Goal: Information Seeking & Learning: Learn about a topic

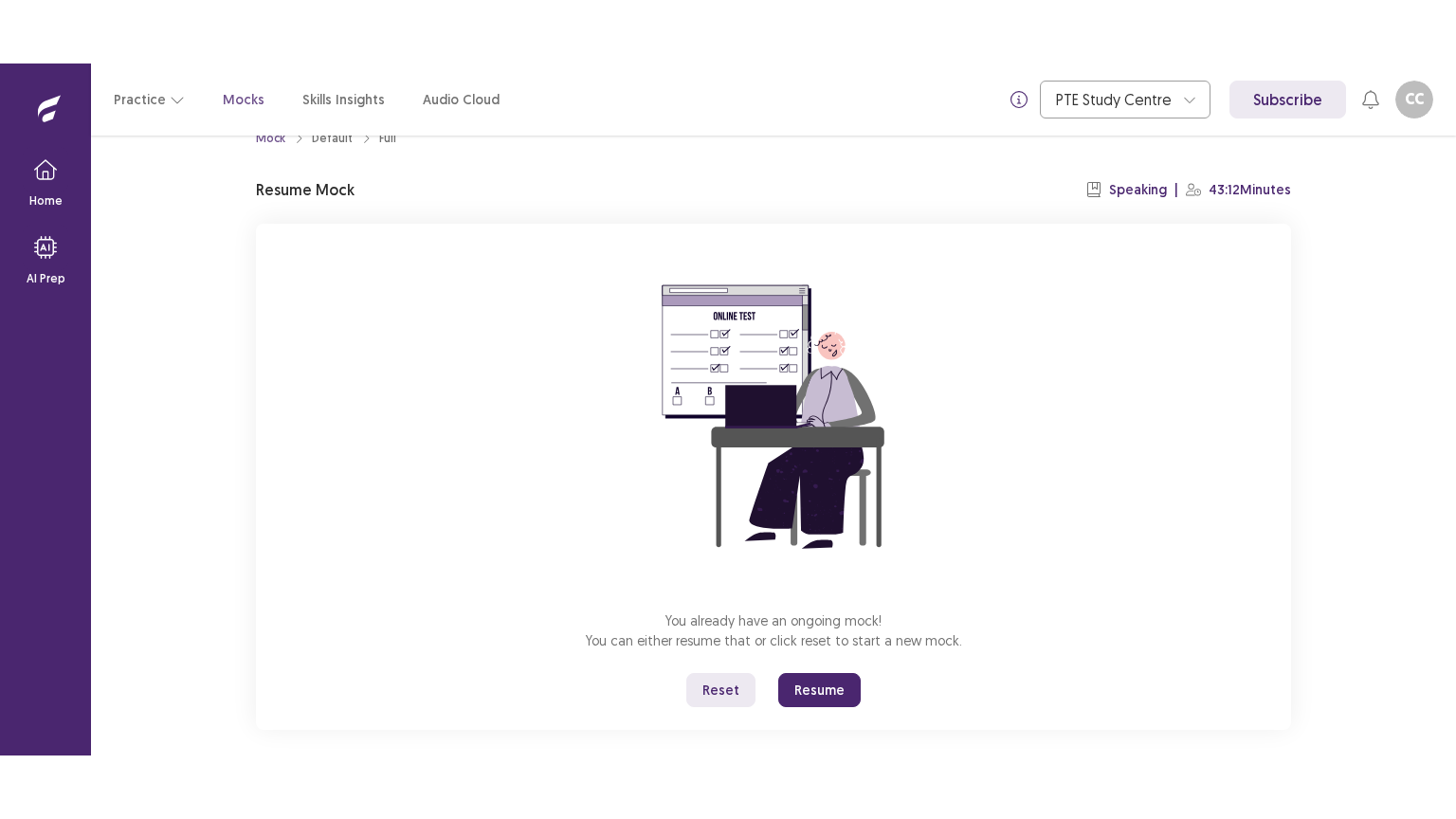
scroll to position [57, 0]
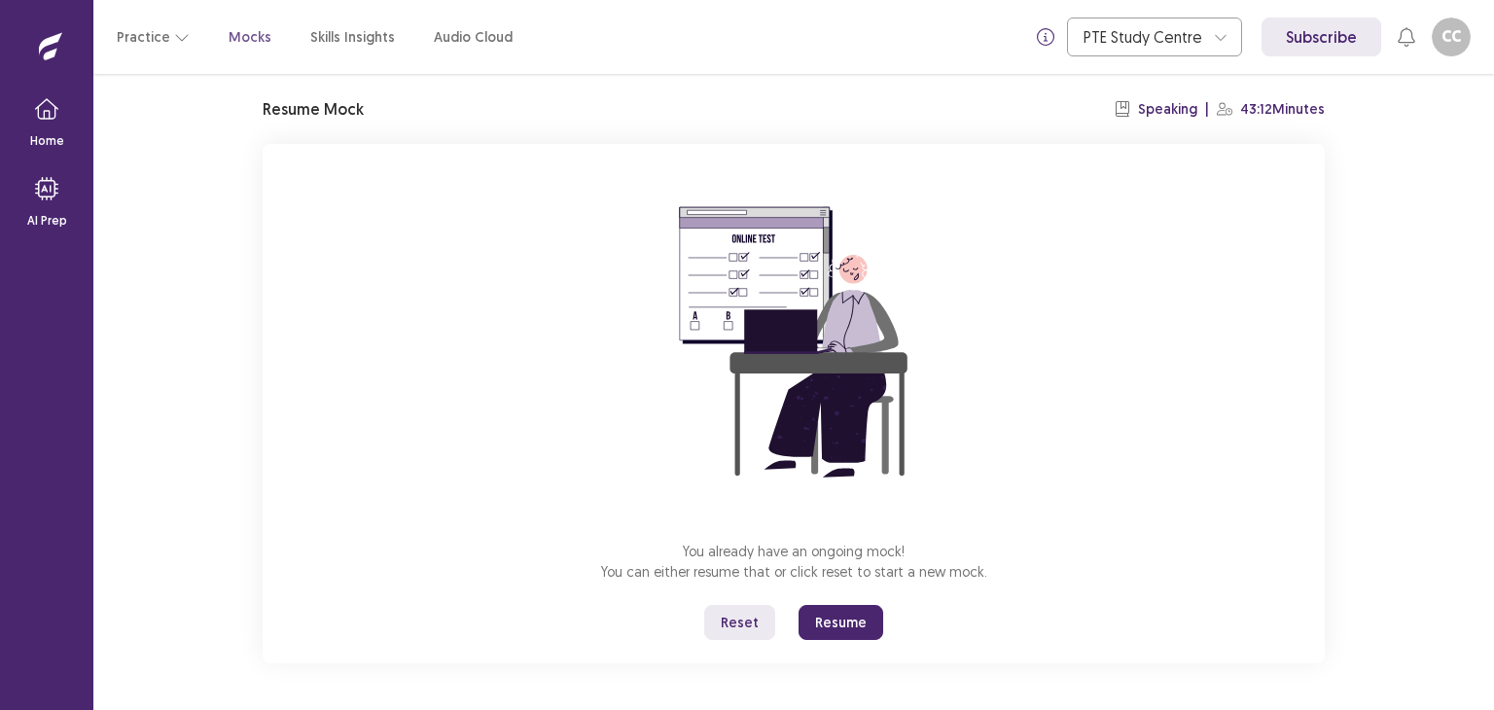
click at [832, 620] on button "Resume" at bounding box center [840, 622] width 85 height 35
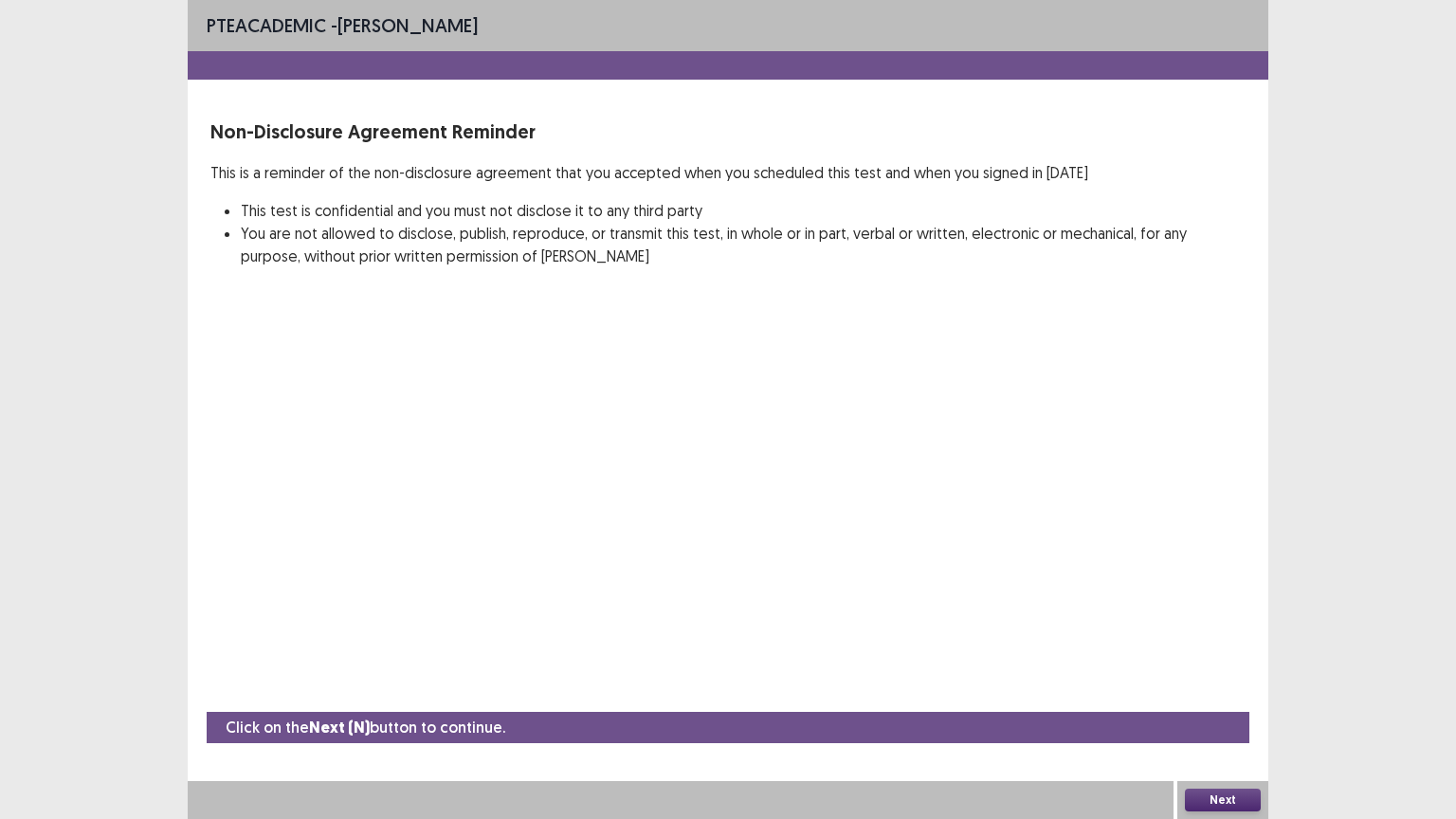
click at [1238, 691] on button "Next" at bounding box center [1222, 800] width 76 height 22
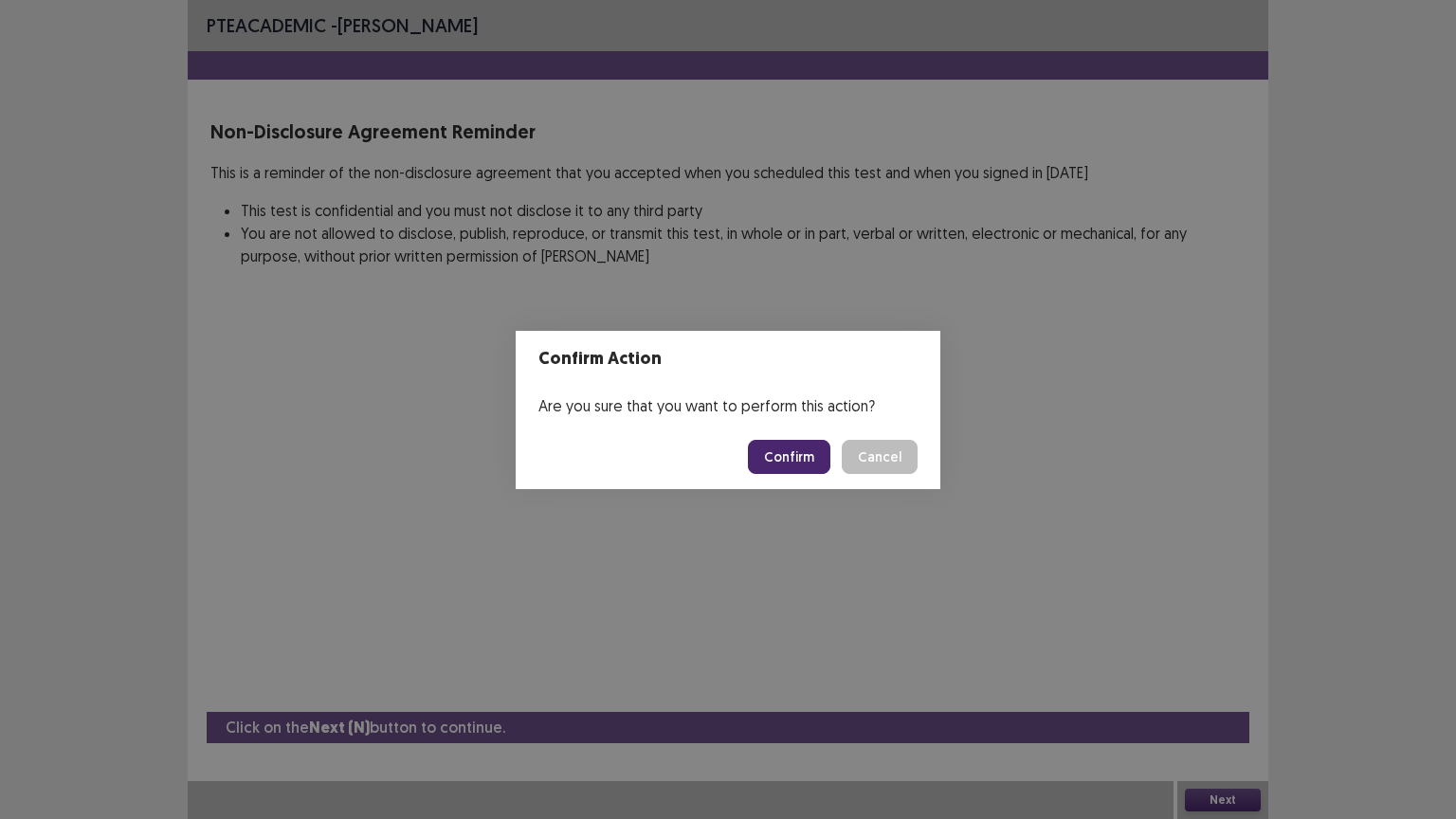
click at [790, 472] on button "Confirm" at bounding box center [788, 456] width 83 height 34
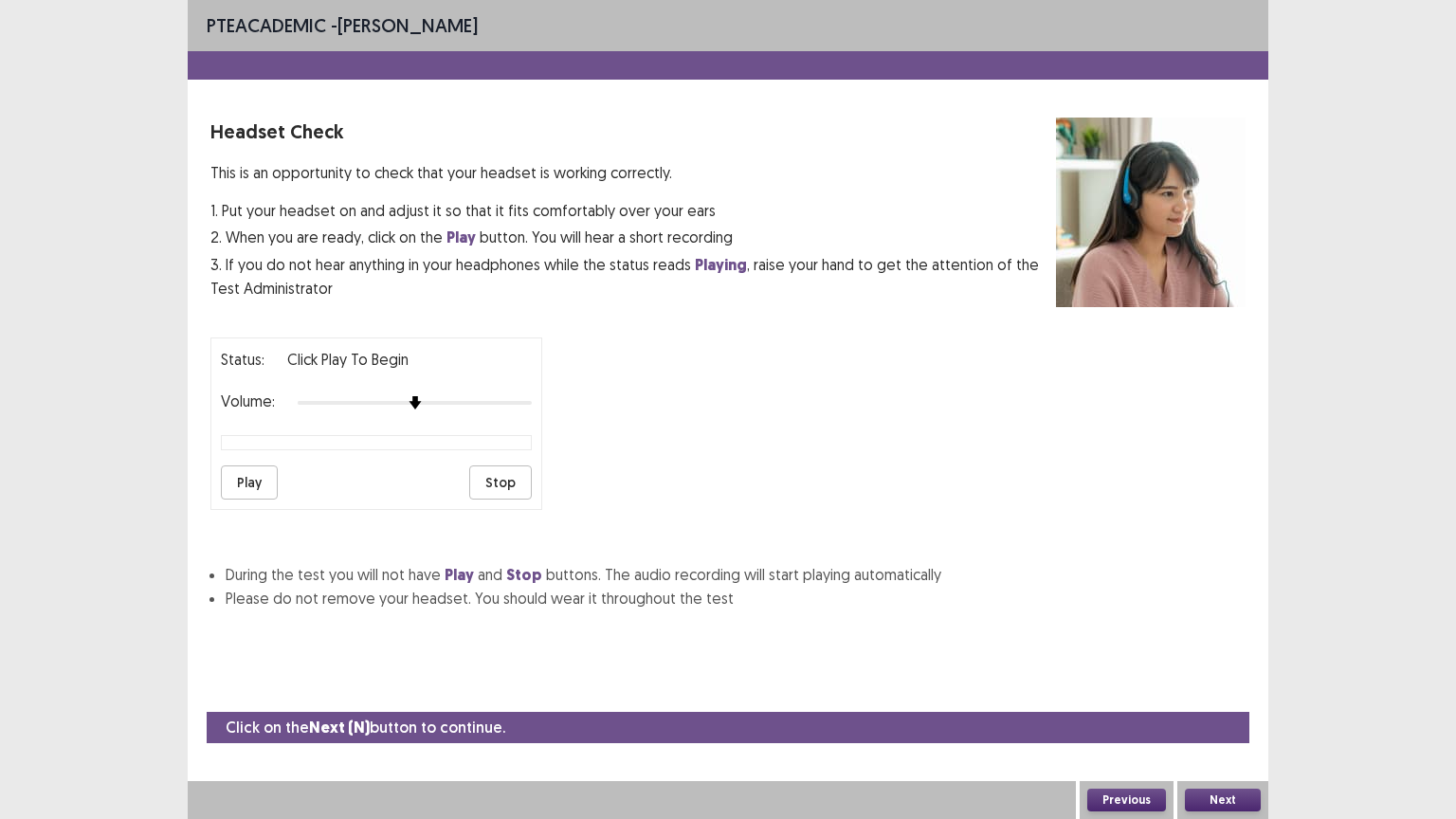
click at [250, 487] on button "Play" at bounding box center [249, 482] width 57 height 34
click at [1231, 691] on button "Next" at bounding box center [1222, 800] width 76 height 22
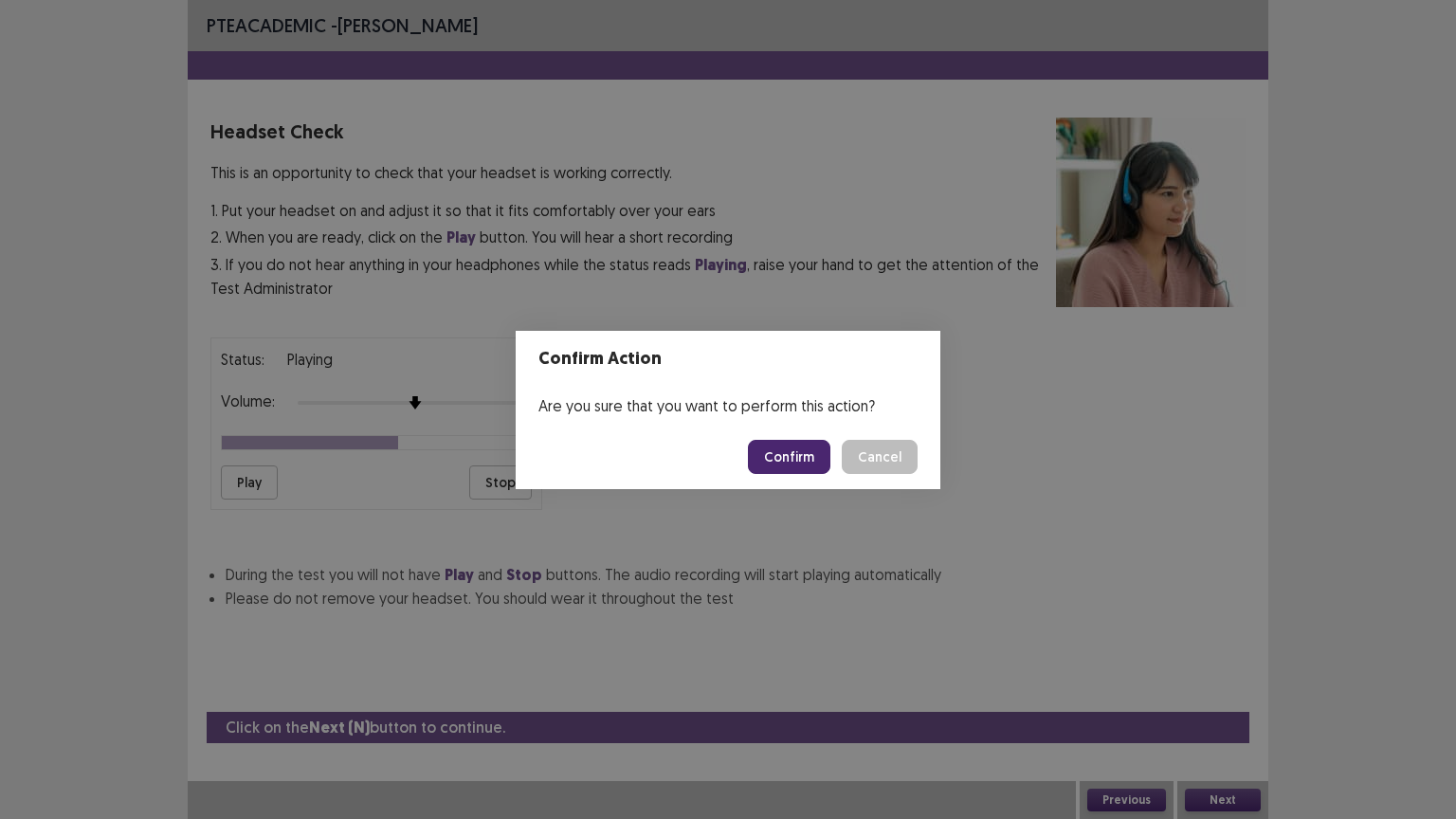
click at [796, 448] on button "Confirm" at bounding box center [788, 456] width 83 height 34
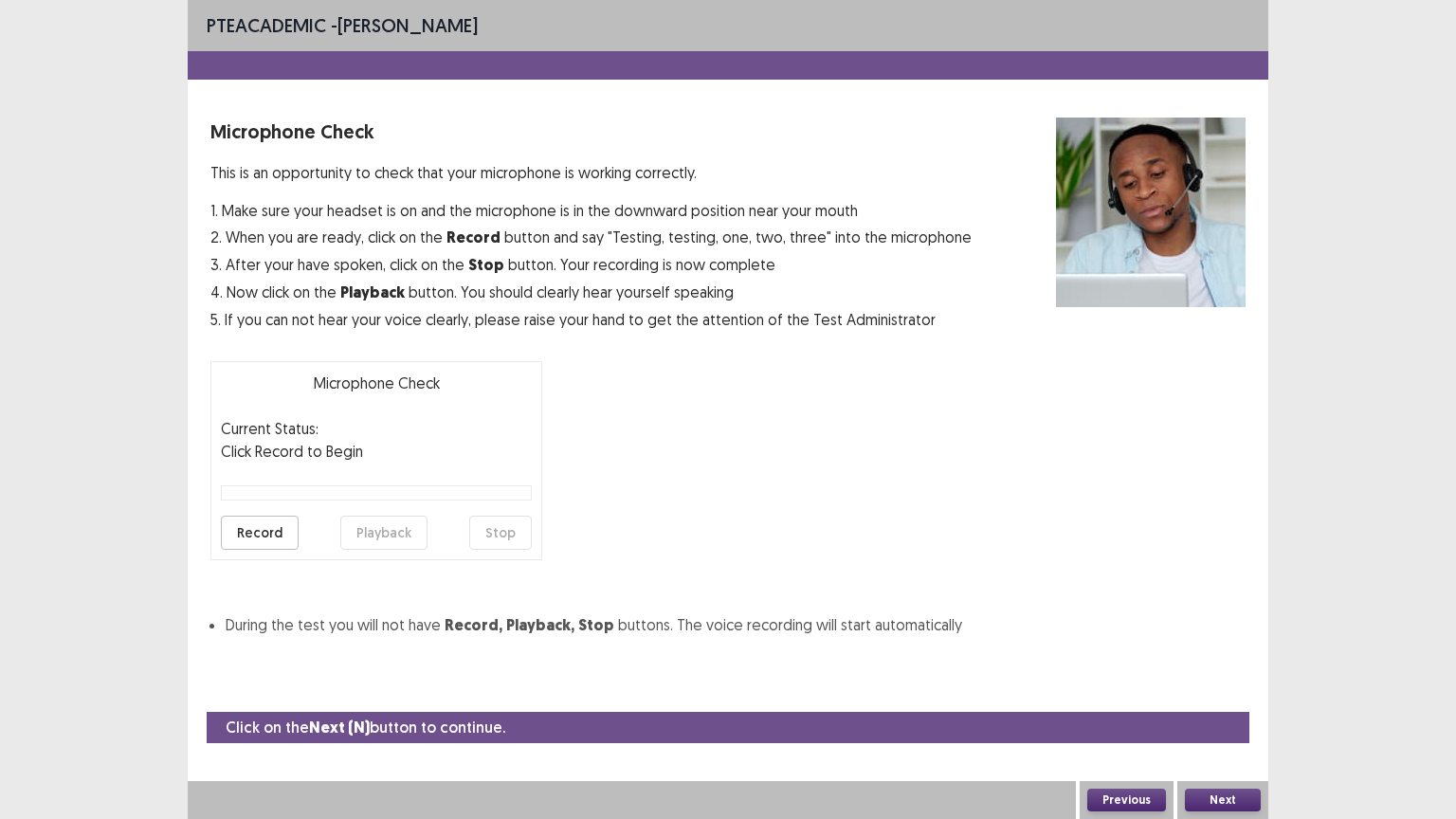
click at [260, 541] on button "Record" at bounding box center [260, 532] width 78 height 34
click at [519, 539] on button "Stop" at bounding box center [500, 532] width 62 height 34
click at [399, 520] on button "Playback" at bounding box center [383, 532] width 87 height 34
click at [1216, 691] on button "Next" at bounding box center [1222, 800] width 76 height 22
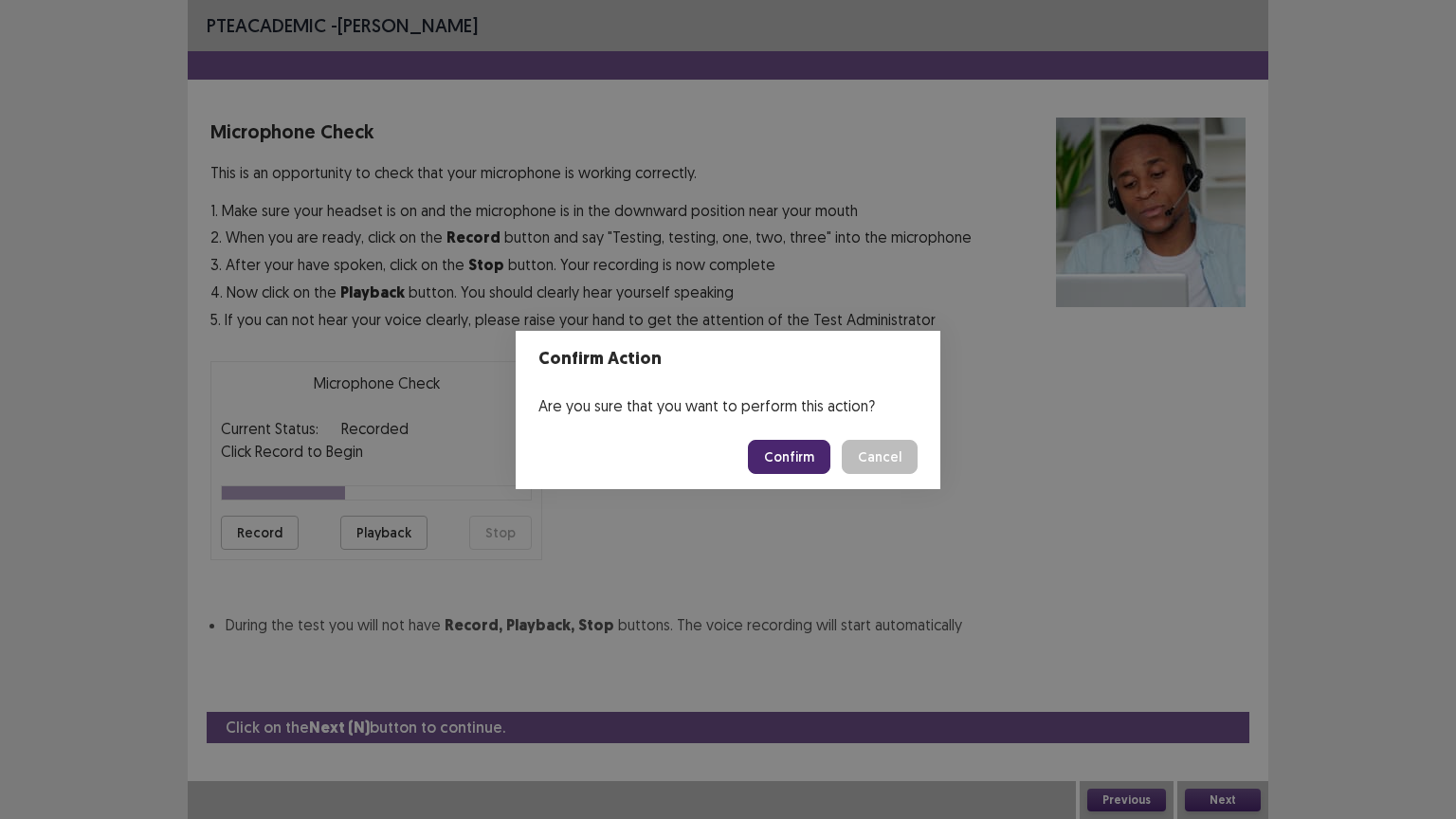
click at [824, 467] on button "Confirm" at bounding box center [788, 456] width 83 height 34
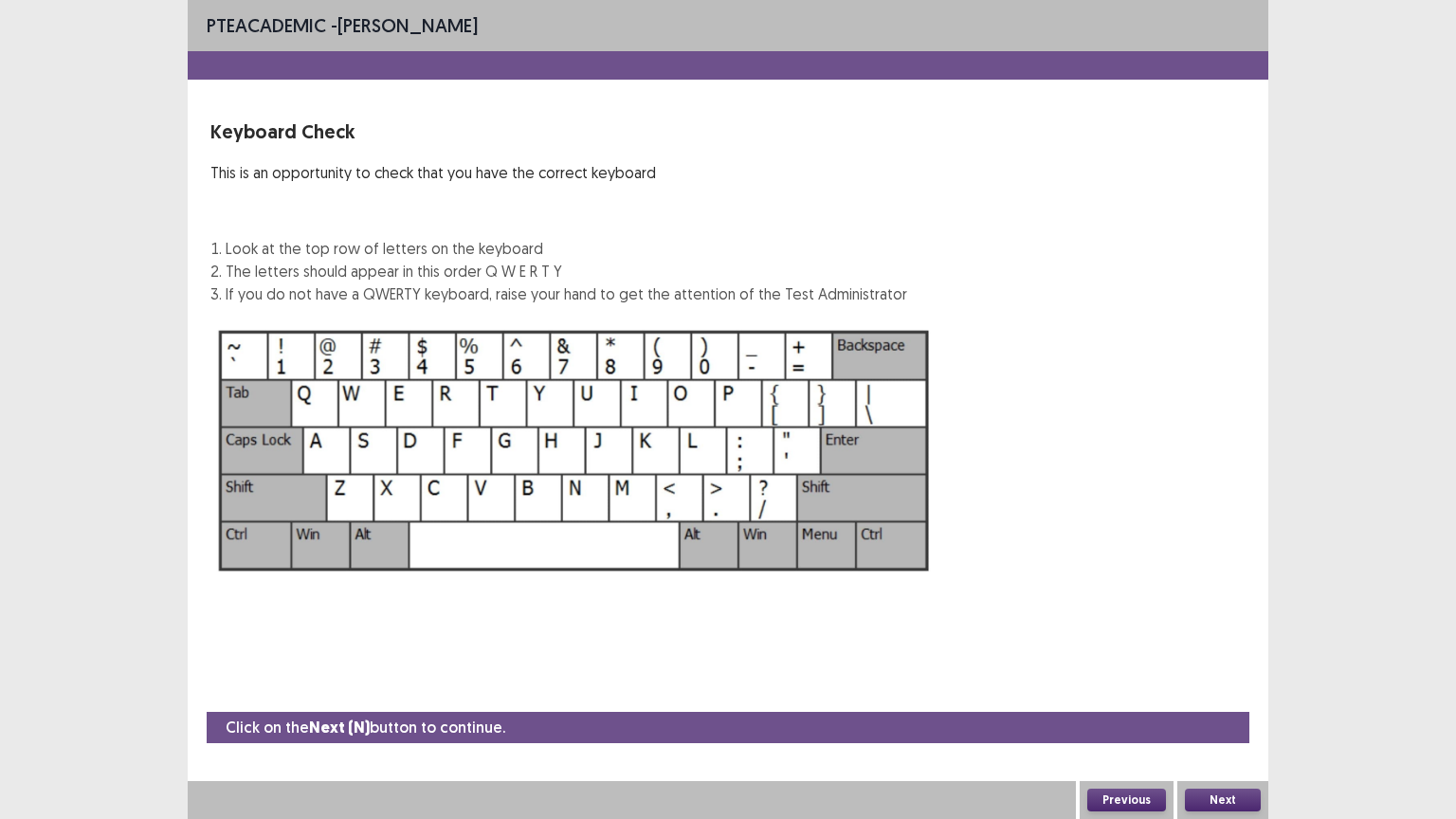
click at [1218, 691] on button "Next" at bounding box center [1222, 800] width 76 height 22
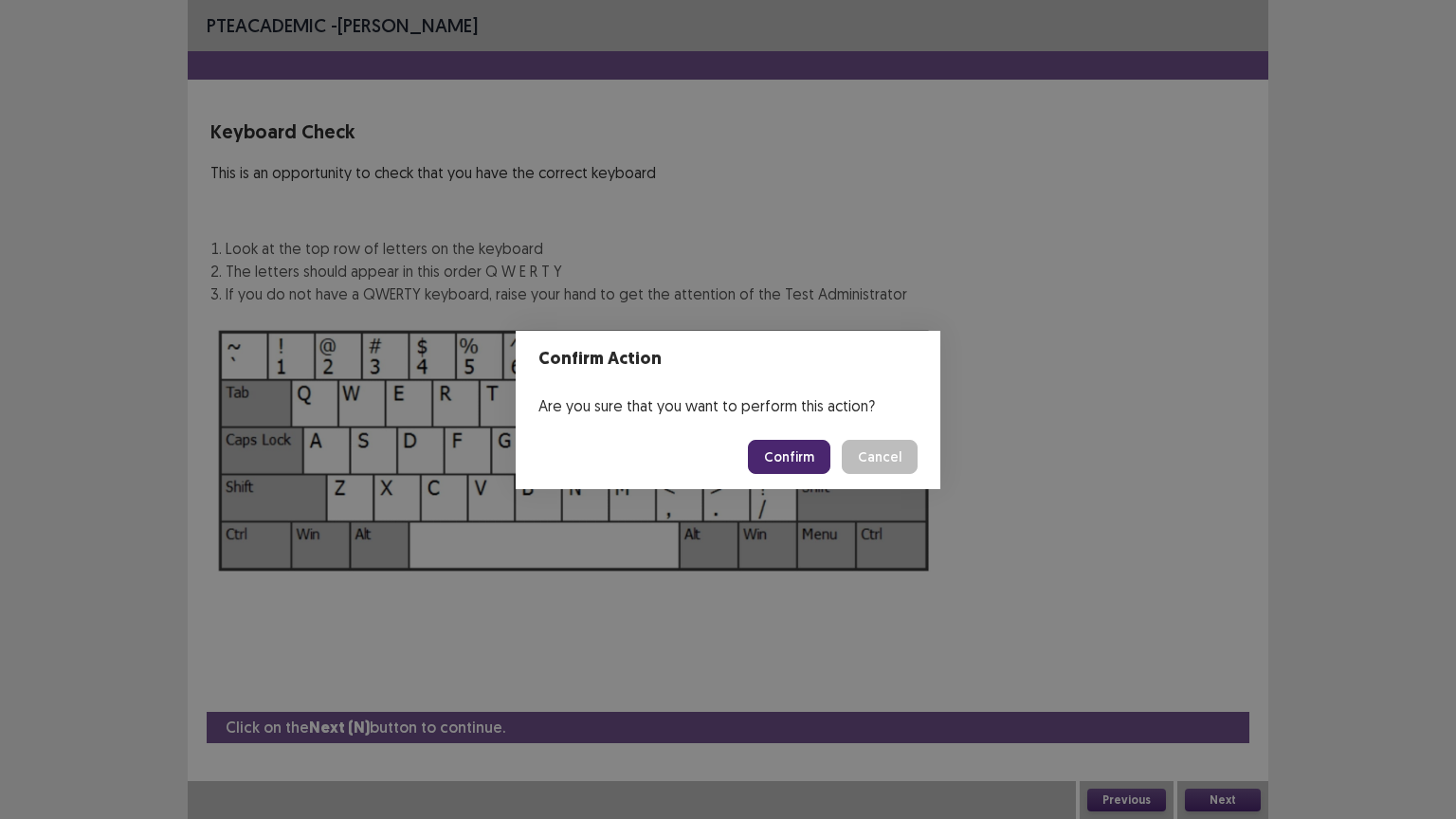
click at [804, 457] on button "Confirm" at bounding box center [788, 456] width 83 height 34
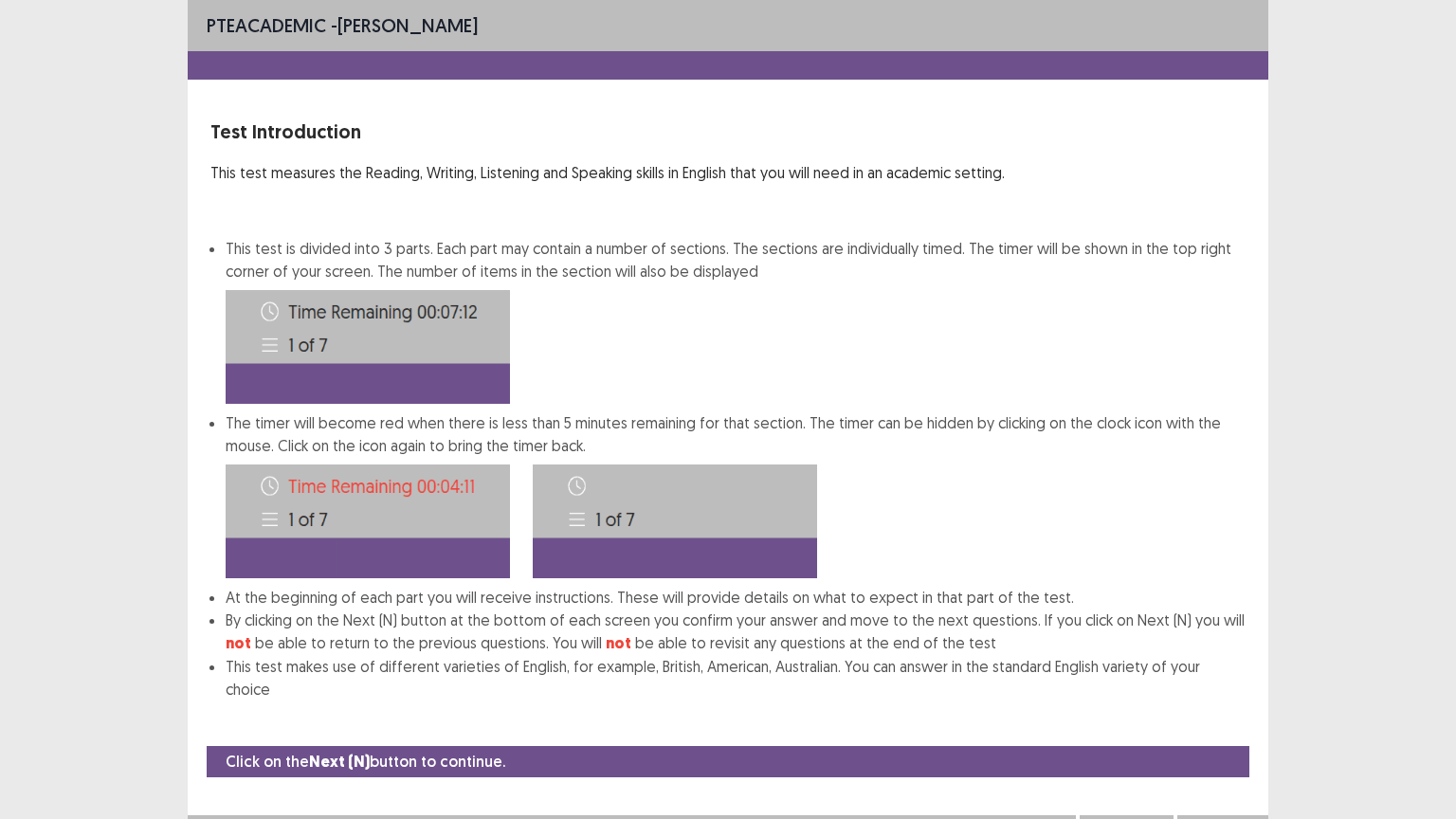
scroll to position [2, 0]
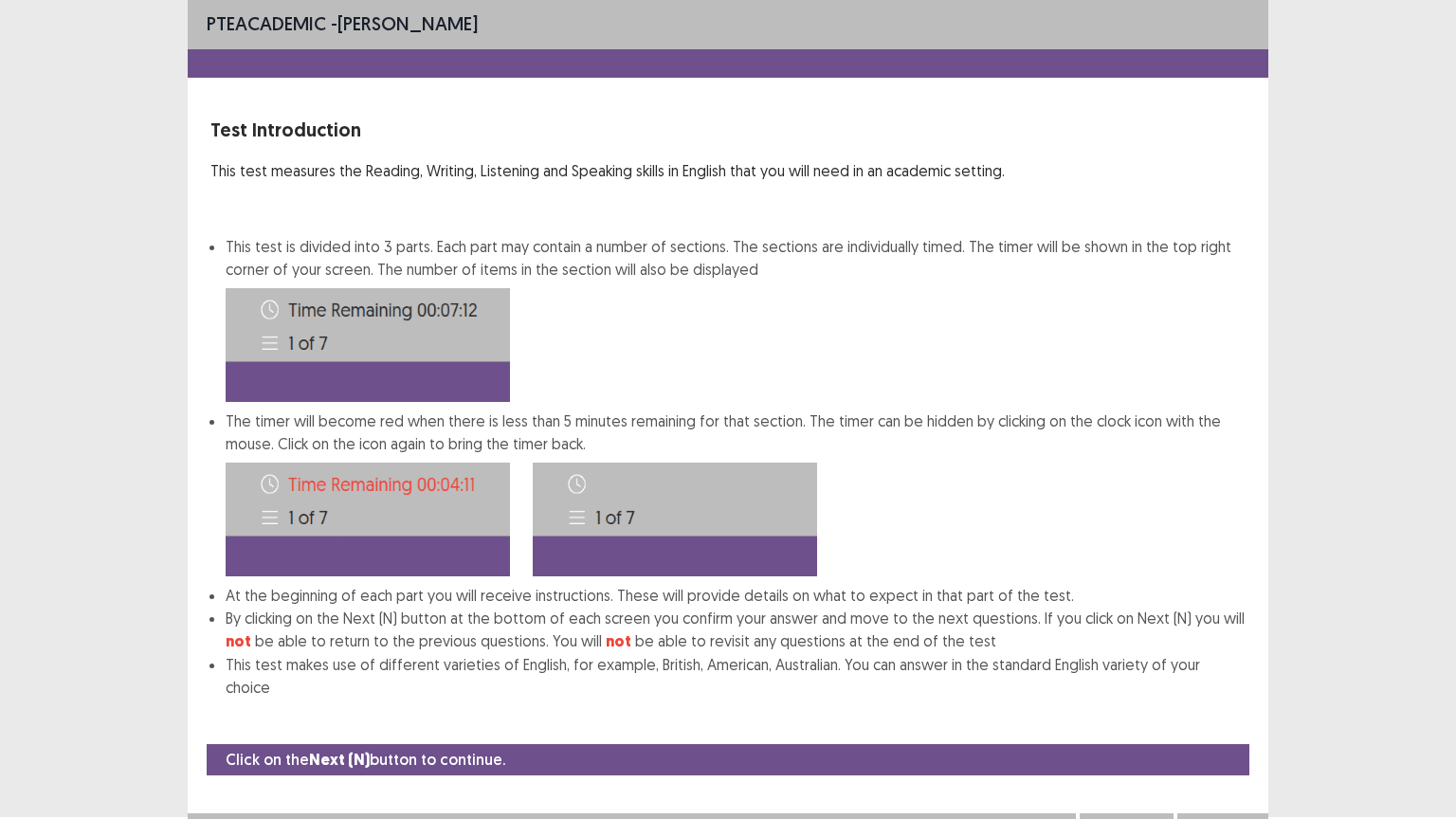
click at [1220, 691] on button "Next" at bounding box center [1222, 832] width 76 height 22
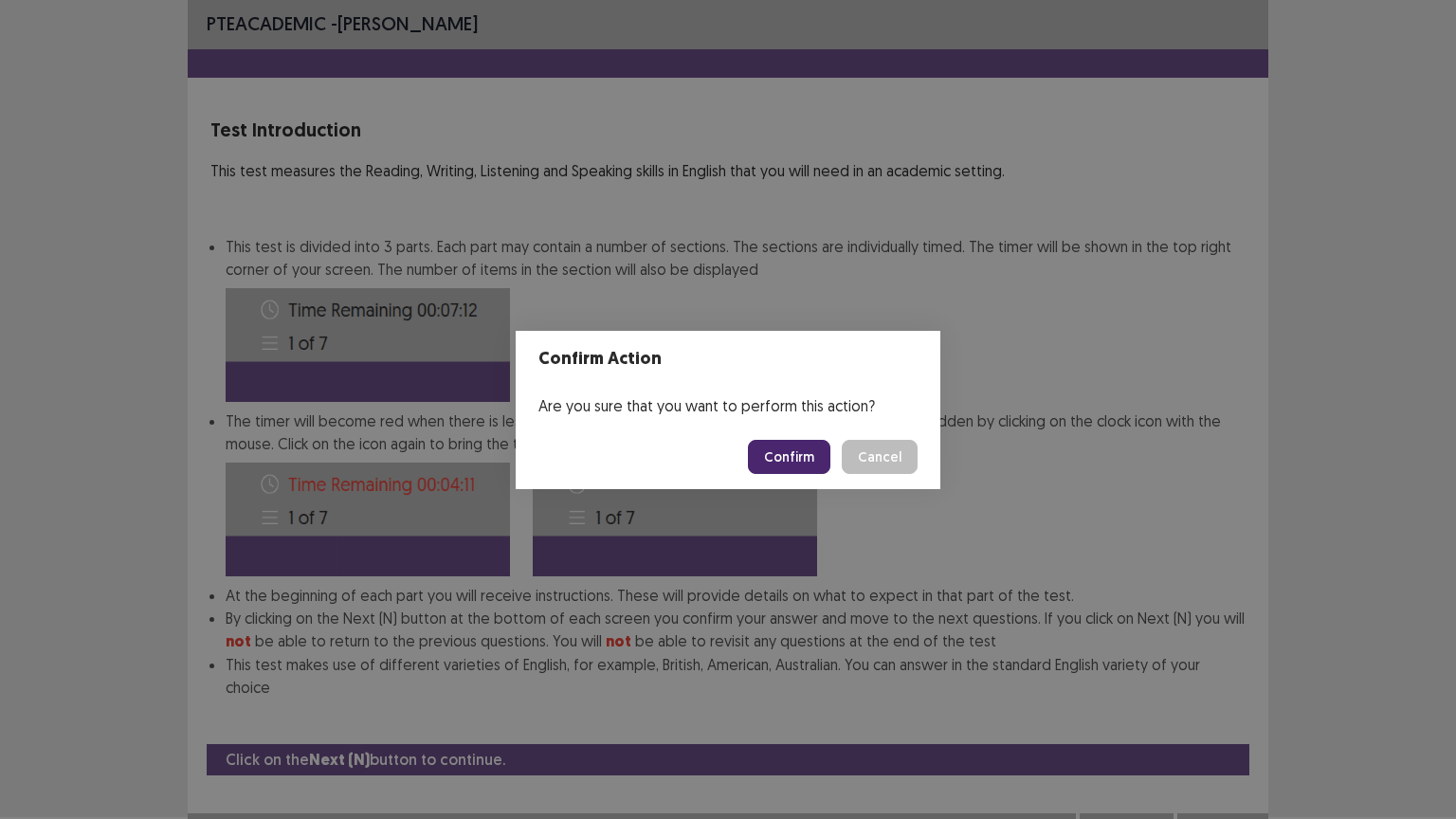
click at [824, 444] on button "Confirm" at bounding box center [788, 456] width 83 height 34
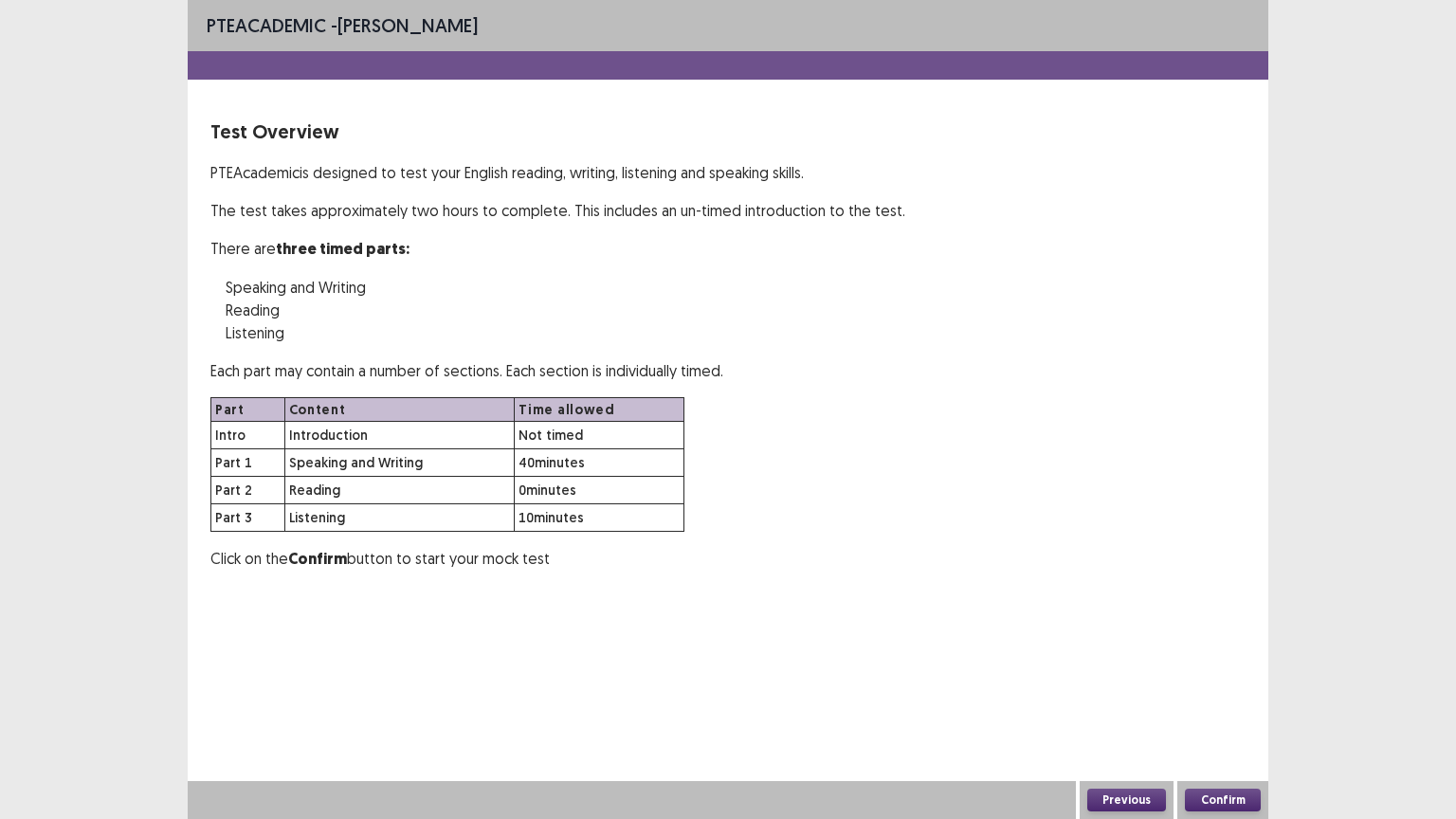
scroll to position [0, 0]
click at [1222, 691] on button "Confirm" at bounding box center [1222, 800] width 76 height 22
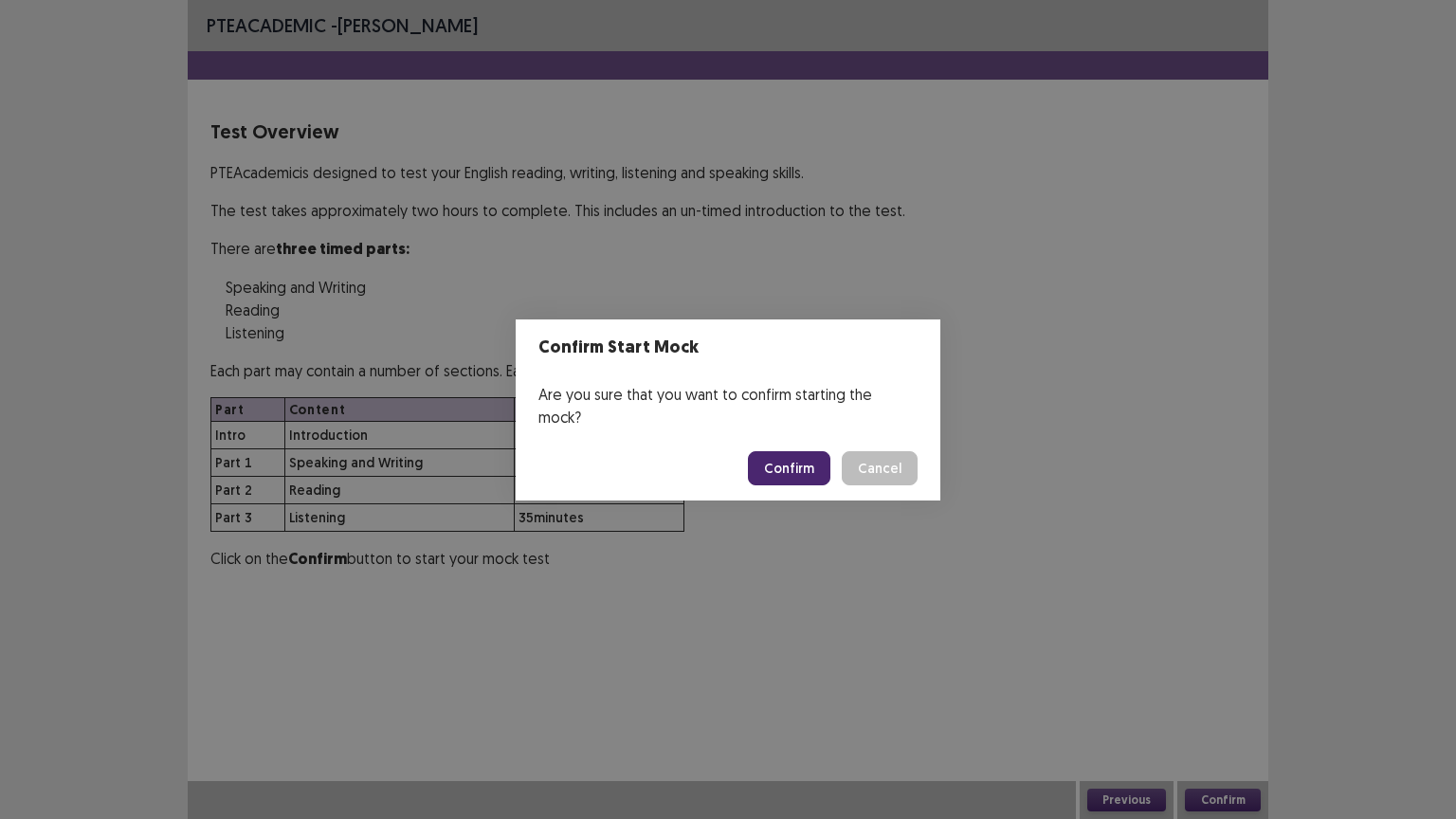
click at [818, 454] on button "Confirm" at bounding box center [788, 468] width 83 height 34
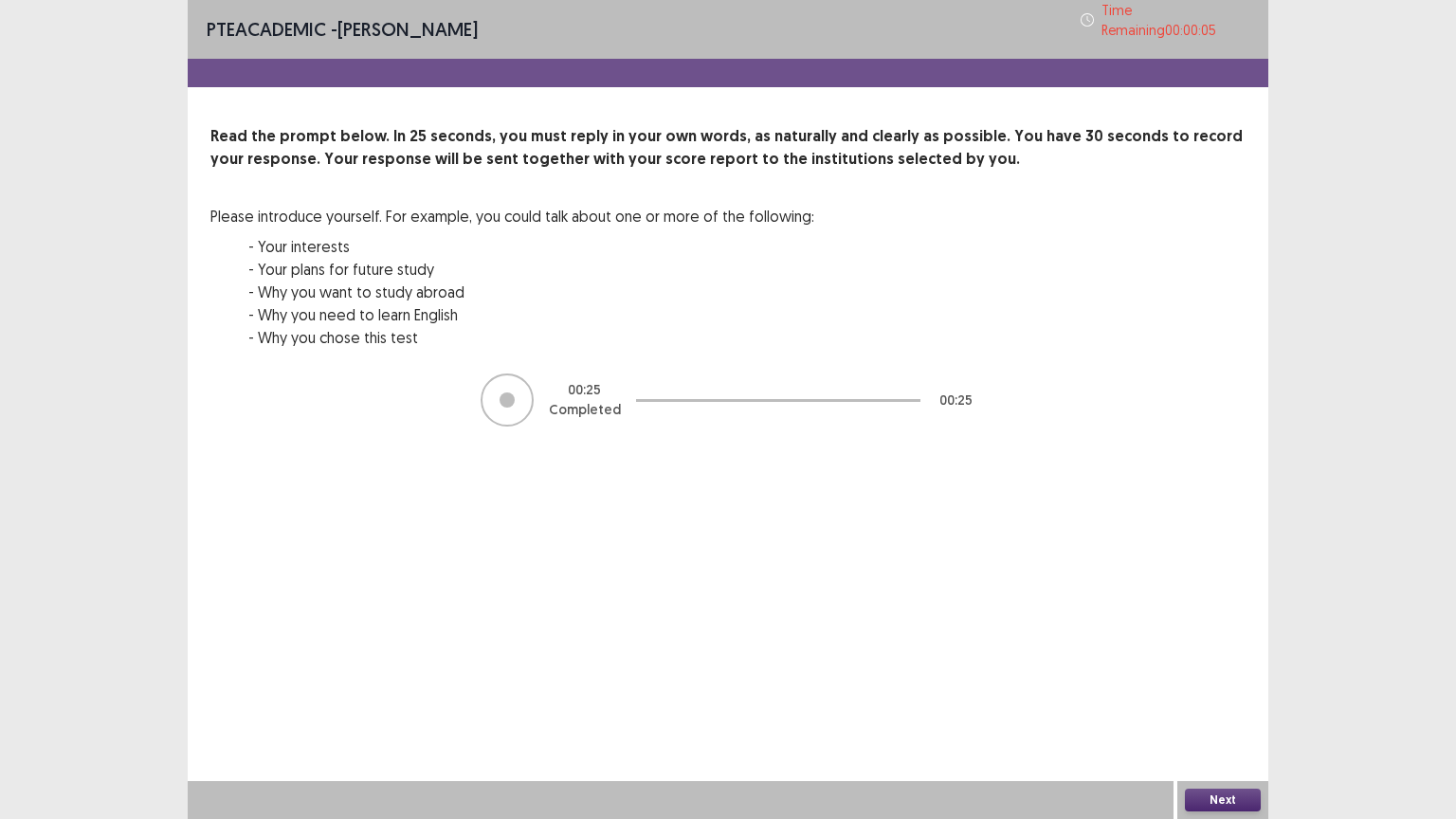
click at [1227, 691] on button "Next" at bounding box center [1222, 800] width 76 height 22
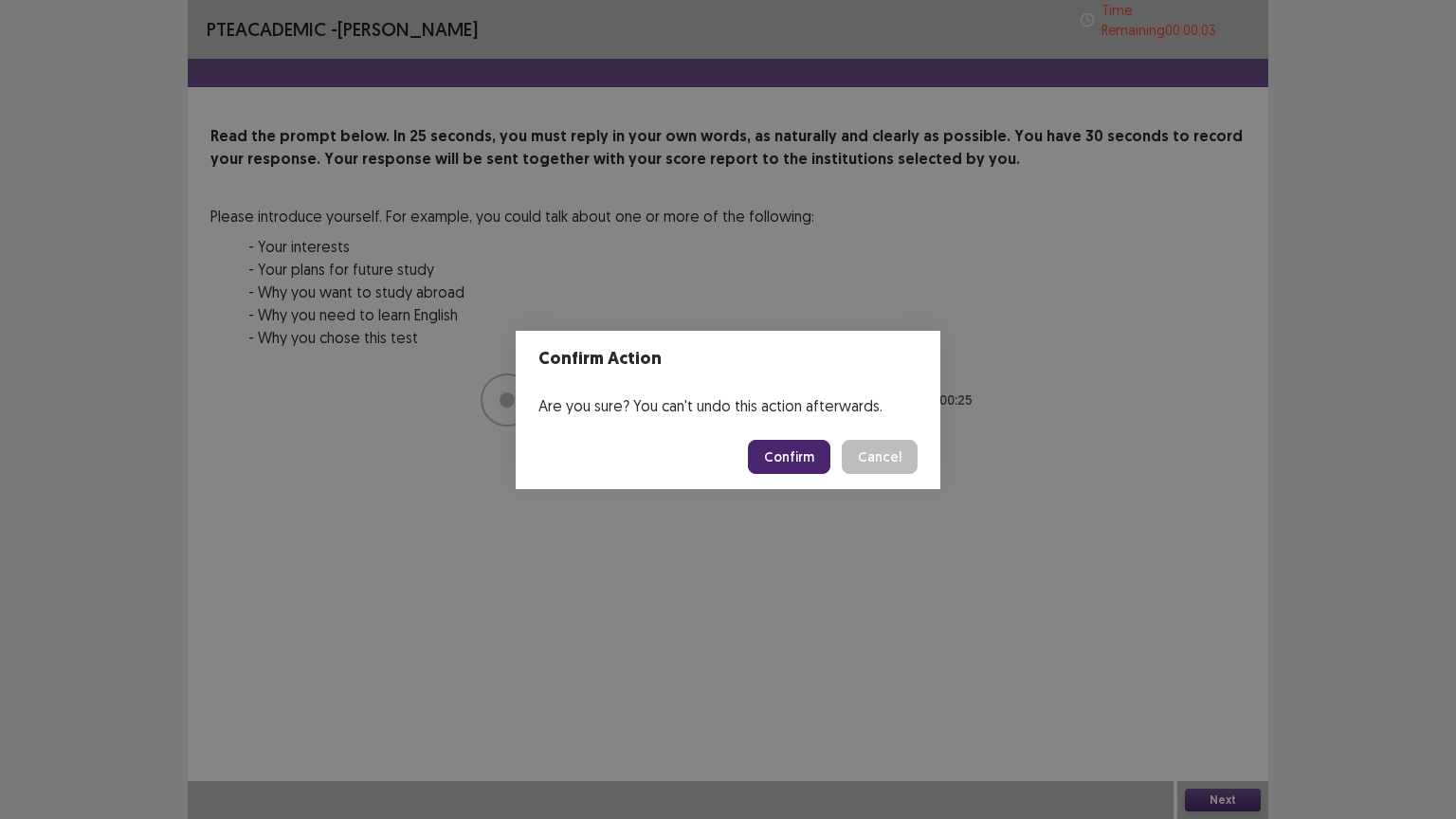
click at [793, 465] on button "Confirm" at bounding box center [788, 456] width 83 height 34
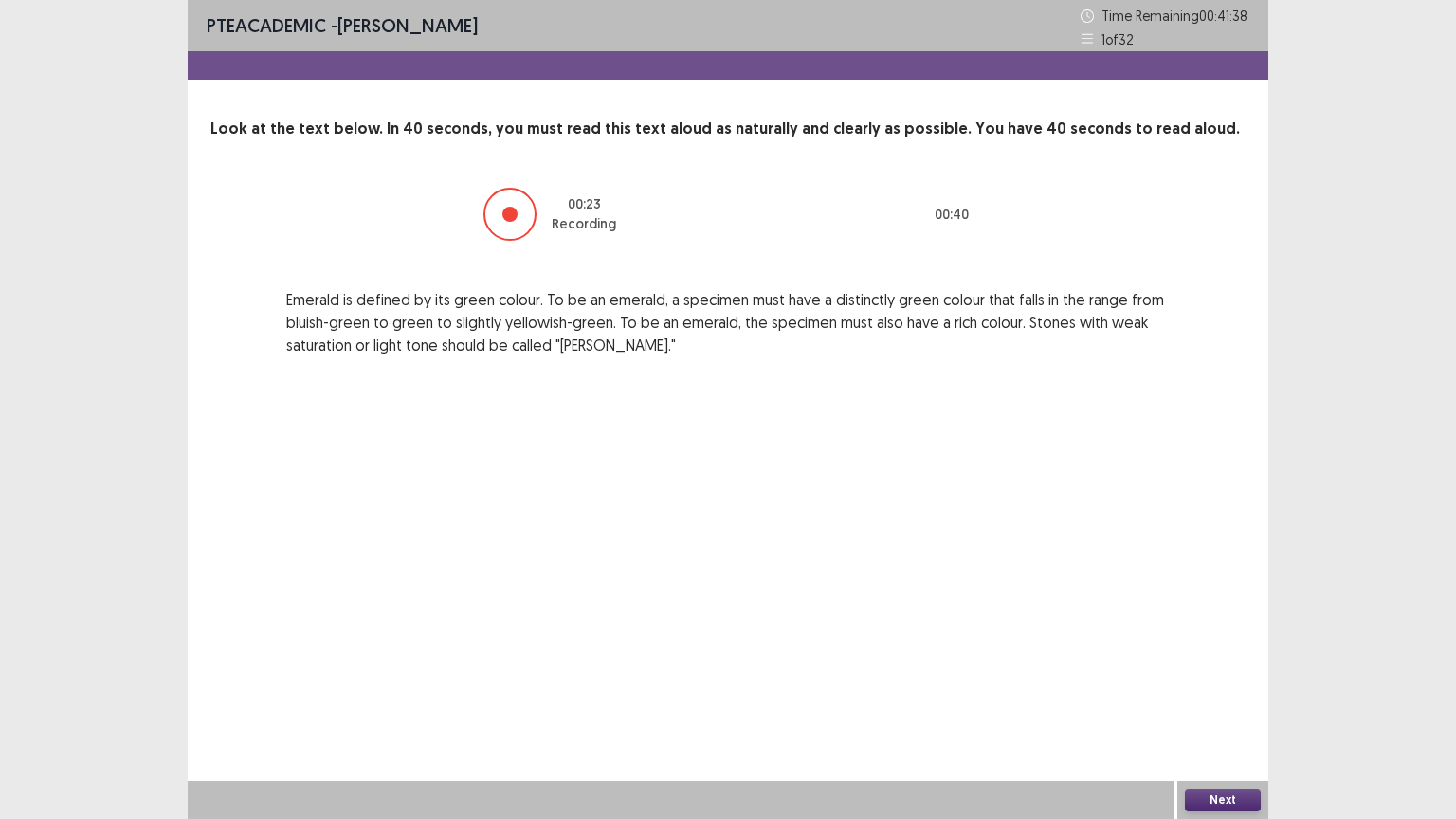
click at [1245, 691] on button "Next" at bounding box center [1222, 800] width 76 height 22
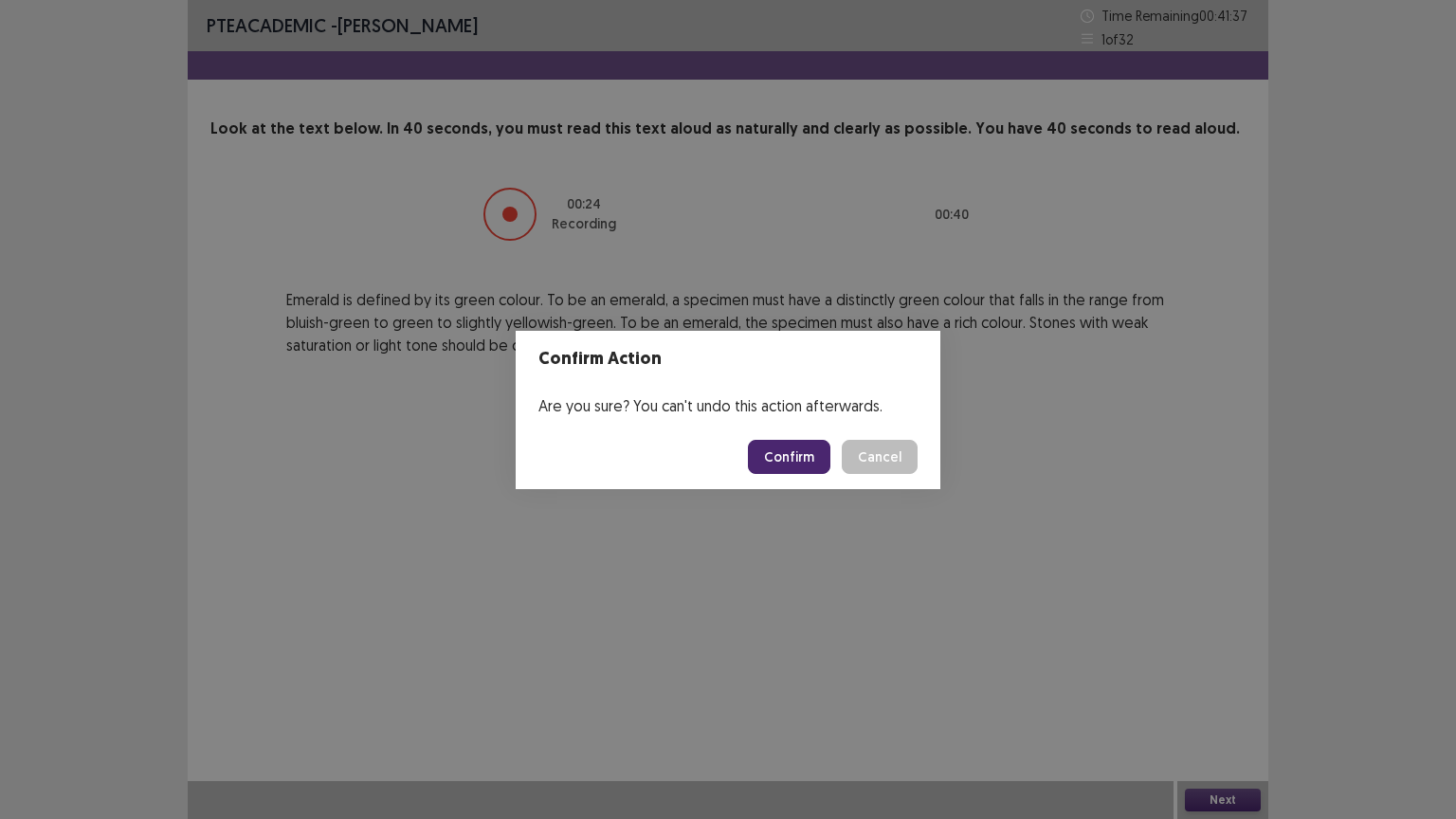
click at [813, 462] on button "Confirm" at bounding box center [788, 456] width 83 height 34
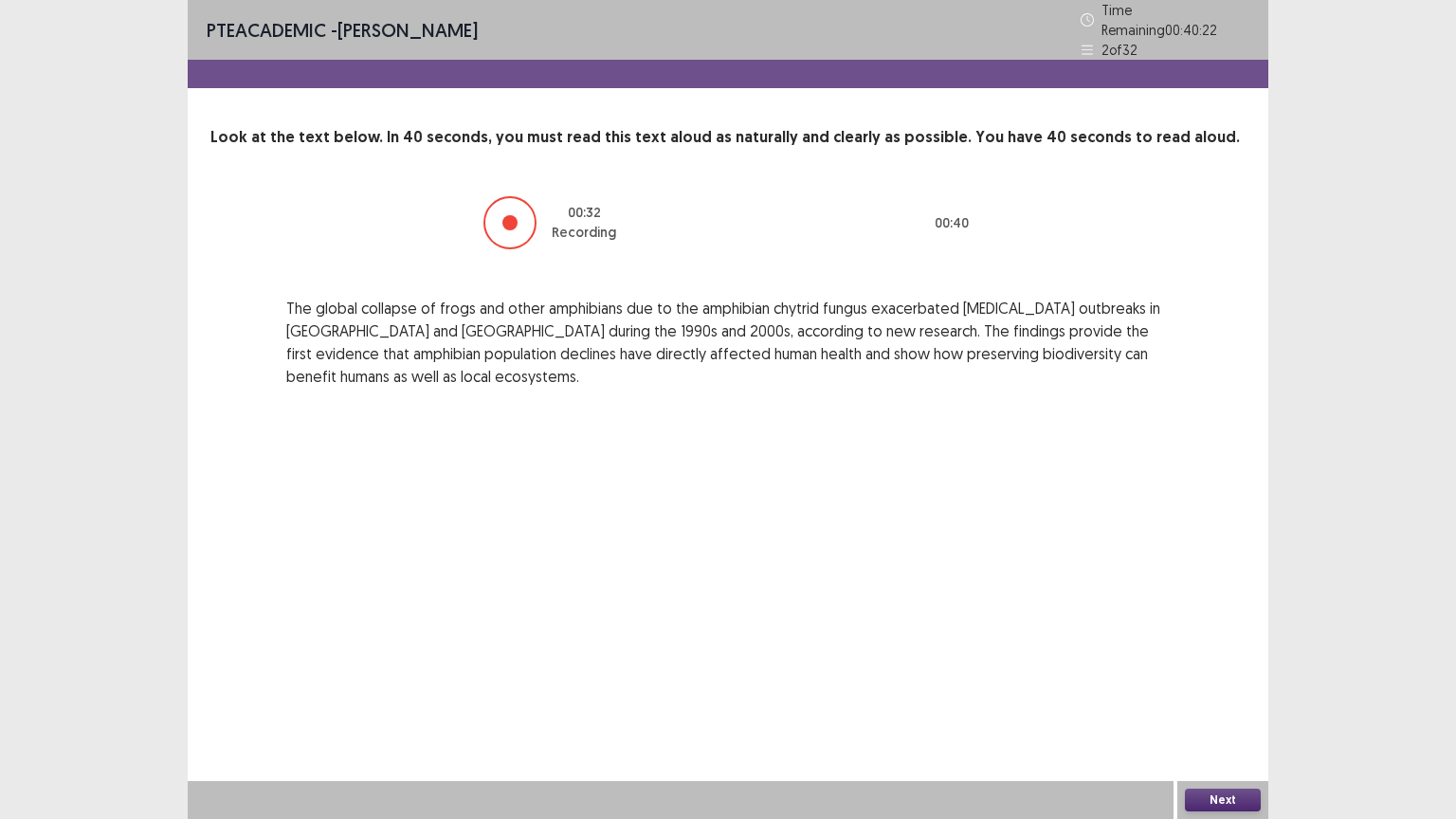
click at [1241, 691] on button "Next" at bounding box center [1222, 800] width 76 height 22
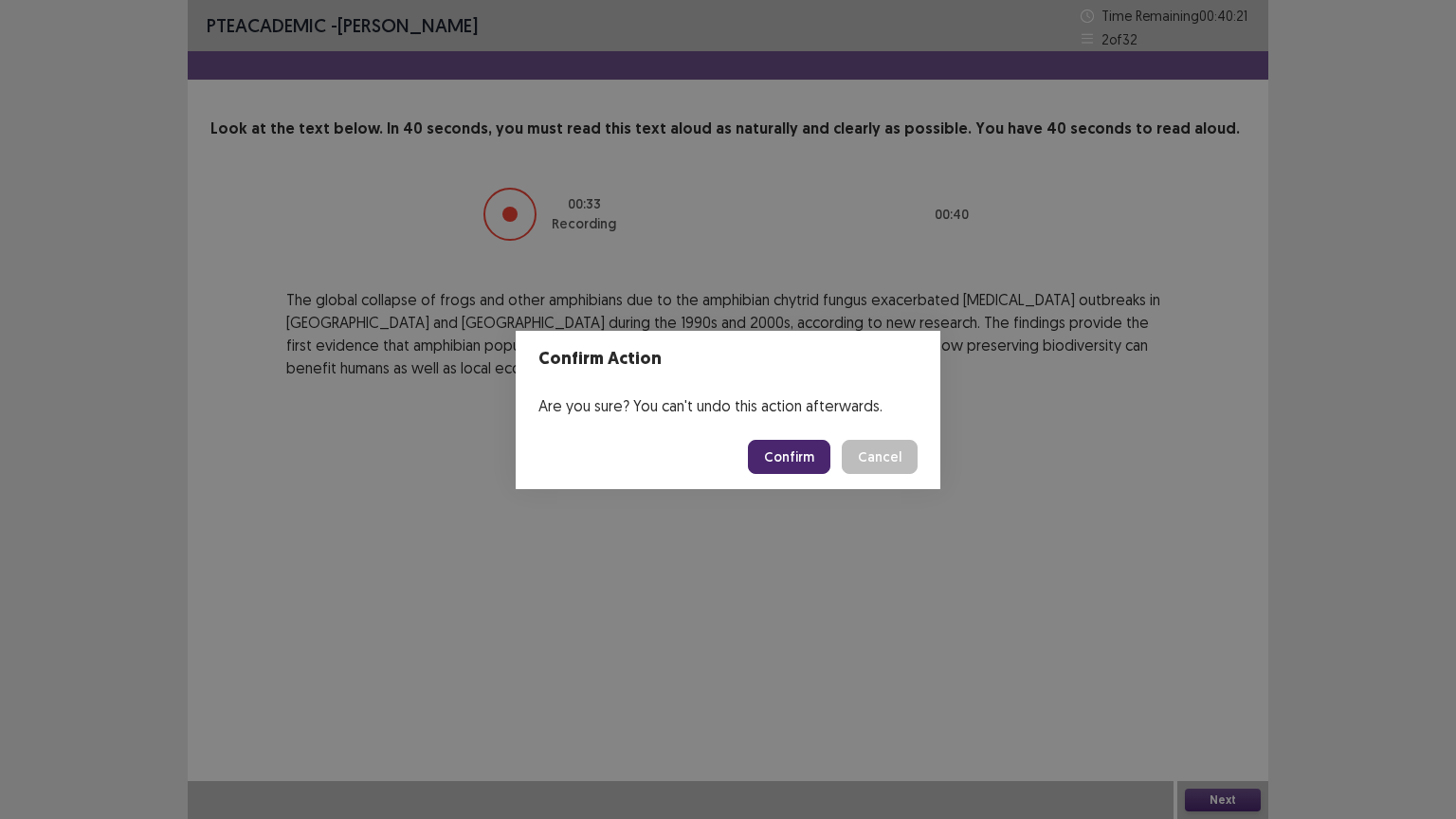
click at [801, 448] on button "Confirm" at bounding box center [788, 456] width 83 height 34
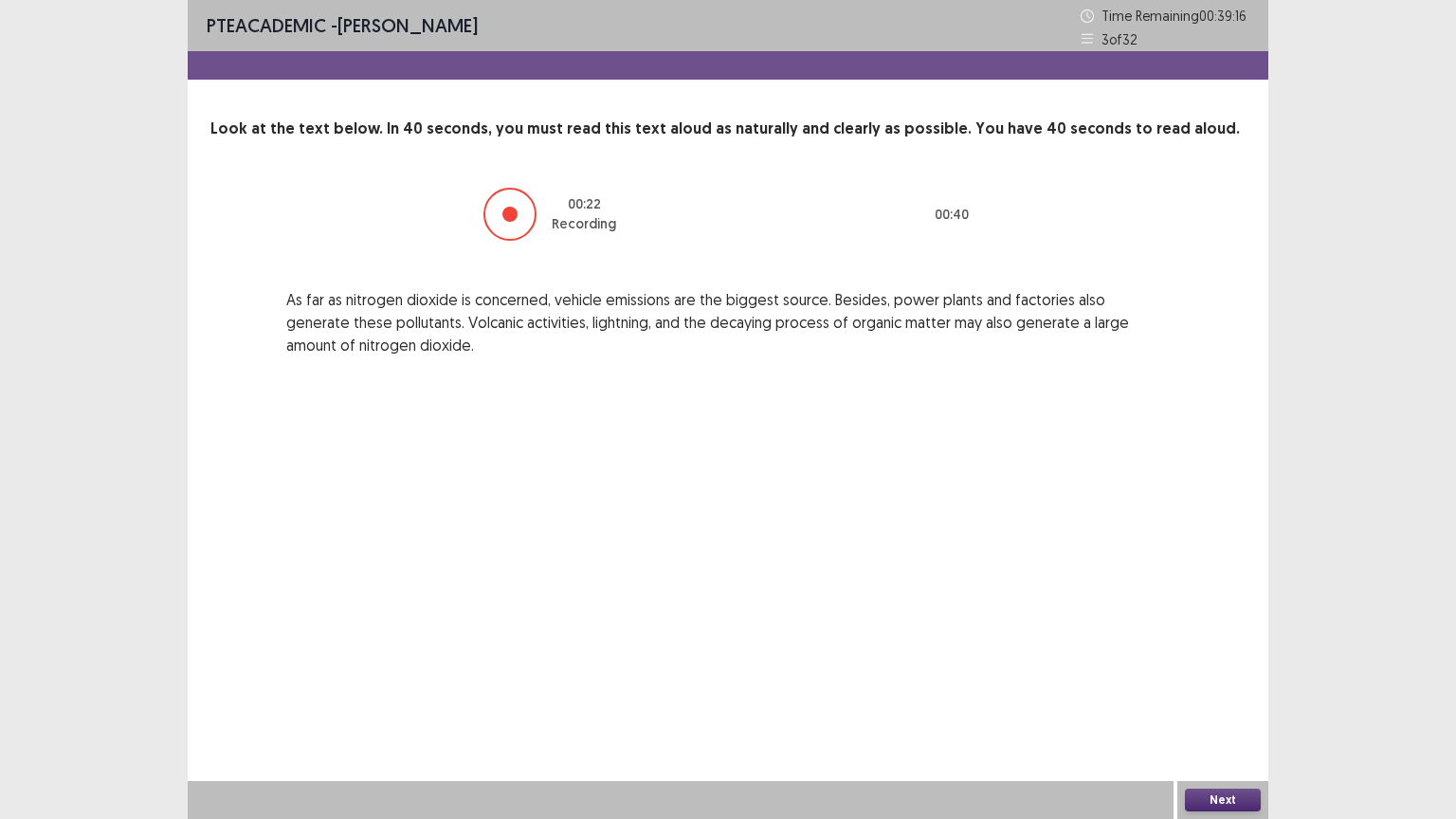
click at [1247, 691] on button "Next" at bounding box center [1222, 800] width 76 height 22
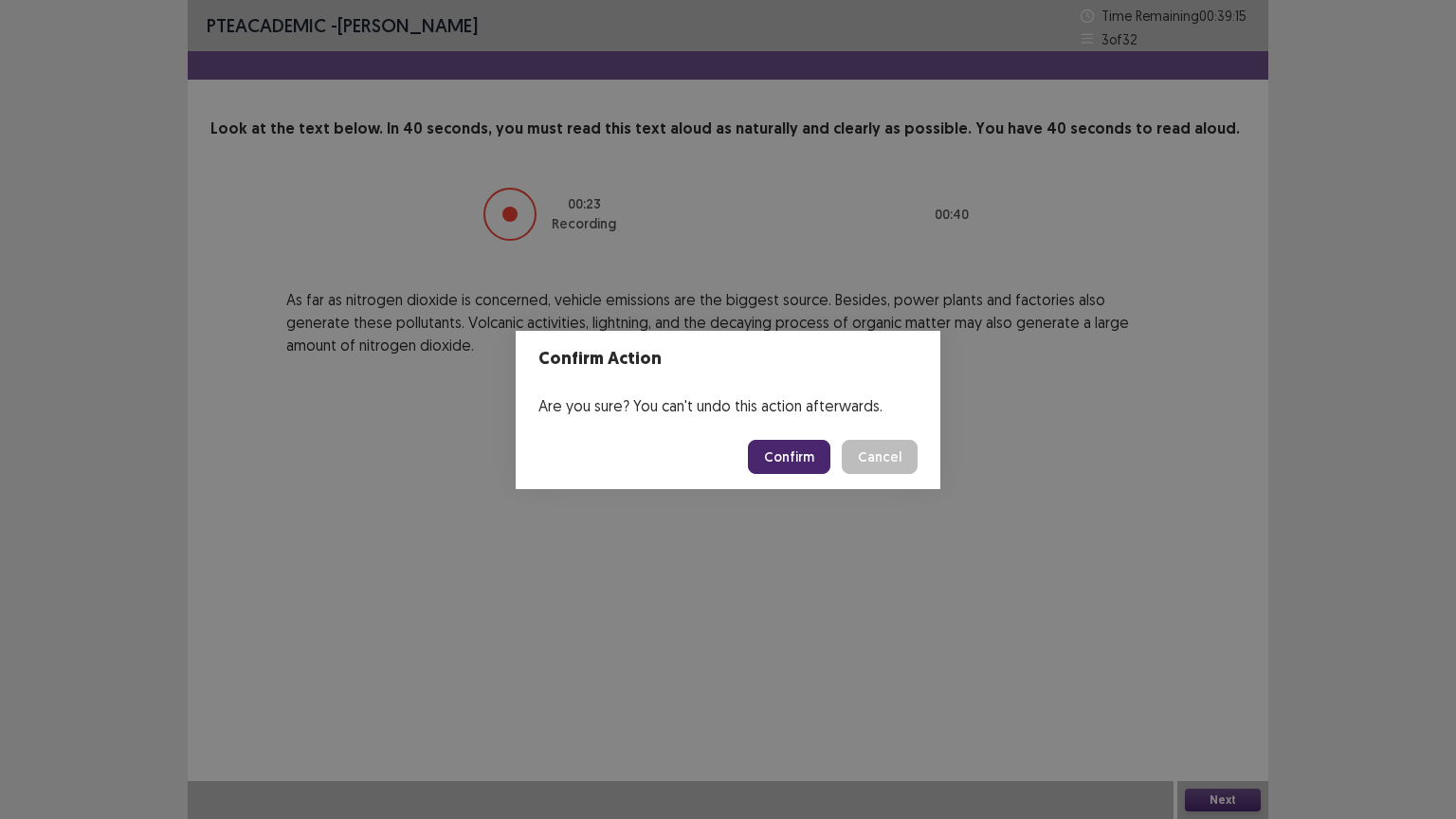
click at [810, 459] on button "Confirm" at bounding box center [788, 456] width 83 height 34
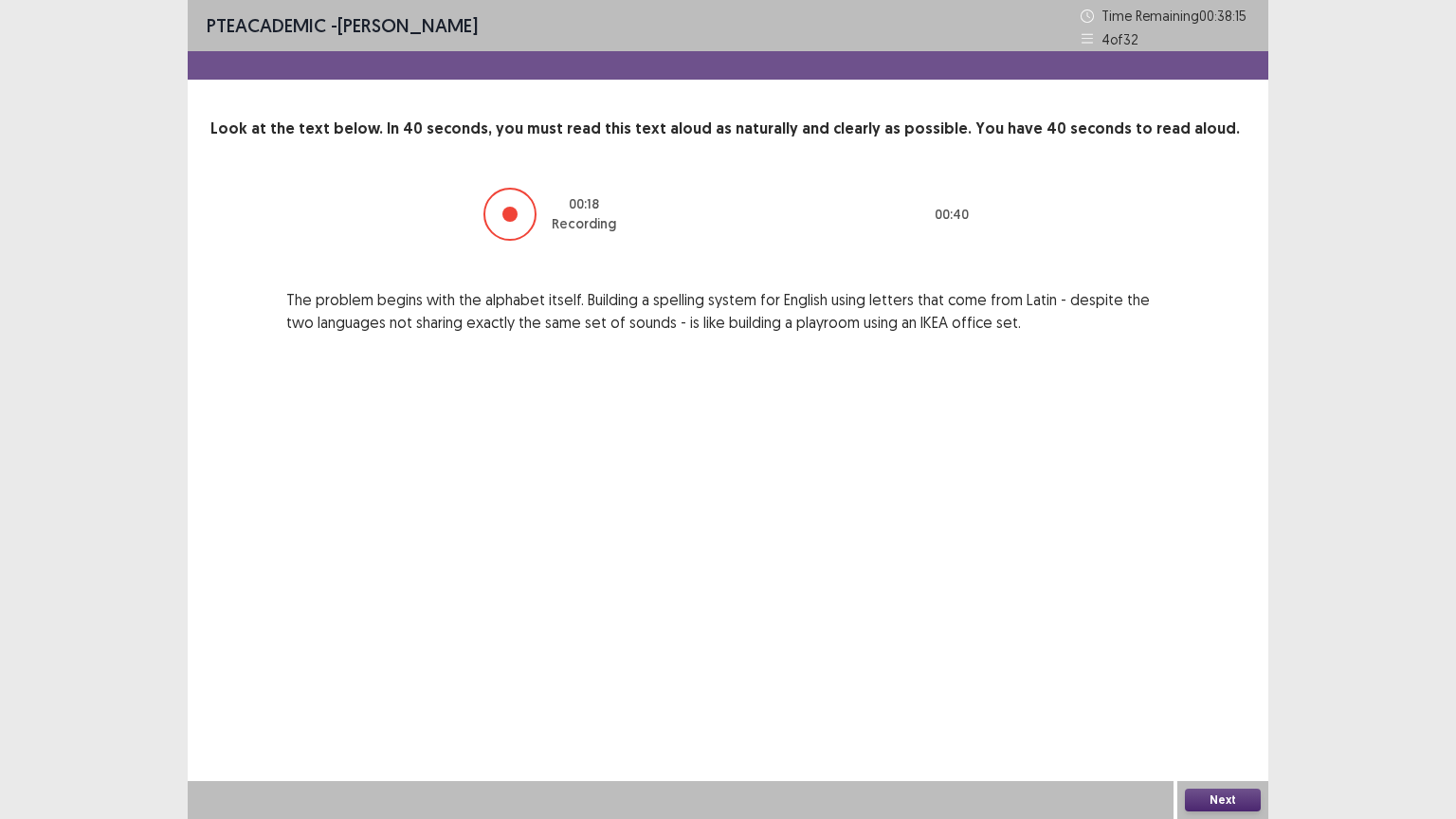
click at [1202, 691] on button "Next" at bounding box center [1222, 800] width 76 height 22
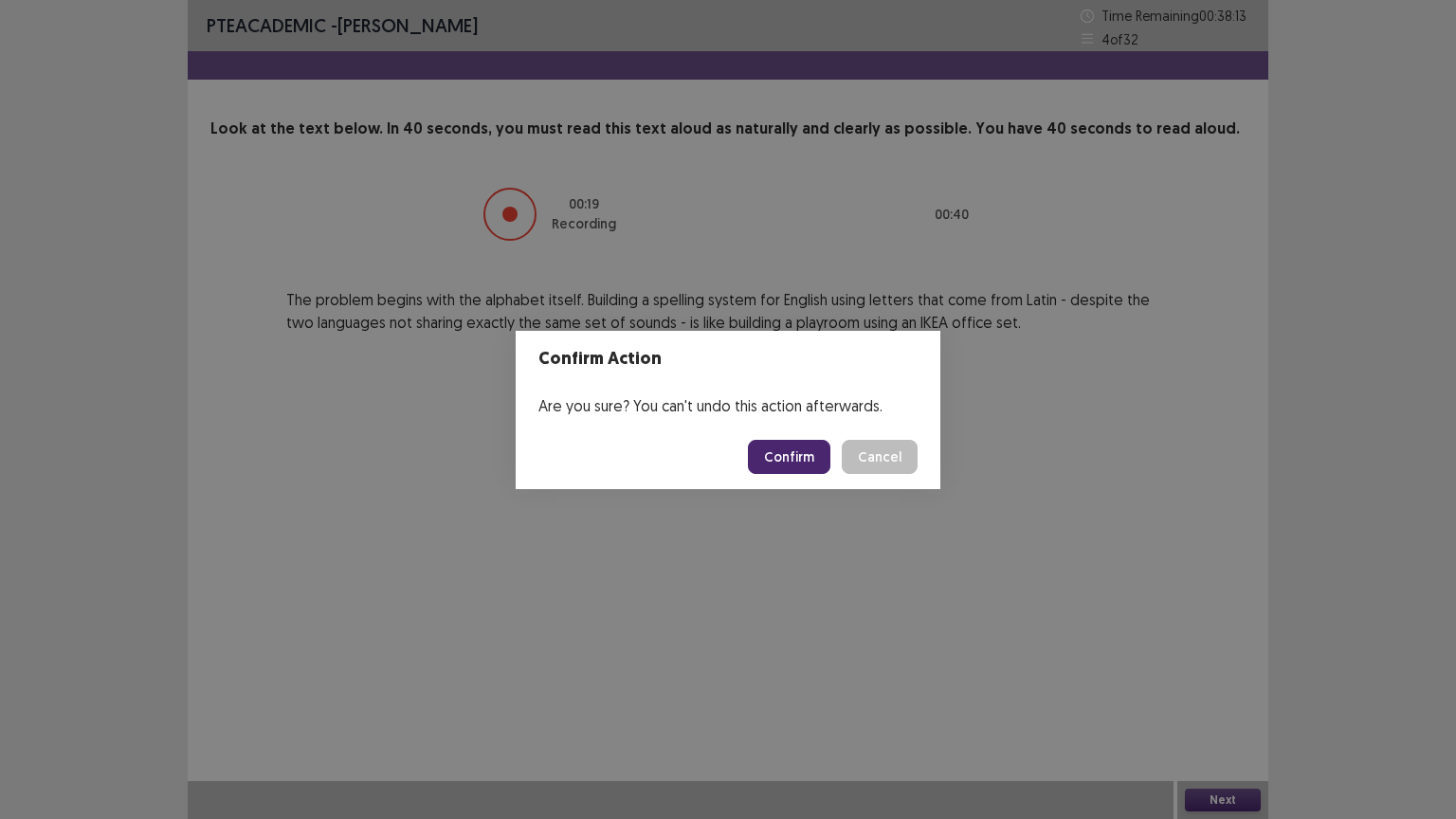
click at [812, 448] on button "Confirm" at bounding box center [788, 456] width 83 height 34
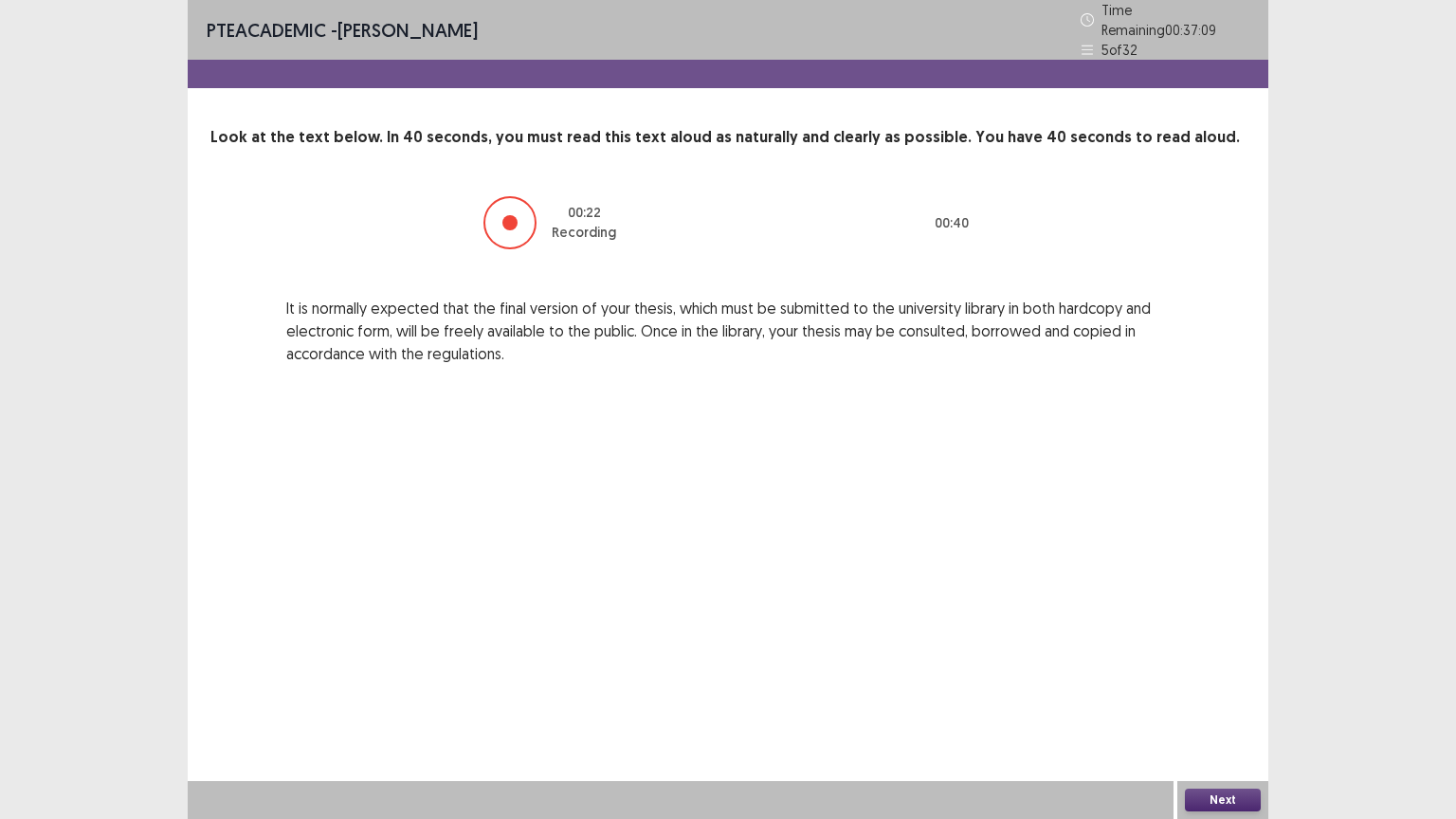
click at [1237, 691] on button "Next" at bounding box center [1222, 800] width 76 height 22
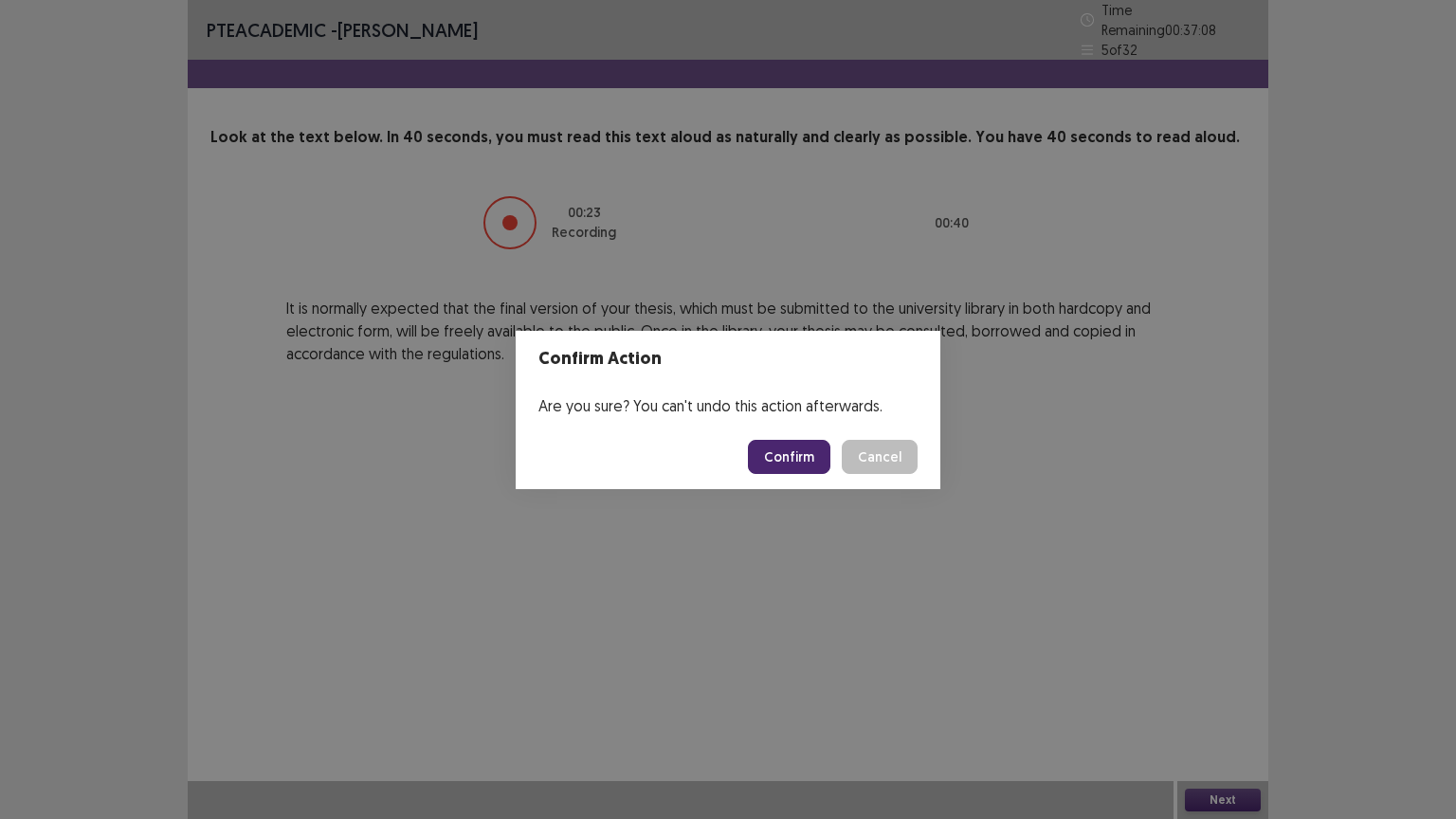
click at [782, 459] on button "Confirm" at bounding box center [788, 456] width 83 height 34
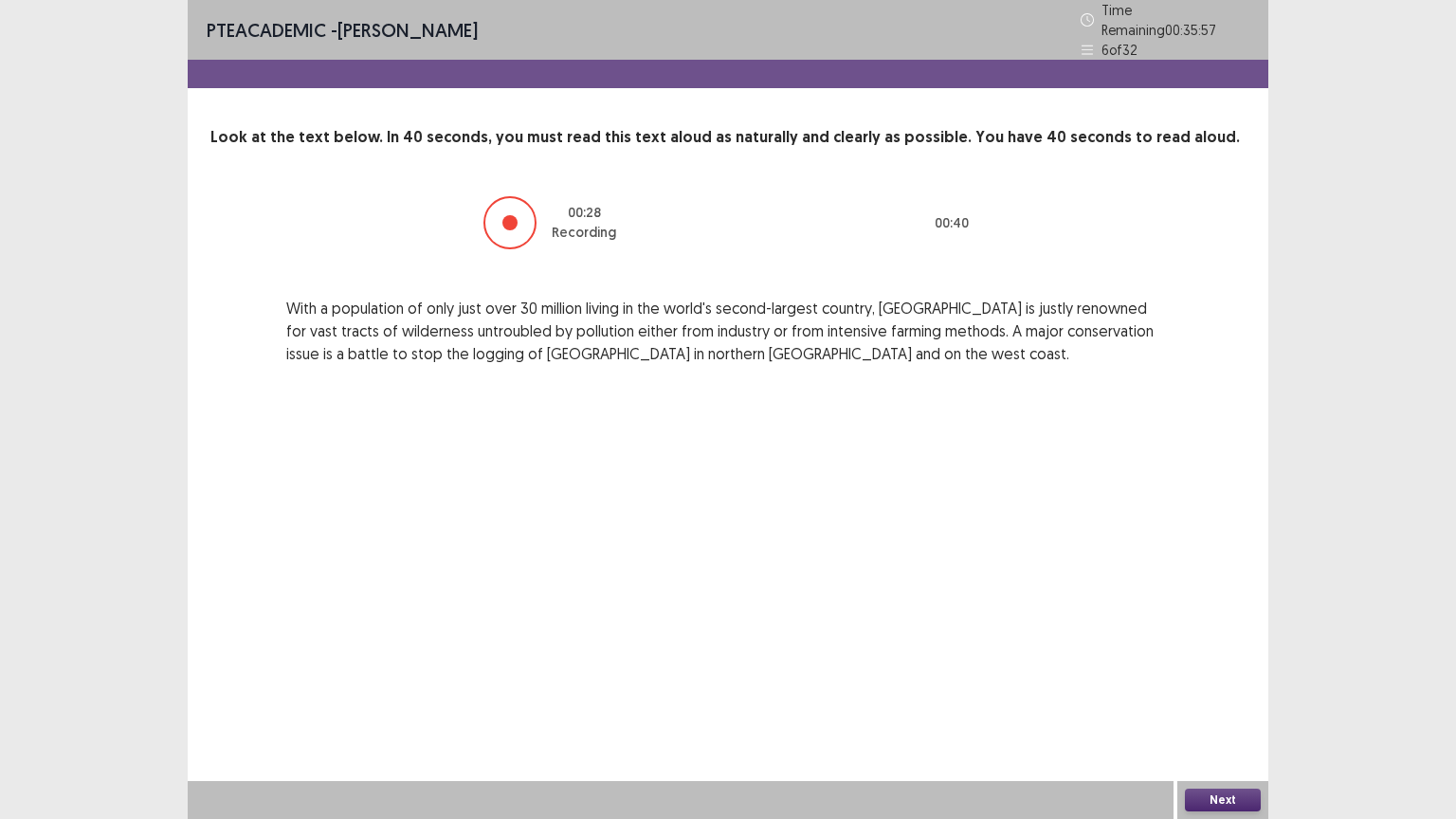
click at [1229, 691] on button "Next" at bounding box center [1222, 800] width 76 height 22
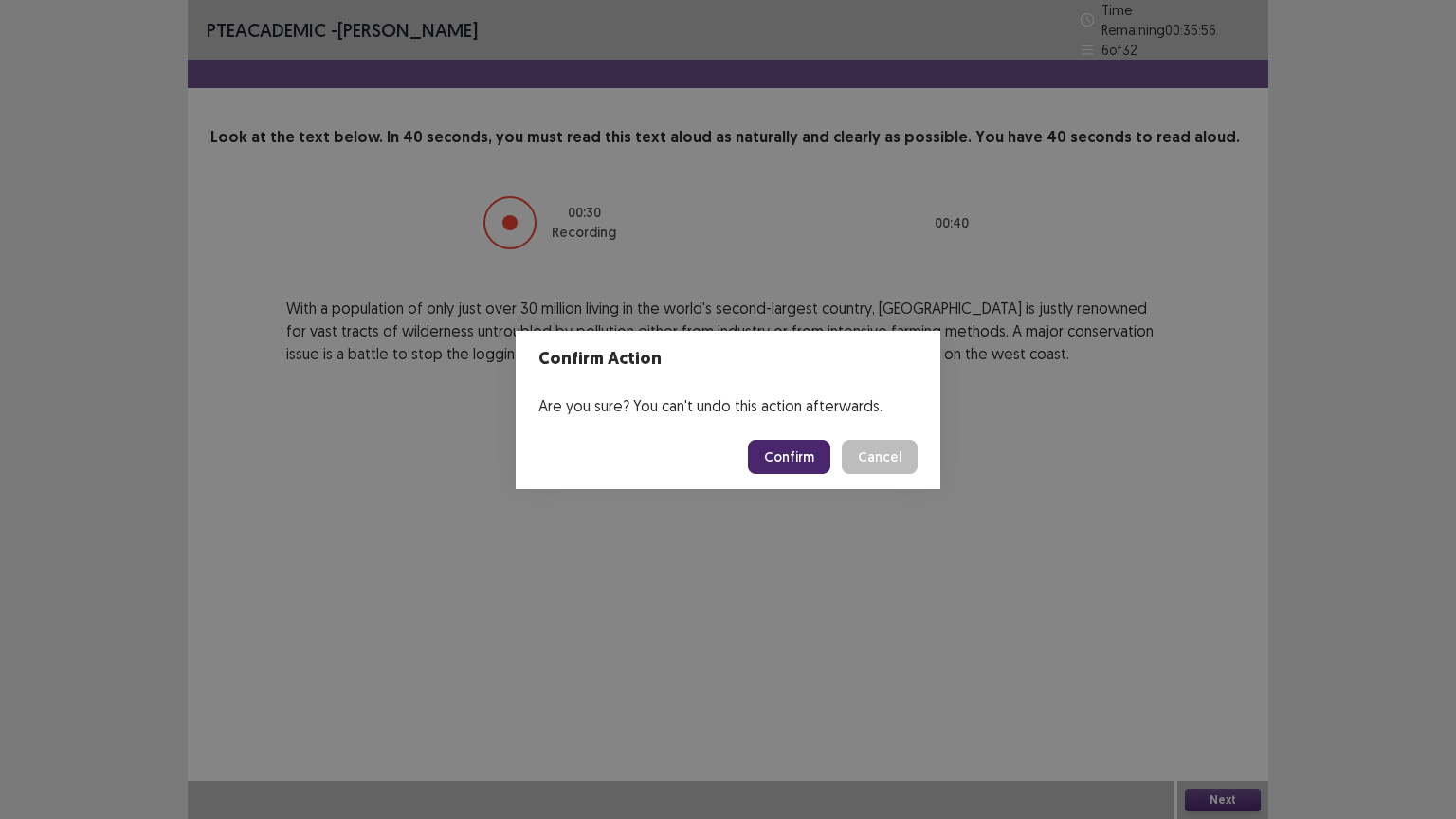
click at [789, 445] on button "Confirm" at bounding box center [788, 456] width 83 height 34
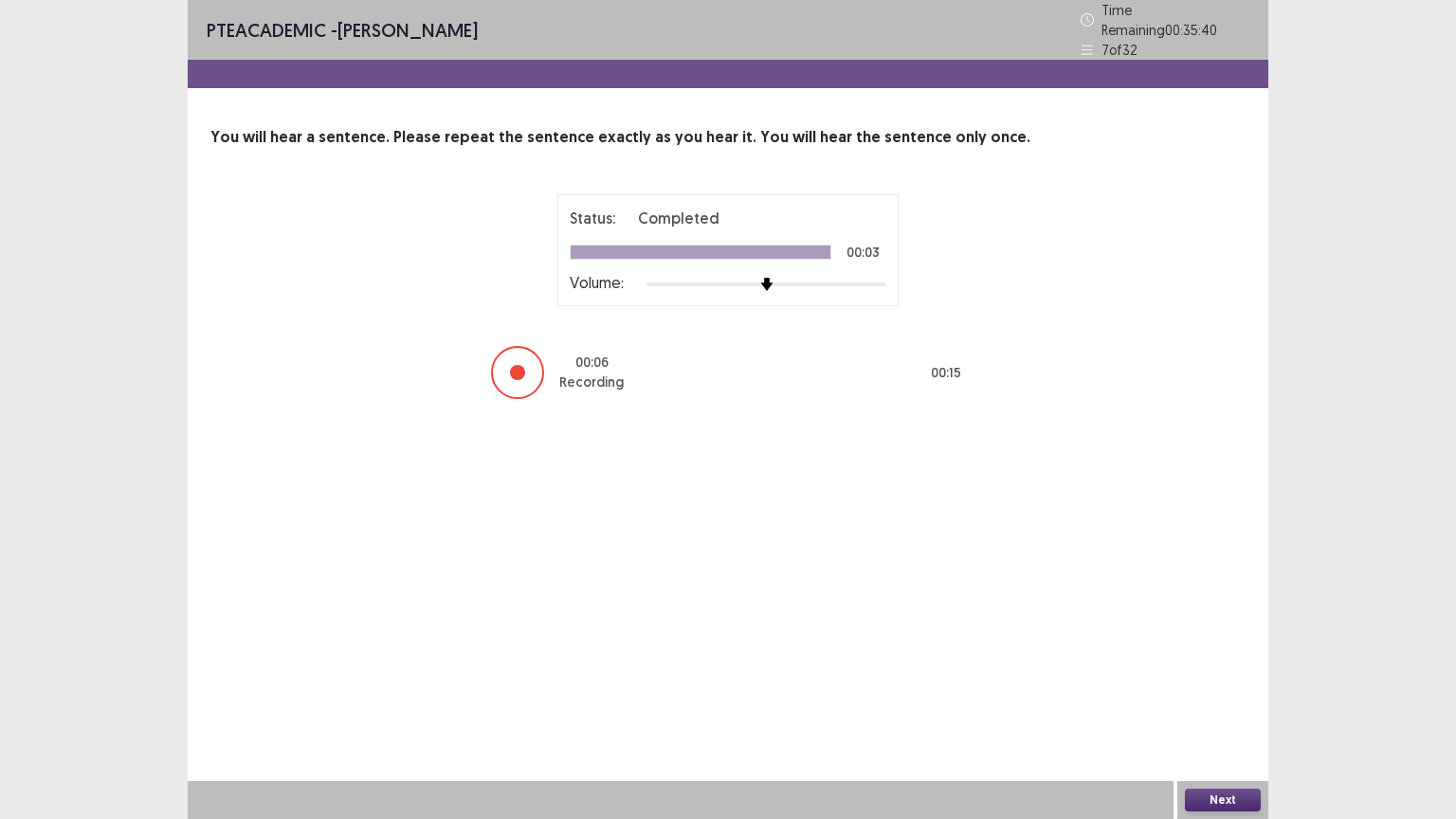
click at [1230, 691] on button "Next" at bounding box center [1222, 800] width 76 height 22
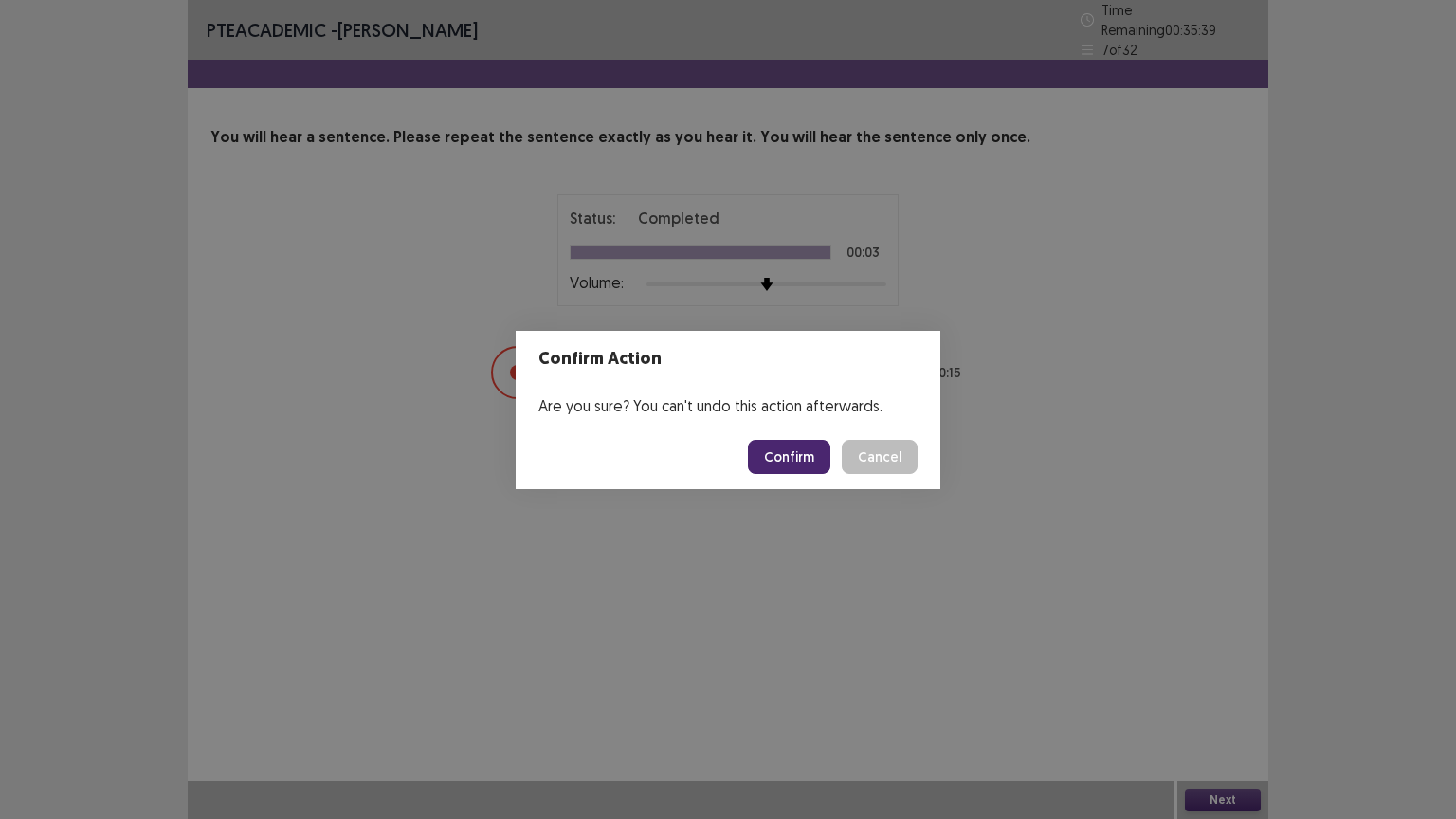
click at [765, 450] on button "Confirm" at bounding box center [788, 456] width 83 height 34
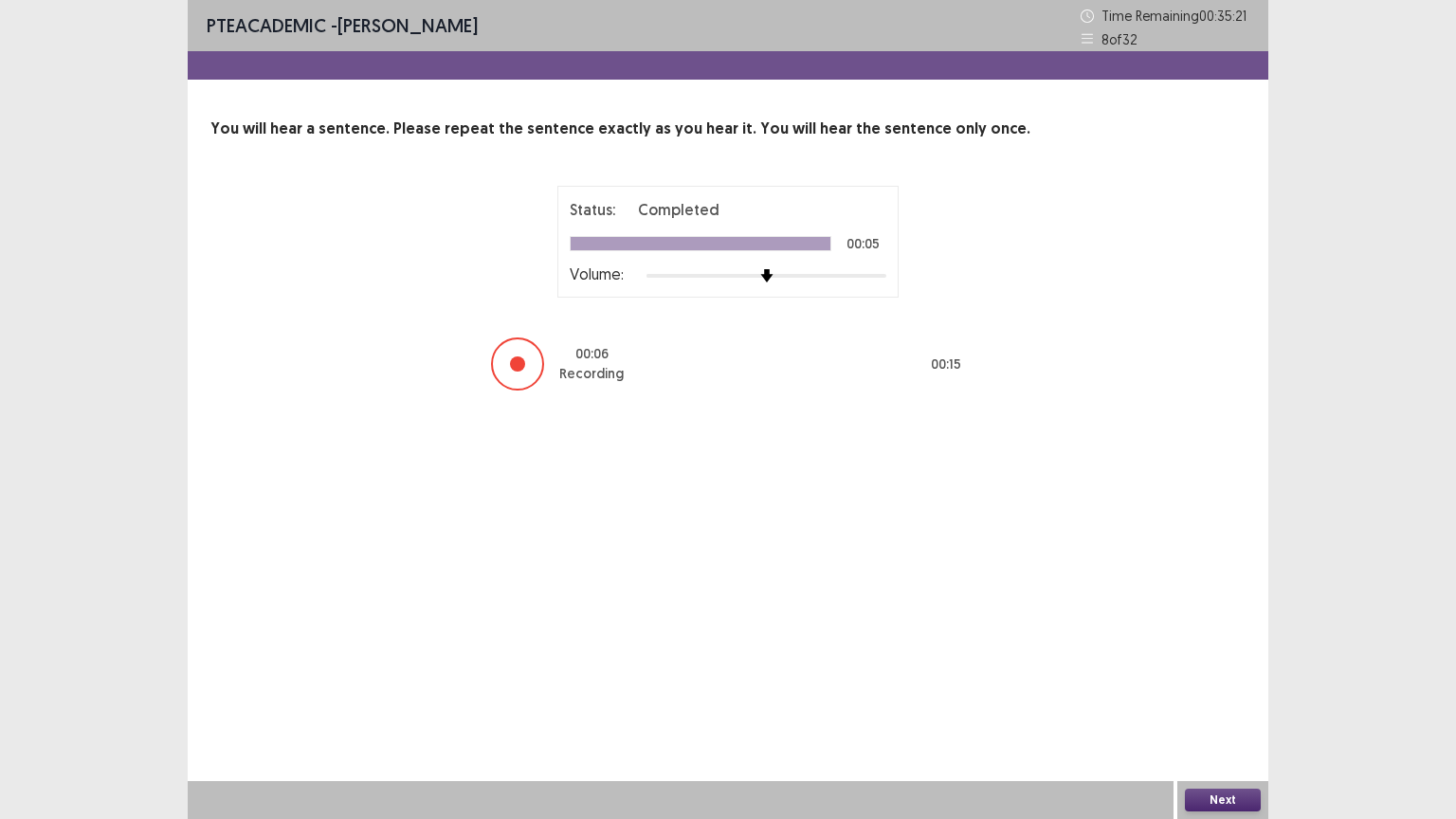
click at [1221, 691] on button "Next" at bounding box center [1222, 800] width 76 height 22
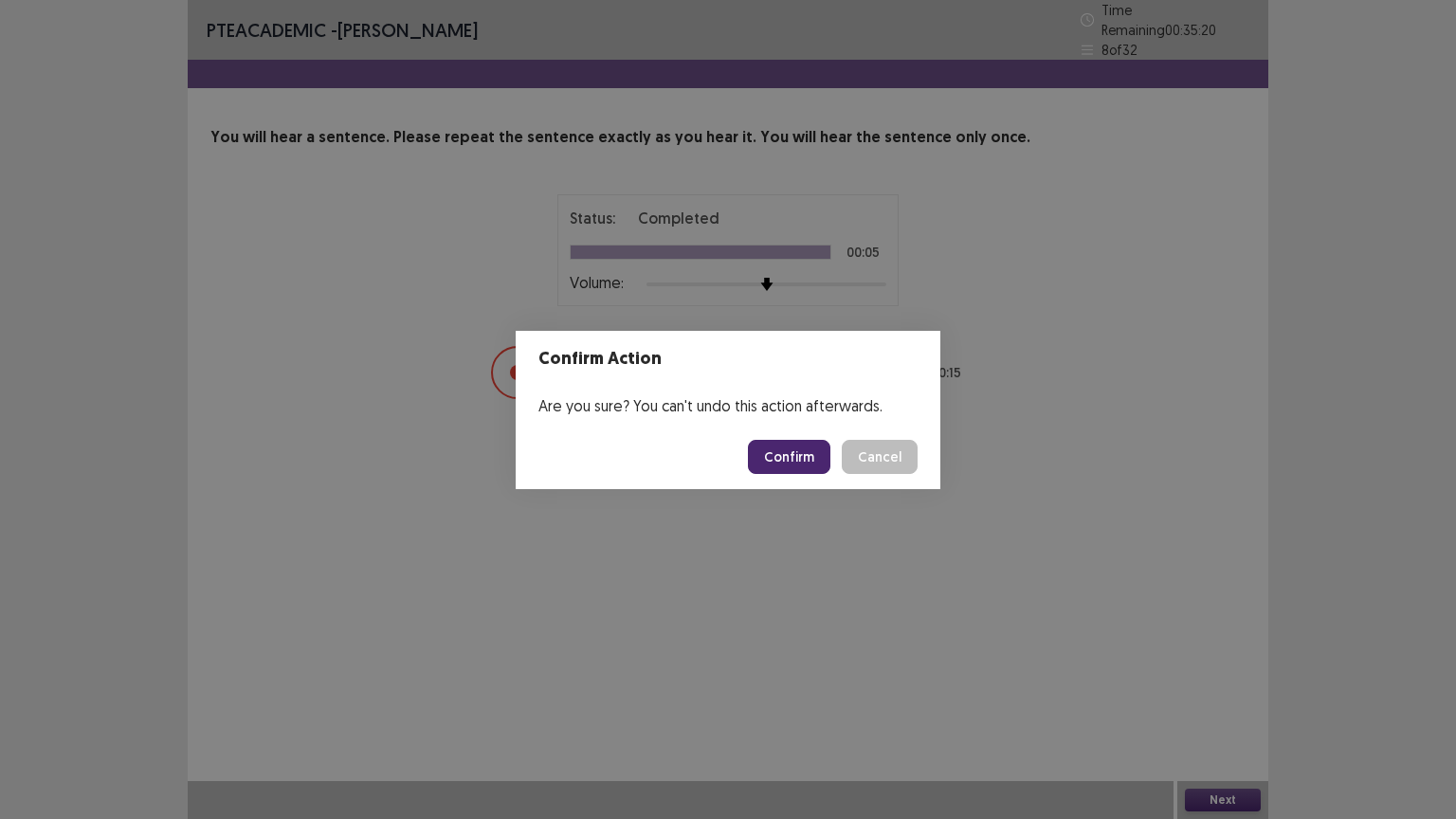
click at [771, 448] on button "Confirm" at bounding box center [788, 456] width 83 height 34
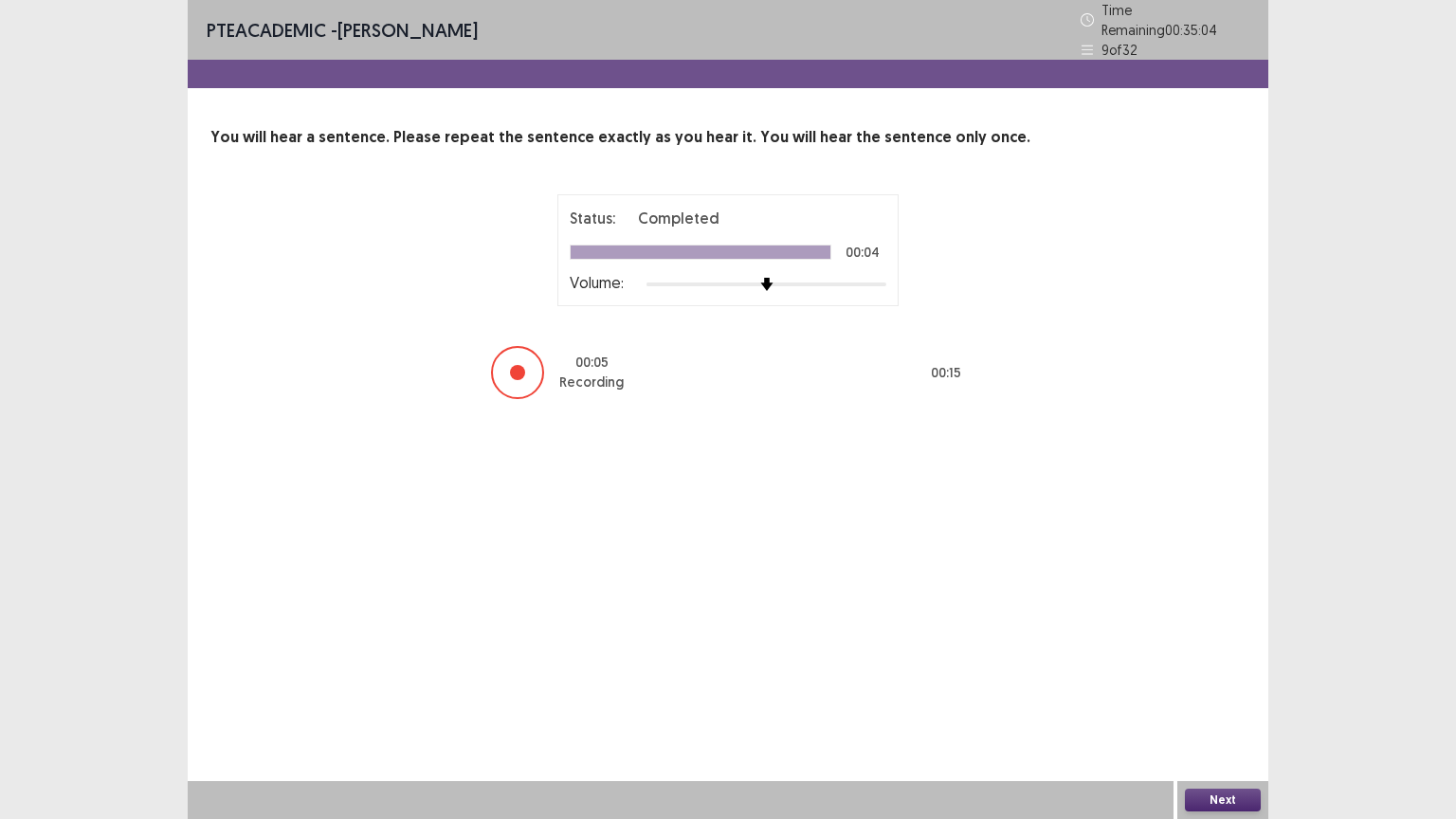
click at [1229, 691] on button "Next" at bounding box center [1222, 800] width 76 height 22
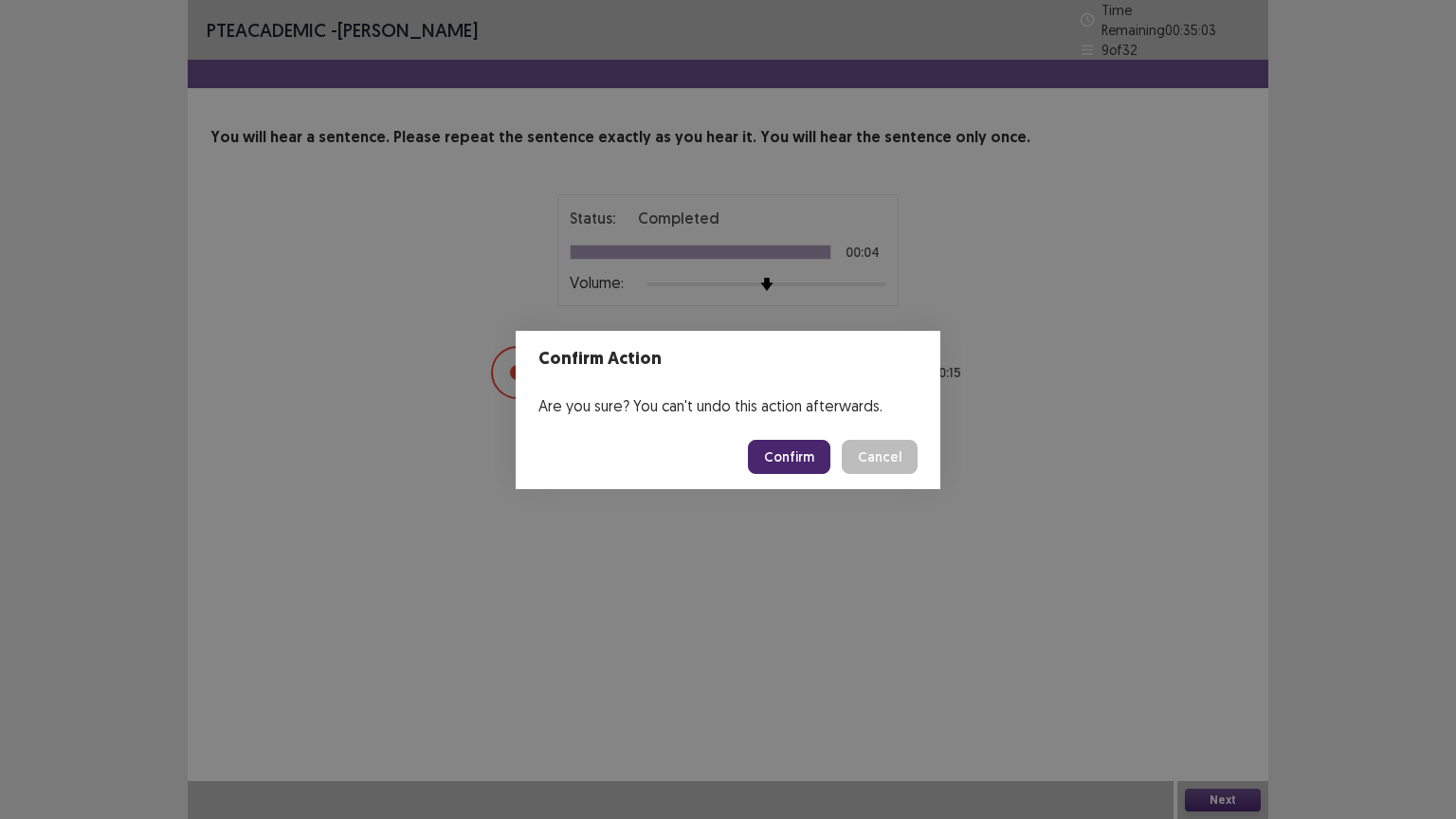
click at [788, 454] on button "Confirm" at bounding box center [788, 456] width 83 height 34
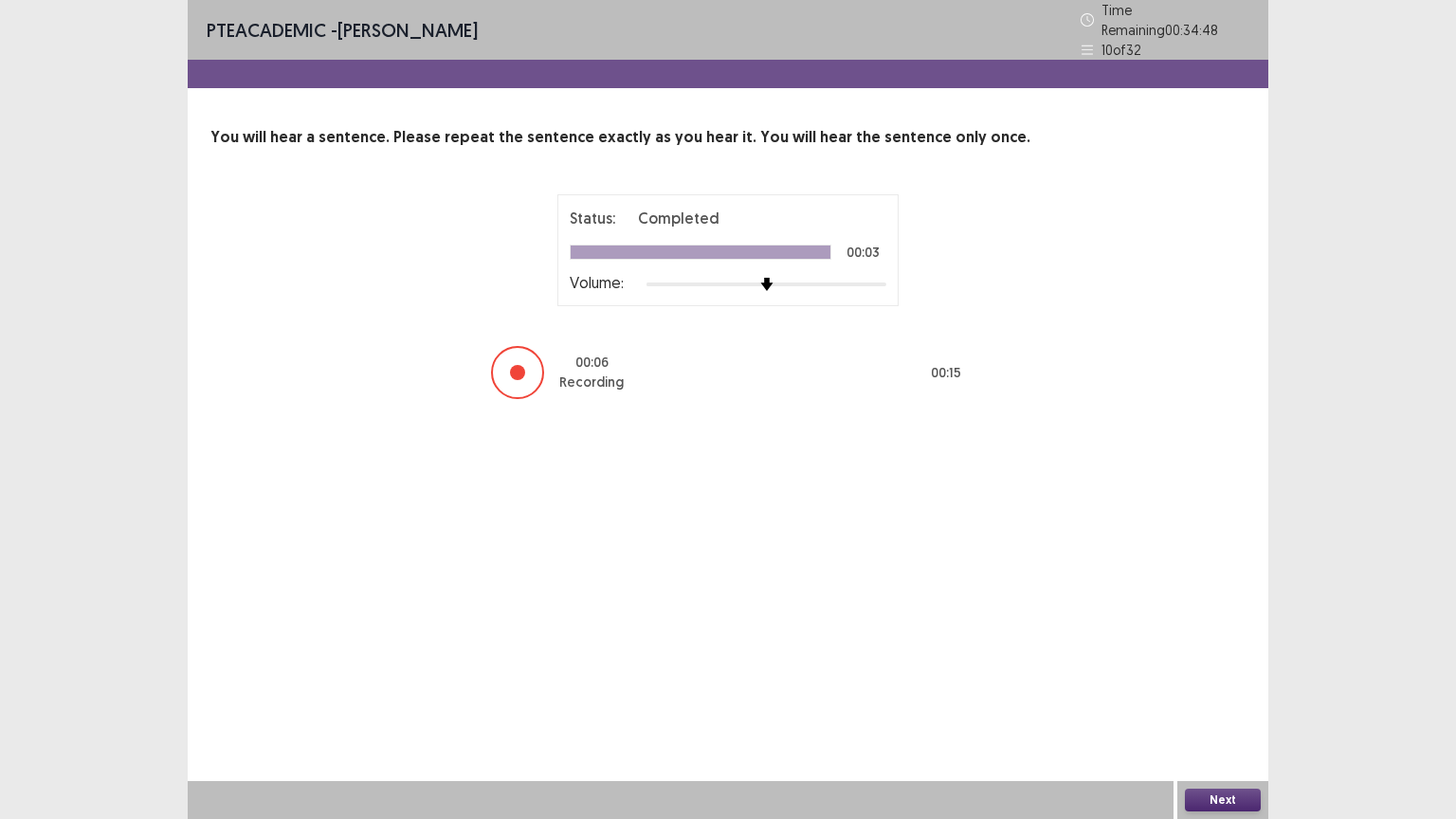
click at [1227, 691] on button "Next" at bounding box center [1222, 800] width 76 height 22
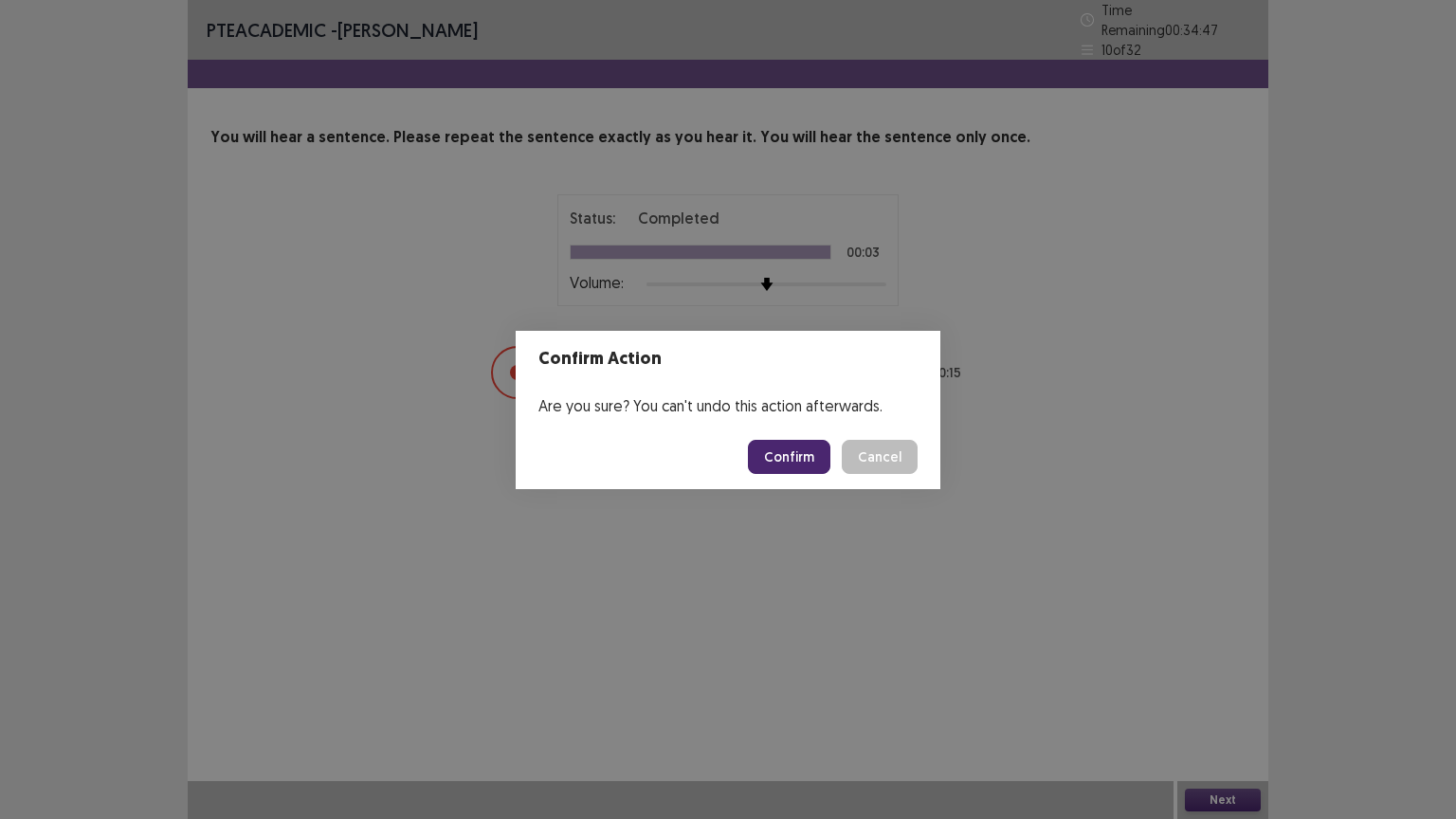
drag, startPoint x: 812, startPoint y: 449, endPoint x: 814, endPoint y: 437, distance: 12.2
click at [811, 441] on button "Confirm" at bounding box center [788, 456] width 83 height 34
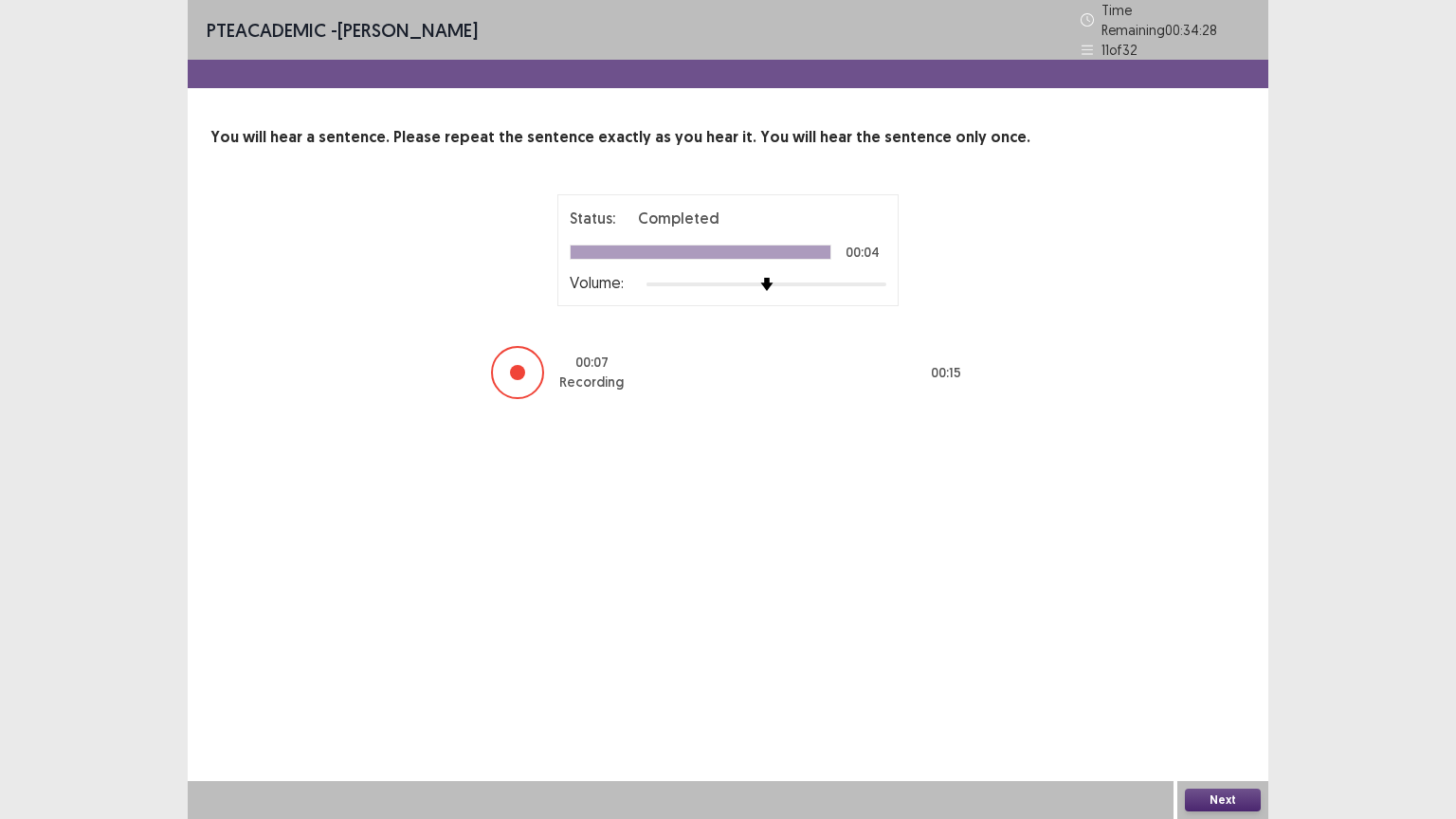
click at [1224, 691] on button "Next" at bounding box center [1222, 800] width 76 height 22
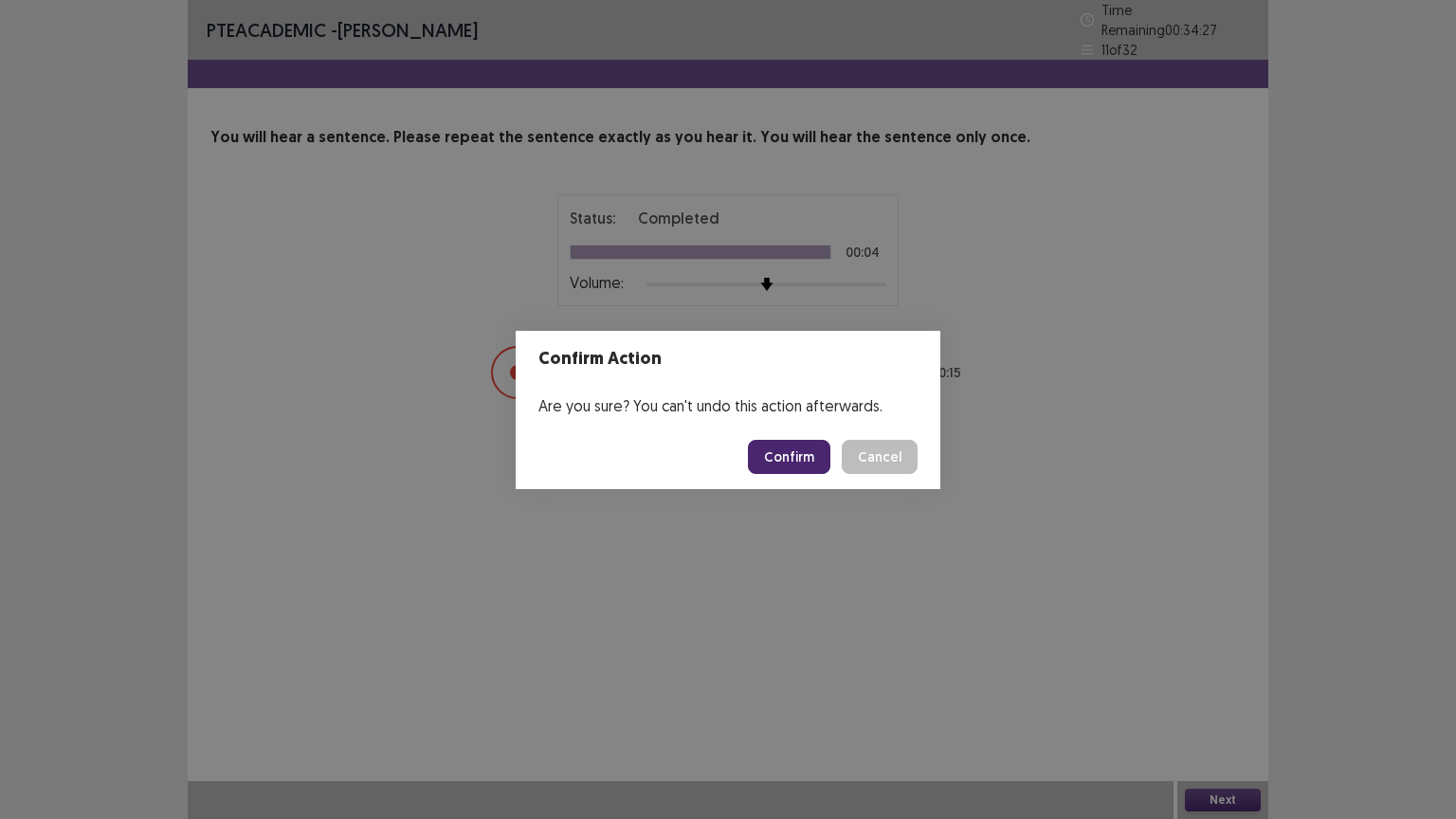
click at [765, 457] on button "Confirm" at bounding box center [788, 456] width 83 height 34
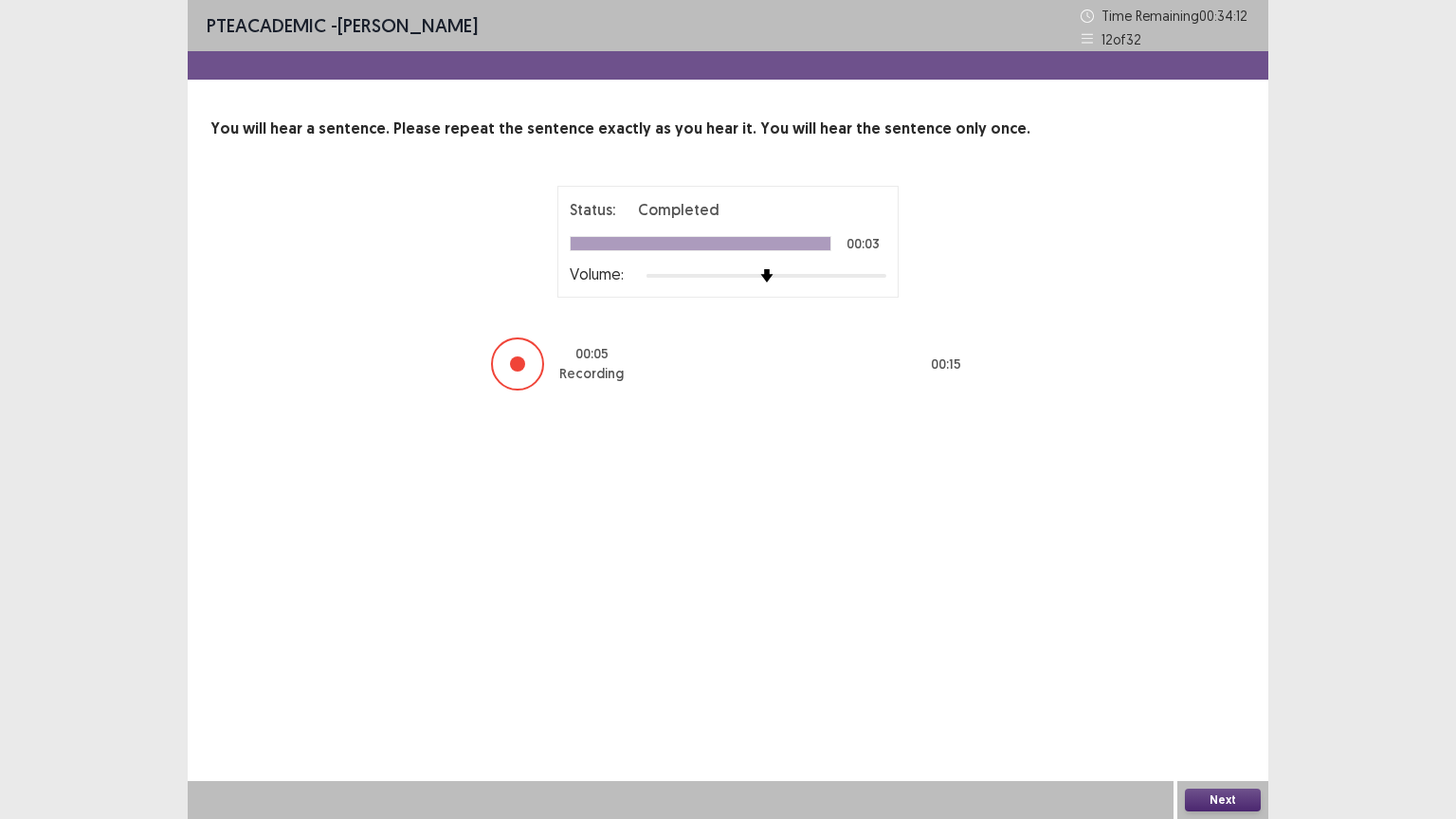
click at [1220, 691] on button "Next" at bounding box center [1222, 800] width 76 height 22
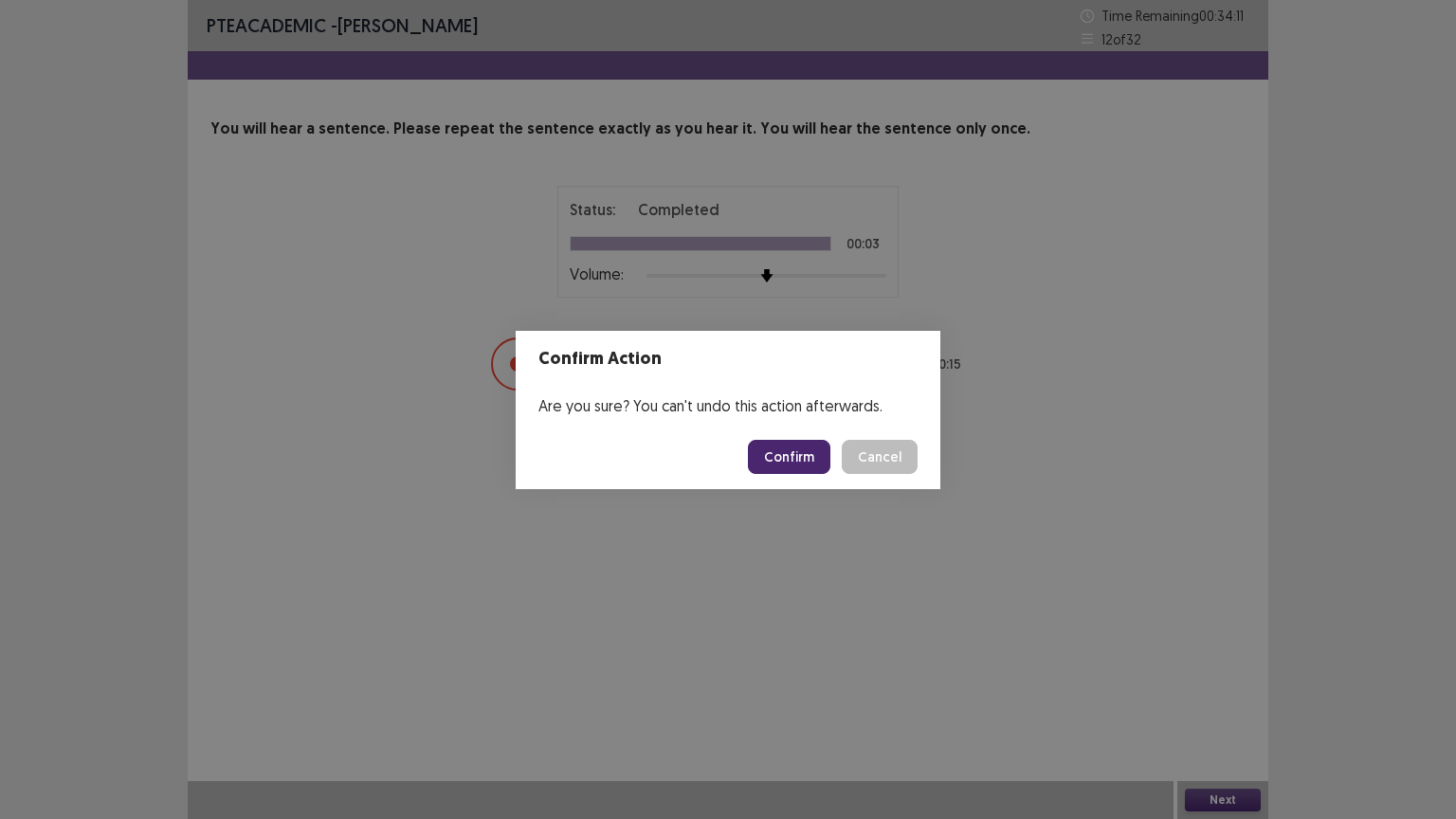
click at [784, 458] on button "Confirm" at bounding box center [788, 456] width 83 height 34
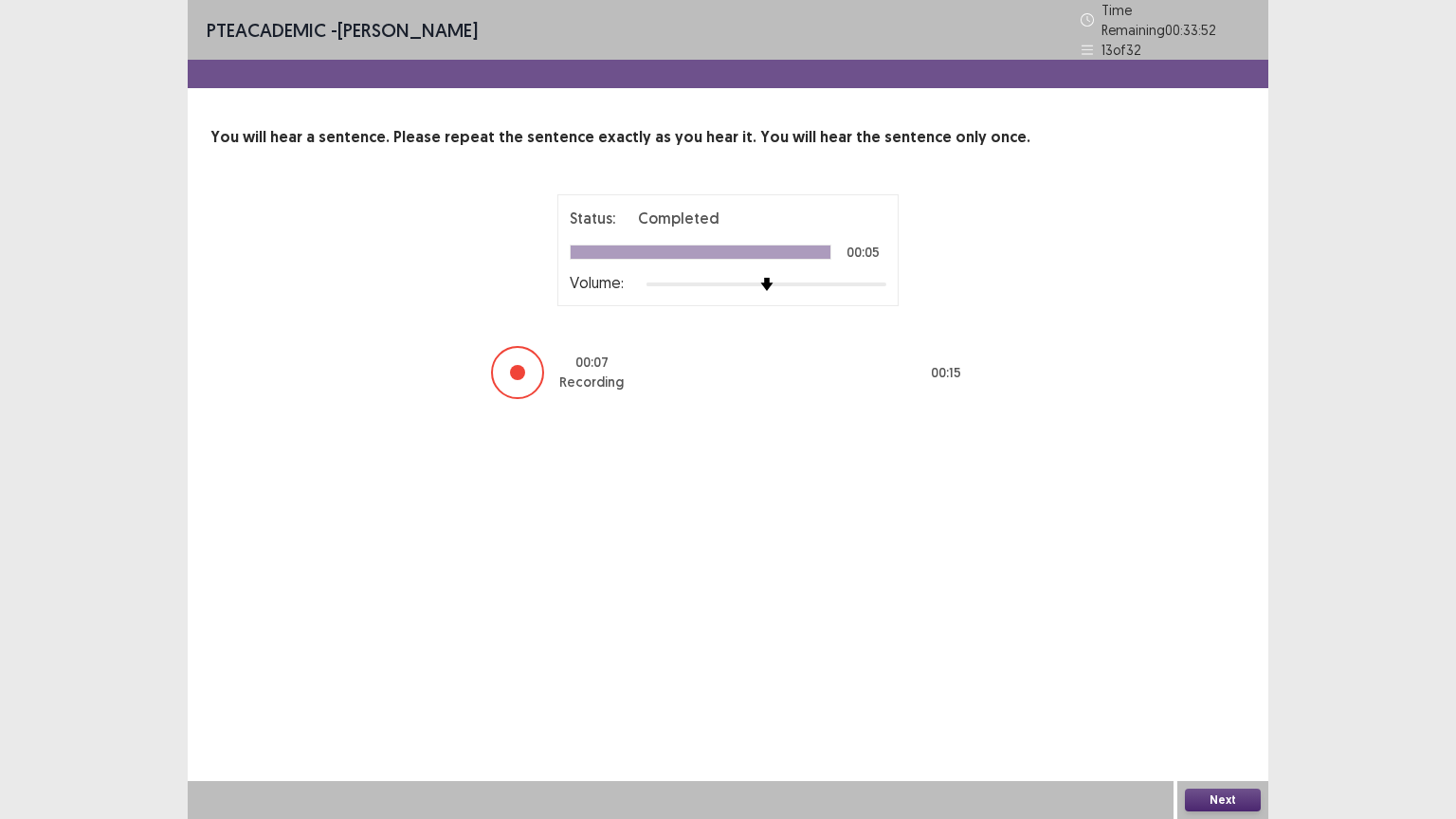
click at [1216, 691] on button "Next" at bounding box center [1222, 800] width 76 height 22
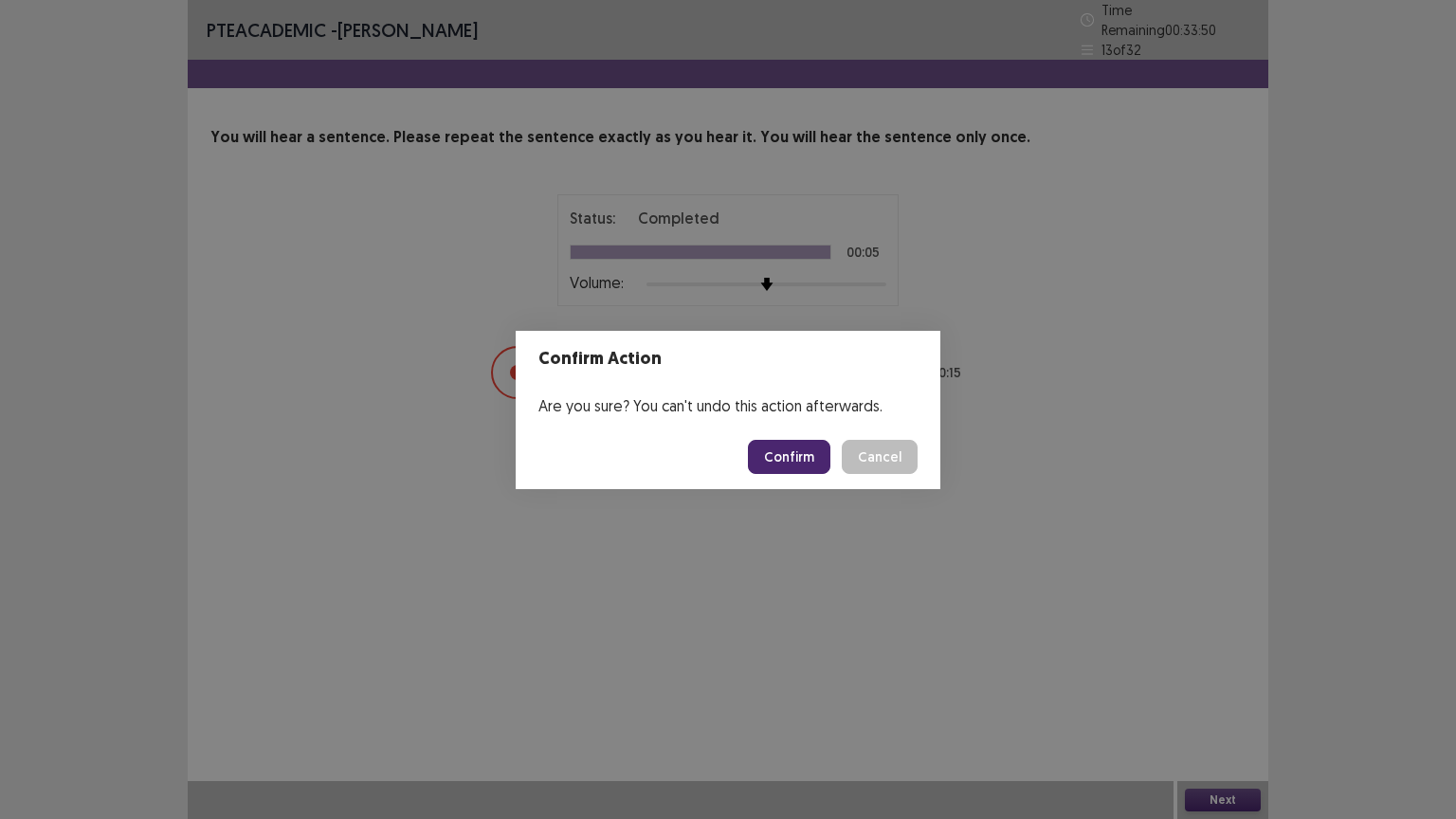
click at [804, 463] on button "Confirm" at bounding box center [788, 456] width 83 height 34
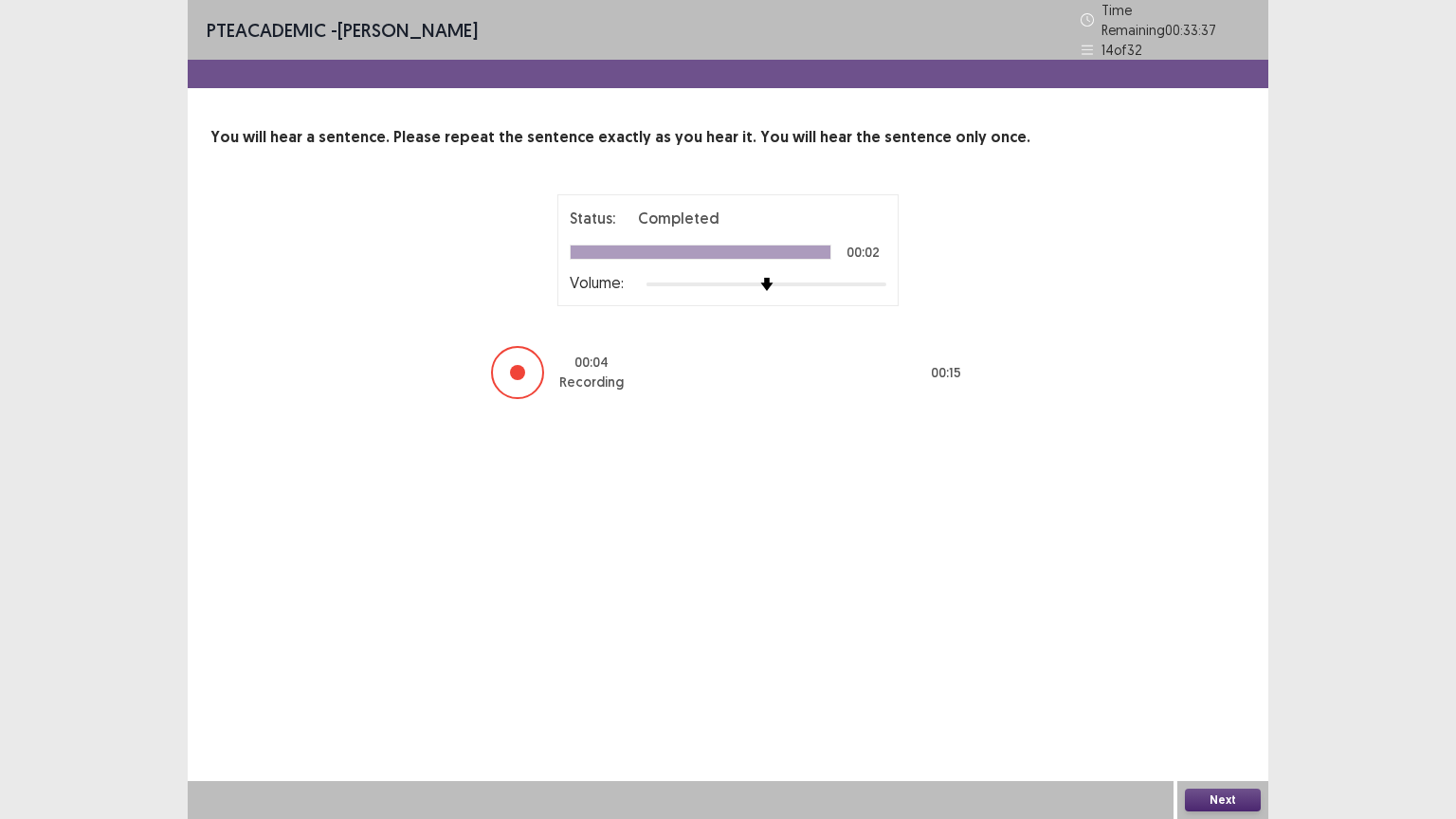
click at [1246, 691] on button "Next" at bounding box center [1222, 800] width 76 height 22
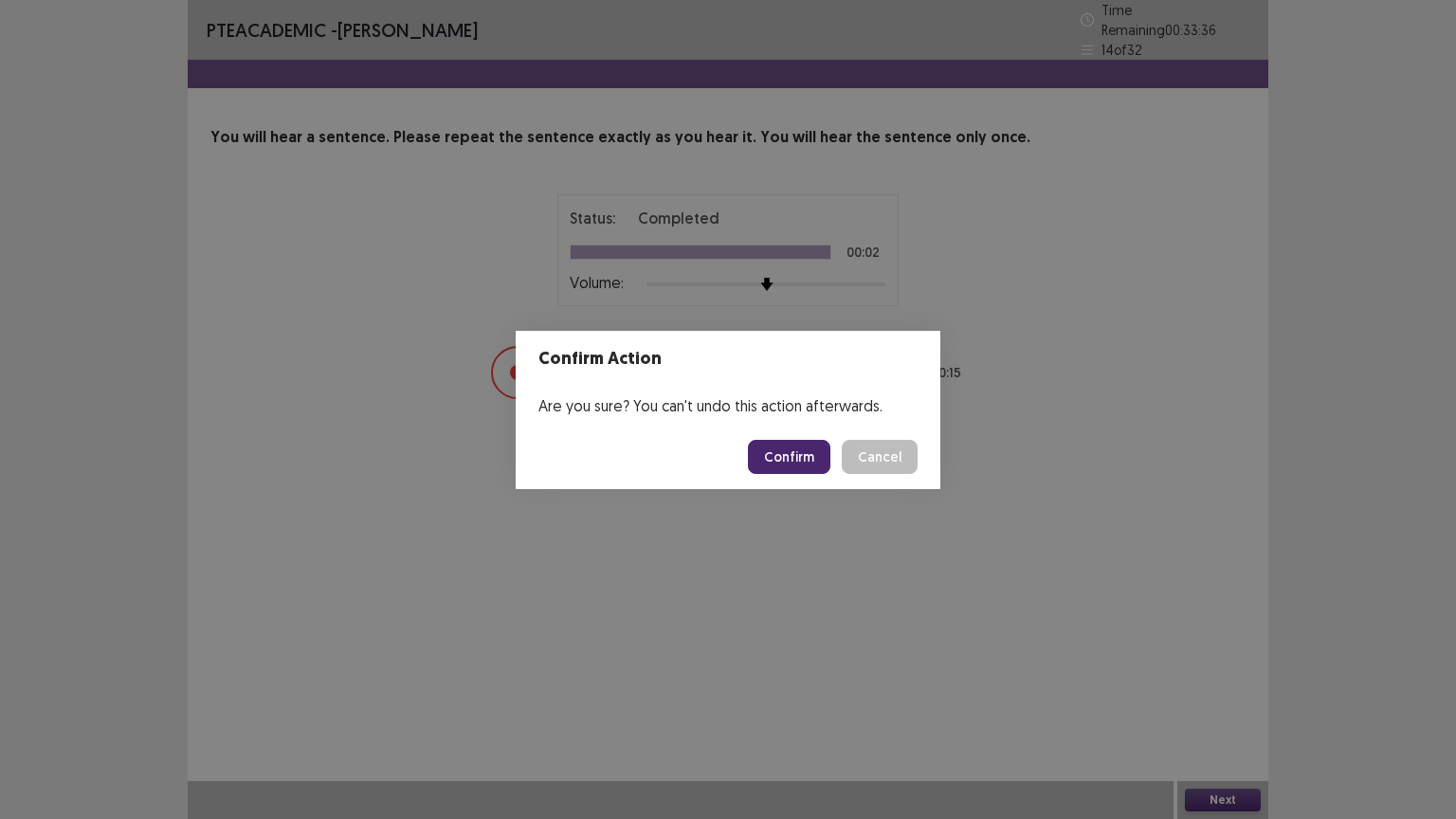
click at [788, 446] on button "Confirm" at bounding box center [788, 456] width 83 height 34
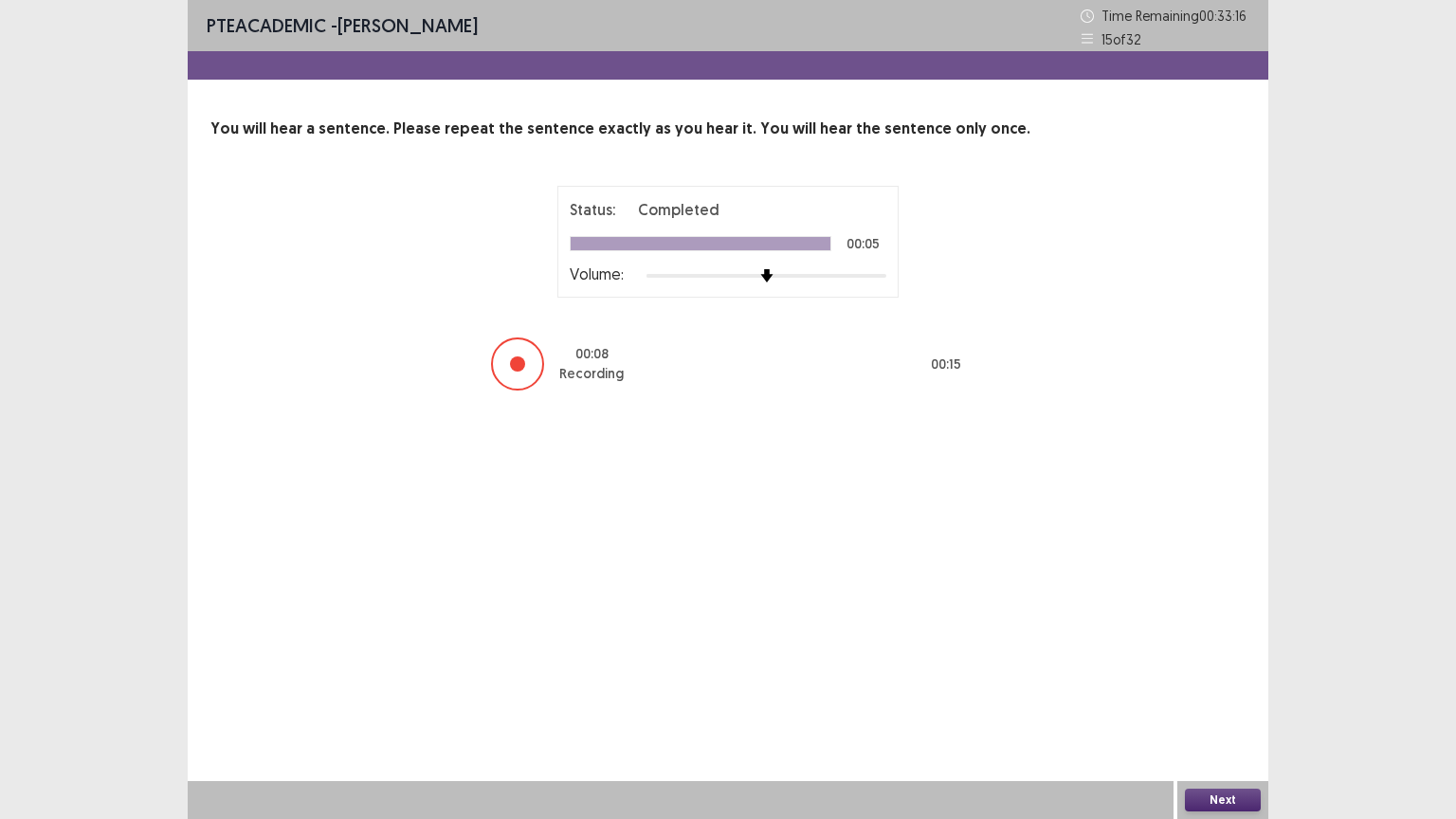
click at [1233, 691] on button "Next" at bounding box center [1222, 800] width 76 height 22
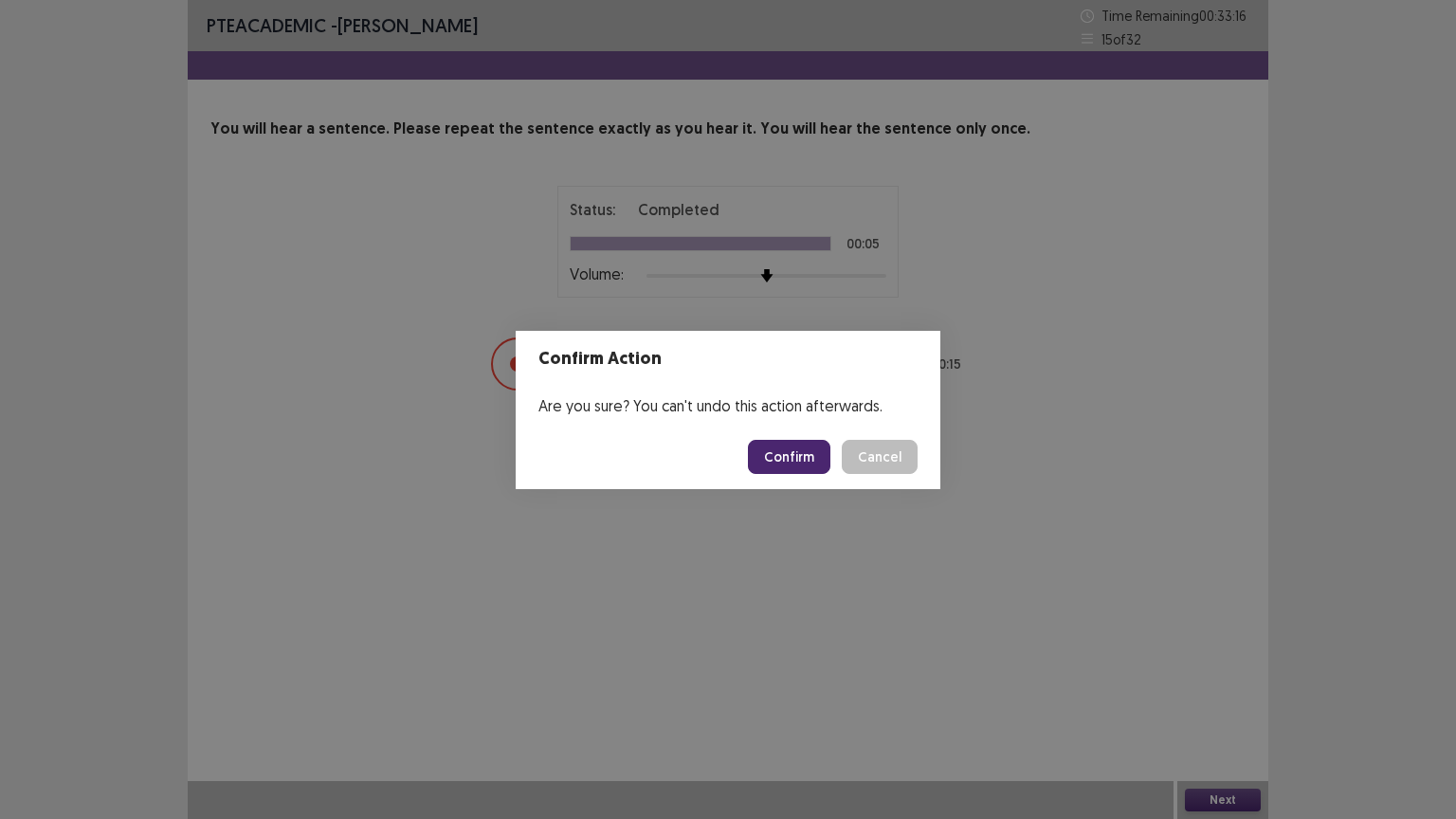
click at [824, 453] on button "Confirm" at bounding box center [788, 456] width 83 height 34
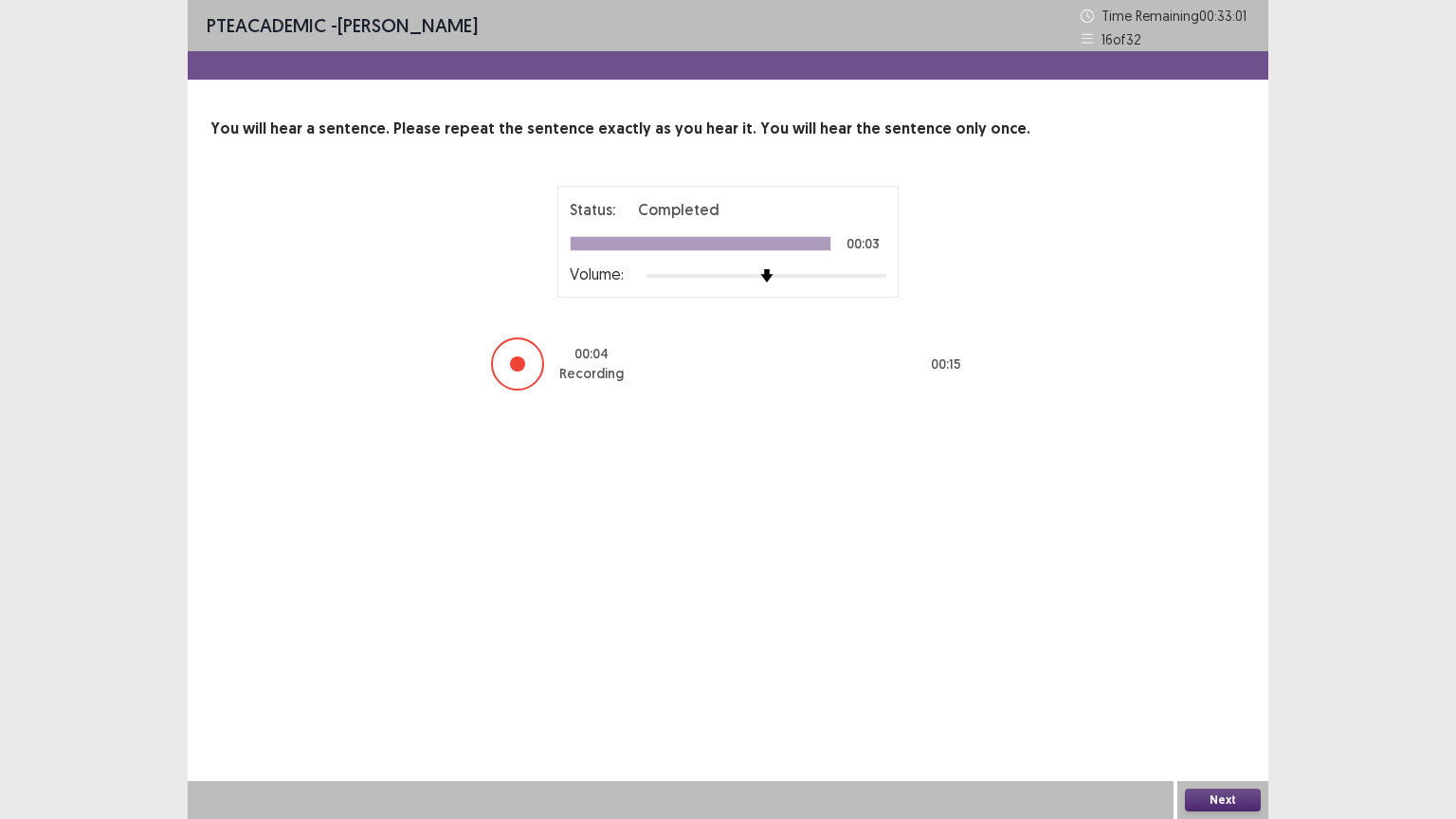
click at [1250, 691] on button "Next" at bounding box center [1222, 800] width 76 height 22
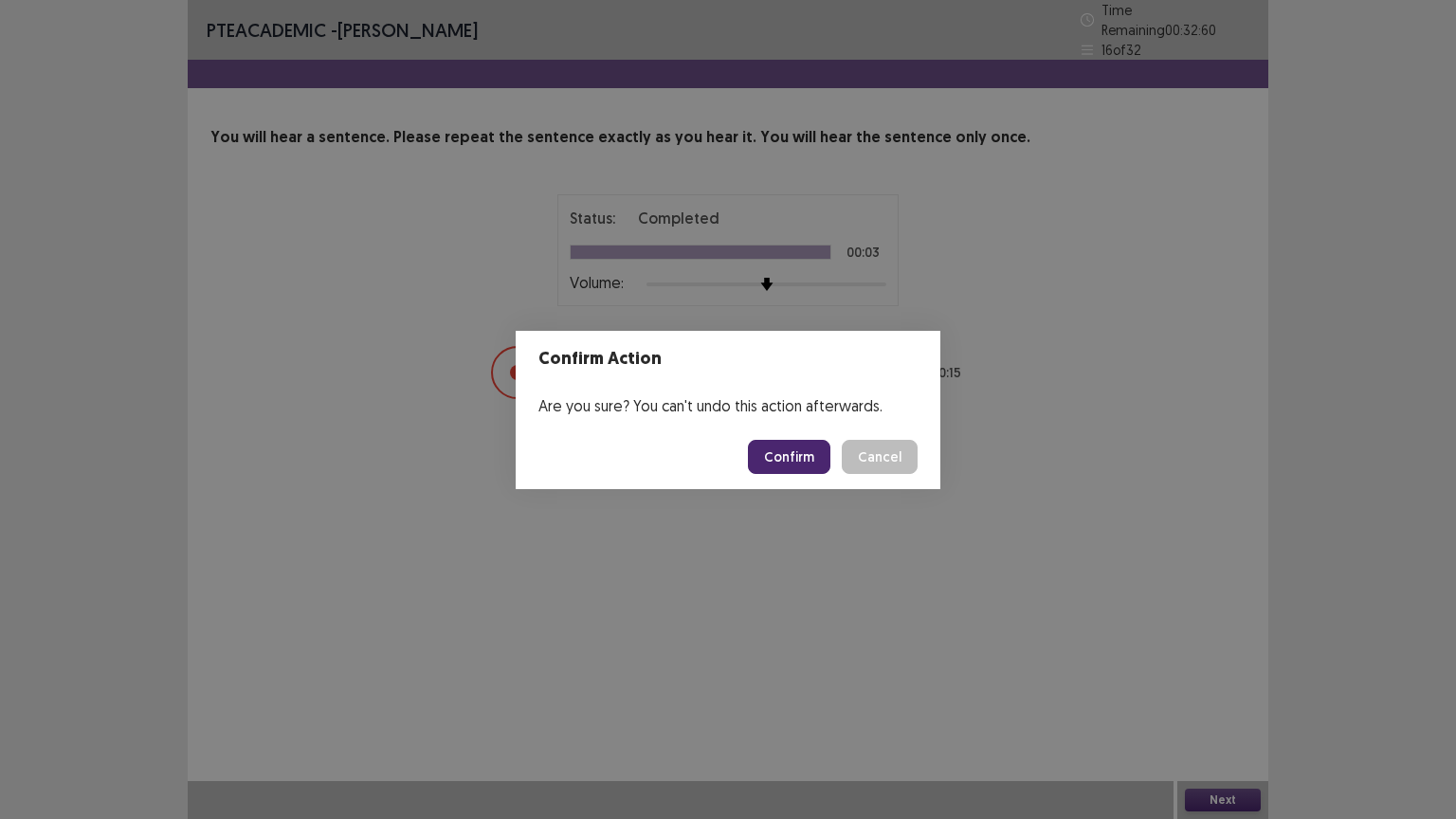
click at [778, 452] on button "Confirm" at bounding box center [788, 456] width 83 height 34
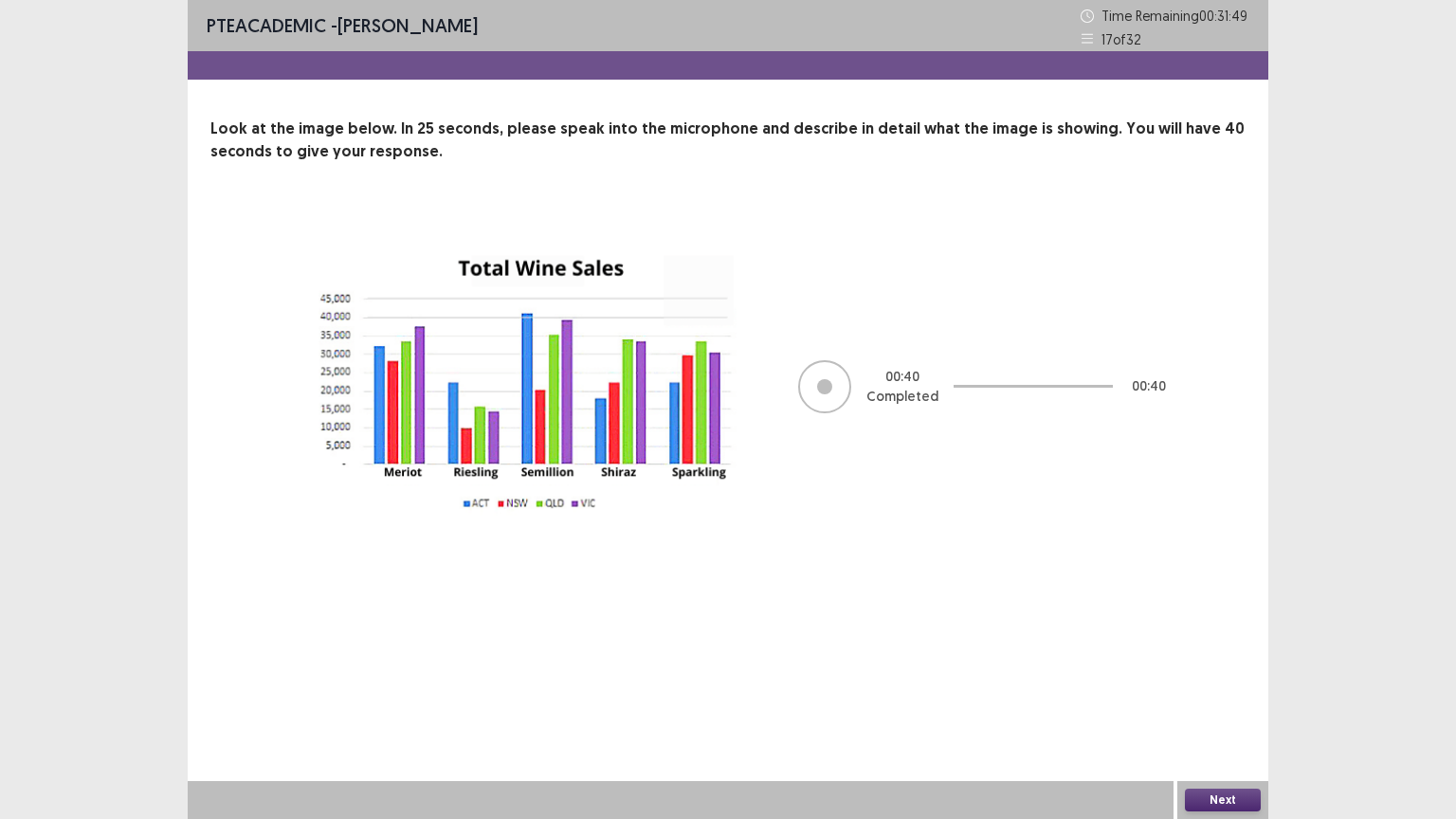
click at [1243, 691] on button "Next" at bounding box center [1222, 800] width 76 height 22
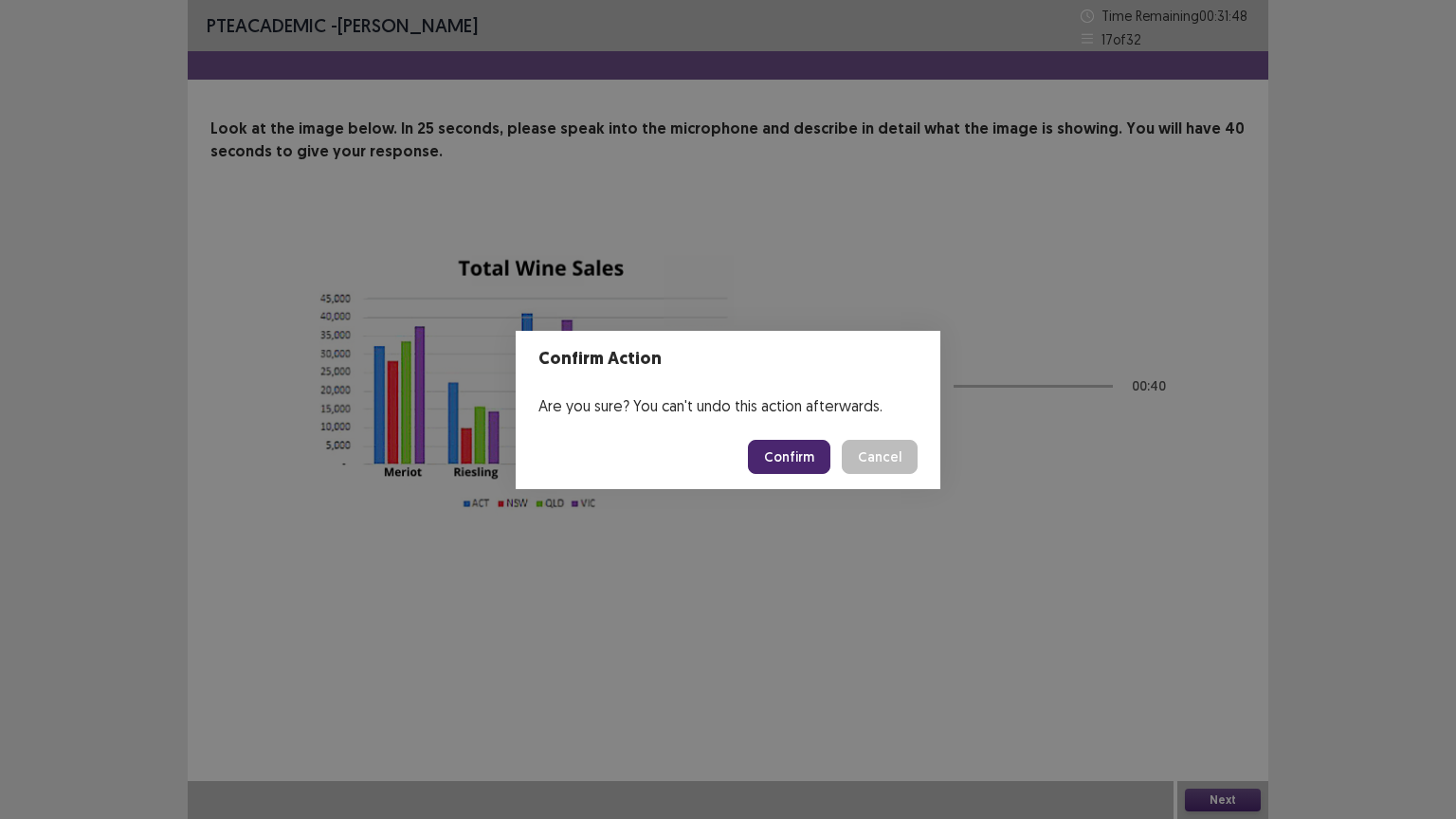
click at [796, 452] on button "Confirm" at bounding box center [788, 456] width 83 height 34
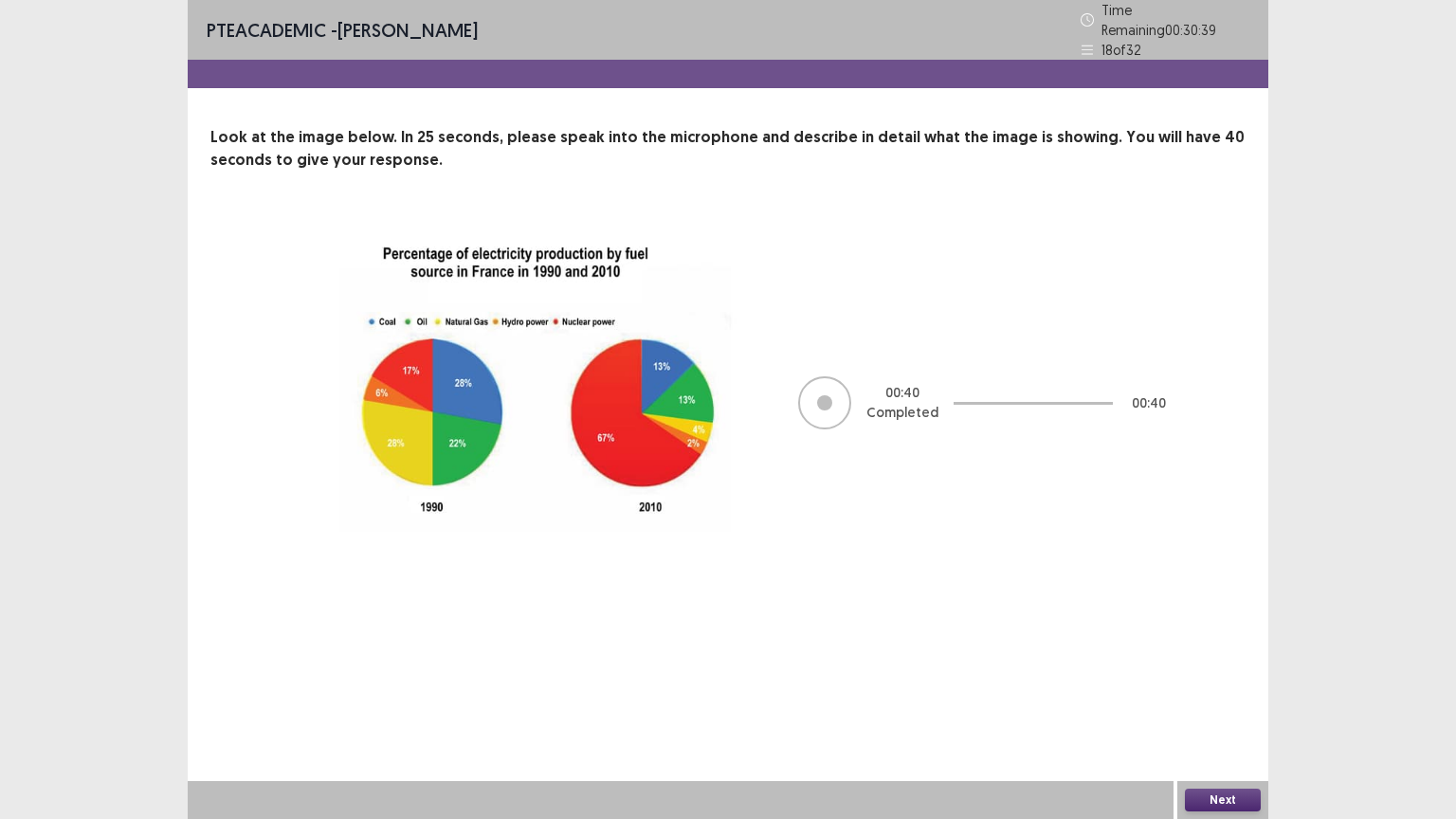
click at [1231, 691] on button "Next" at bounding box center [1222, 800] width 76 height 22
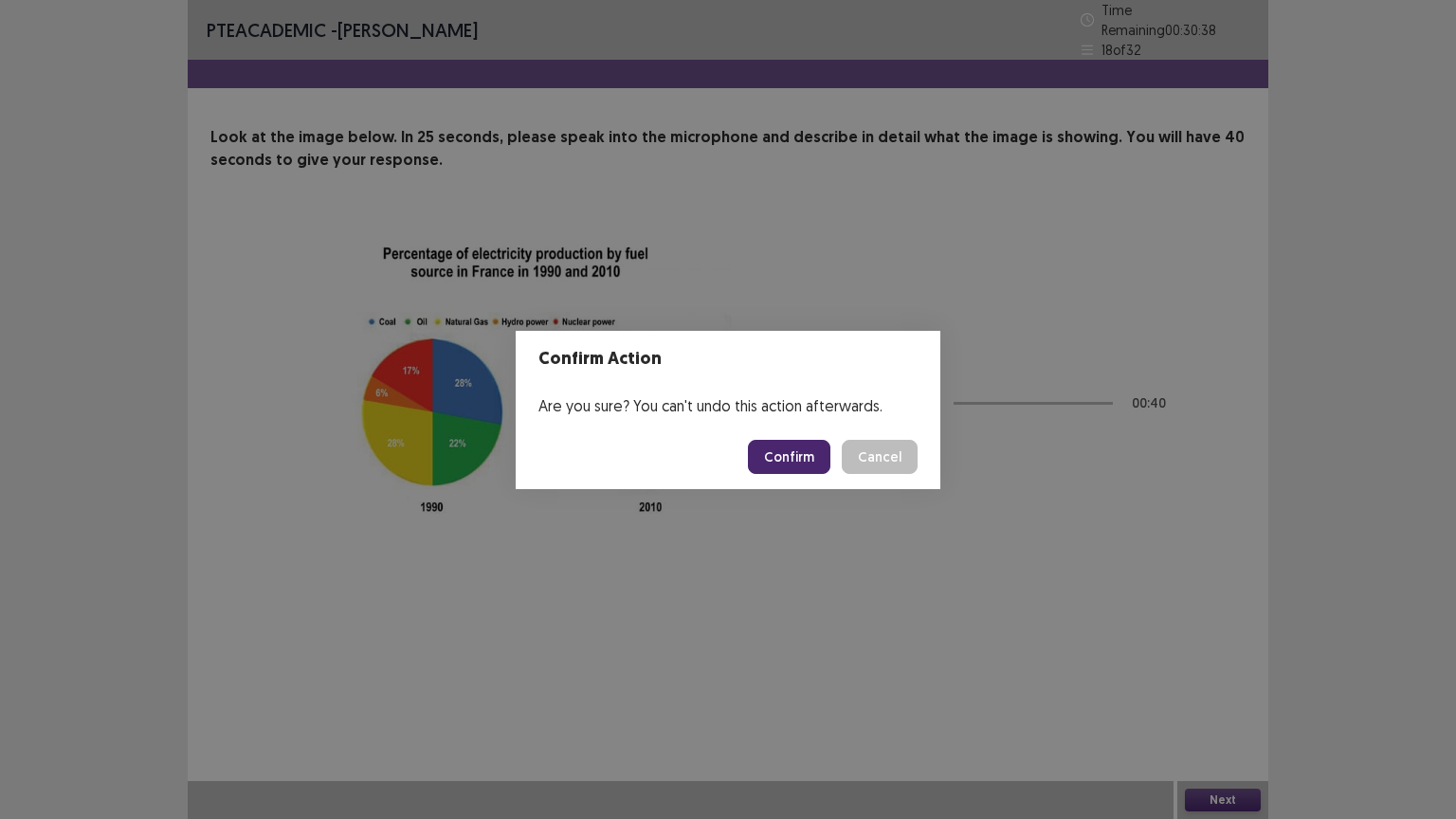
click at [796, 455] on button "Confirm" at bounding box center [788, 456] width 83 height 34
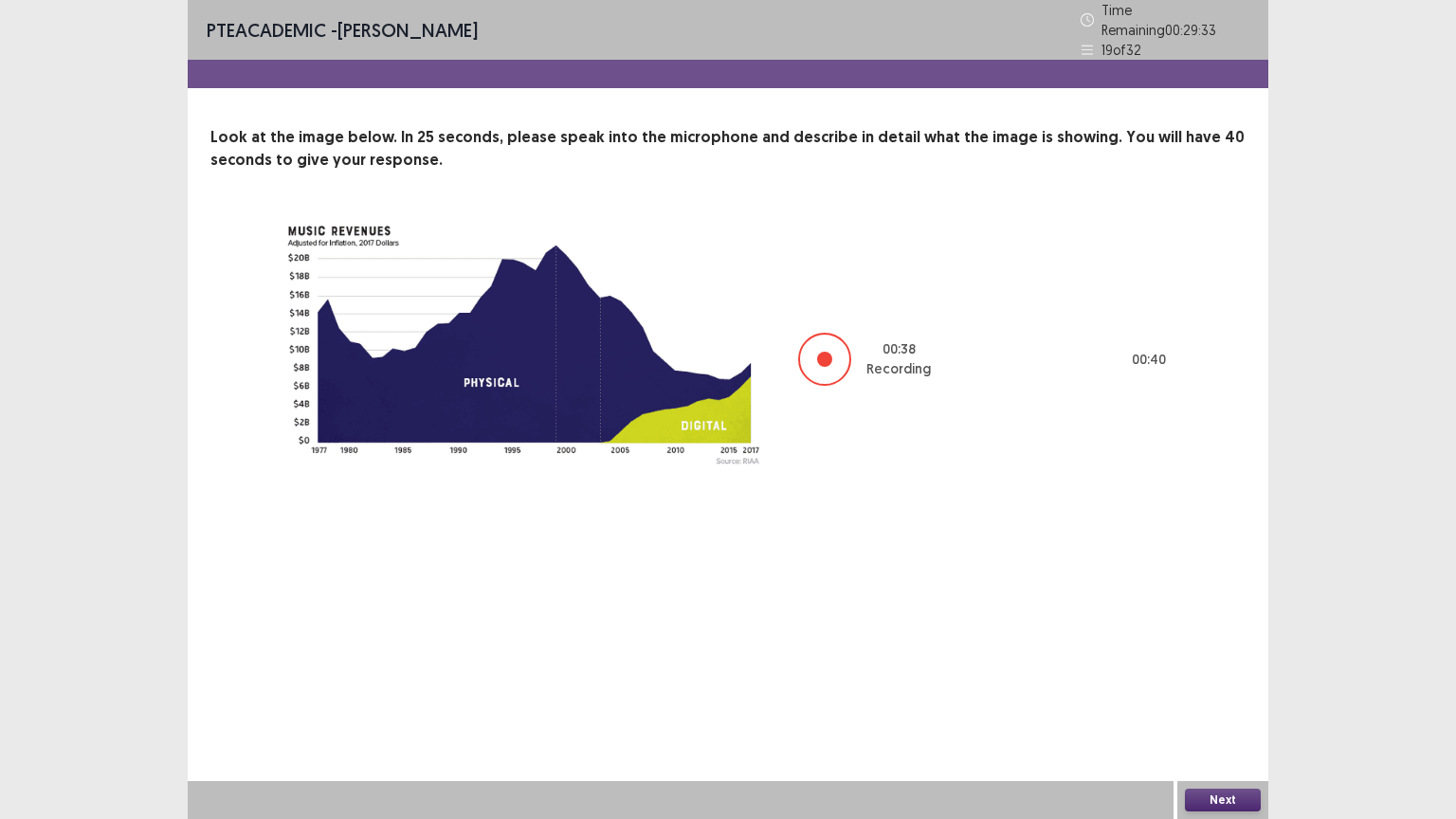
click at [1242, 691] on button "Next" at bounding box center [1222, 800] width 76 height 22
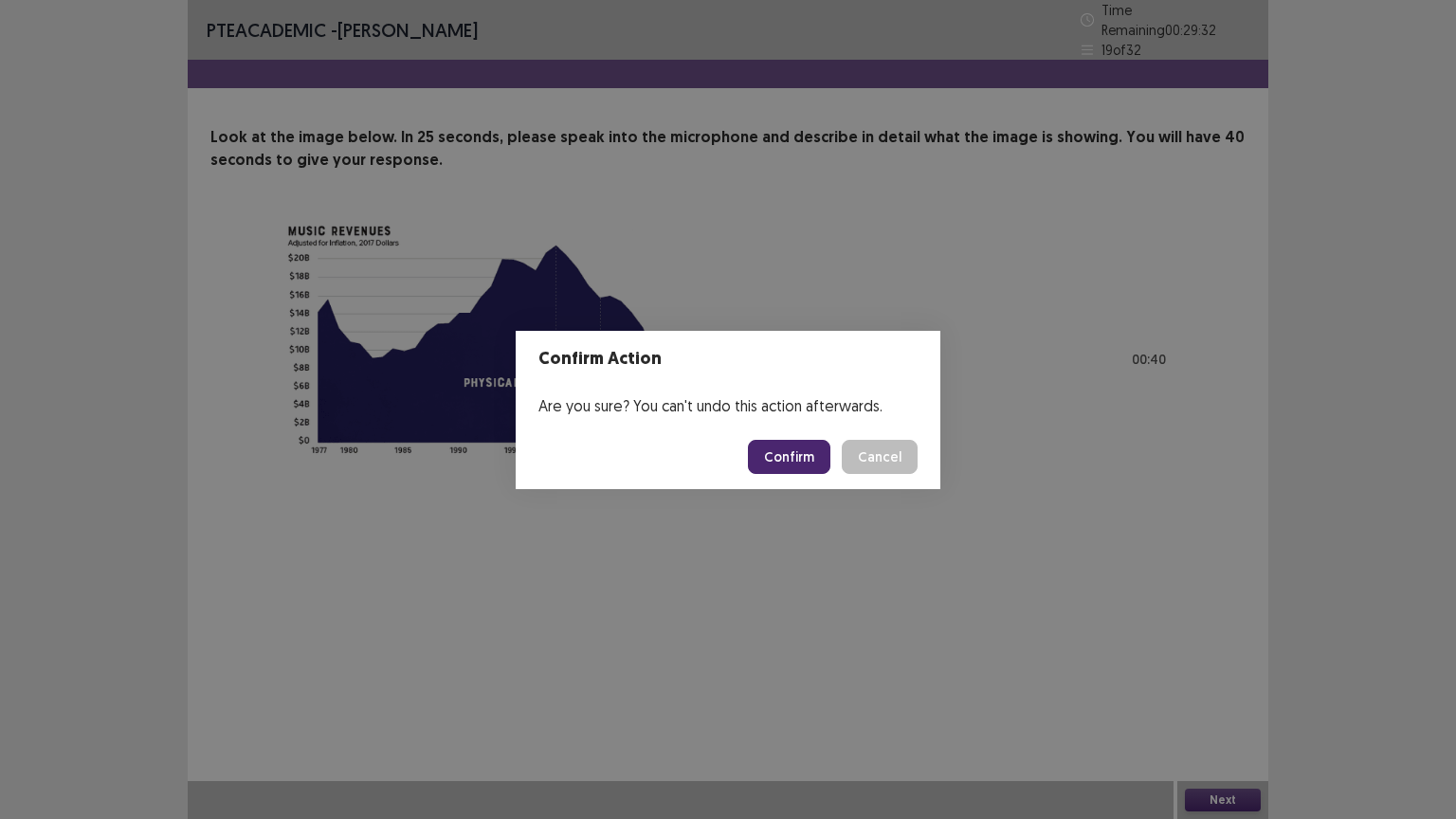
click at [804, 462] on button "Confirm" at bounding box center [788, 456] width 83 height 34
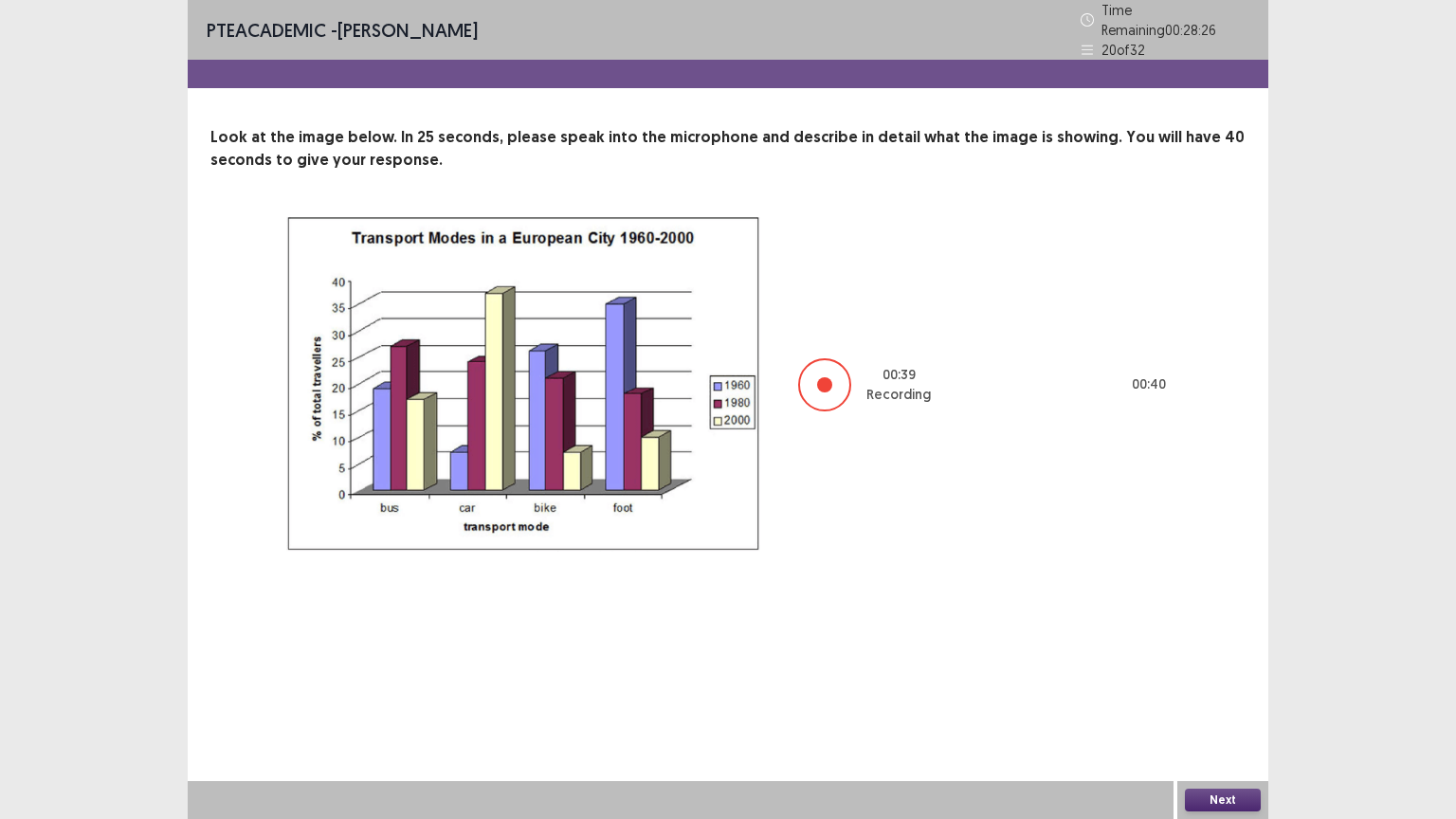
click at [1238, 691] on button "Next" at bounding box center [1222, 800] width 76 height 22
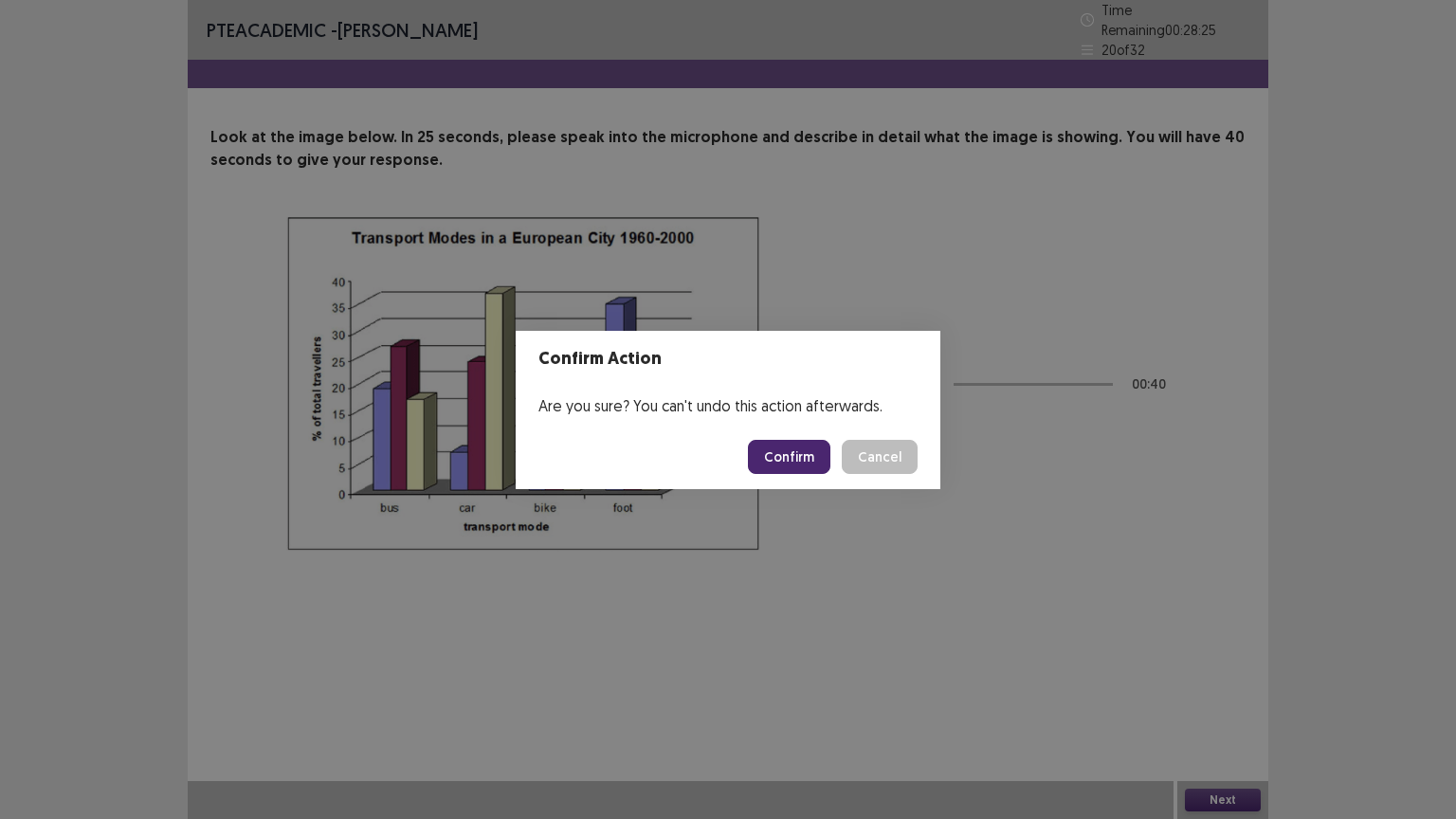
click at [783, 452] on button "Confirm" at bounding box center [788, 456] width 83 height 34
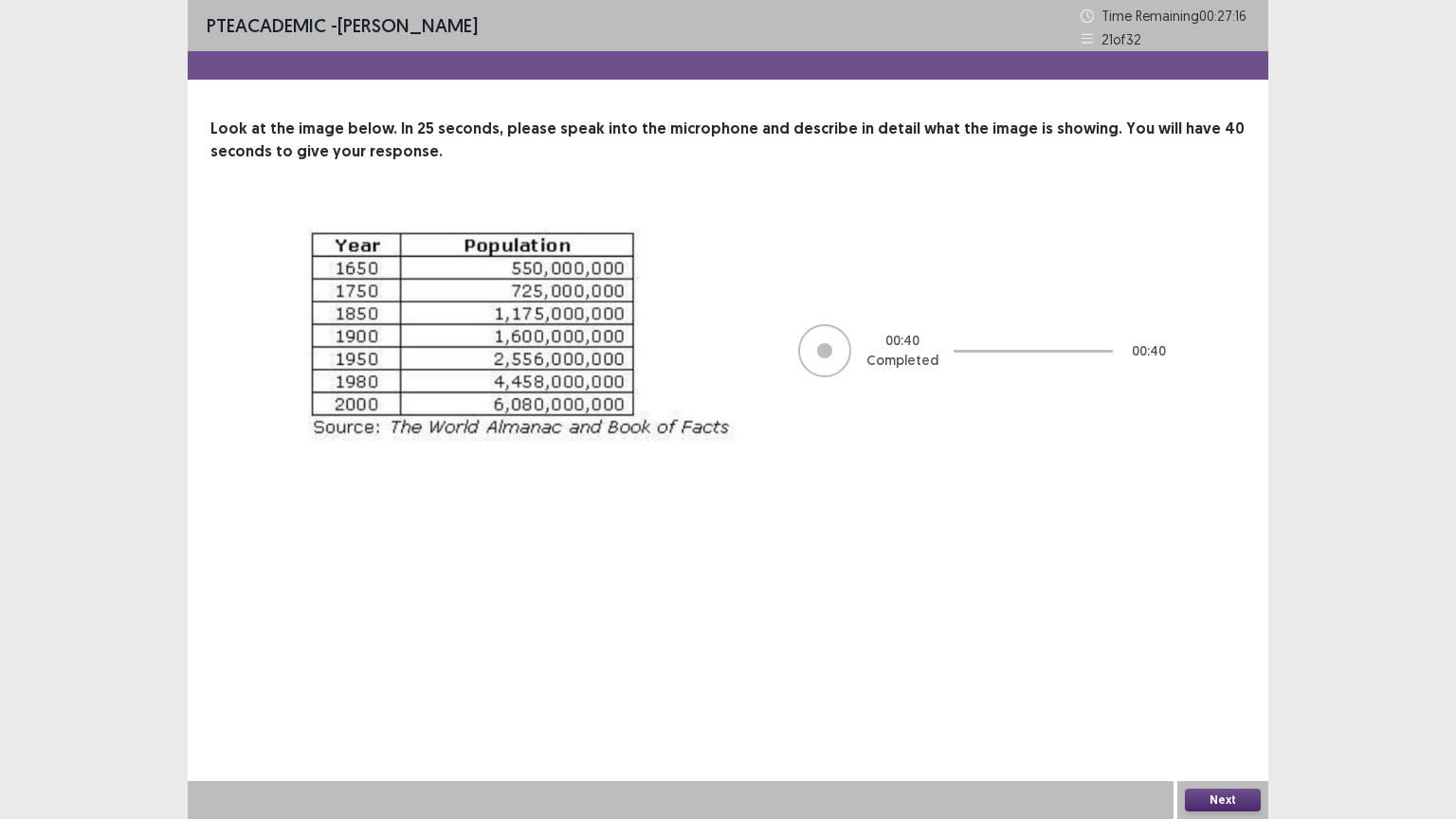
click at [1262, 691] on div "Next" at bounding box center [1222, 800] width 91 height 38
click at [1239, 691] on button "Next" at bounding box center [1222, 800] width 76 height 22
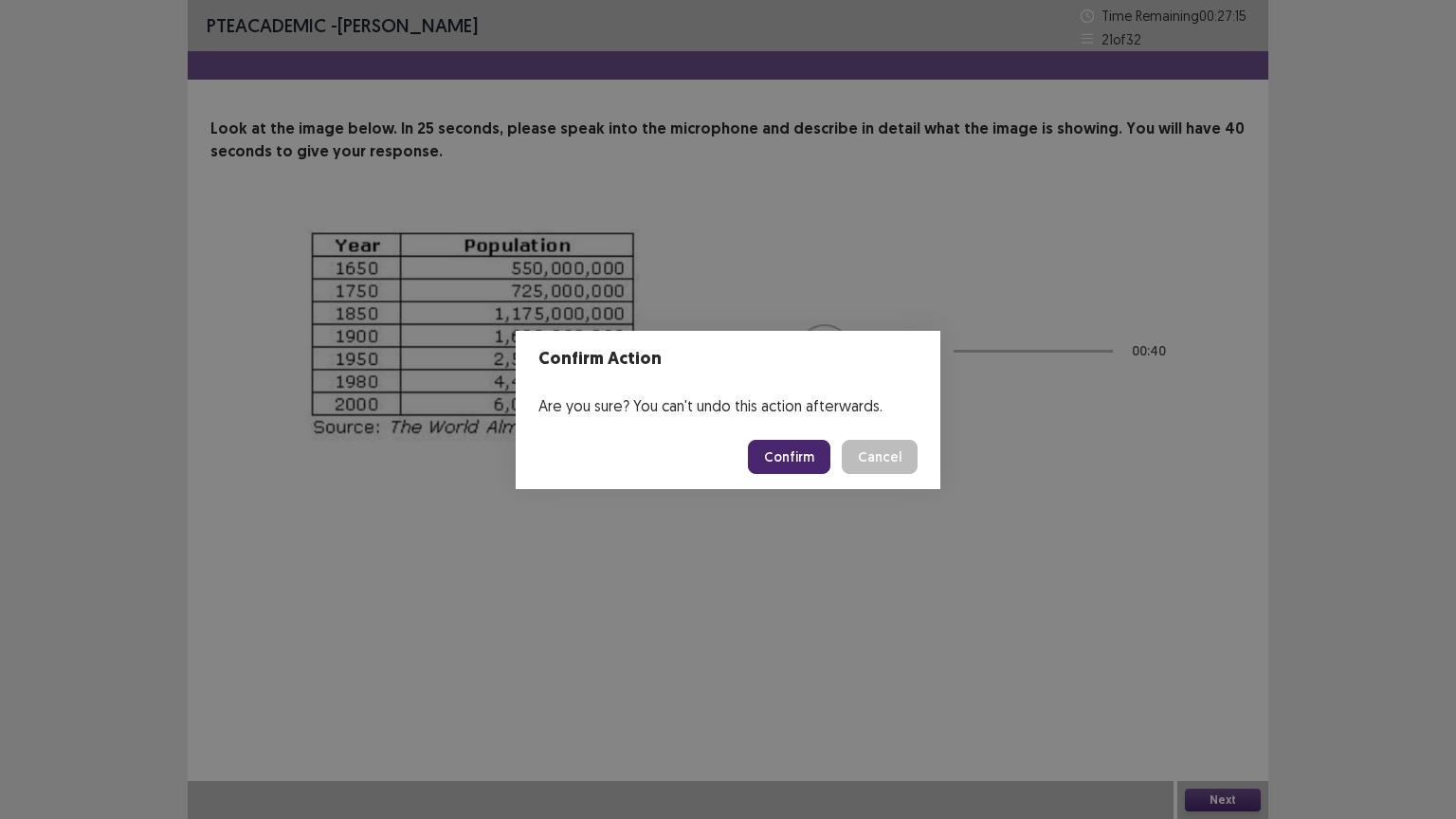
click at [841, 453] on div "Confirm Cancel" at bounding box center [832, 456] width 170 height 34
click at [815, 452] on button "Confirm" at bounding box center [788, 456] width 83 height 34
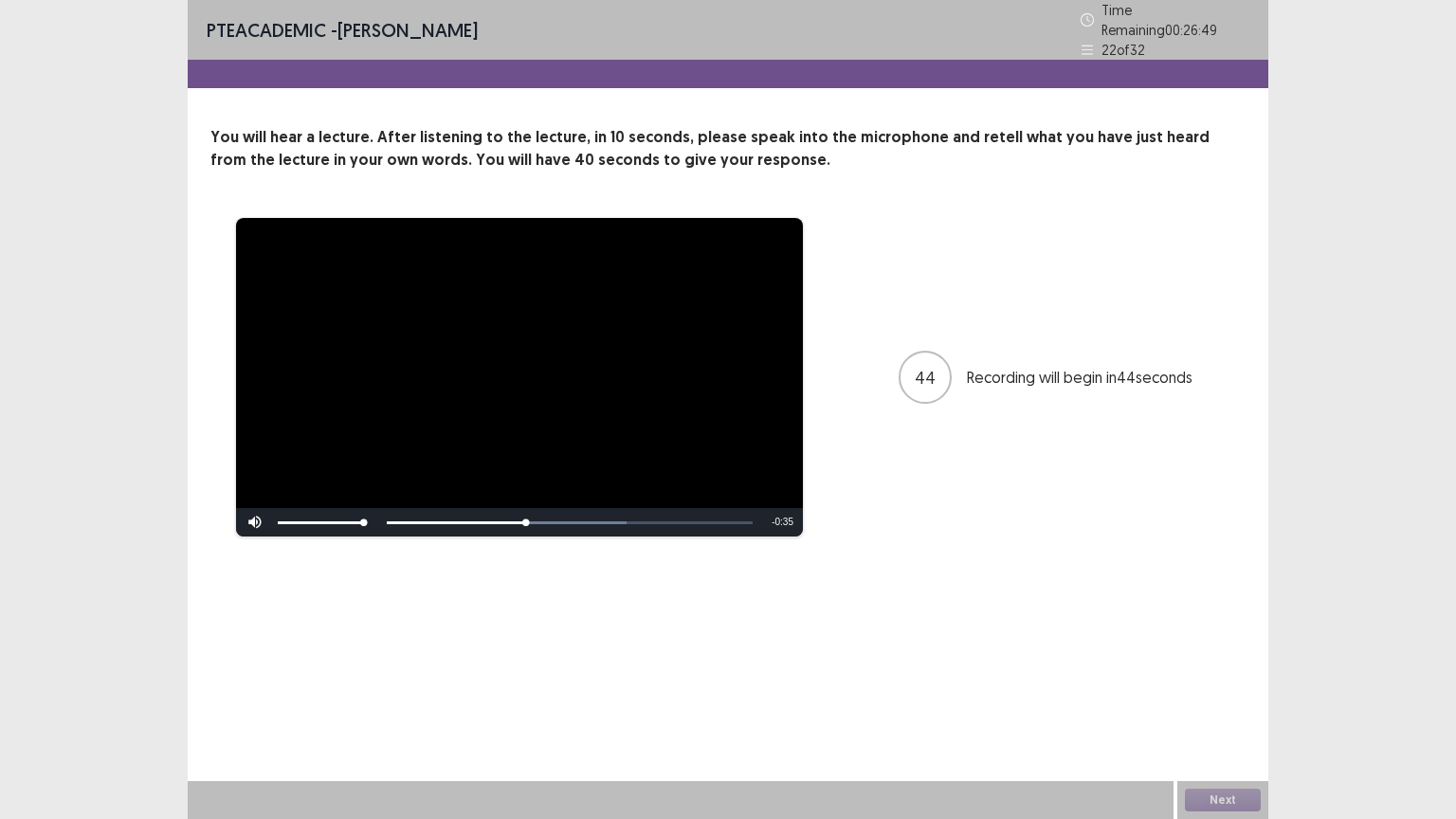
click at [501, 516] on div "Skip Backward Skip Forward Mute 51% Current Time 0:21 / Duration 0:56 Loaded : …" at bounding box center [518, 522] width 566 height 28
click at [499, 513] on div "Skip Backward Skip Forward Mute 51% Current Time 0:21 / Duration 0:56 Loaded : …" at bounding box center [518, 522] width 566 height 28
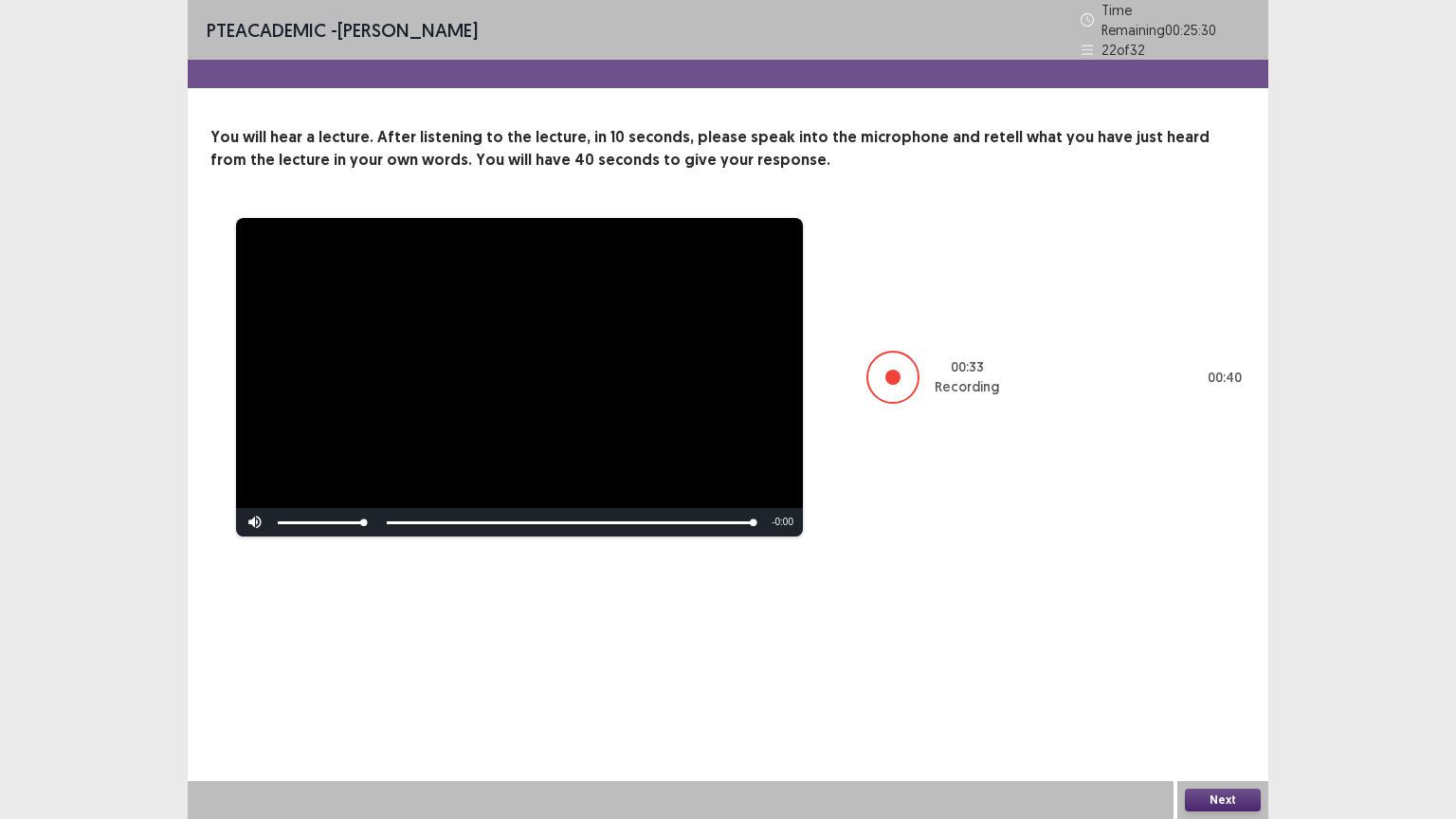
click at [1232, 691] on button "Next" at bounding box center [1222, 800] width 76 height 22
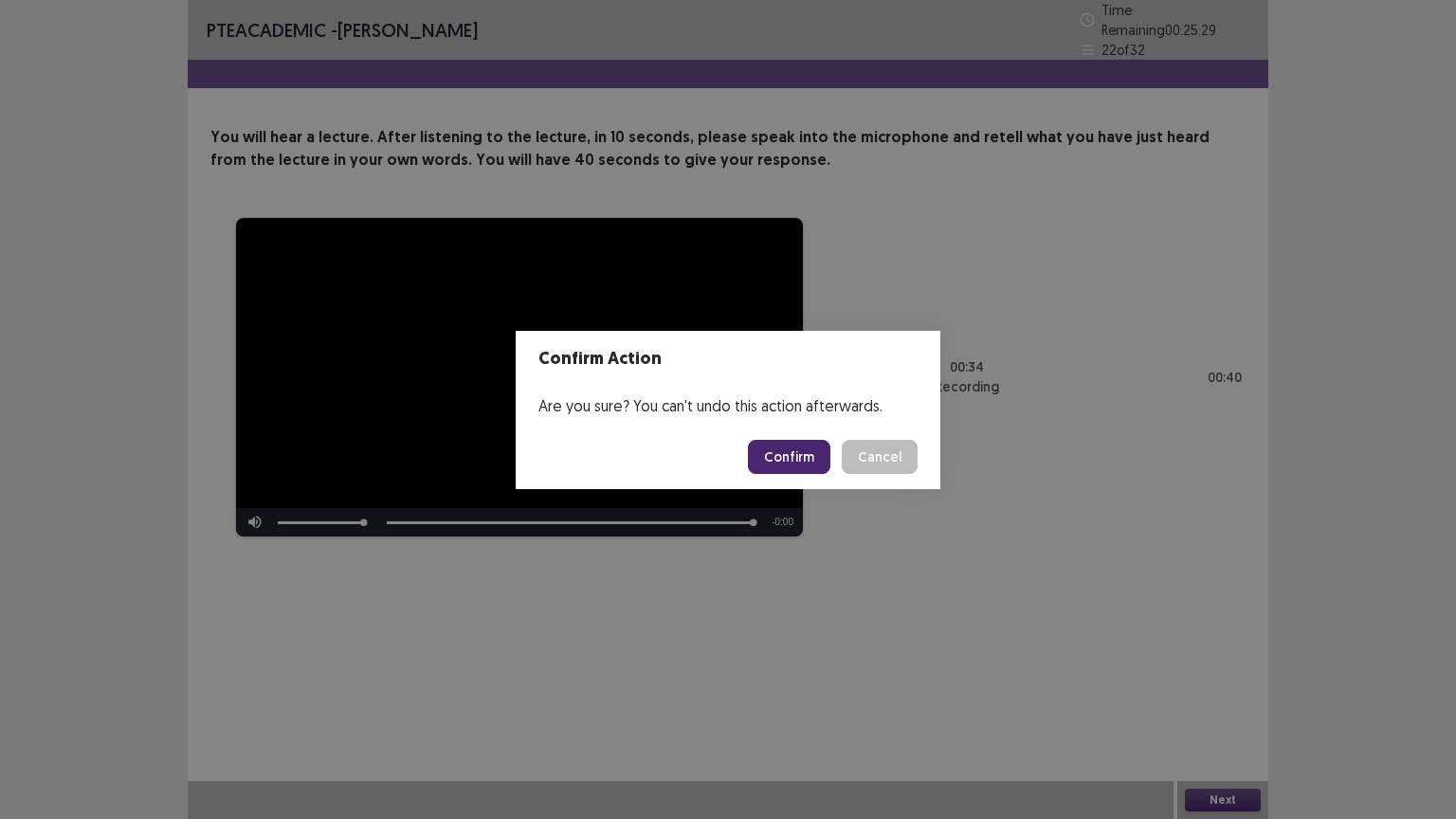
click at [823, 461] on button "Confirm" at bounding box center [788, 456] width 83 height 34
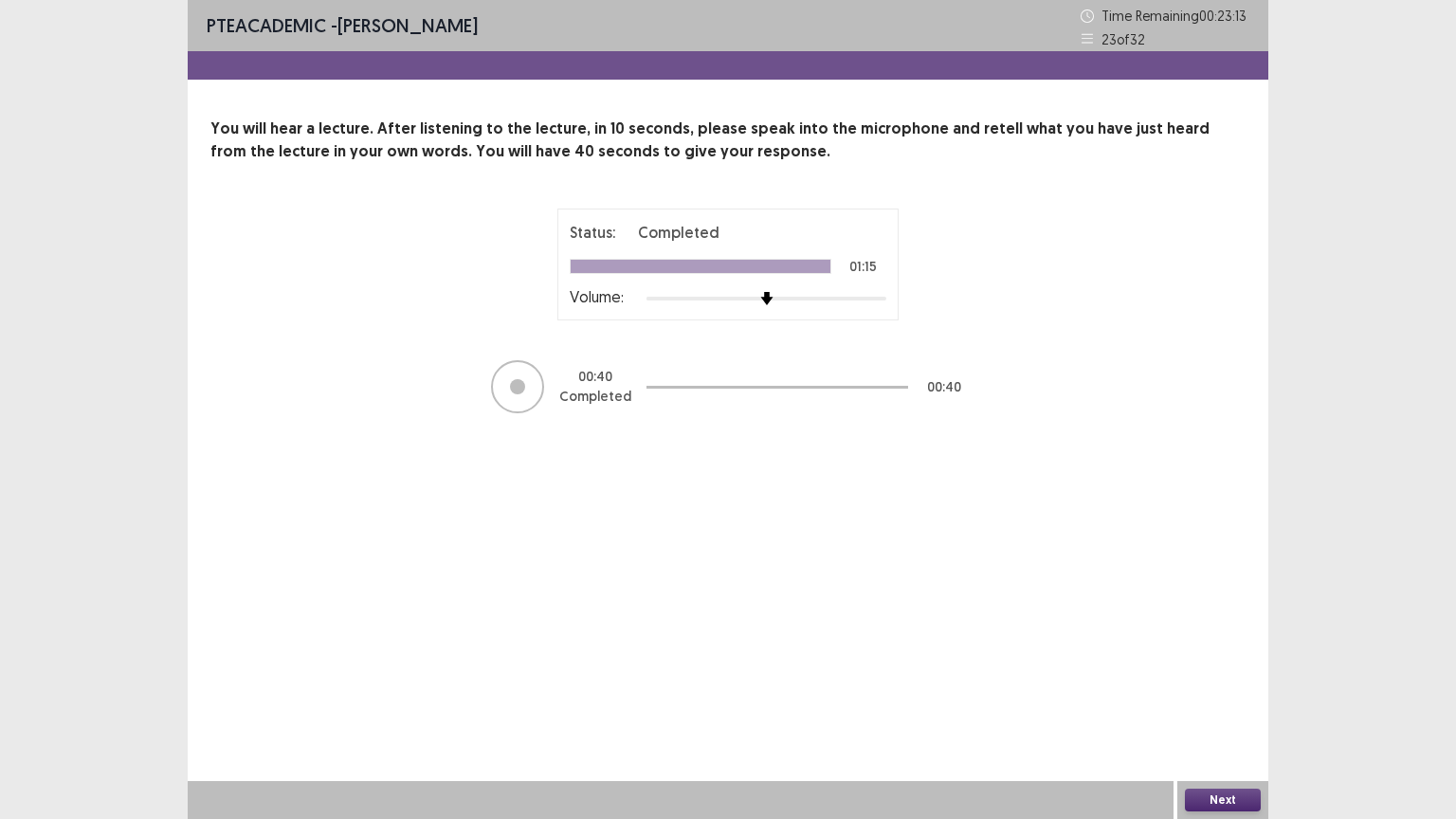
click at [1213, 691] on button "Next" at bounding box center [1222, 800] width 76 height 22
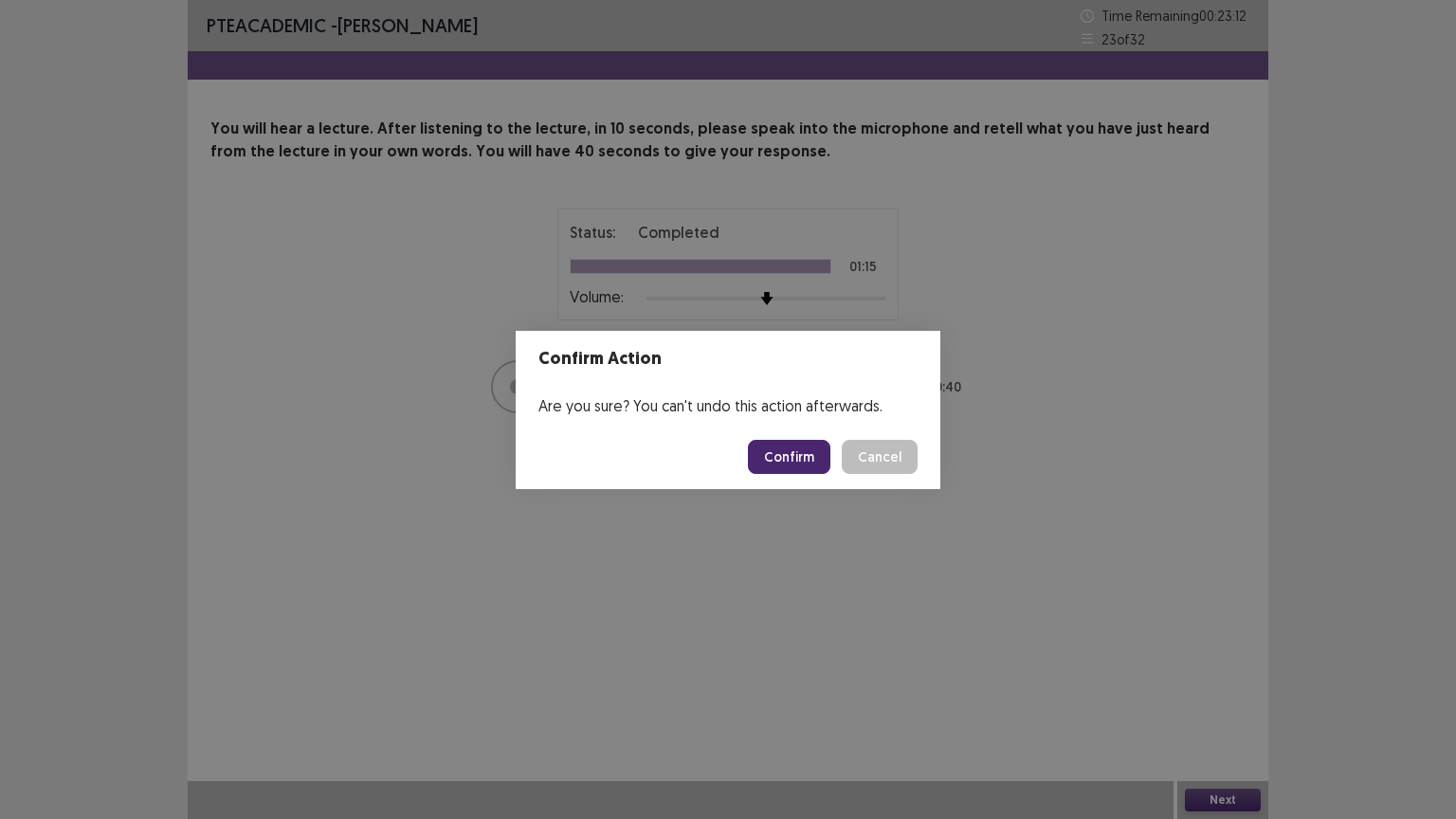
click at [795, 473] on button "Confirm" at bounding box center [788, 456] width 83 height 34
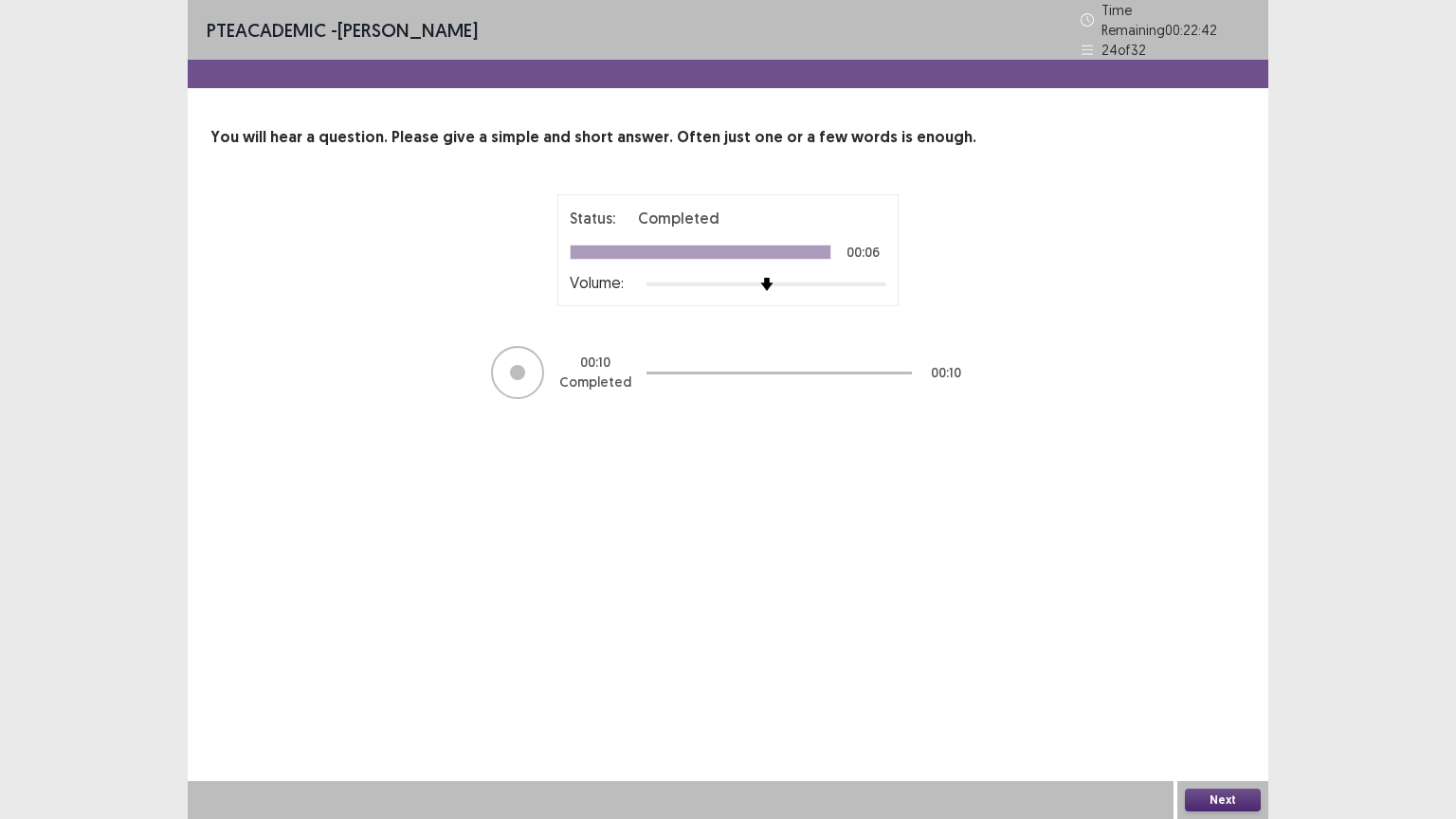
click at [1235, 691] on button "Next" at bounding box center [1222, 800] width 76 height 22
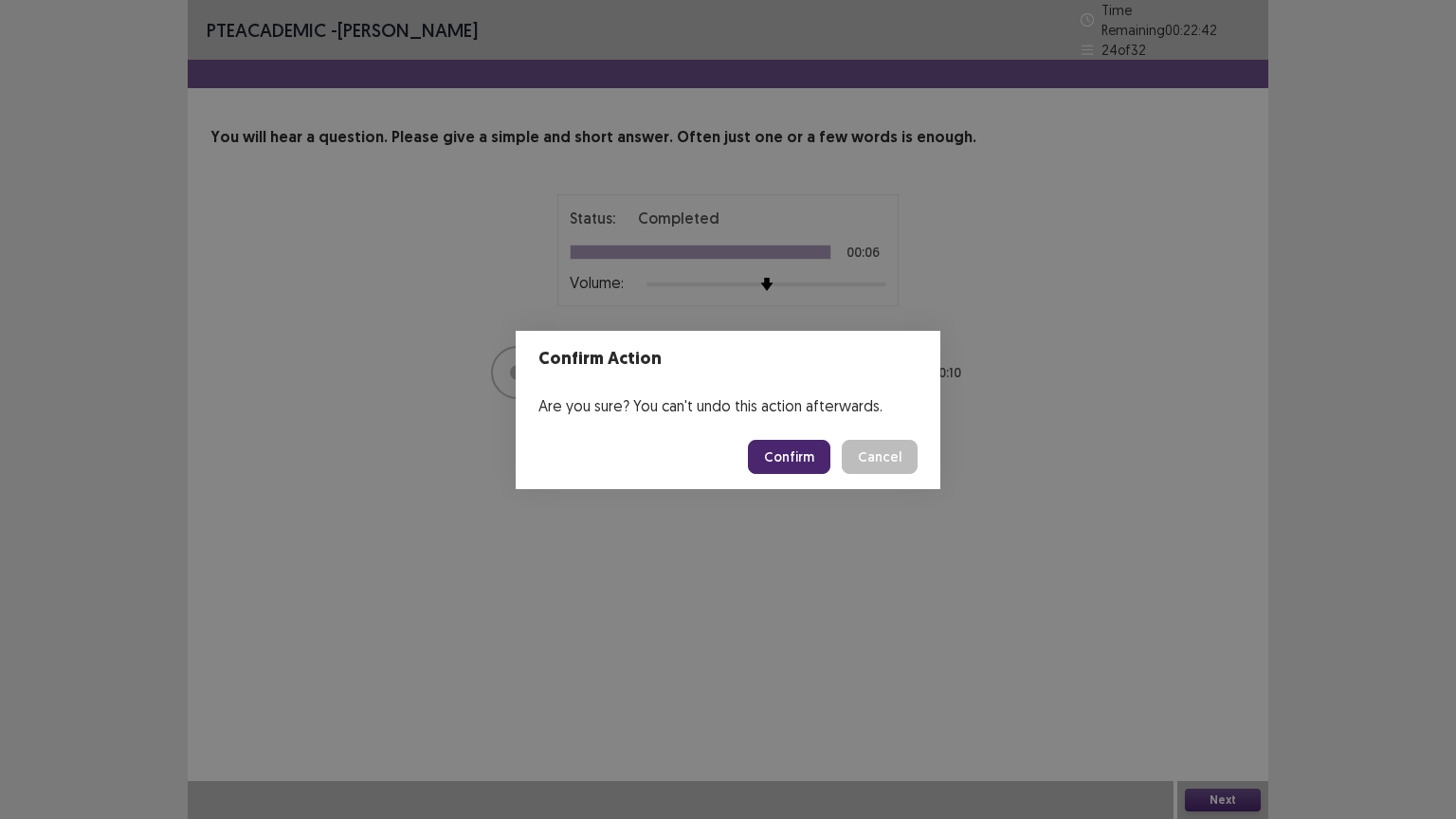
click at [788, 464] on button "Confirm" at bounding box center [788, 456] width 83 height 34
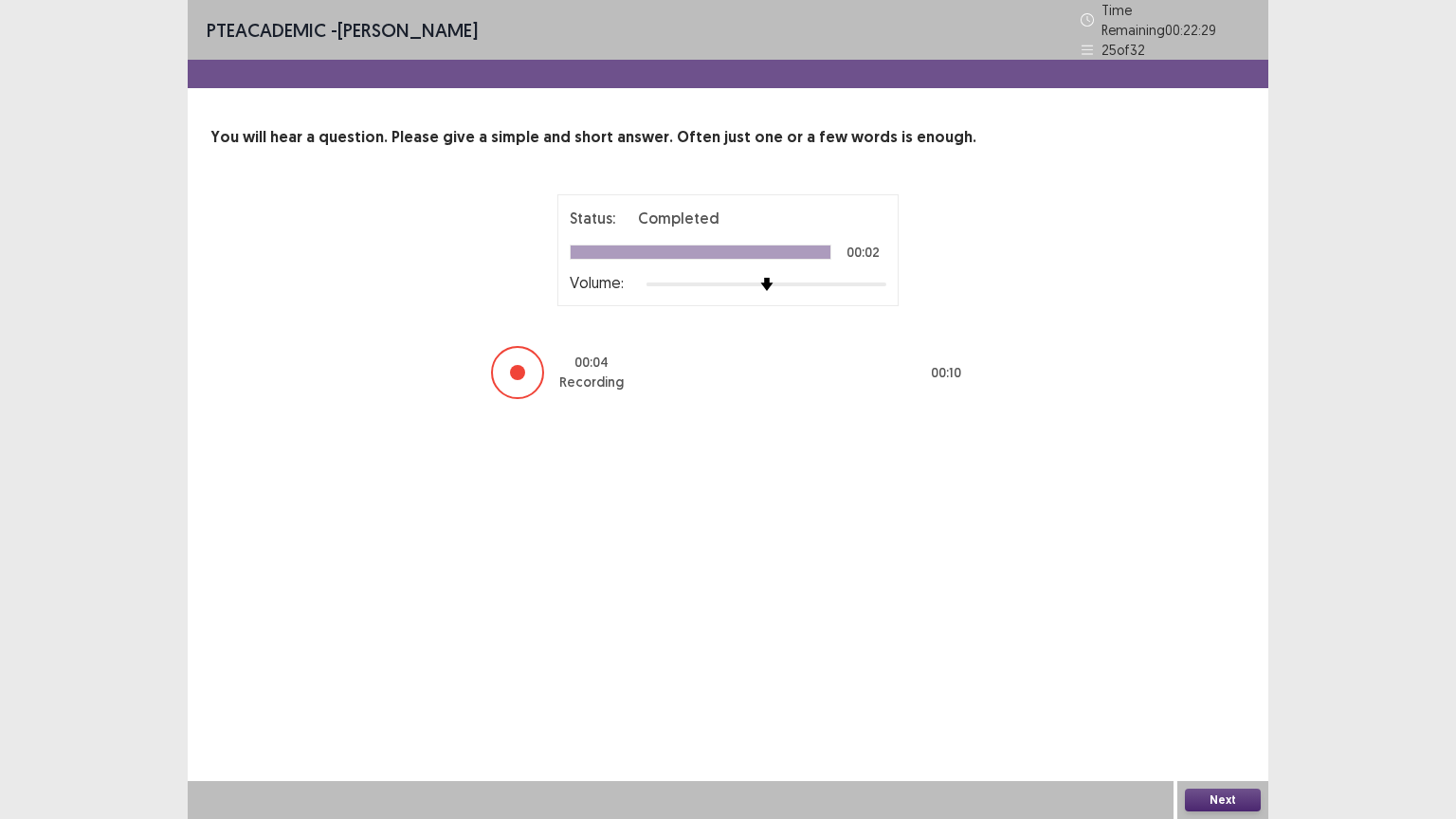
click at [1225, 691] on div "Next" at bounding box center [1222, 800] width 91 height 38
click at [1228, 691] on button "Next" at bounding box center [1222, 800] width 76 height 22
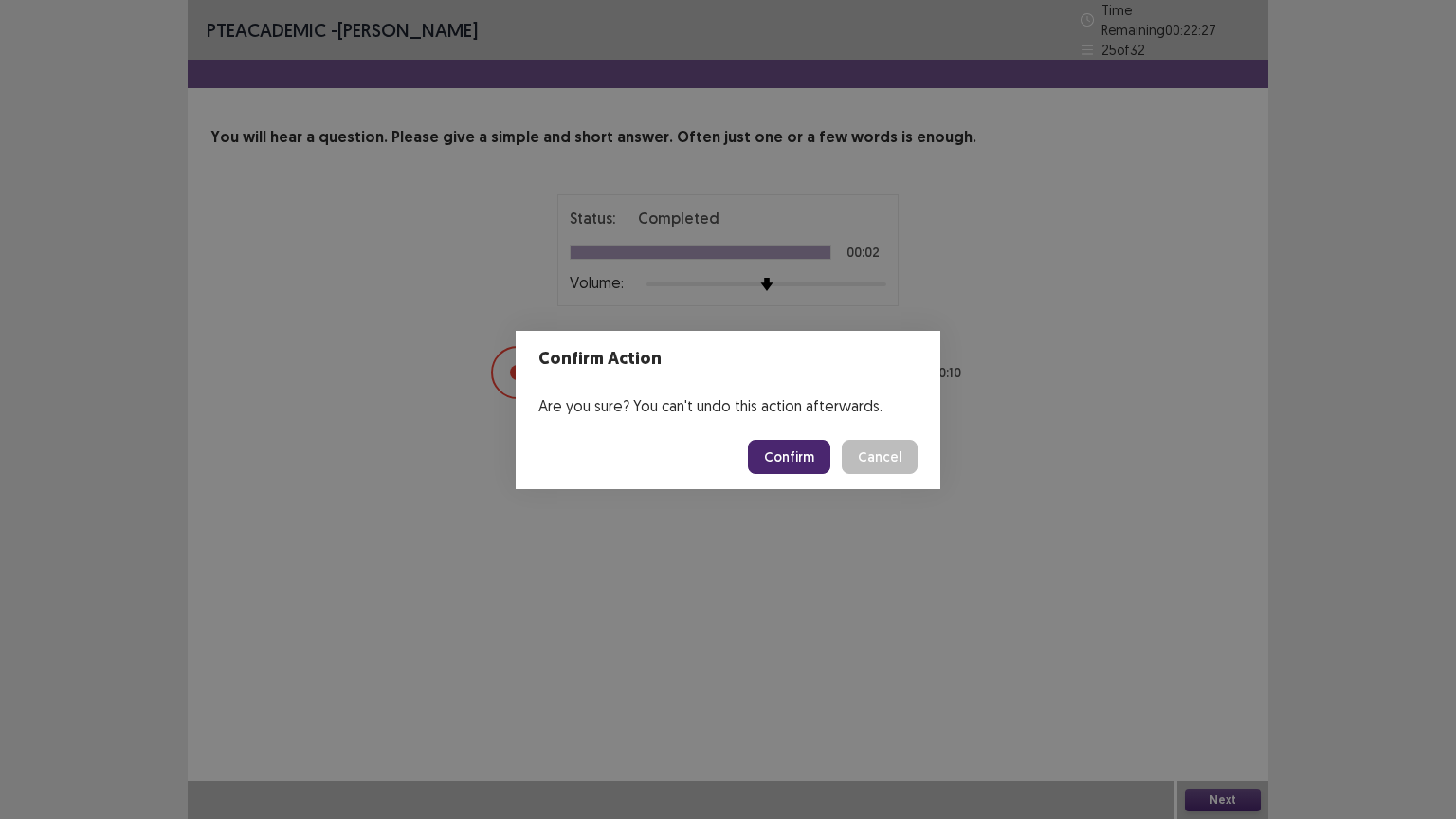
click at [803, 461] on button "Confirm" at bounding box center [788, 456] width 83 height 34
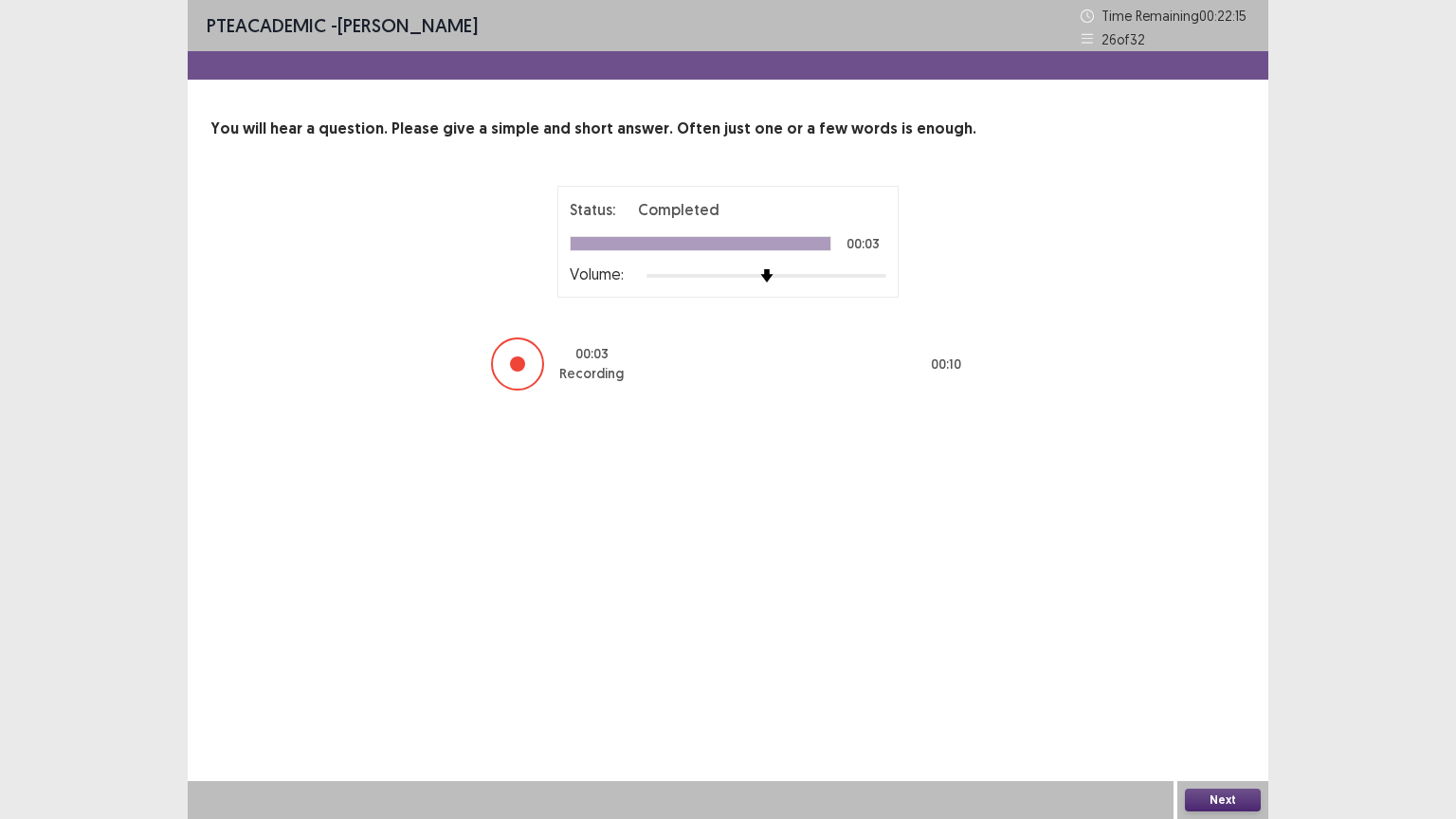
click at [1255, 691] on button "Next" at bounding box center [1222, 800] width 76 height 22
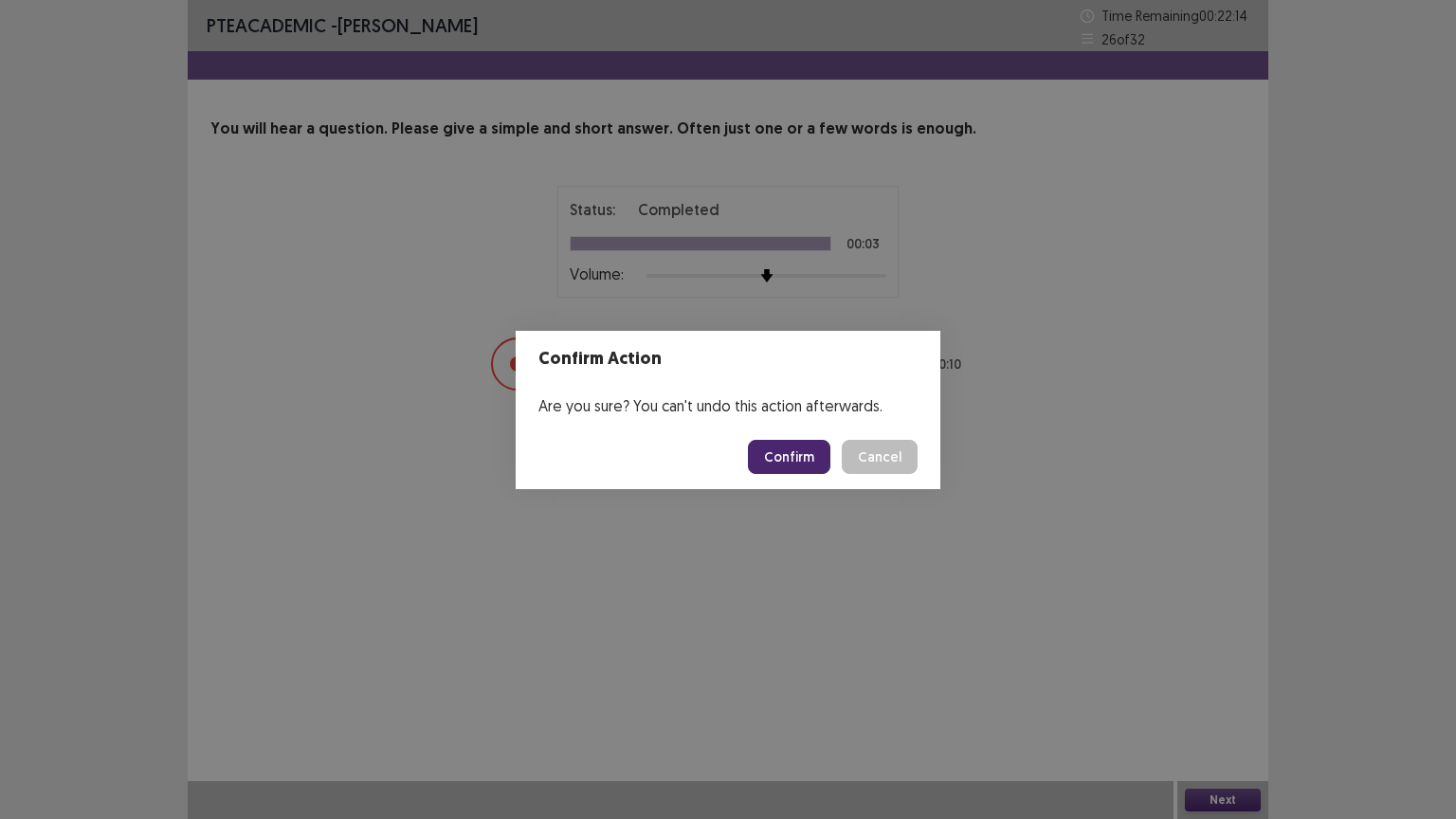
click at [816, 448] on button "Confirm" at bounding box center [788, 456] width 83 height 34
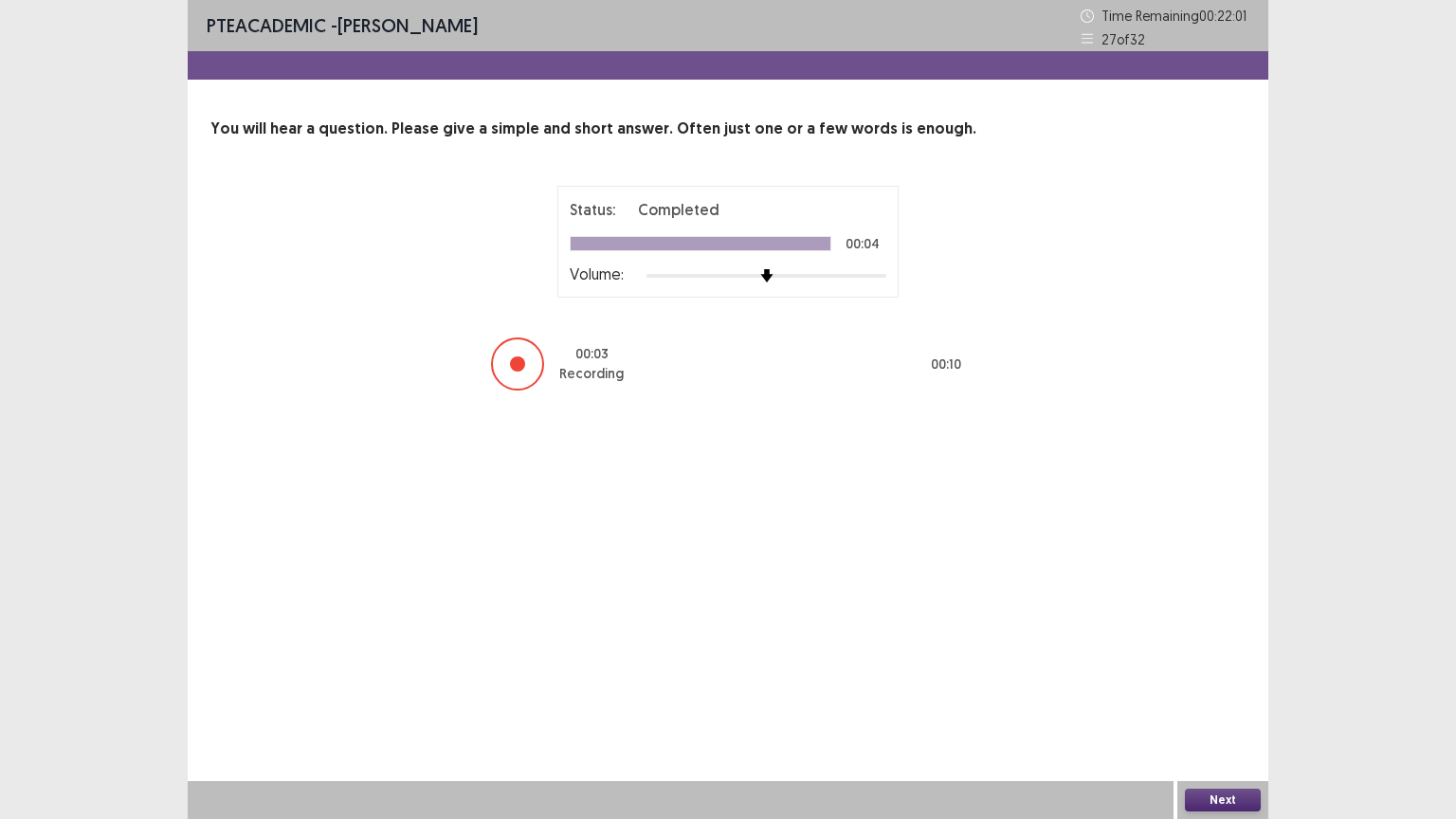
click at [1233, 691] on button "Next" at bounding box center [1222, 800] width 76 height 22
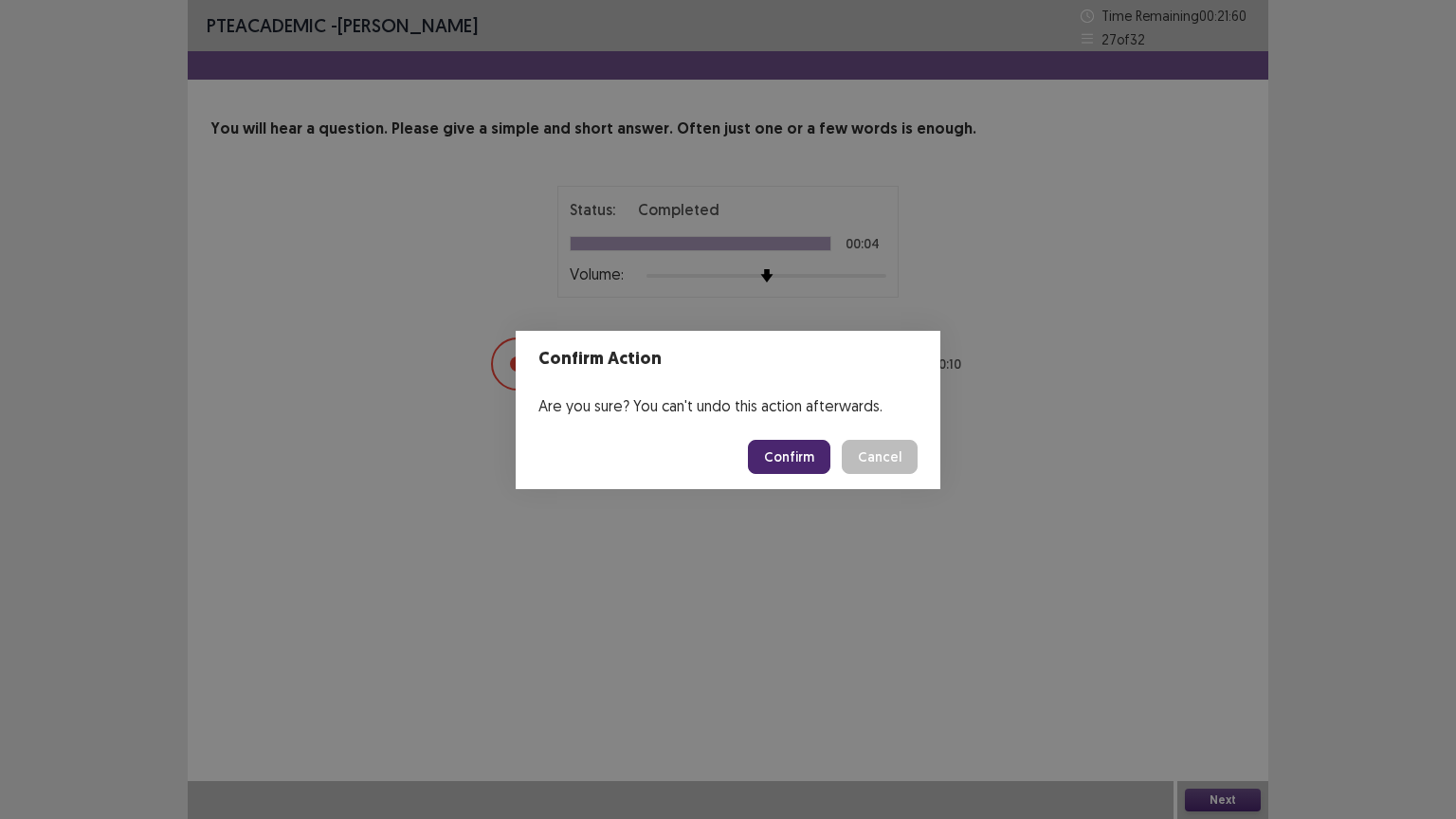
click at [810, 462] on button "Confirm" at bounding box center [788, 456] width 83 height 34
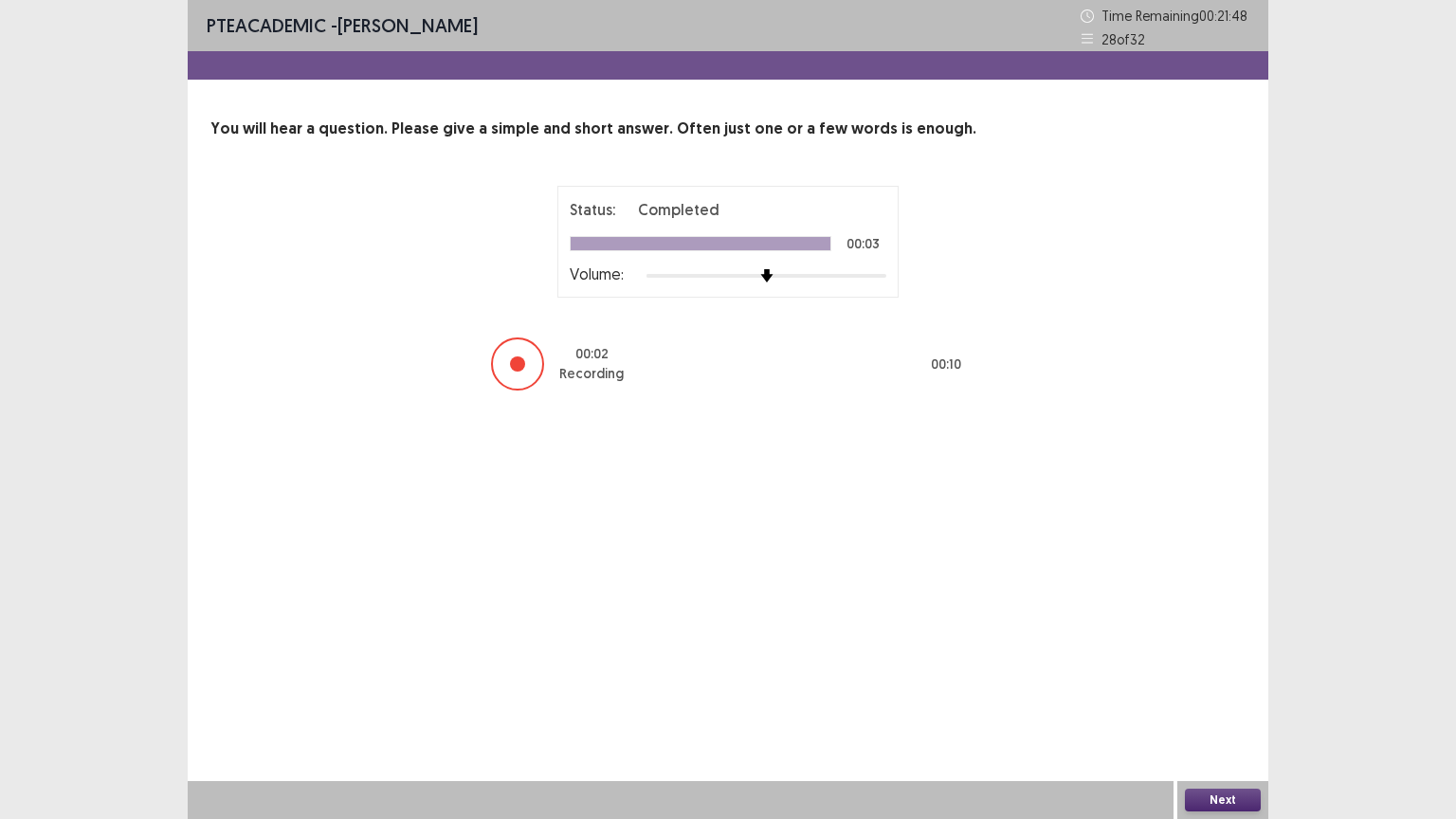
click at [1250, 691] on button "Next" at bounding box center [1222, 800] width 76 height 22
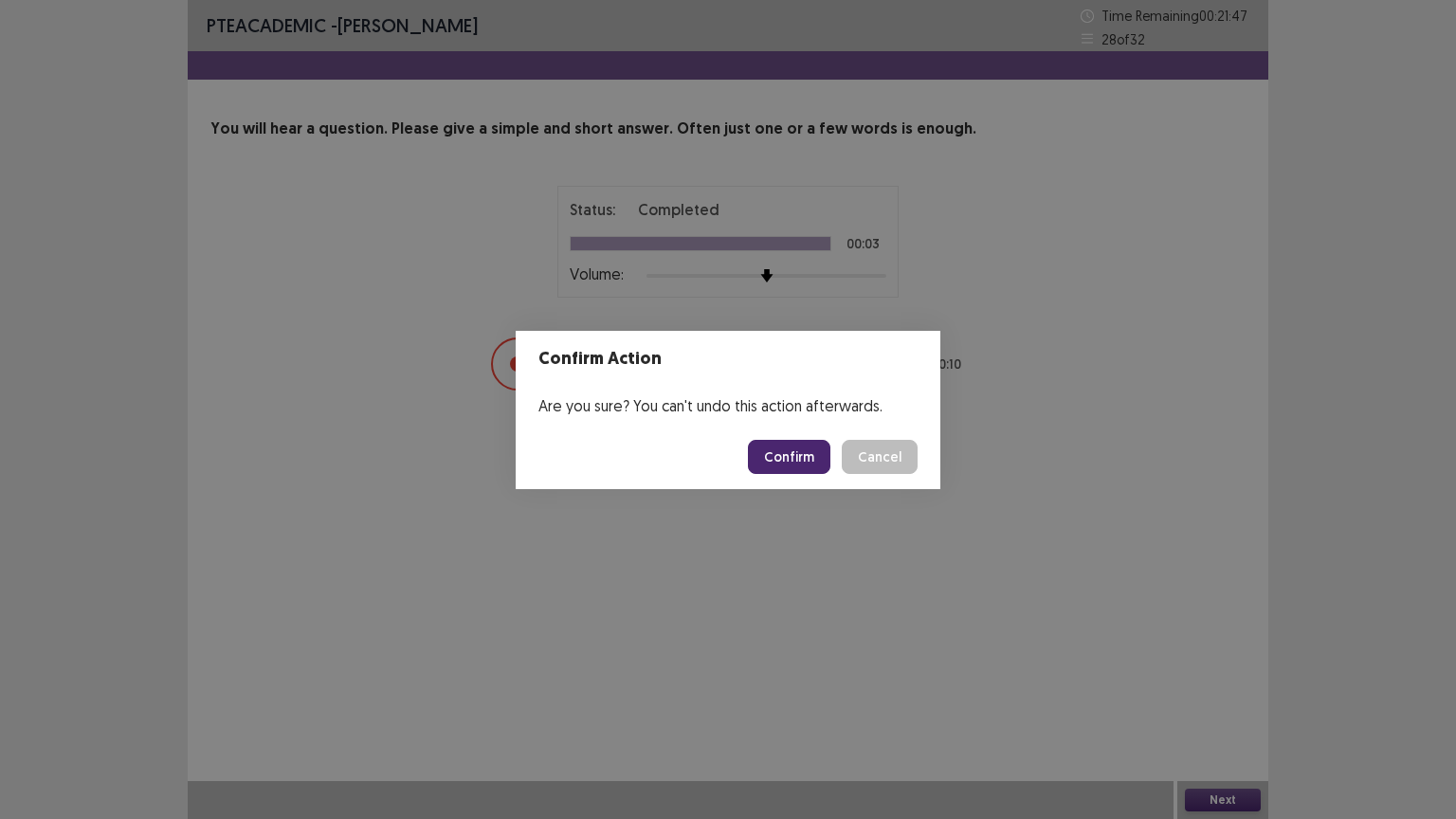
click at [801, 457] on button "Confirm" at bounding box center [788, 456] width 83 height 34
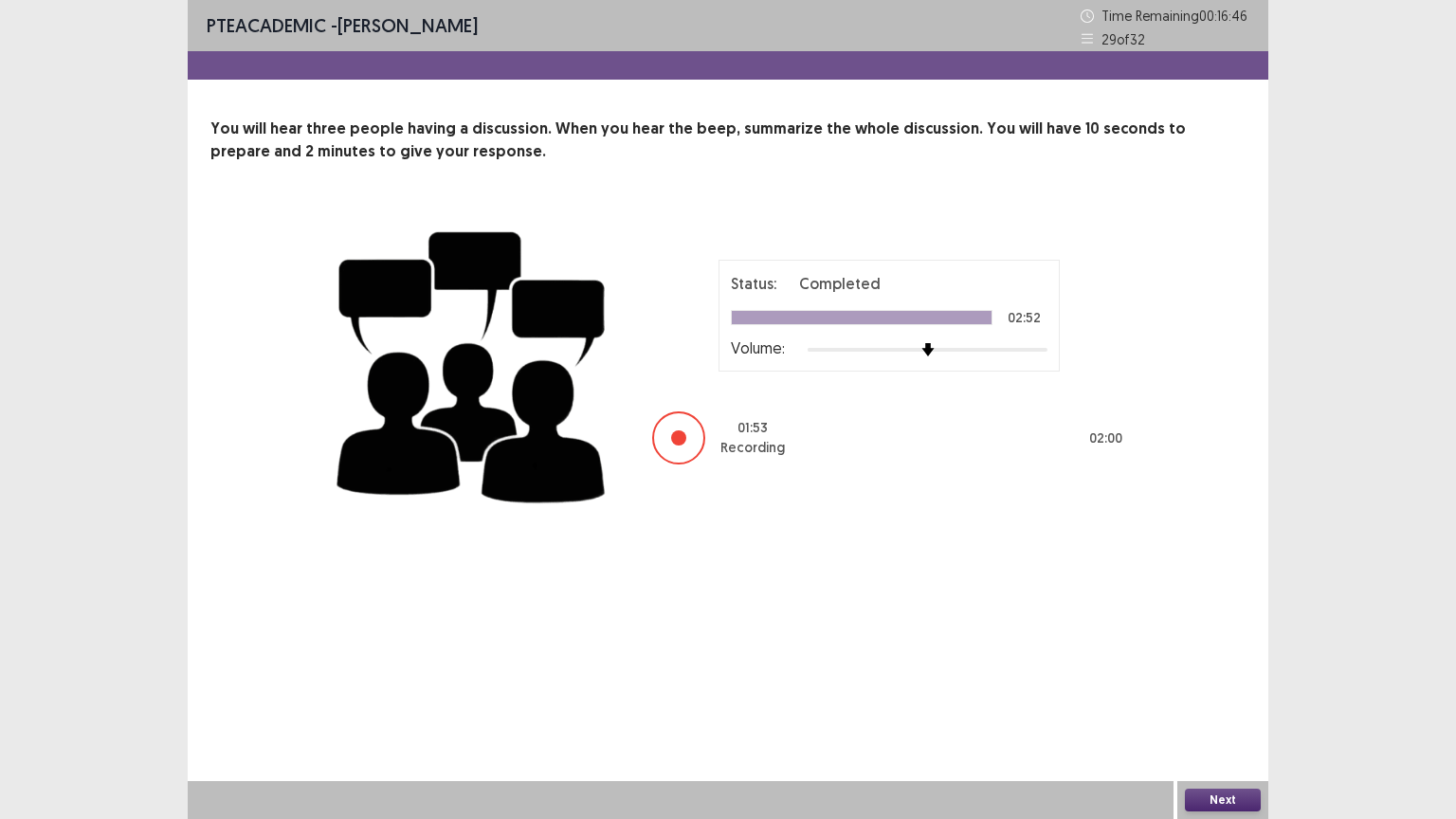
click at [1233, 691] on button "Next" at bounding box center [1222, 800] width 76 height 22
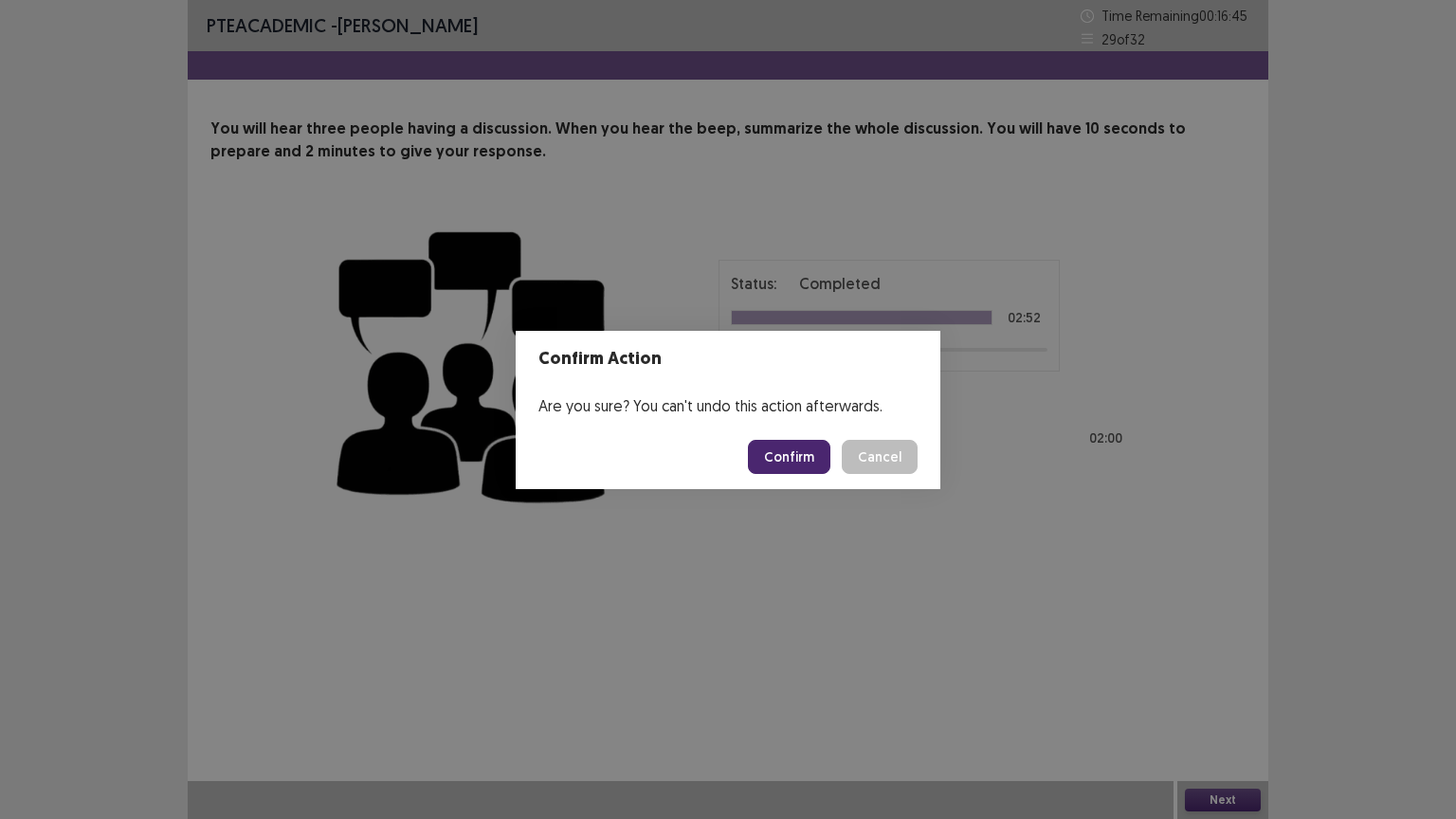
click at [766, 446] on button "Confirm" at bounding box center [788, 456] width 83 height 34
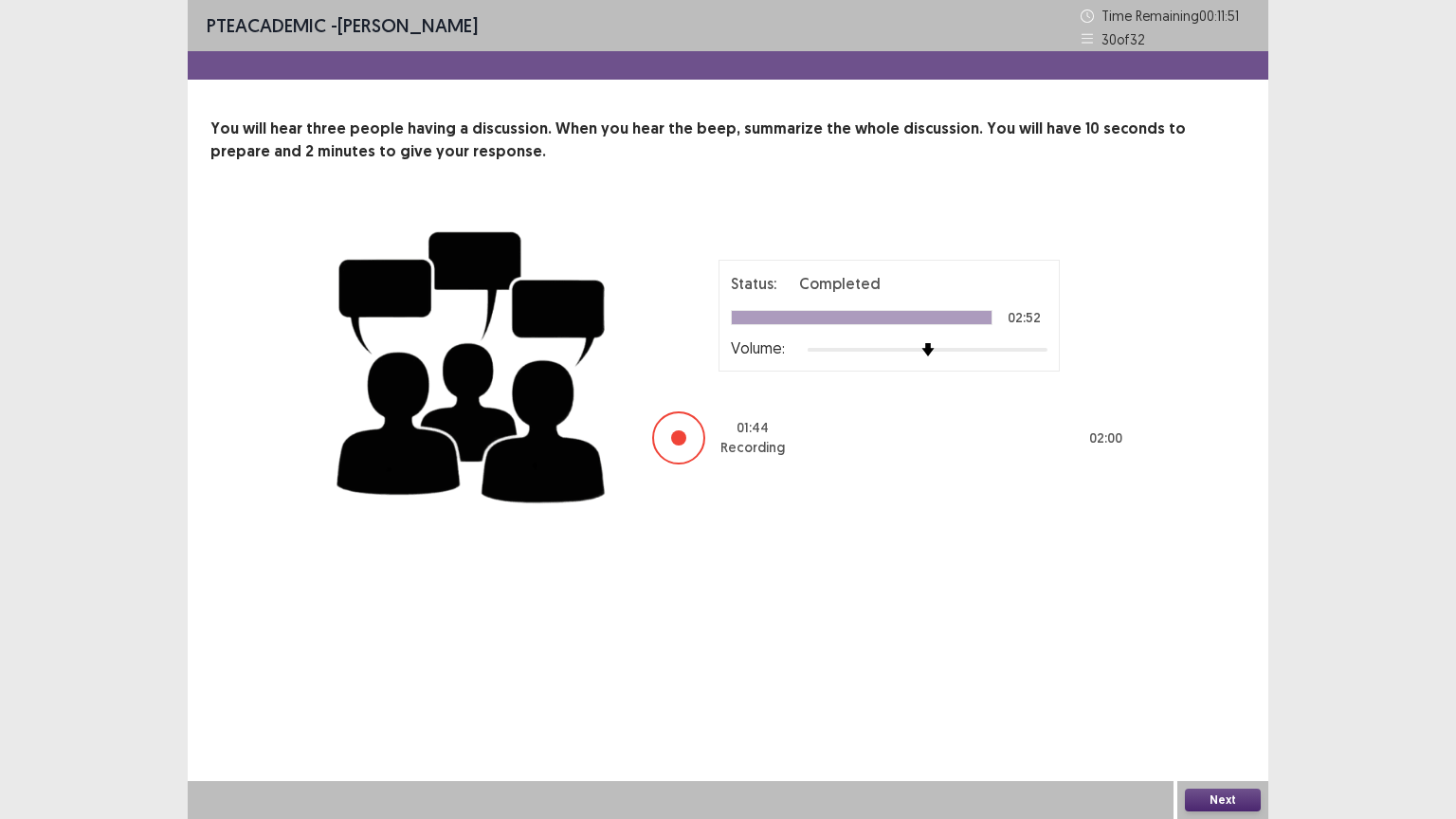
click at [1244, 691] on button "Next" at bounding box center [1222, 800] width 76 height 22
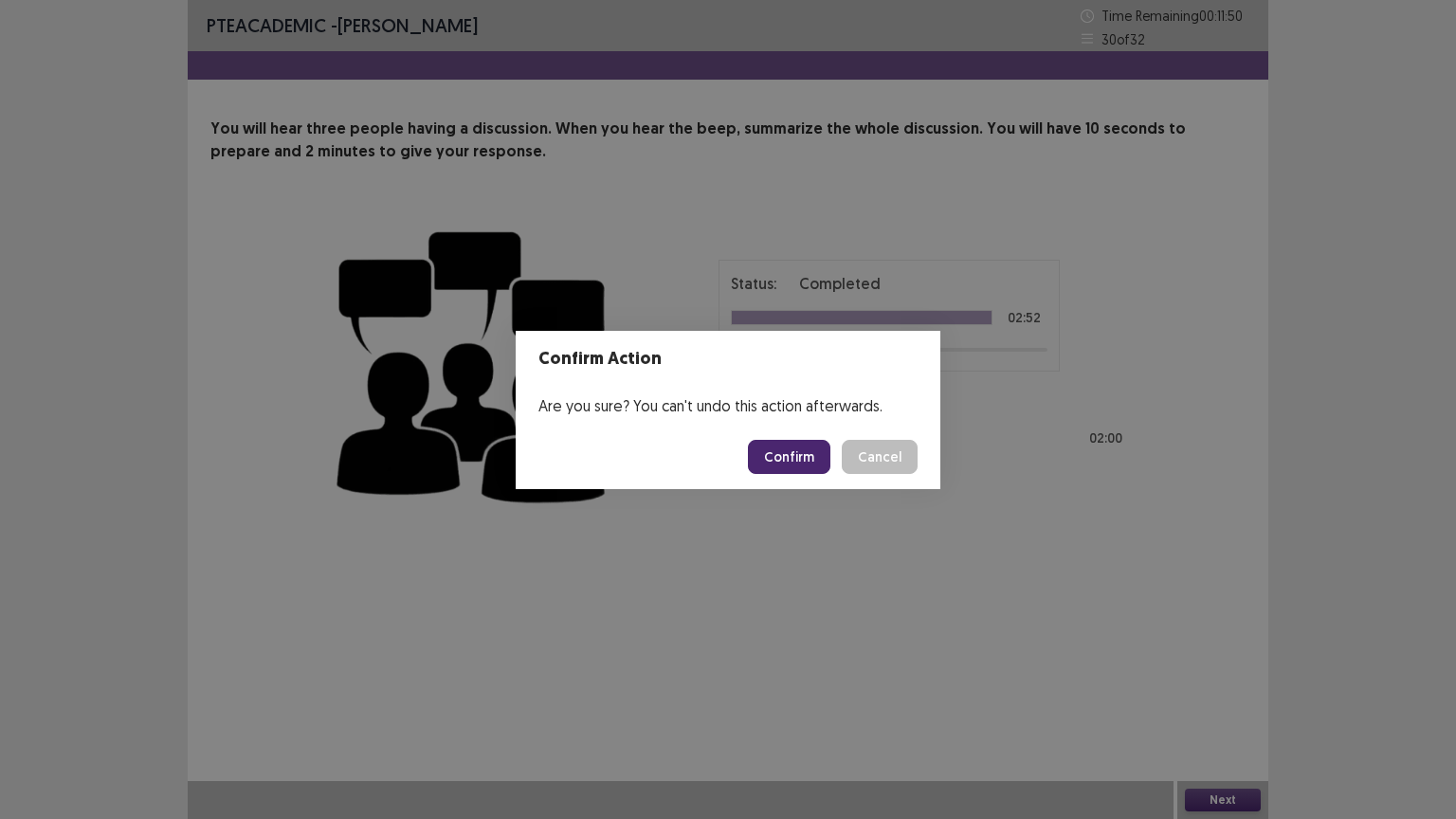
click at [805, 442] on button "Confirm" at bounding box center [788, 456] width 83 height 34
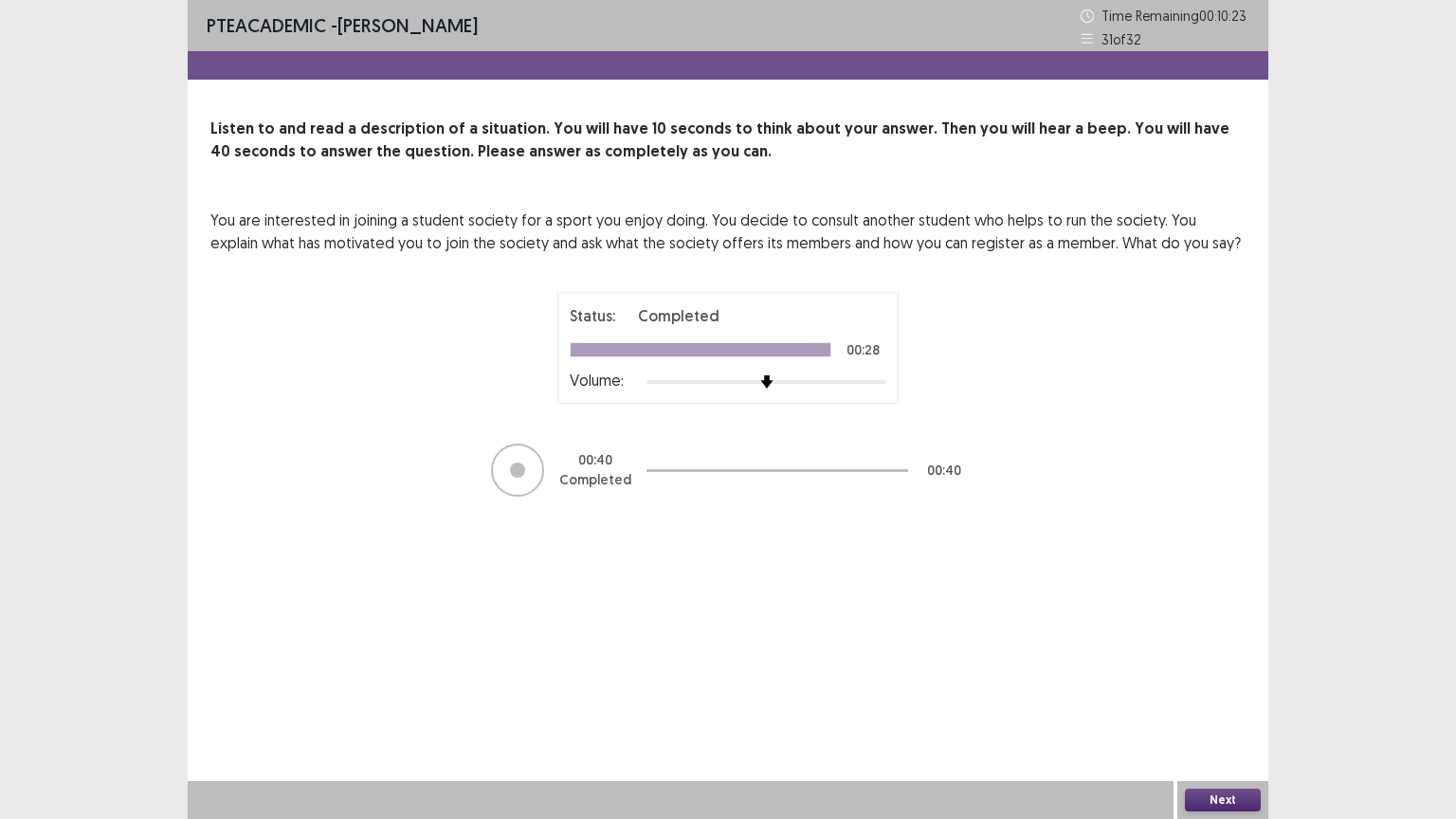
click at [1212, 691] on button "Next" at bounding box center [1222, 800] width 76 height 22
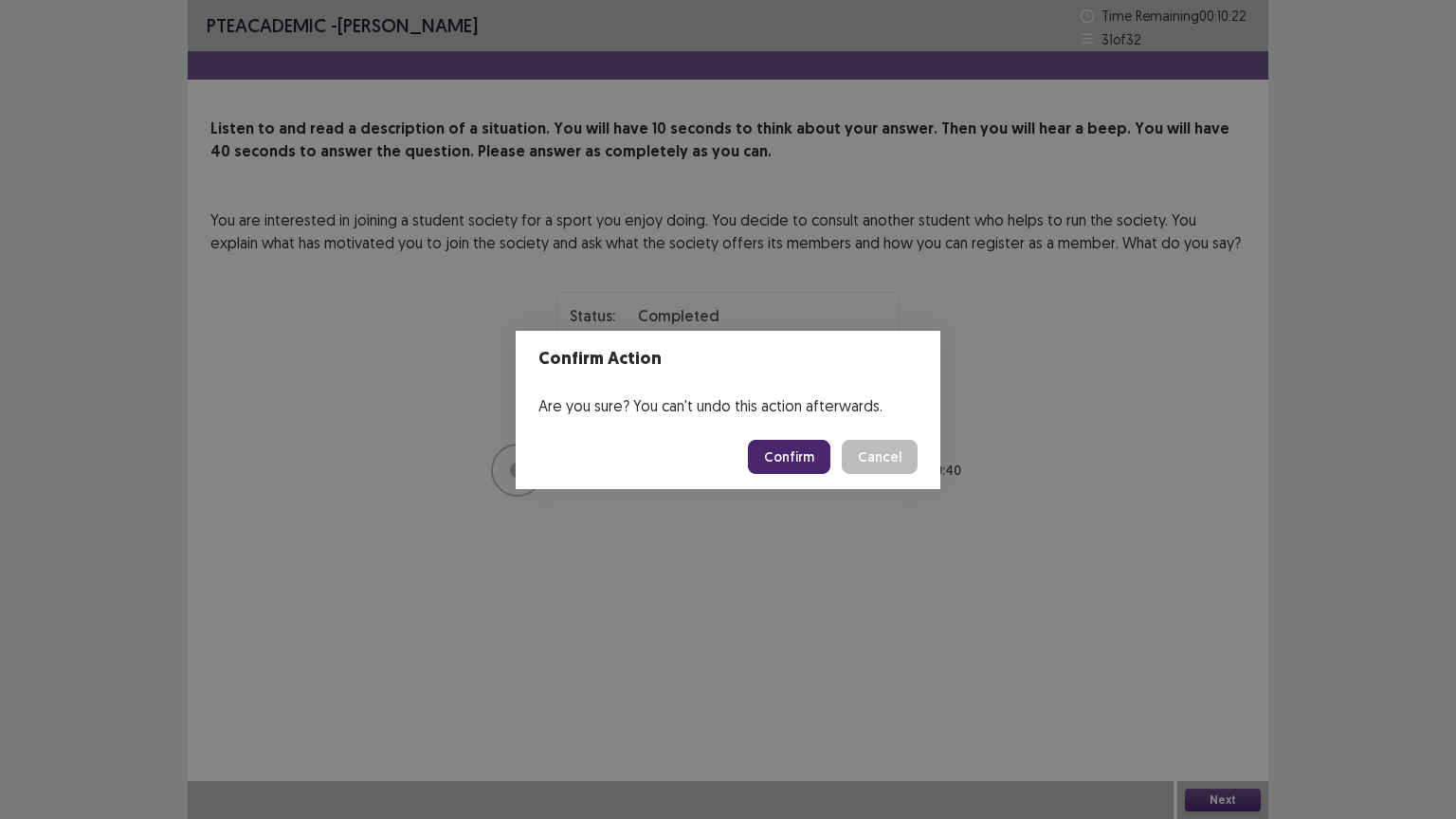
click at [782, 456] on button "Confirm" at bounding box center [788, 456] width 83 height 34
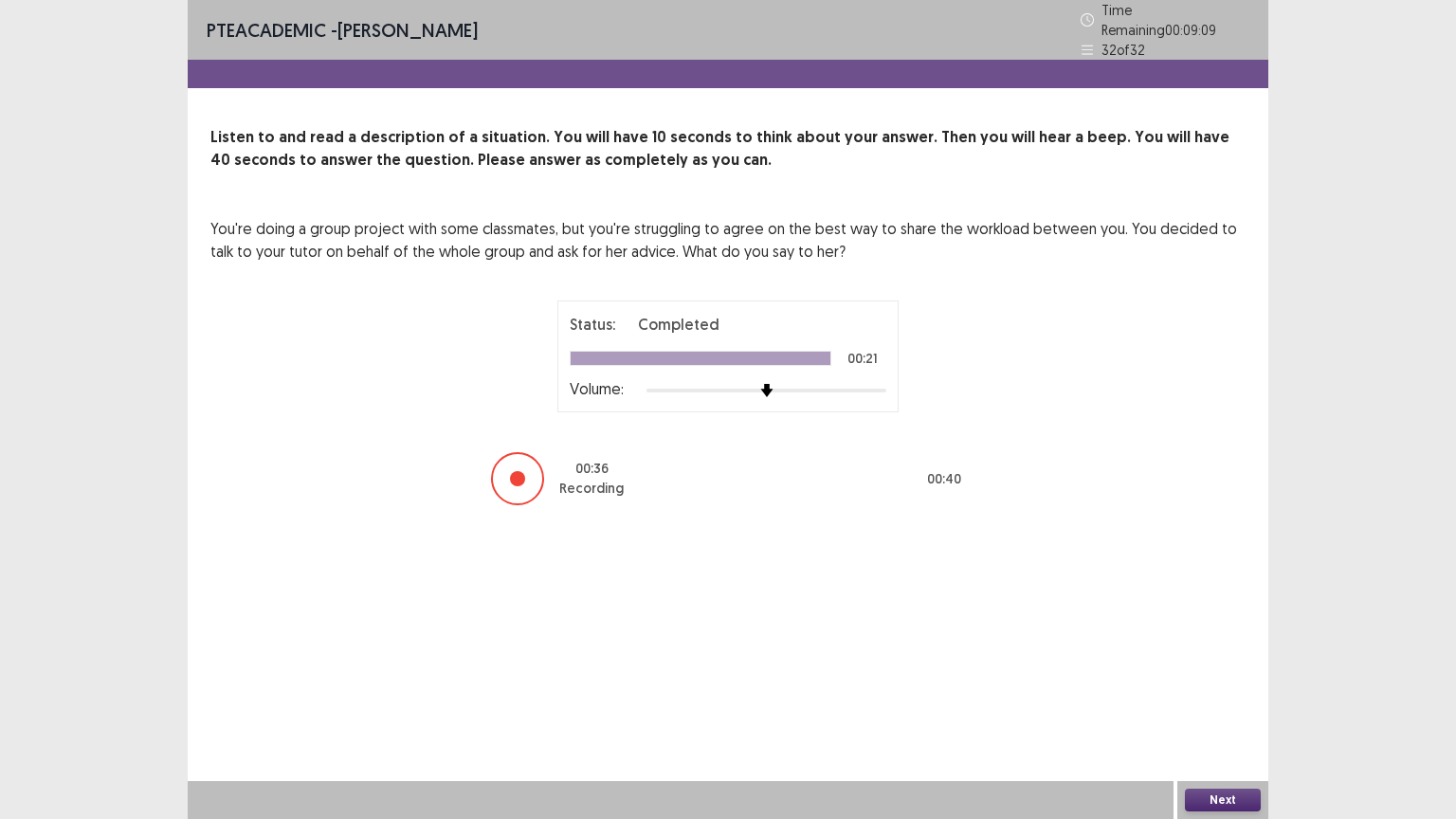
click at [1250, 691] on button "Next" at bounding box center [1222, 800] width 76 height 22
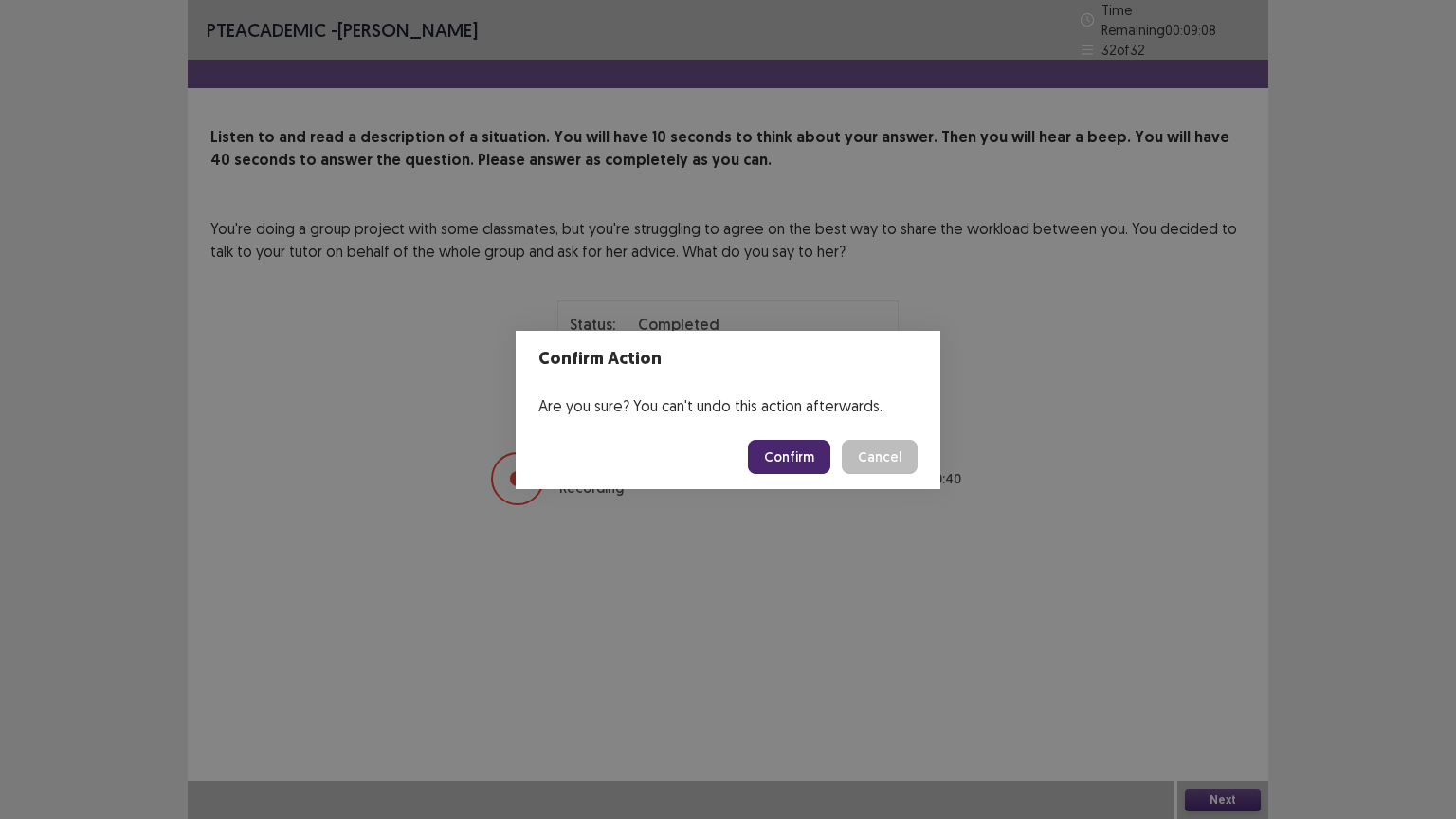
click at [795, 463] on button "Confirm" at bounding box center [788, 456] width 83 height 34
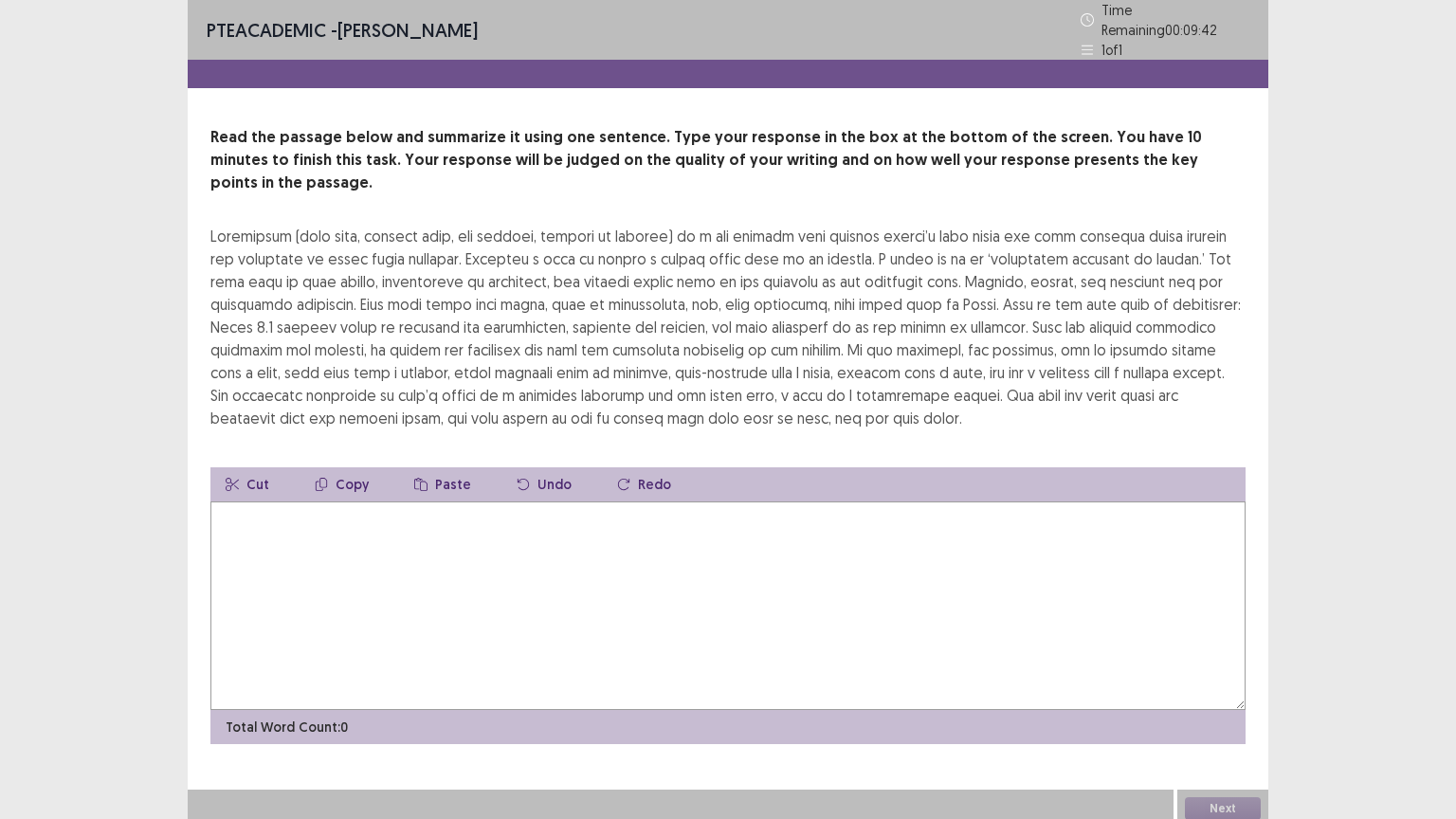
click at [291, 518] on textarea at bounding box center [728, 605] width 1035 height 209
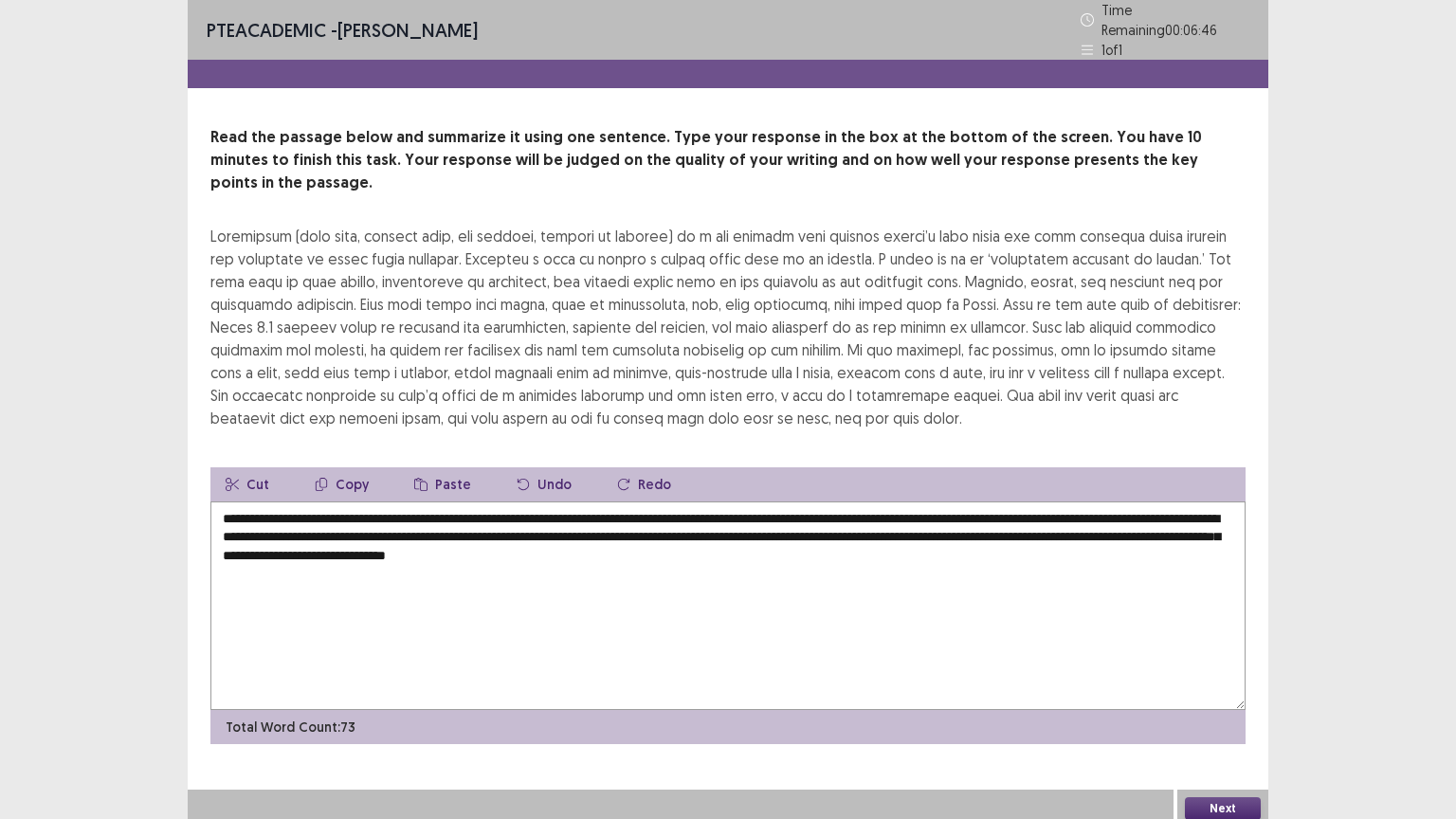
drag, startPoint x: 882, startPoint y: 534, endPoint x: 977, endPoint y: 504, distance: 99.6
click at [977, 504] on textarea "**********" at bounding box center [728, 605] width 1035 height 209
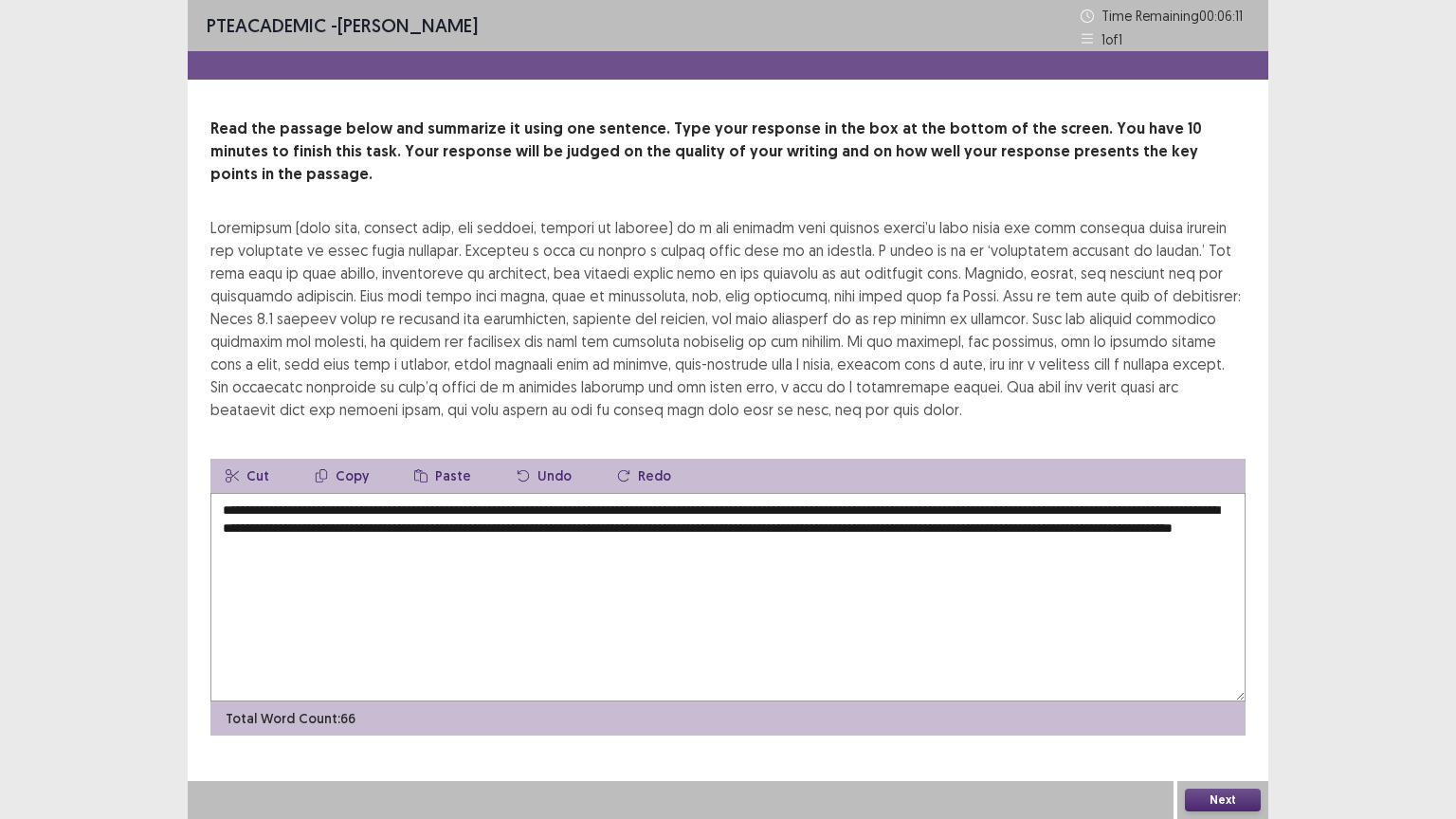
type textarea "**********"
click at [1211, 691] on button "Next" at bounding box center [1222, 800] width 76 height 22
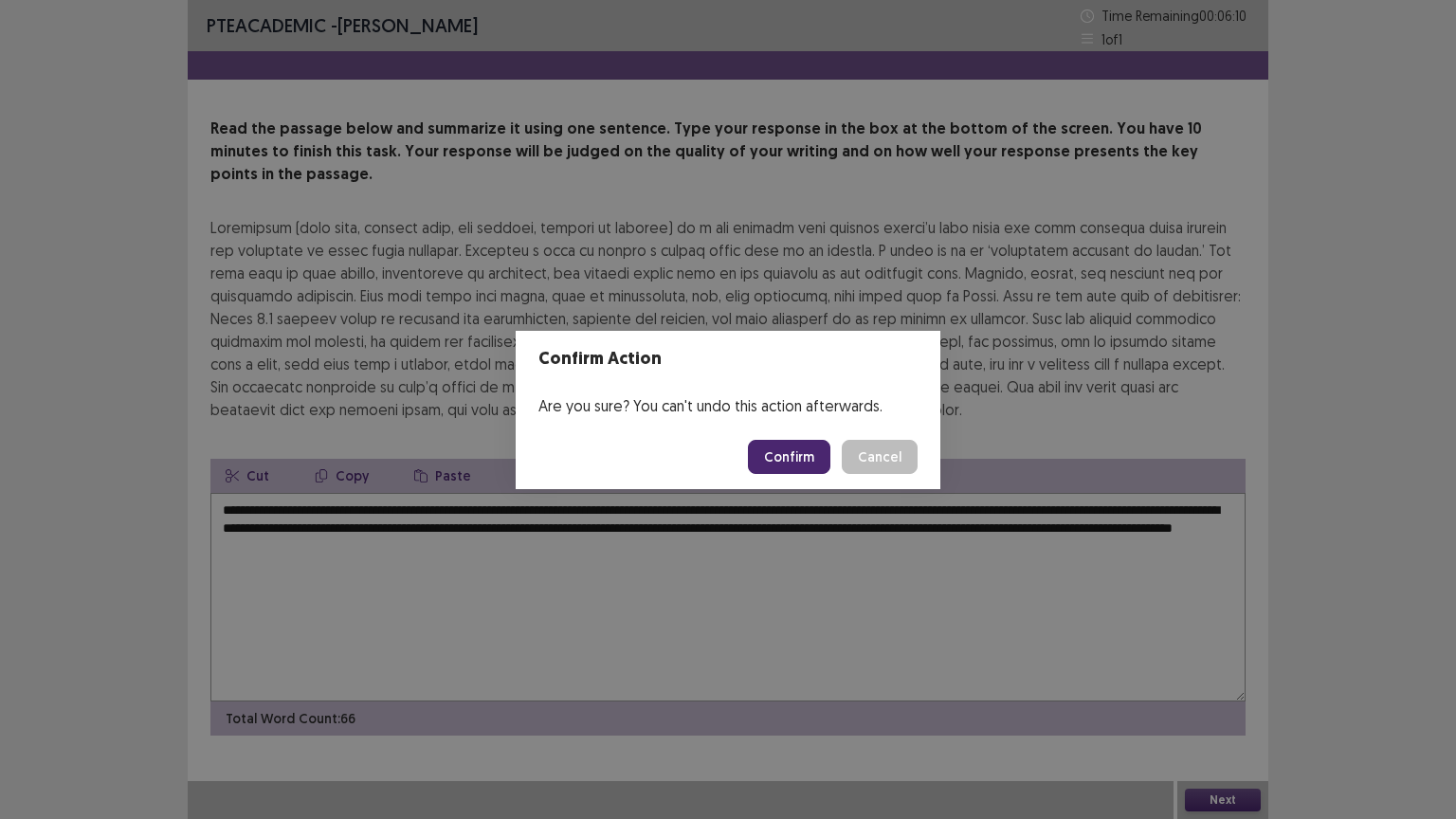
click at [807, 432] on footer "Confirm Cancel" at bounding box center [728, 457] width 425 height 64
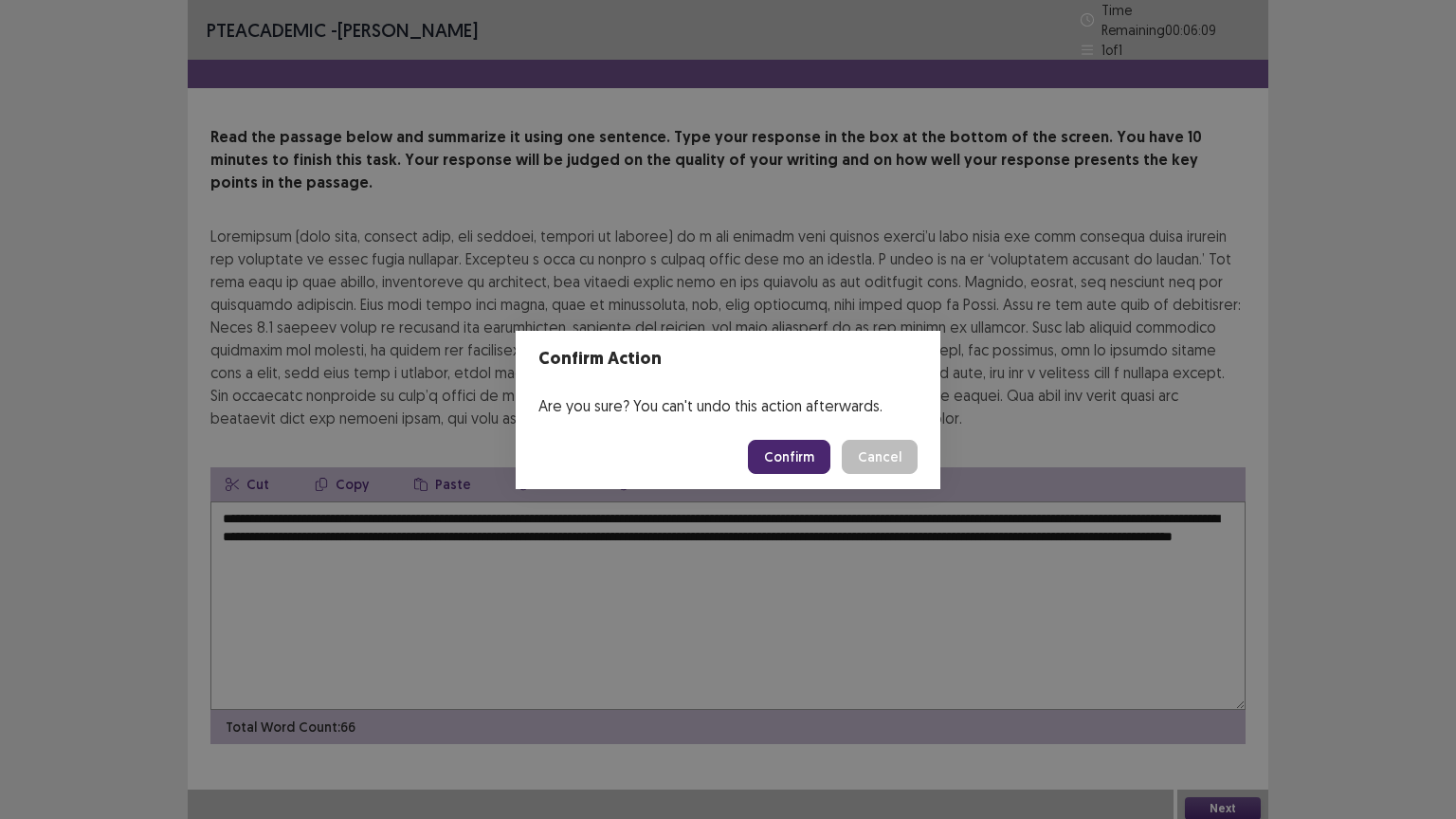
click at [811, 448] on button "Confirm" at bounding box center [788, 456] width 83 height 34
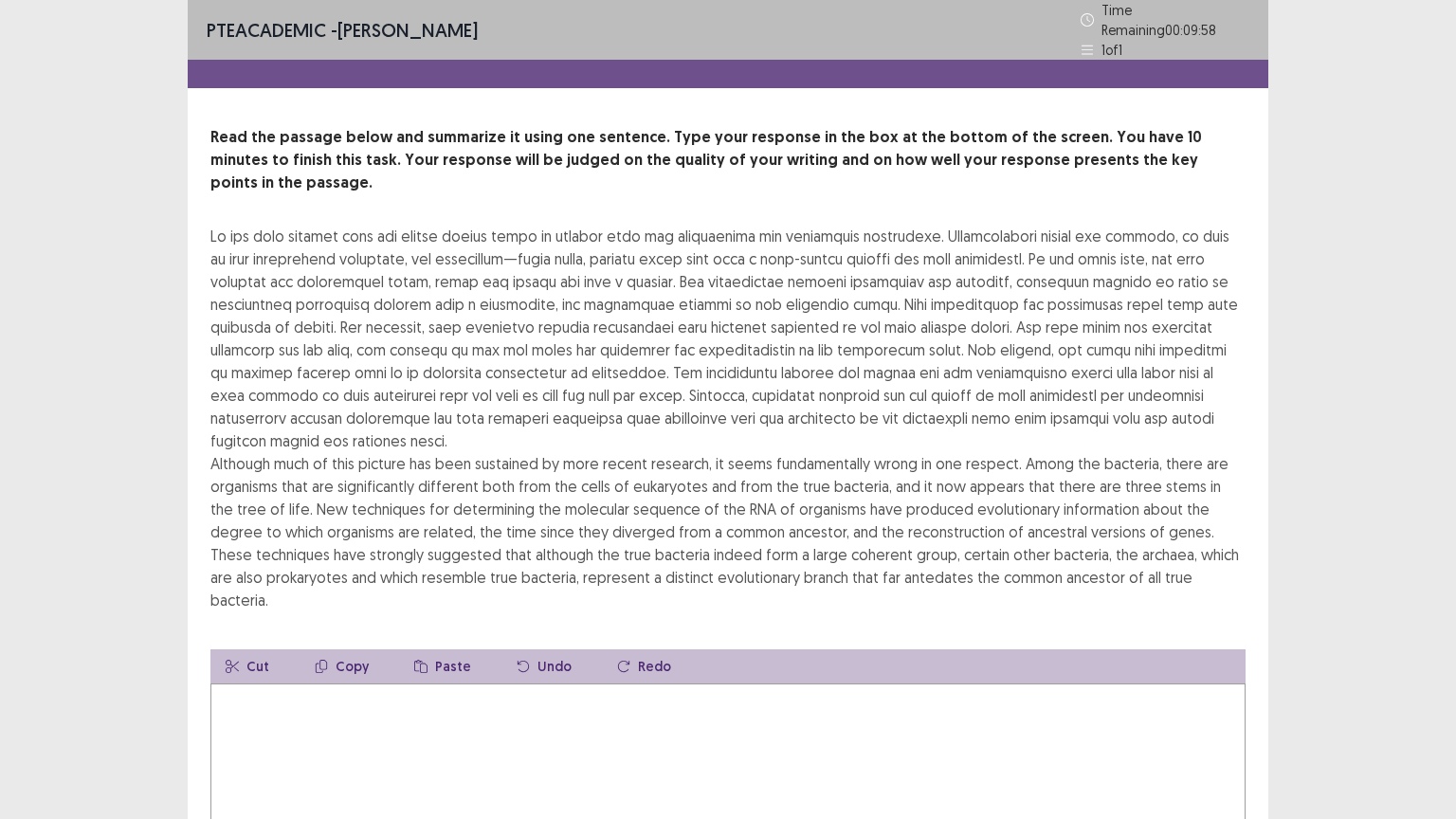
click at [371, 683] on textarea at bounding box center [728, 788] width 1035 height 209
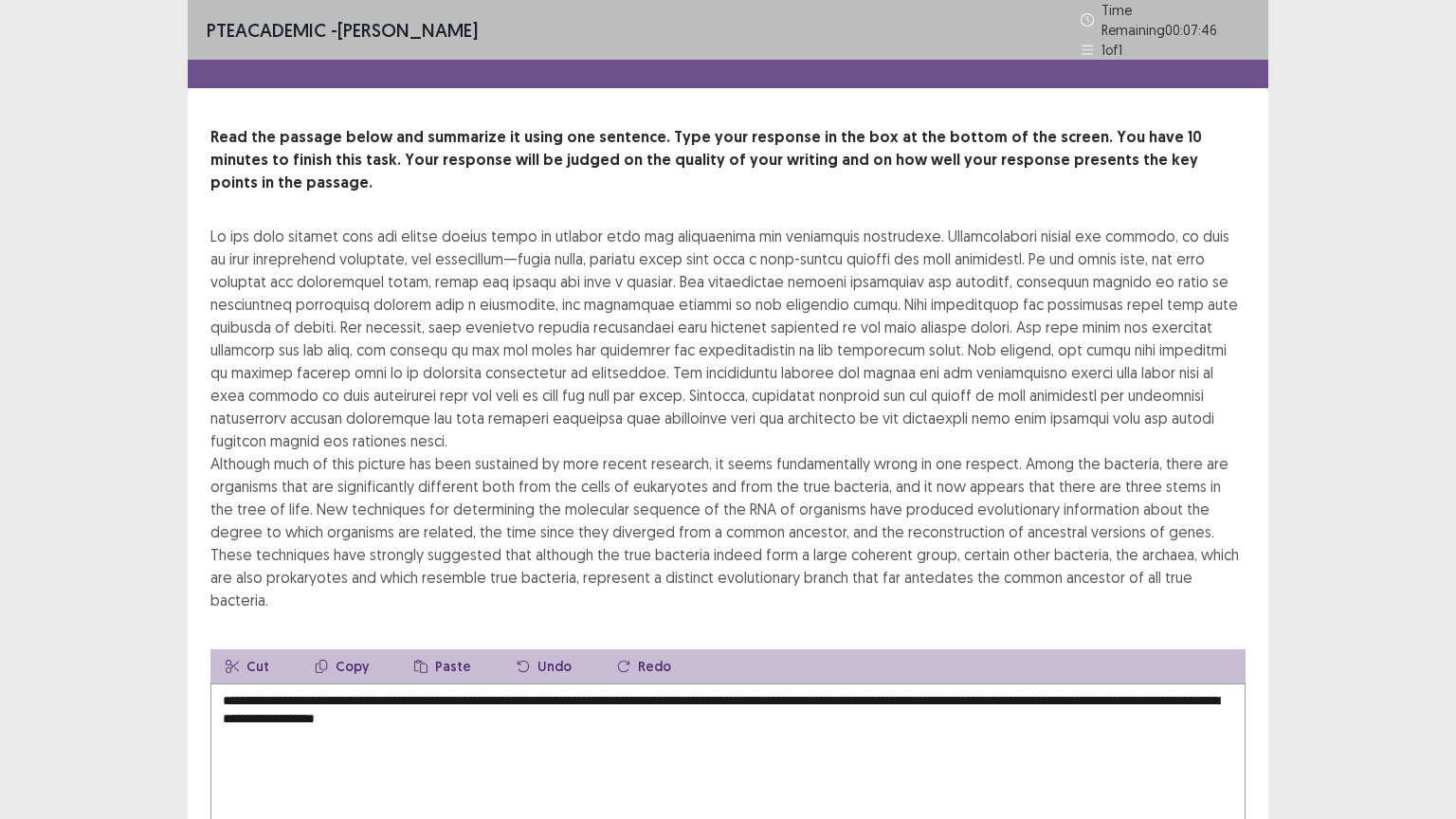
click at [229, 683] on textarea "**********" at bounding box center [728, 788] width 1035 height 209
click at [737, 683] on textarea "**********" at bounding box center [728, 788] width 1035 height 209
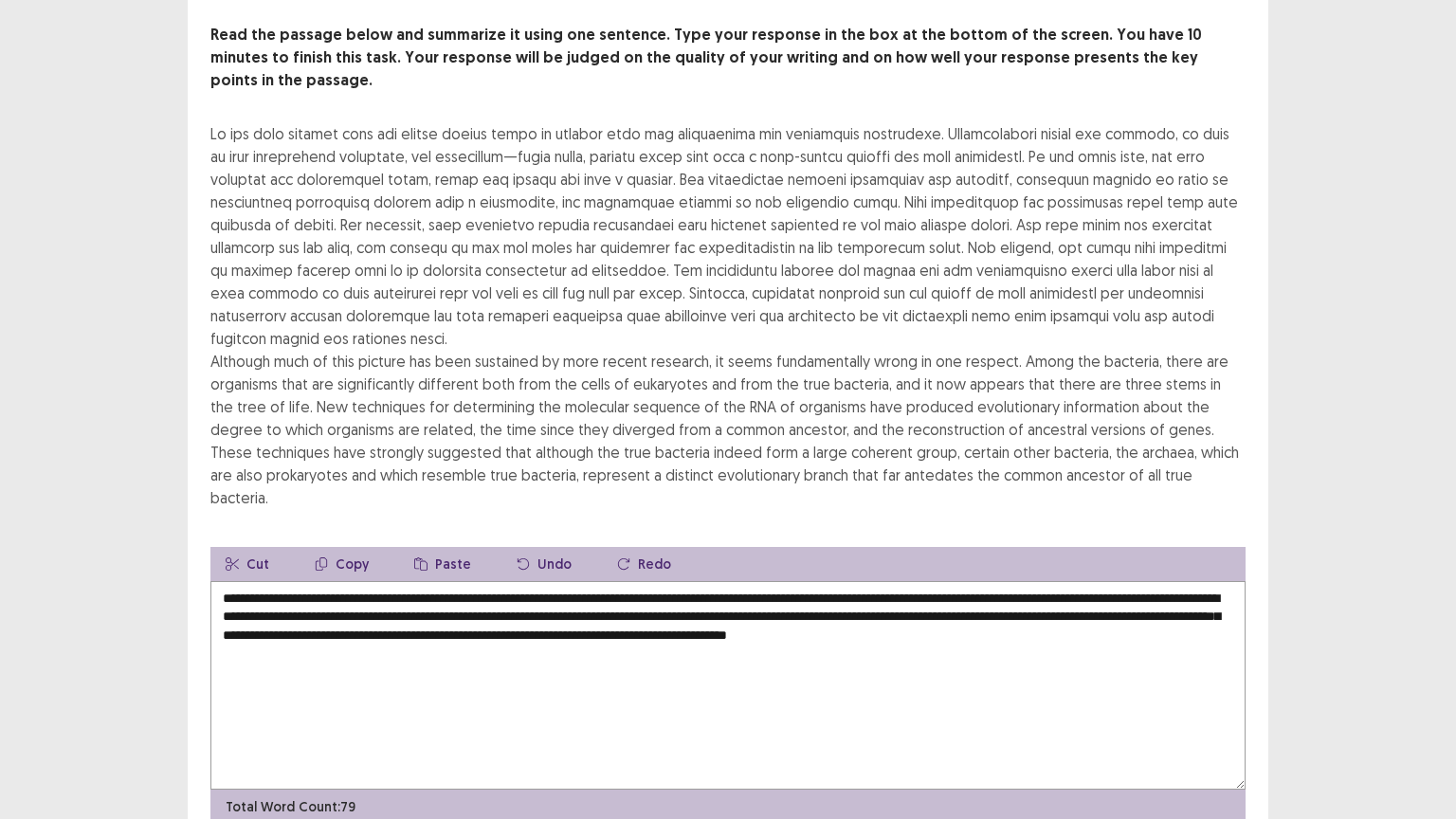
scroll to position [114, 0]
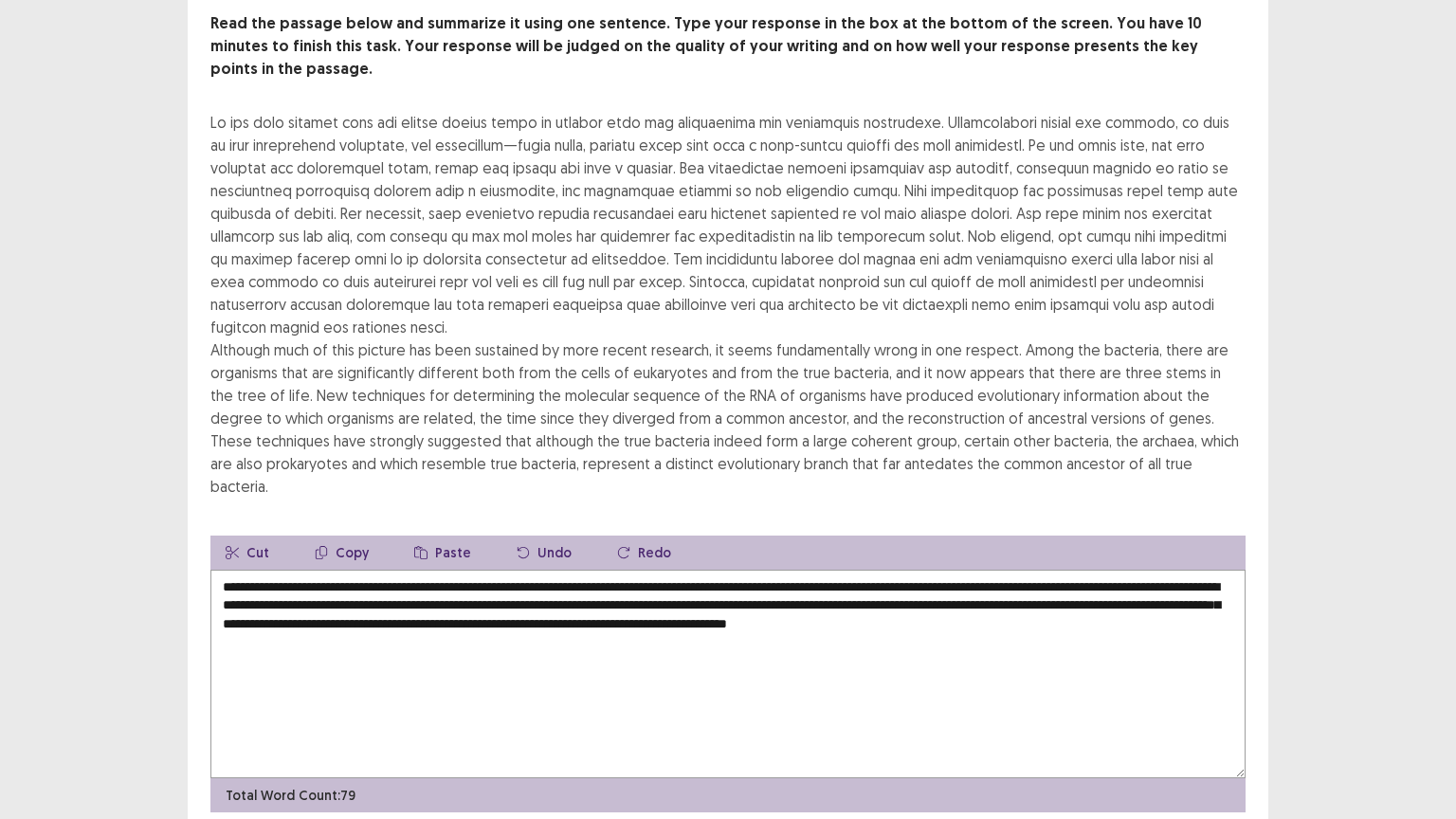
type textarea "**********"
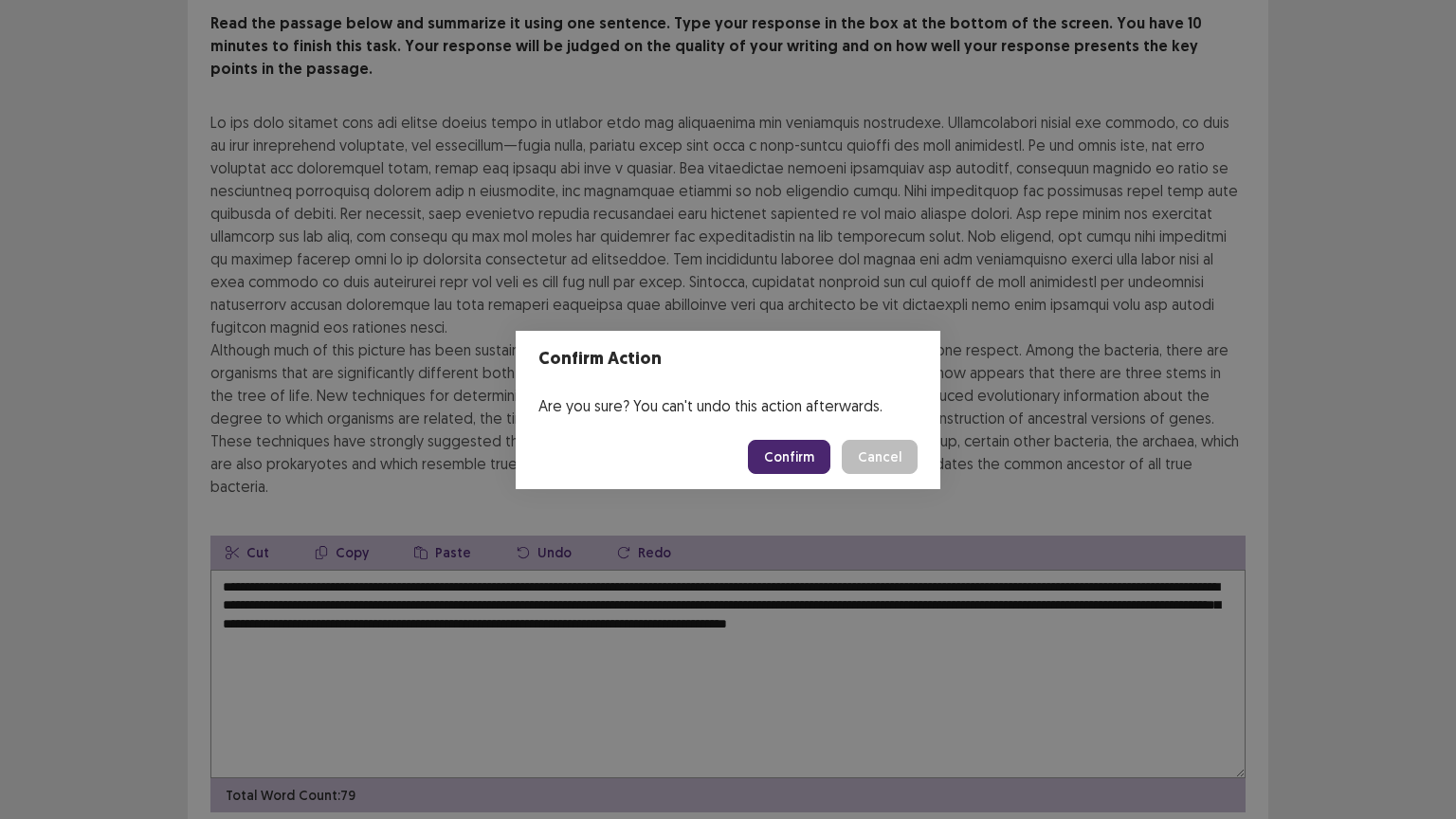
click at [799, 460] on button "Confirm" at bounding box center [788, 456] width 83 height 34
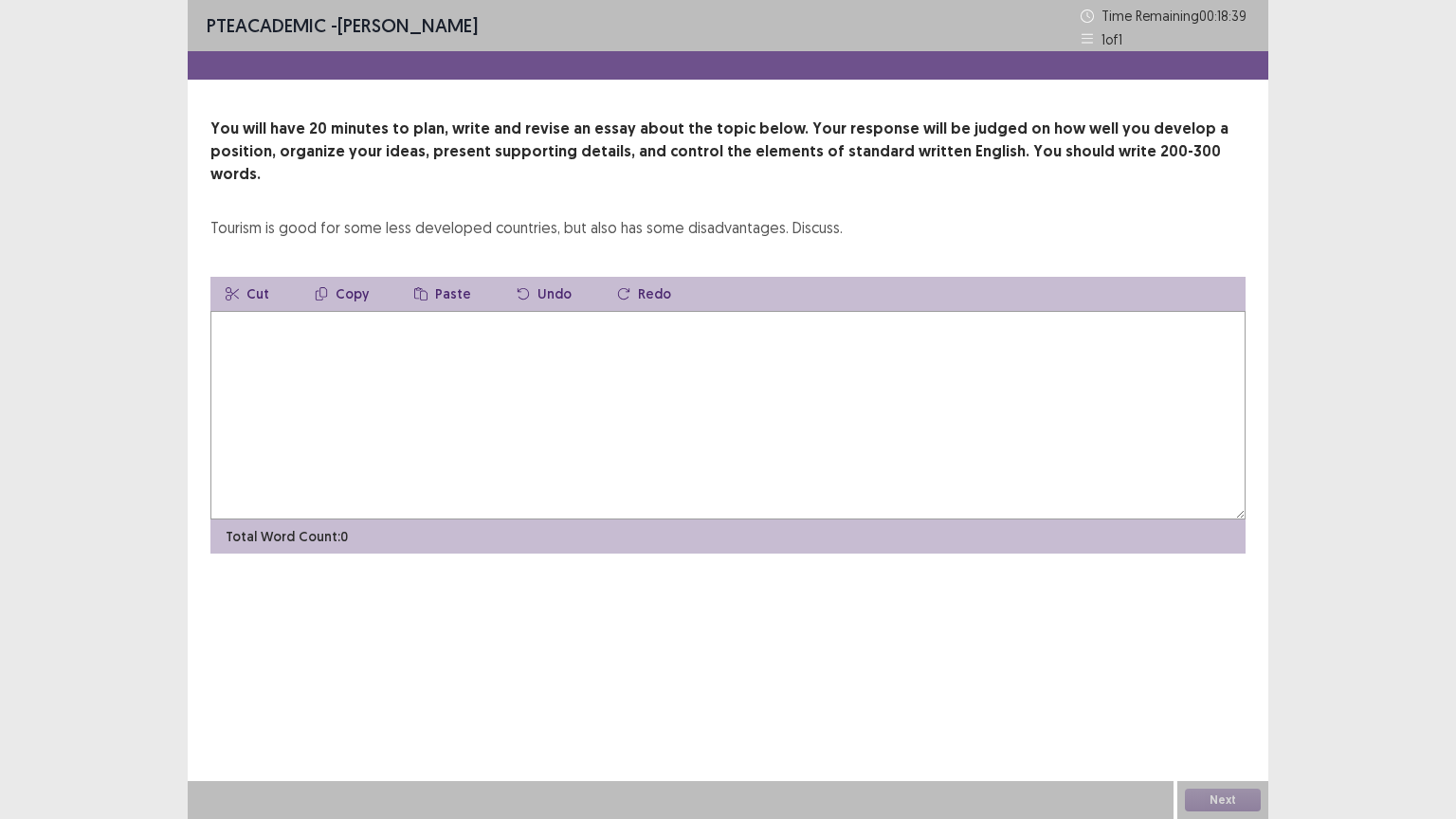
click at [735, 322] on textarea at bounding box center [728, 415] width 1035 height 209
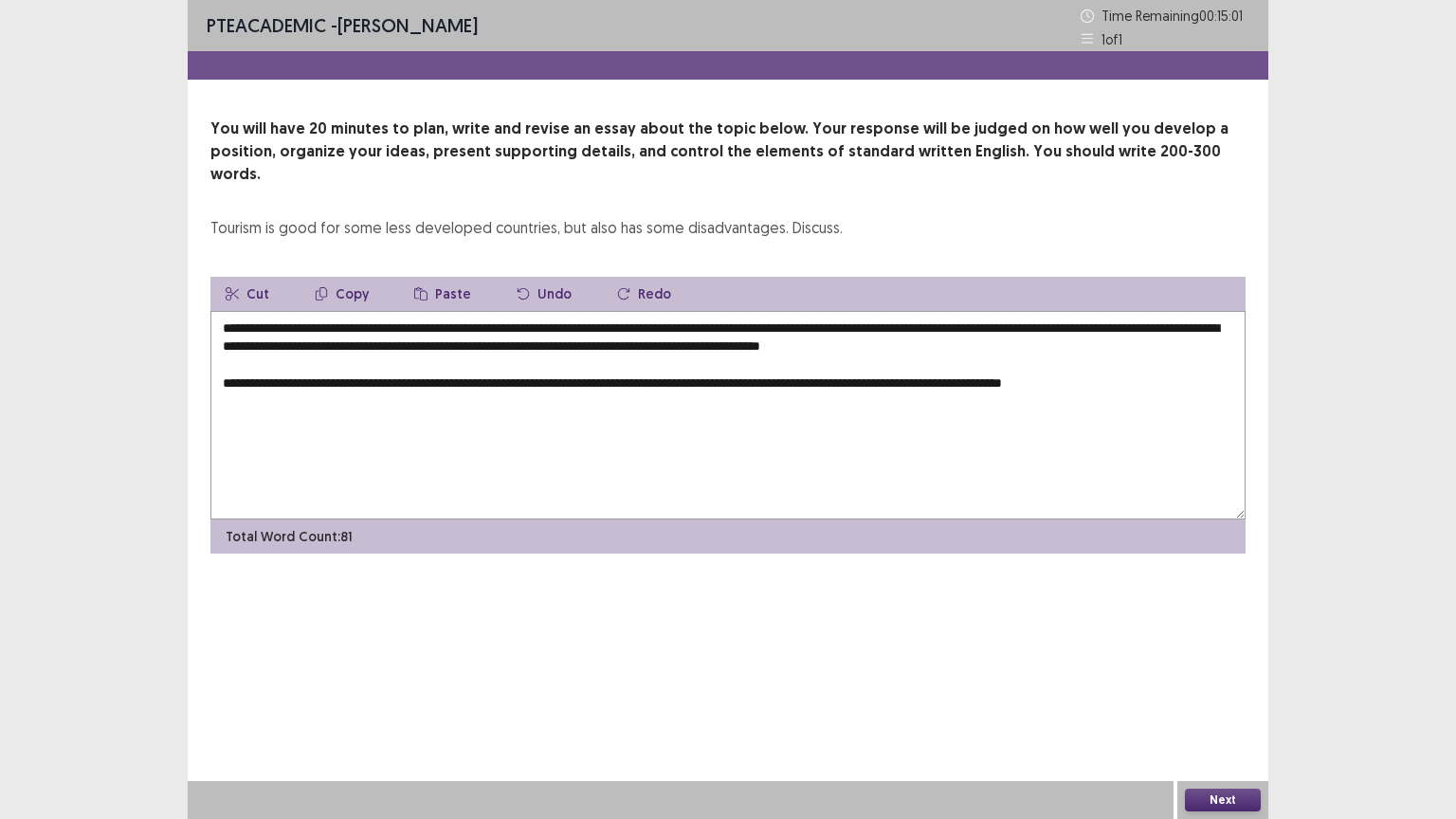
click at [1044, 360] on textarea "**********" at bounding box center [728, 415] width 1035 height 209
click at [1220, 357] on textarea "**********" at bounding box center [728, 415] width 1035 height 209
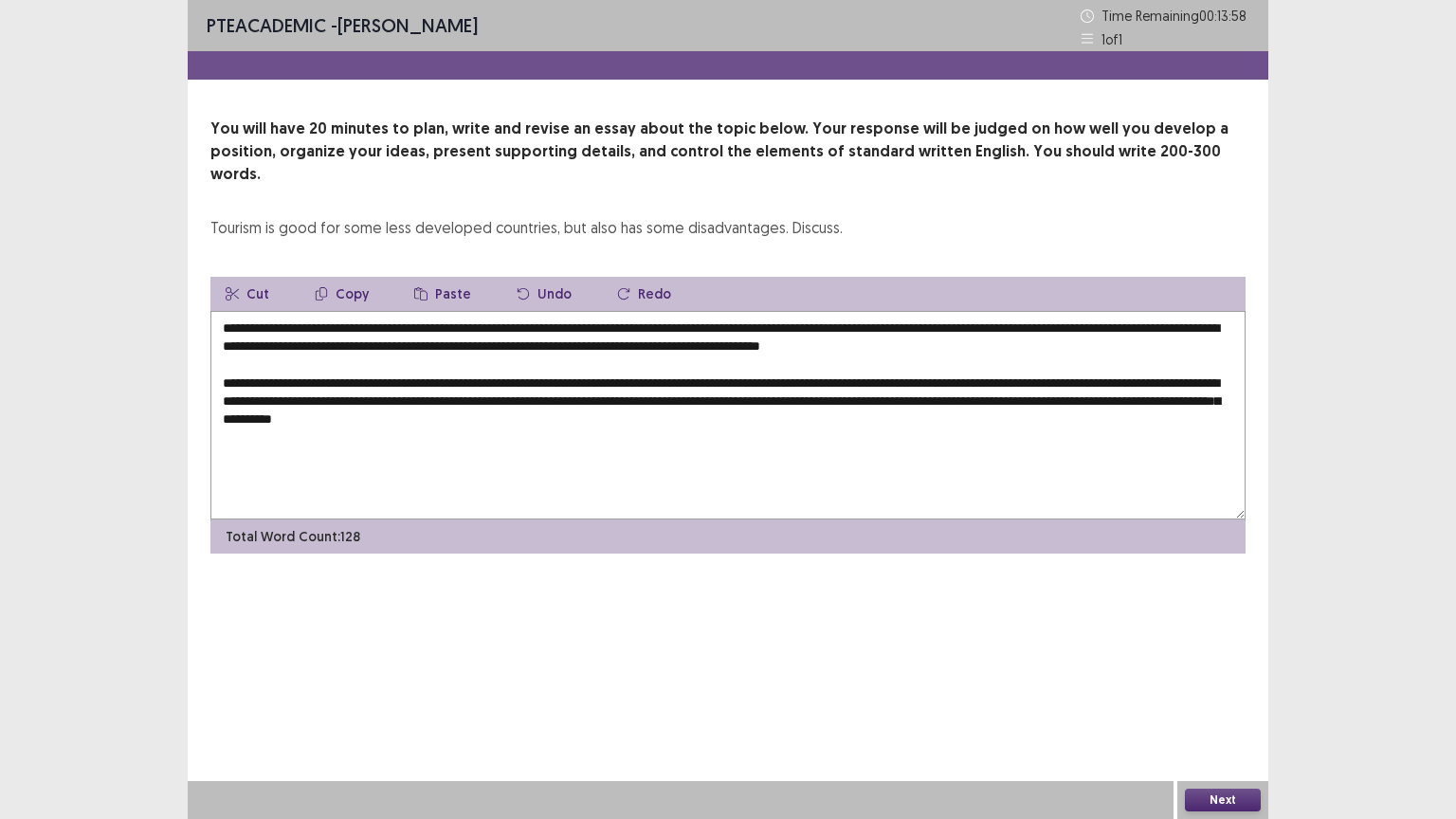
click at [391, 392] on textarea "**********" at bounding box center [728, 415] width 1035 height 209
click at [673, 400] on textarea "**********" at bounding box center [728, 415] width 1035 height 209
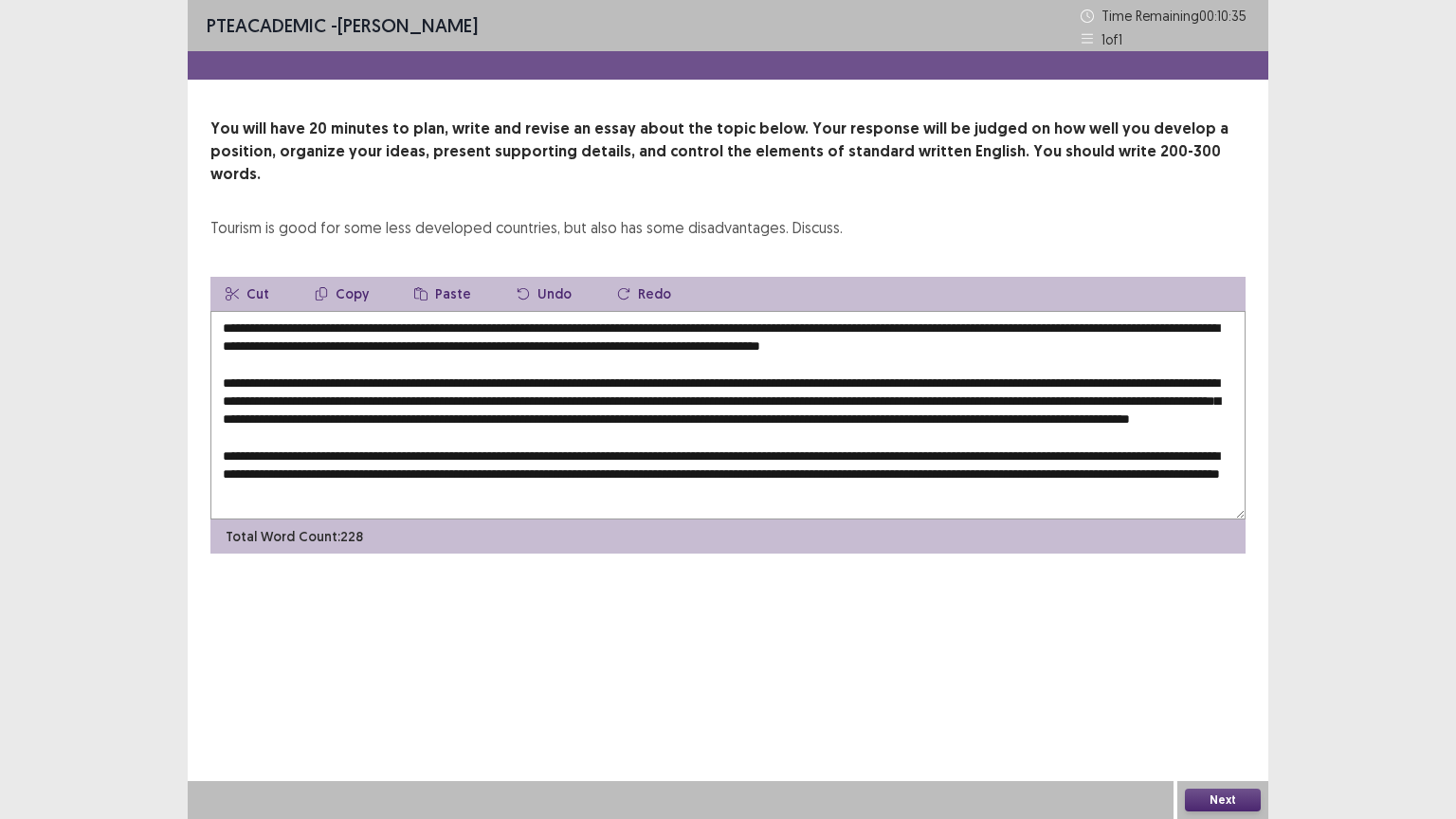
scroll to position [36, 0]
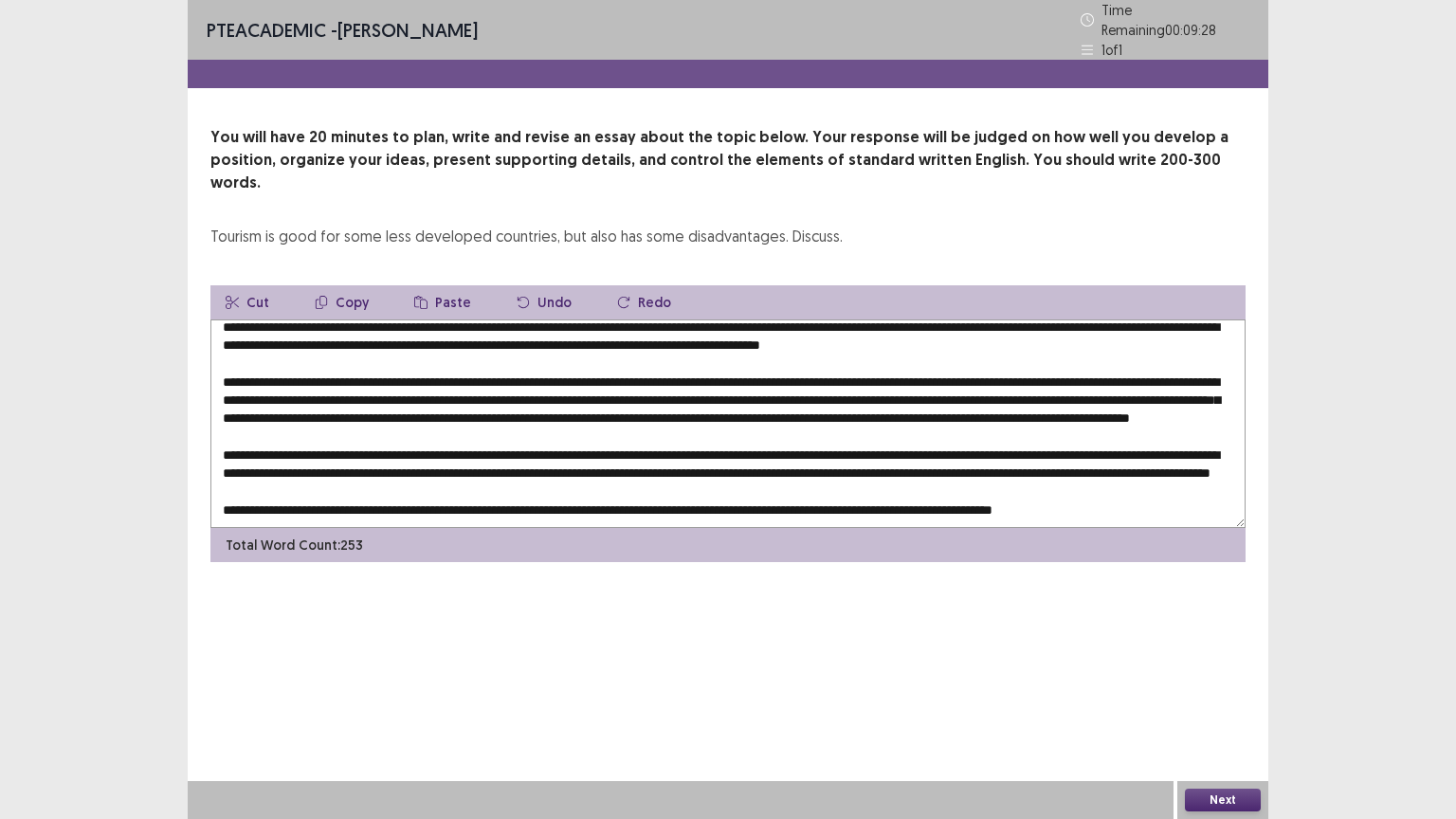
type textarea "**********"
click at [1223, 691] on button "Next" at bounding box center [1222, 800] width 76 height 22
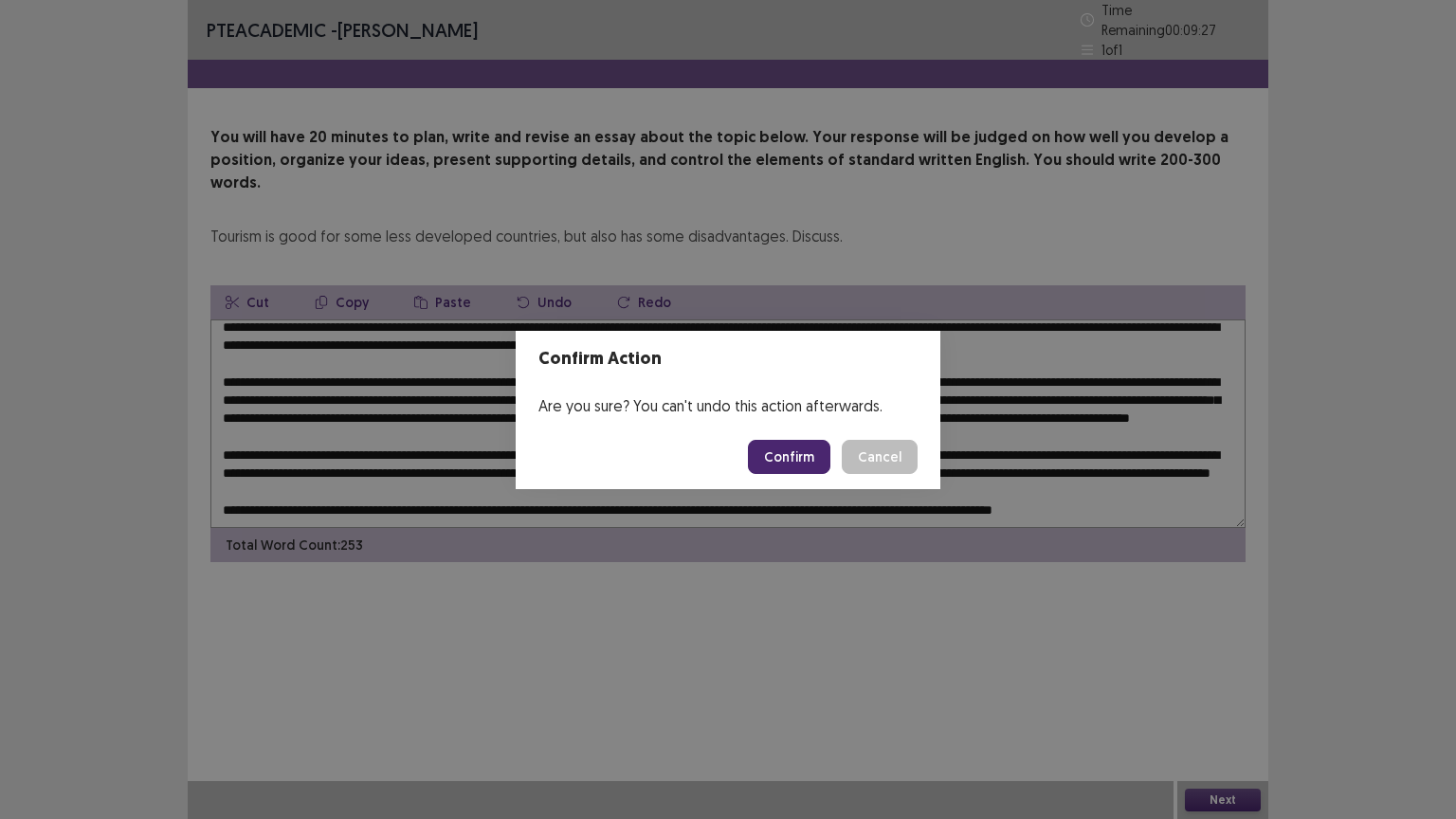
click at [809, 459] on button "Confirm" at bounding box center [788, 456] width 83 height 34
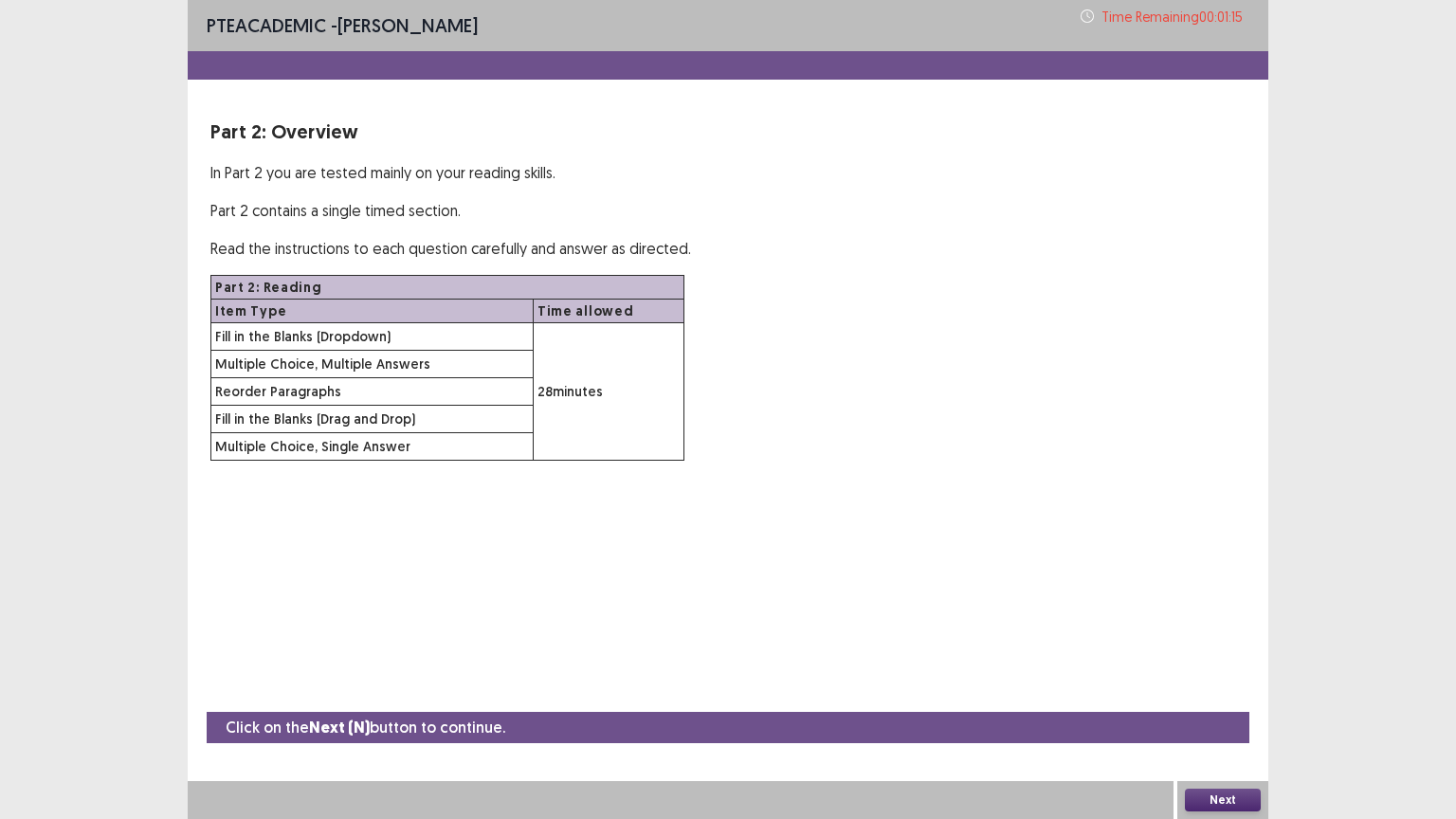
click at [1252, 691] on button "Next" at bounding box center [1222, 800] width 76 height 22
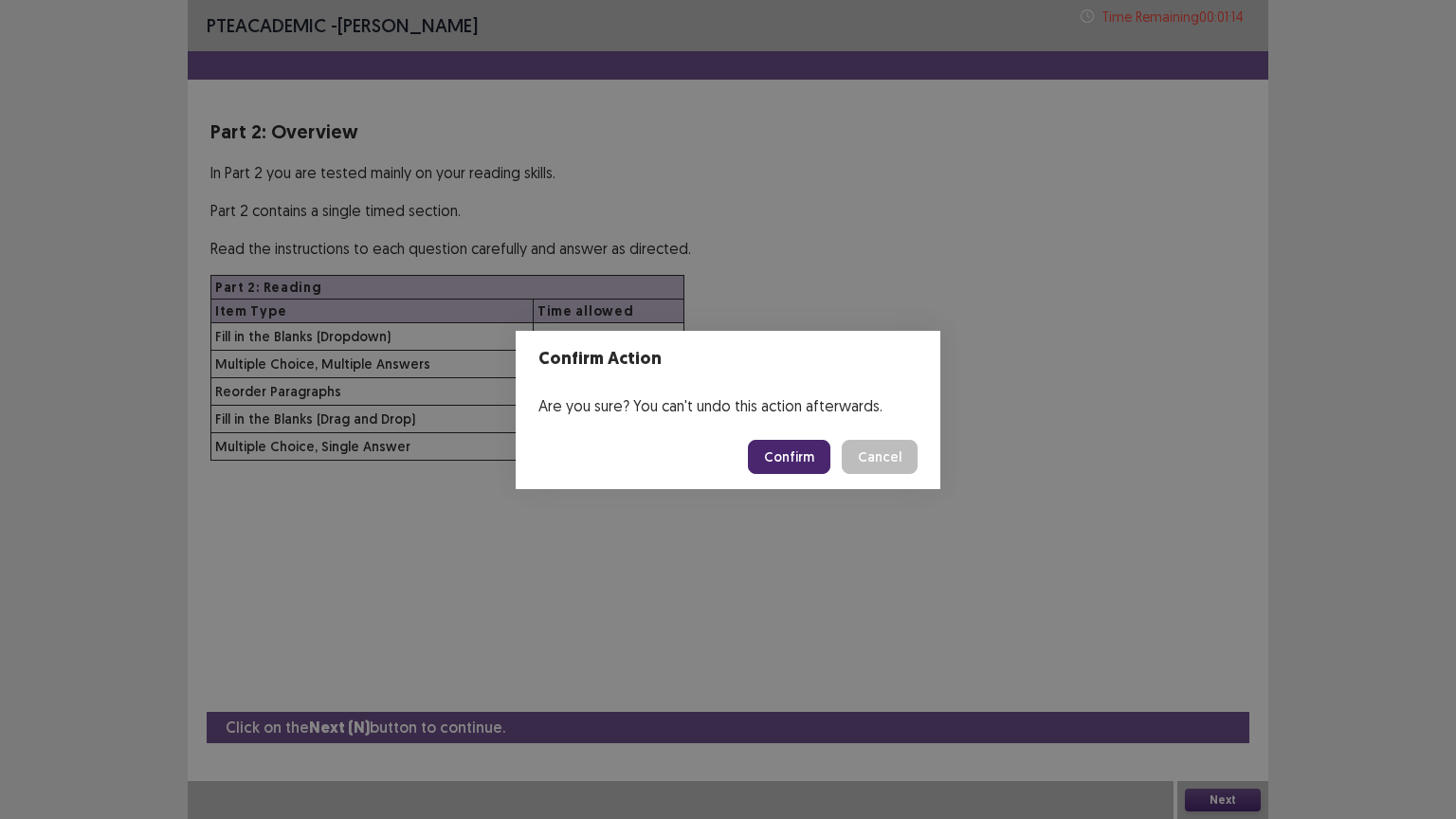
click at [773, 455] on button "Confirm" at bounding box center [788, 456] width 83 height 34
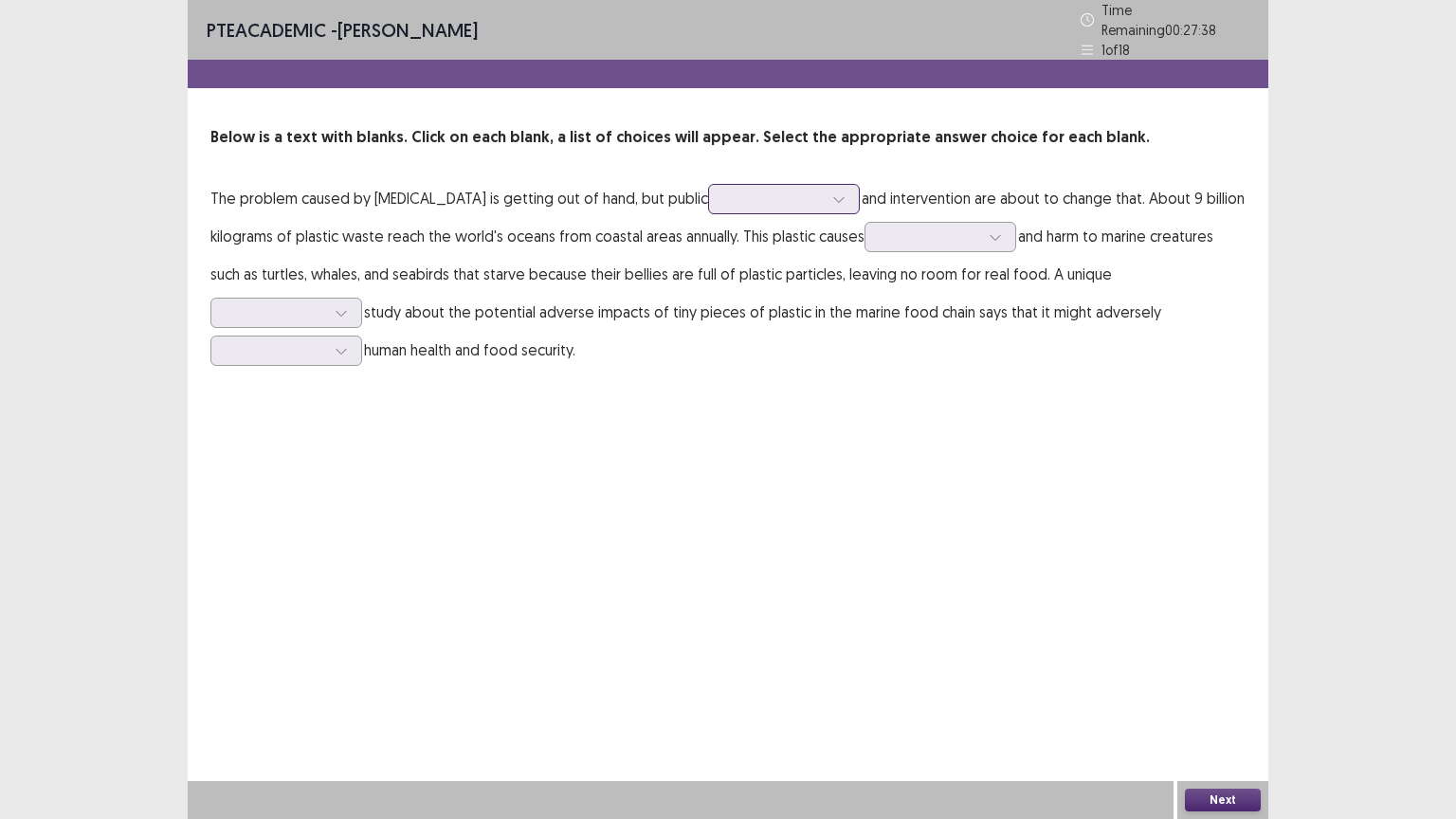
click at [728, 191] on div at bounding box center [773, 198] width 98 height 18
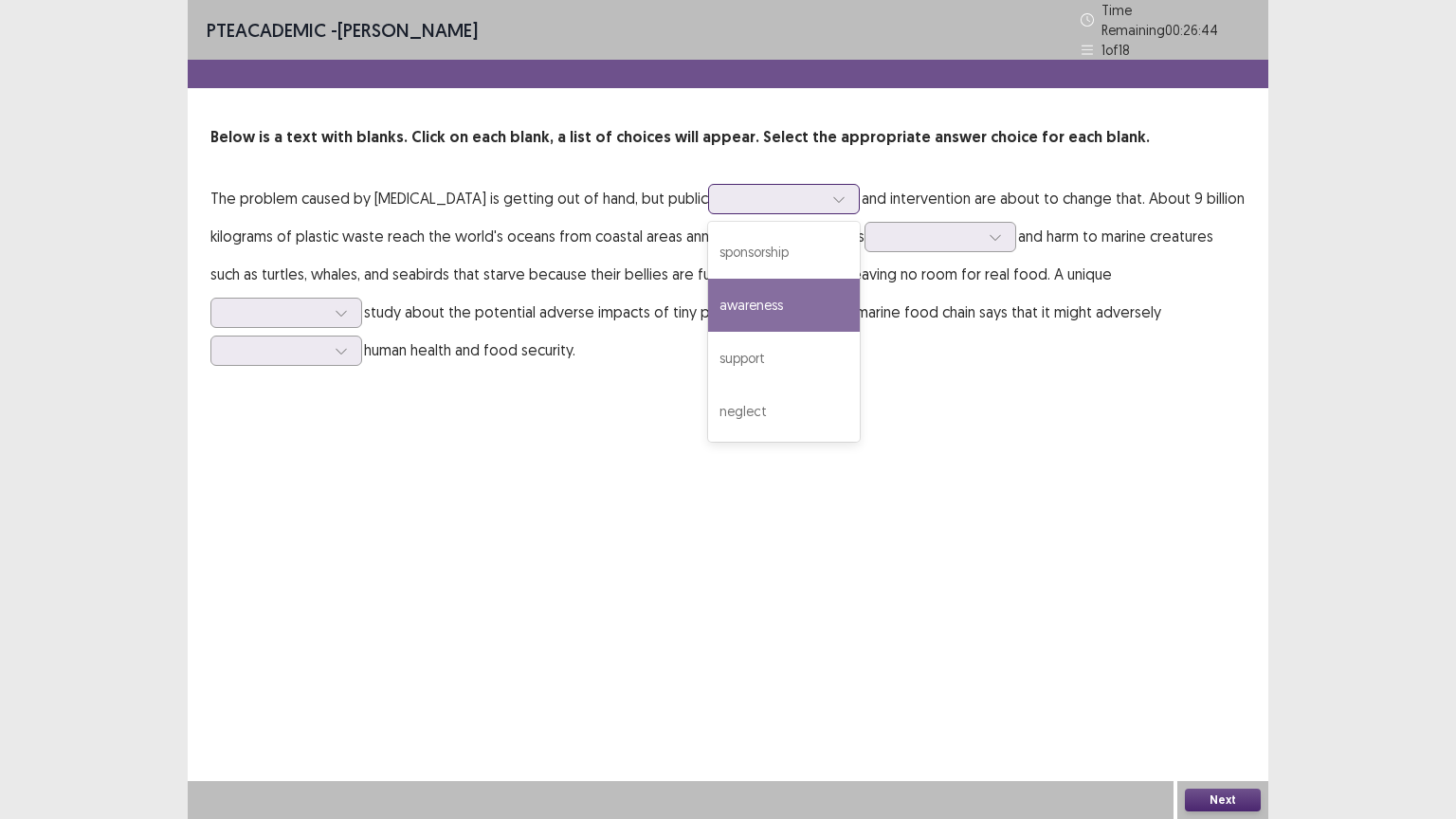
click at [752, 307] on div "awareness" at bounding box center [784, 305] width 152 height 53
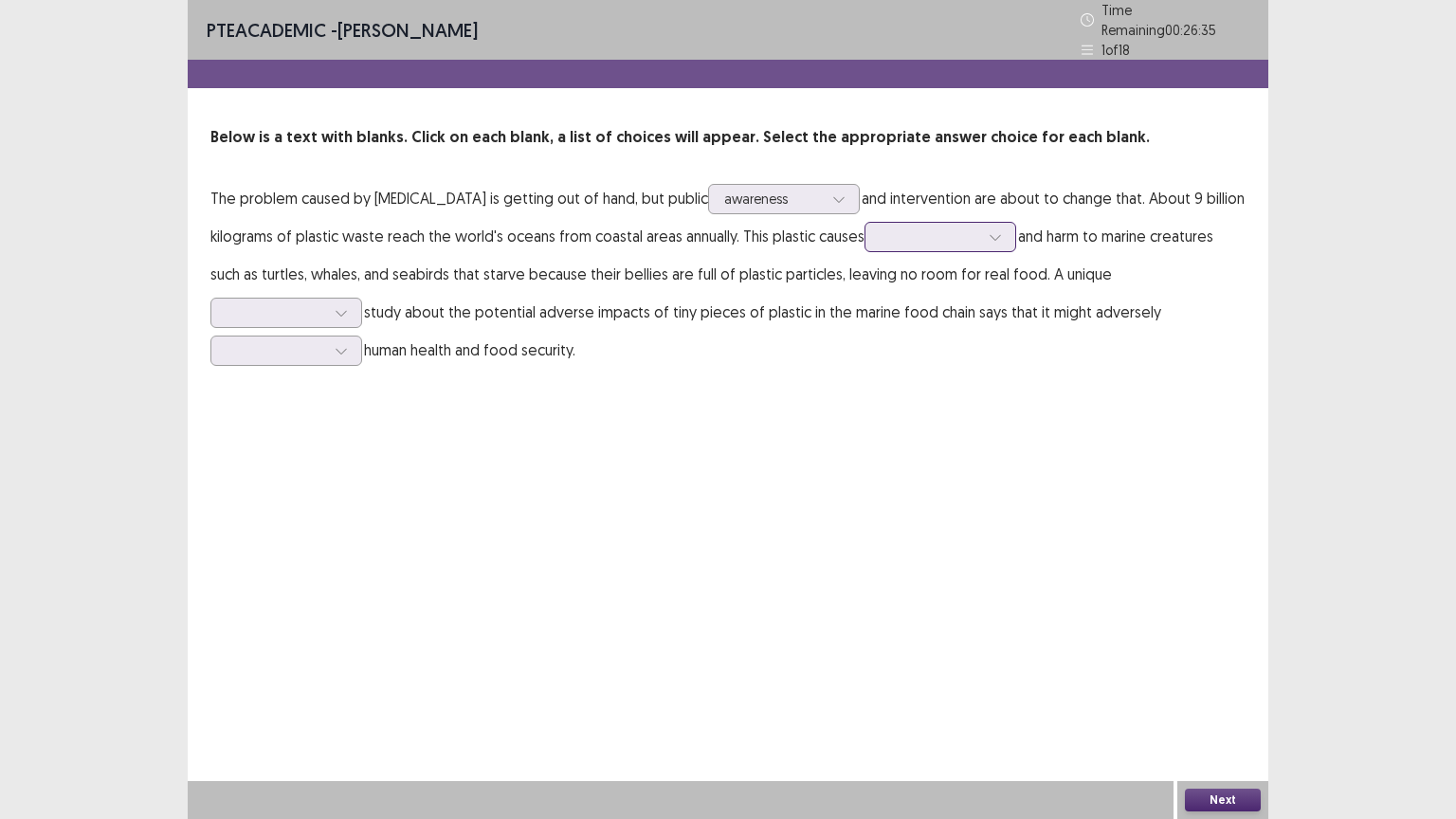
click at [909, 235] on div at bounding box center [929, 236] width 98 height 18
click at [908, 274] on div "stress" at bounding box center [940, 290] width 152 height 53
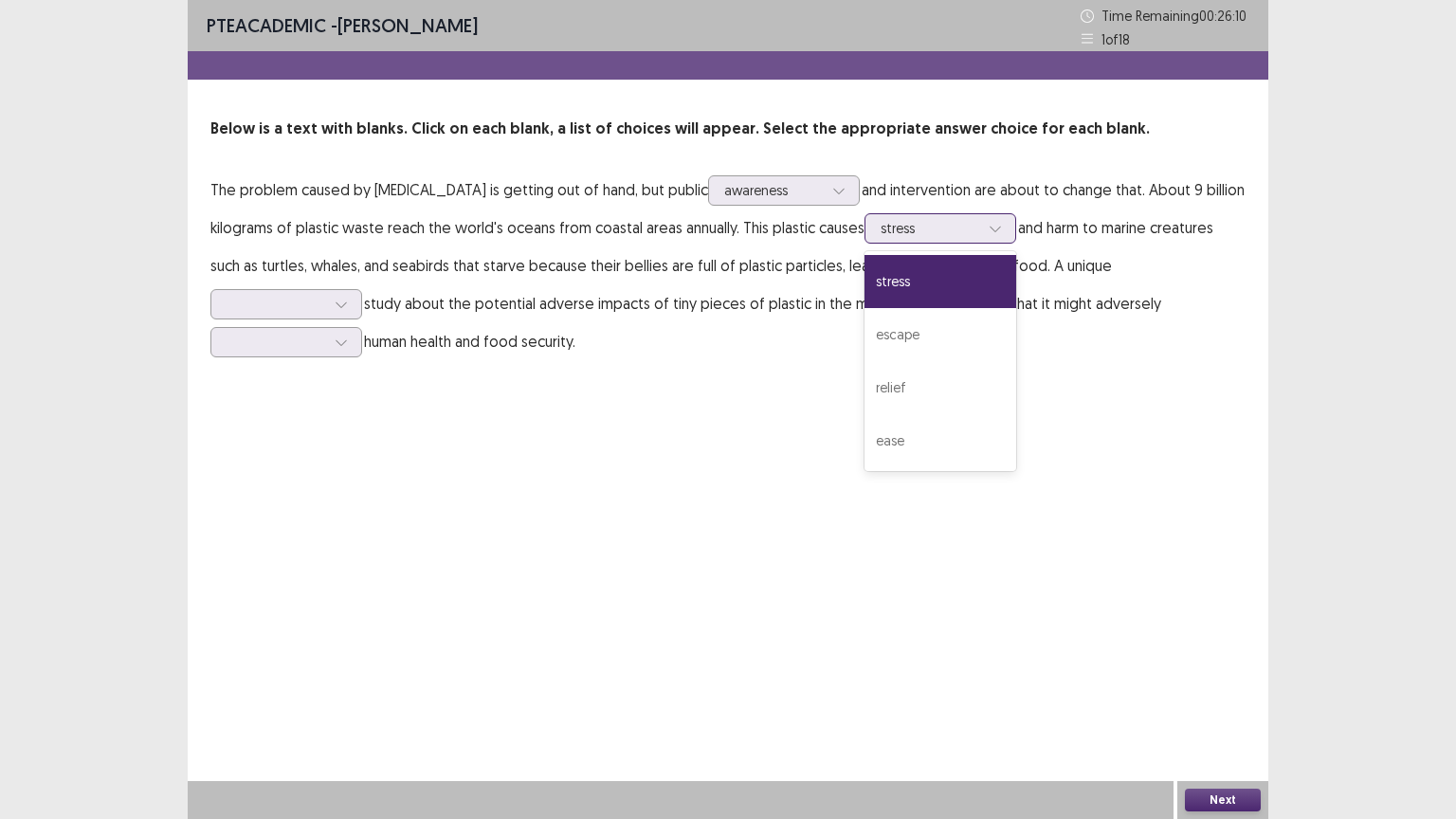
click at [940, 225] on div at bounding box center [929, 228] width 98 height 18
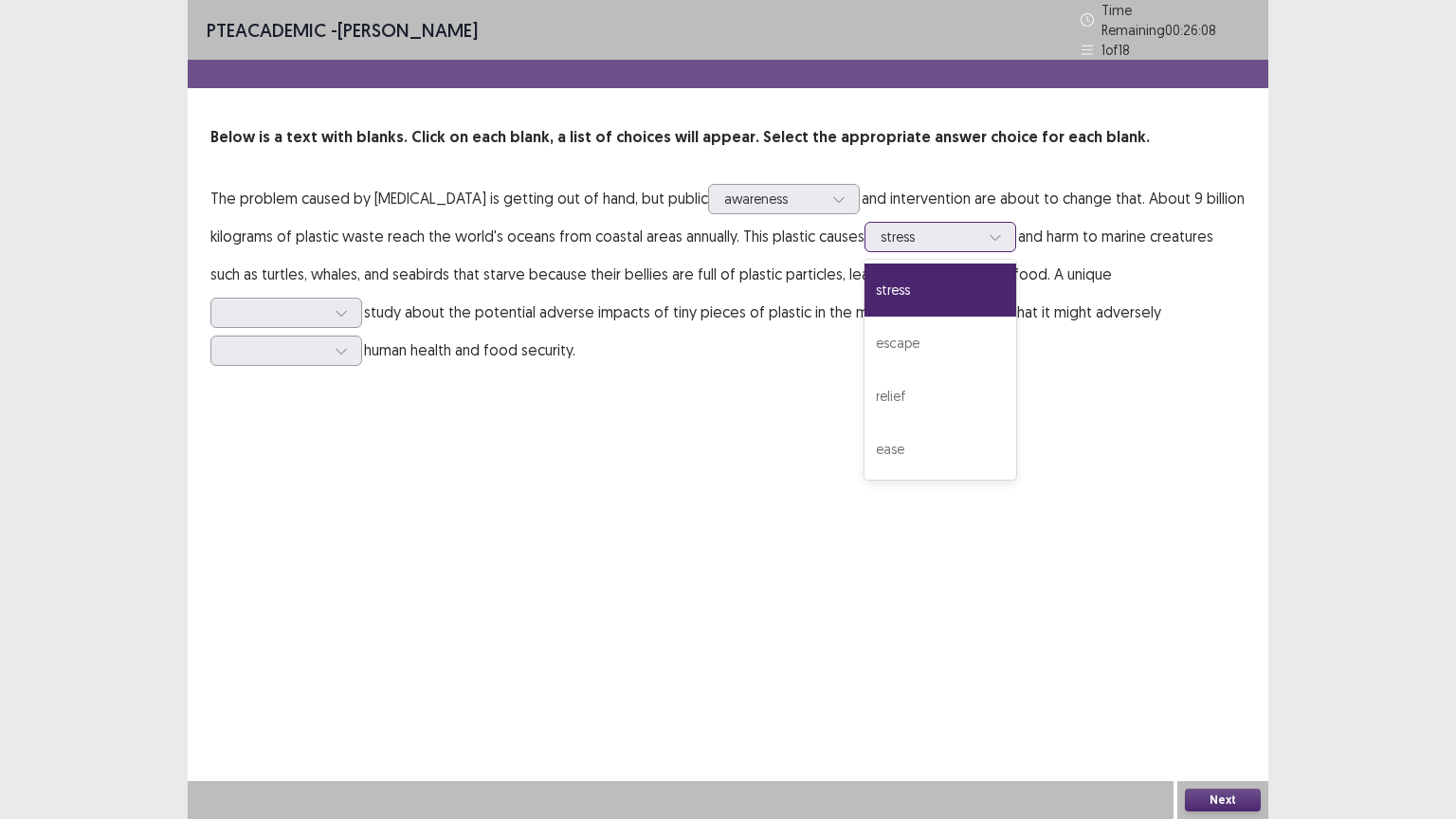
click at [940, 227] on div at bounding box center [929, 236] width 98 height 18
click at [295, 308] on div at bounding box center [275, 312] width 98 height 18
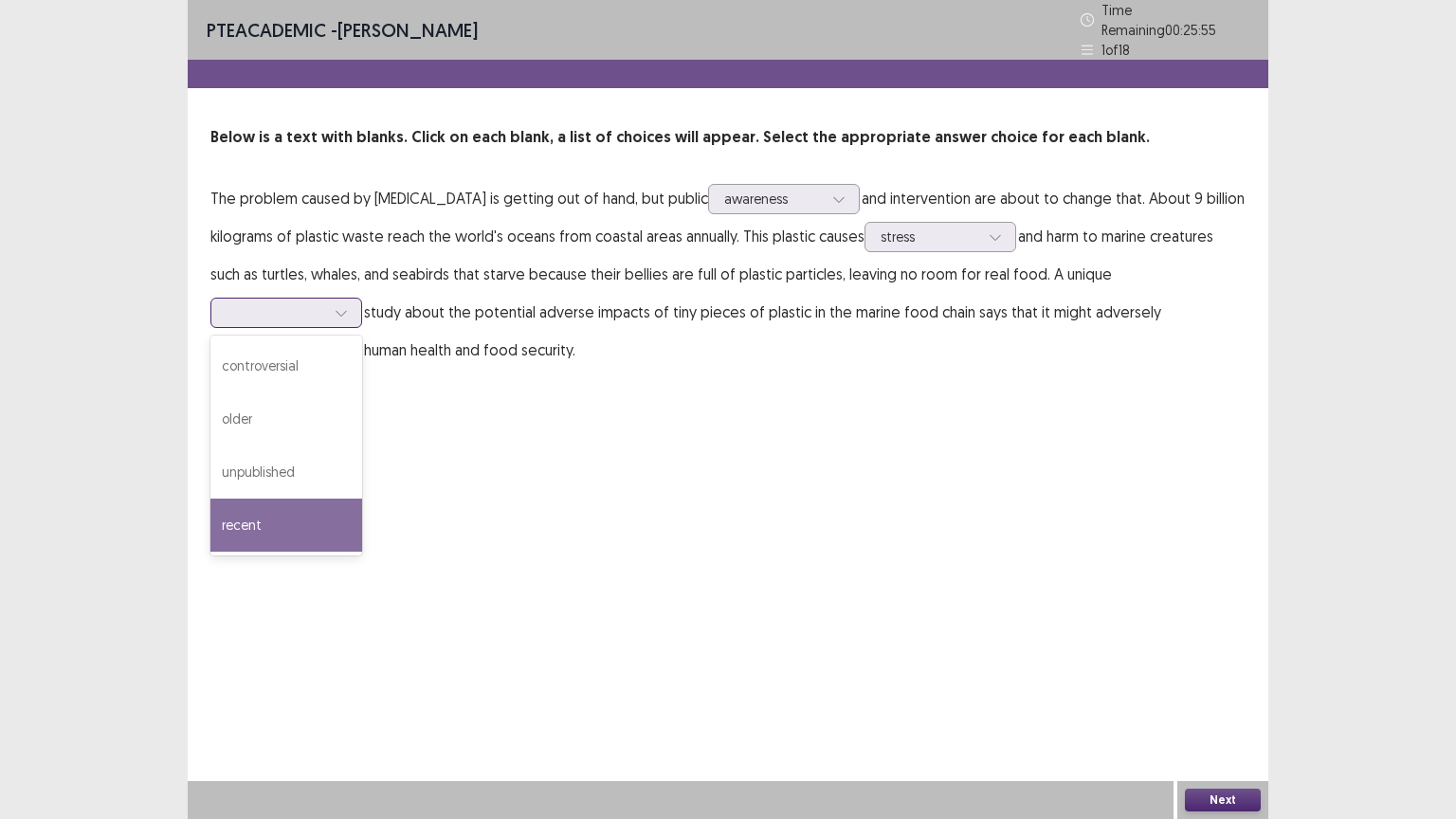
click at [260, 523] on div "recent" at bounding box center [287, 525] width 152 height 53
click at [334, 306] on icon at bounding box center [341, 313] width 14 height 14
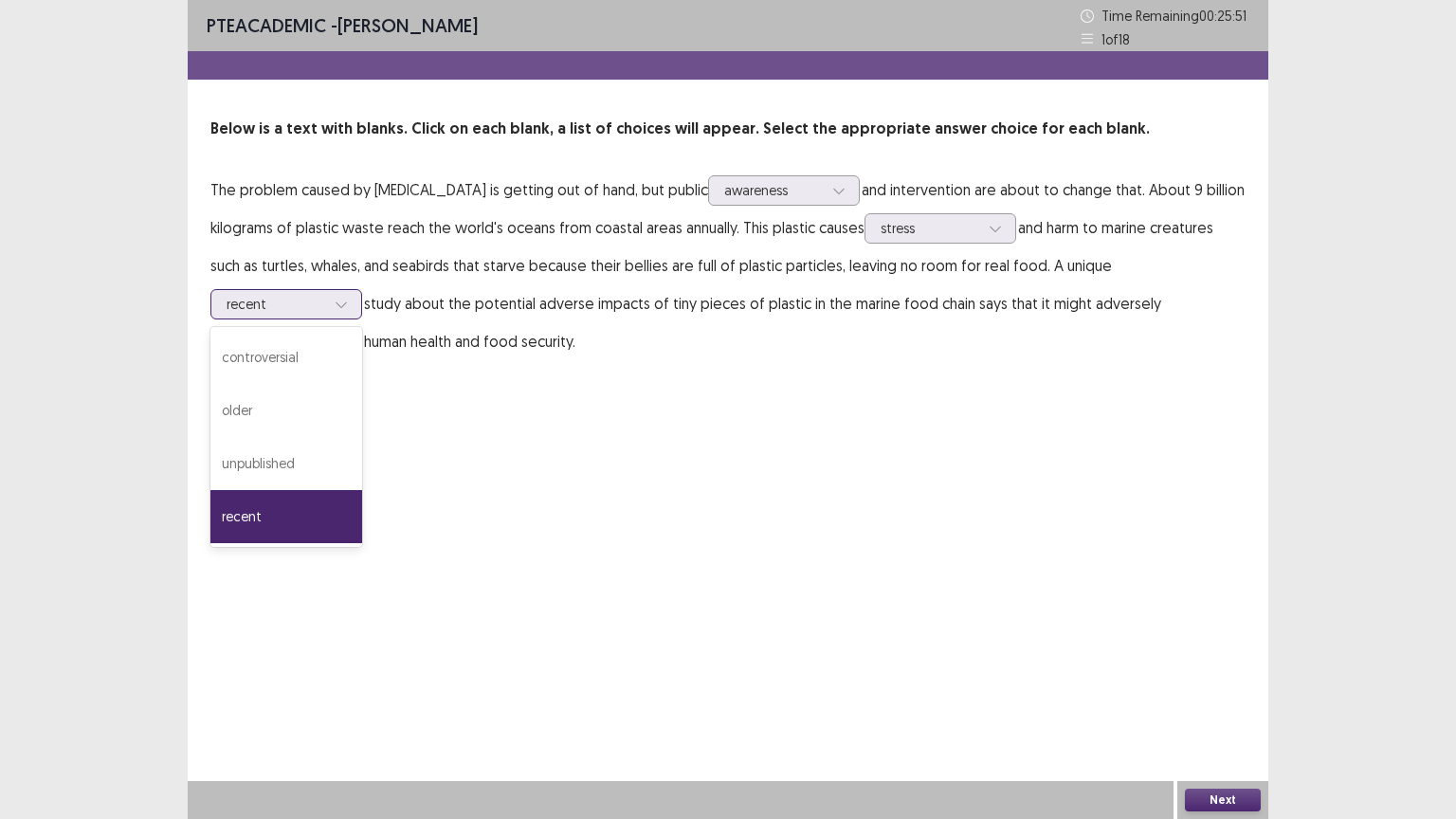
click at [258, 524] on div "recent" at bounding box center [287, 517] width 152 height 53
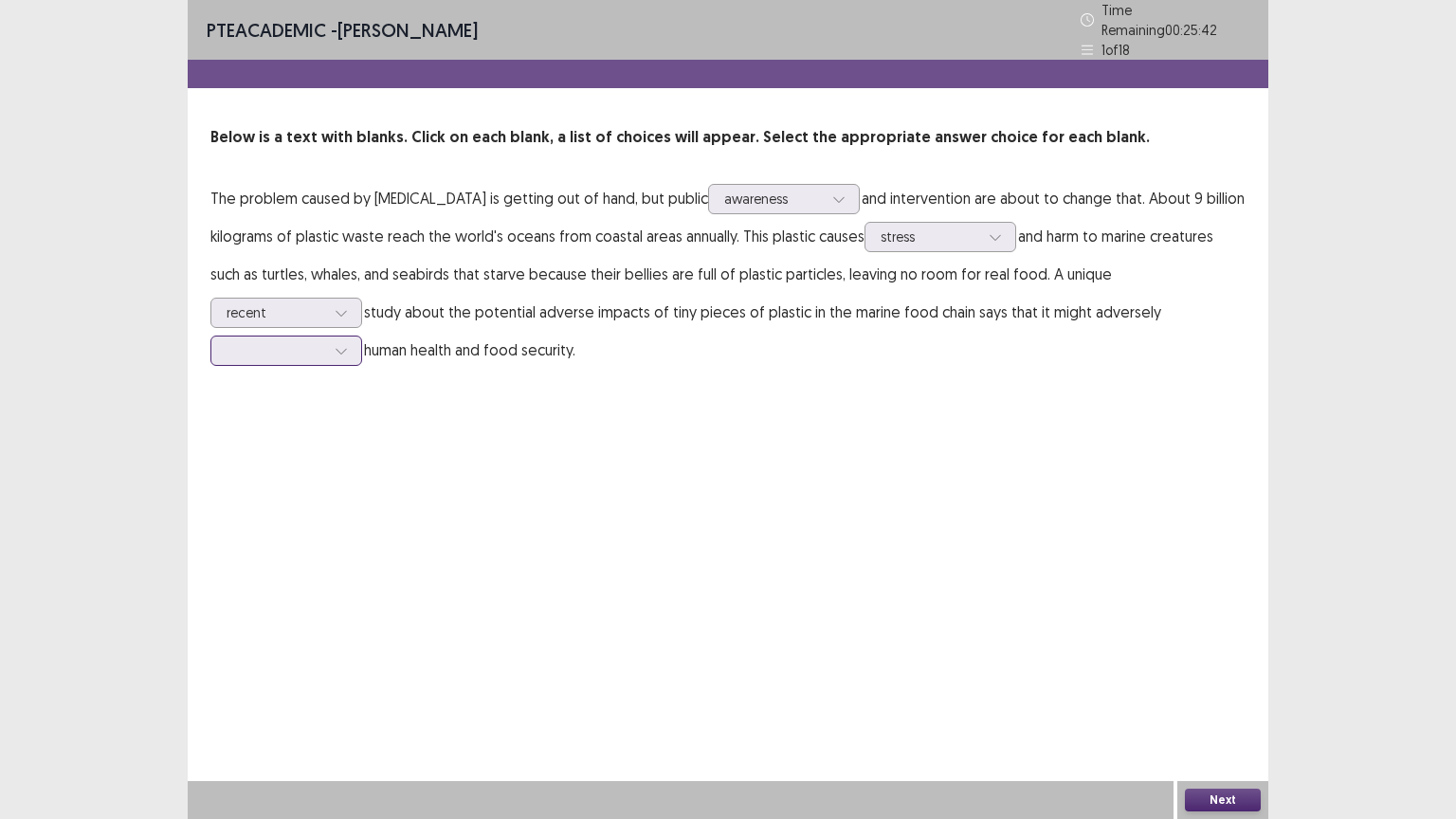
click at [303, 341] on div at bounding box center [275, 350] width 98 height 18
click at [298, 383] on div "affect" at bounding box center [287, 404] width 152 height 53
click at [671, 442] on div "PTE academic - [PERSON_NAME] Time Remaining 00 : 25 : 30 1 of 18 Below is a tex…" at bounding box center [728, 410] width 1080 height 819
click at [1245, 691] on button "Next" at bounding box center [1222, 800] width 76 height 22
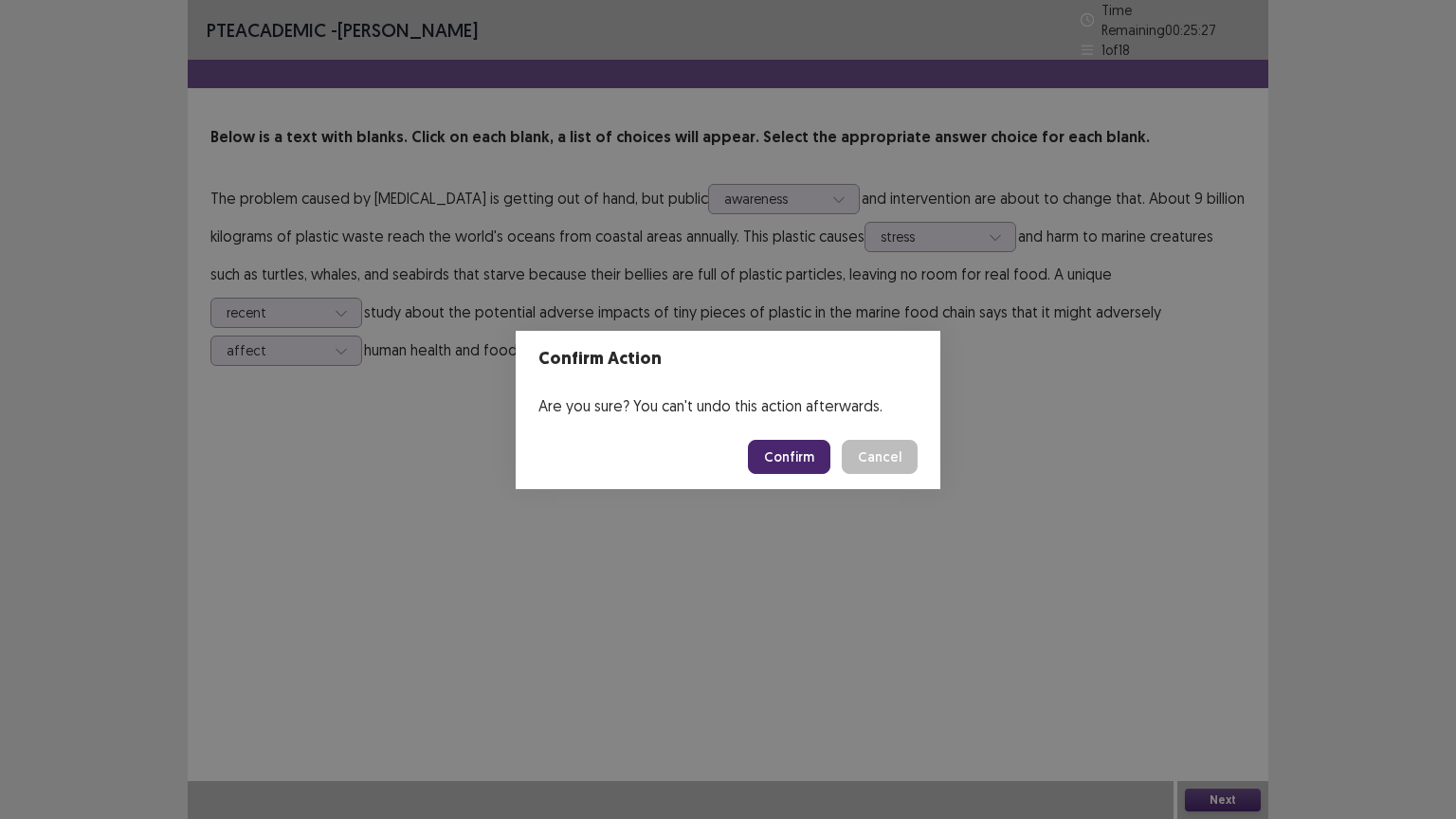
click at [818, 455] on button "Confirm" at bounding box center [788, 456] width 83 height 34
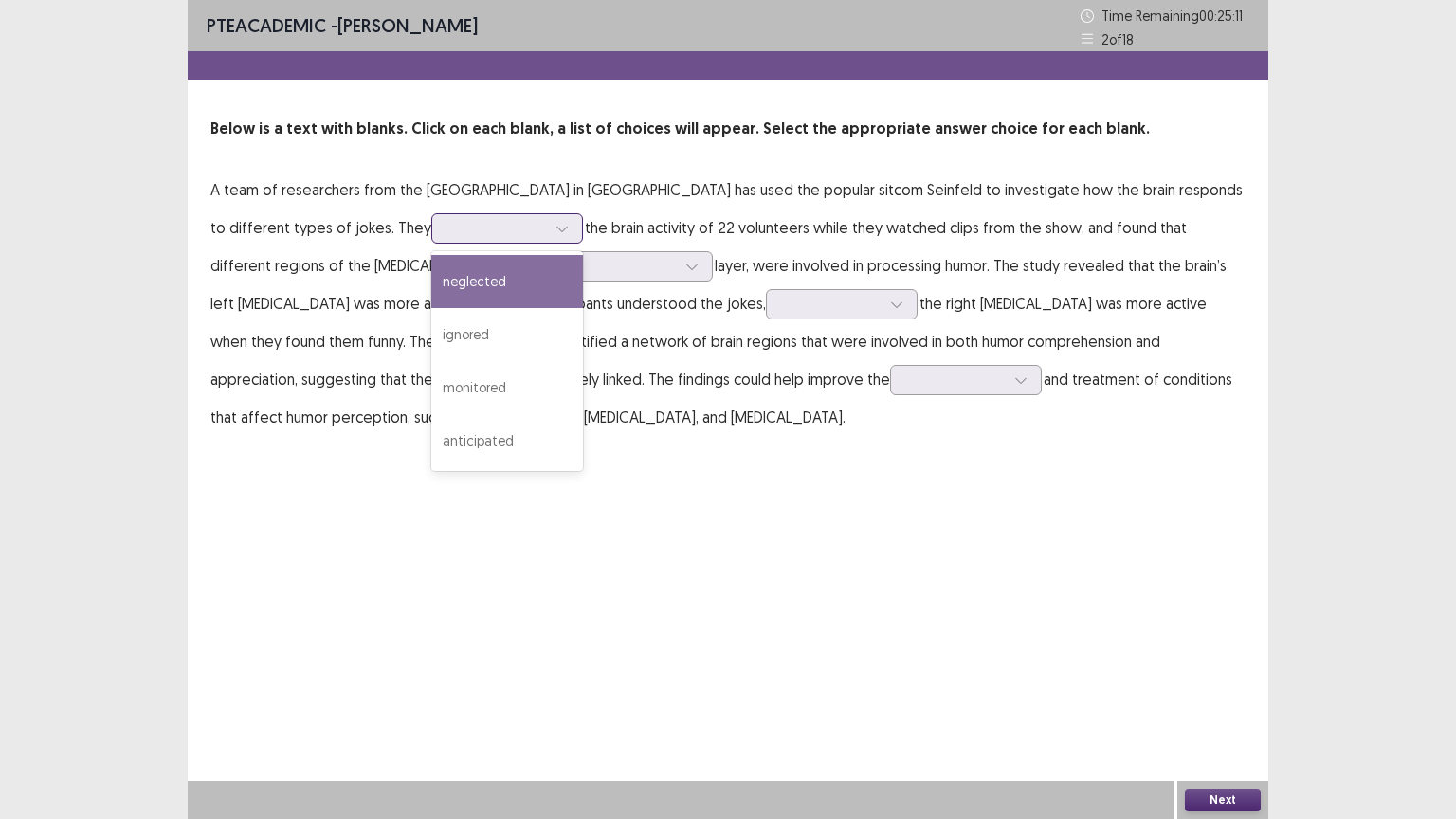
click at [495, 230] on div at bounding box center [496, 228] width 98 height 18
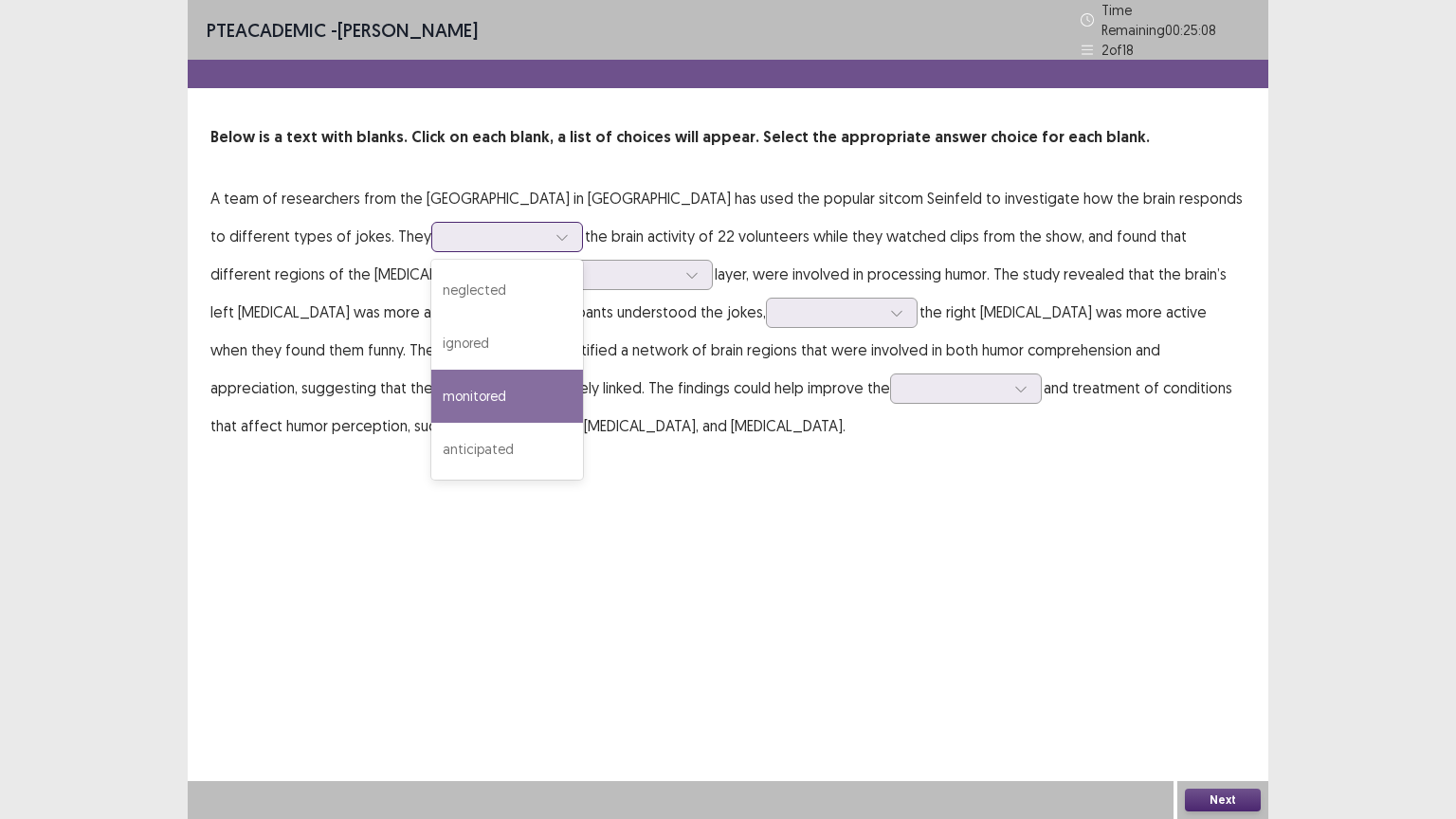
click at [491, 370] on div "monitored" at bounding box center [507, 396] width 152 height 53
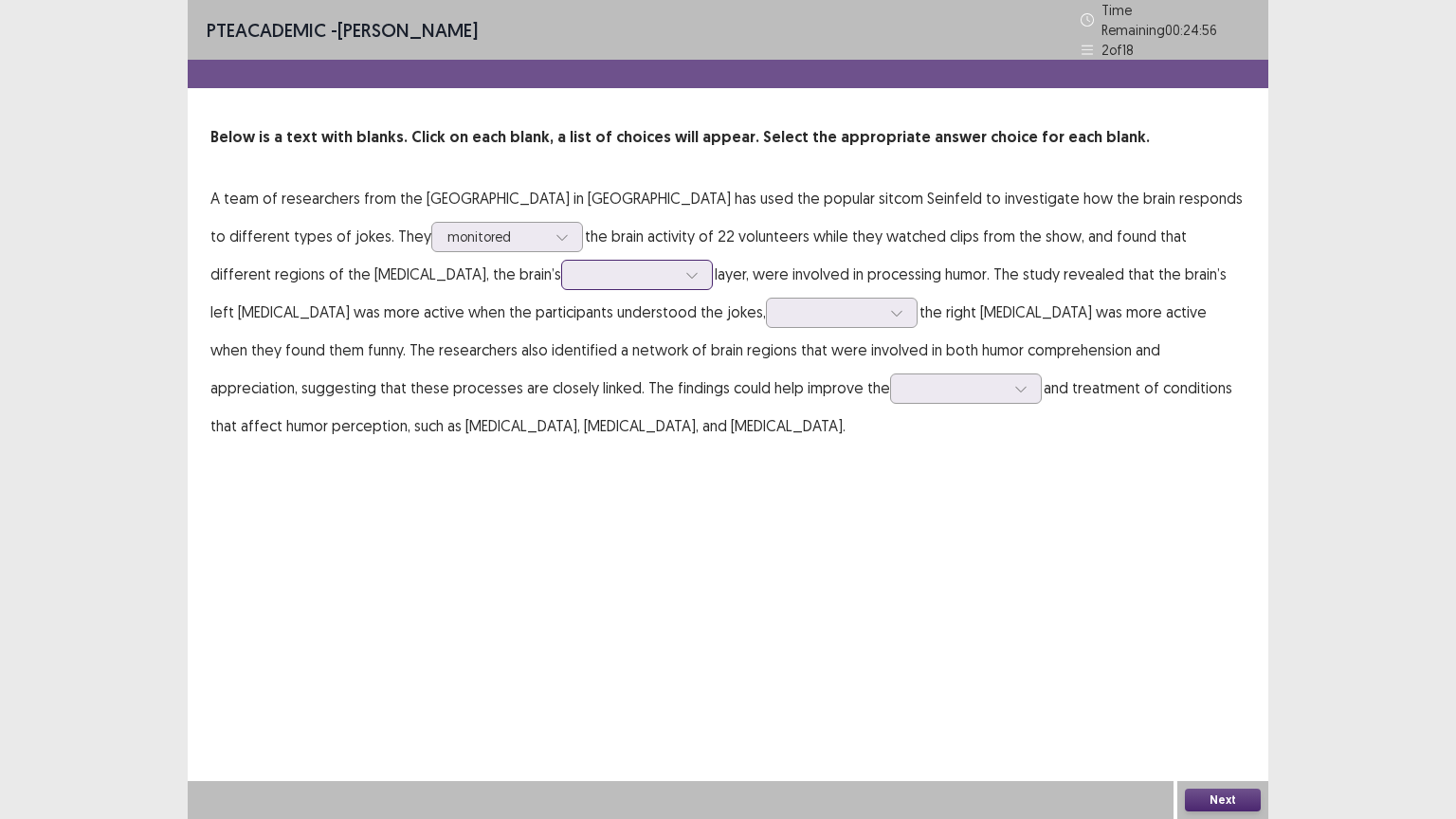
click at [577, 268] on div at bounding box center [626, 274] width 98 height 18
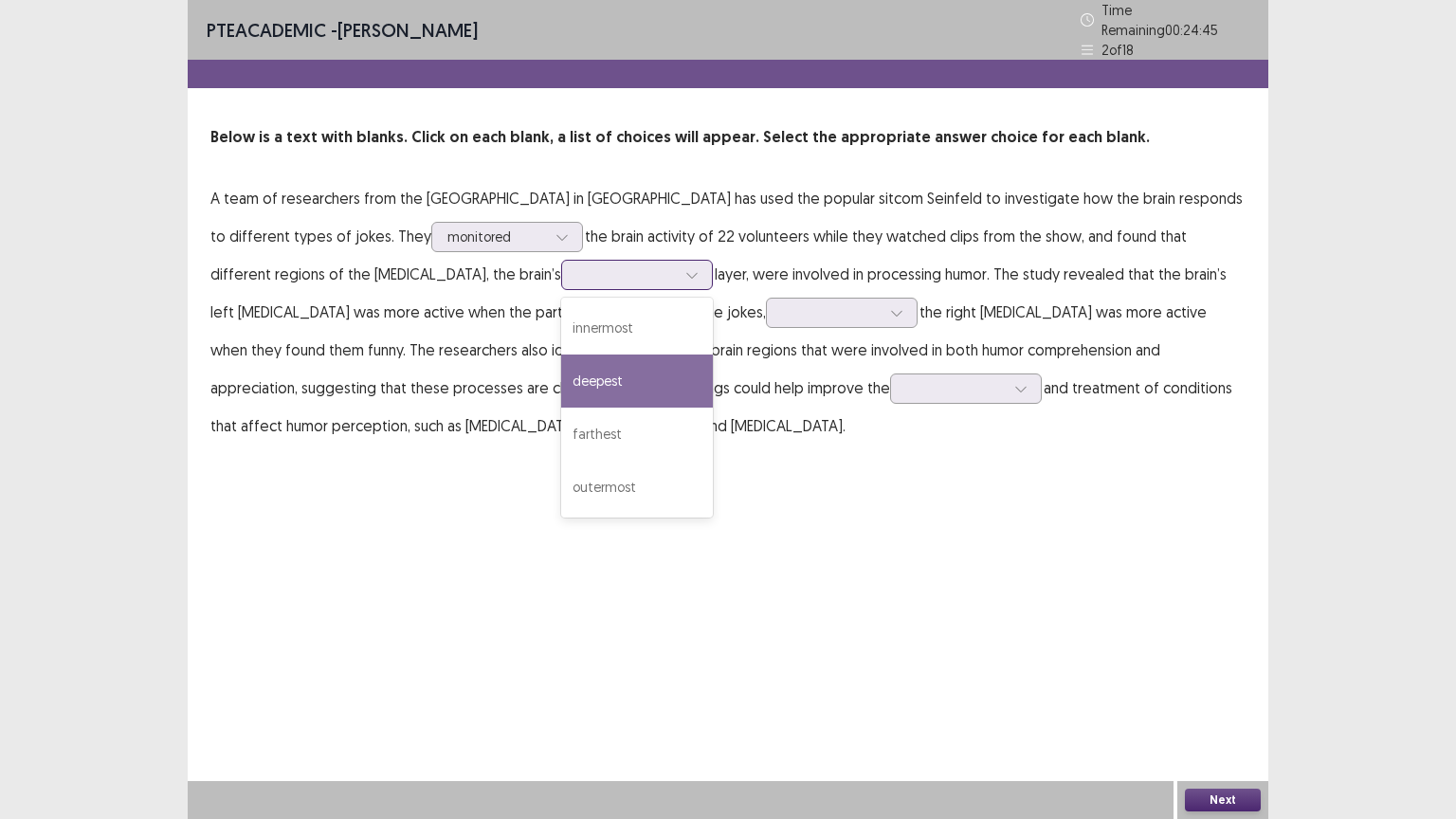
click at [561, 371] on div "deepest" at bounding box center [637, 381] width 152 height 53
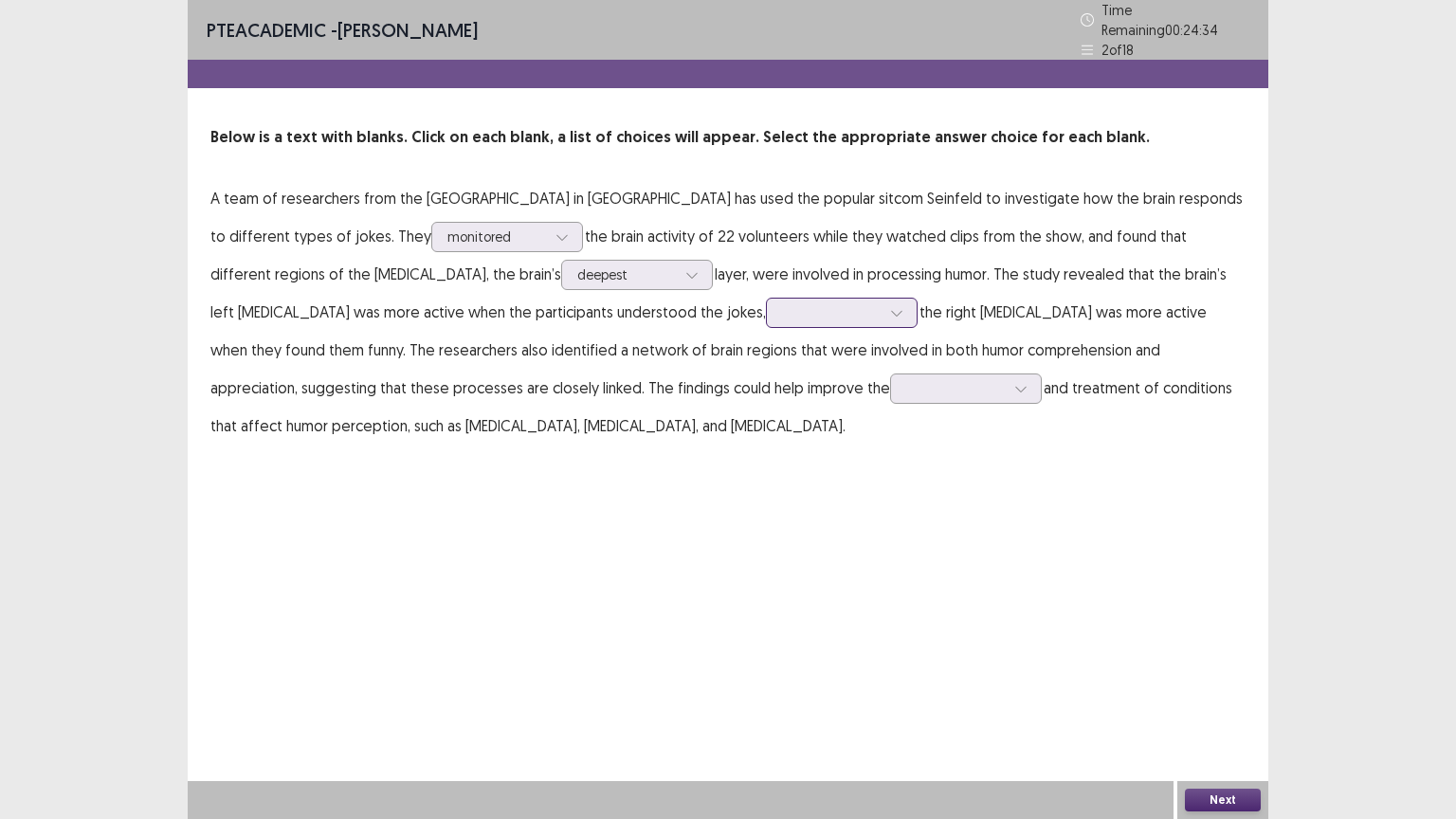
click at [766, 316] on div at bounding box center [842, 312] width 152 height 30
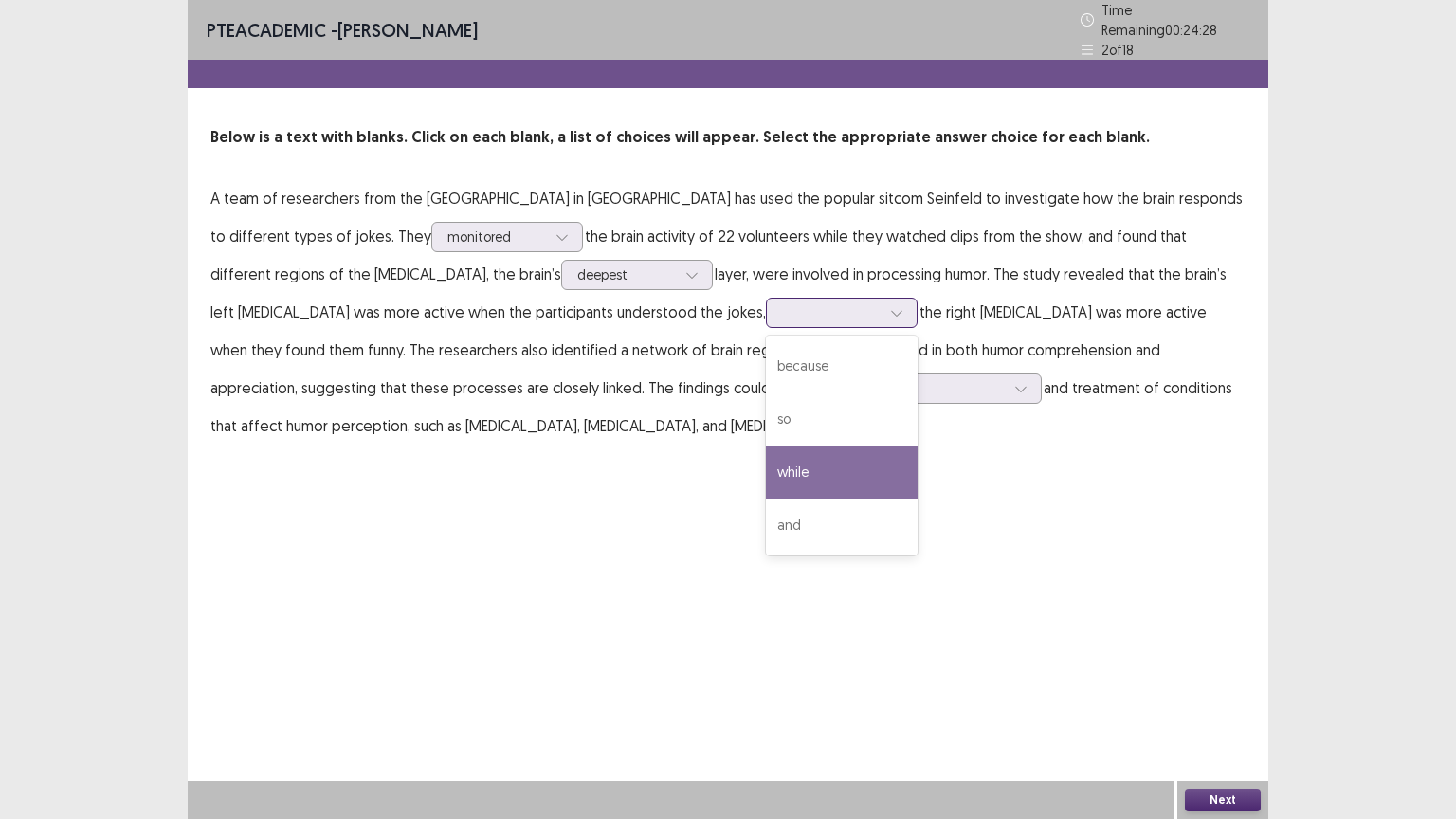
click at [766, 475] on div "while" at bounding box center [842, 472] width 152 height 53
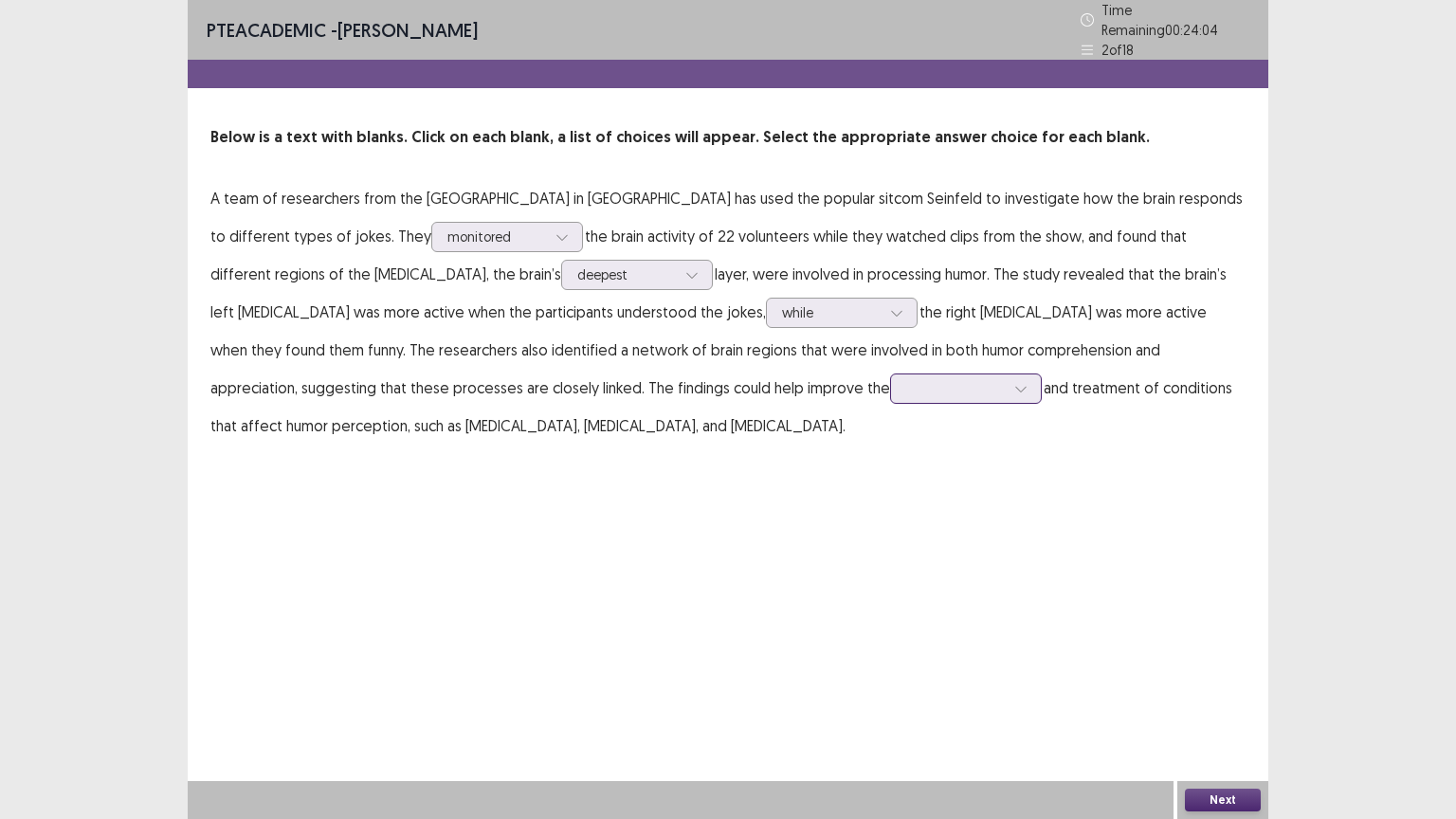
click at [904, 391] on div at bounding box center [955, 388] width 102 height 21
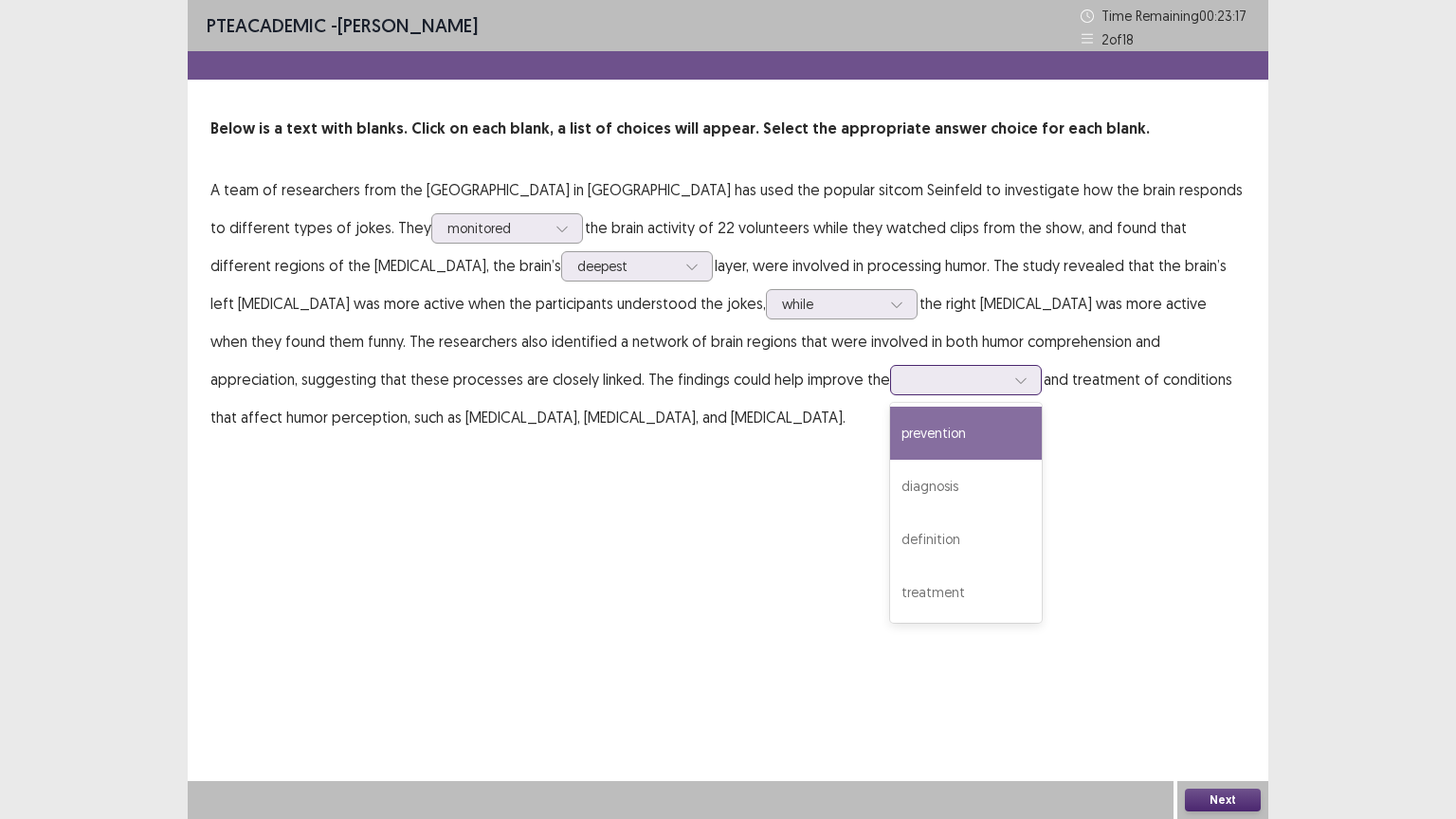
click at [890, 439] on div "prevention" at bounding box center [966, 433] width 152 height 53
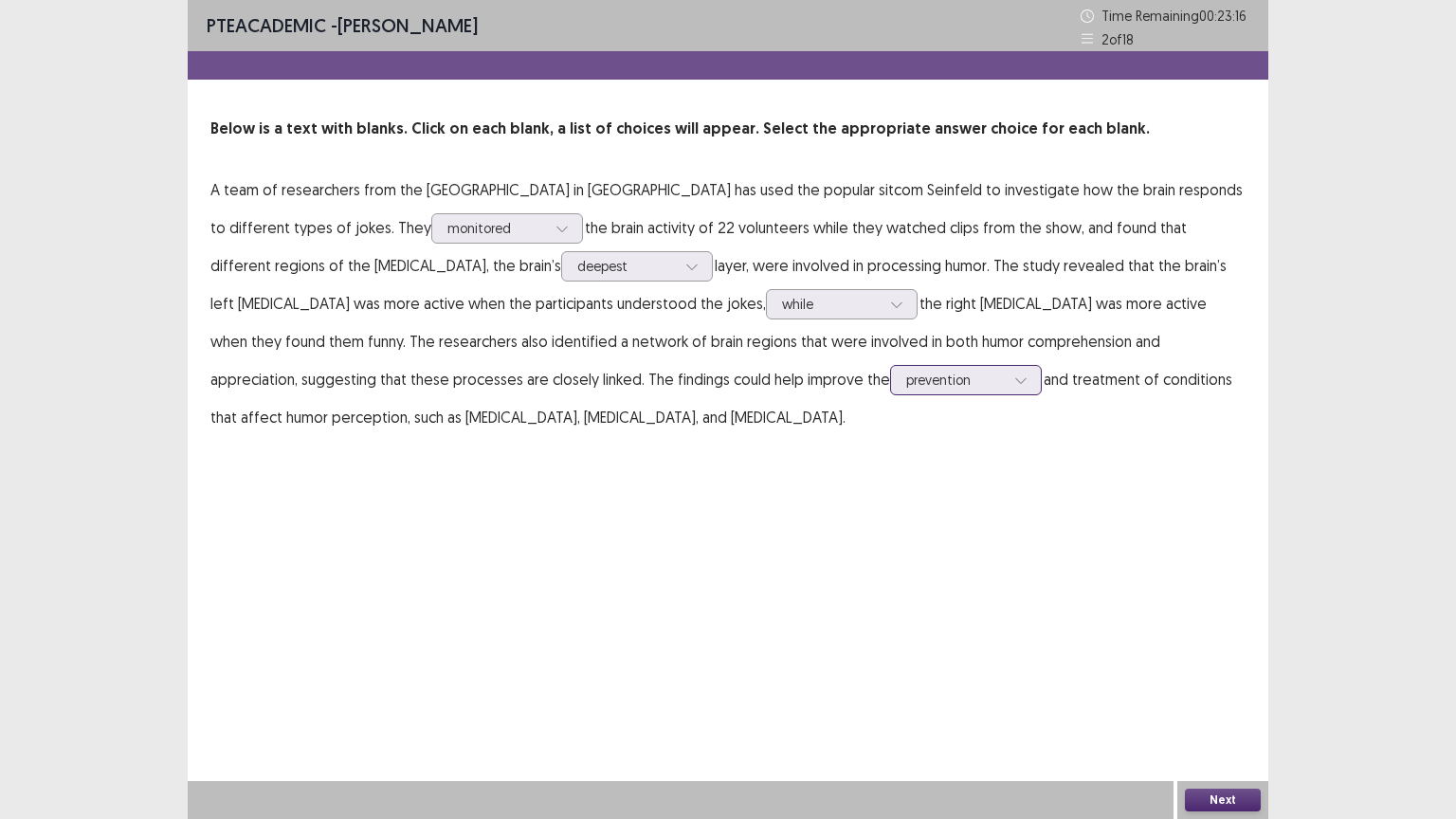
click at [906, 379] on div at bounding box center [955, 379] width 98 height 18
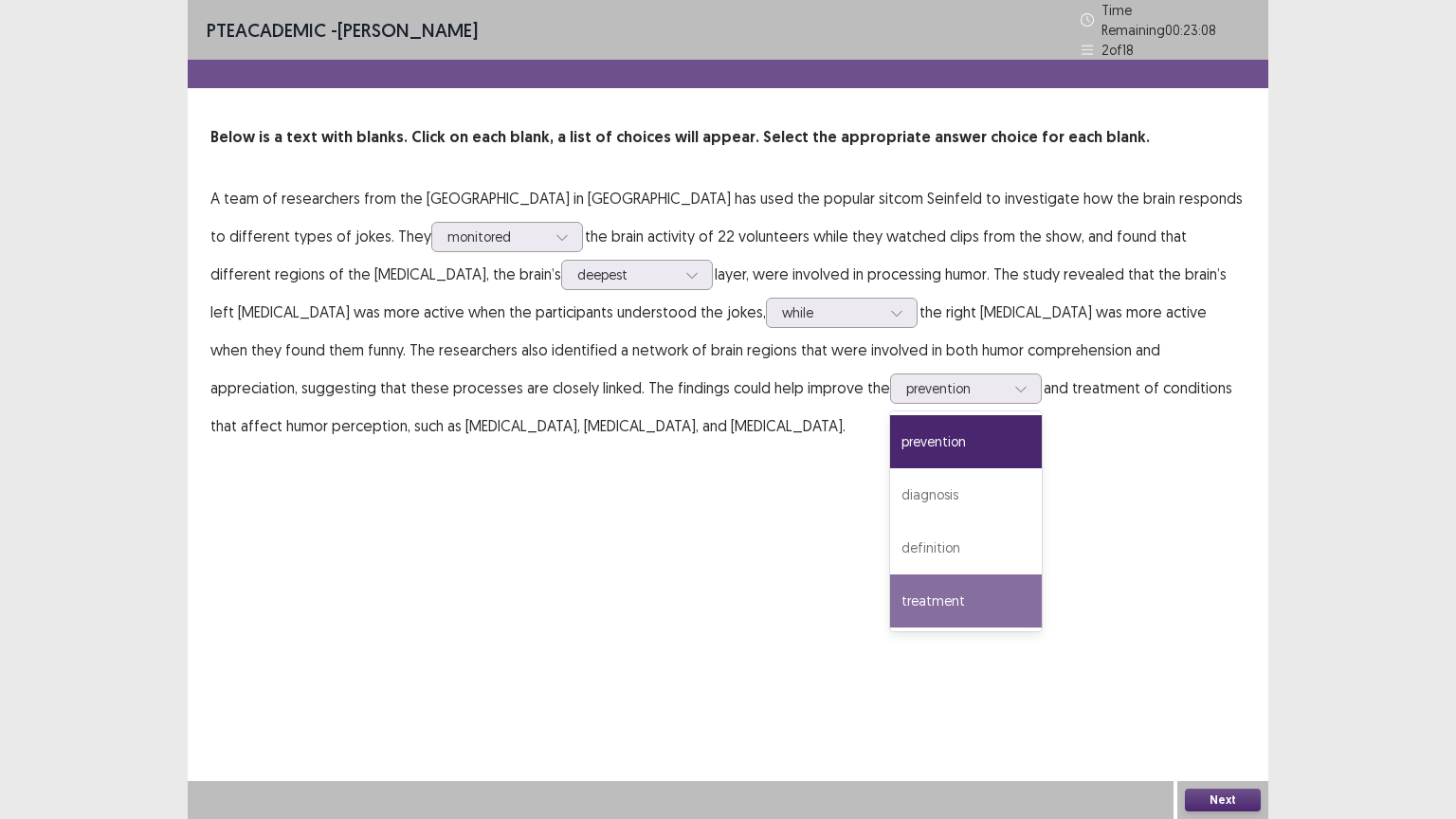
click at [1005, 542] on div "PTE academic - [PERSON_NAME] Time Remaining 00 : 23 : 08 2 of 18 Below is a tex…" at bounding box center [728, 410] width 1080 height 819
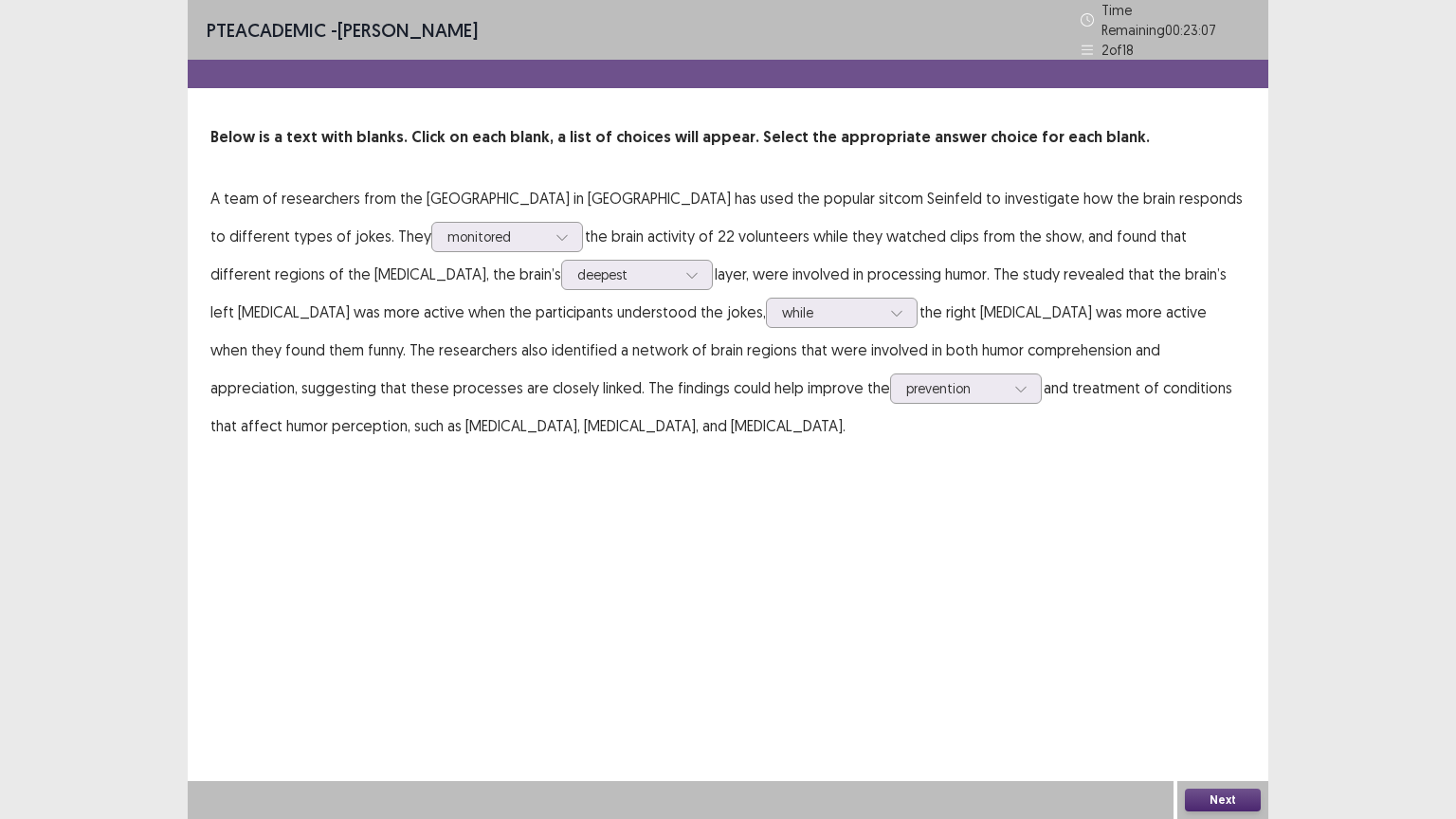
click at [1209, 691] on button "Next" at bounding box center [1222, 800] width 76 height 22
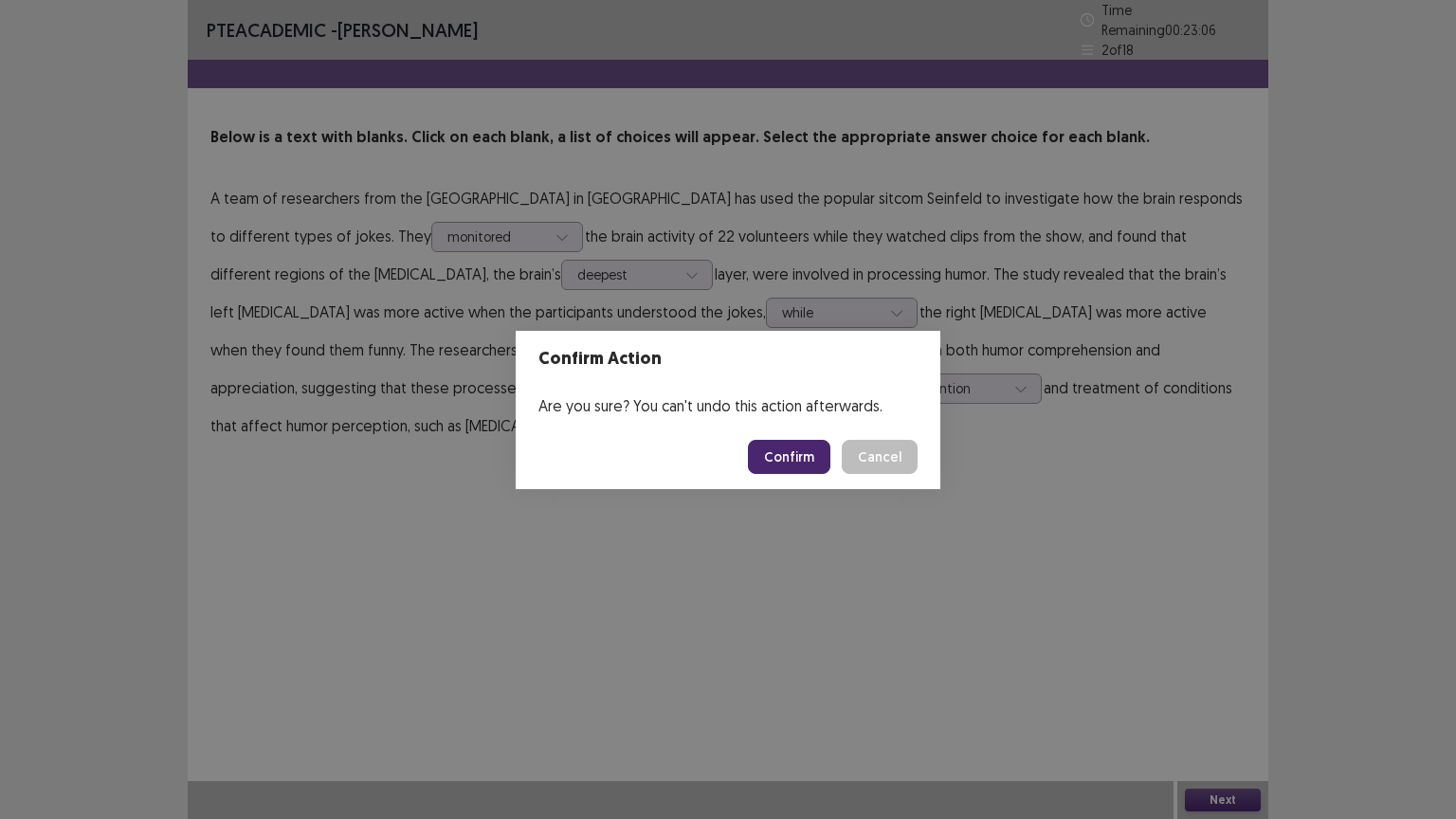
click at [794, 449] on button "Confirm" at bounding box center [788, 456] width 83 height 34
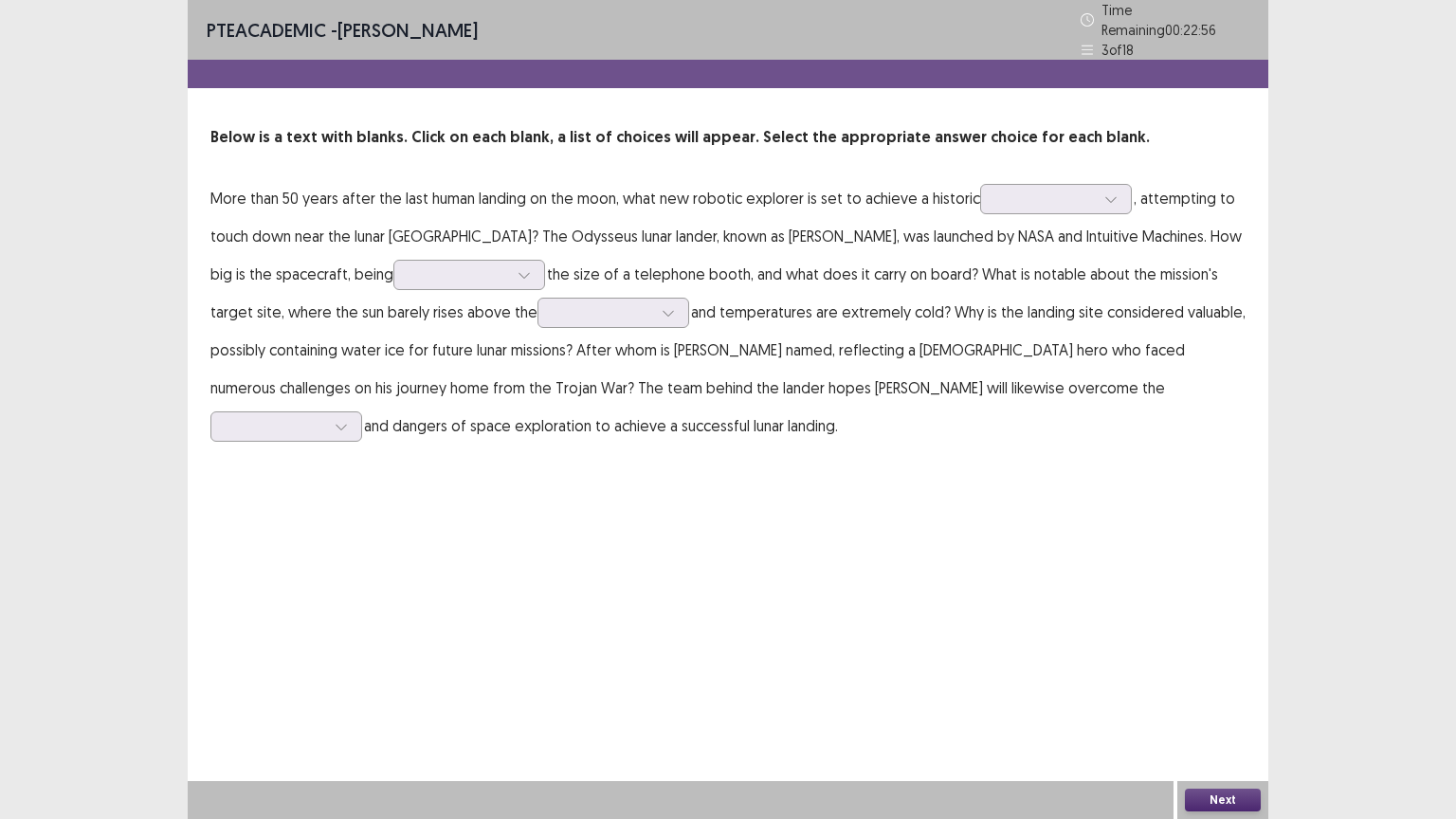
click at [1054, 179] on p "More than 50 years after the last human landing on the moon, what new robotic e…" at bounding box center [728, 312] width 1035 height 265
click at [1058, 189] on div at bounding box center [1045, 198] width 98 height 18
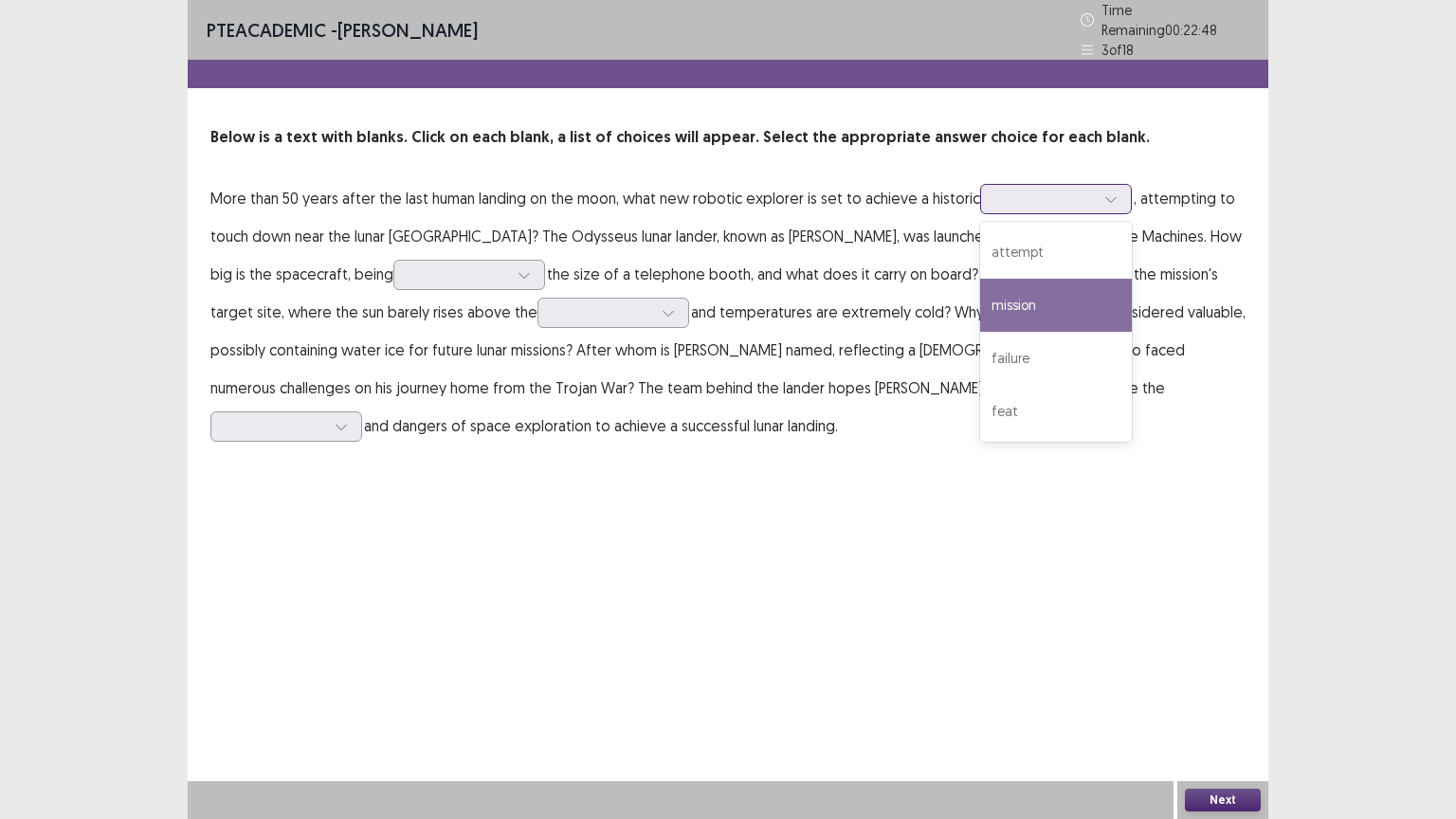
click at [1072, 293] on div "mission" at bounding box center [1055, 305] width 152 height 53
click at [1031, 201] on div "mission" at bounding box center [1045, 199] width 98 height 28
click at [1027, 298] on div "mission" at bounding box center [1055, 305] width 152 height 53
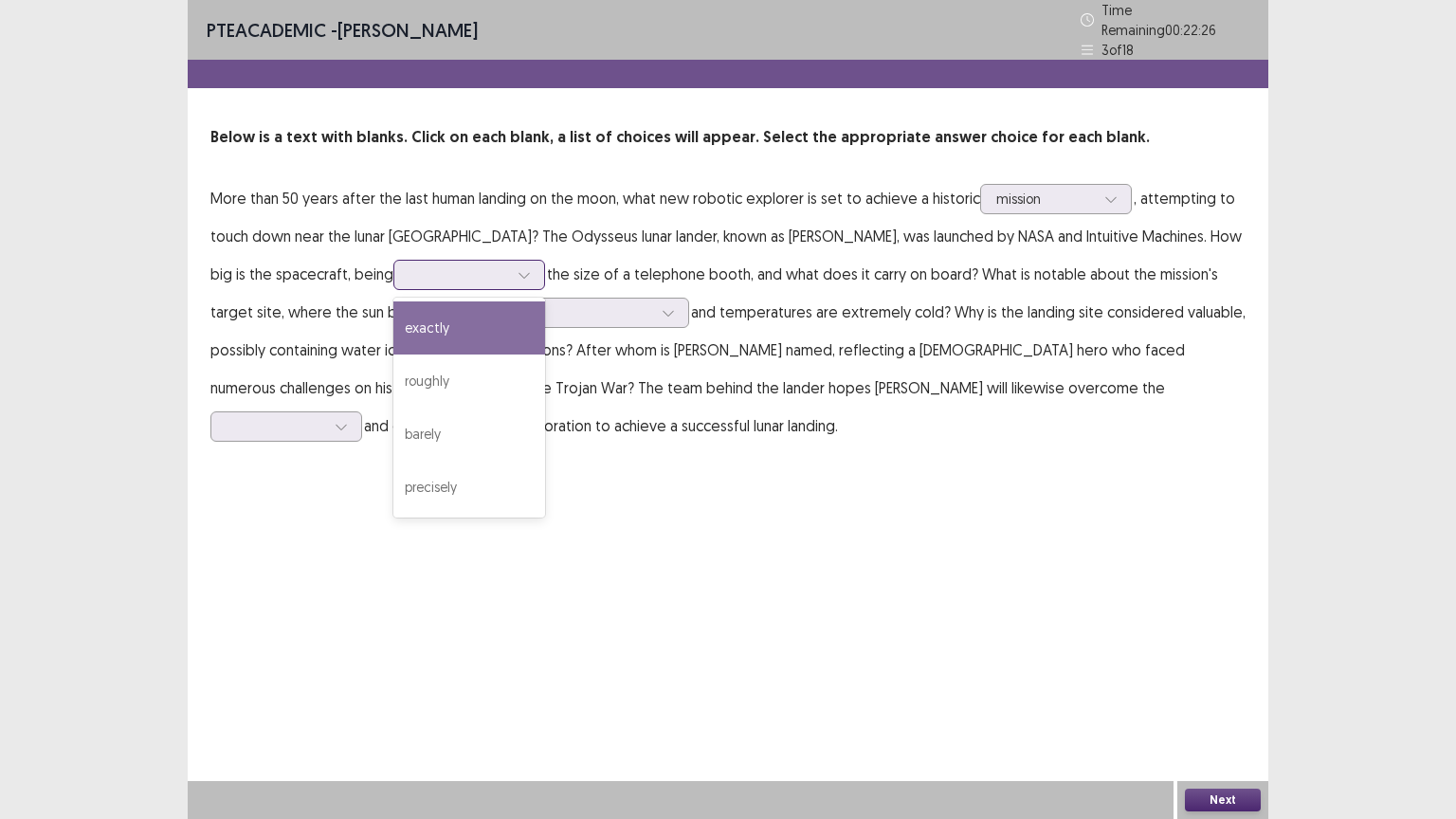
click at [409, 271] on div at bounding box center [458, 274] width 98 height 18
click at [394, 317] on div "exactly" at bounding box center [470, 328] width 152 height 53
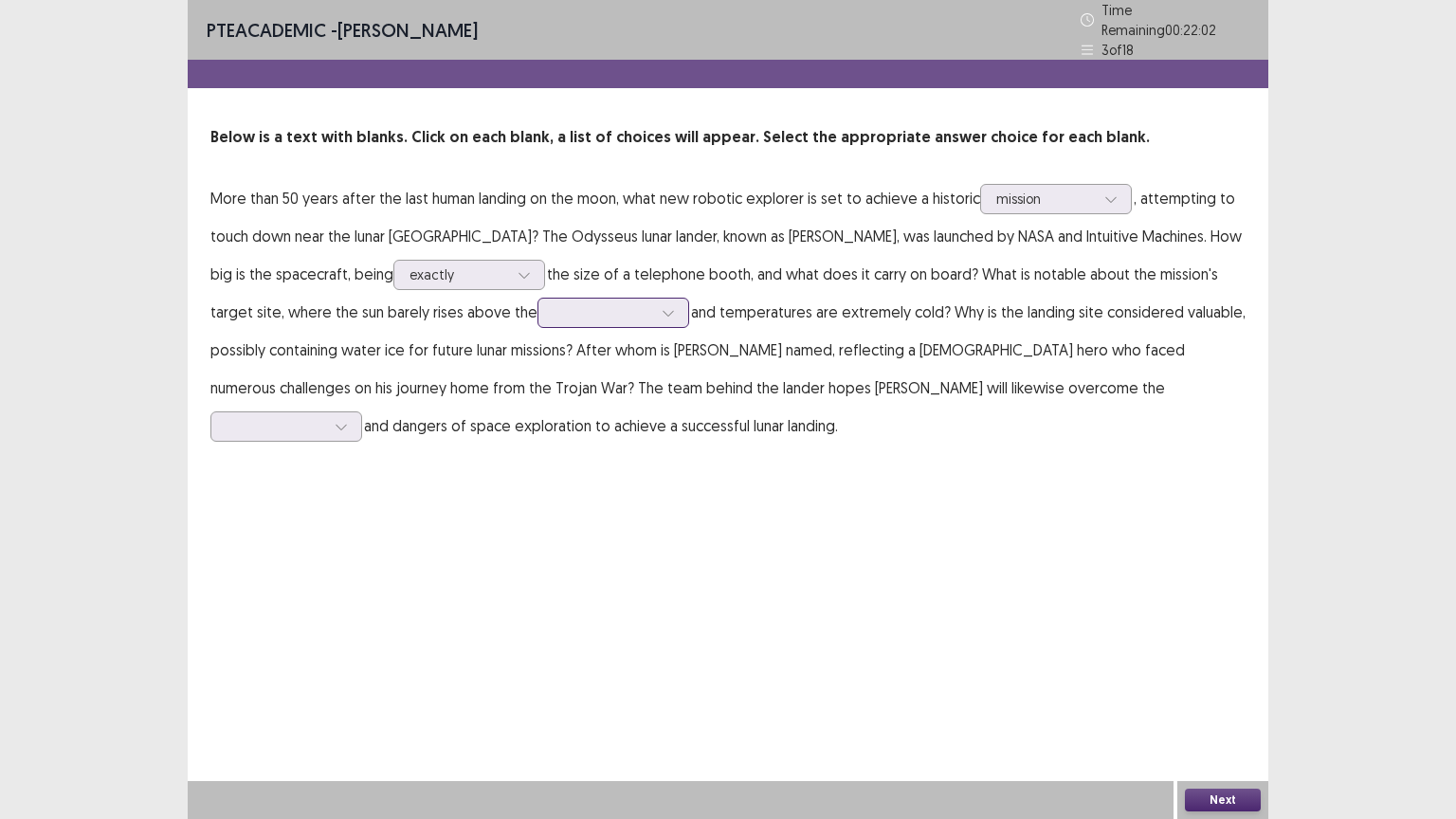
click at [554, 303] on div at bounding box center [602, 312] width 98 height 18
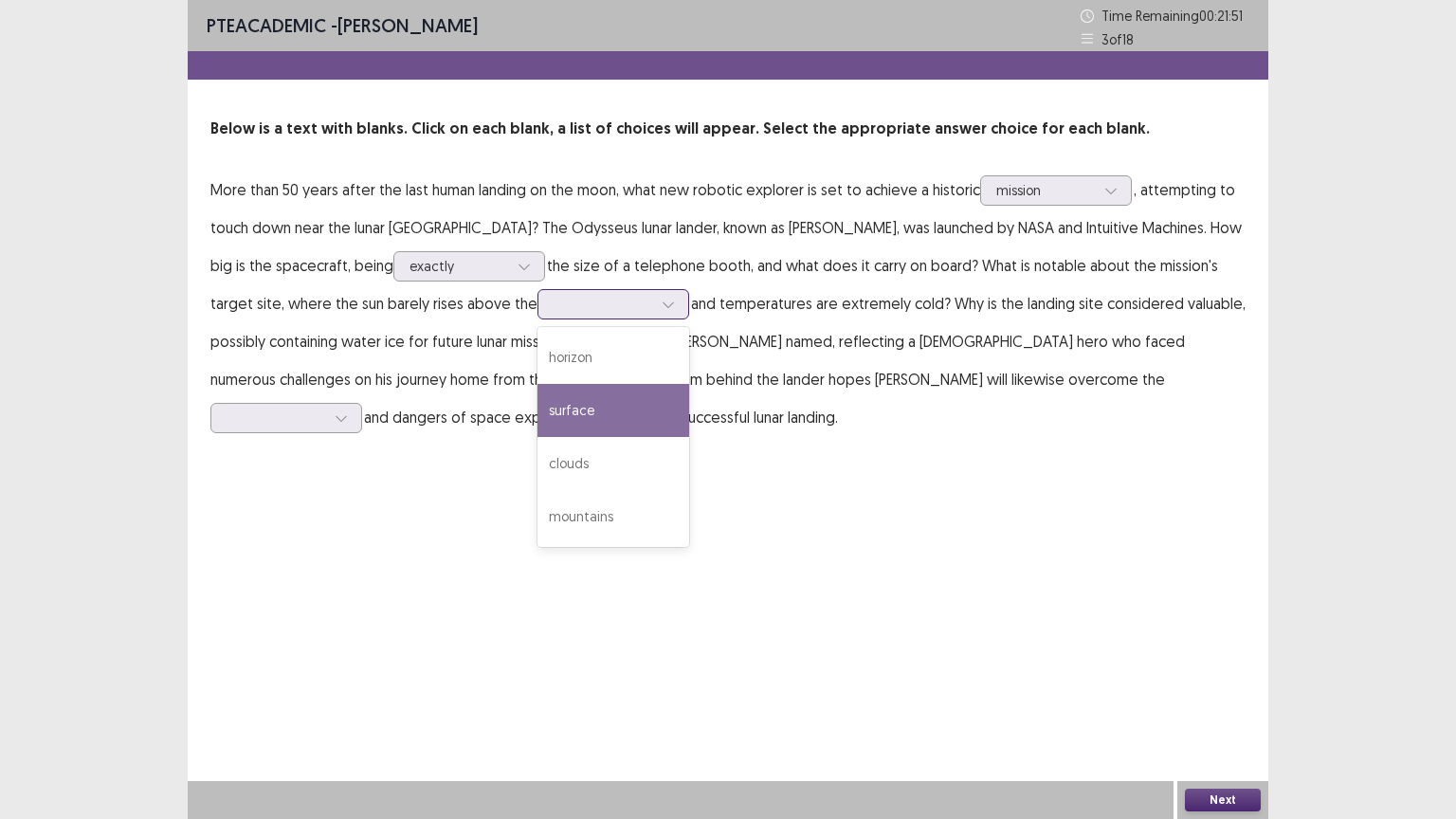
click at [537, 396] on div "surface" at bounding box center [613, 410] width 152 height 53
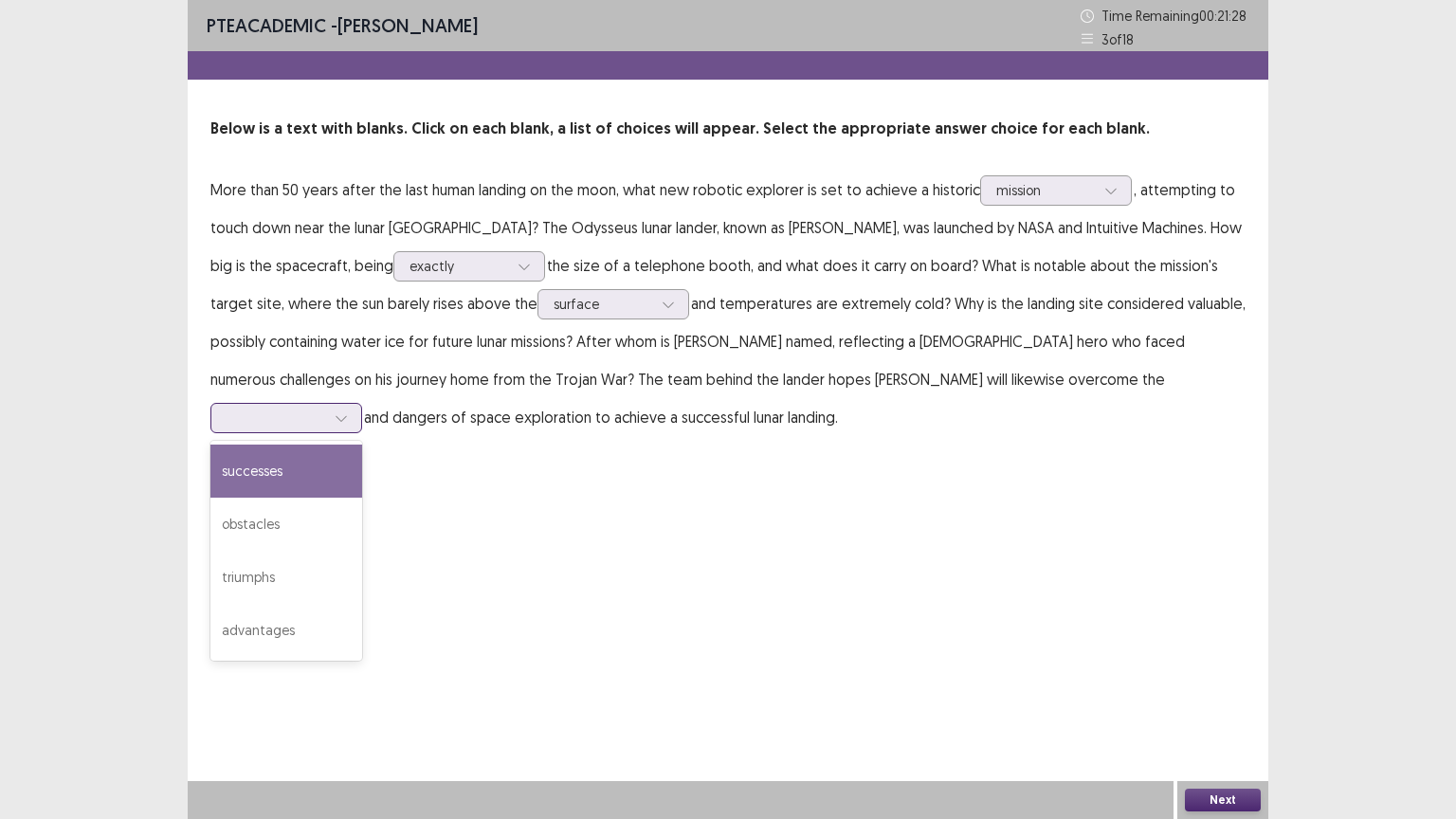
click at [326, 409] on div at bounding box center [275, 417] width 98 height 18
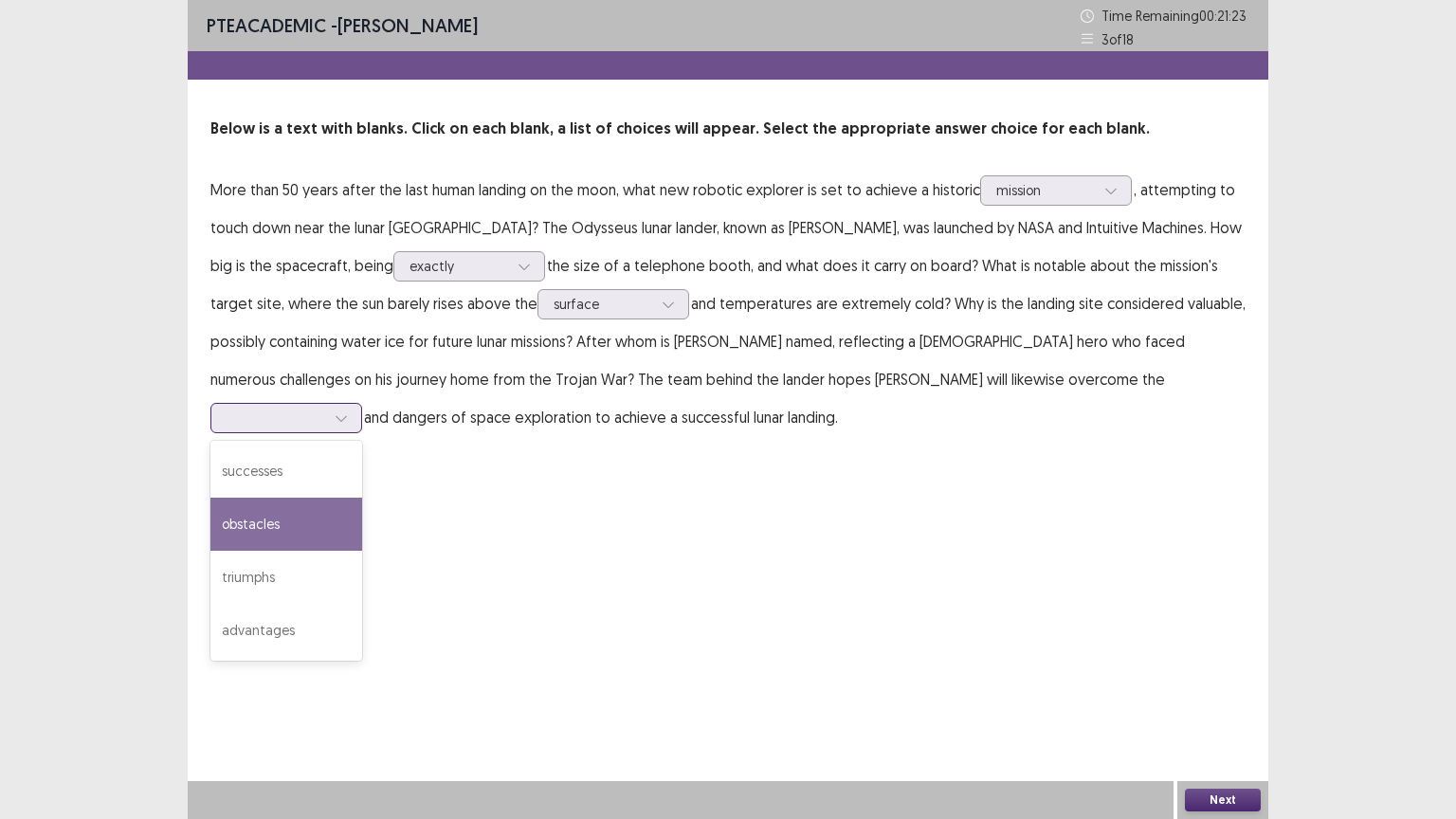
click at [362, 497] on div "obstacles" at bounding box center [287, 524] width 152 height 53
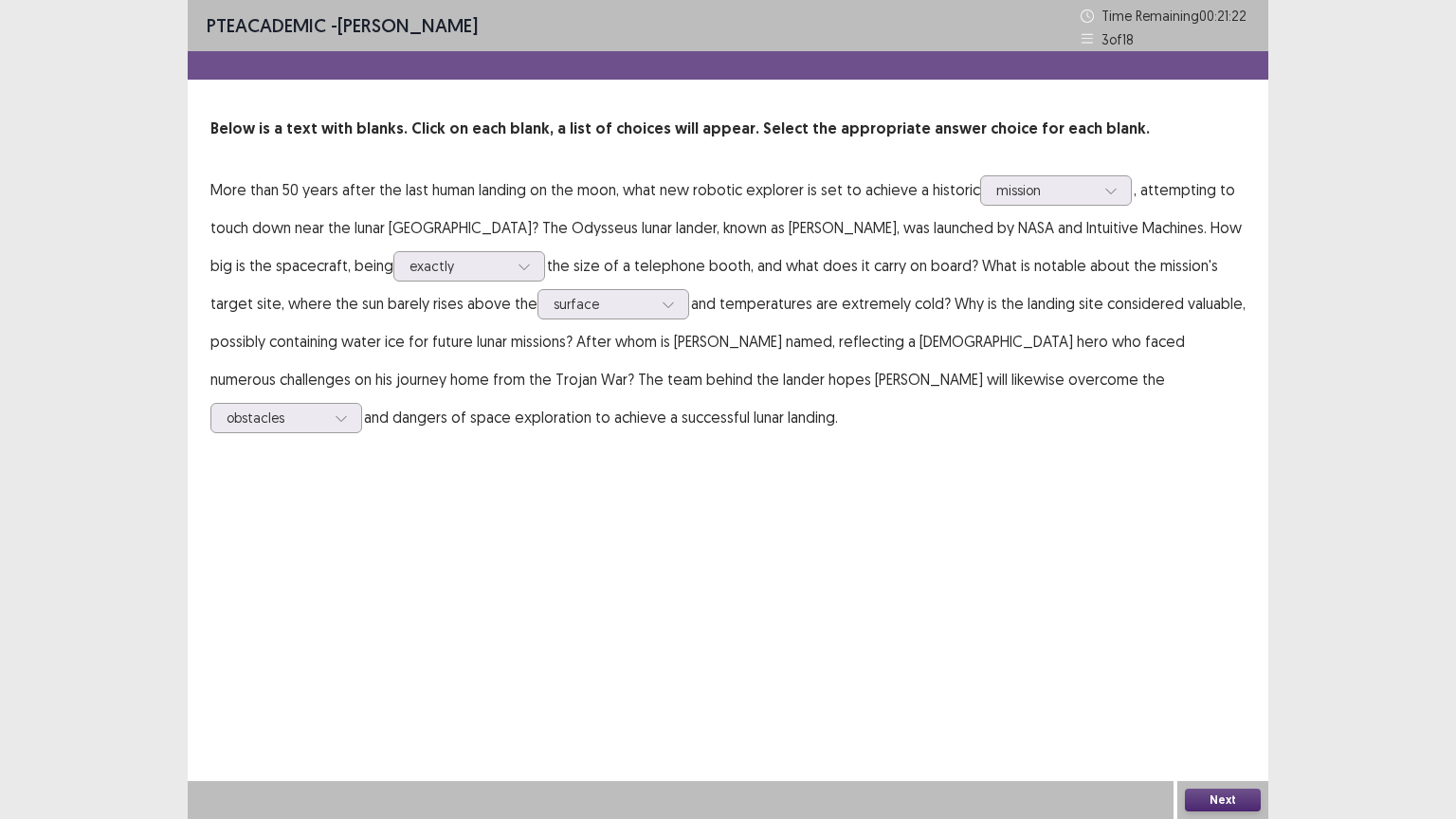
click at [1218, 691] on button "Next" at bounding box center [1222, 800] width 76 height 22
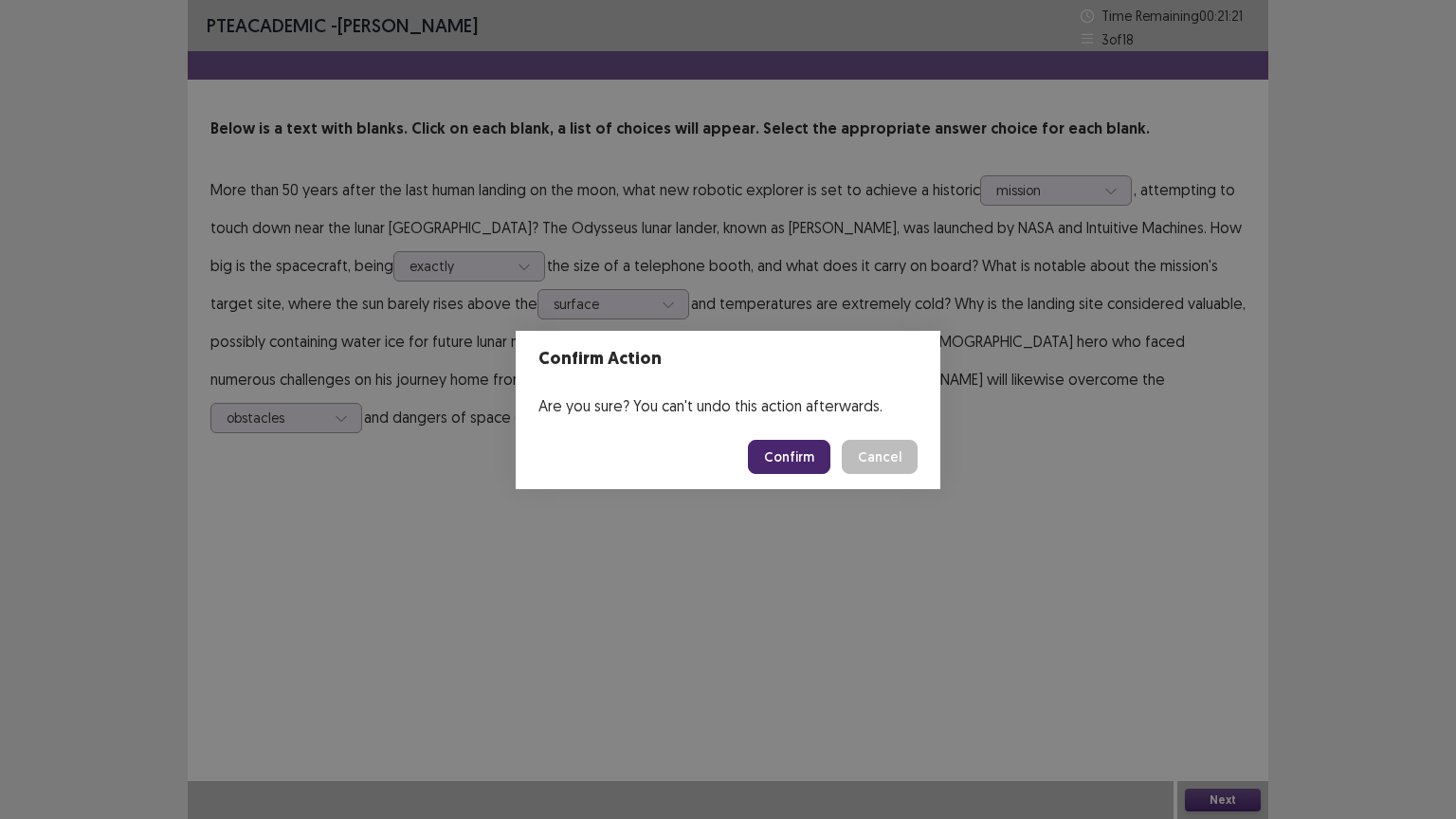
click at [773, 449] on button "Confirm" at bounding box center [788, 456] width 83 height 34
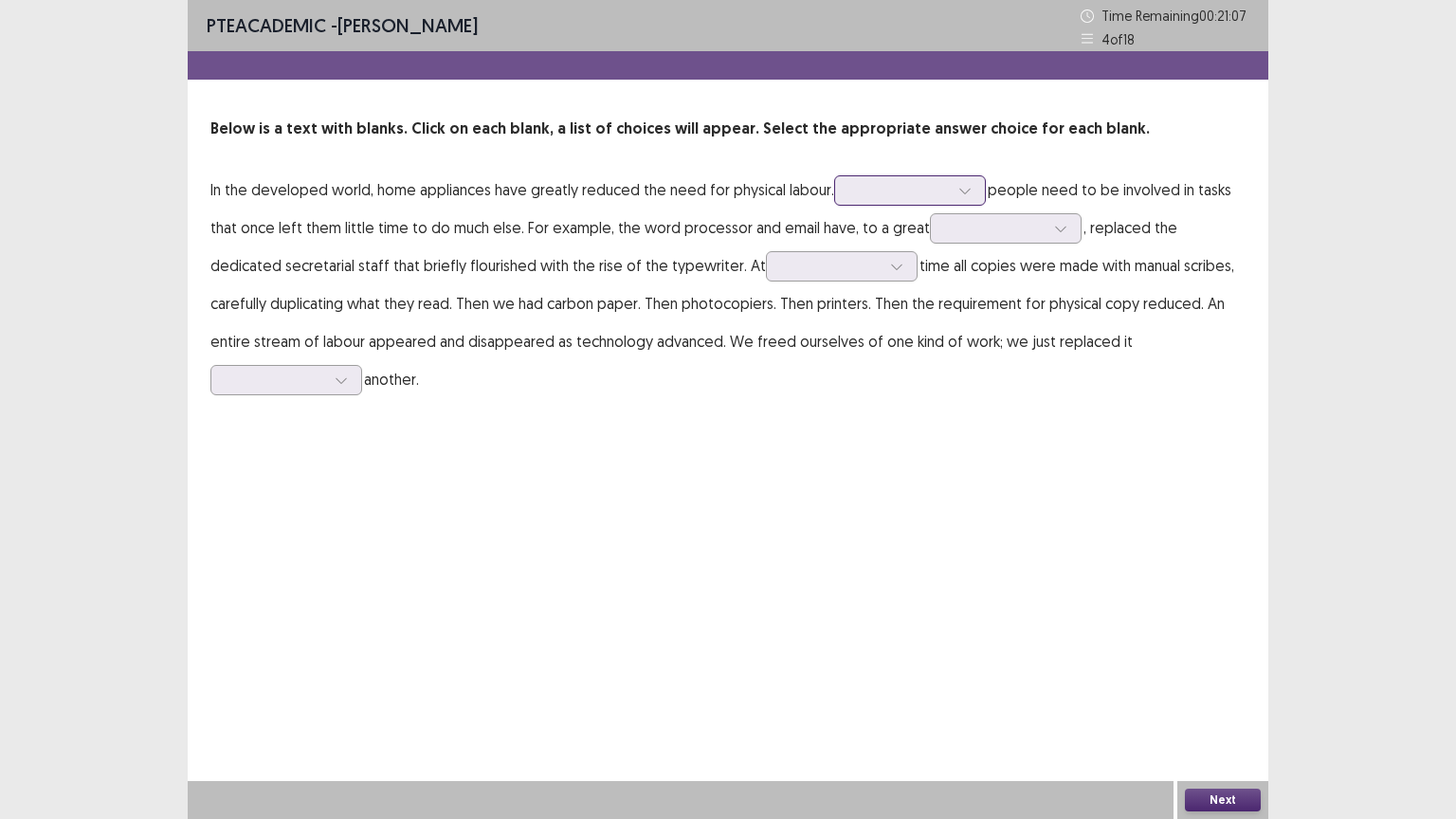
click at [851, 191] on div at bounding box center [899, 190] width 98 height 18
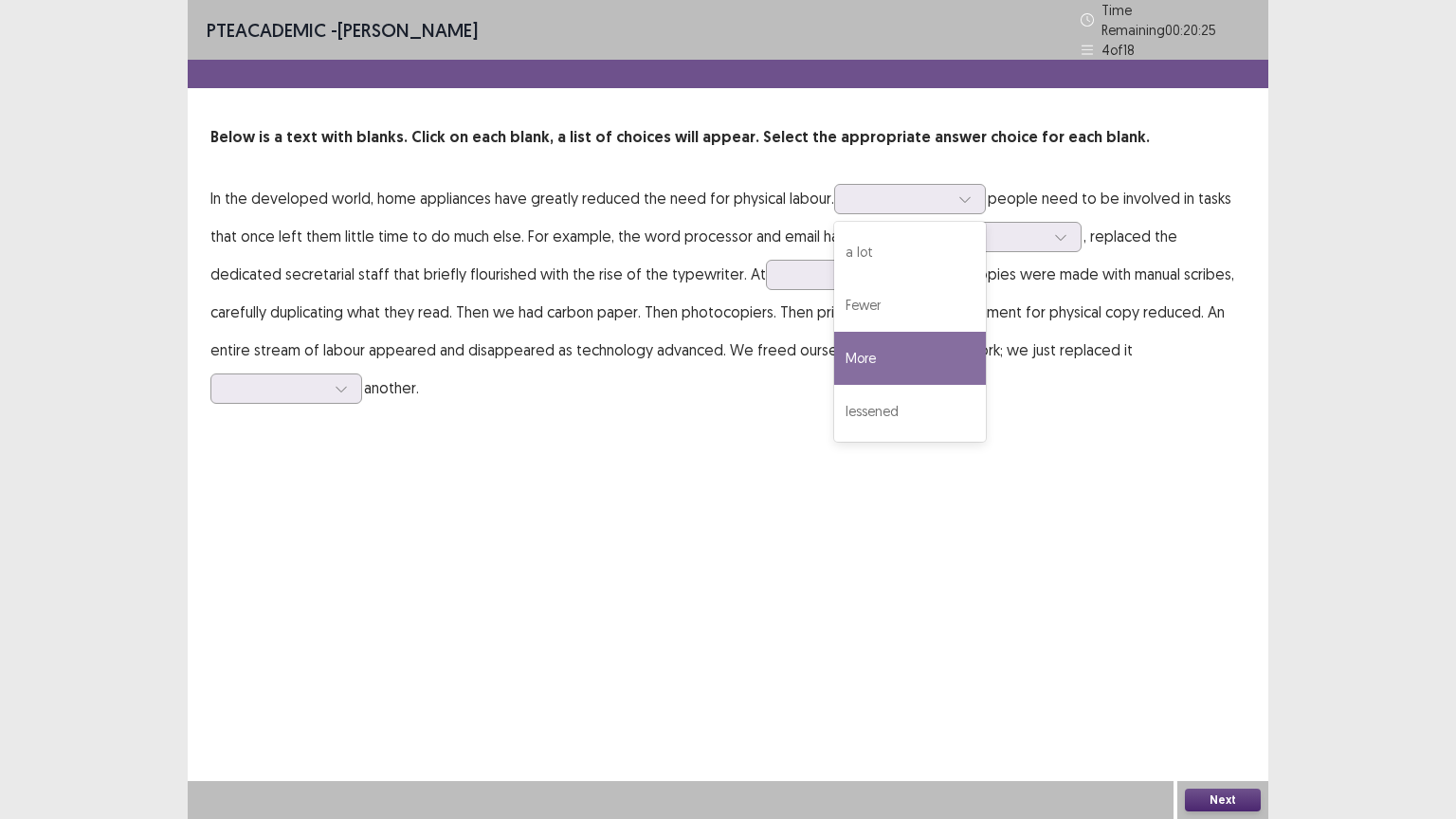
click at [681, 406] on div "PTE academic - [PERSON_NAME] Time Remaining 00 : 20 : 25 4 of 18 Below is a tex…" at bounding box center [728, 222] width 1080 height 445
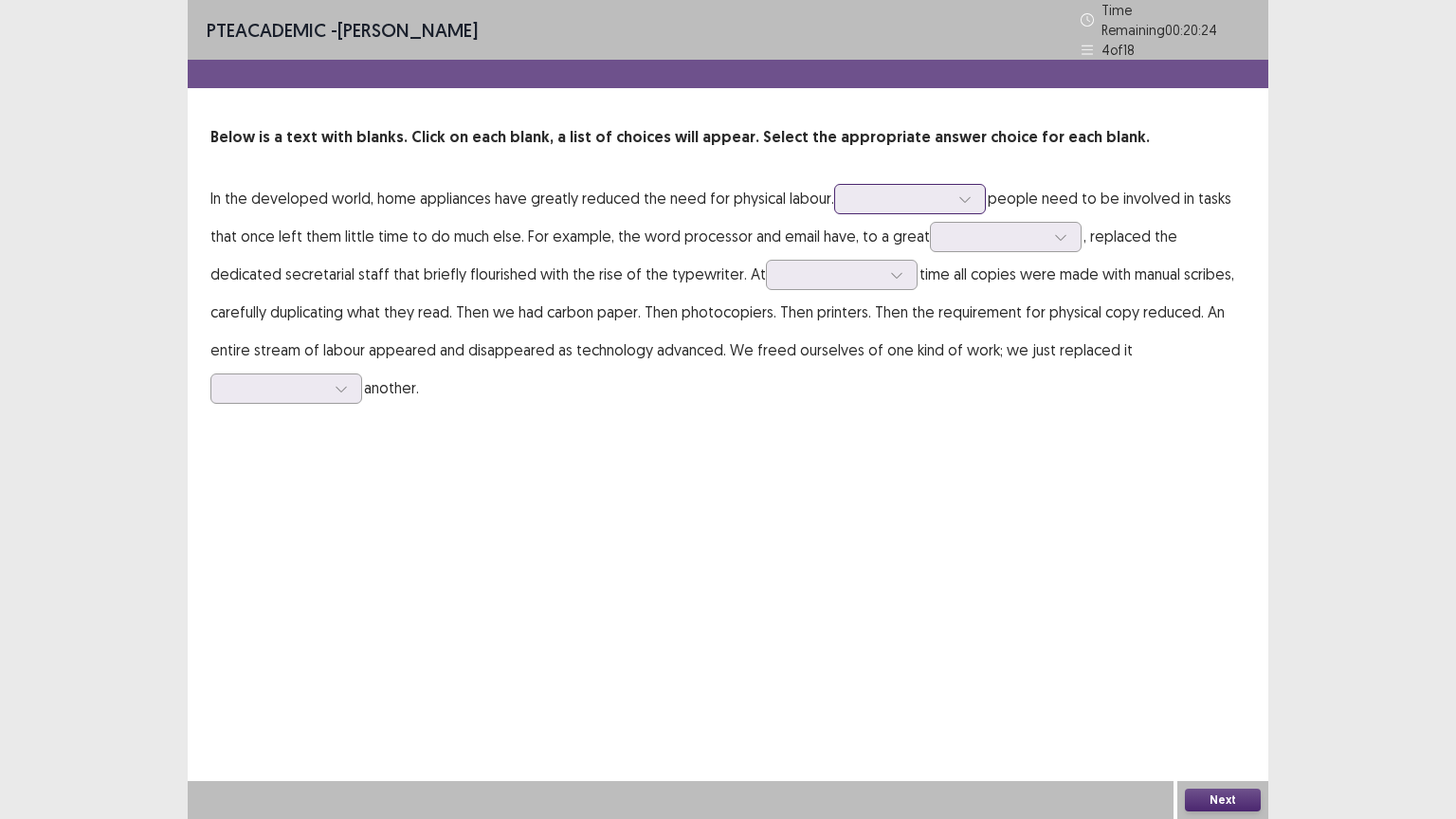
click at [881, 189] on div at bounding box center [899, 198] width 98 height 18
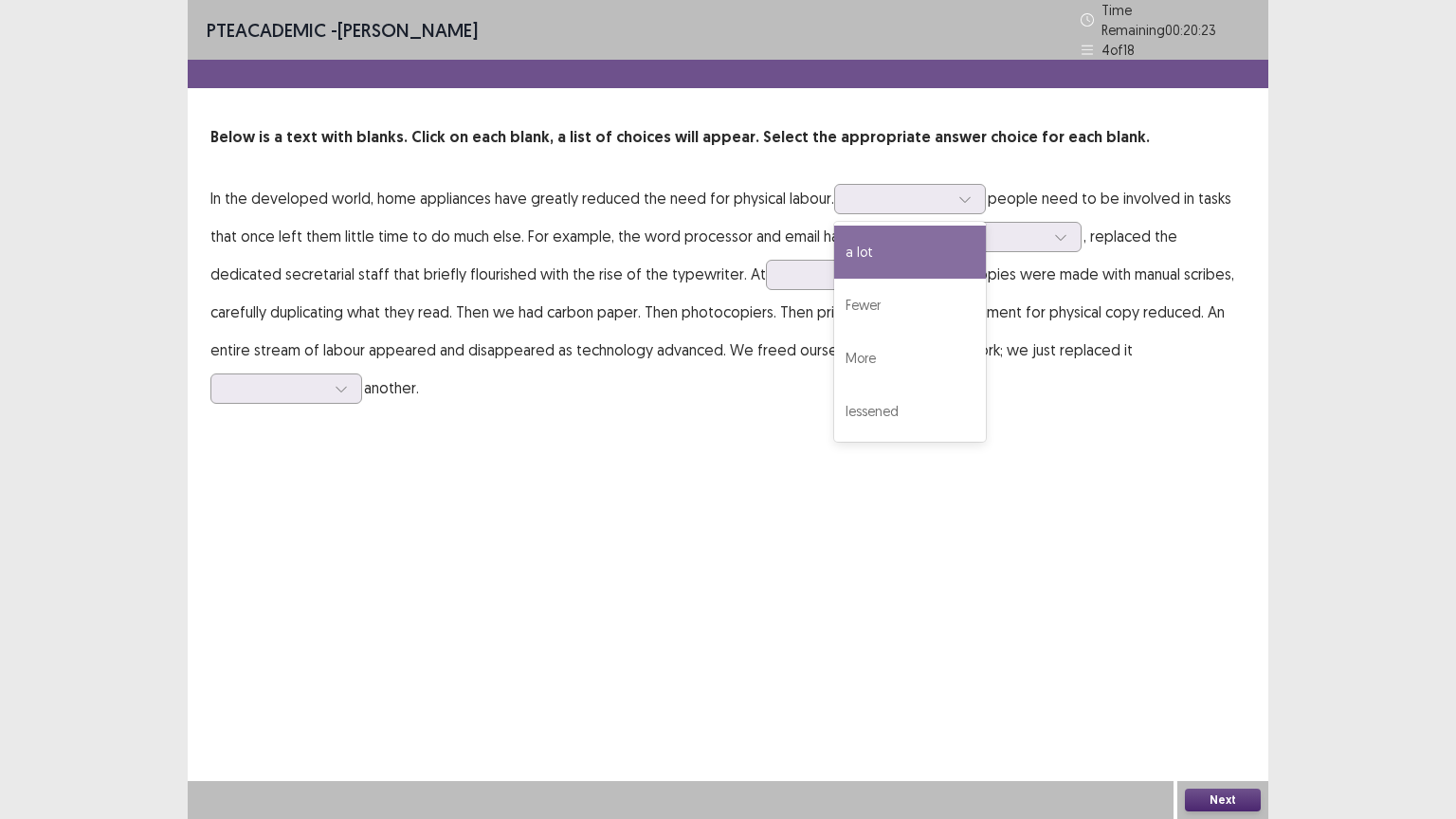
click at [588, 470] on div "PTE academic - [PERSON_NAME] Time Remaining 00 : 20 : 23 4 of 18 Below is a tex…" at bounding box center [728, 410] width 1080 height 819
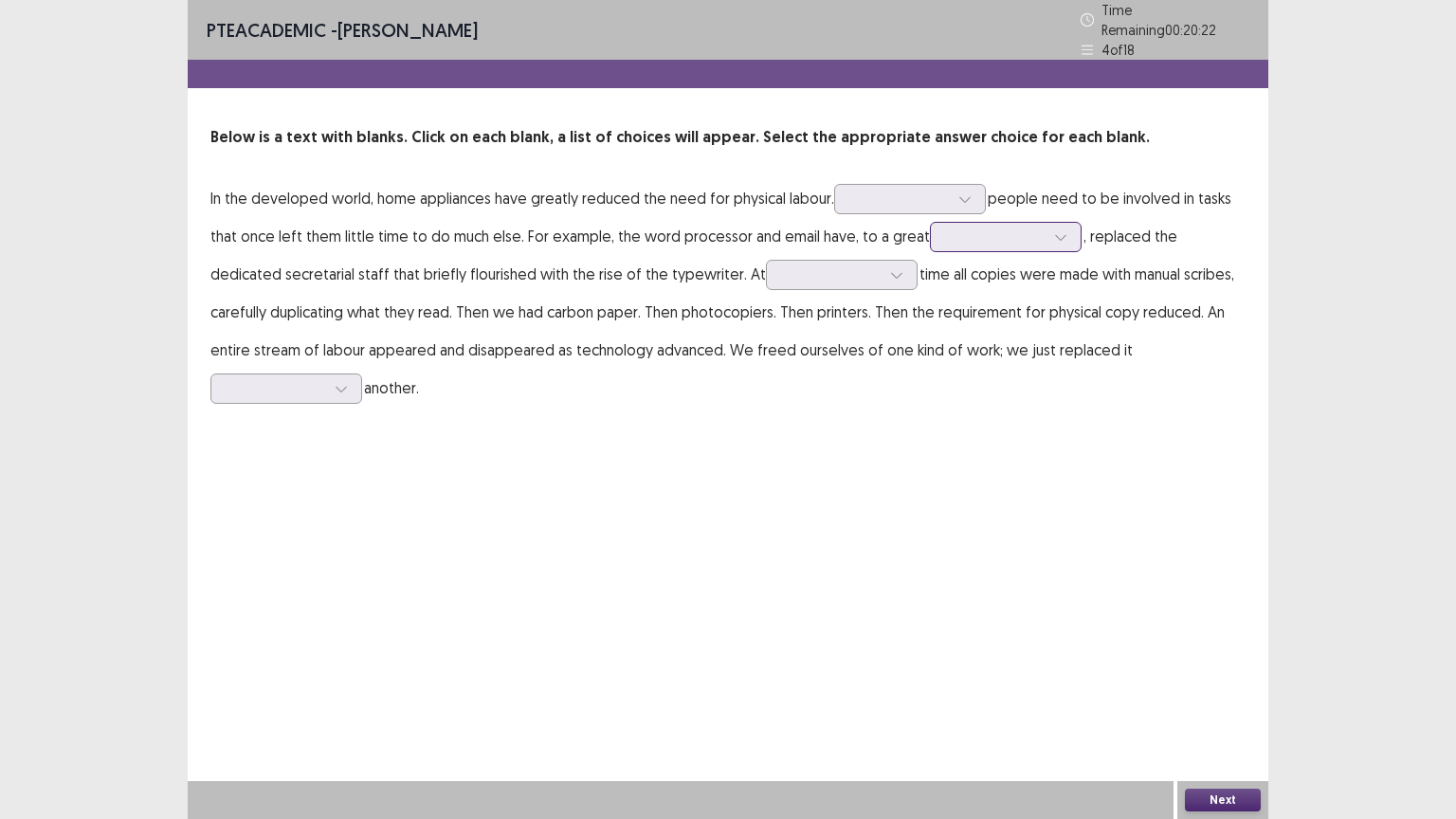
click at [1011, 237] on div at bounding box center [994, 236] width 98 height 18
click at [872, 189] on div at bounding box center [899, 198] width 98 height 18
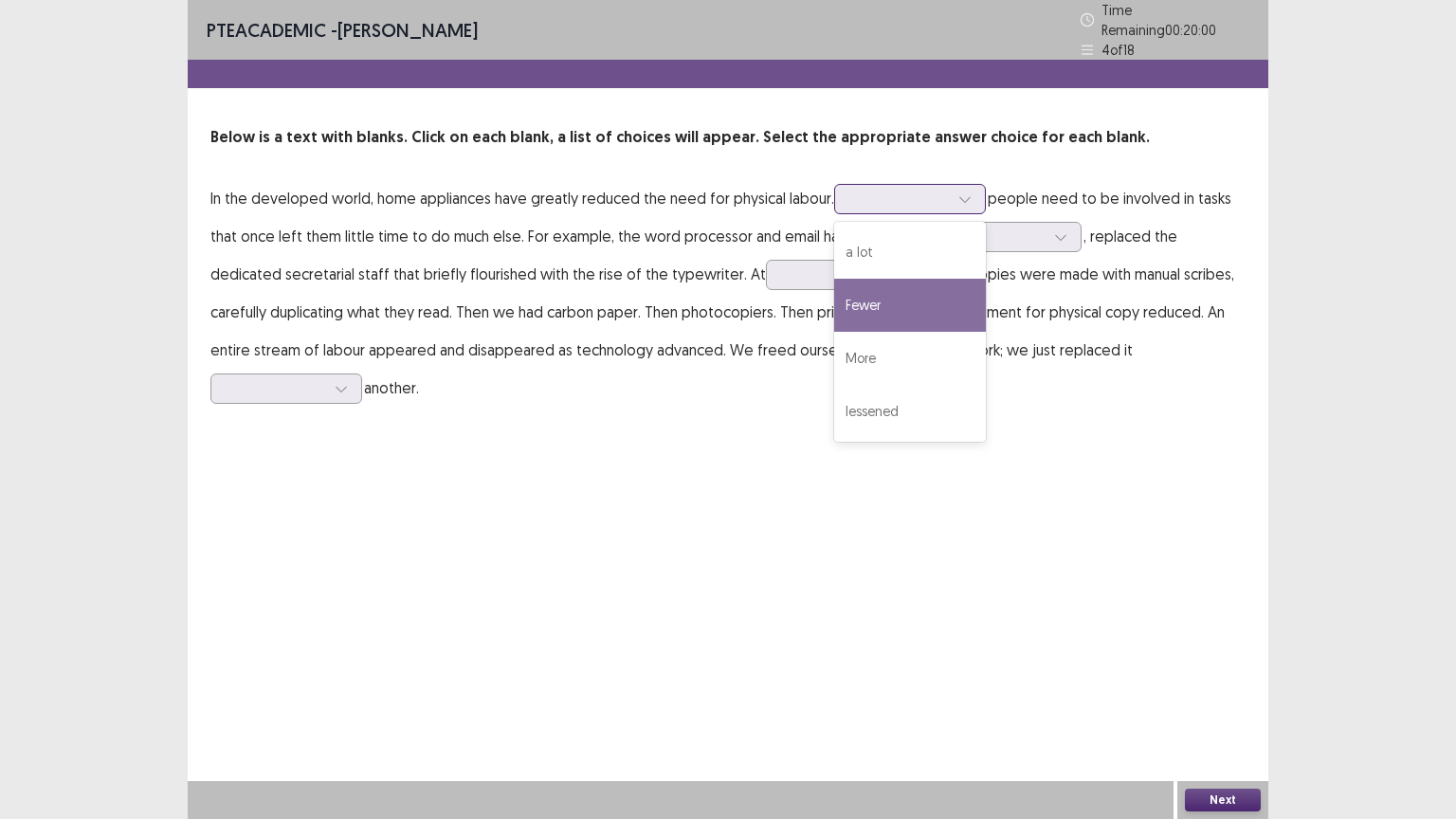
click at [875, 282] on div "Fewer" at bounding box center [910, 305] width 152 height 53
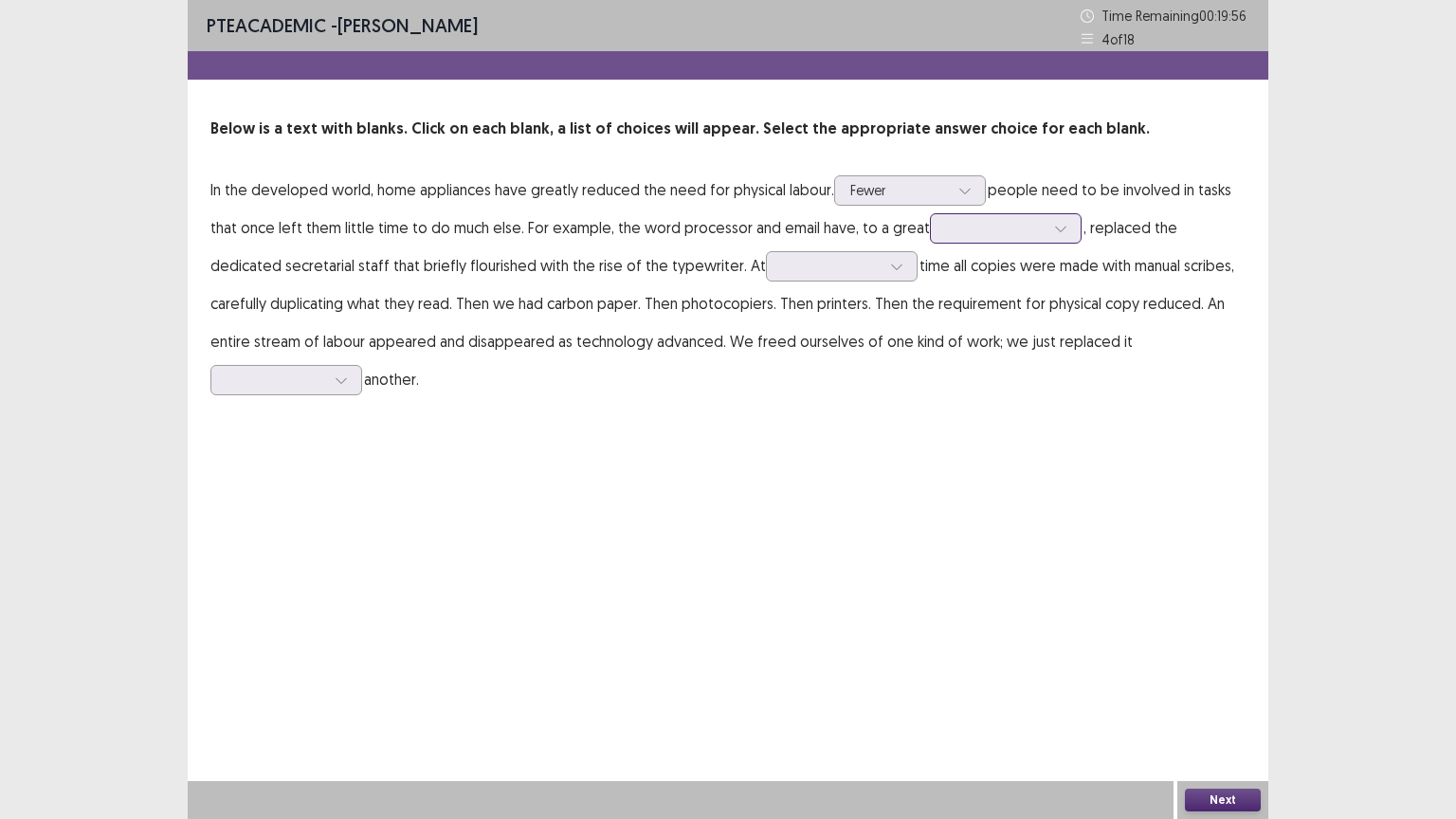
click at [982, 231] on div at bounding box center [994, 228] width 98 height 18
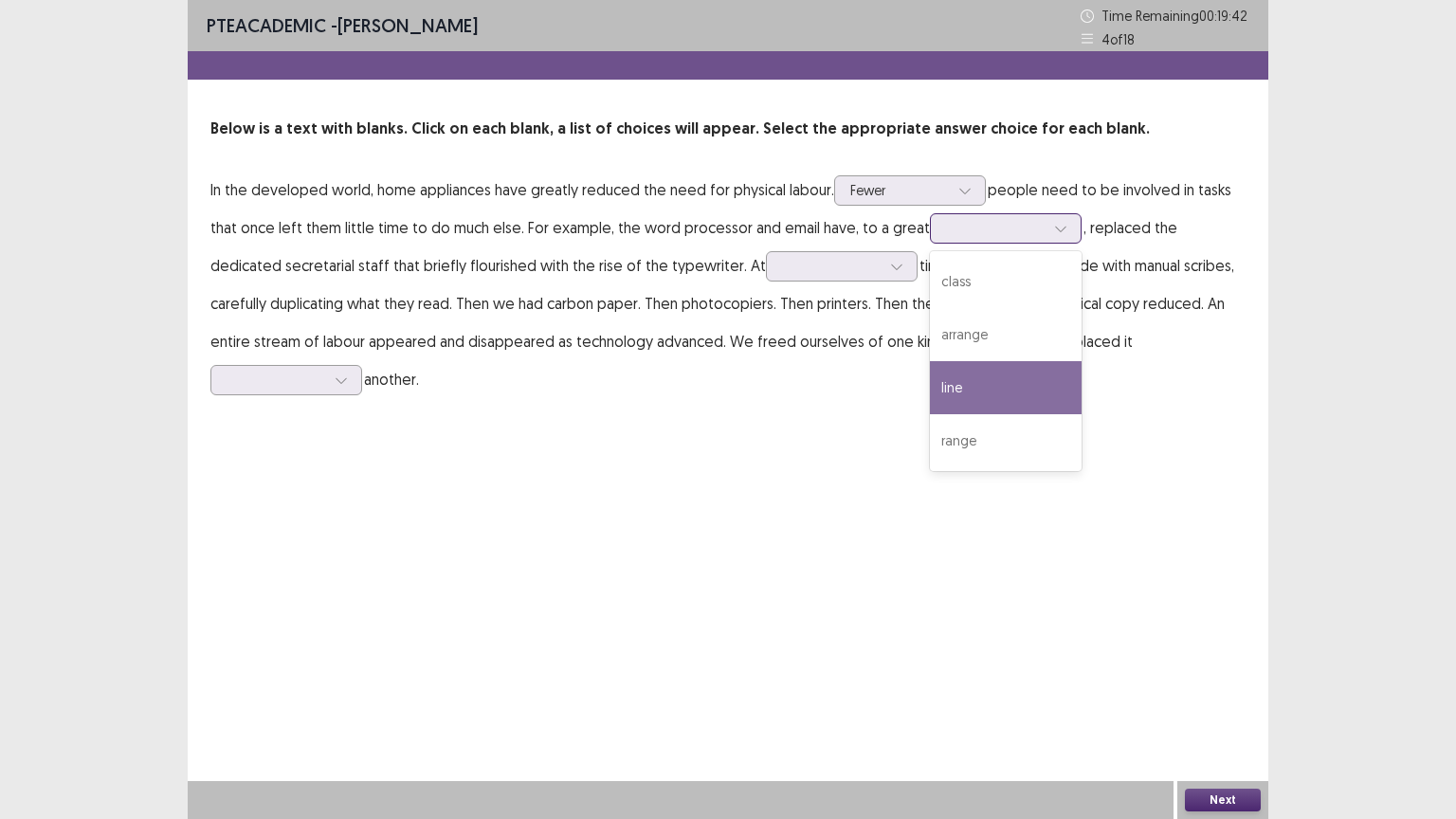
click at [974, 402] on div "line" at bounding box center [1006, 387] width 152 height 53
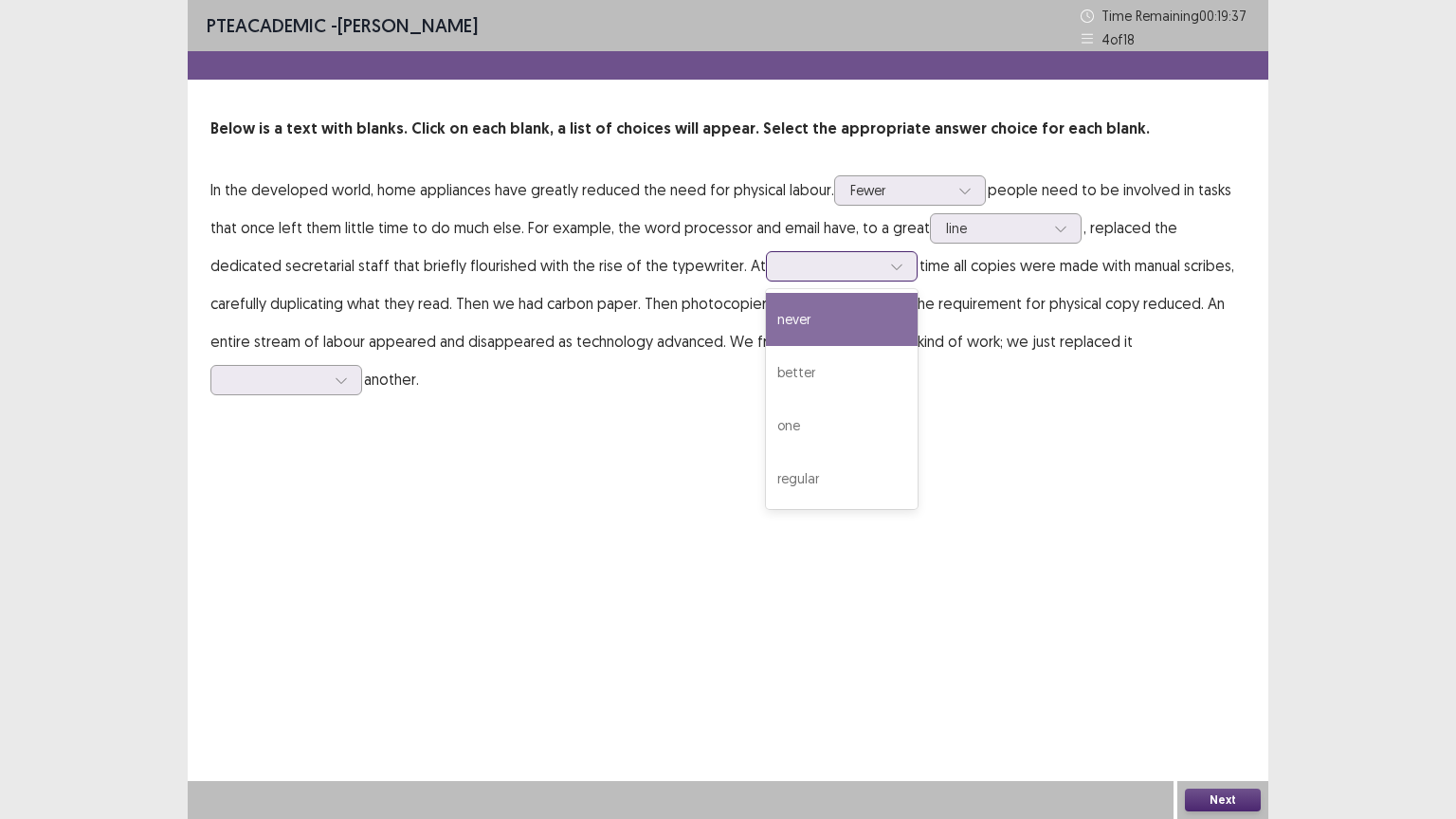
click at [782, 262] on div at bounding box center [830, 266] width 98 height 18
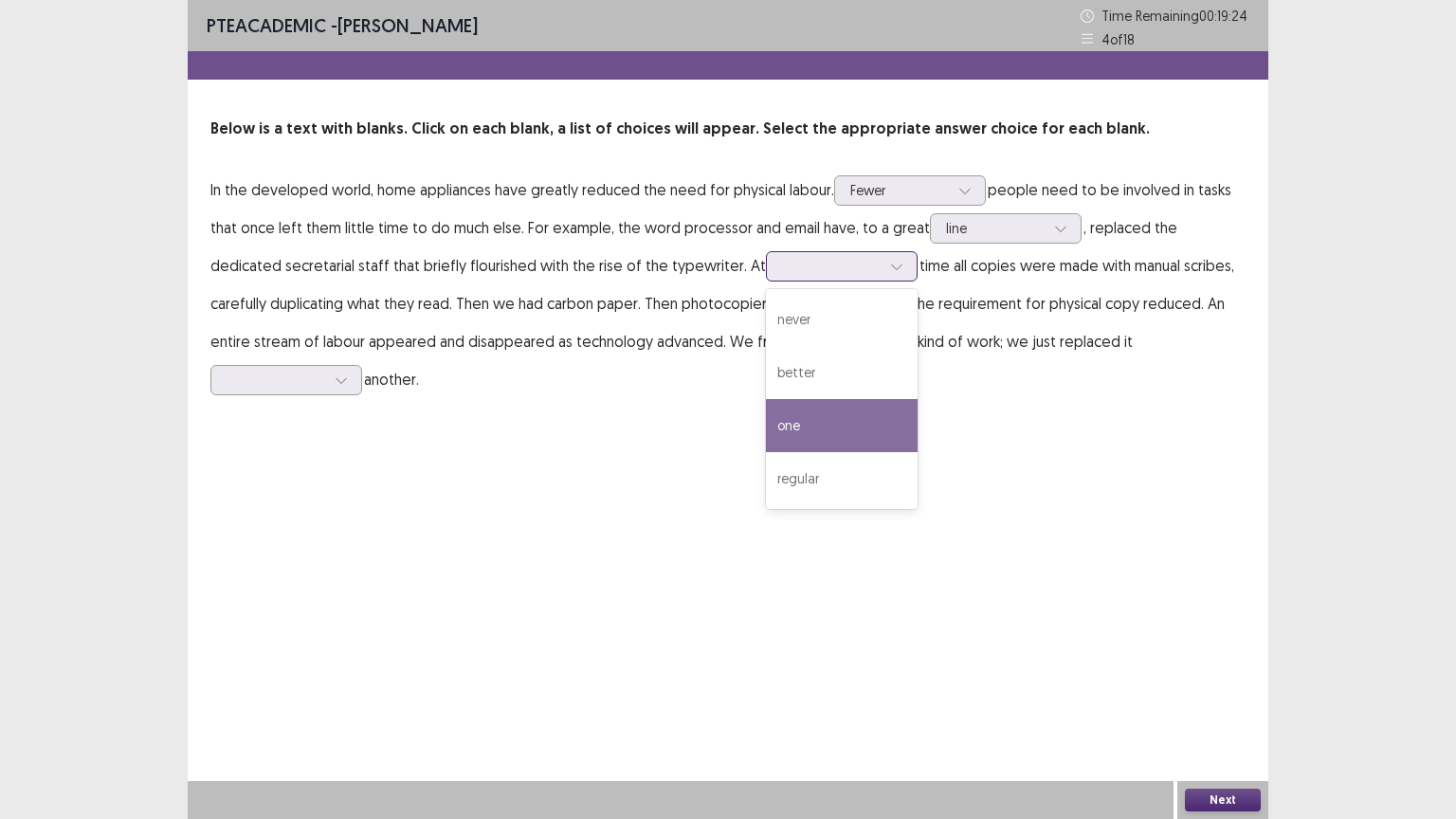
click at [766, 420] on div "one" at bounding box center [842, 425] width 152 height 53
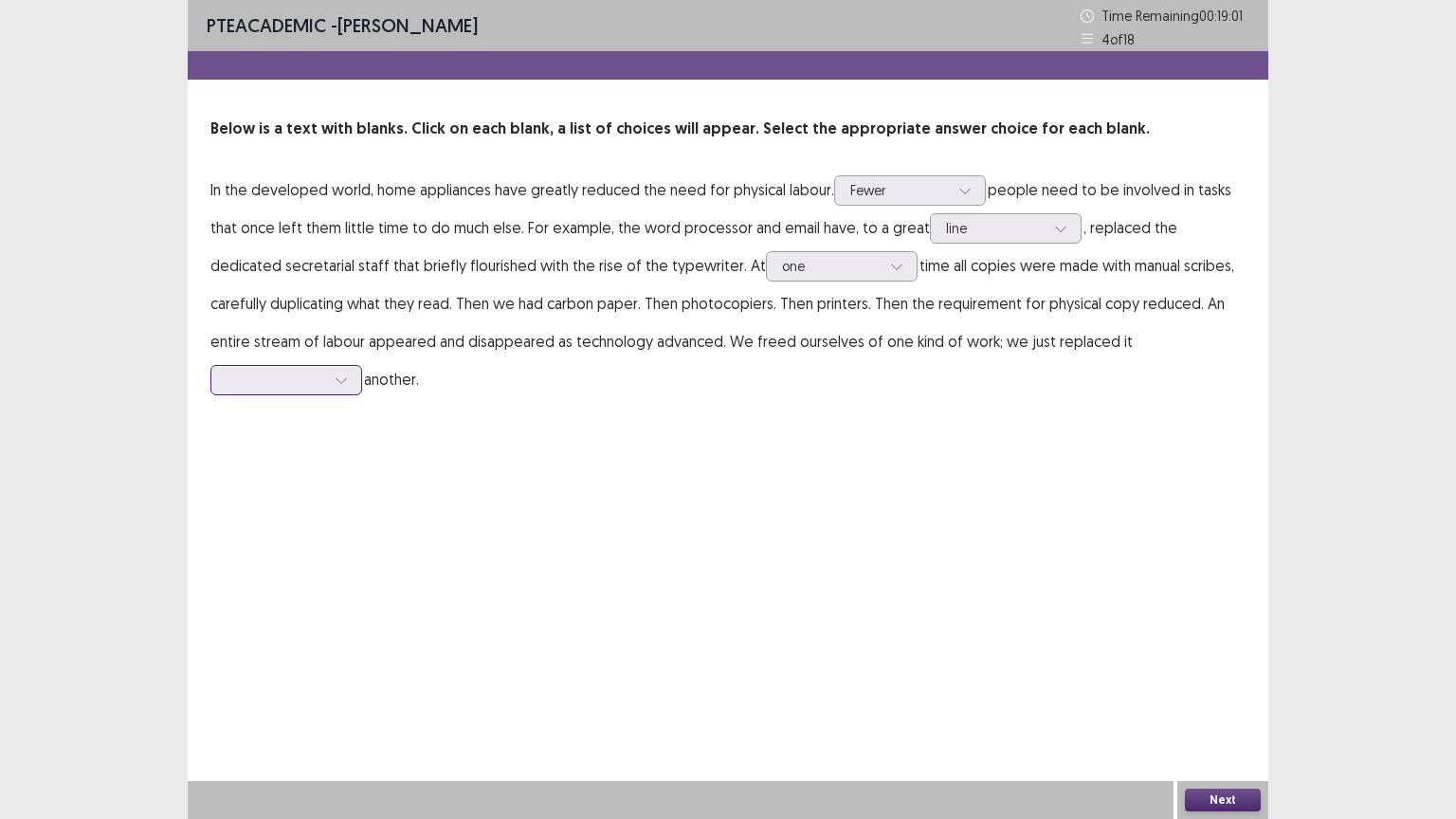
click at [326, 370] on div at bounding box center [275, 379] width 98 height 18
click at [362, 513] on div "for" at bounding box center [287, 539] width 152 height 53
click at [1224, 691] on button "Next" at bounding box center [1222, 800] width 76 height 22
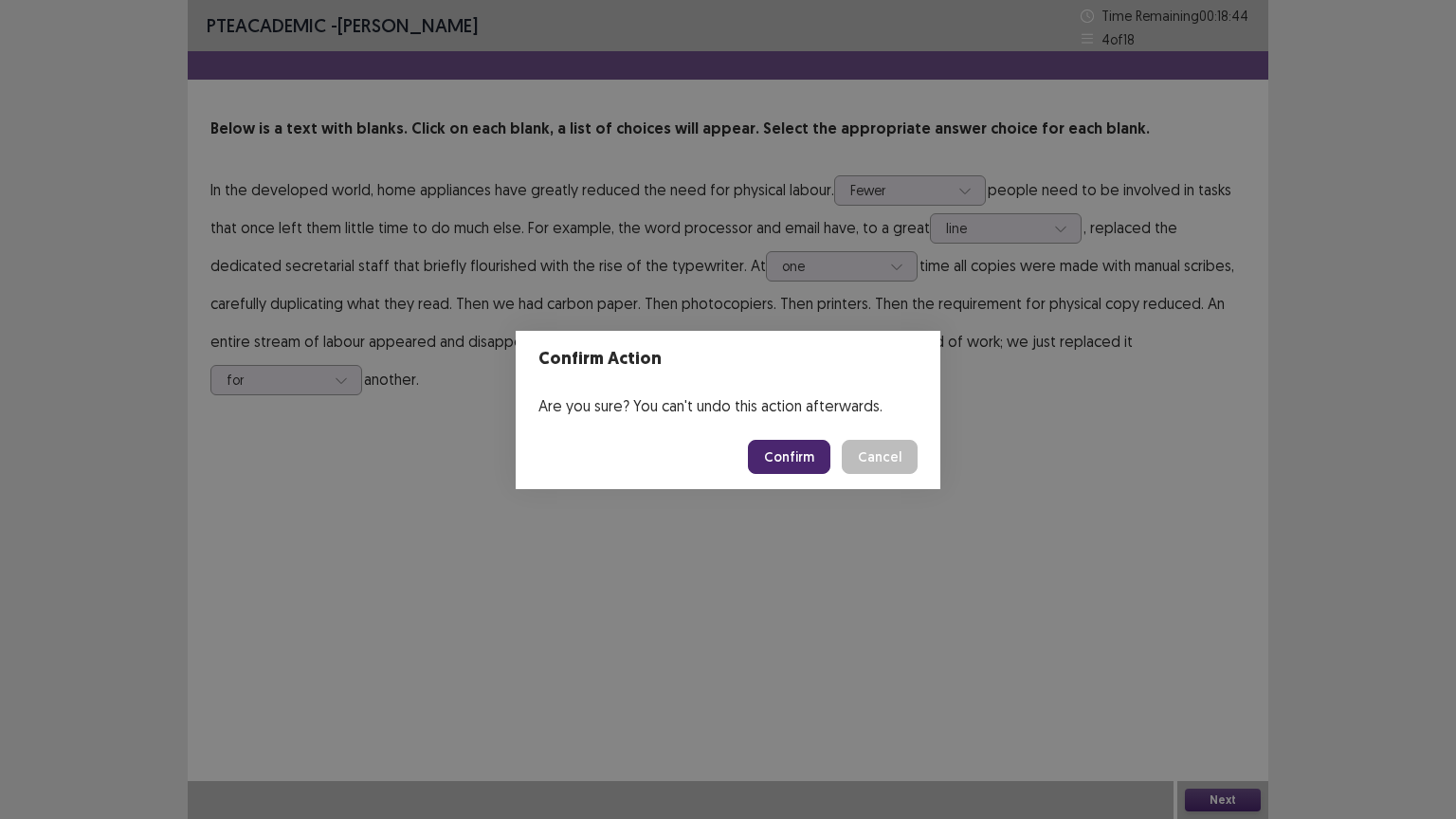
click at [804, 455] on button "Confirm" at bounding box center [788, 456] width 83 height 34
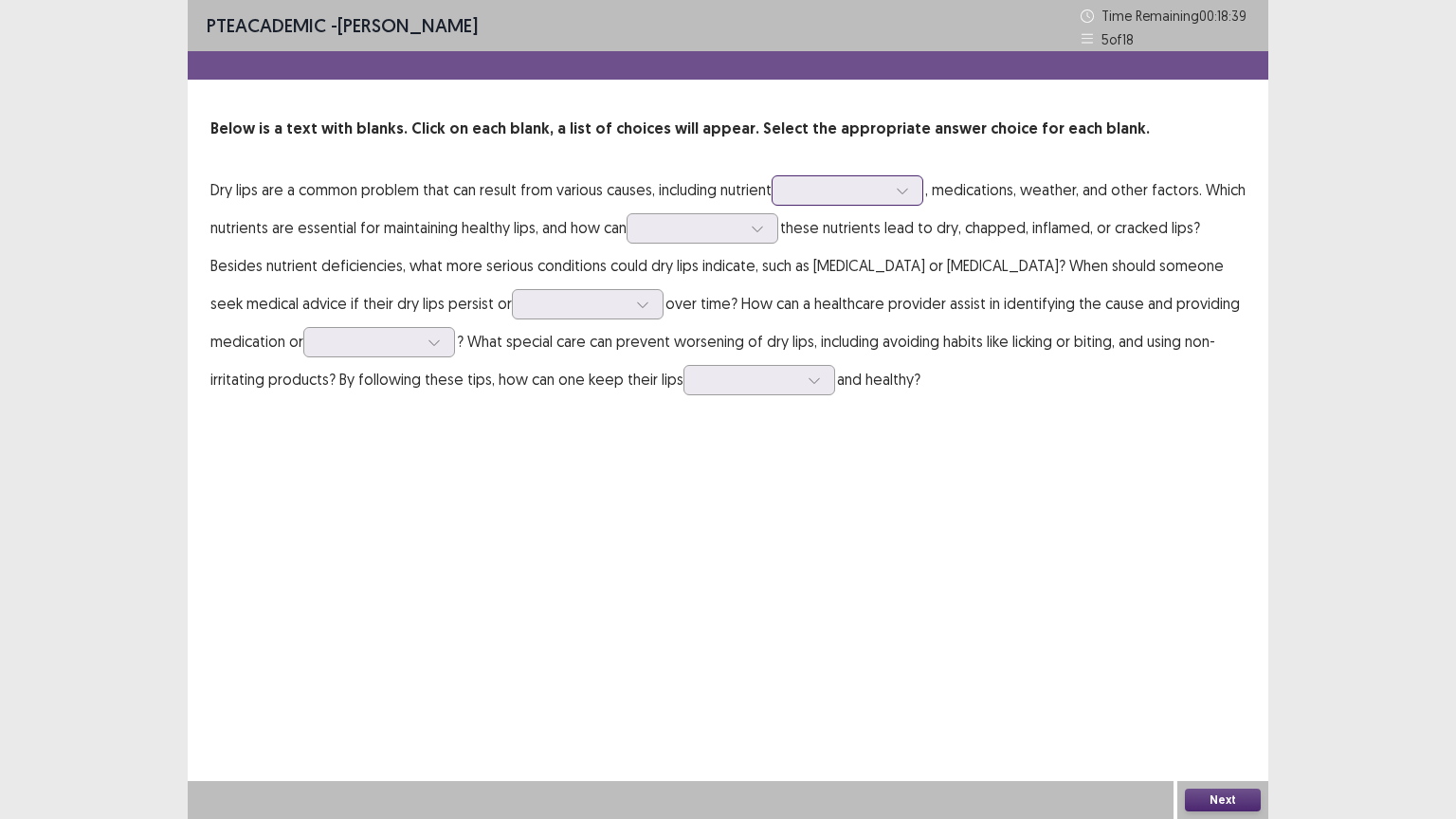
click at [816, 193] on div at bounding box center [836, 190] width 98 height 18
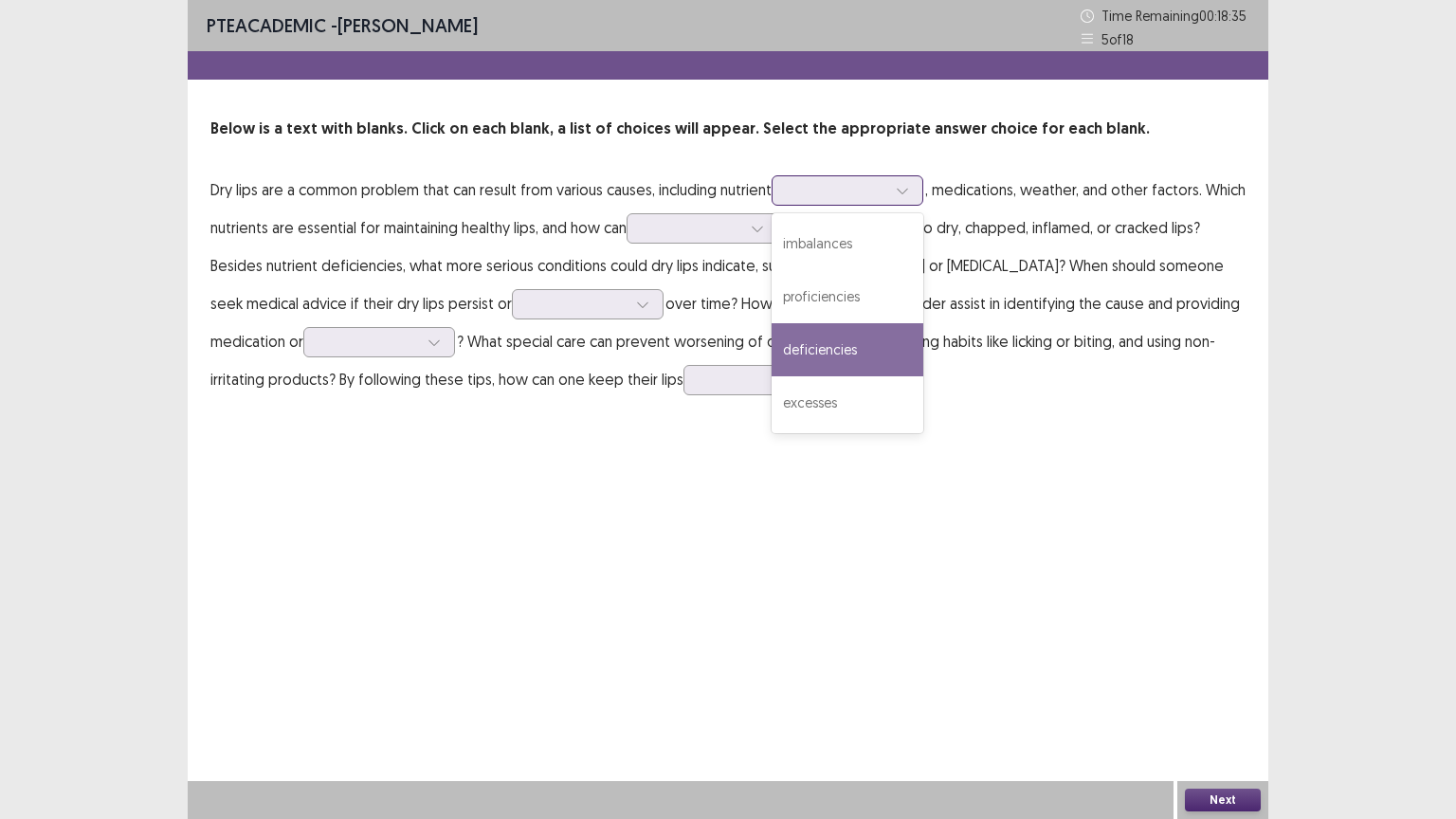
click at [847, 366] on div "deficiencies" at bounding box center [847, 350] width 152 height 53
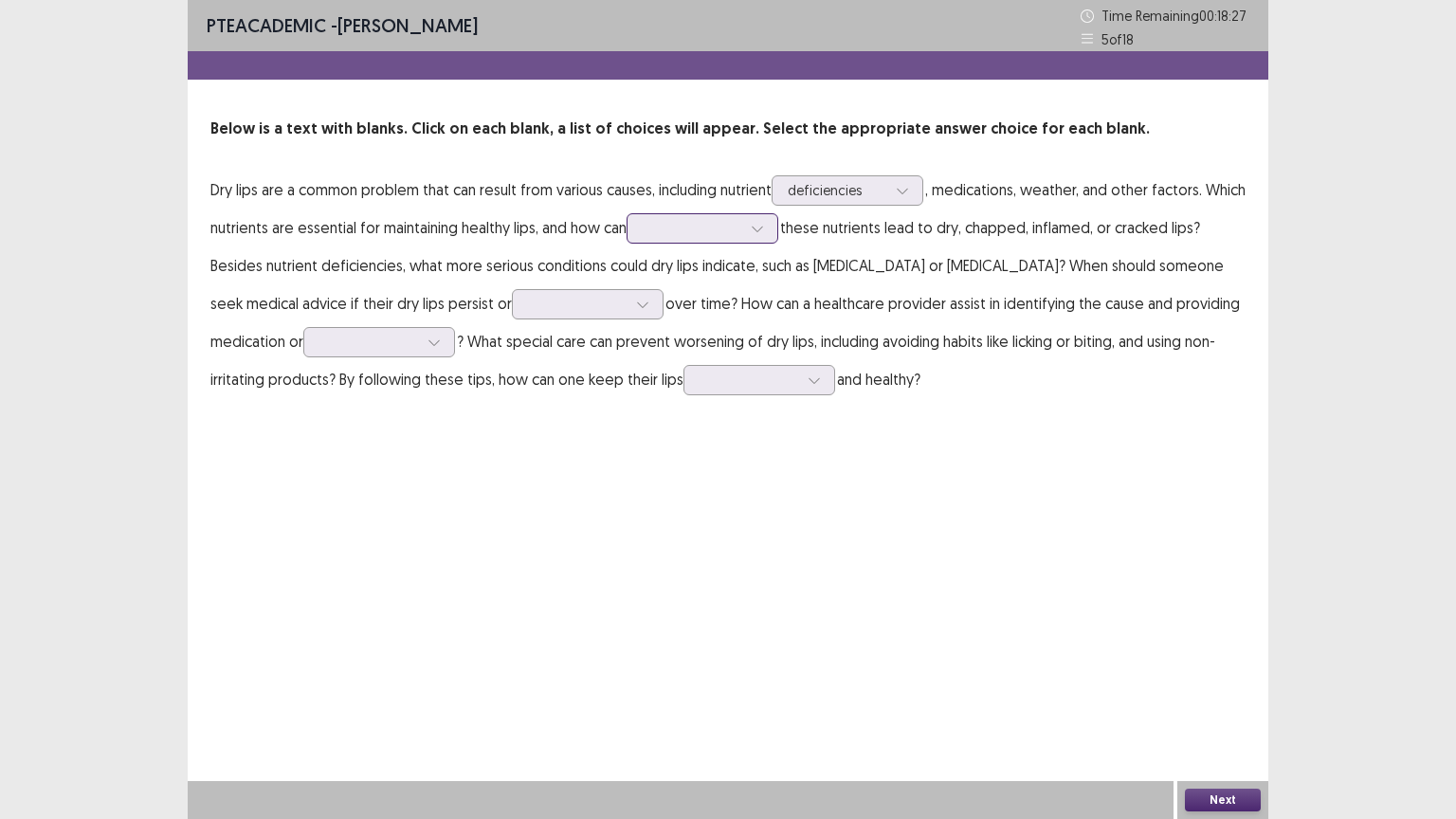
click at [718, 227] on div at bounding box center [691, 228] width 98 height 18
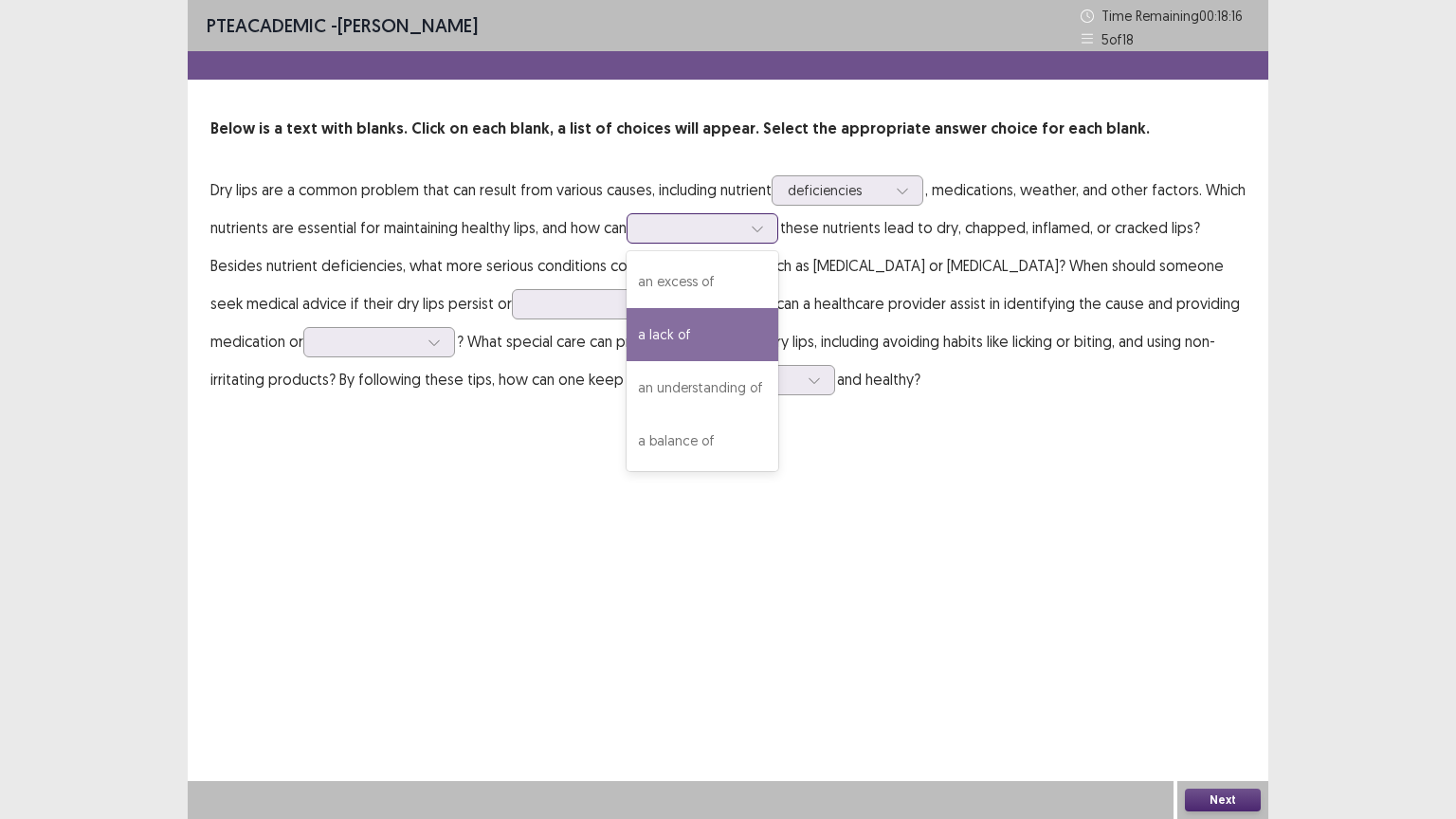
click at [732, 330] on div "a lack of" at bounding box center [703, 334] width 152 height 53
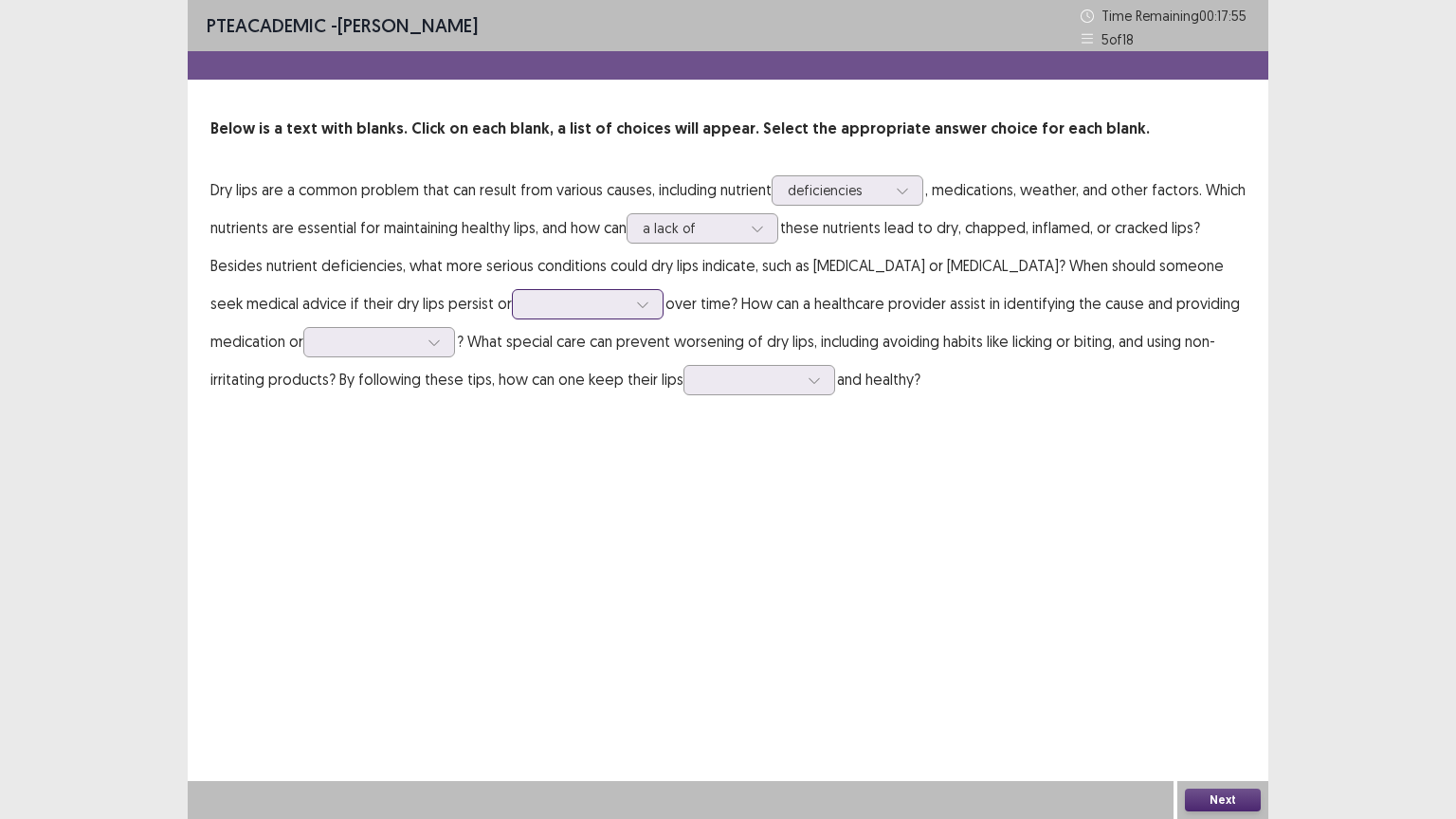
click at [537, 304] on div at bounding box center [577, 303] width 98 height 18
click at [551, 357] on div "worsen" at bounding box center [588, 357] width 152 height 53
click at [402, 332] on div at bounding box center [368, 341] width 98 height 18
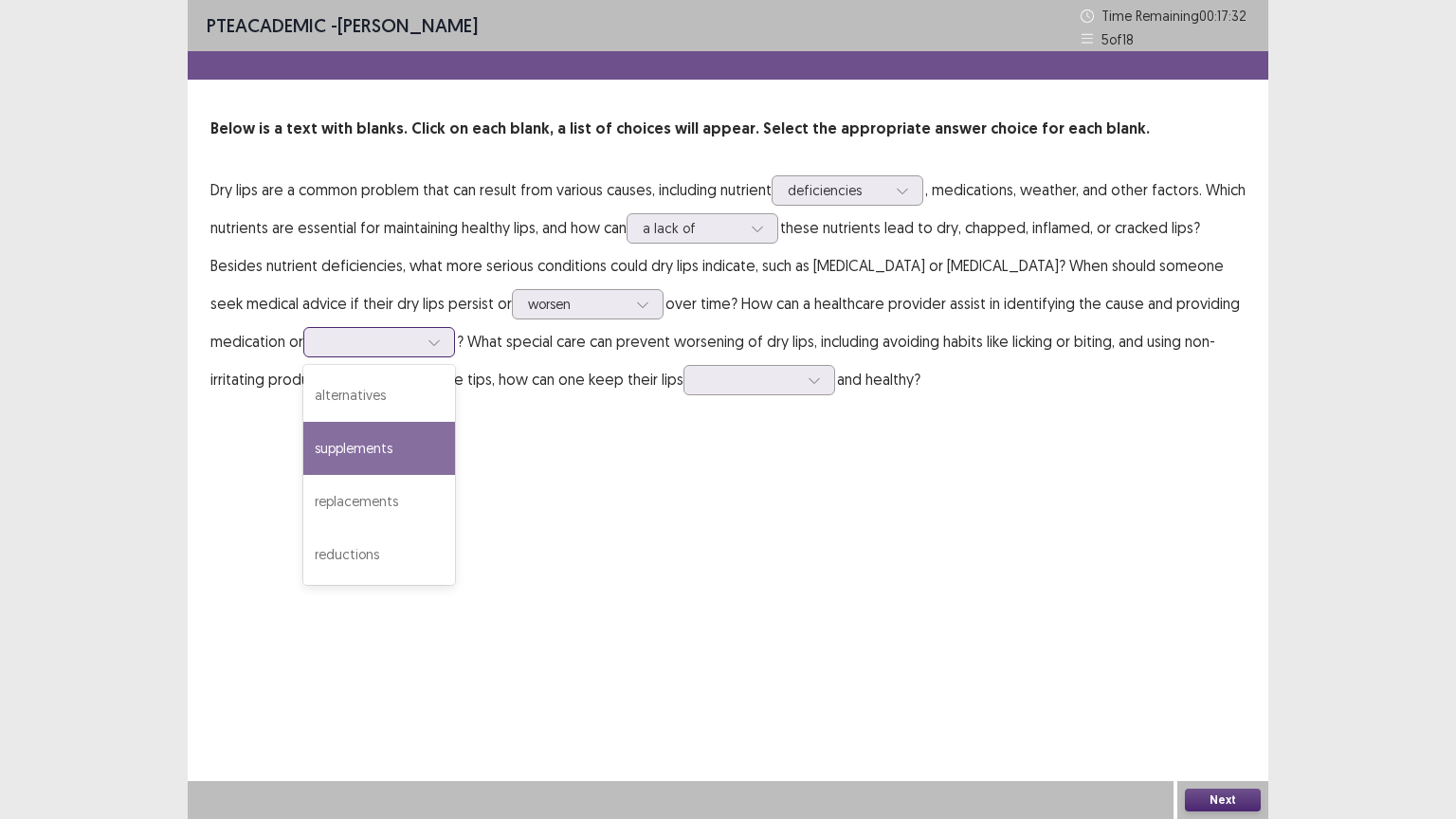
click at [406, 441] on div "supplements" at bounding box center [379, 448] width 152 height 53
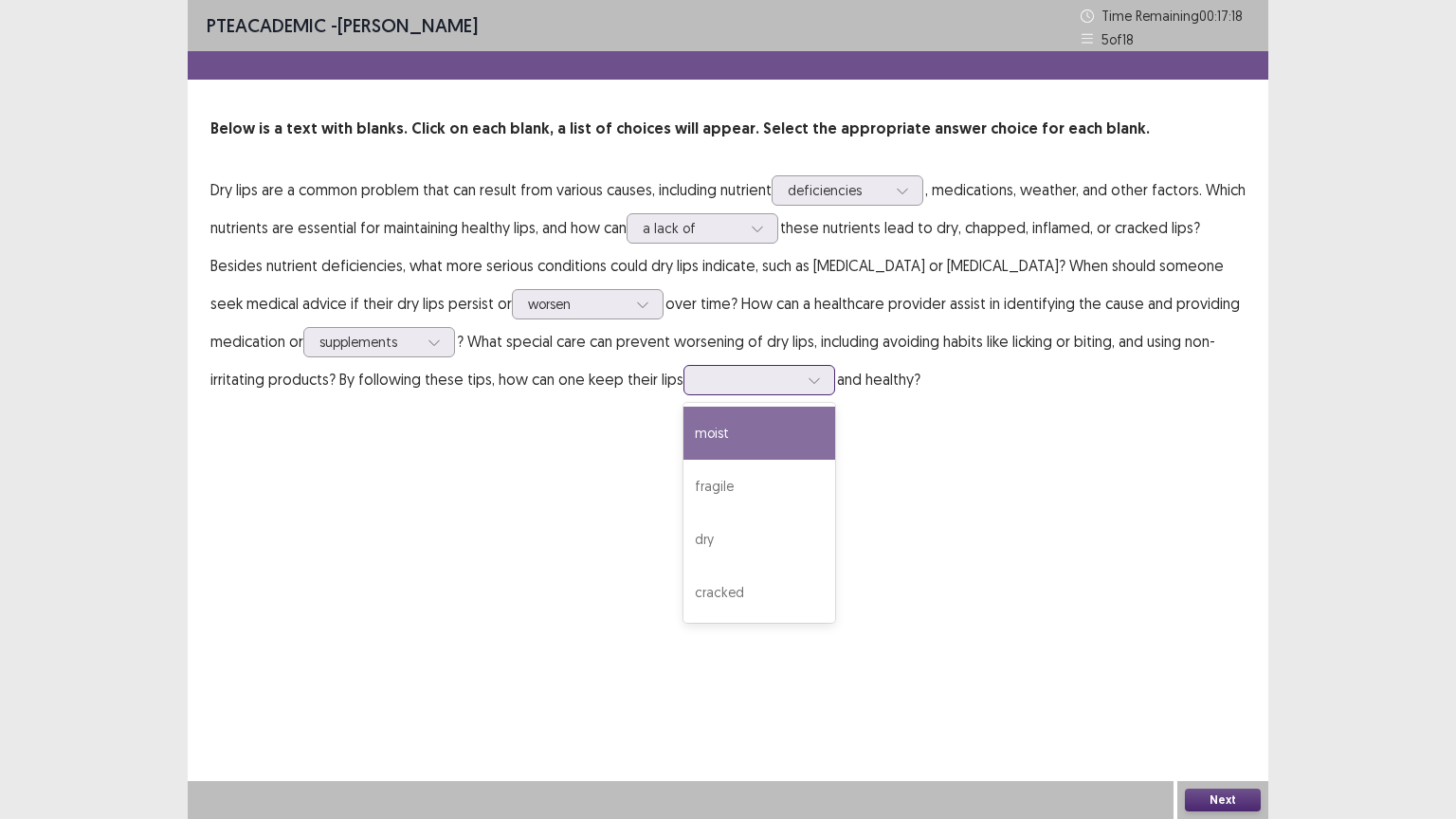
click at [751, 387] on div at bounding box center [748, 379] width 98 height 18
click at [736, 436] on div "moist" at bounding box center [759, 433] width 152 height 53
click at [1240, 691] on button "Next" at bounding box center [1222, 800] width 76 height 22
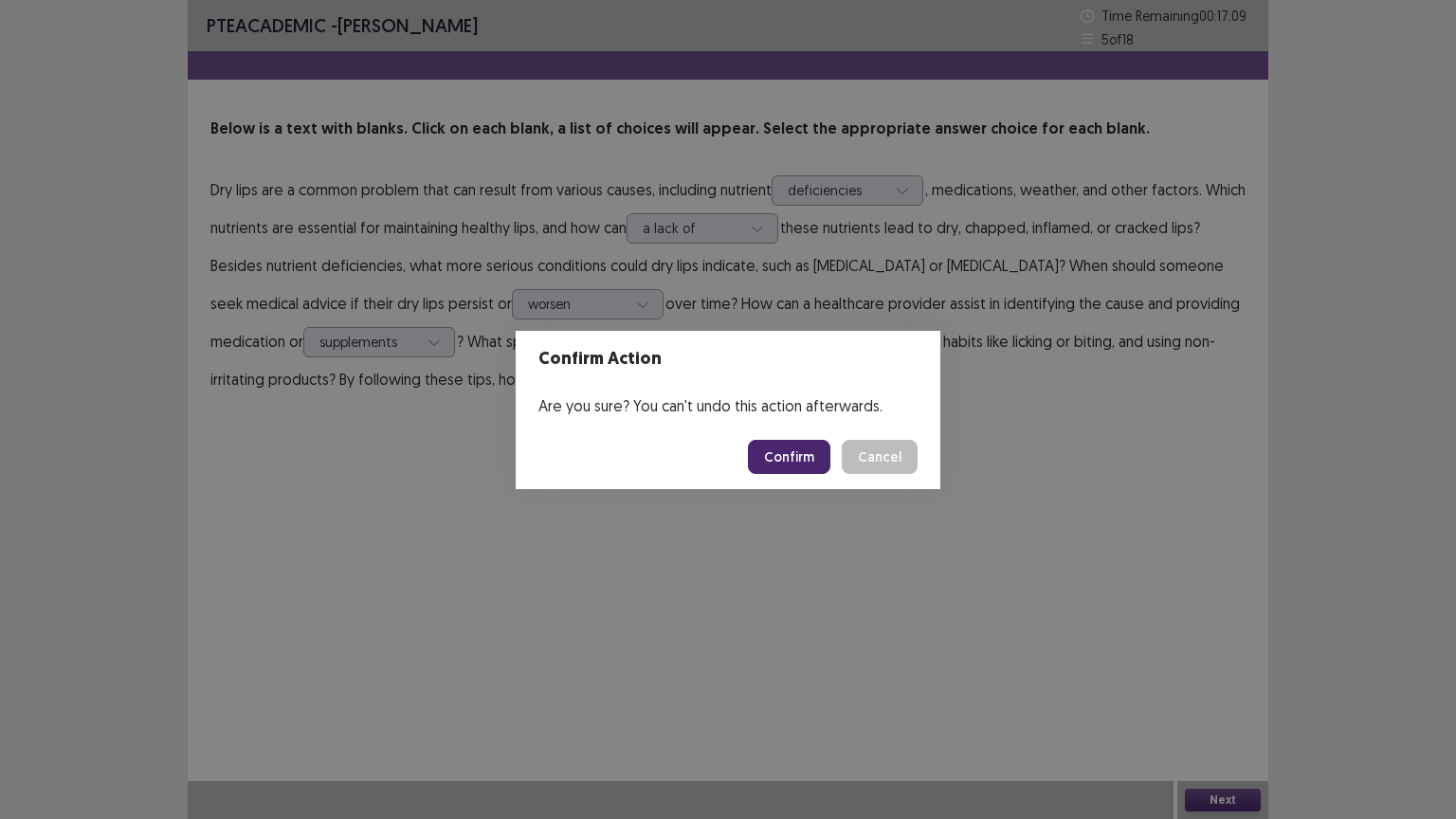
click at [810, 446] on button "Confirm" at bounding box center [788, 456] width 83 height 34
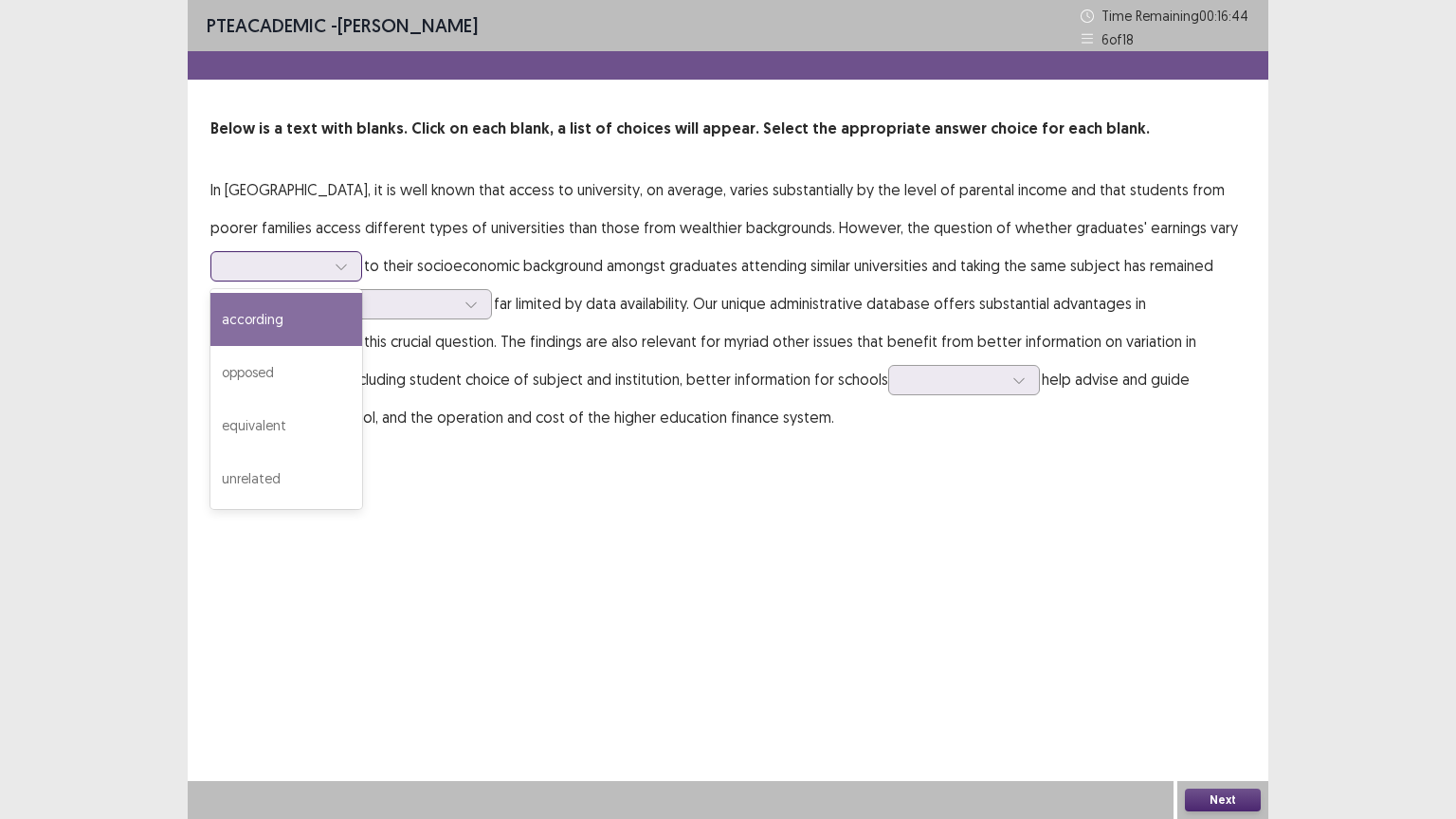
click at [315, 273] on div at bounding box center [275, 266] width 98 height 18
click at [284, 311] on div "according" at bounding box center [287, 319] width 152 height 53
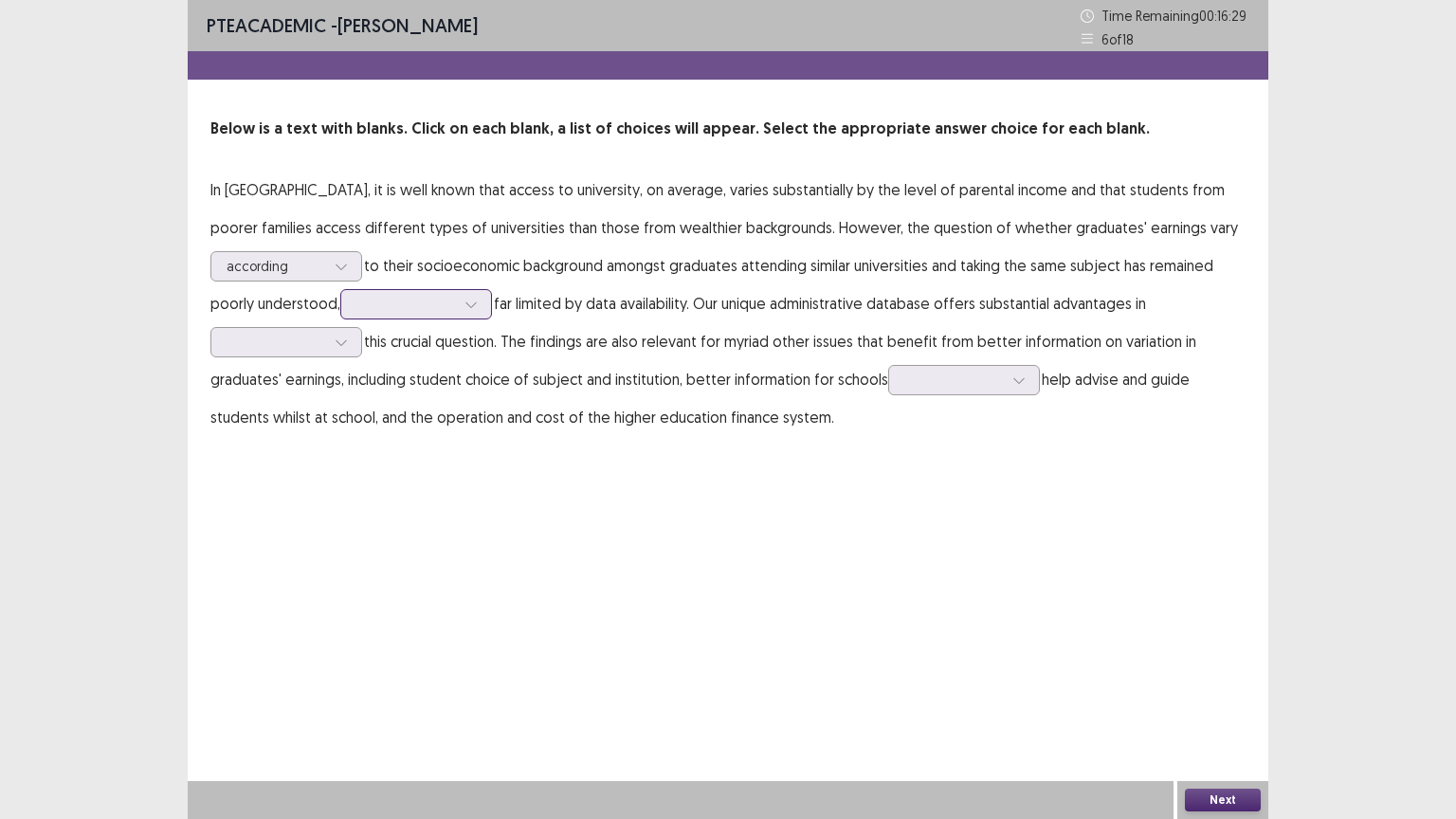
click at [420, 310] on div at bounding box center [405, 303] width 98 height 18
click at [404, 360] on div "consequently" at bounding box center [416, 357] width 152 height 53
click at [231, 340] on div at bounding box center [275, 341] width 98 height 18
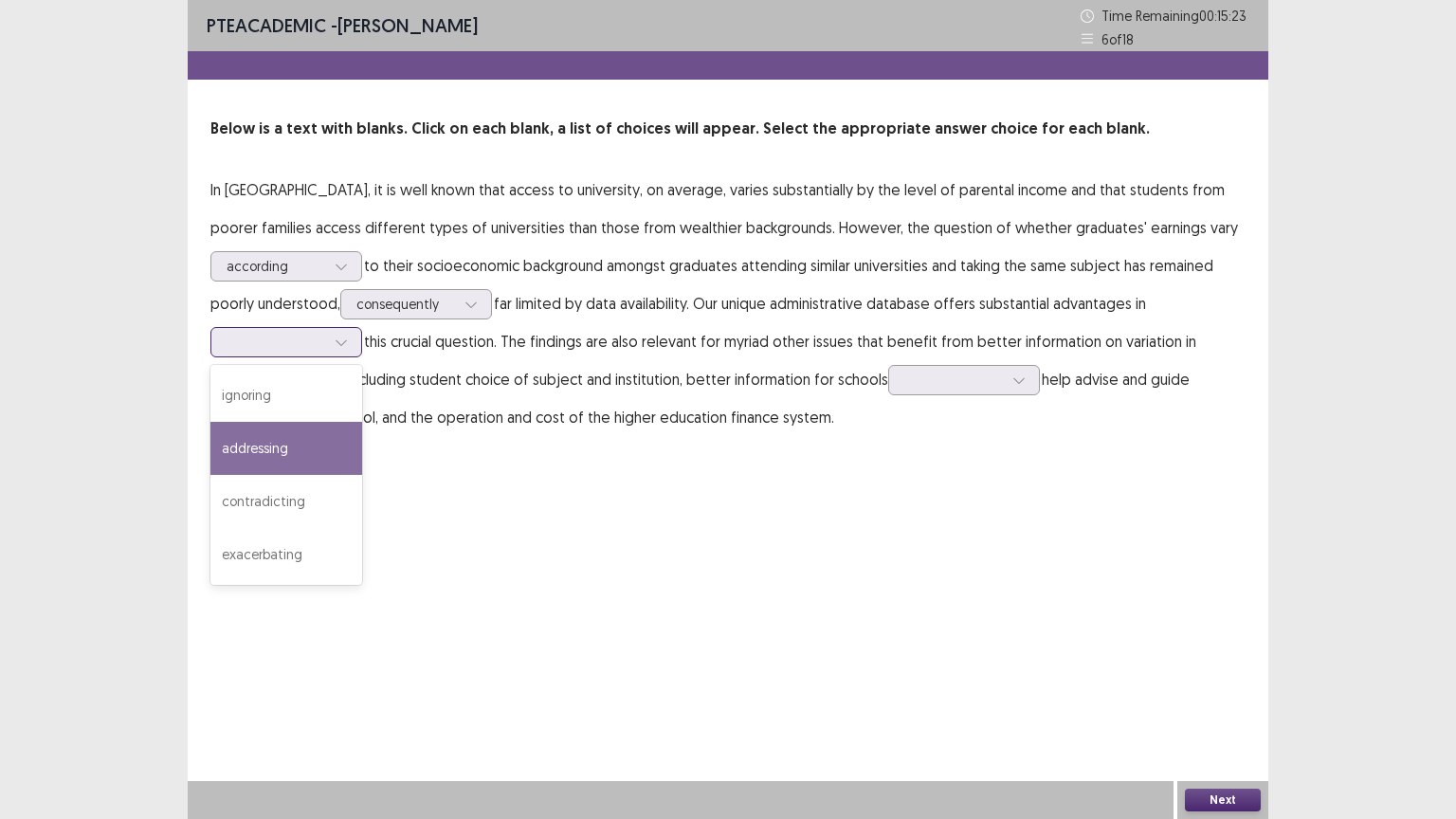
click at [315, 463] on div "addressing" at bounding box center [287, 448] width 152 height 53
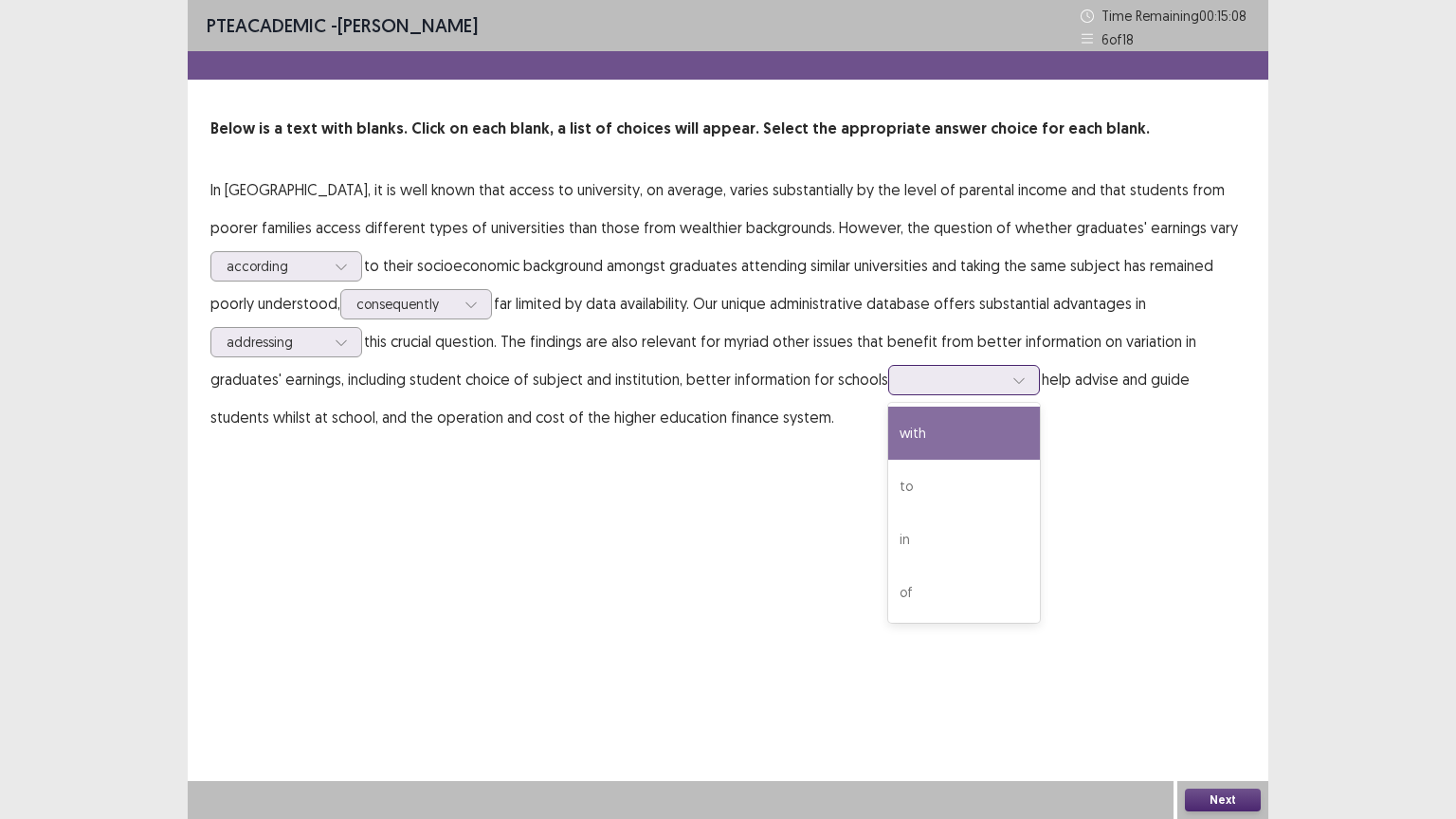
click at [904, 375] on input "text" at bounding box center [906, 379] width 4 height 15
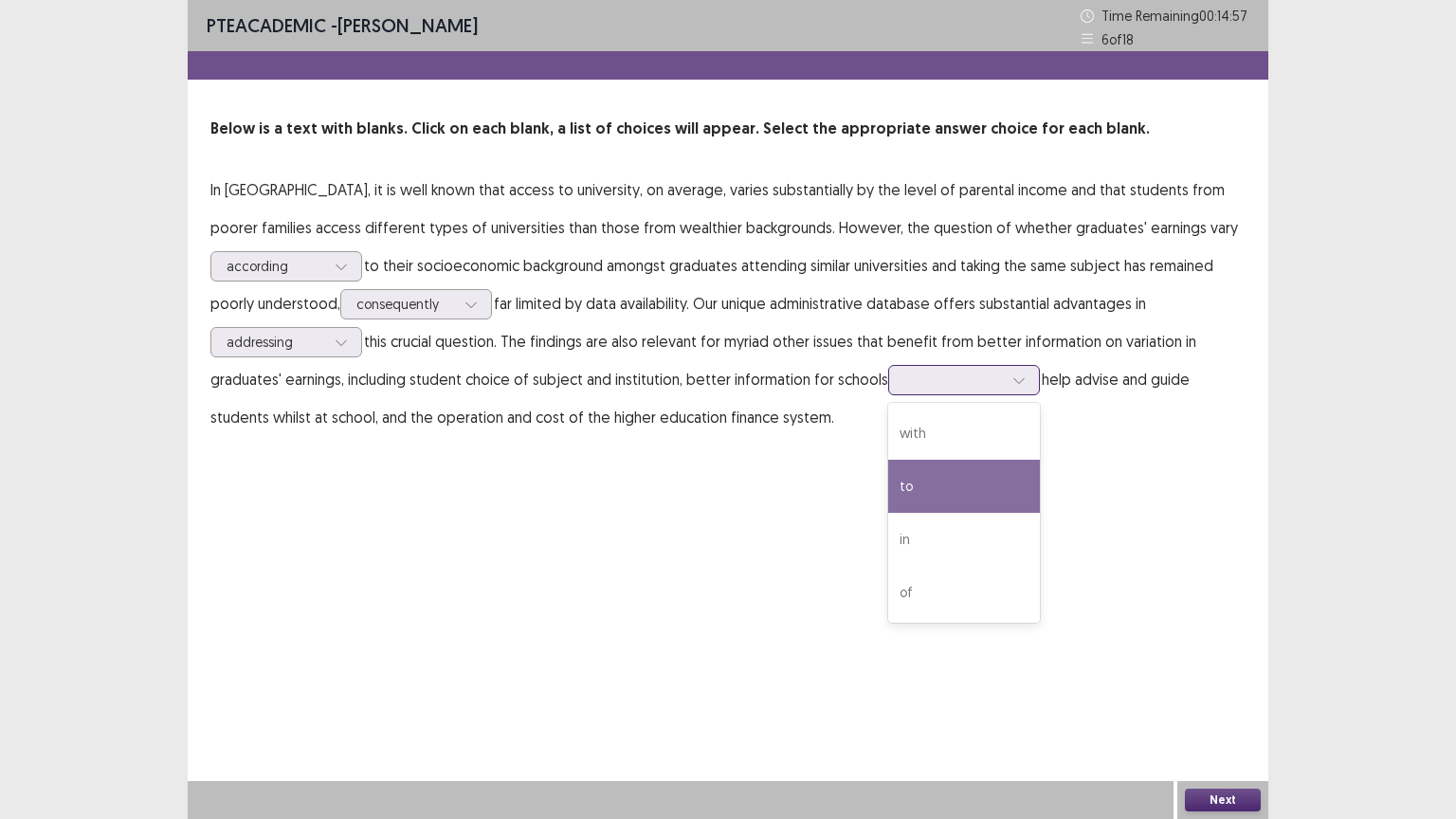
click at [937, 478] on div "to" at bounding box center [964, 487] width 152 height 53
click at [1221, 691] on button "Next" at bounding box center [1222, 800] width 76 height 22
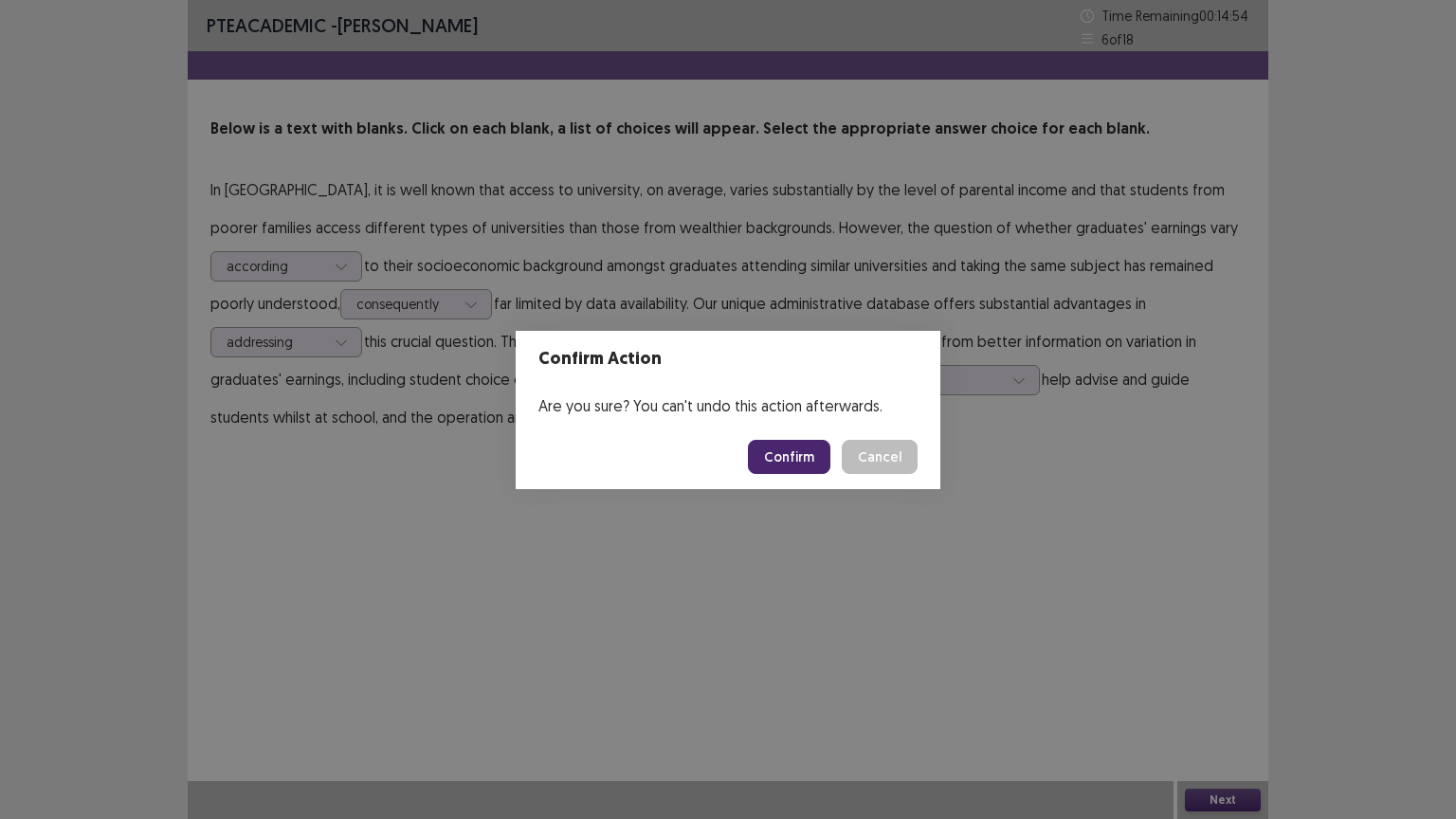
click at [798, 462] on button "Confirm" at bounding box center [788, 456] width 83 height 34
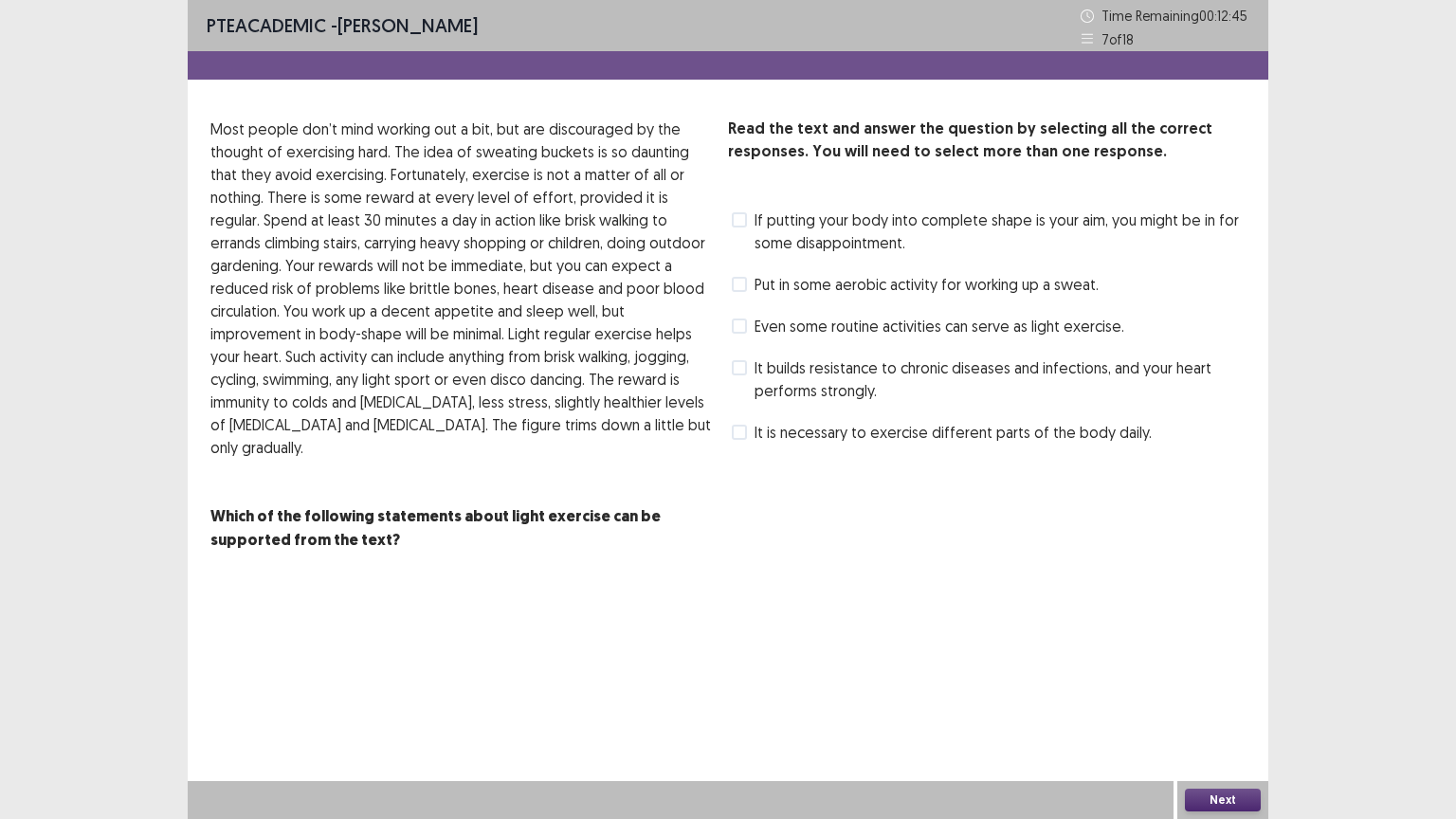
click at [741, 325] on span at bounding box center [740, 327] width 16 height 16
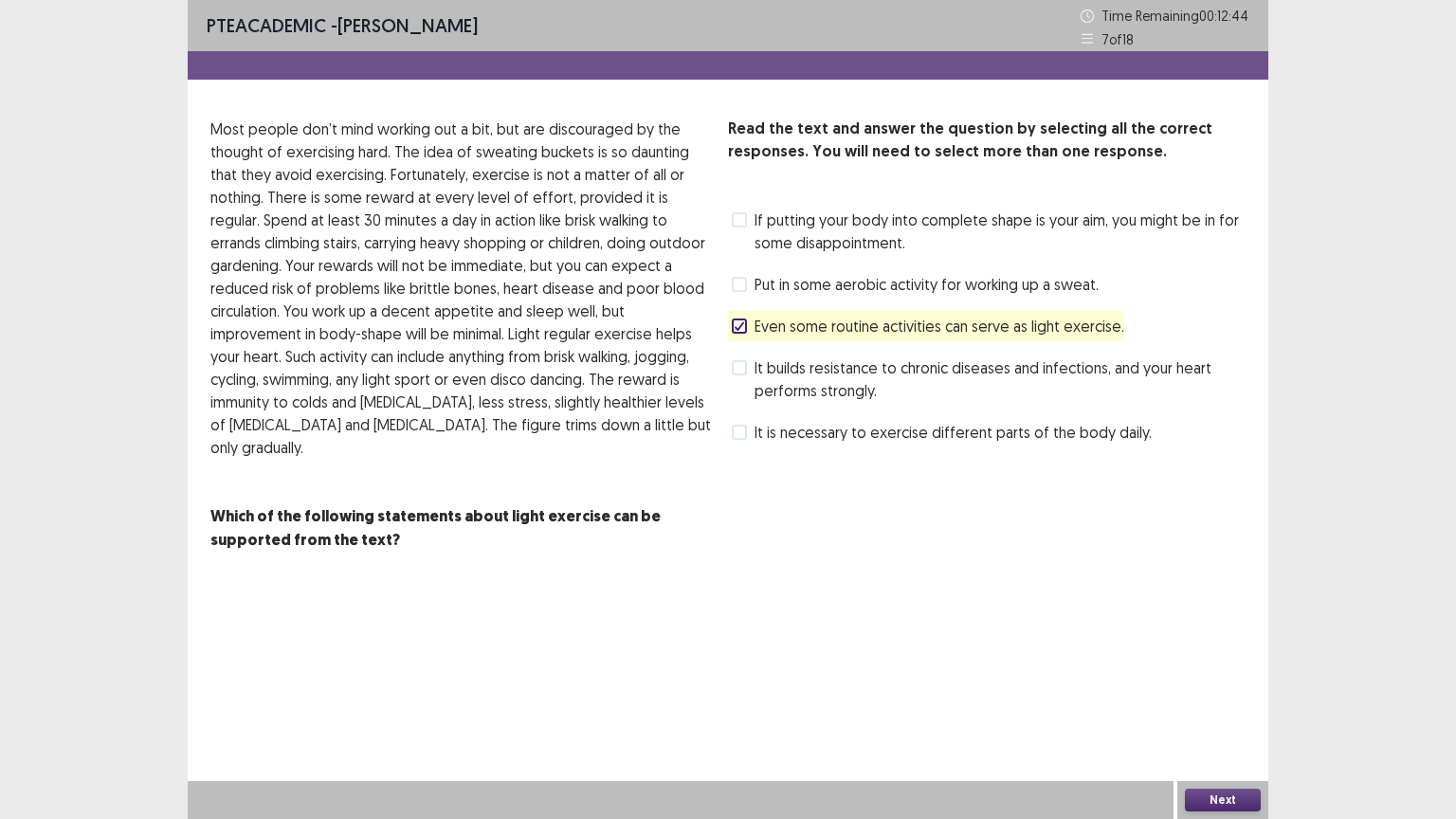
click at [771, 555] on div "PTE academic - [PERSON_NAME] Time Remaining 00 : 12 : 44 7 of 18 Read the text …" at bounding box center [728, 294] width 1080 height 590
click at [1246, 691] on button "Next" at bounding box center [1222, 800] width 76 height 22
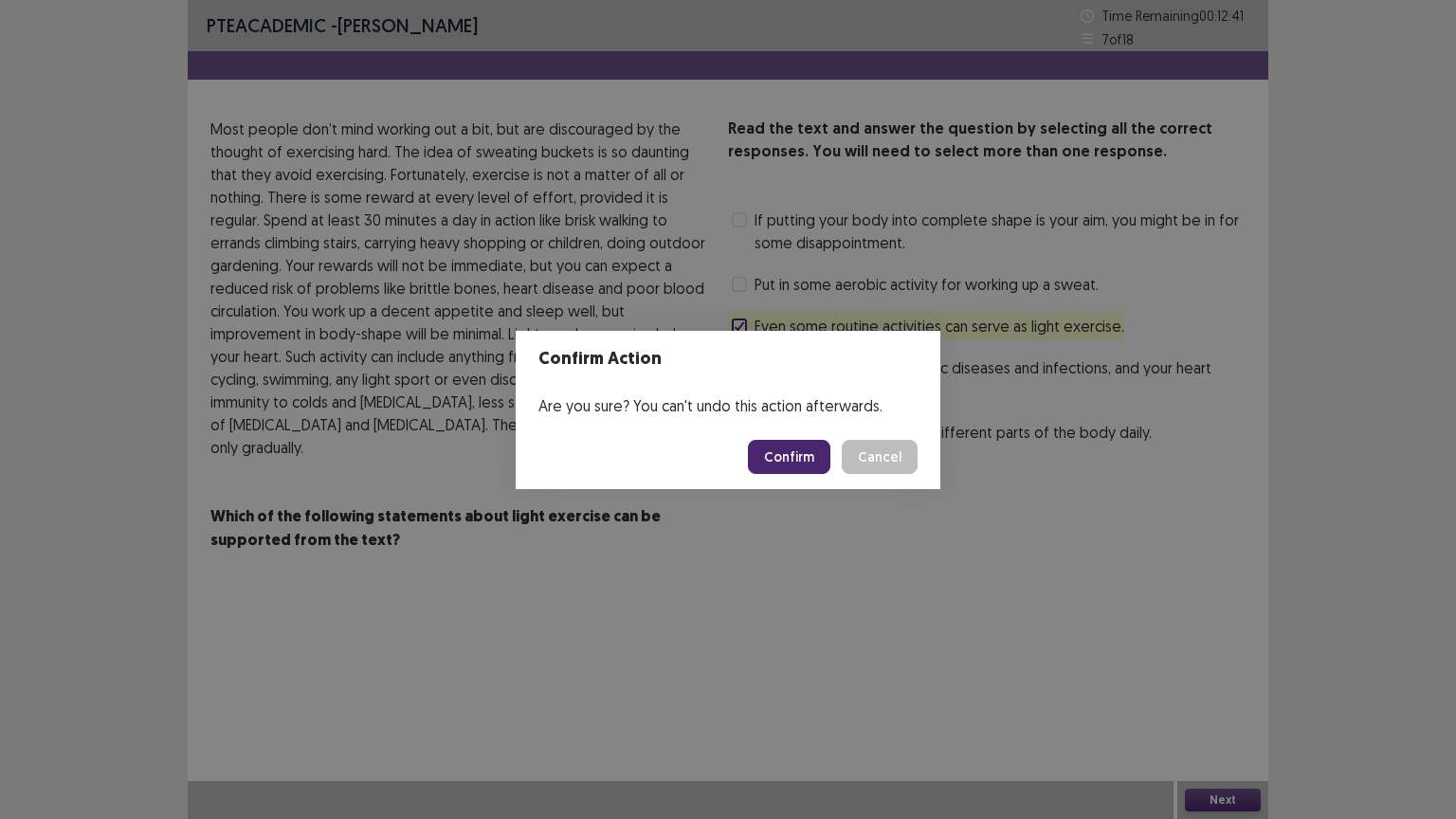
click at [811, 458] on button "Confirm" at bounding box center [788, 456] width 83 height 34
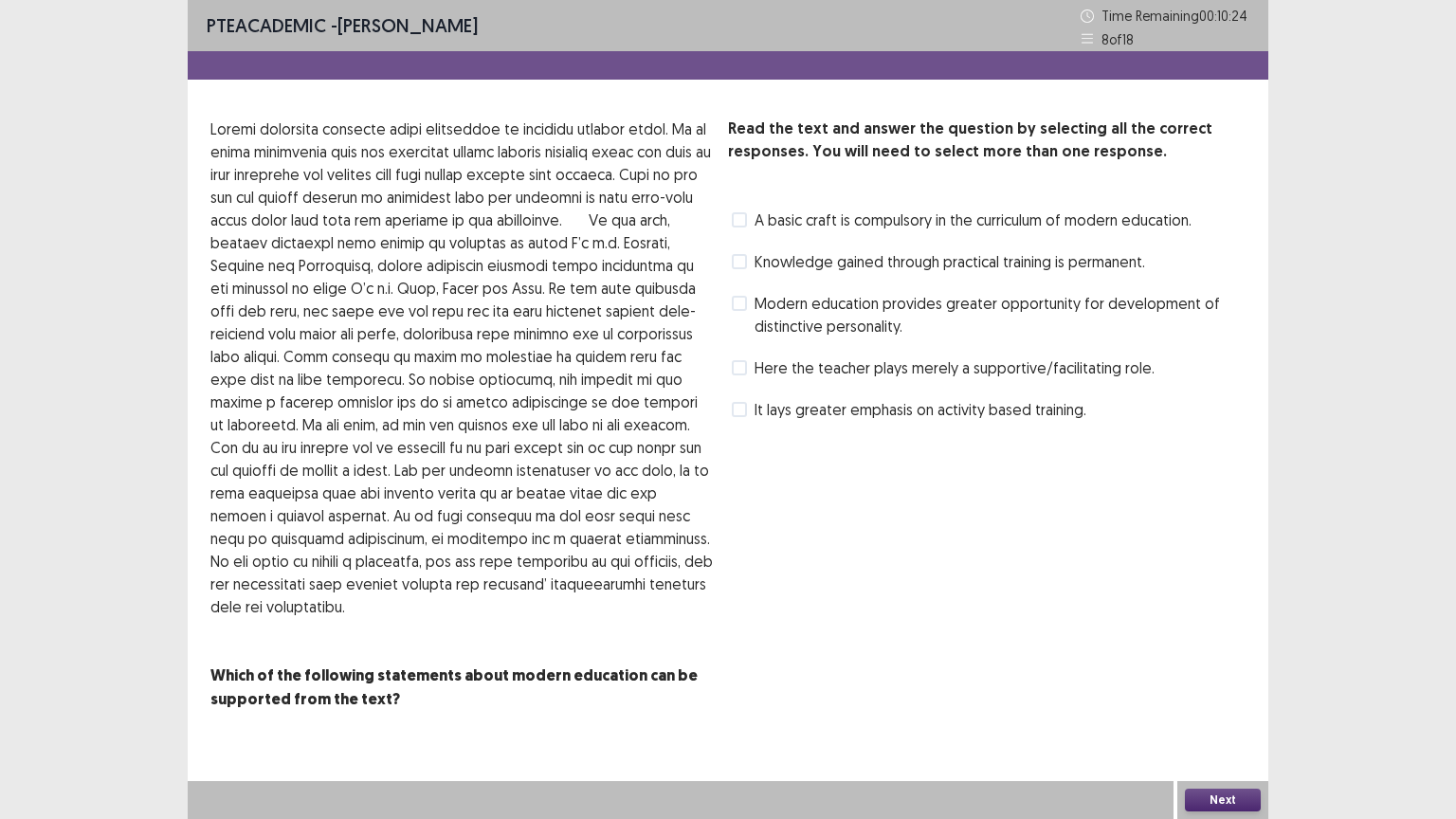
click at [743, 370] on span at bounding box center [740, 368] width 16 height 16
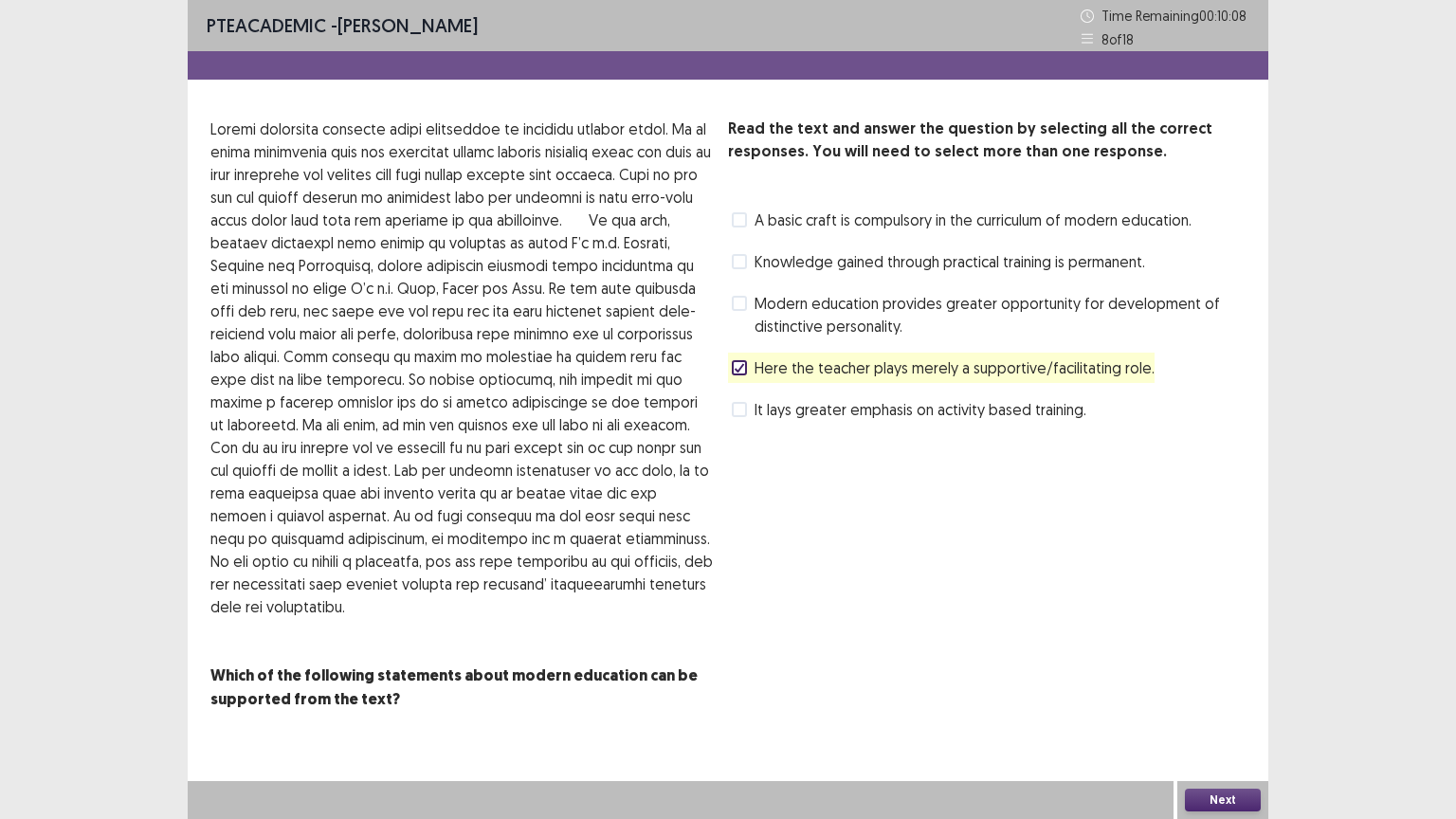
click at [740, 306] on span at bounding box center [740, 303] width 16 height 16
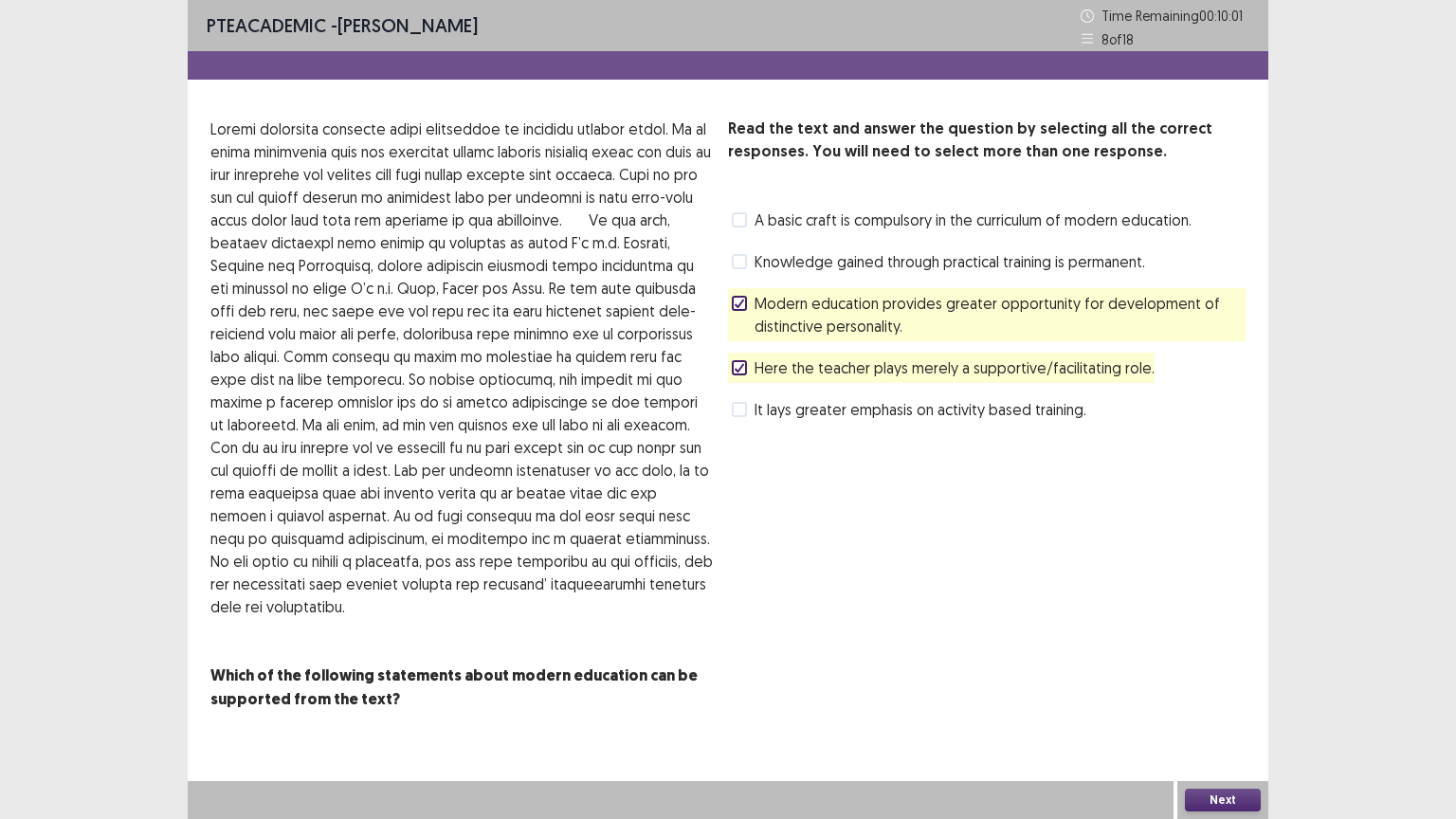
click at [739, 420] on label "It lays greater emphasis on activity based training." at bounding box center [909, 409] width 355 height 22
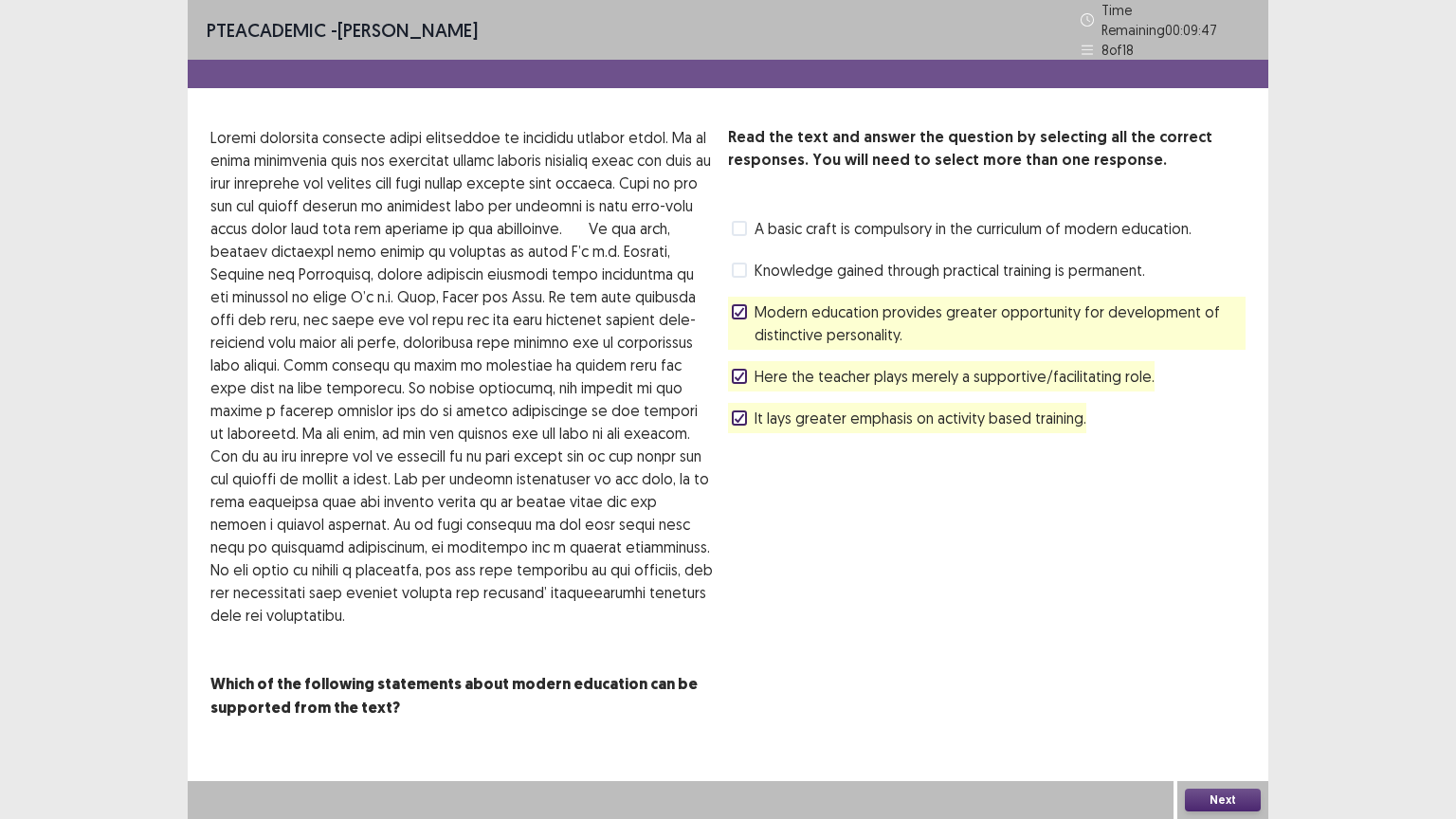
click at [1232, 691] on button "Next" at bounding box center [1222, 800] width 76 height 22
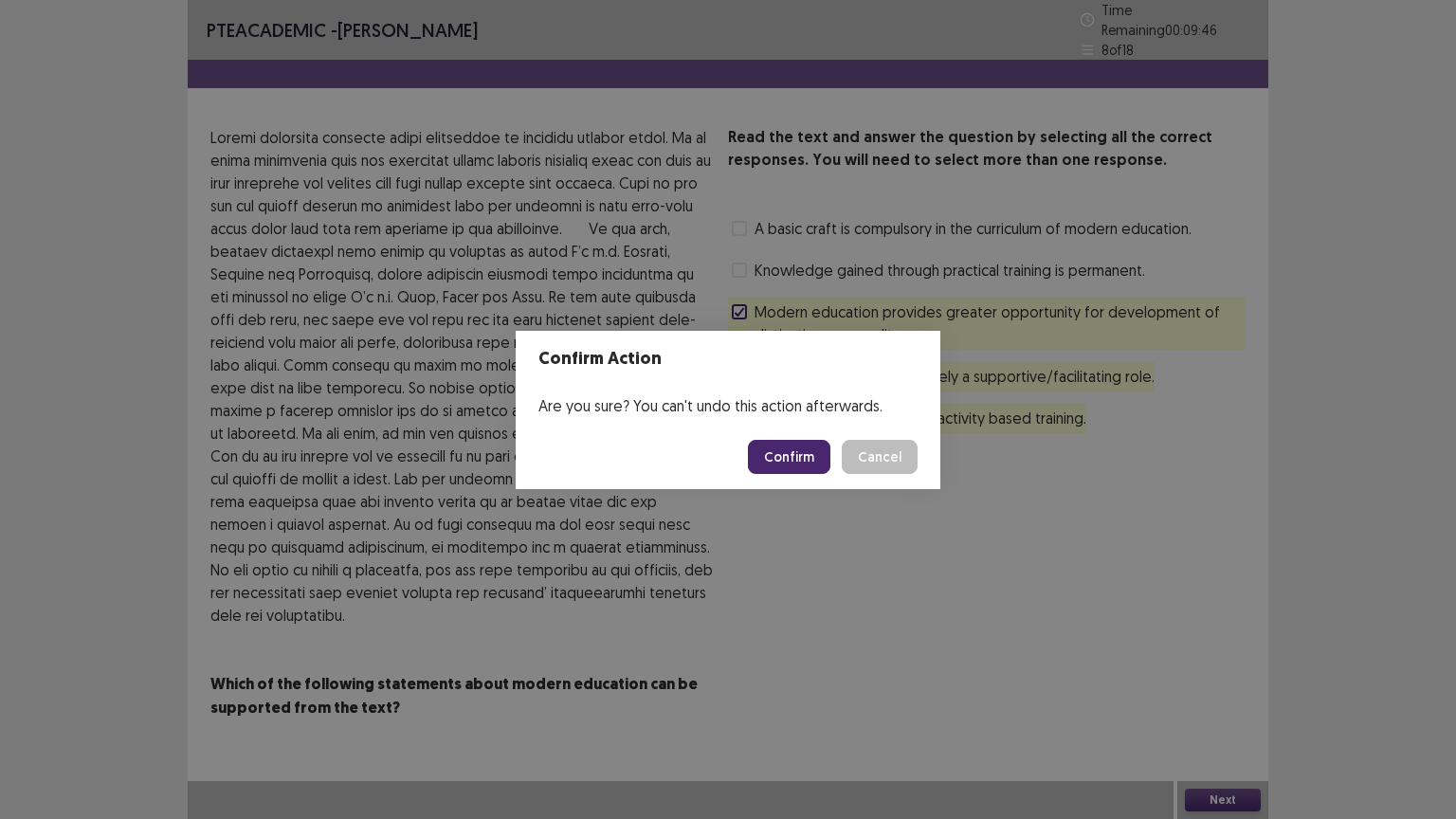
click at [819, 456] on button "Confirm" at bounding box center [788, 456] width 83 height 34
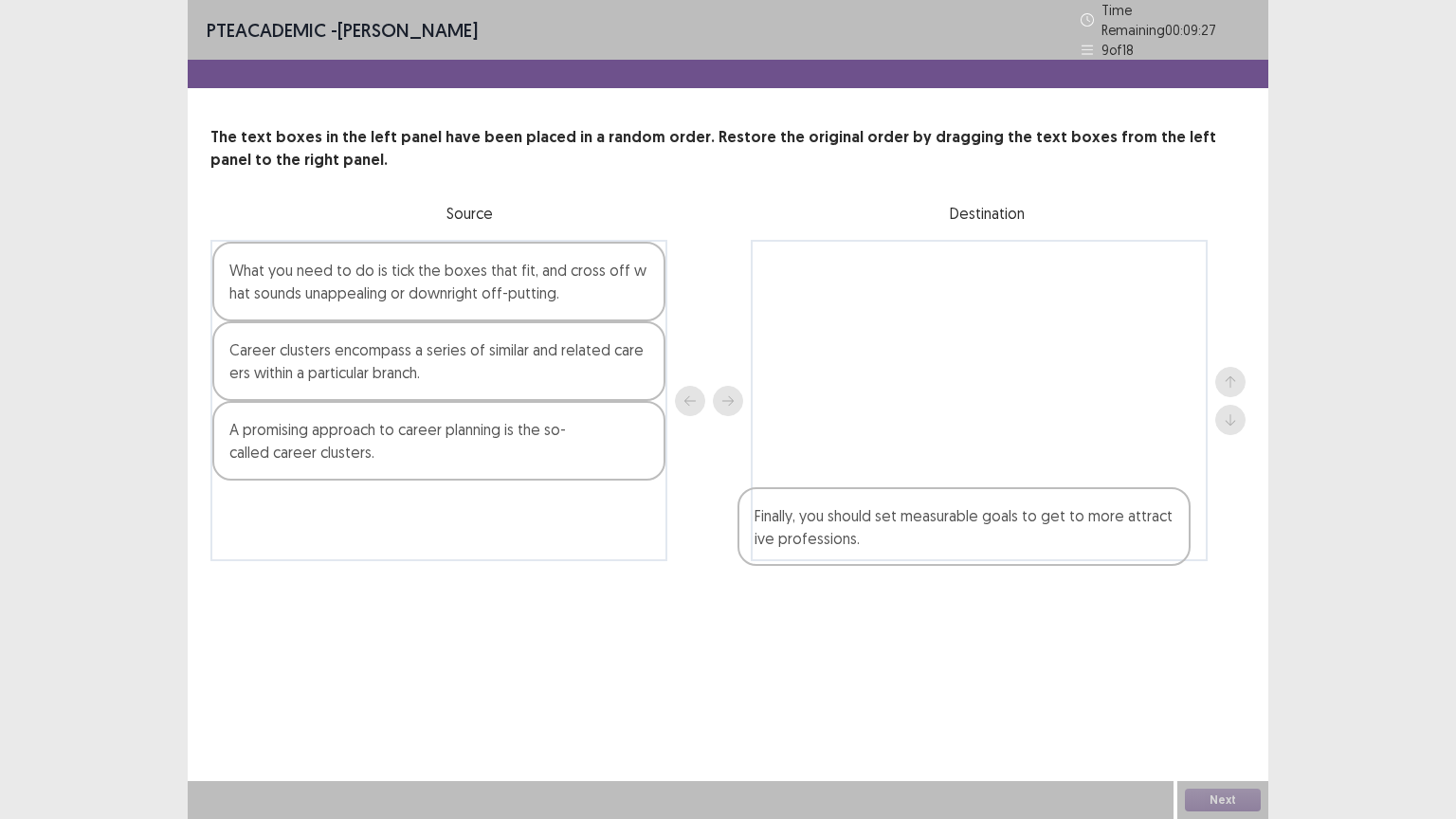
drag, startPoint x: 272, startPoint y: 367, endPoint x: 832, endPoint y: 524, distance: 581.6
click at [832, 524] on div "What you need to do is tick the boxes that fit, and cross off what sounds unapp…" at bounding box center [728, 401] width 1035 height 322
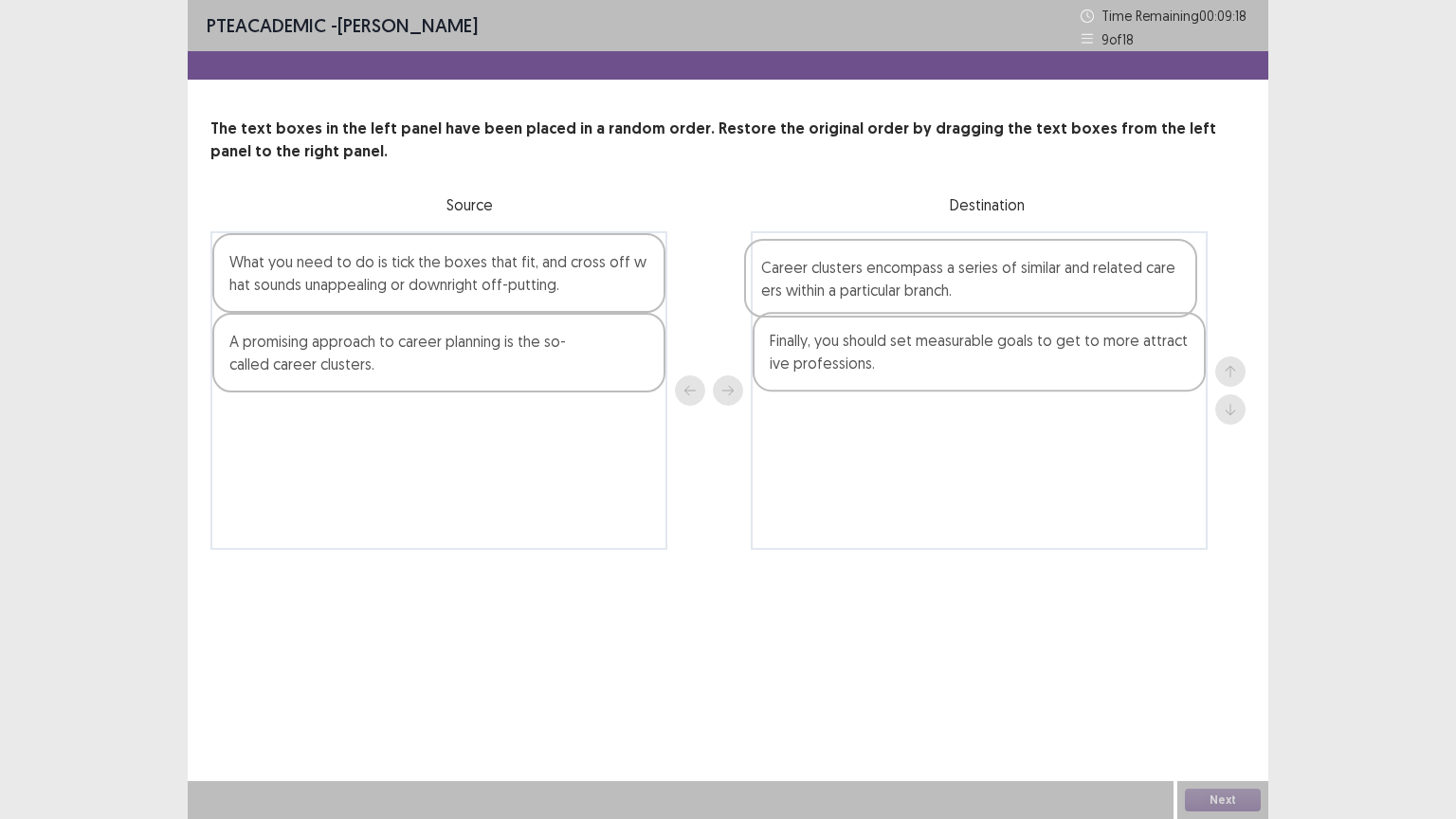
drag, startPoint x: 335, startPoint y: 373, endPoint x: 875, endPoint y: 296, distance: 545.5
click at [875, 296] on div "What you need to do is tick the boxes that fit, and cross off what sounds unapp…" at bounding box center [728, 390] width 1035 height 319
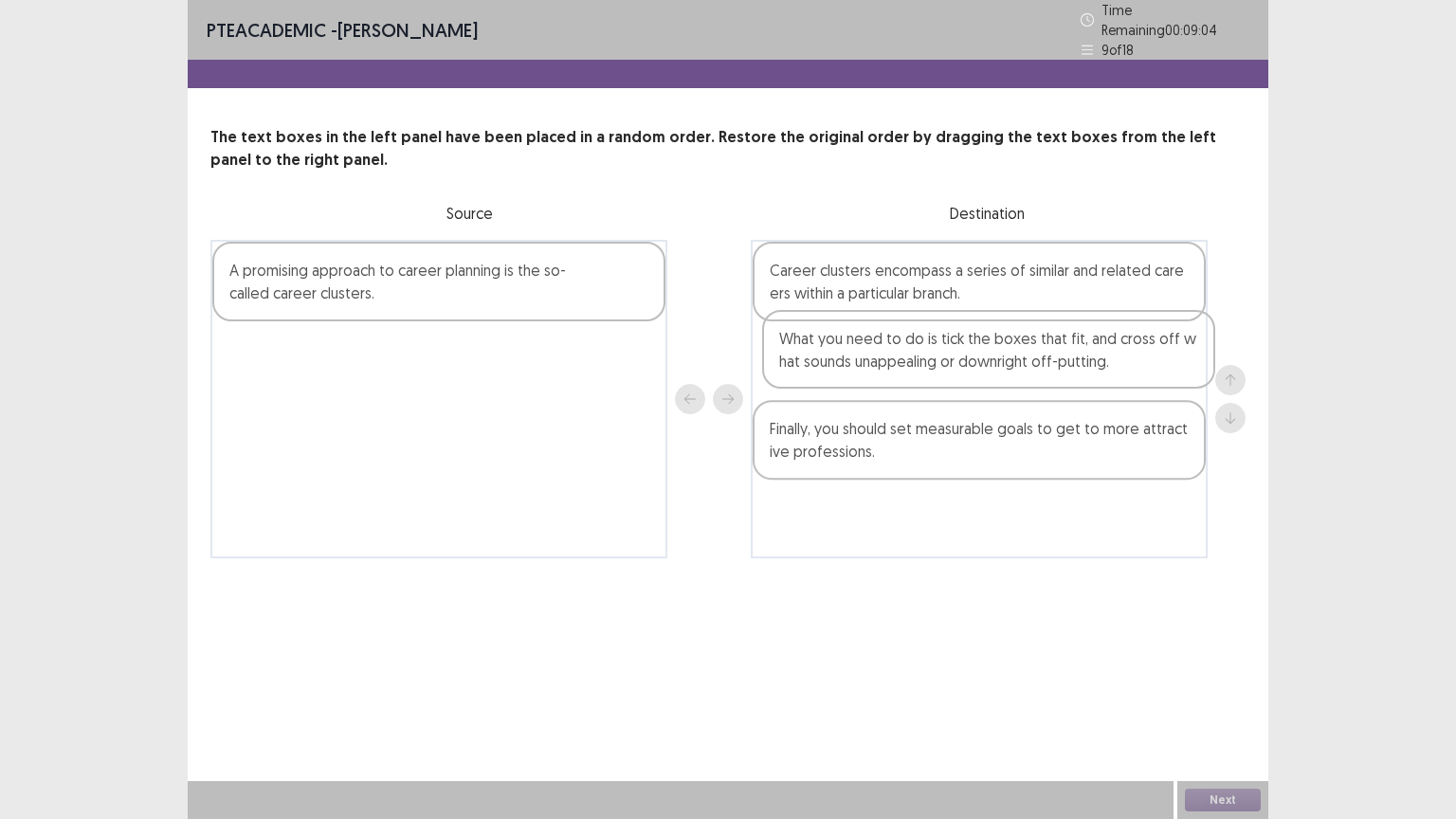
drag, startPoint x: 385, startPoint y: 292, endPoint x: 951, endPoint y: 370, distance: 571.3
click at [951, 370] on div "What you need to do is tick the boxes that fit, and cross off what sounds unapp…" at bounding box center [728, 399] width 1035 height 319
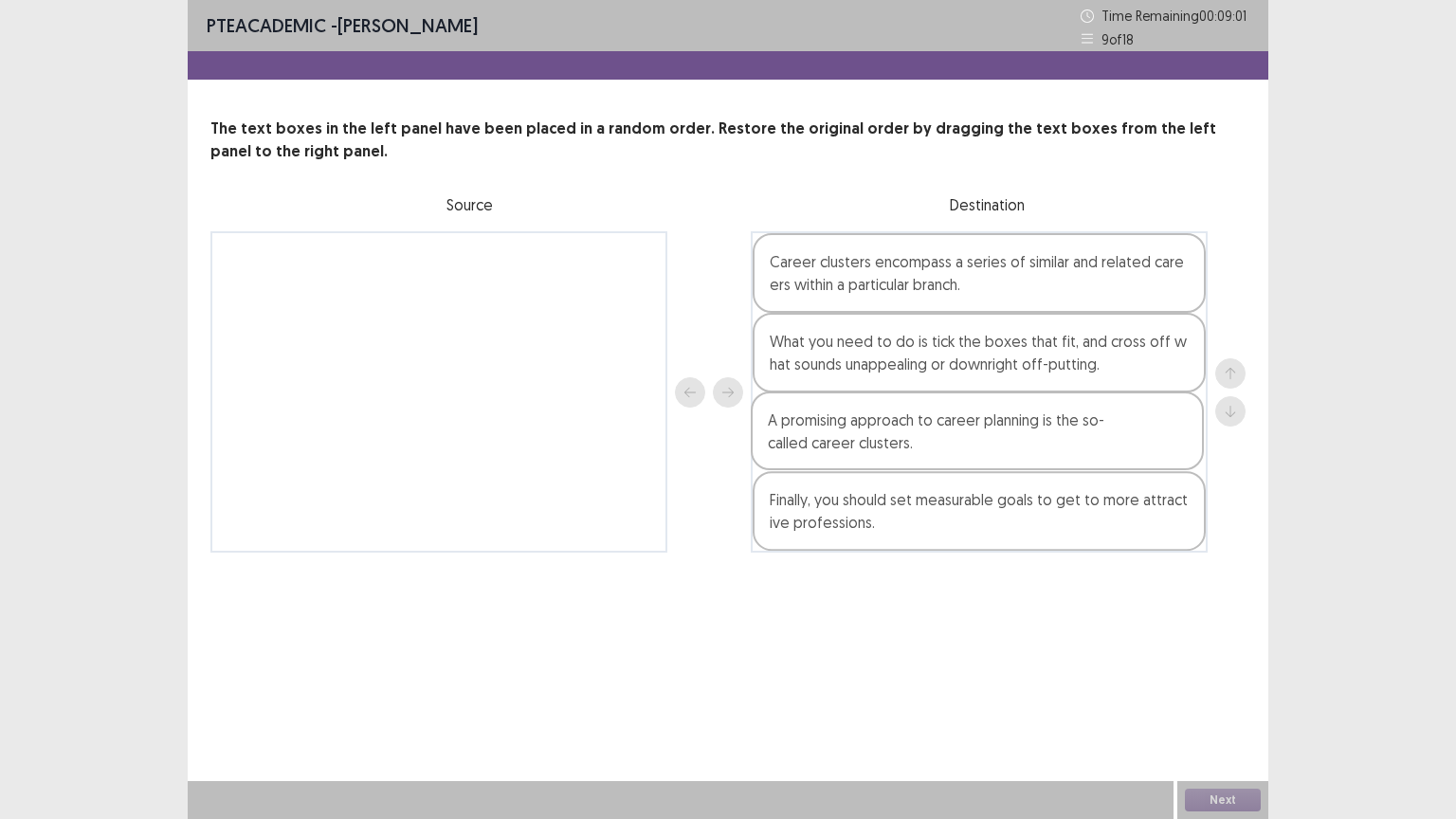
drag, startPoint x: 428, startPoint y: 282, endPoint x: 1002, endPoint y: 448, distance: 597.5
click at [1002, 448] on div "A promising approach to career planning is the so-called career clusters. Caree…" at bounding box center [728, 392] width 1035 height 322
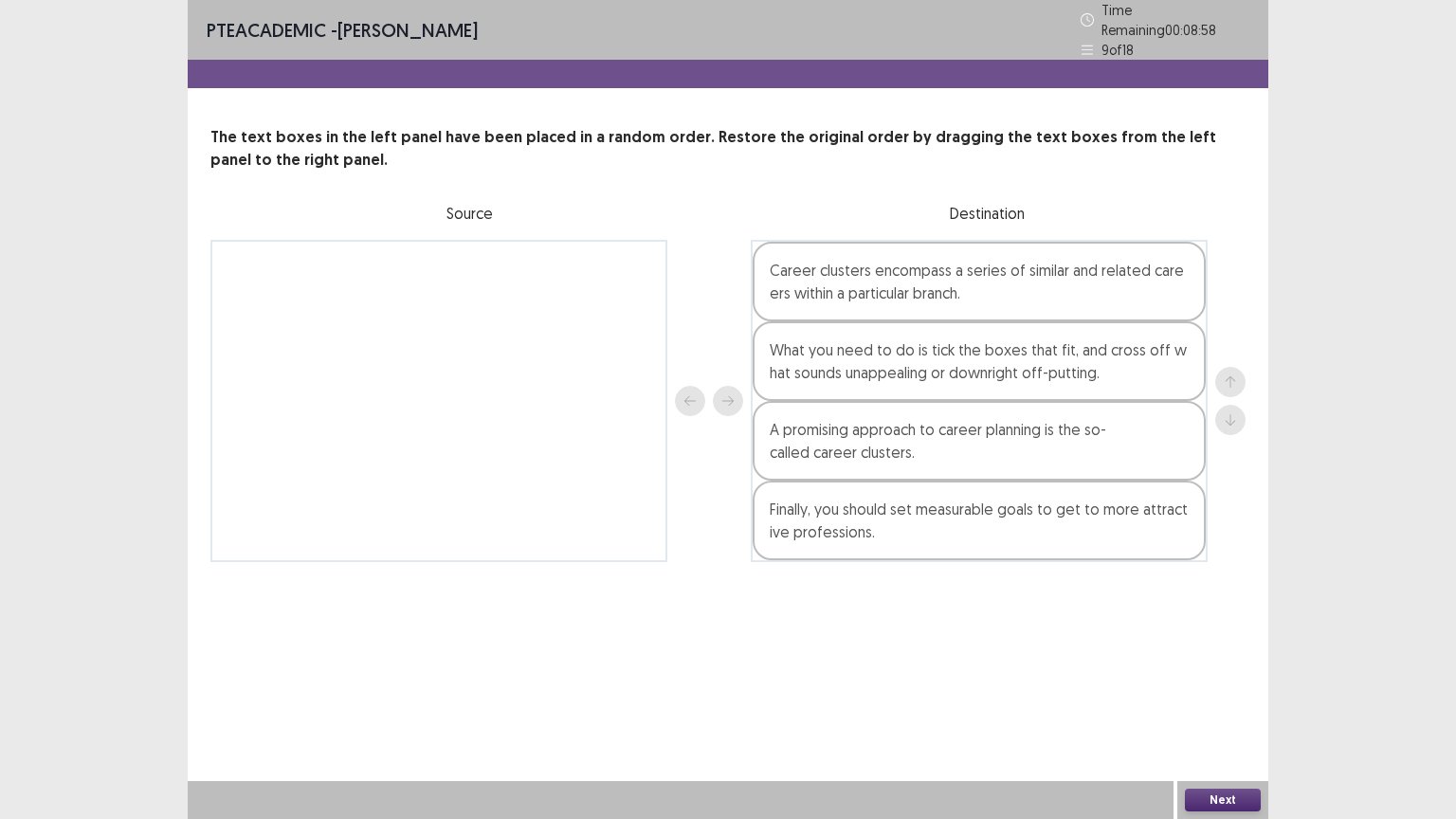
click at [1247, 691] on button "Next" at bounding box center [1222, 800] width 76 height 22
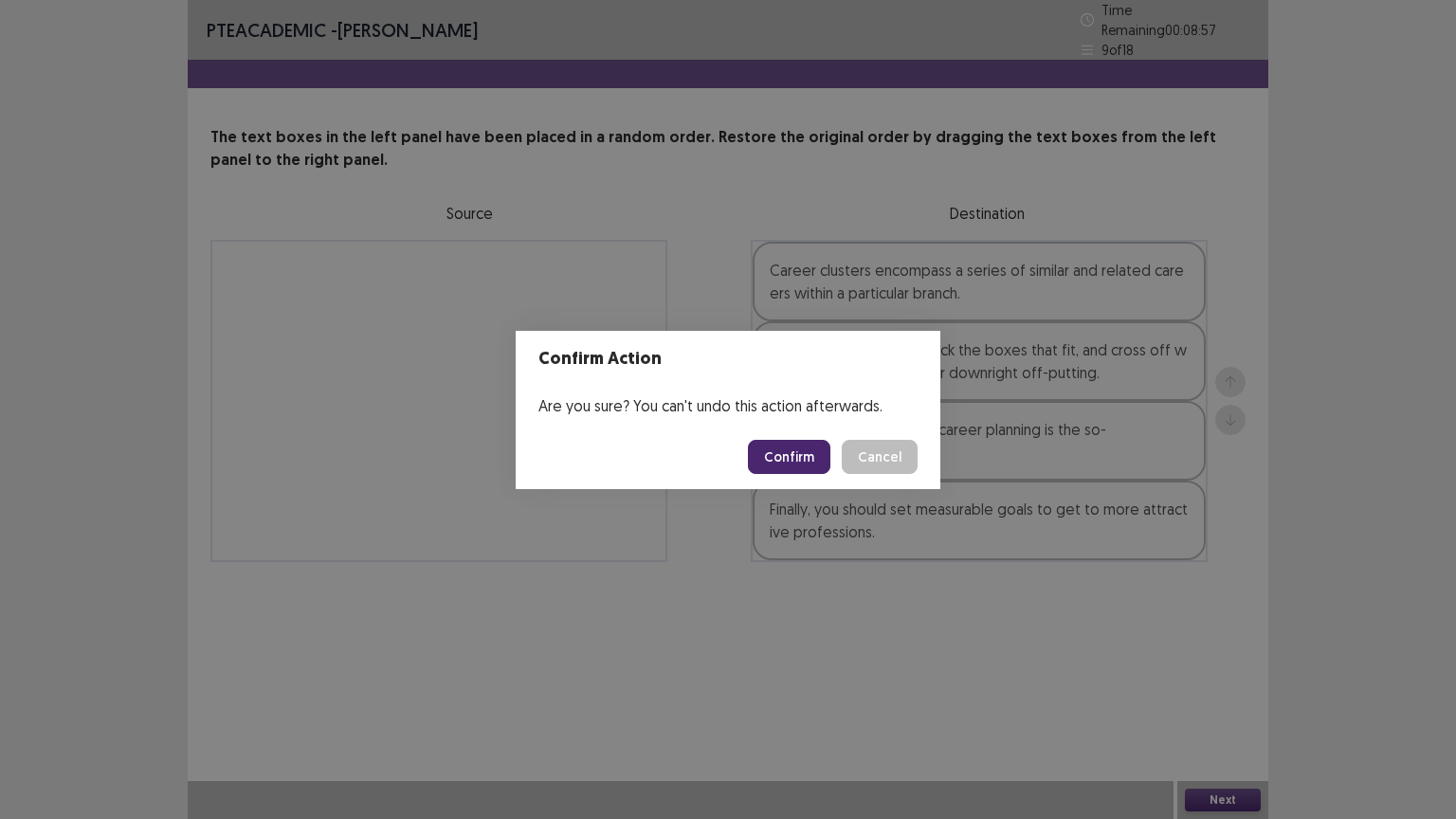
click at [796, 453] on button "Confirm" at bounding box center [788, 456] width 83 height 34
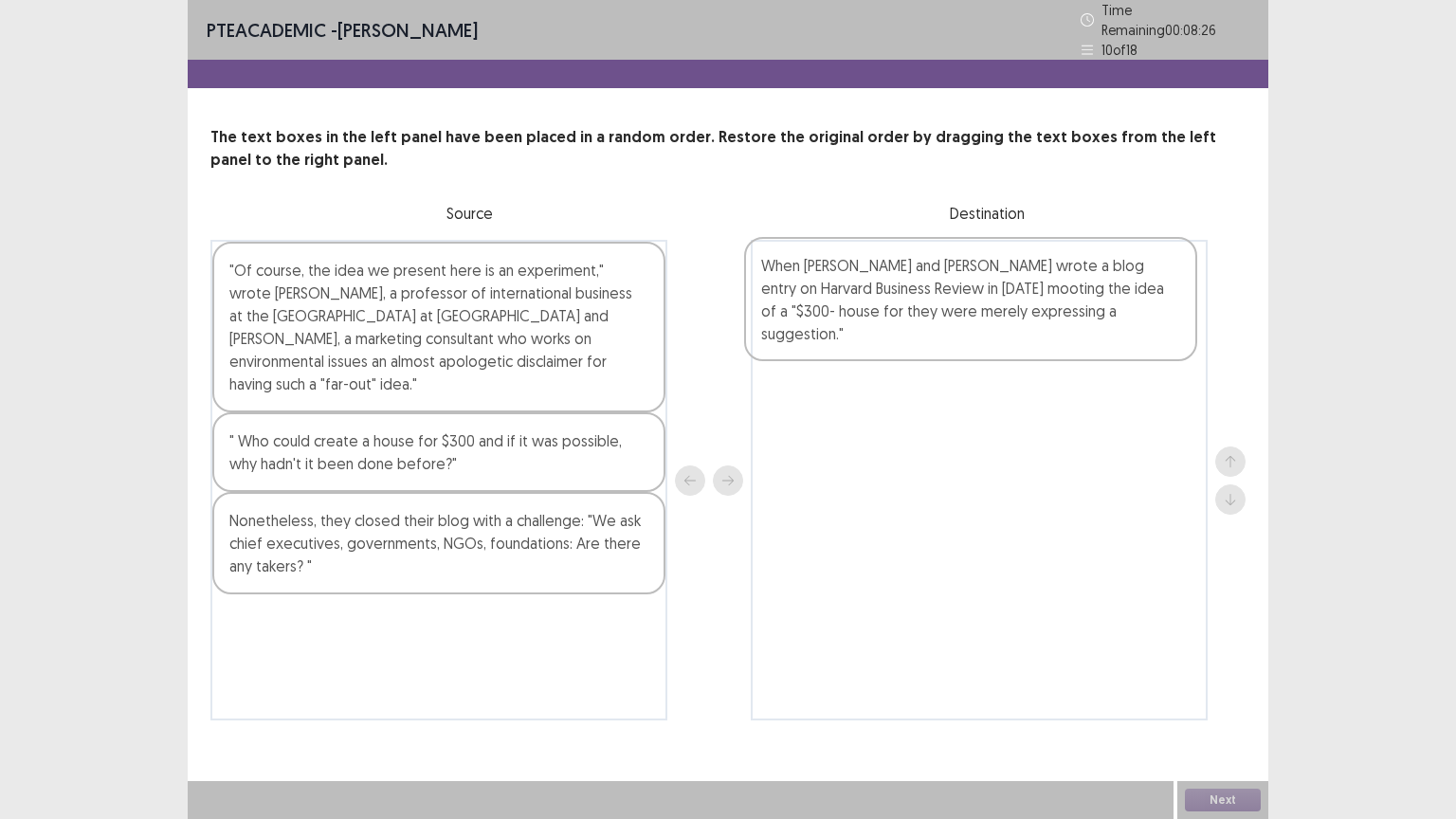
drag, startPoint x: 365, startPoint y: 476, endPoint x: 904, endPoint y: 326, distance: 559.5
click at [904, 326] on div ""Of course, the idea we present here is an experiment," wrote [PERSON_NAME], a …" at bounding box center [728, 480] width 1035 height 481
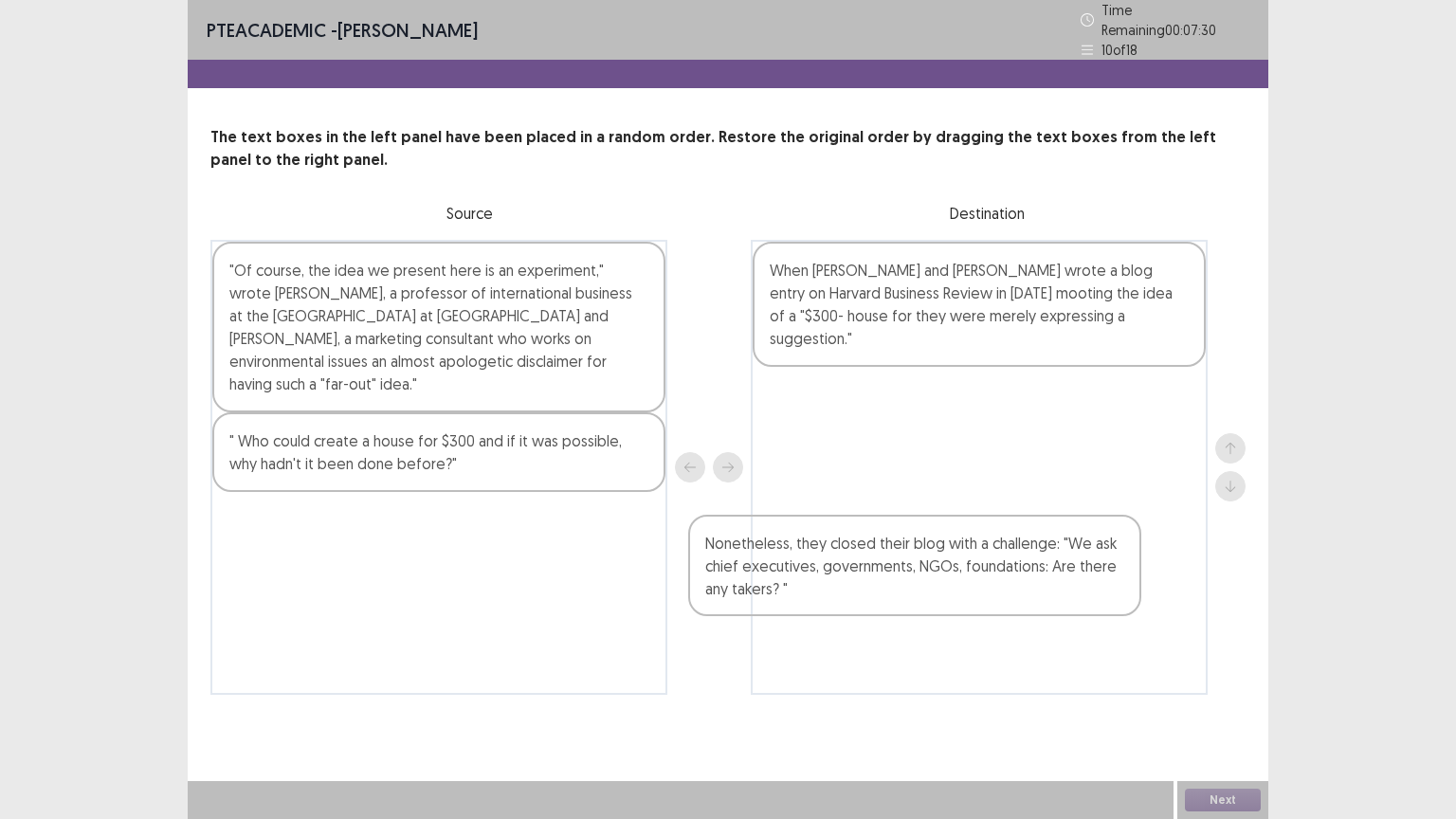
drag, startPoint x: 573, startPoint y: 528, endPoint x: 1284, endPoint y: 576, distance: 712.6
click at [1284, 576] on div "PTE academic - [PERSON_NAME] Time Remaining 00 : 07 : 30 10 of 18 The text boxe…" at bounding box center [728, 410] width 1456 height 819
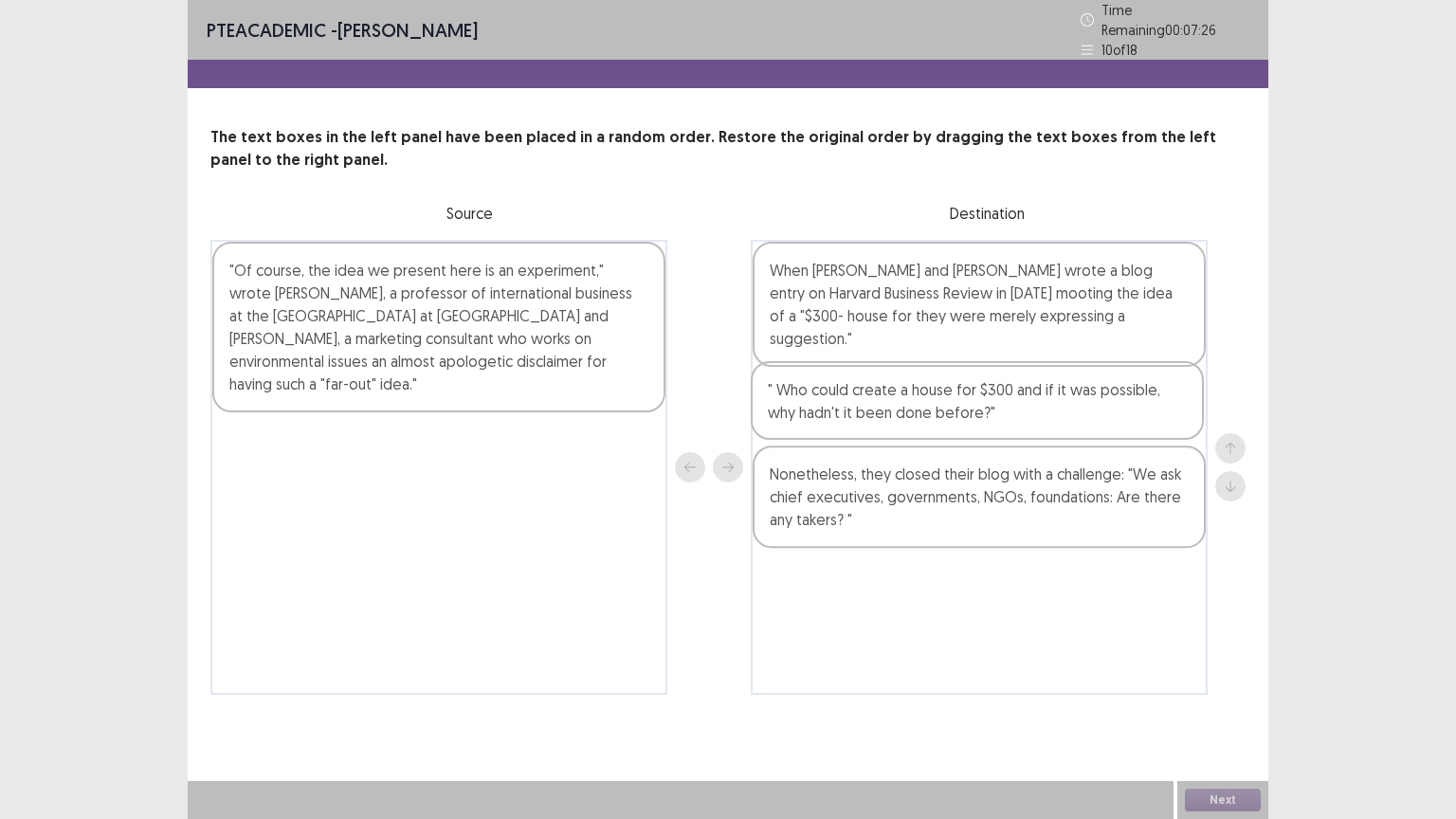
drag, startPoint x: 385, startPoint y: 427, endPoint x: 943, endPoint y: 403, distance: 558.5
click at [943, 403] on div ""Of course, the idea we present here is an experiment," wrote [PERSON_NAME], a …" at bounding box center [728, 467] width 1035 height 455
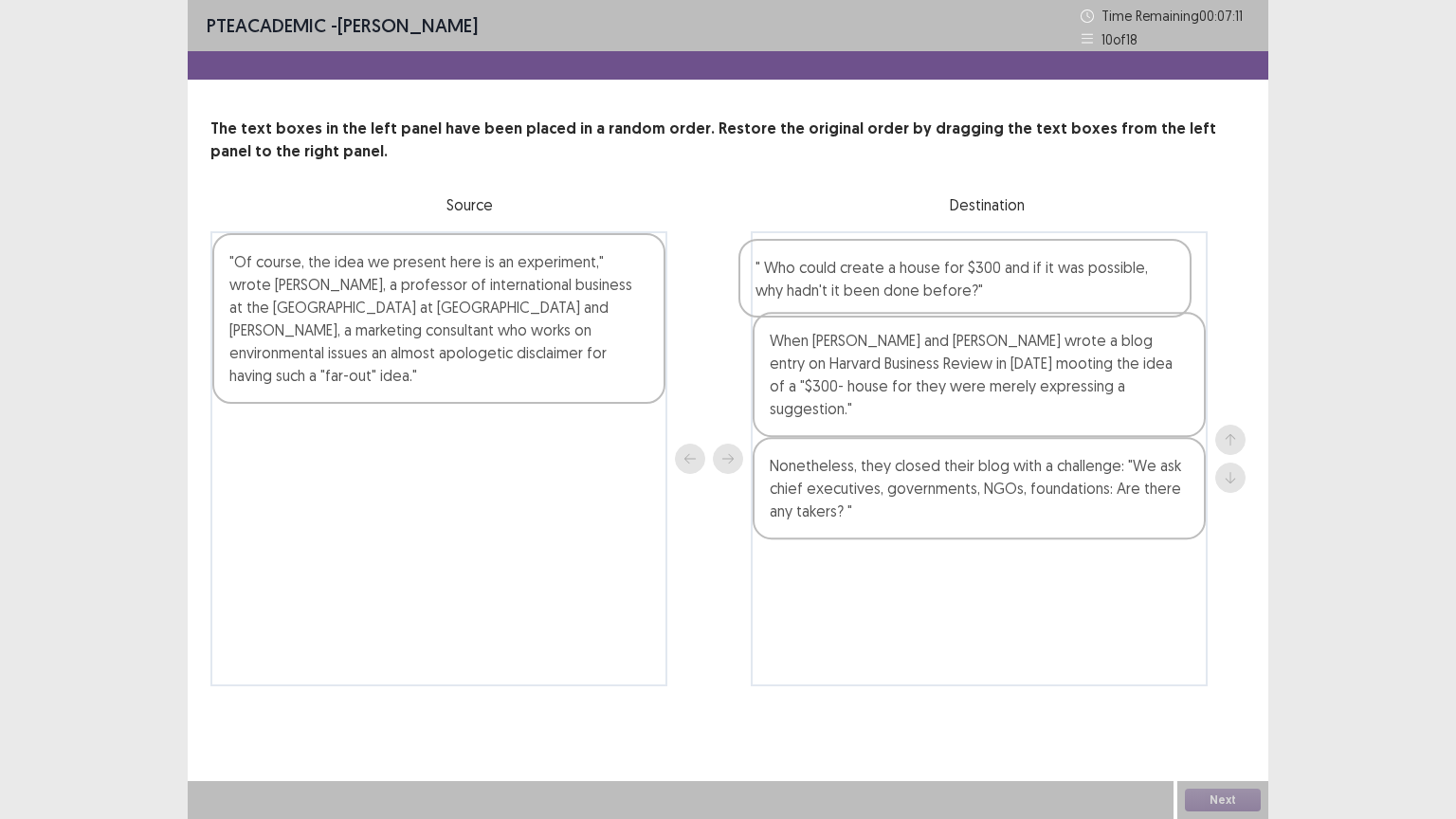
drag, startPoint x: 947, startPoint y: 389, endPoint x: 930, endPoint y: 265, distance: 125.2
click at [930, 265] on div "When [PERSON_NAME] and [PERSON_NAME] wrote a blog entry on Harvard Business Rev…" at bounding box center [978, 458] width 457 height 455
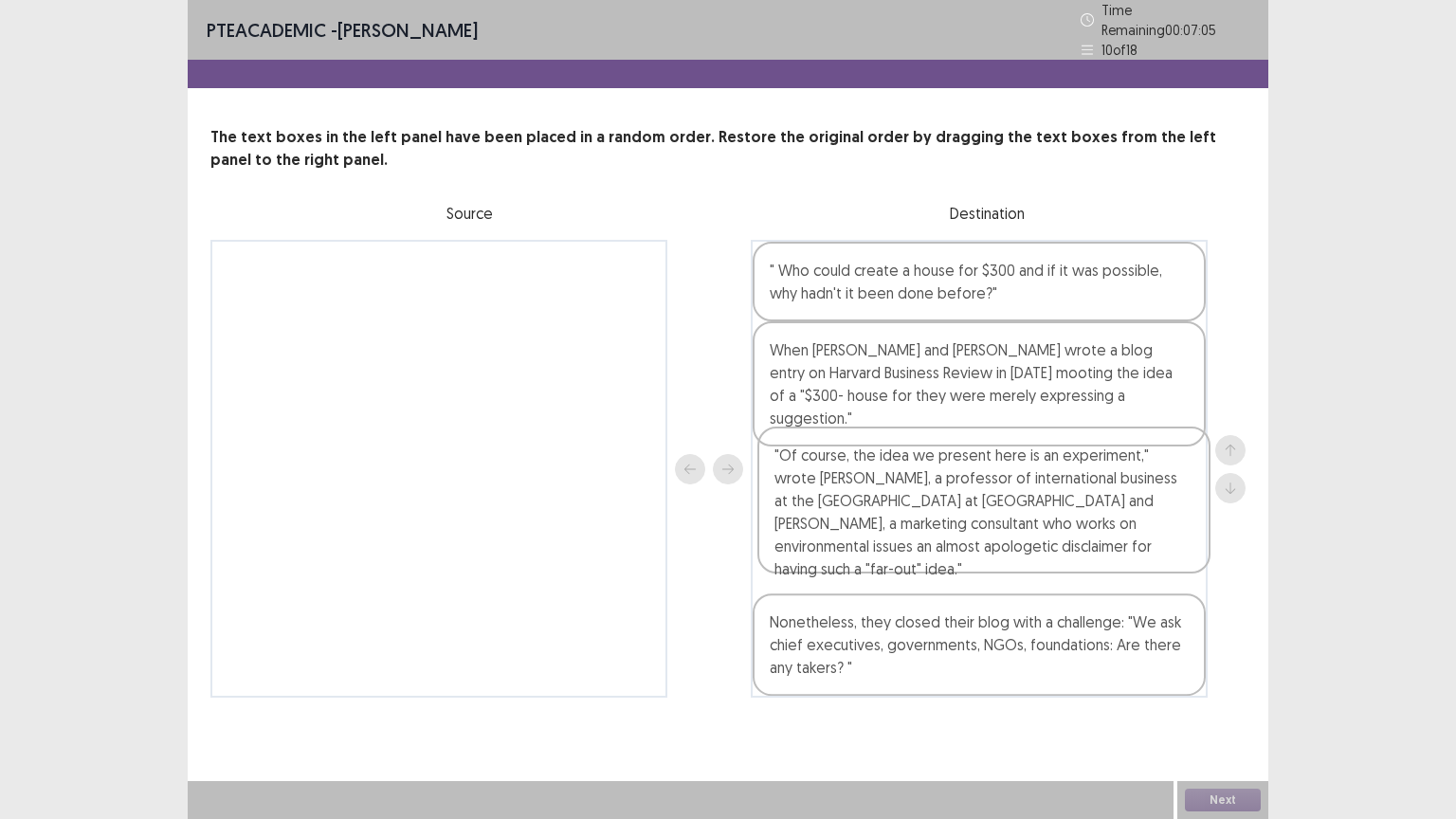
drag, startPoint x: 428, startPoint y: 306, endPoint x: 982, endPoint y: 504, distance: 588.3
click at [982, 504] on div ""Of course, the idea we present here is an experiment," wrote [PERSON_NAME], a …" at bounding box center [728, 469] width 1035 height 458
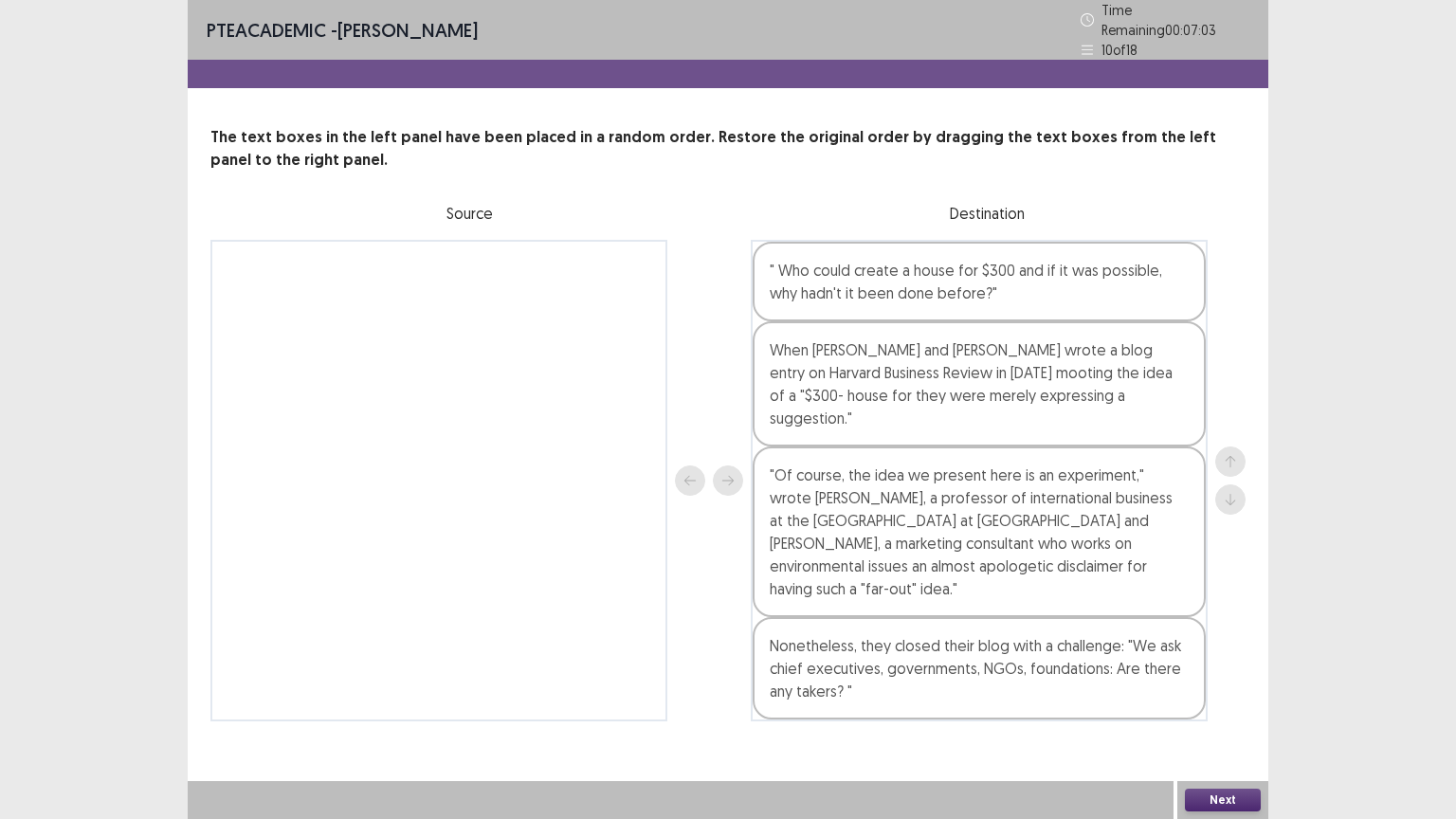
click at [1236, 691] on button "Next" at bounding box center [1222, 800] width 76 height 22
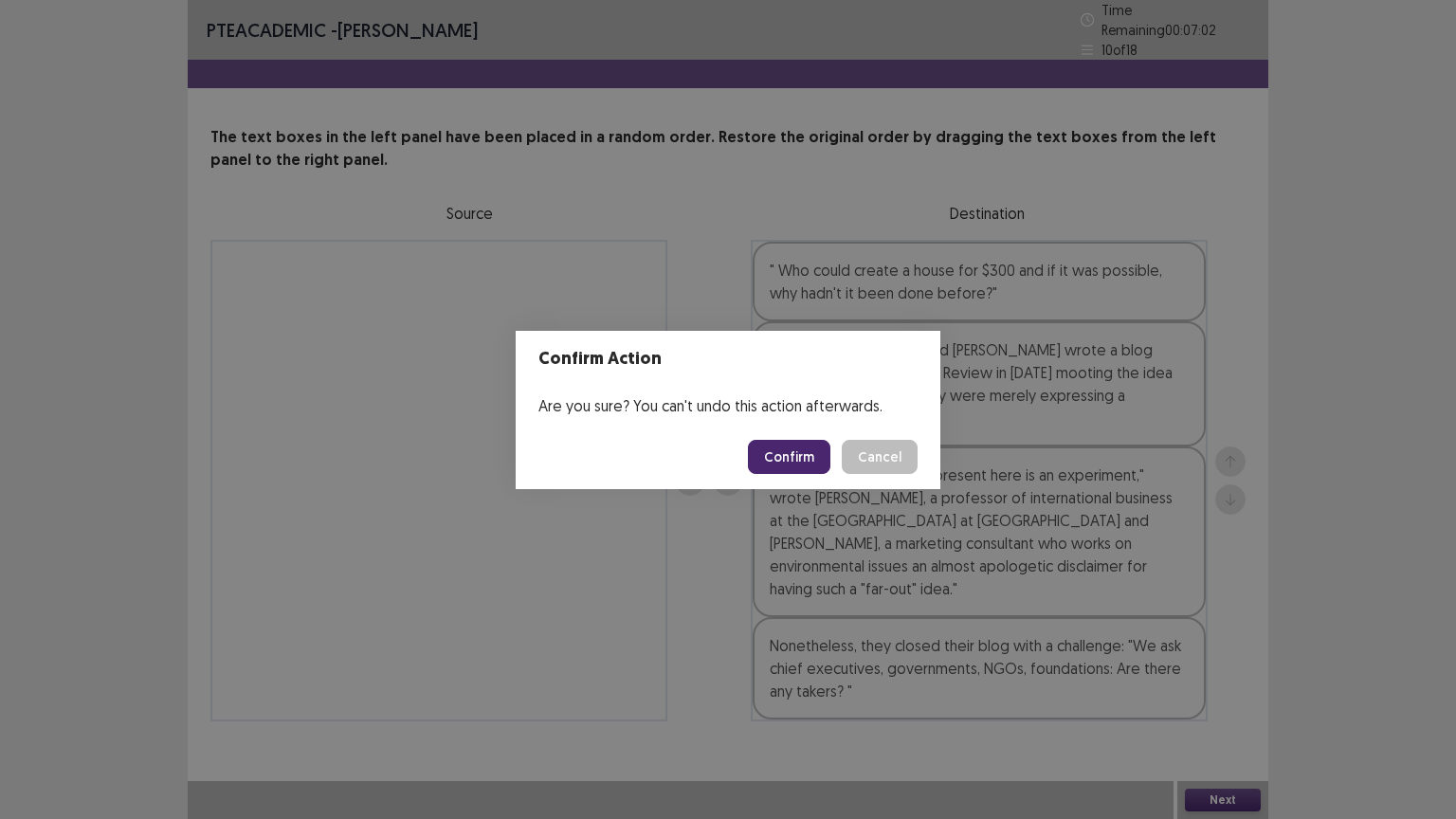
click at [792, 463] on button "Confirm" at bounding box center [788, 456] width 83 height 34
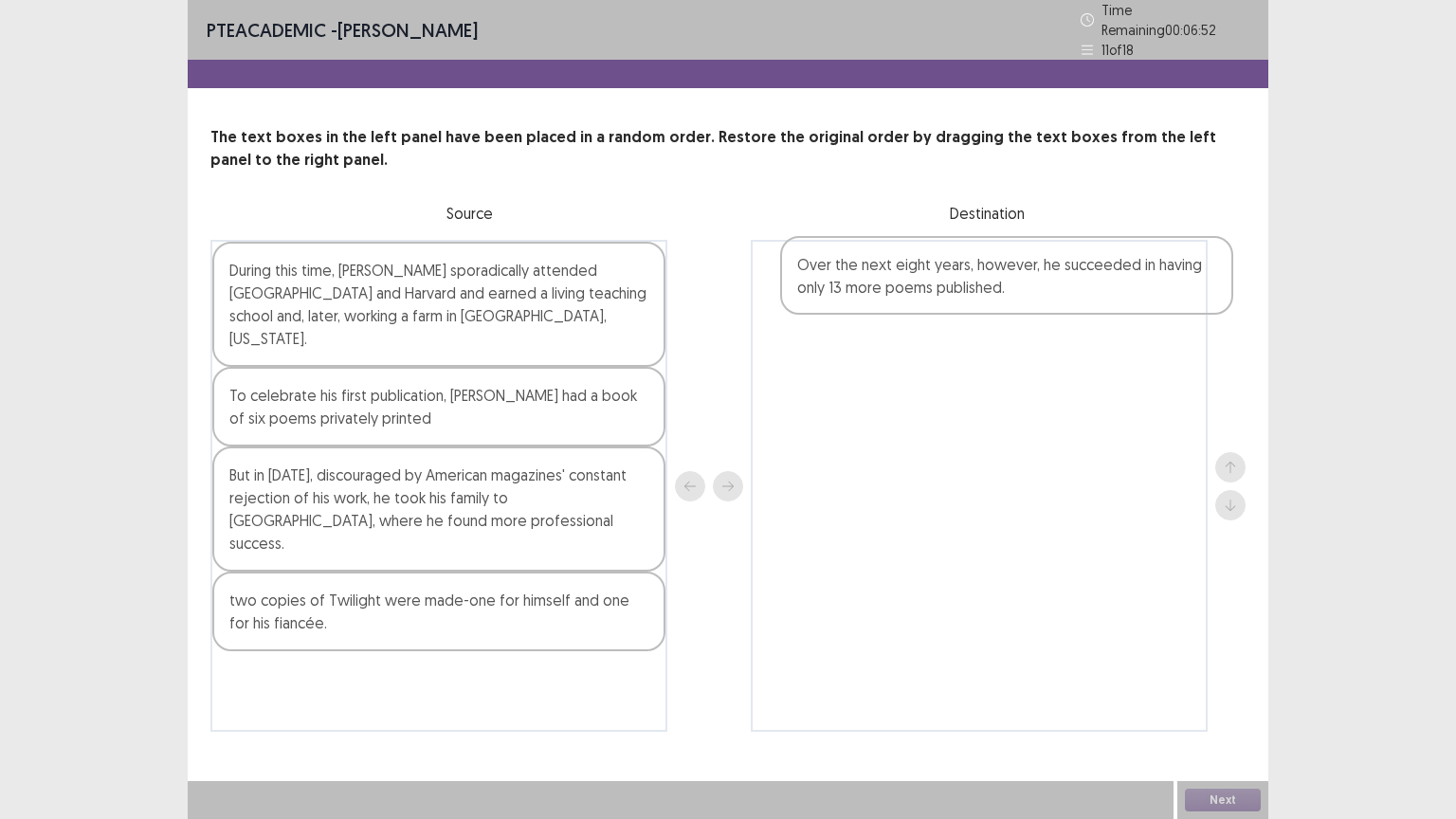
drag, startPoint x: 448, startPoint y: 389, endPoint x: 1044, endPoint y: 281, distance: 605.7
click at [1044, 281] on div "During this time, [PERSON_NAME] sporadically attended [GEOGRAPHIC_DATA] and Har…" at bounding box center [728, 486] width 1035 height 492
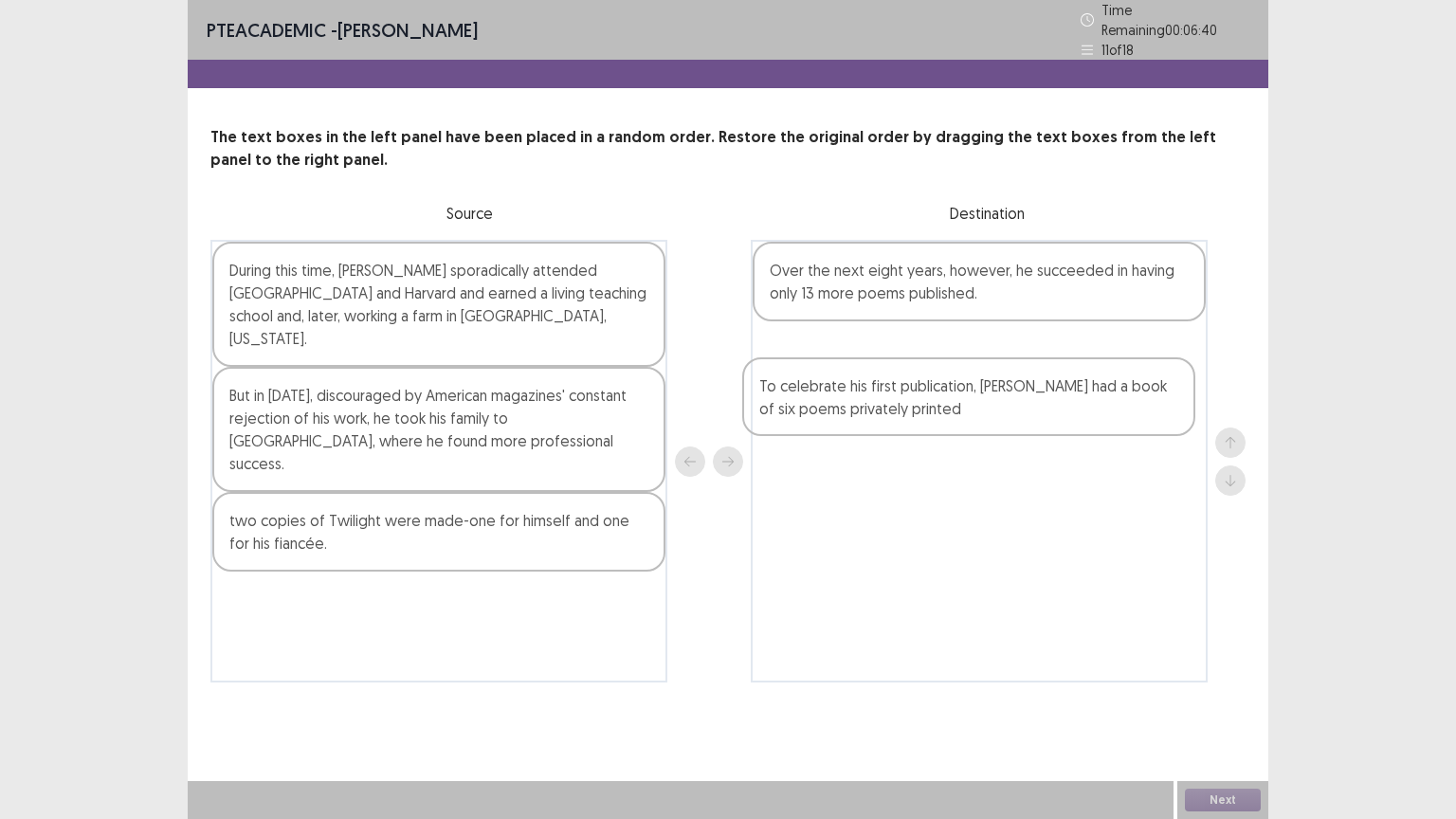
drag, startPoint x: 402, startPoint y: 398, endPoint x: 1003, endPoint y: 410, distance: 601.1
click at [1003, 410] on div "During this time, [PERSON_NAME] sporadically attended [GEOGRAPHIC_DATA] and Har…" at bounding box center [728, 461] width 1035 height 443
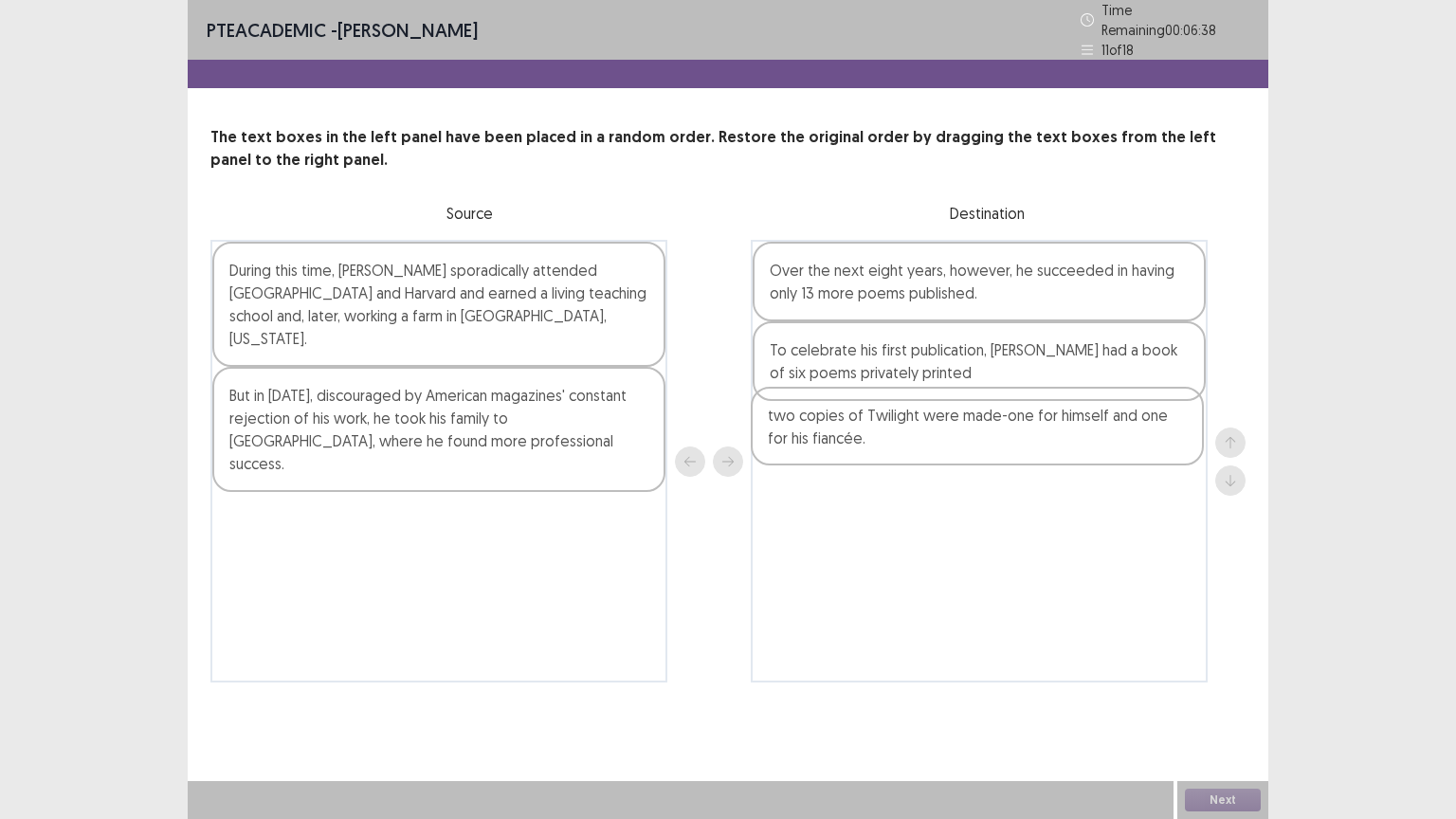
drag, startPoint x: 416, startPoint y: 497, endPoint x: 962, endPoint y: 448, distance: 548.2
click at [962, 448] on div "During this time, [PERSON_NAME] sporadically attended [GEOGRAPHIC_DATA] and Har…" at bounding box center [728, 461] width 1035 height 443
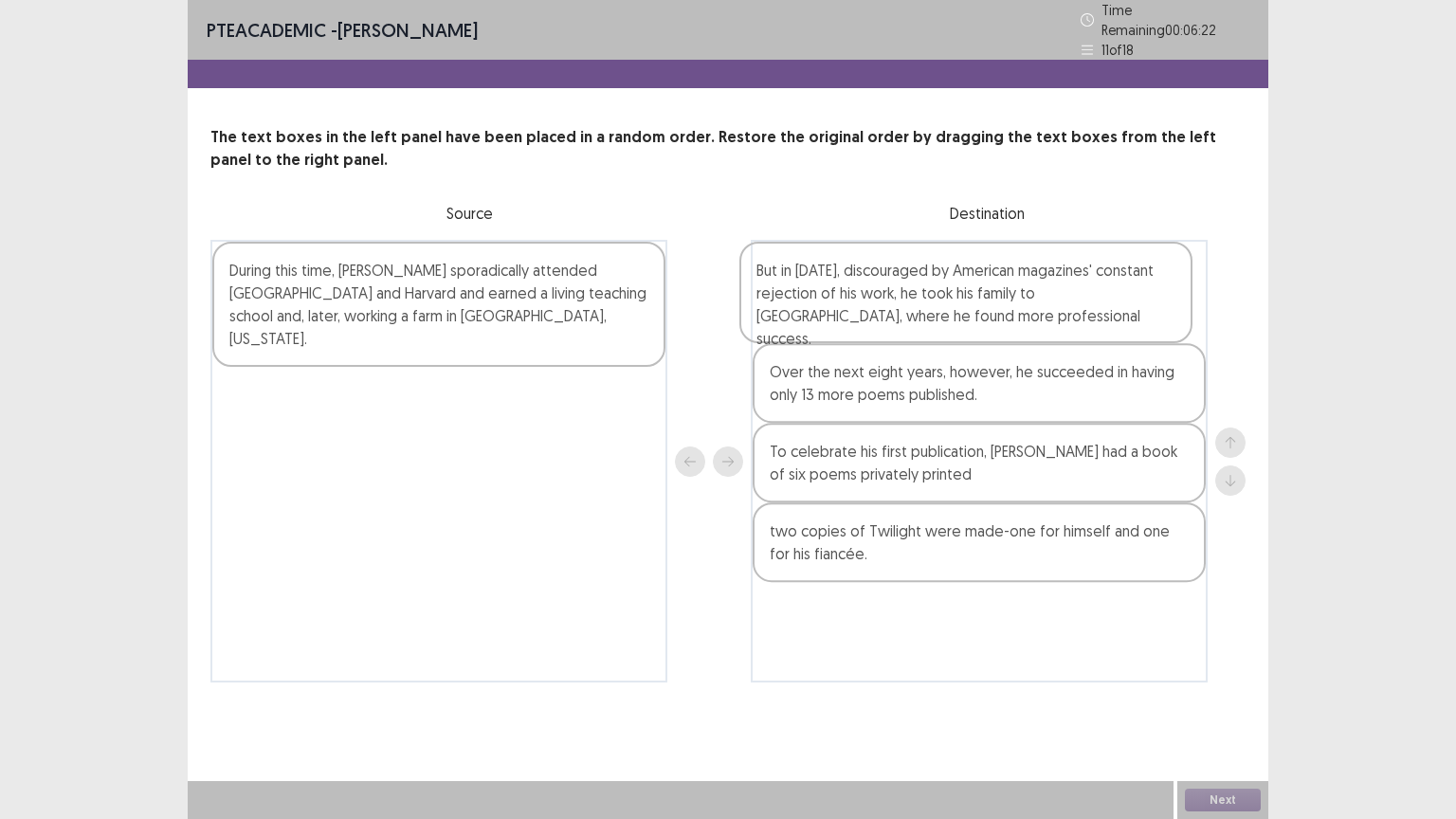
drag, startPoint x: 395, startPoint y: 411, endPoint x: 940, endPoint y: 314, distance: 553.6
click at [940, 314] on div "During this time, [PERSON_NAME] sporadically attended [GEOGRAPHIC_DATA] and Har…" at bounding box center [728, 461] width 1035 height 443
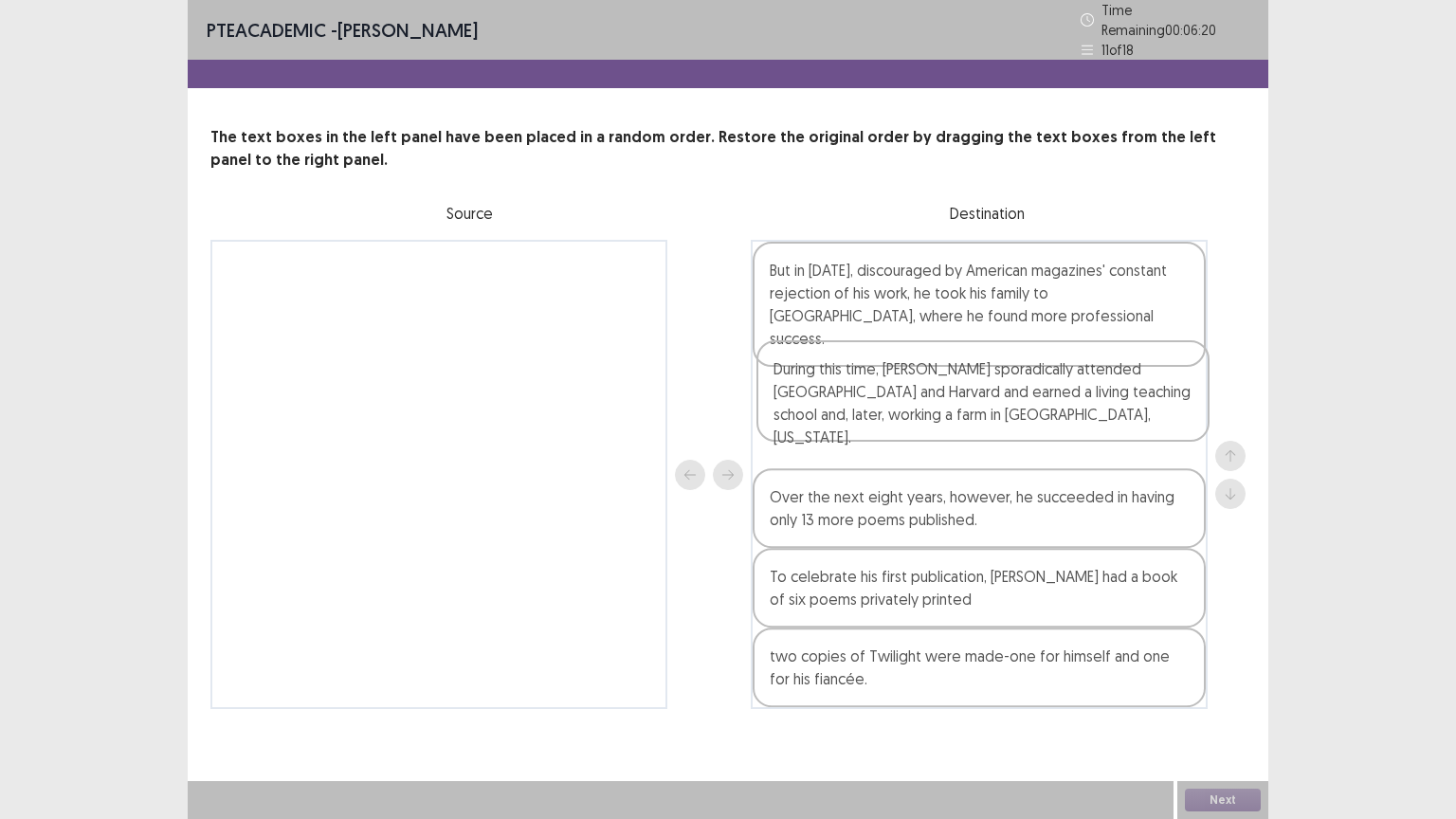
drag, startPoint x: 436, startPoint y: 294, endPoint x: 1009, endPoint y: 403, distance: 583.3
click at [1009, 403] on div "During this time, [PERSON_NAME] sporadically attended [GEOGRAPHIC_DATA] and Har…" at bounding box center [728, 474] width 1035 height 469
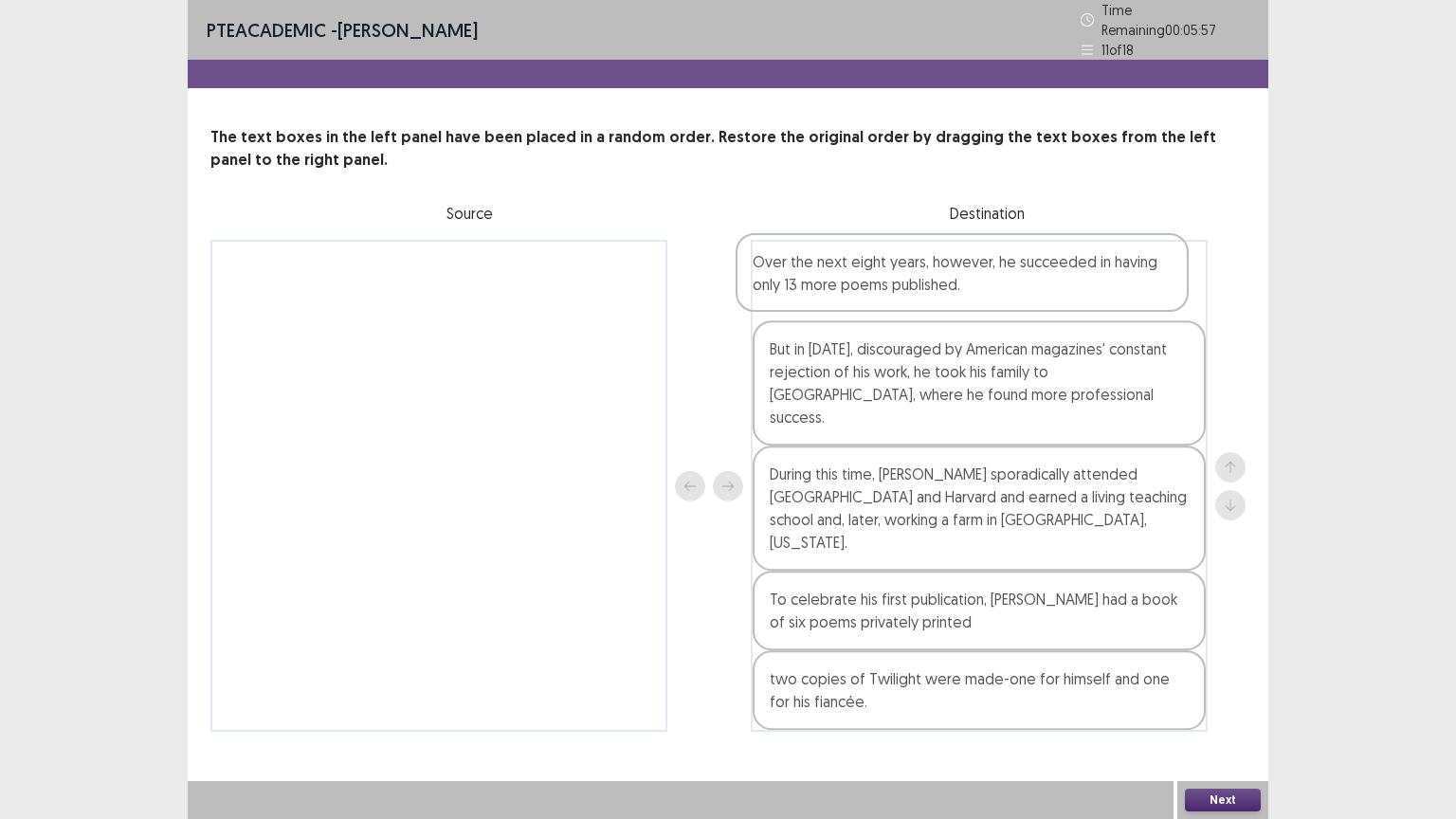
drag, startPoint x: 959, startPoint y: 470, endPoint x: 945, endPoint y: 260, distance: 210.5
click at [945, 260] on div "But in [DATE], discouraged by American magazines' constant rejection of his wor…" at bounding box center [978, 486] width 457 height 492
click at [1240, 691] on button "Next" at bounding box center [1222, 800] width 76 height 22
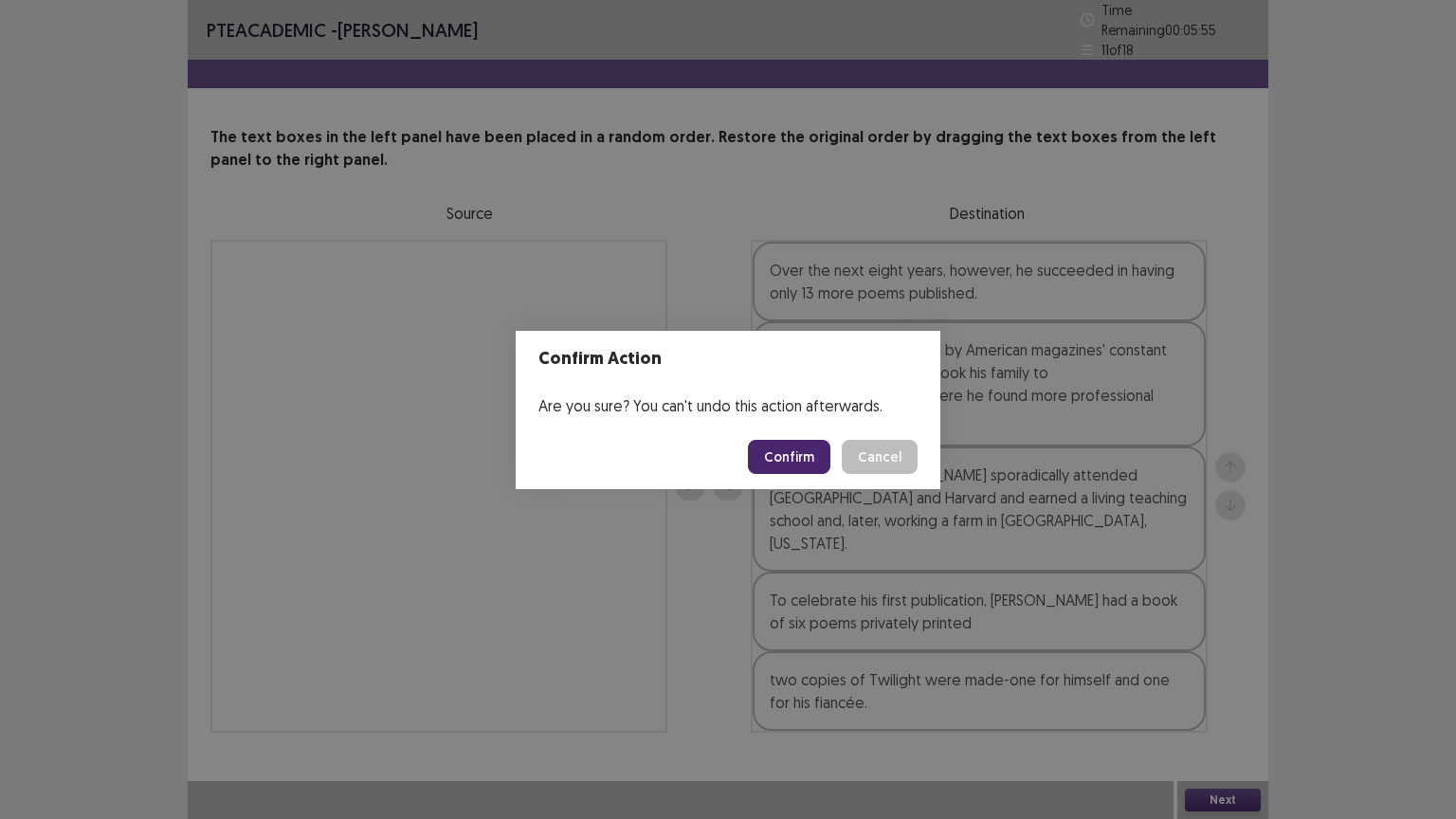
click at [792, 463] on button "Confirm" at bounding box center [788, 456] width 83 height 34
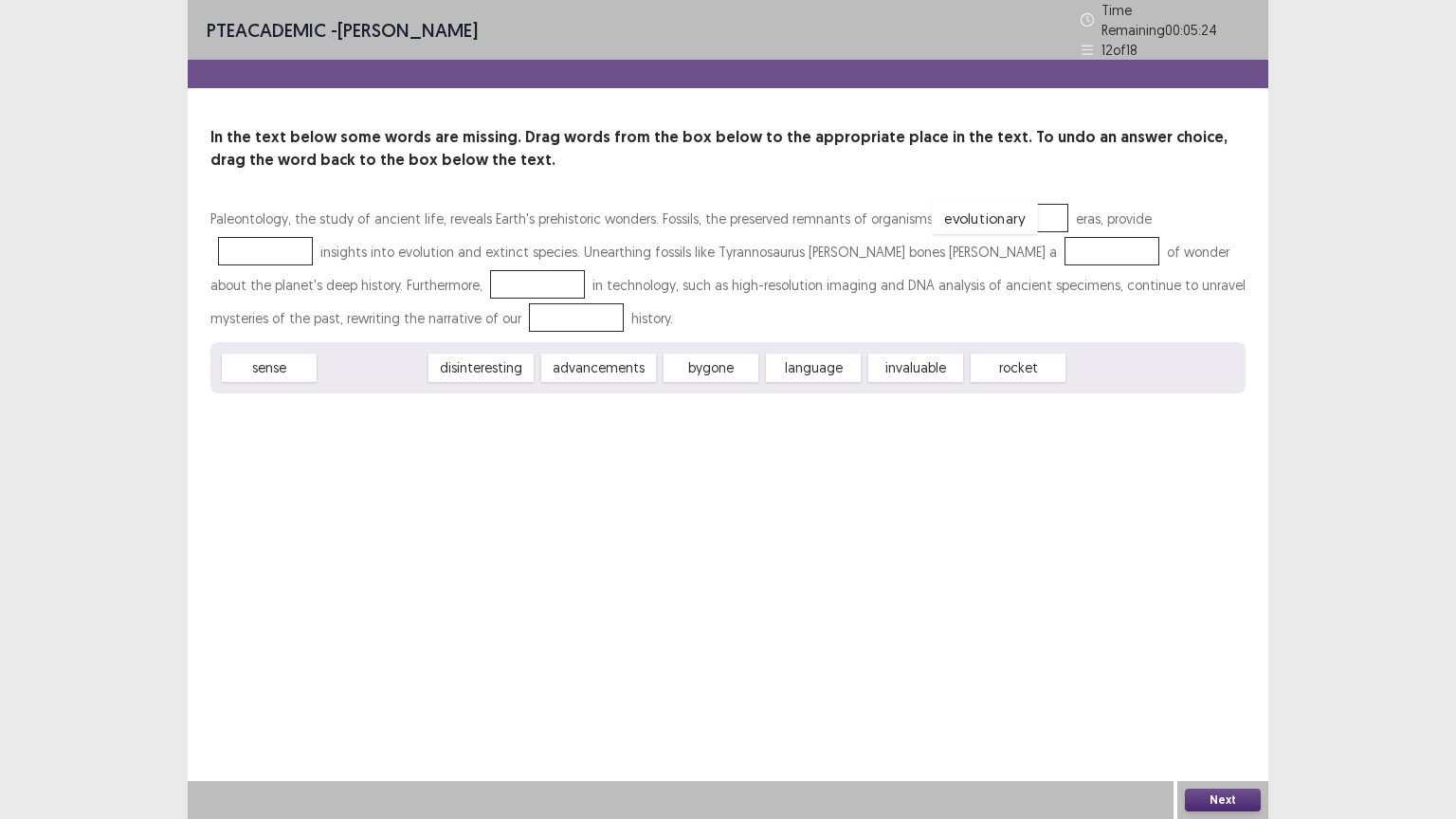
drag, startPoint x: 387, startPoint y: 360, endPoint x: 999, endPoint y: 210, distance: 630.1
drag, startPoint x: 467, startPoint y: 365, endPoint x: 804, endPoint y: 251, distance: 355.8
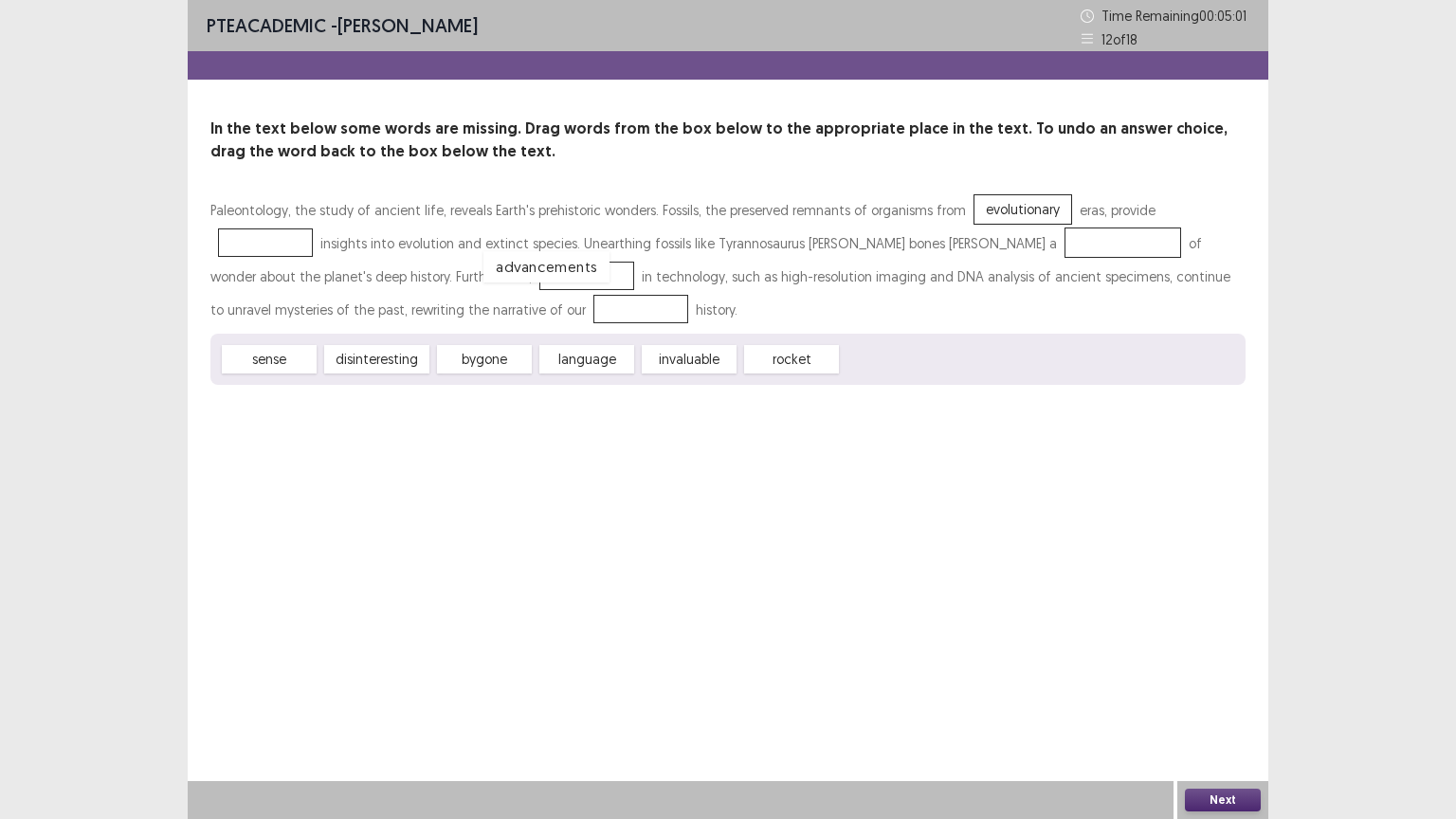
drag, startPoint x: 849, startPoint y: 247, endPoint x: 275, endPoint y: 272, distance: 574.5
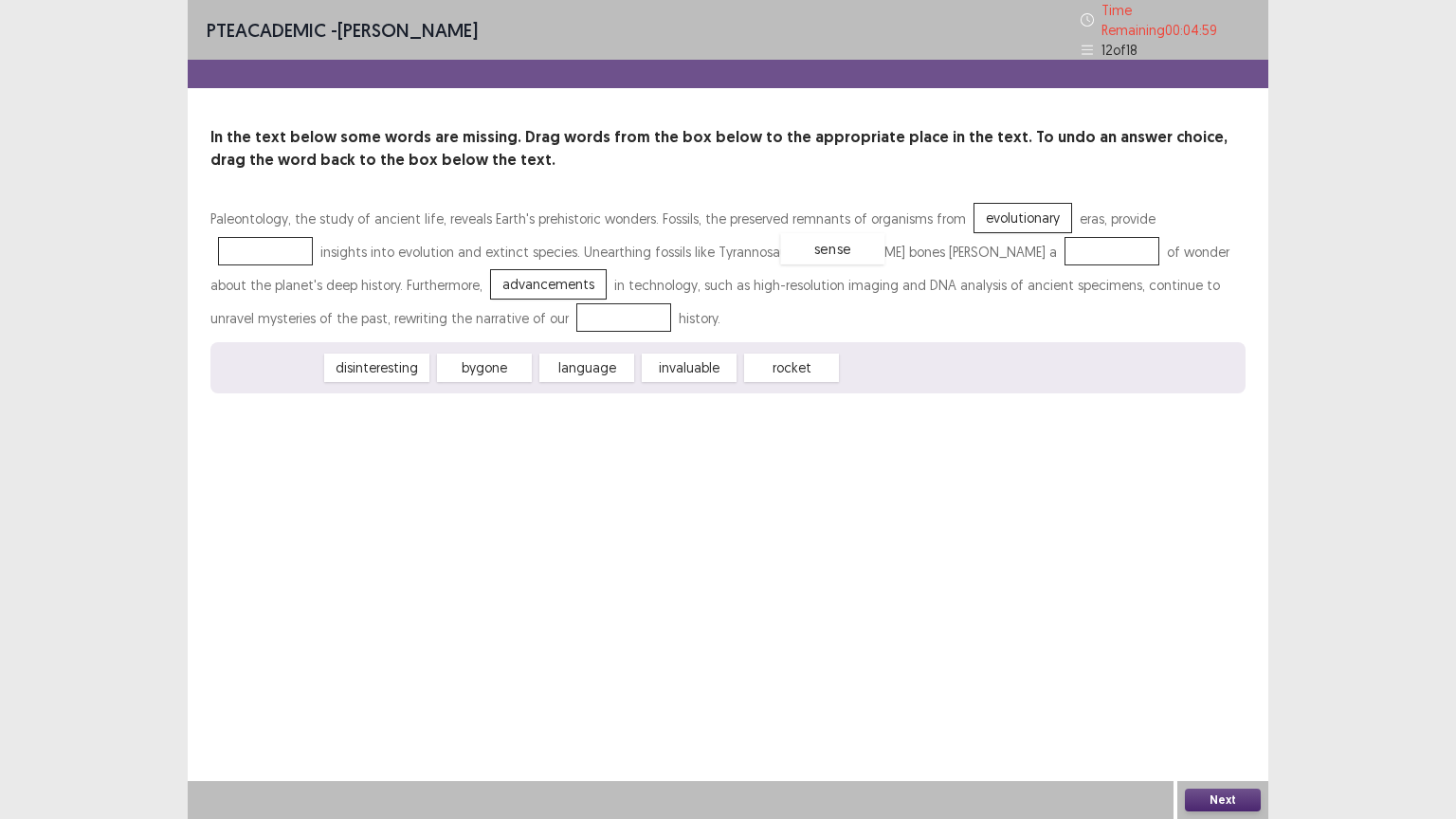
drag, startPoint x: 289, startPoint y: 359, endPoint x: 853, endPoint y: 239, distance: 576.6
drag, startPoint x: 599, startPoint y: 359, endPoint x: 295, endPoint y: 302, distance: 309.3
click at [1250, 691] on button "Next" at bounding box center [1222, 800] width 76 height 22
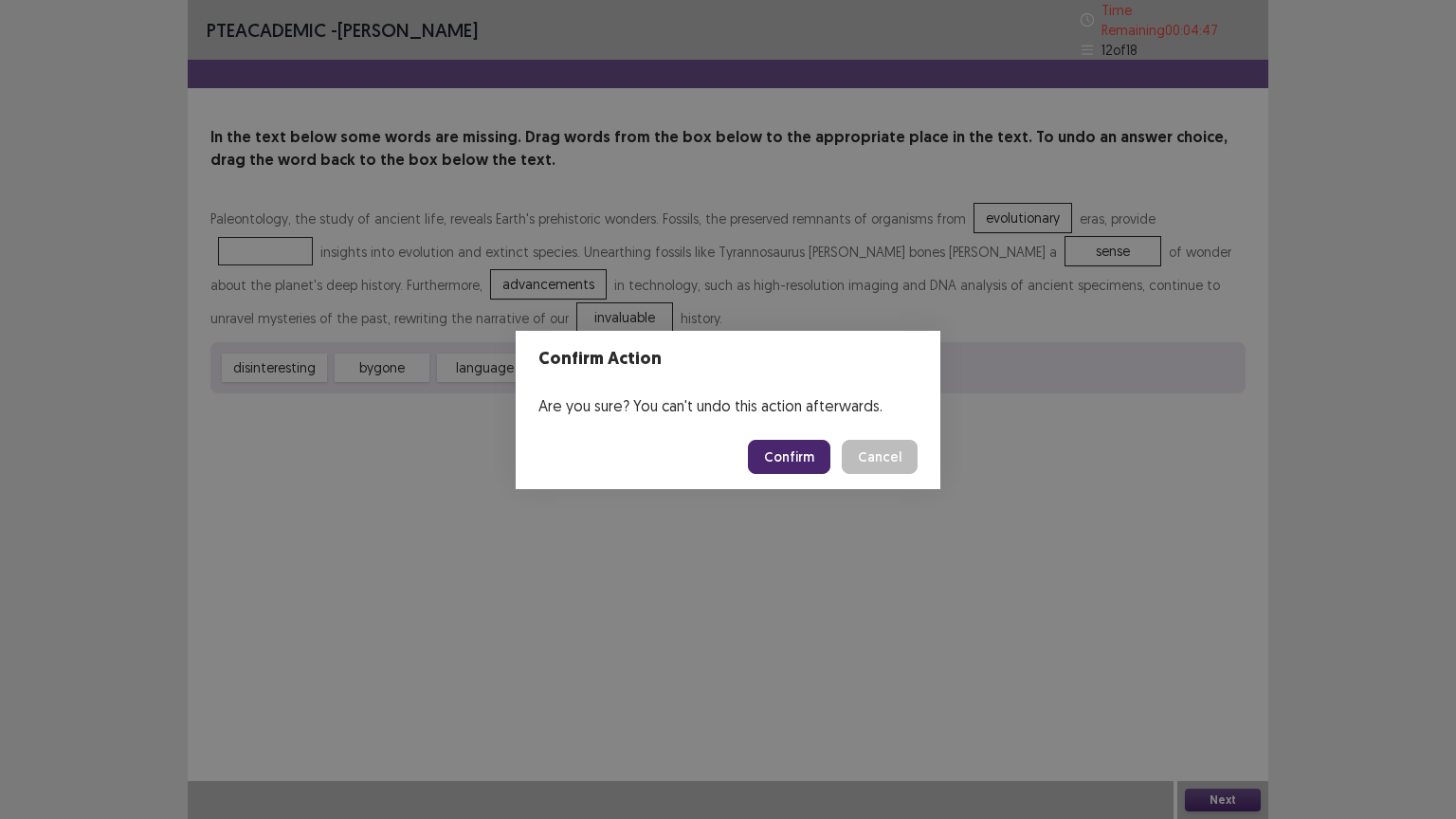
click at [816, 457] on button "Confirm" at bounding box center [788, 456] width 83 height 34
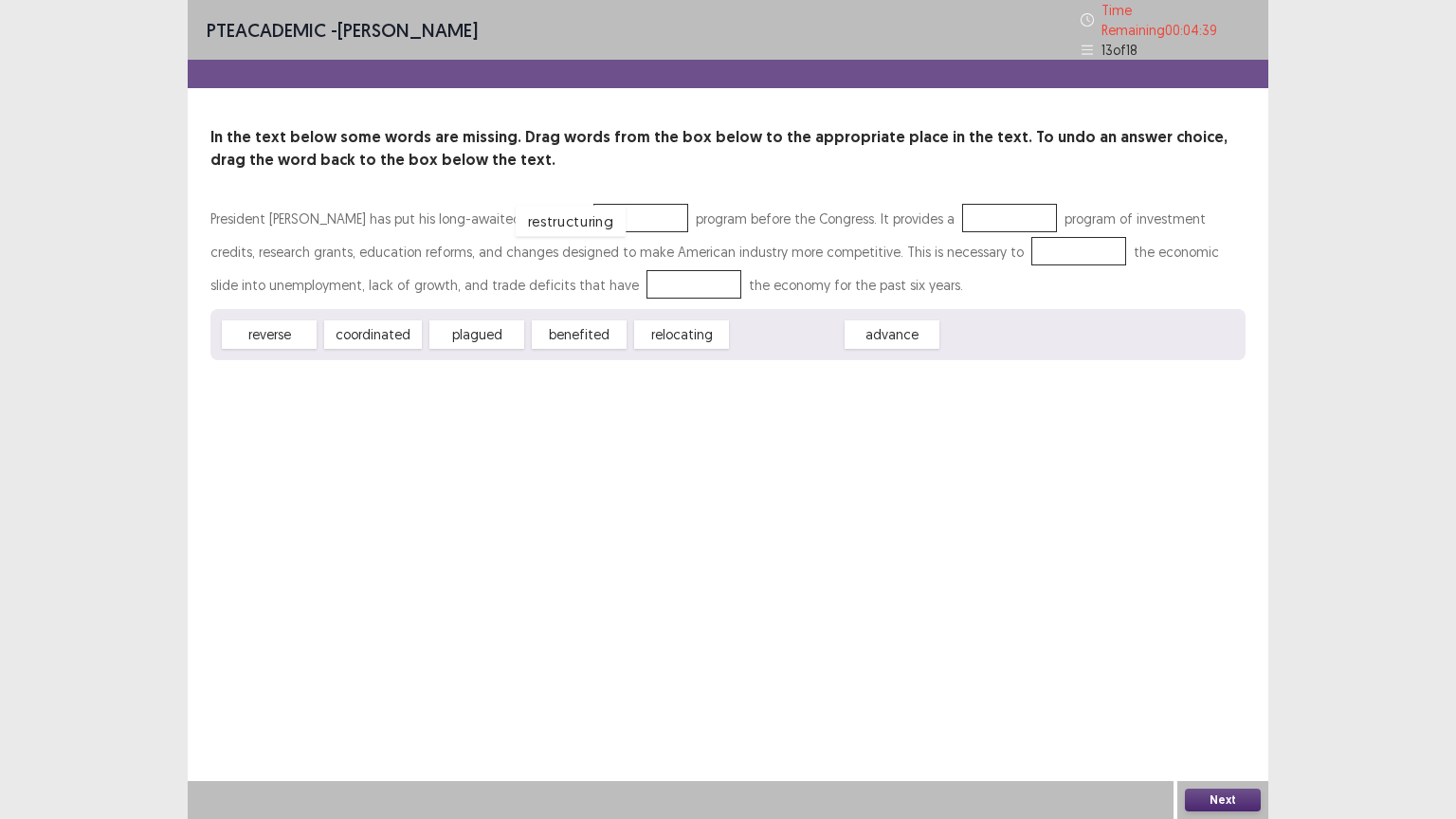
drag, startPoint x: 792, startPoint y: 333, endPoint x: 576, endPoint y: 220, distance: 243.8
drag, startPoint x: 580, startPoint y: 330, endPoint x: 952, endPoint y: 216, distance: 389.1
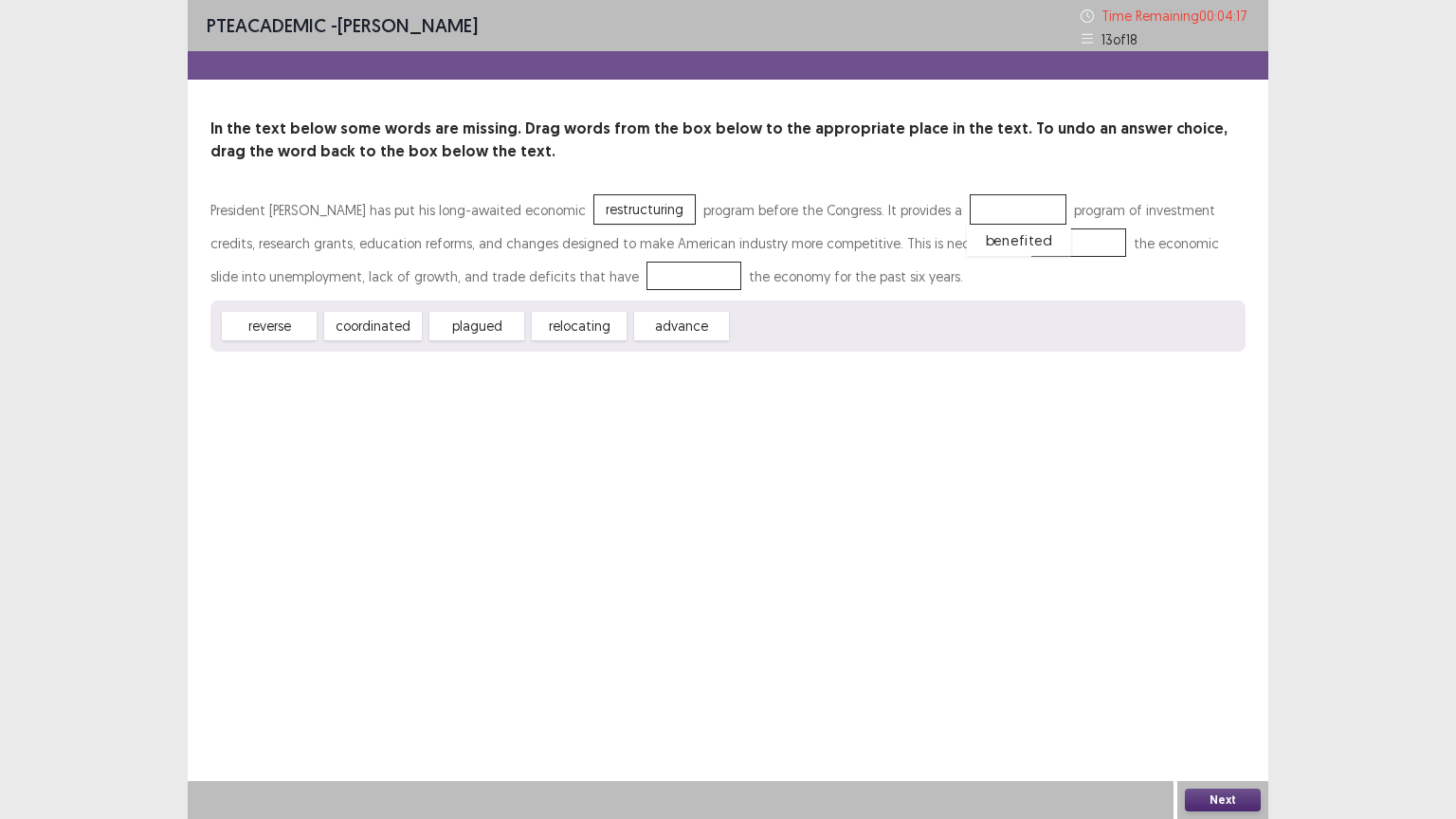
drag, startPoint x: 902, startPoint y: 218, endPoint x: 902, endPoint y: 250, distance: 32.0
drag, startPoint x: 597, startPoint y: 327, endPoint x: 955, endPoint y: 210, distance: 376.6
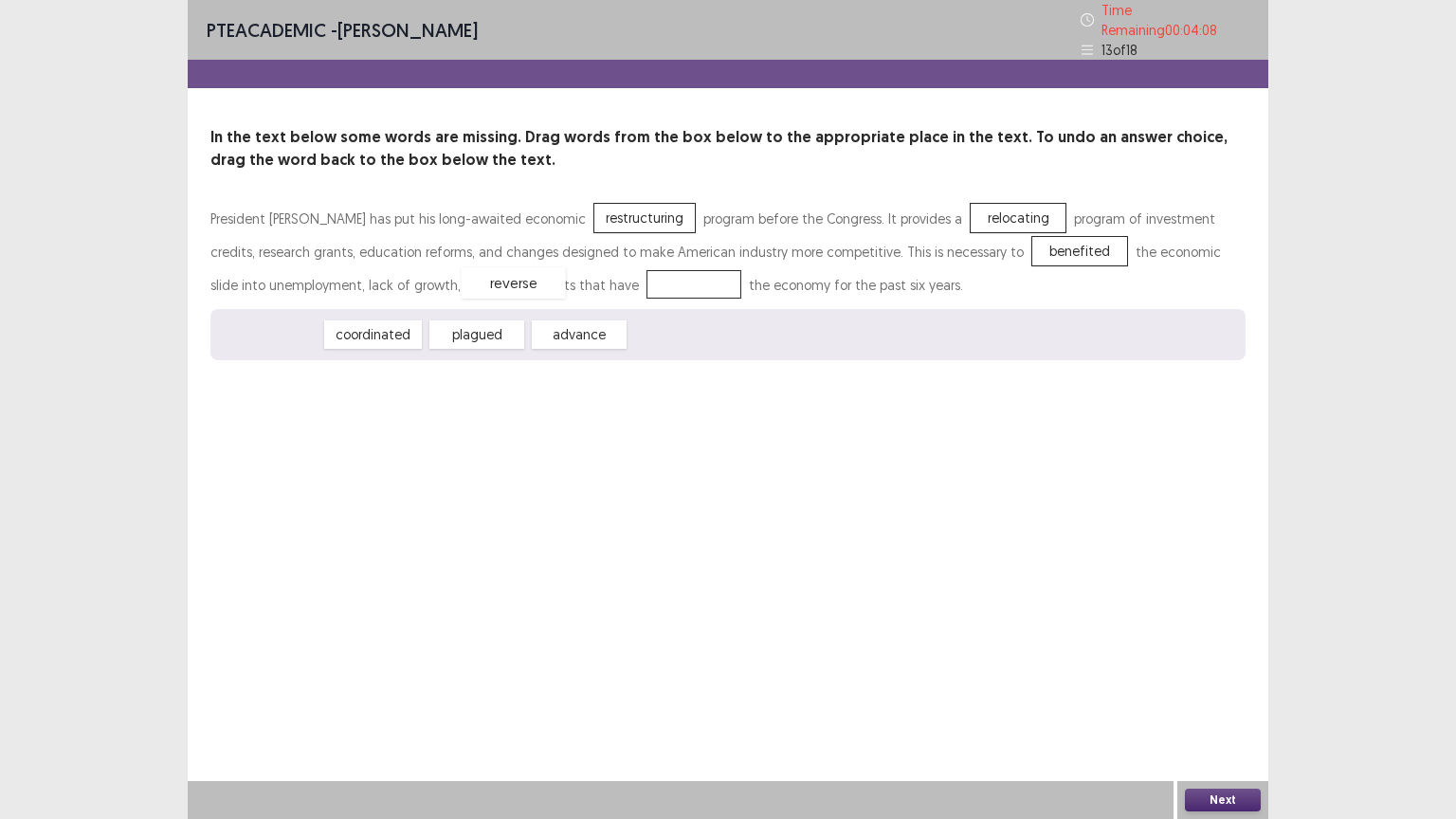
drag, startPoint x: 285, startPoint y: 332, endPoint x: 528, endPoint y: 281, distance: 248.3
click at [1237, 691] on button "Next" at bounding box center [1222, 800] width 76 height 22
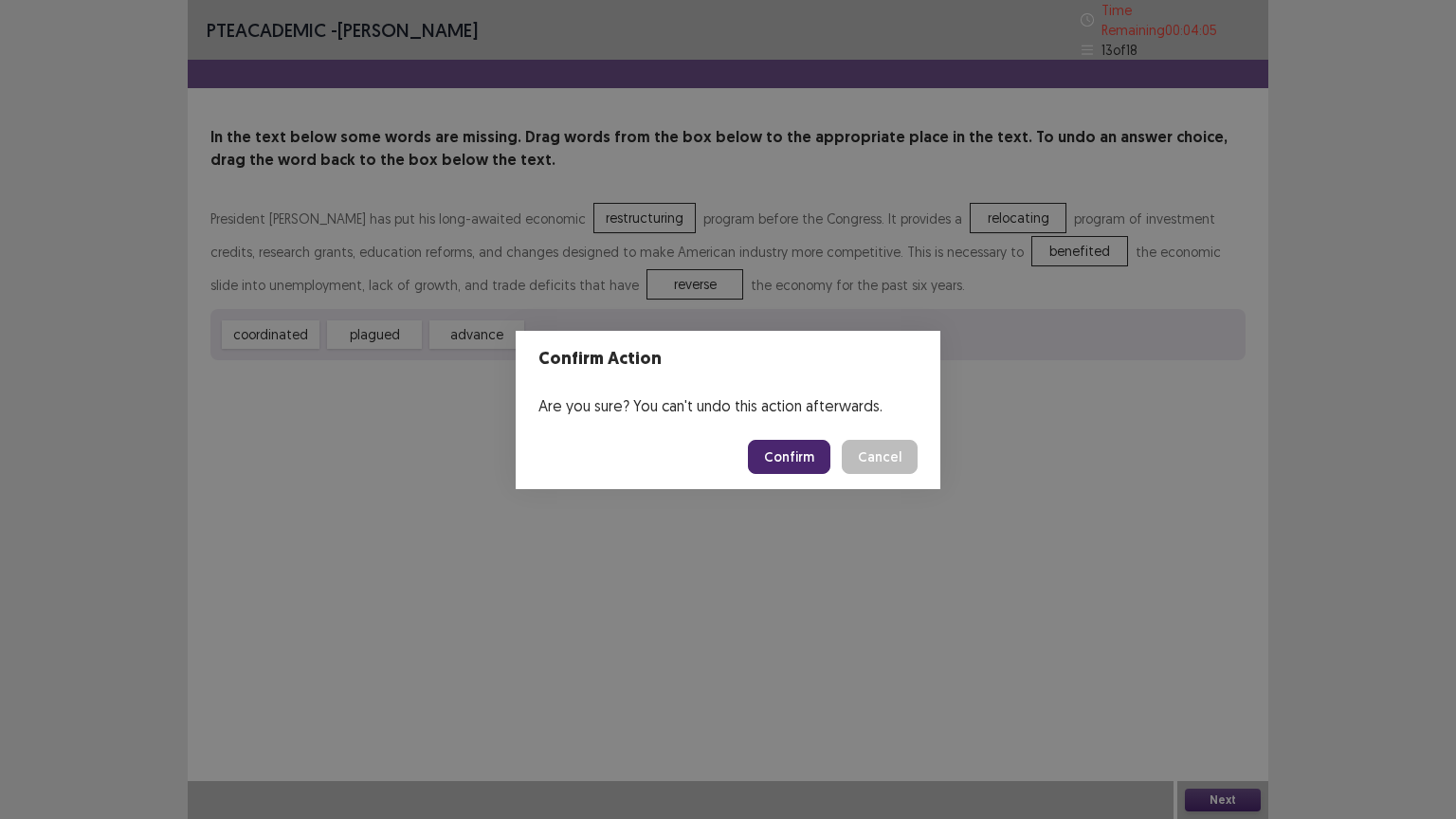
click at [811, 458] on button "Confirm" at bounding box center [788, 456] width 83 height 34
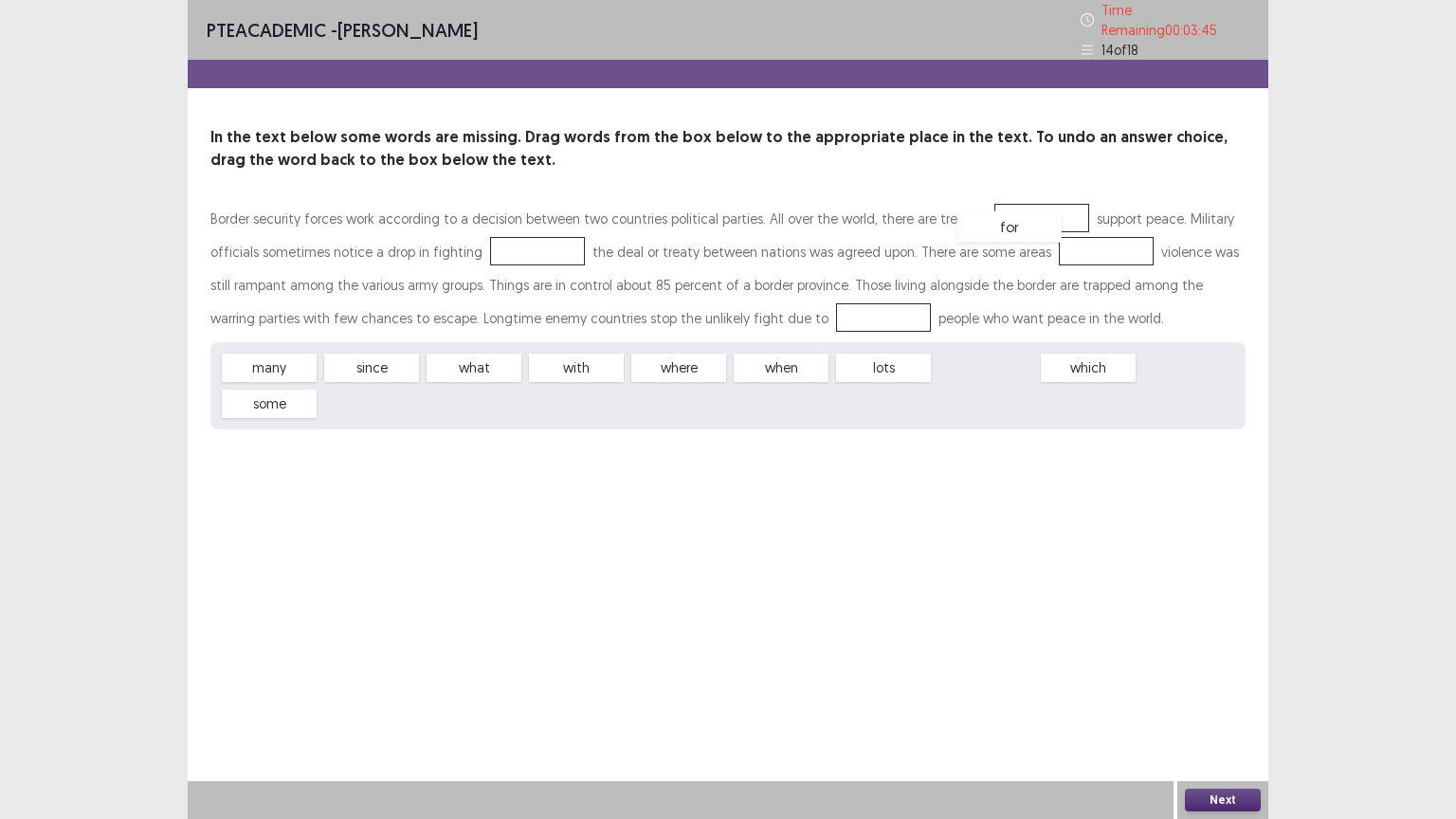
drag, startPoint x: 972, startPoint y: 361, endPoint x: 995, endPoint y: 220, distance: 142.9
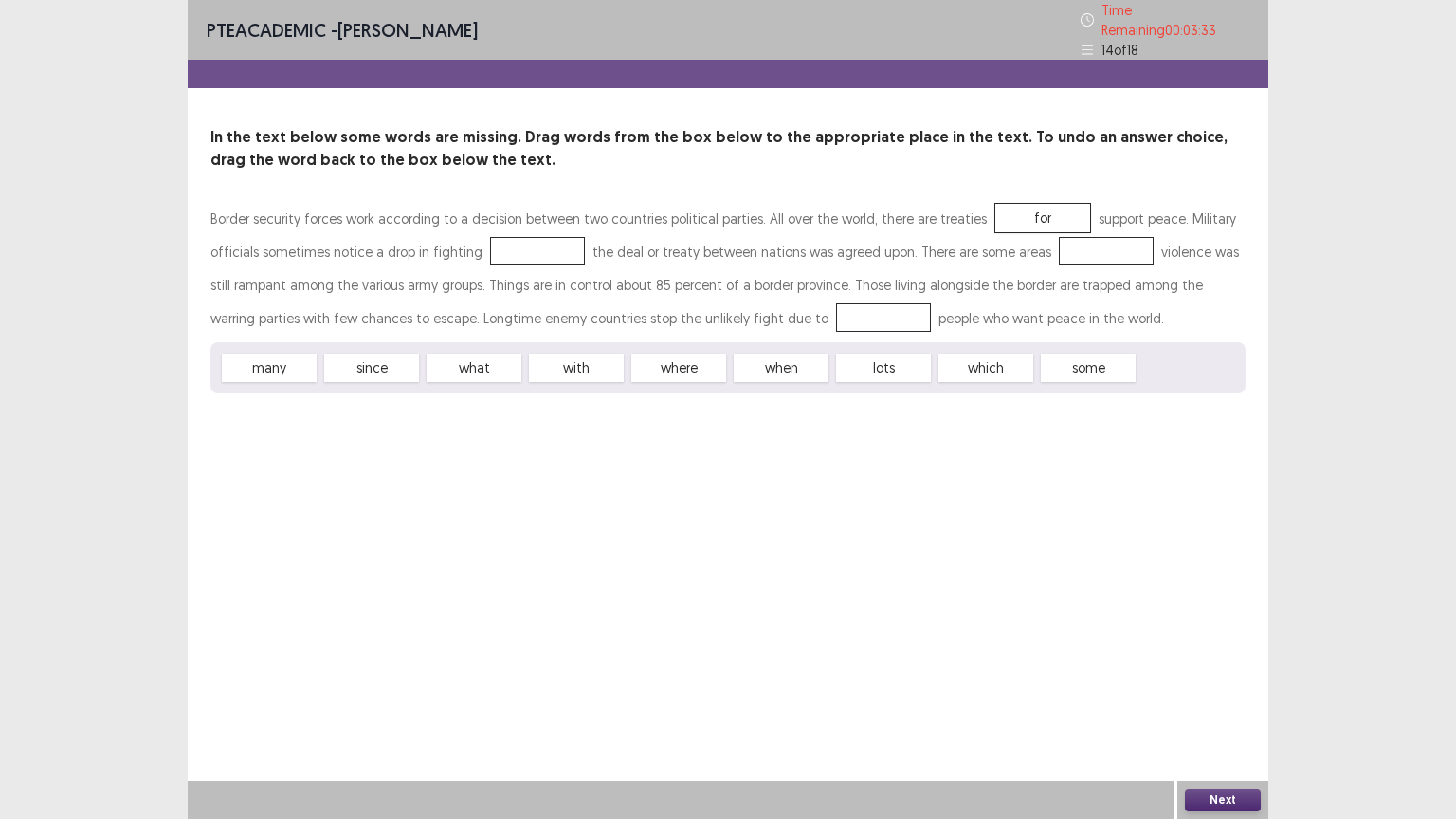
drag, startPoint x: 824, startPoint y: 349, endPoint x: 626, endPoint y: 254, distance: 219.6
click at [626, 254] on div "Border security forces work according to a decision between two countries polit…" at bounding box center [728, 297] width 1035 height 191
drag, startPoint x: 1009, startPoint y: 363, endPoint x: 533, endPoint y: 243, distance: 490.9
drag, startPoint x: 671, startPoint y: 369, endPoint x: 1057, endPoint y: 245, distance: 405.4
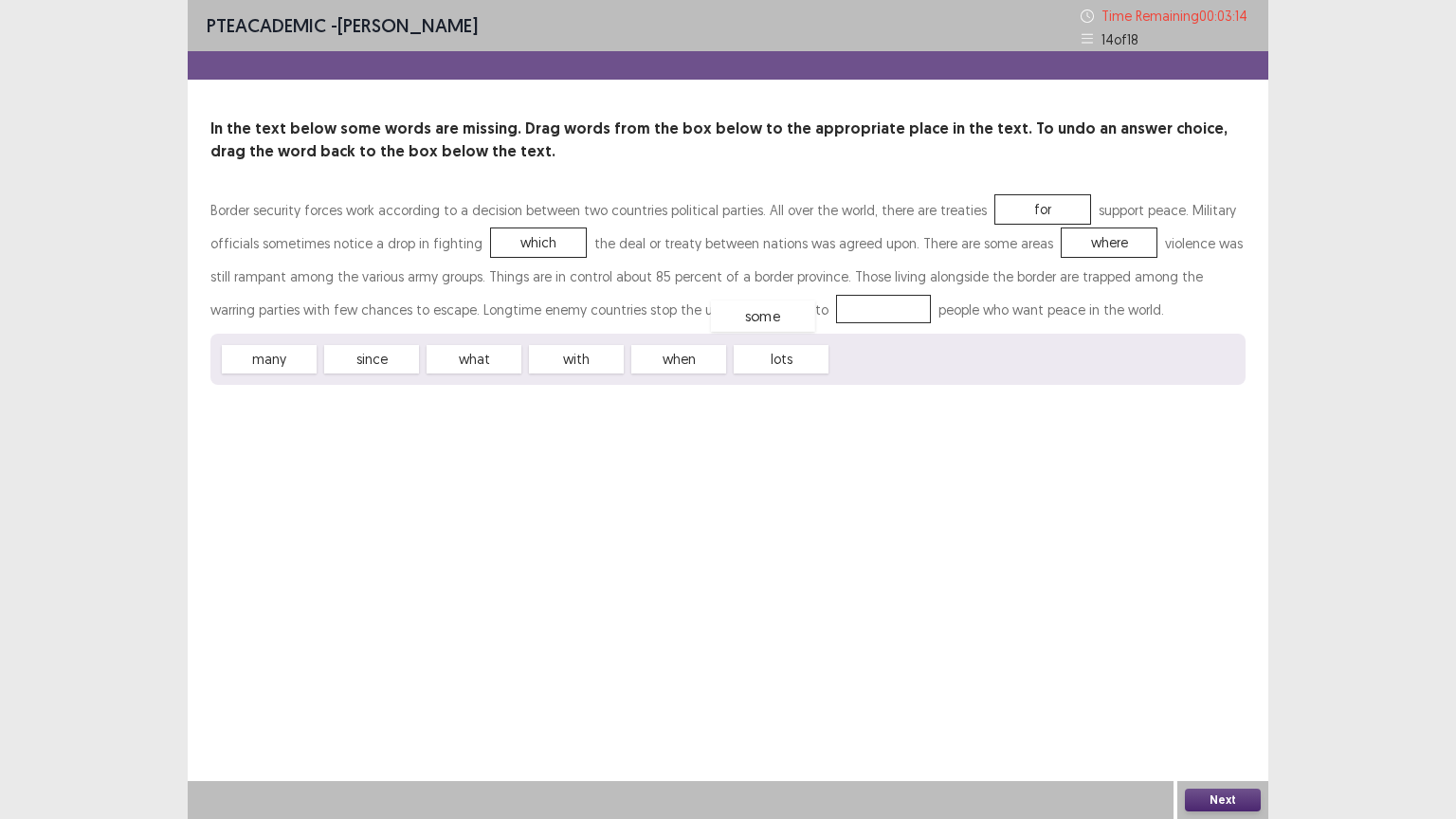
drag, startPoint x: 875, startPoint y: 368, endPoint x: 755, endPoint y: 326, distance: 127.1
click at [1211, 691] on button "Next" at bounding box center [1222, 800] width 76 height 22
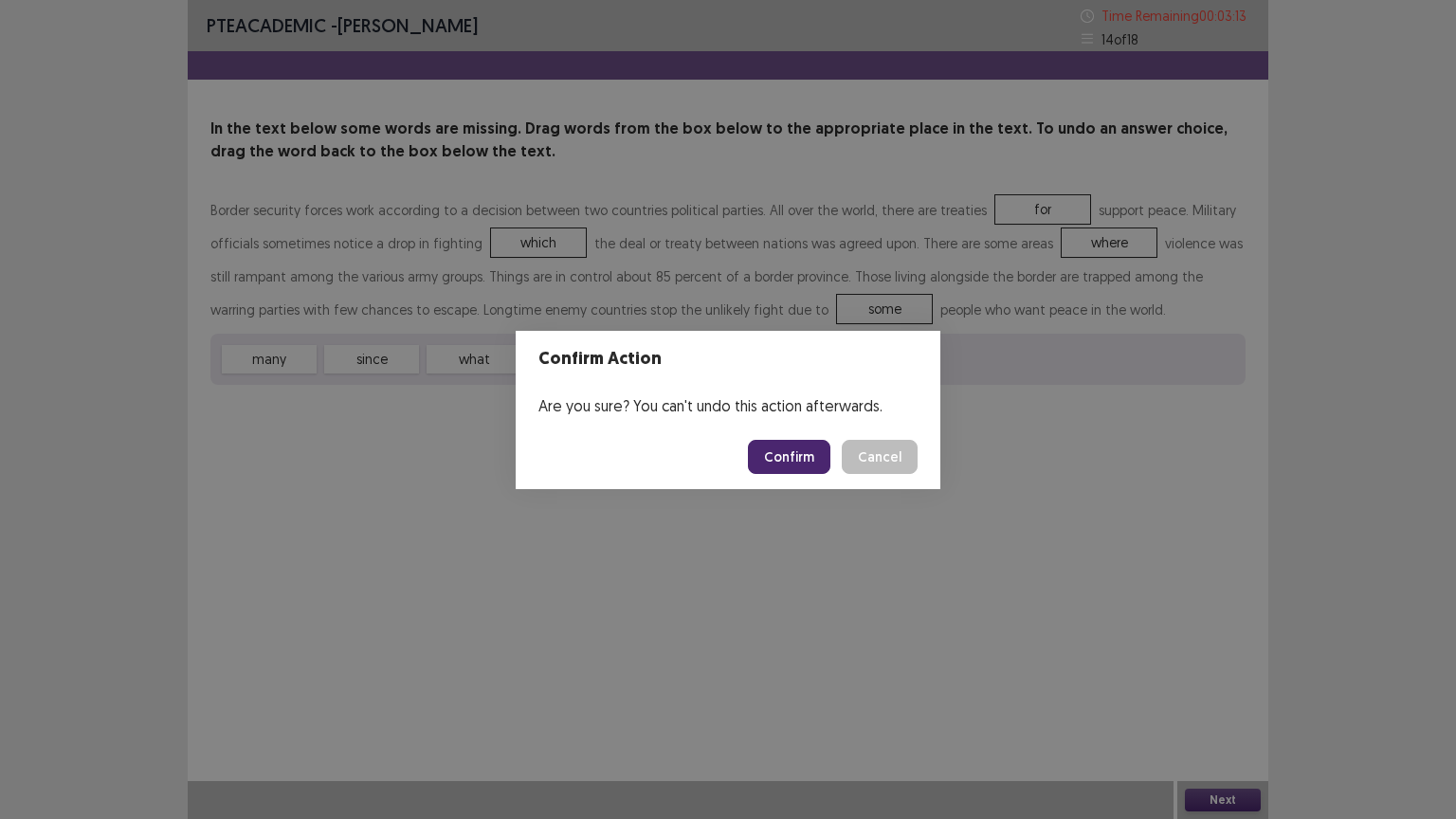
click at [816, 466] on button "Confirm" at bounding box center [788, 456] width 83 height 34
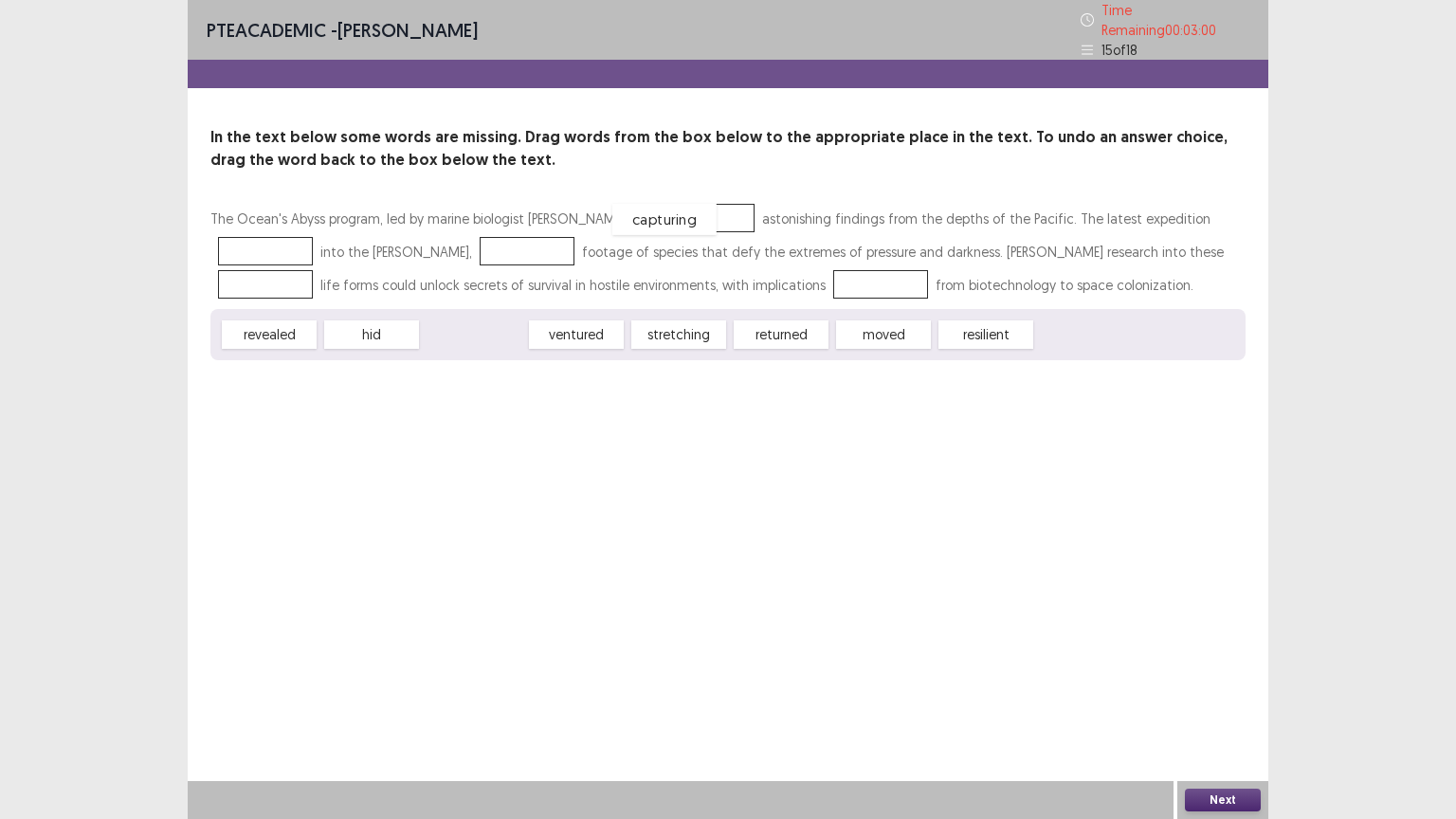
drag, startPoint x: 453, startPoint y: 332, endPoint x: 644, endPoint y: 216, distance: 223.5
drag, startPoint x: 671, startPoint y: 214, endPoint x: 515, endPoint y: 250, distance: 160.1
drag, startPoint x: 466, startPoint y: 326, endPoint x: 670, endPoint y: 209, distance: 235.2
drag, startPoint x: 288, startPoint y: 336, endPoint x: 281, endPoint y: 330, distance: 9.2
click at [281, 330] on div "revealed" at bounding box center [261, 328] width 104 height 31
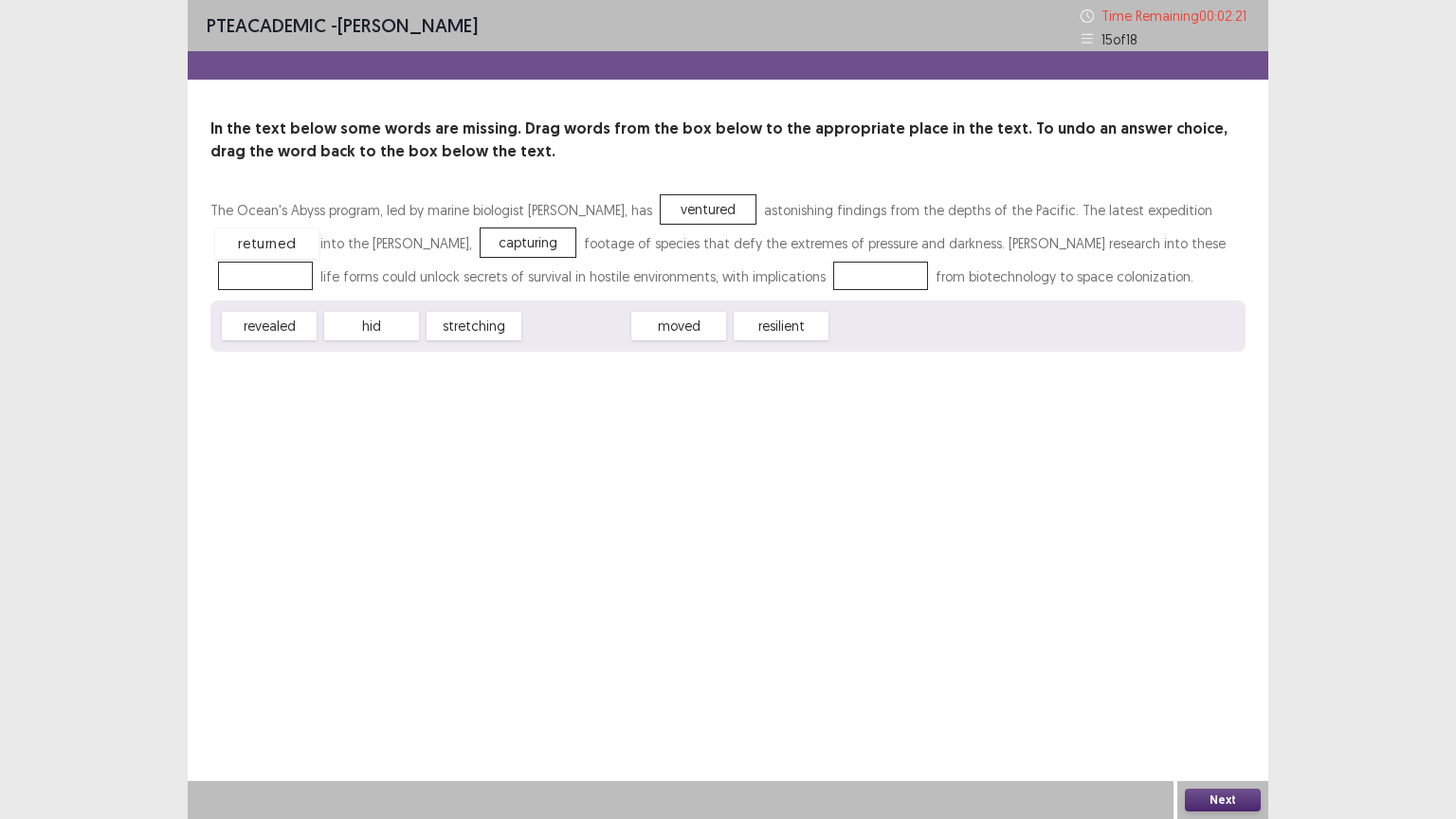
drag, startPoint x: 576, startPoint y: 332, endPoint x: 267, endPoint y: 251, distance: 319.4
drag, startPoint x: 470, startPoint y: 332, endPoint x: 253, endPoint y: 285, distance: 222.0
drag, startPoint x: 277, startPoint y: 326, endPoint x: 766, endPoint y: 303, distance: 489.5
click at [830, 290] on div "The Ocean's Abyss program, led by marine biologist [PERSON_NAME], has ventured …" at bounding box center [728, 272] width 1035 height 158
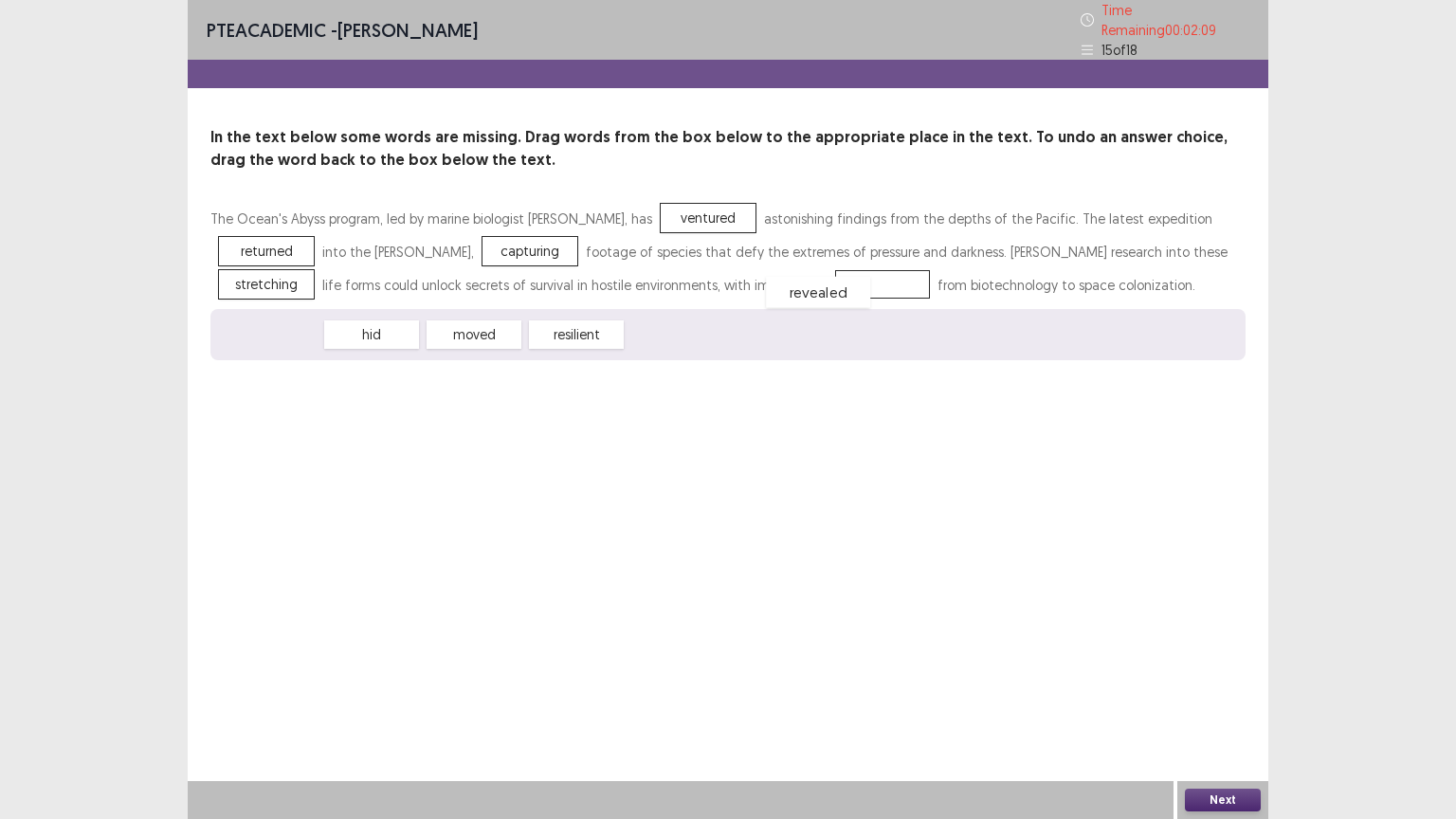
drag, startPoint x: 292, startPoint y: 322, endPoint x: 841, endPoint y: 279, distance: 550.7
click at [1236, 691] on button "Next" at bounding box center [1222, 800] width 76 height 22
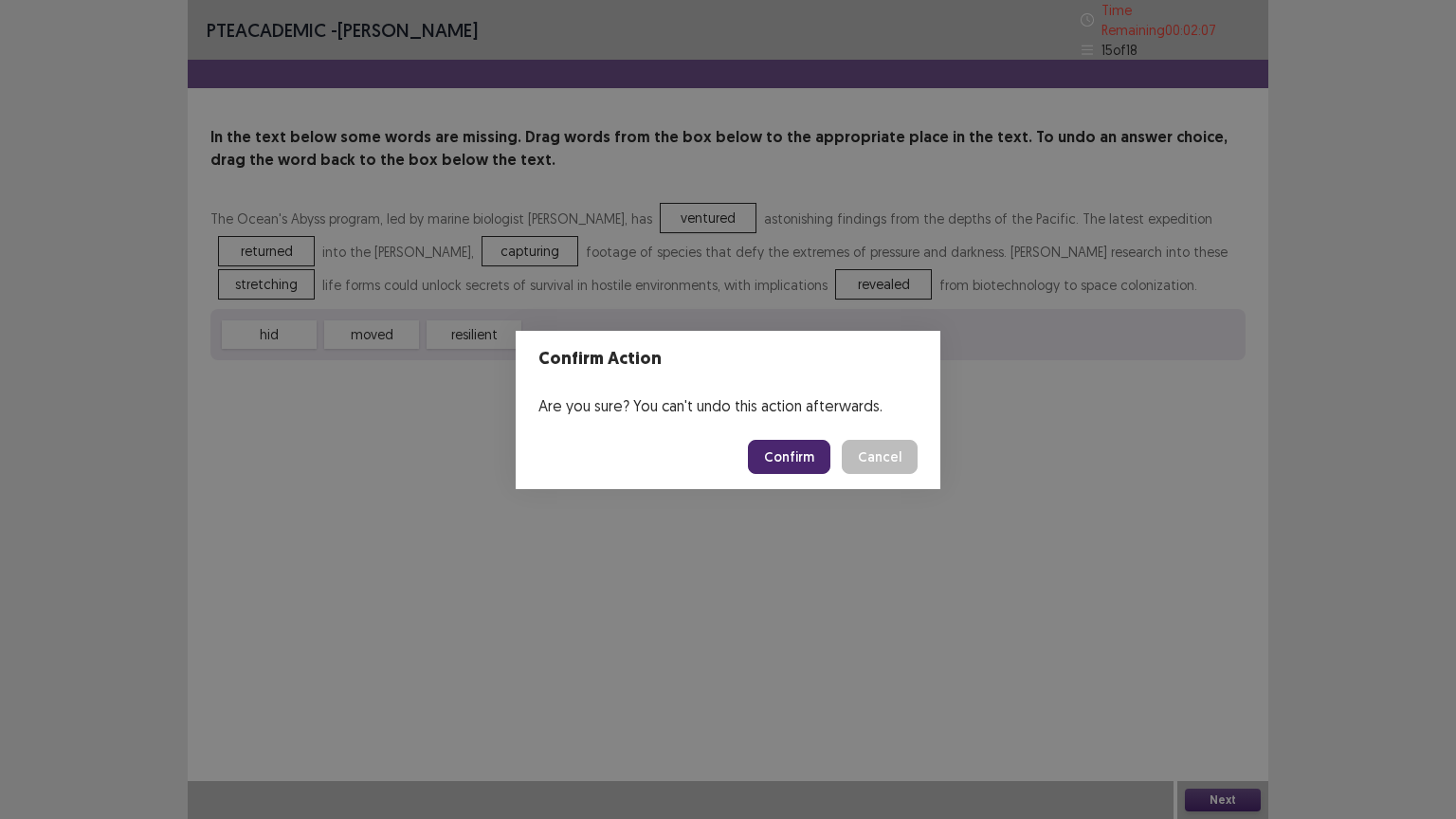
click at [792, 449] on button "Confirm" at bounding box center [788, 456] width 83 height 34
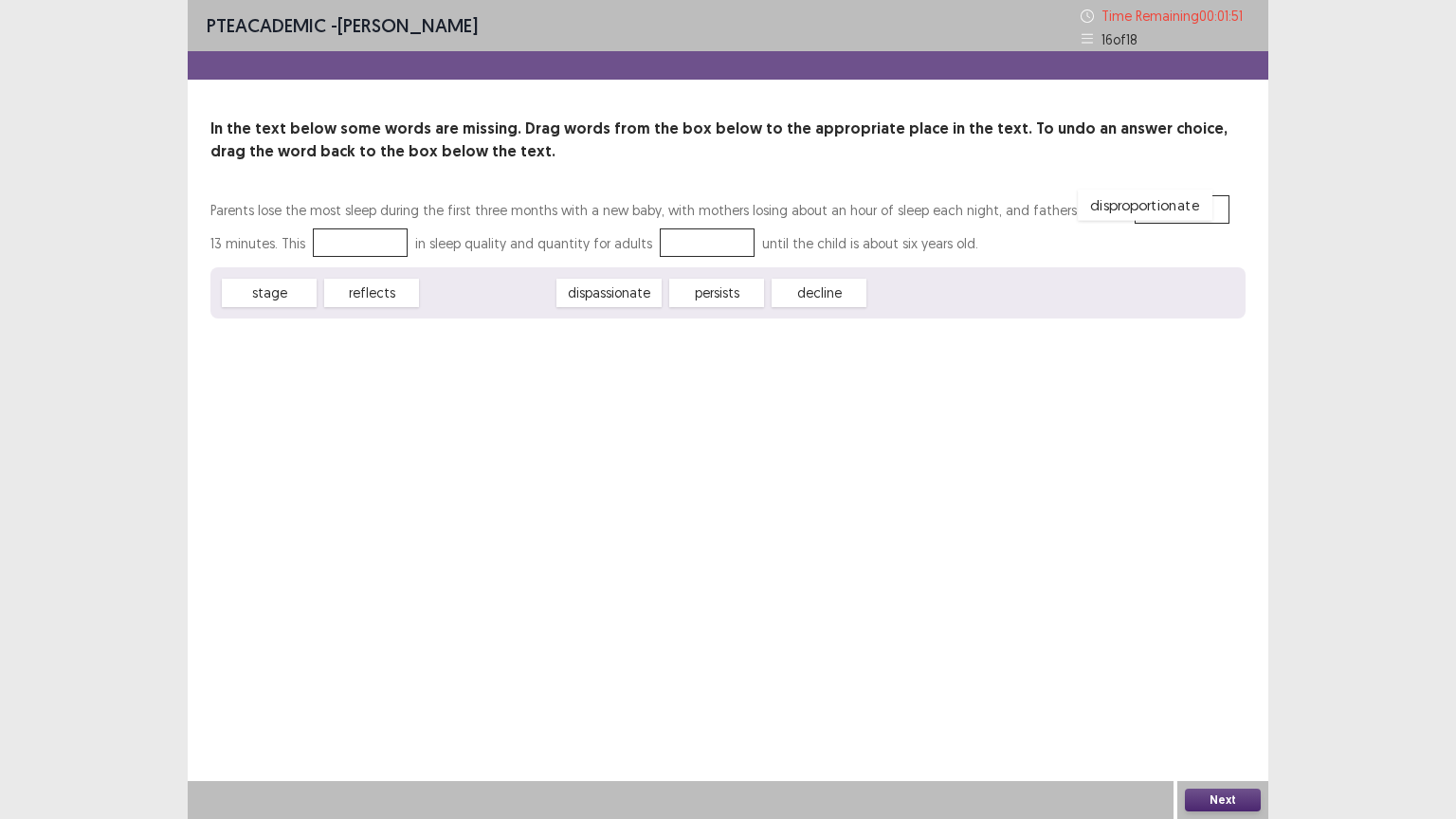
drag, startPoint x: 497, startPoint y: 295, endPoint x: 1148, endPoint y: 208, distance: 656.8
click at [592, 298] on div "persists" at bounding box center [577, 293] width 104 height 31
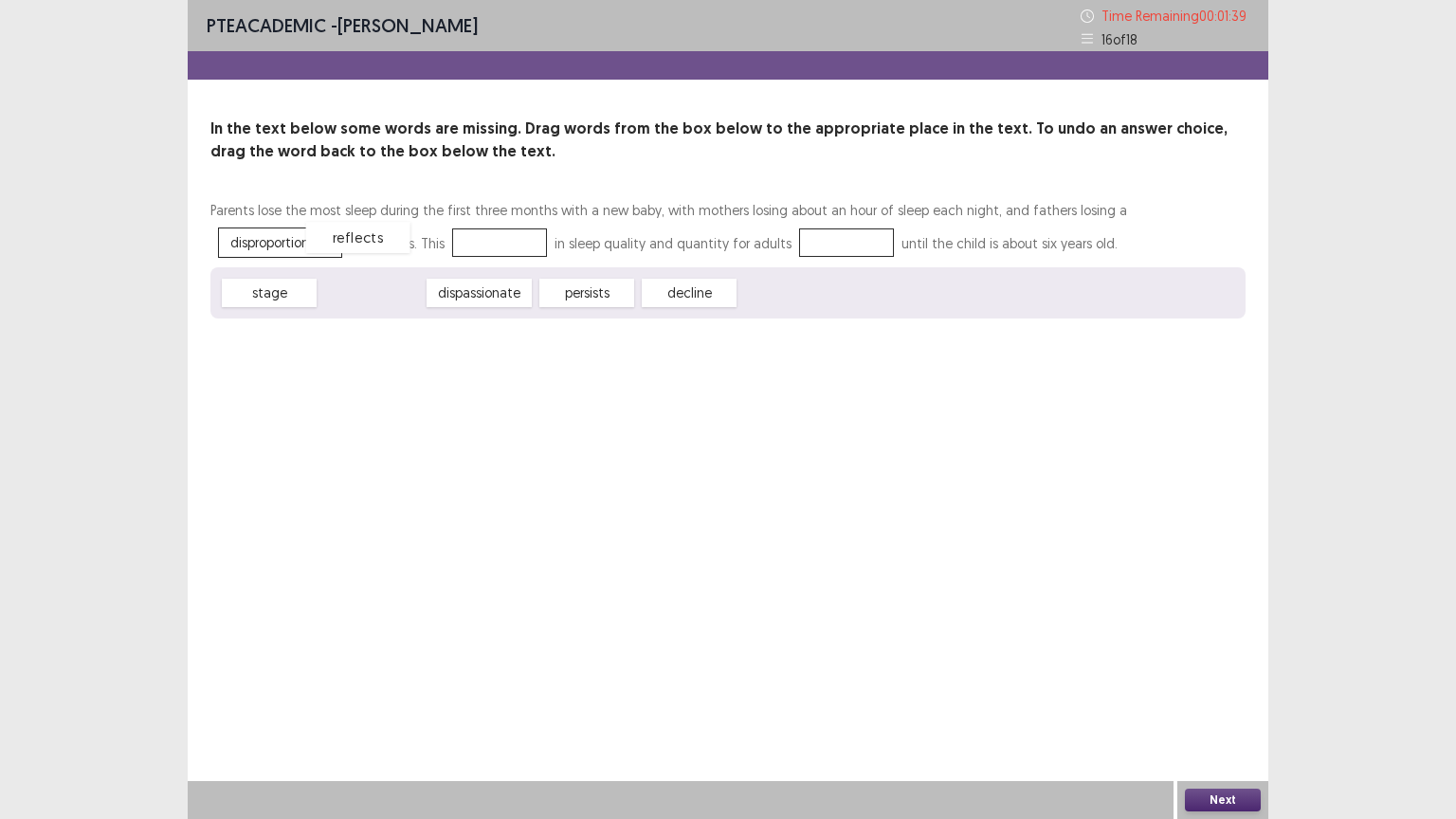
drag, startPoint x: 389, startPoint y: 299, endPoint x: 375, endPoint y: 244, distance: 56.8
drag, startPoint x: 463, startPoint y: 293, endPoint x: 651, endPoint y: 236, distance: 196.5
click at [1218, 691] on button "Next" at bounding box center [1222, 800] width 76 height 22
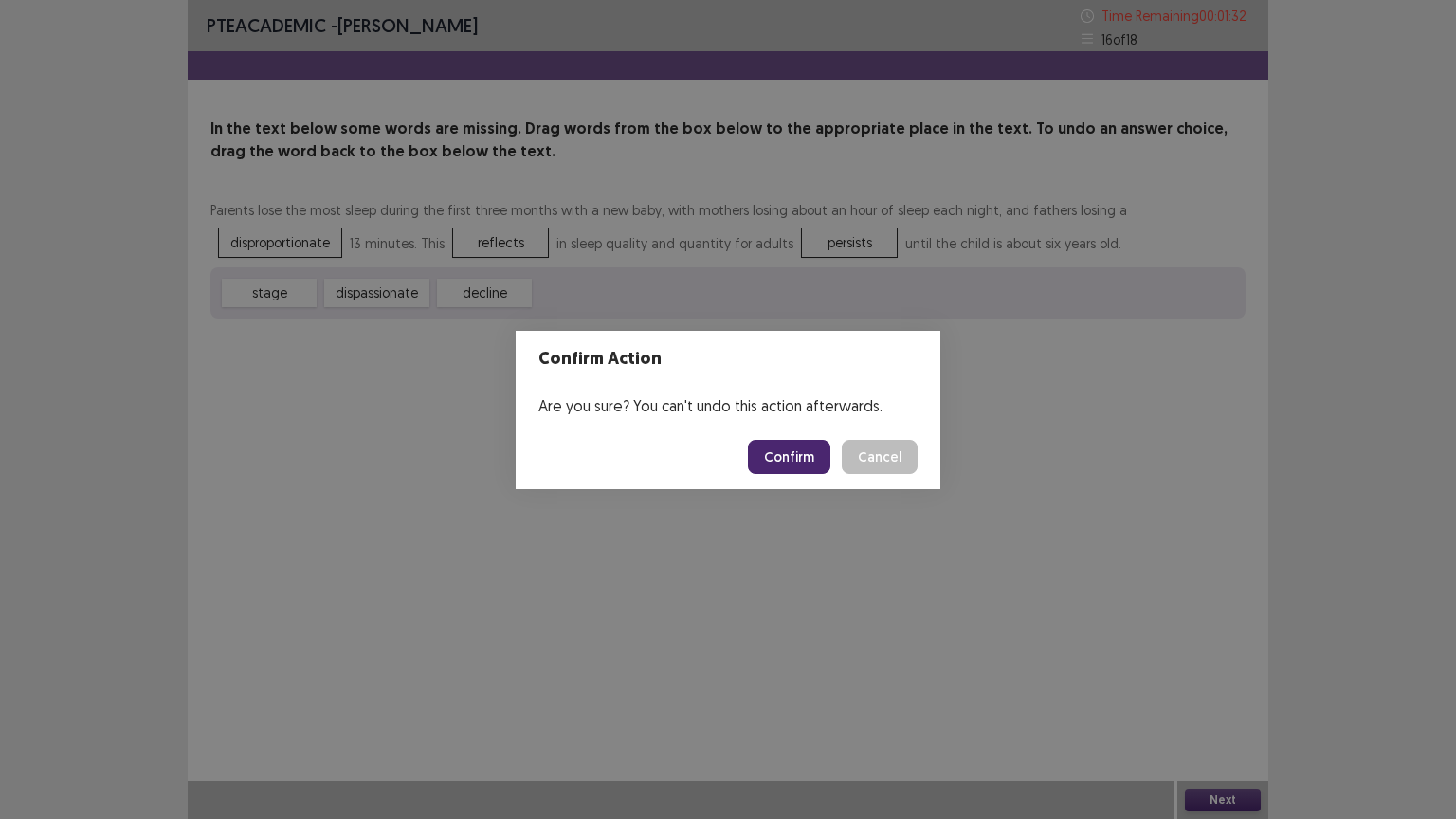
click at [829, 453] on button "Confirm" at bounding box center [788, 456] width 83 height 34
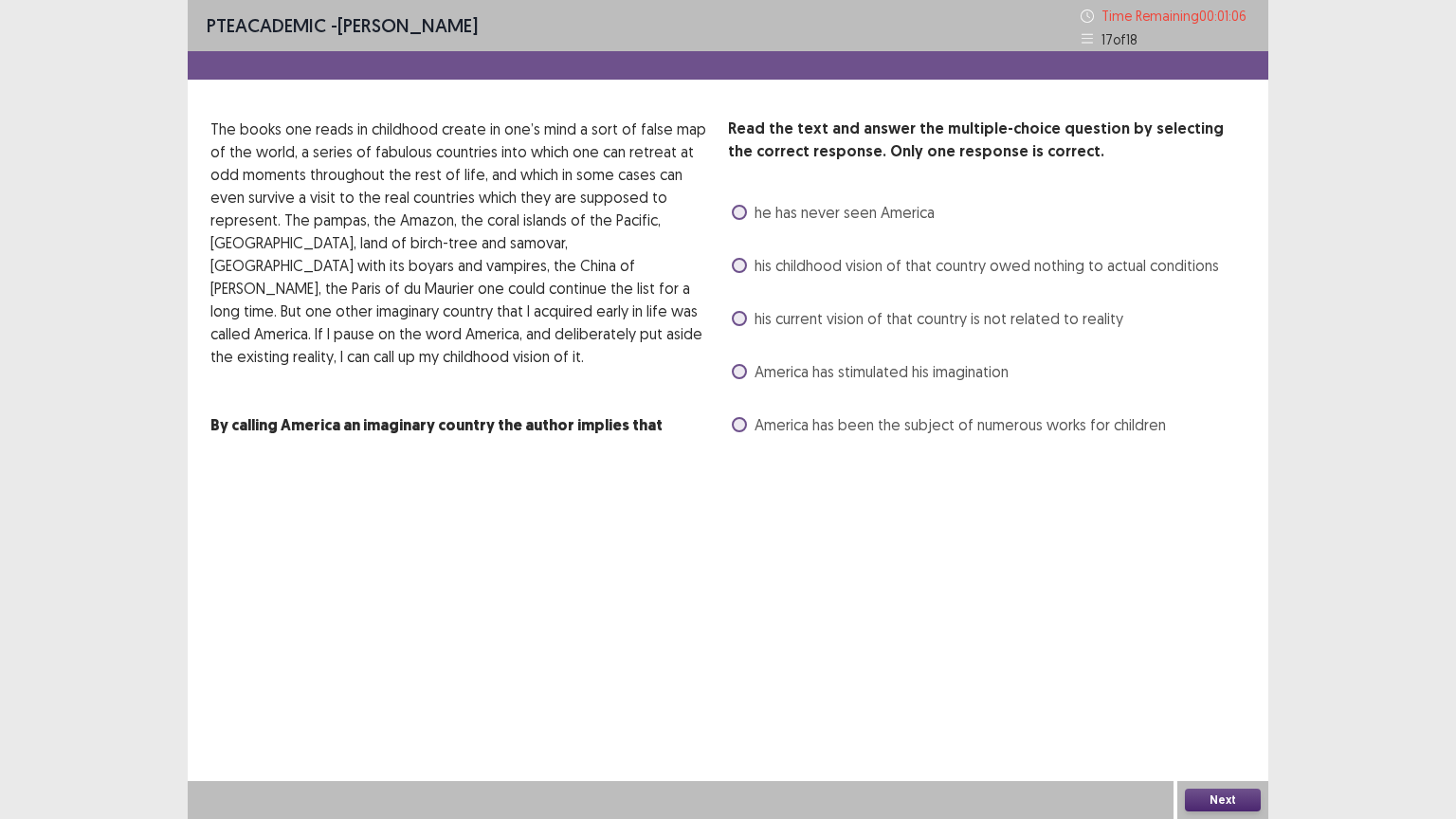
click at [813, 269] on span "his childhood vision of that country owed nothing to actual conditions" at bounding box center [986, 265] width 464 height 22
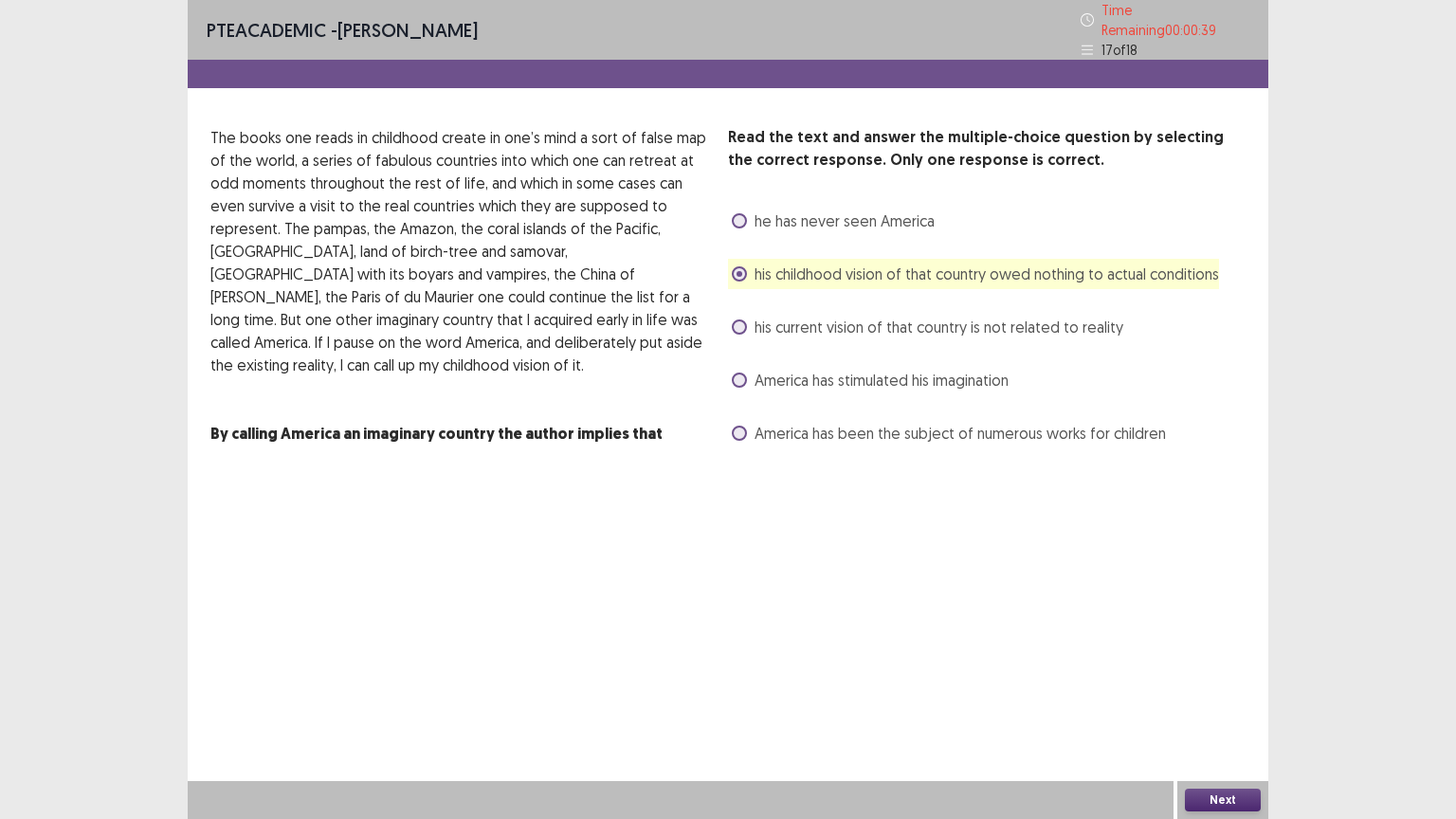
click at [798, 316] on span "his current vision of that country is not related to reality" at bounding box center [939, 327] width 368 height 22
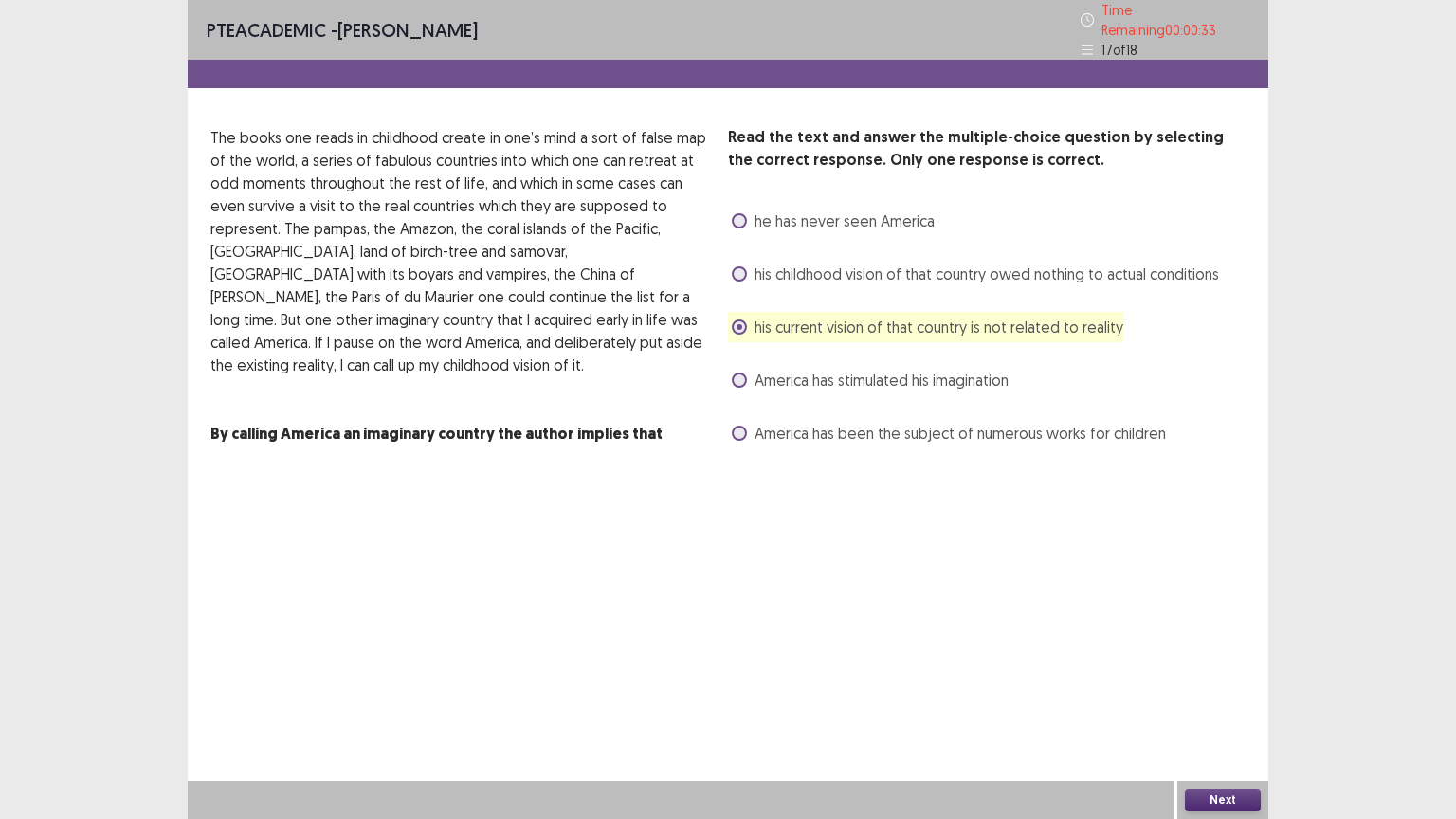
click at [823, 369] on span "America has stimulated his imagination" at bounding box center [881, 379] width 254 height 22
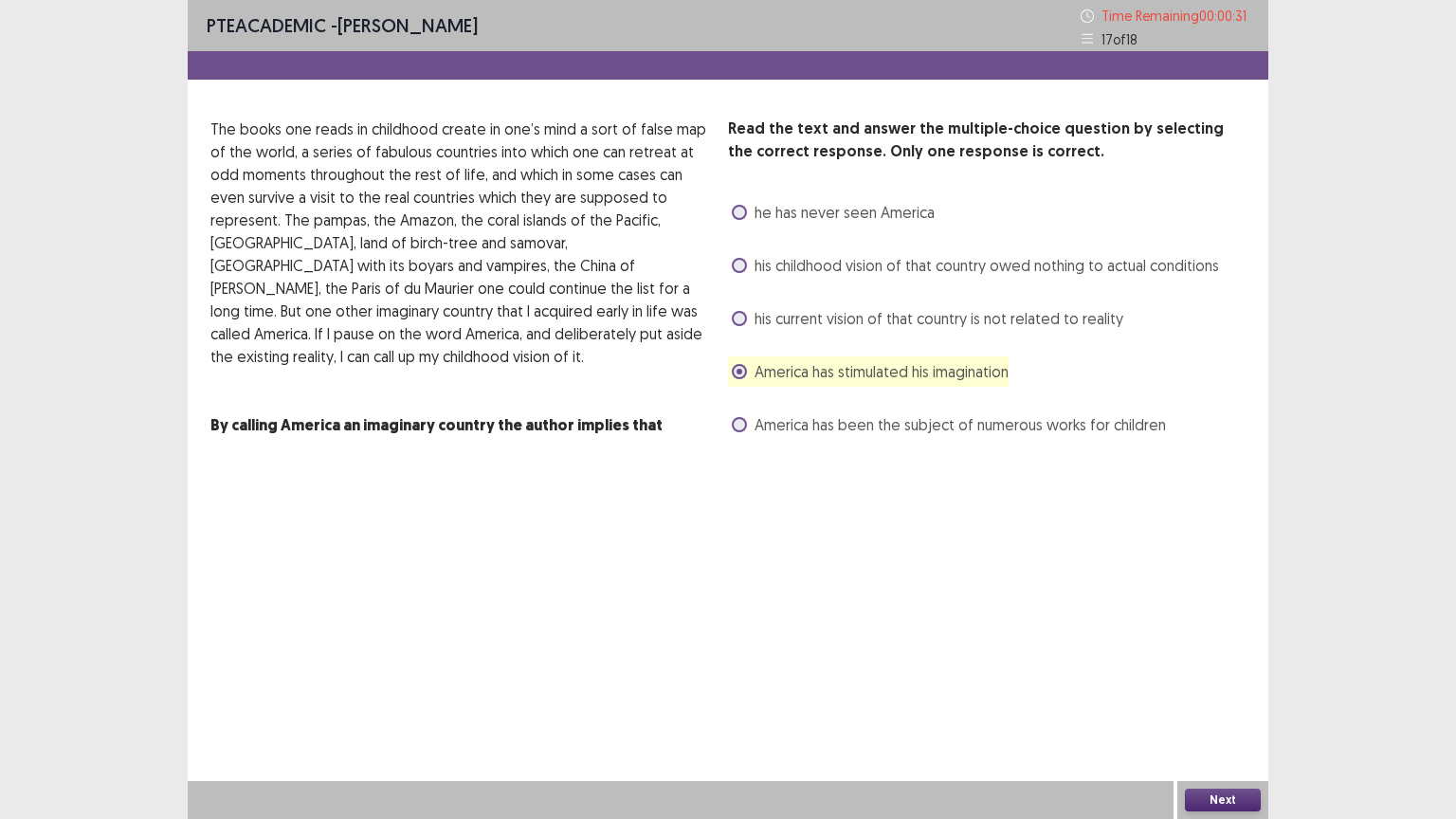
click at [1216, 691] on button "Next" at bounding box center [1222, 800] width 76 height 22
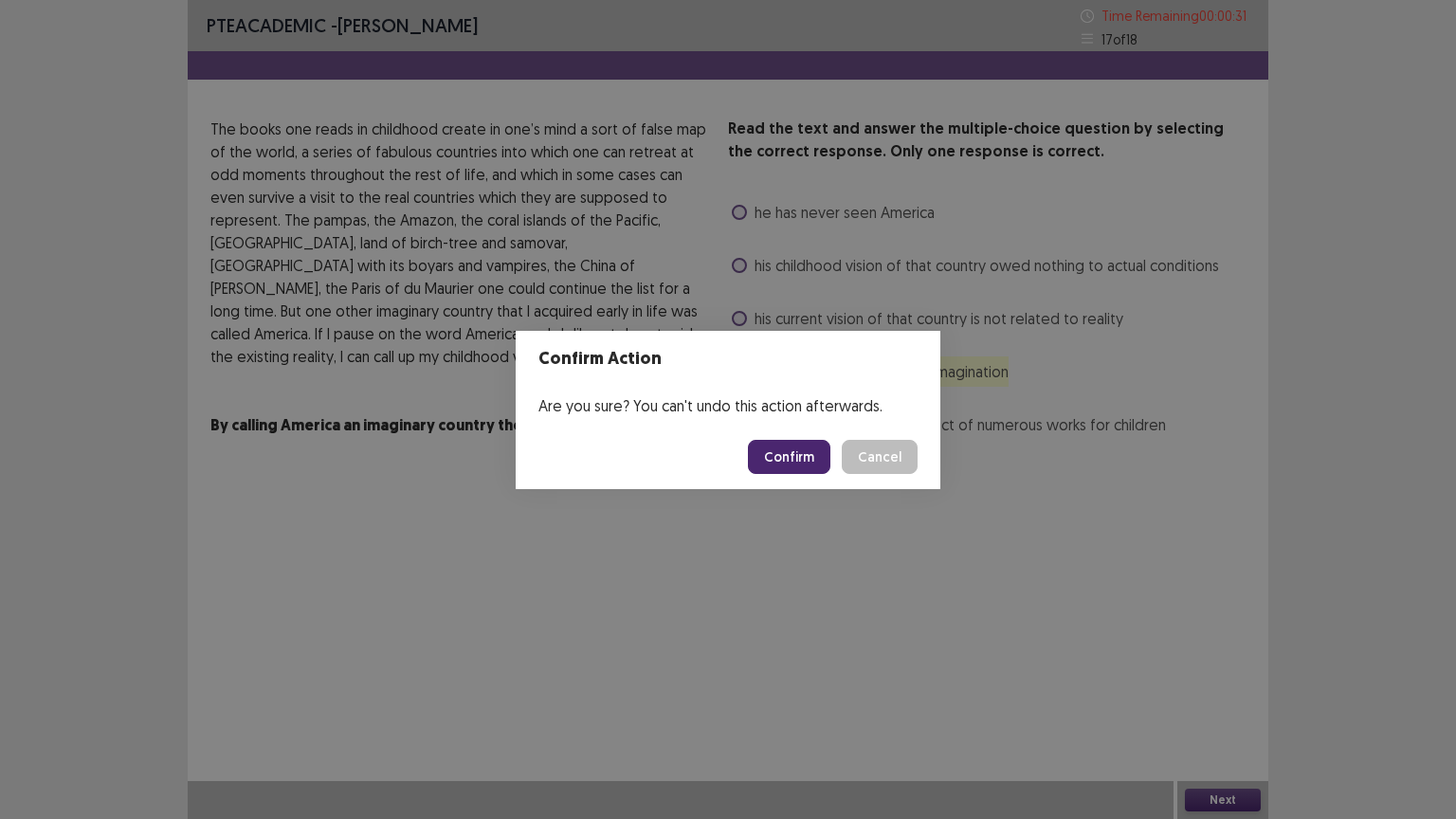
click at [795, 461] on button "Confirm" at bounding box center [788, 456] width 83 height 34
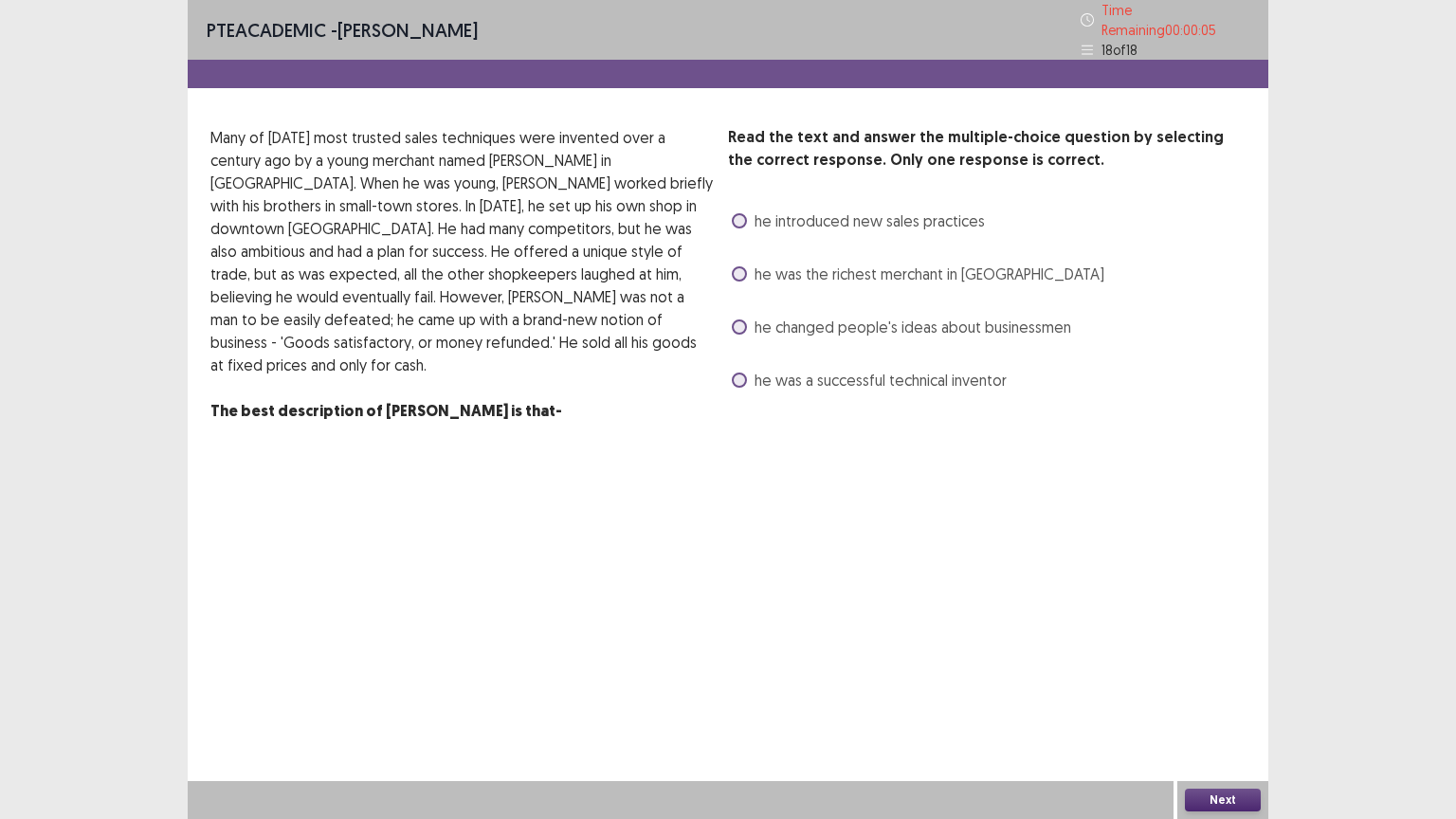
click at [861, 369] on span "he was a successful technical inventor" at bounding box center [880, 379] width 252 height 22
click at [1202, 691] on button "Next" at bounding box center [1222, 800] width 76 height 22
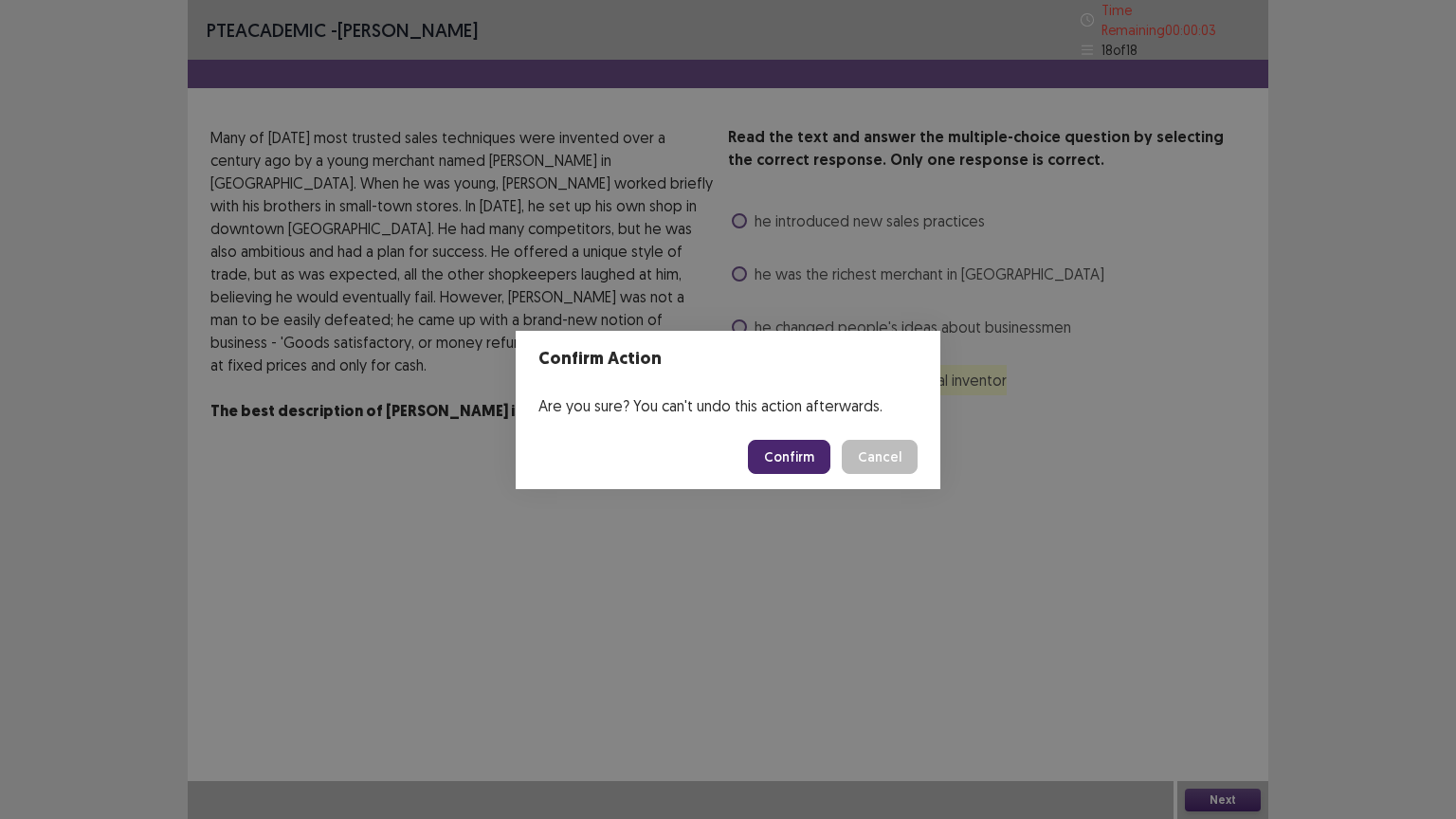
click at [788, 462] on button "Confirm" at bounding box center [788, 456] width 83 height 34
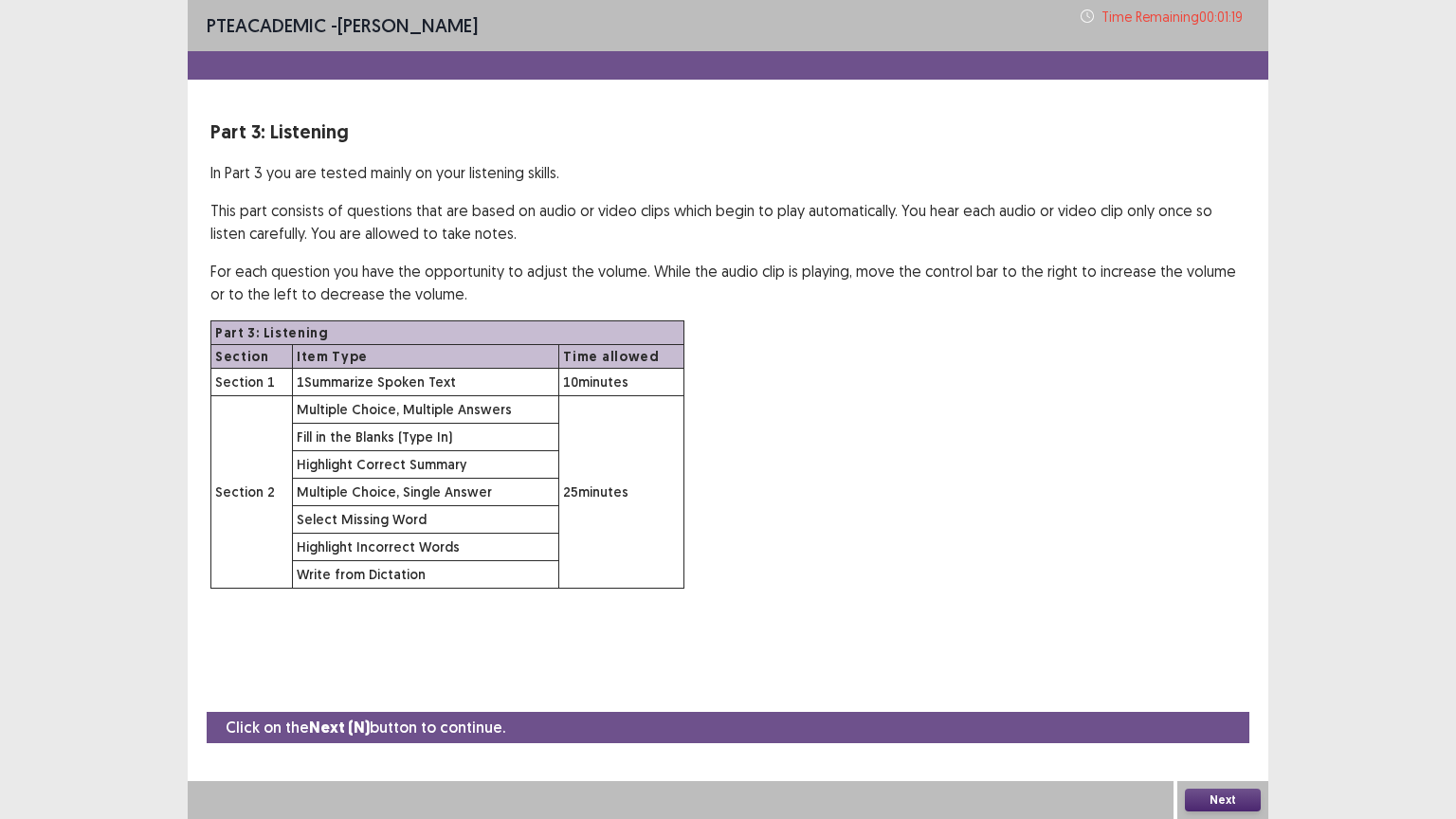
click at [1199, 691] on button "Next" at bounding box center [1222, 800] width 76 height 22
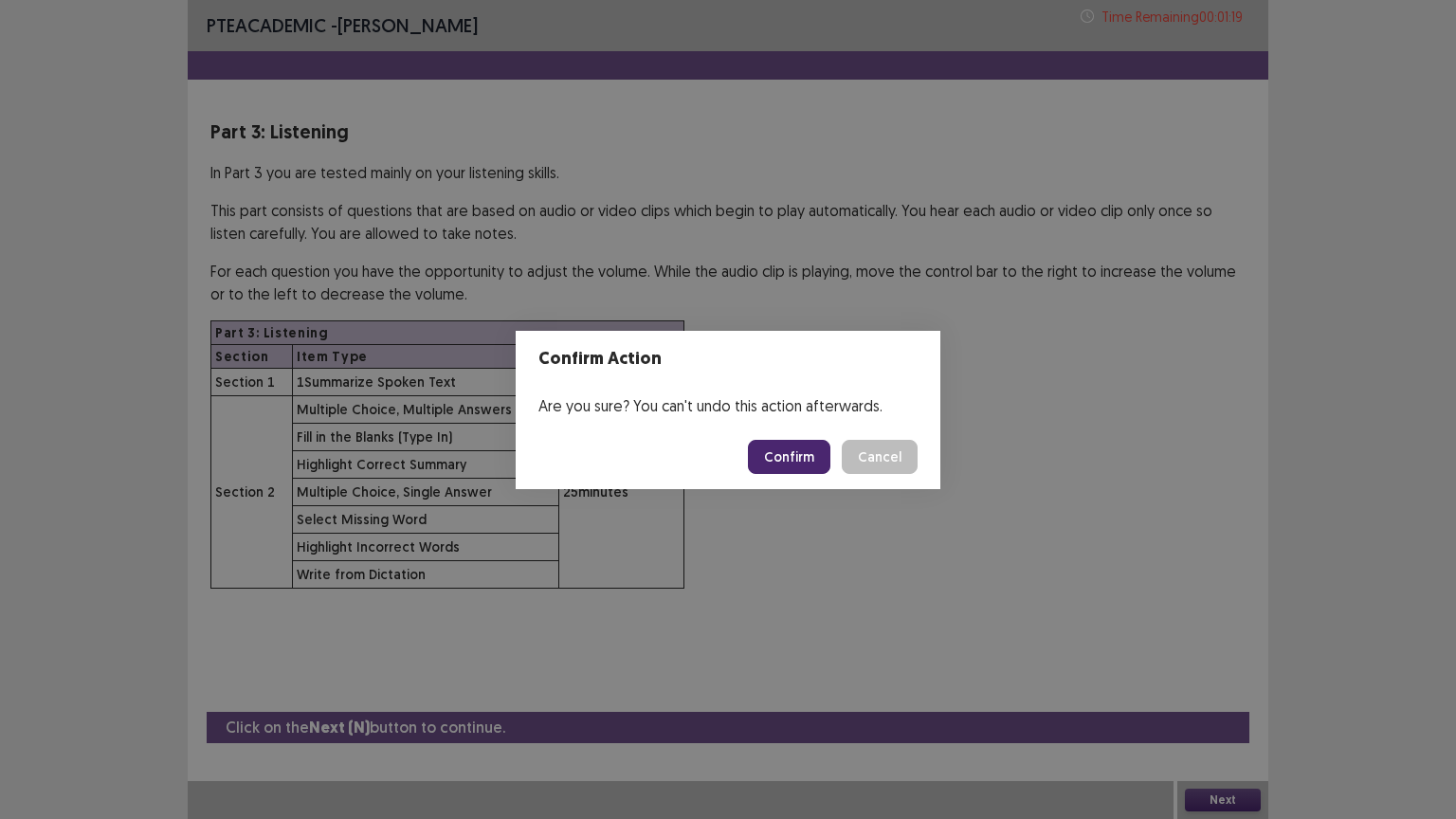
click at [791, 451] on button "Confirm" at bounding box center [788, 456] width 83 height 34
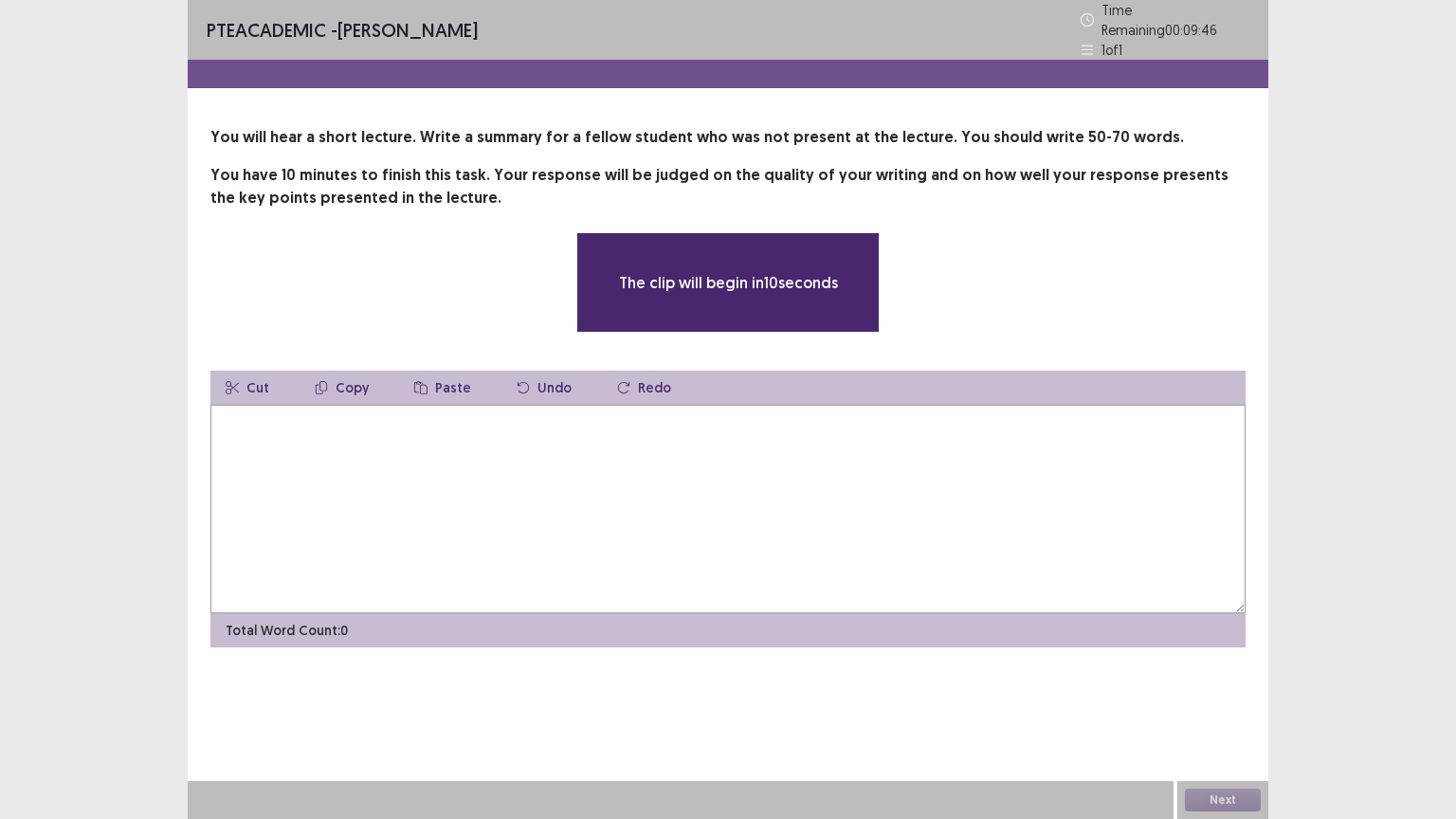
click at [596, 423] on textarea at bounding box center [728, 509] width 1035 height 209
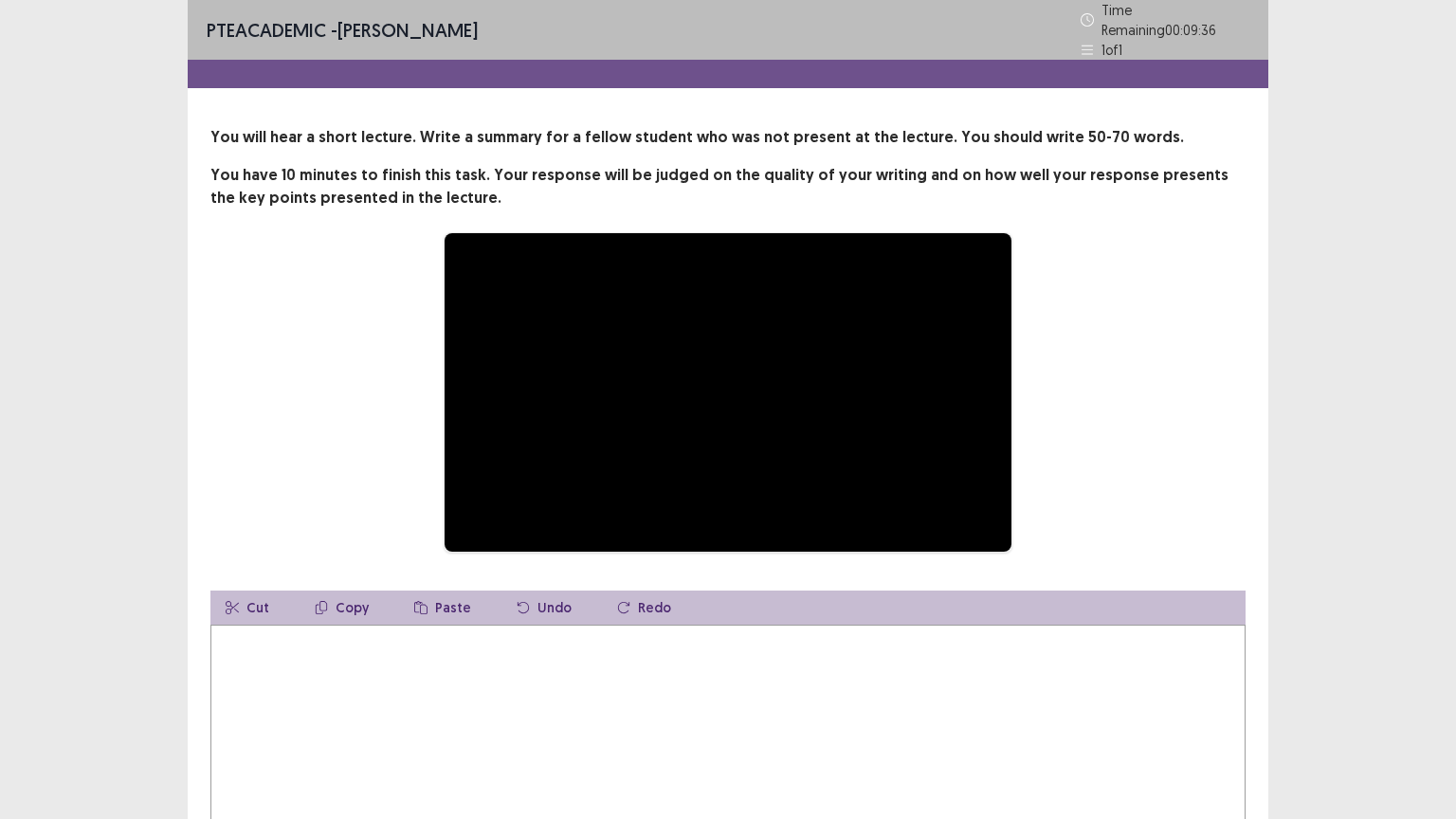
click at [628, 654] on textarea at bounding box center [728, 729] width 1035 height 209
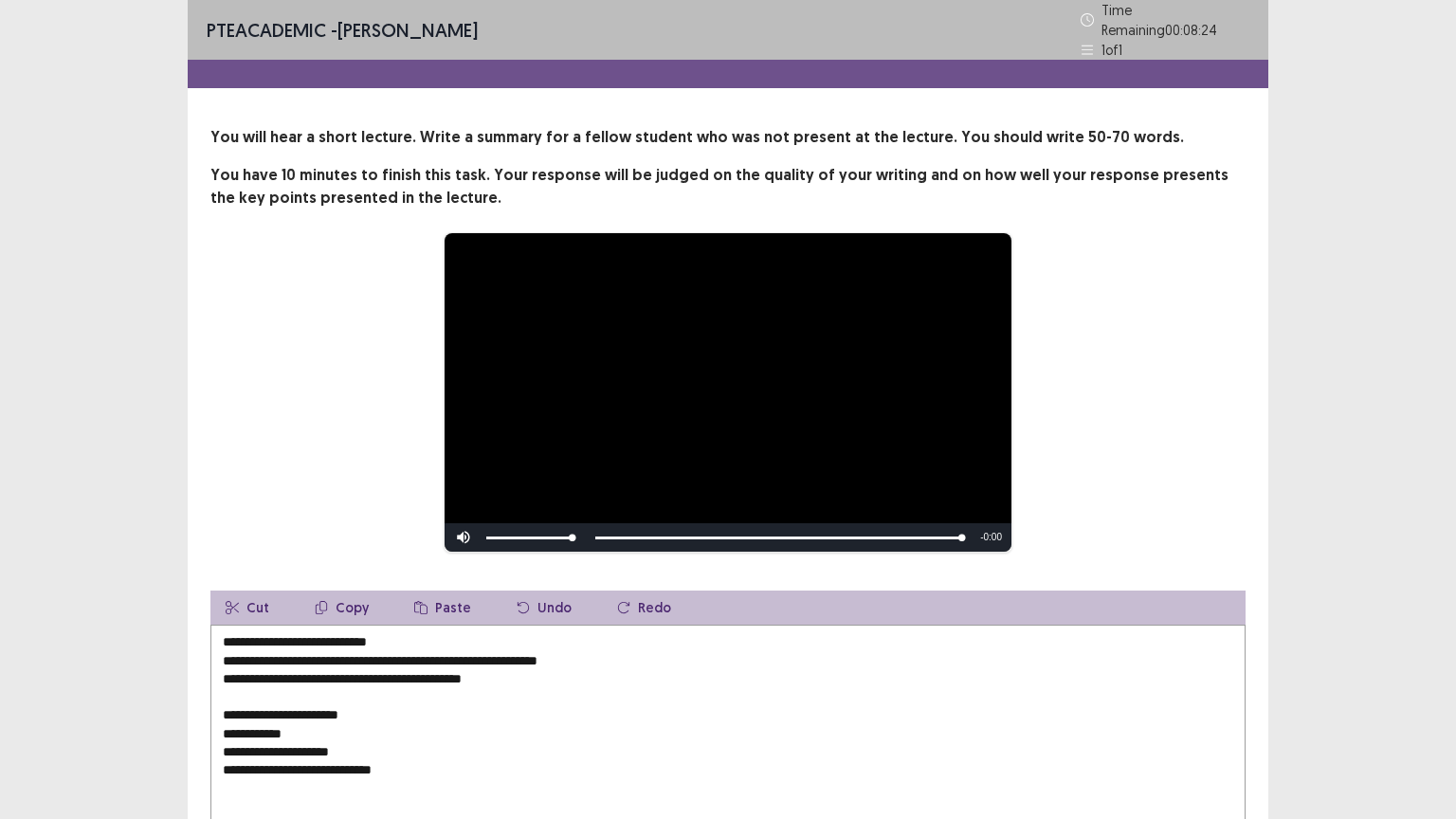
click at [217, 636] on textarea "**********" at bounding box center [728, 729] width 1035 height 209
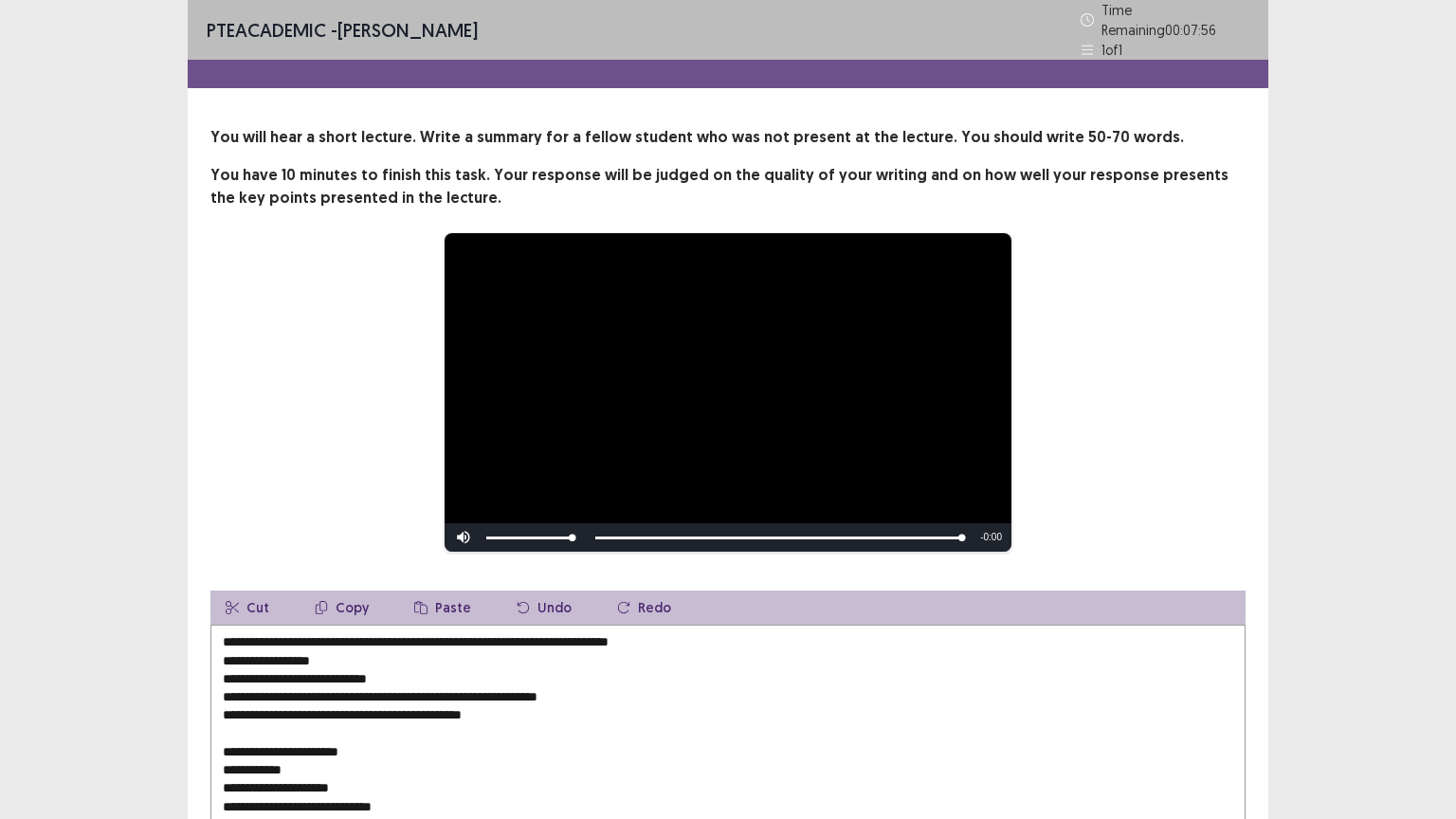
click at [583, 634] on textarea "**********" at bounding box center [728, 729] width 1035 height 209
click at [463, 651] on textarea "**********" at bounding box center [728, 729] width 1035 height 209
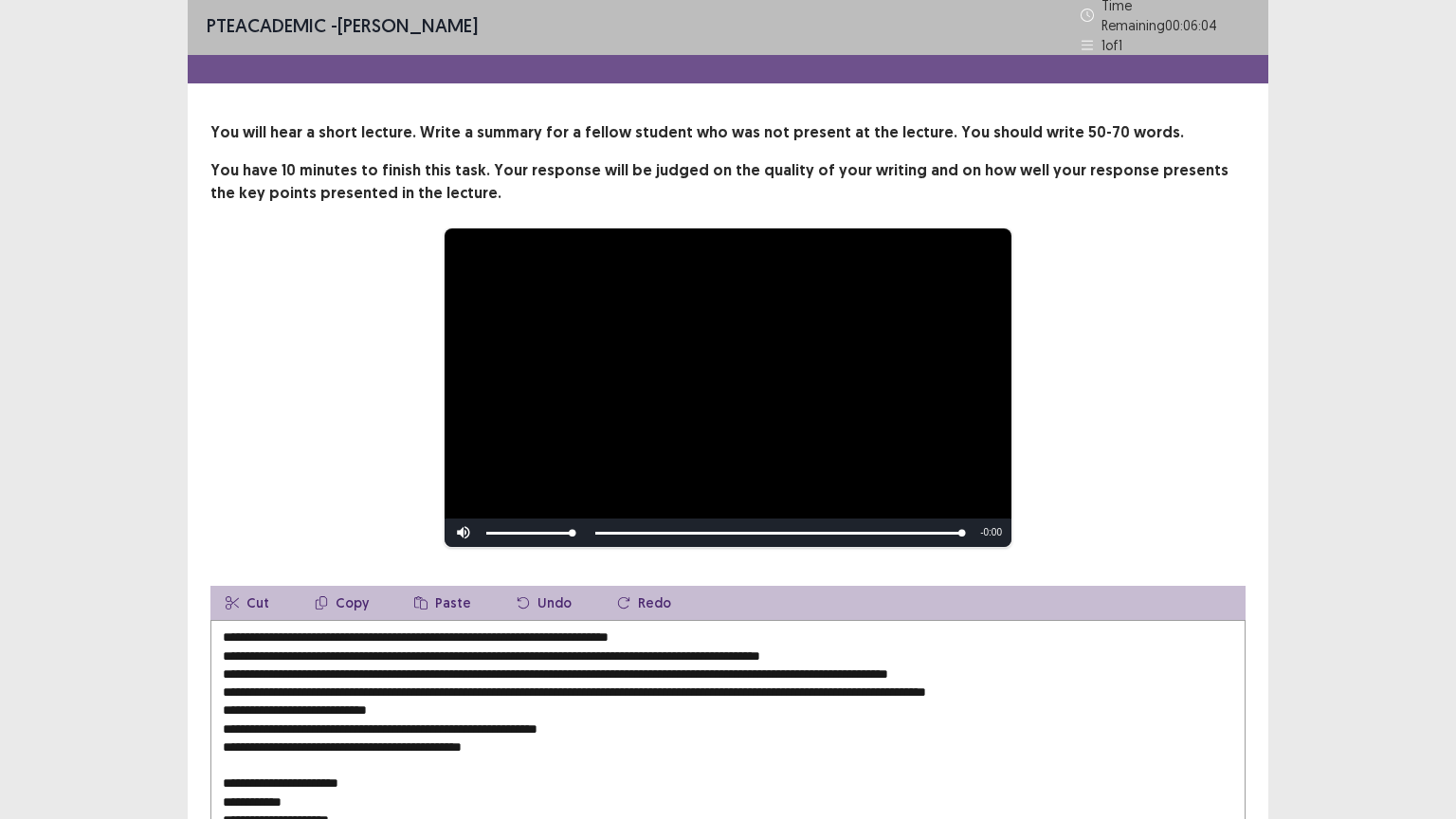
scroll to position [123, 0]
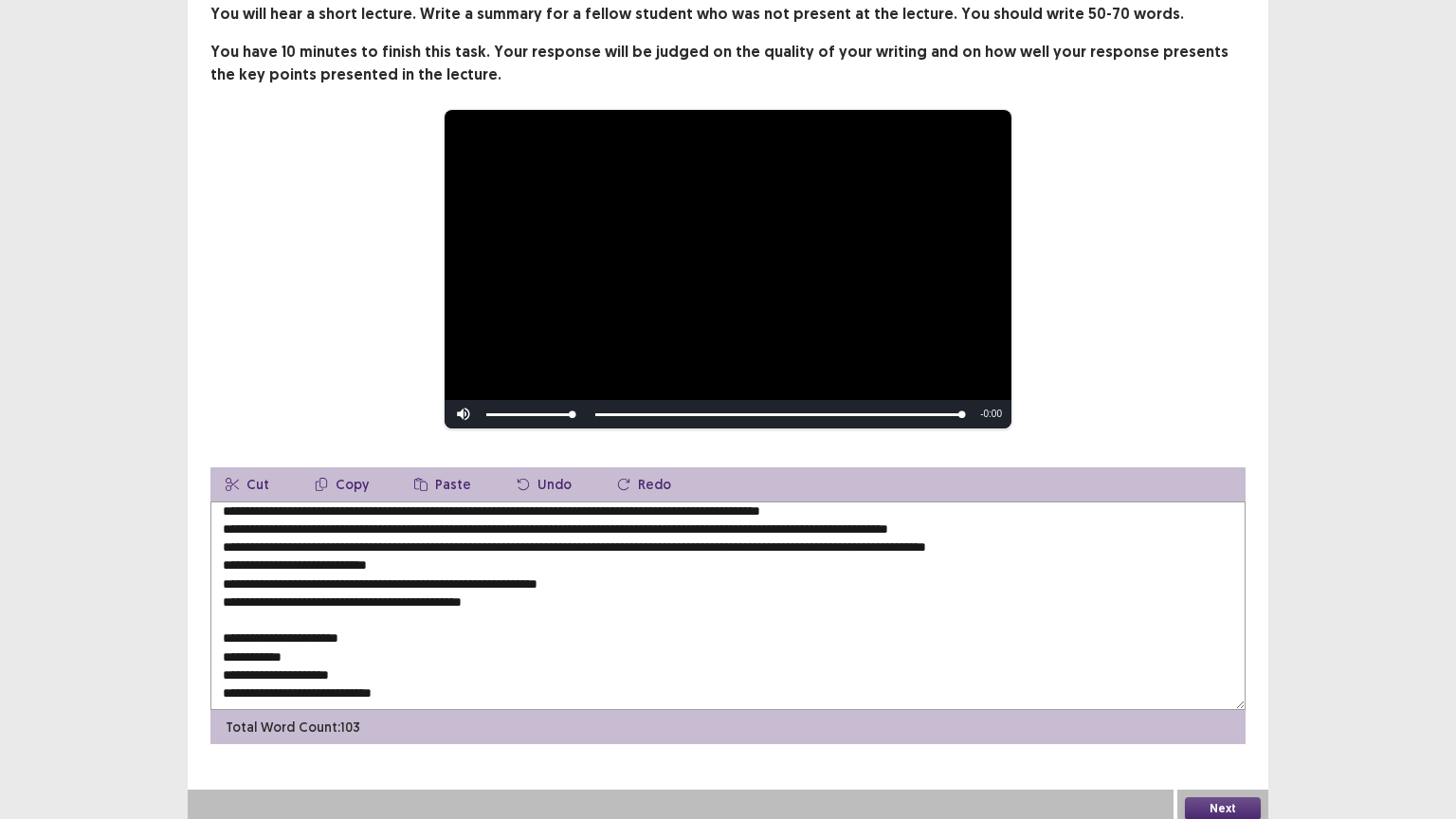
drag, startPoint x: 216, startPoint y: 707, endPoint x: 380, endPoint y: 818, distance: 198.0
click at [380, 691] on div "**********" at bounding box center [728, 352] width 1080 height 951
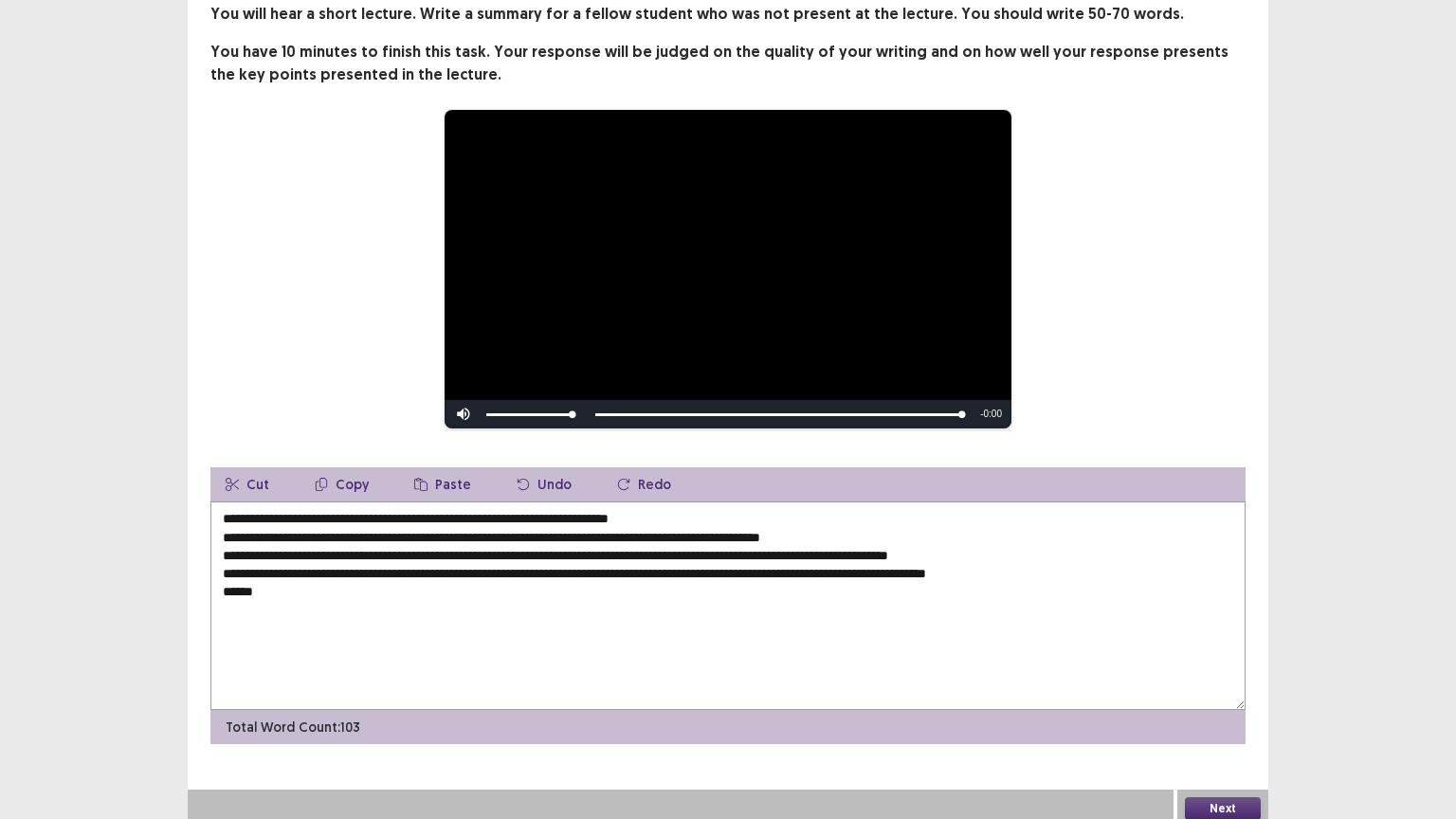
scroll to position [0, 0]
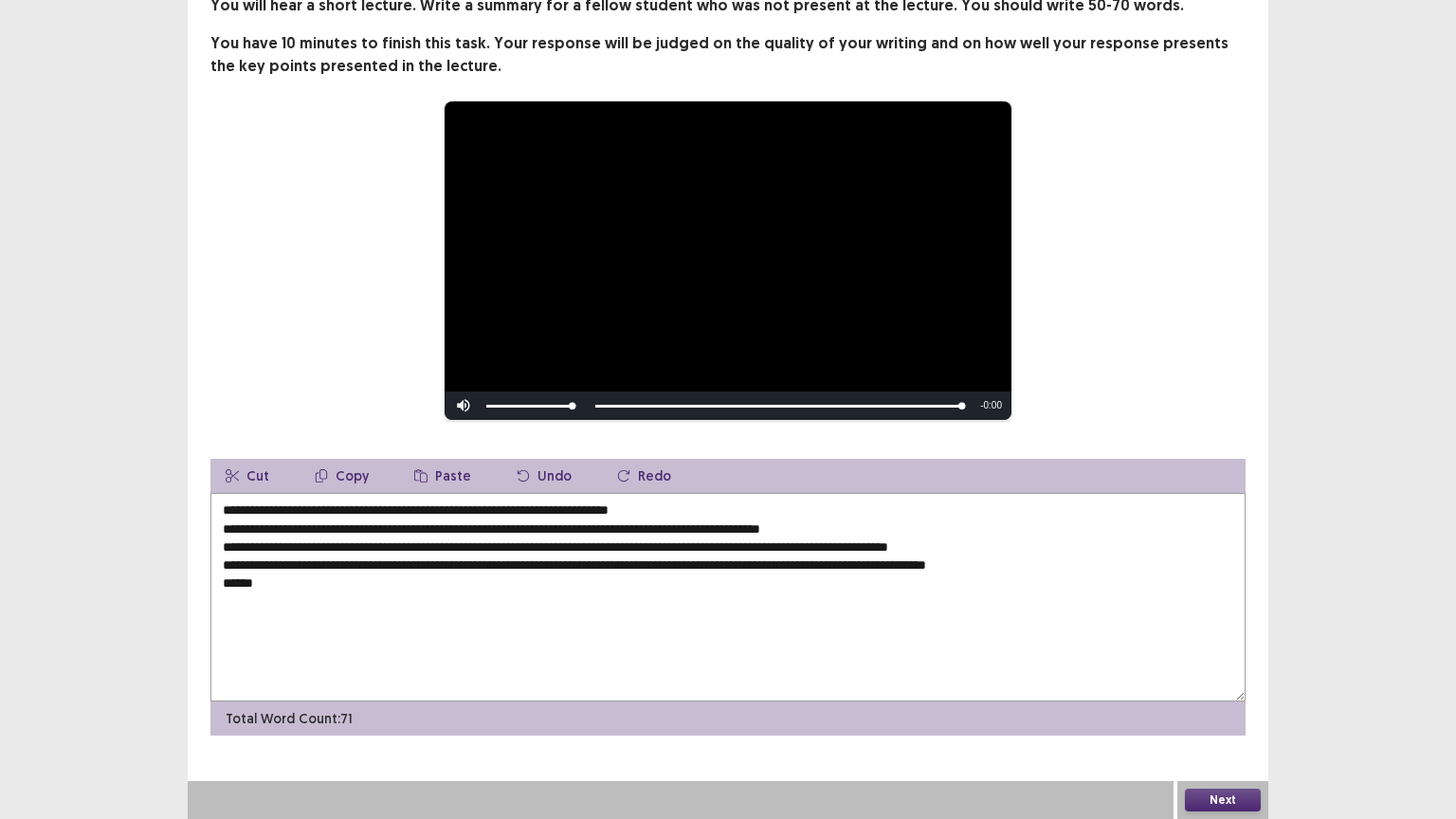
drag, startPoint x: 287, startPoint y: 592, endPoint x: 222, endPoint y: 589, distance: 65.1
click at [222, 589] on textarea "**********" at bounding box center [728, 598] width 1035 height 209
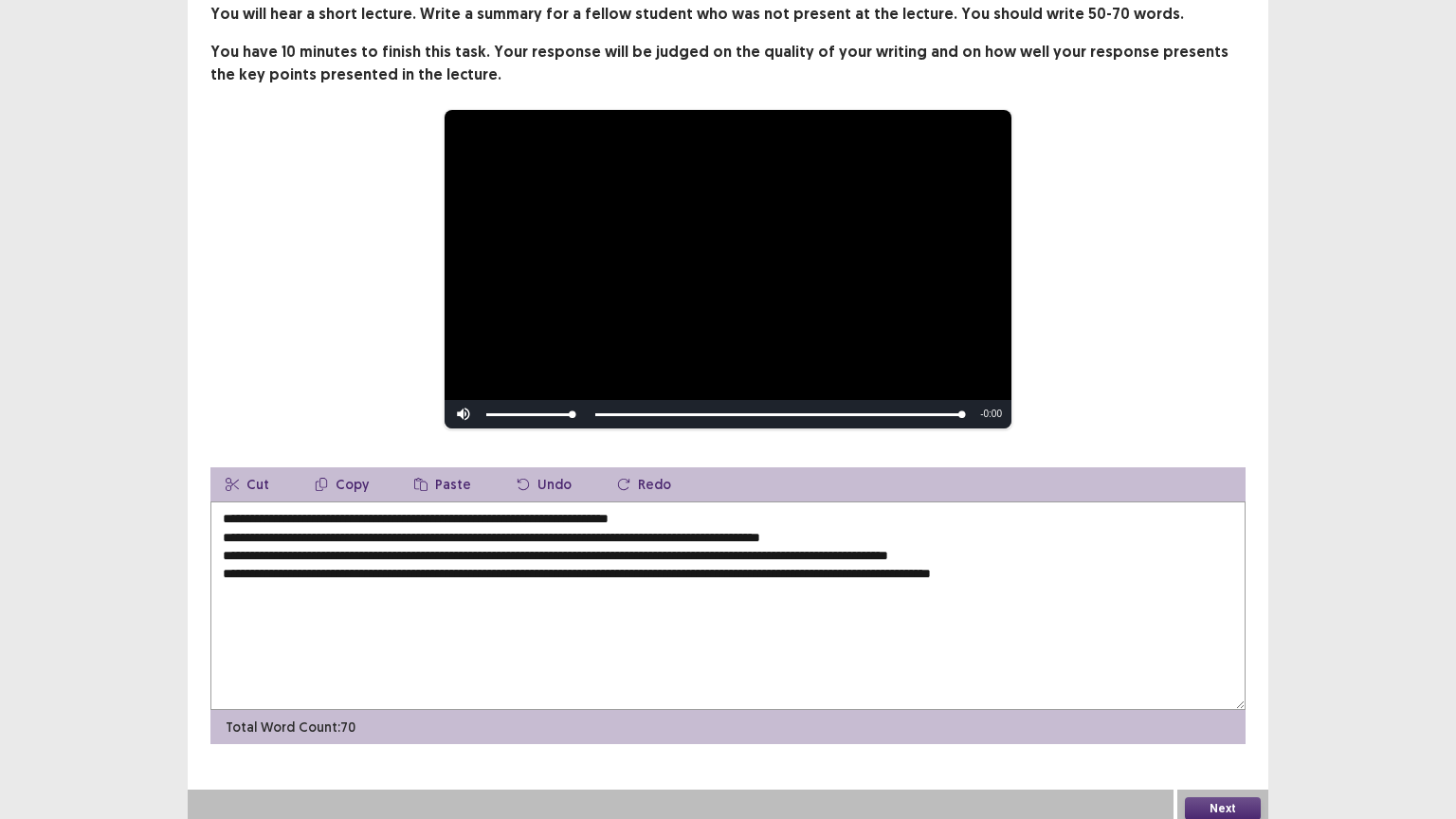
click at [459, 564] on textarea "**********" at bounding box center [728, 605] width 1035 height 209
click at [357, 566] on textarea "**********" at bounding box center [728, 605] width 1035 height 209
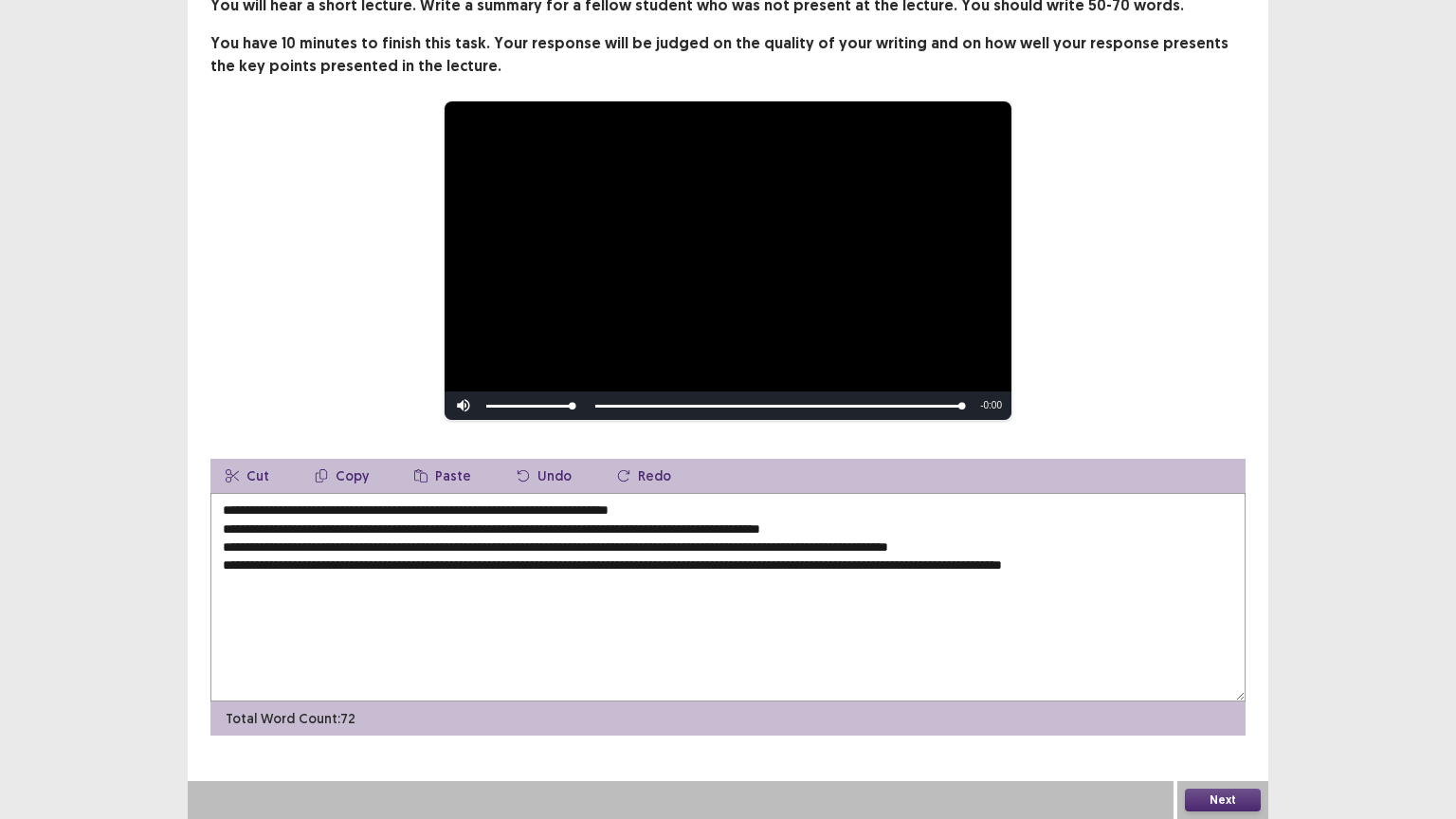
click at [505, 669] on textarea "**********" at bounding box center [728, 598] width 1035 height 209
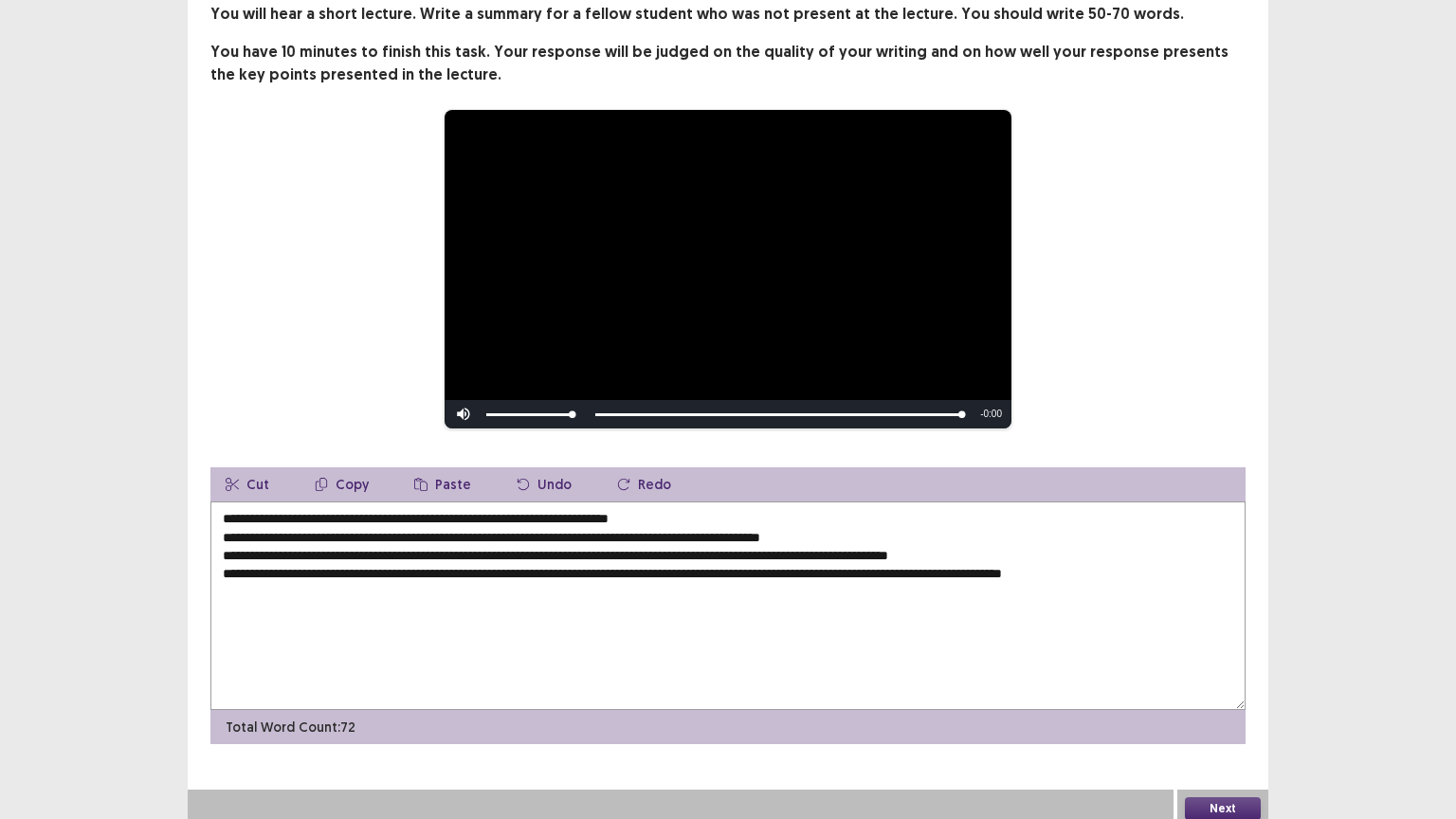
type textarea "**********"
click at [1216, 691] on button "Next" at bounding box center [1222, 808] width 76 height 22
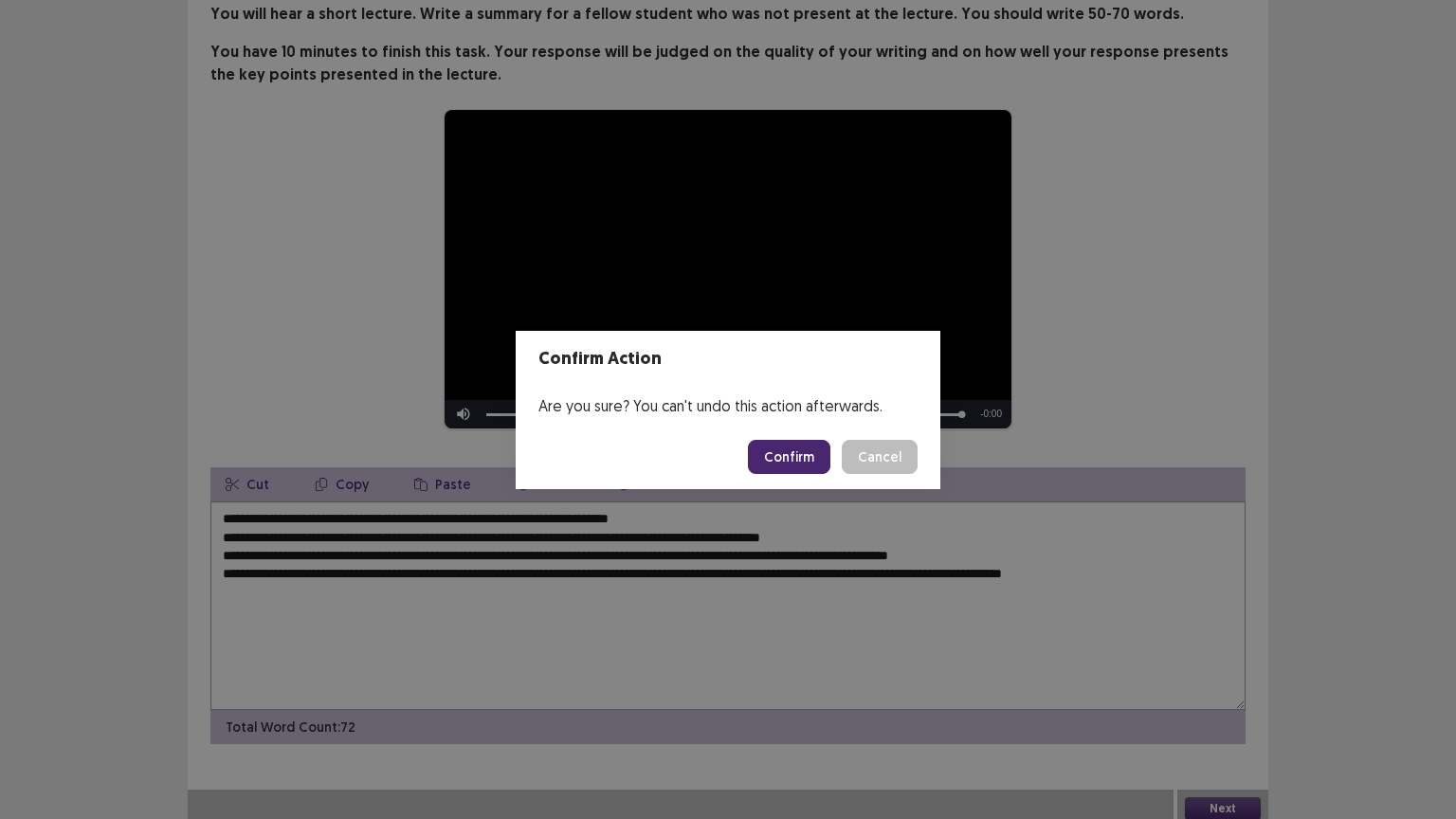
click at [800, 456] on button "Confirm" at bounding box center [788, 456] width 83 height 34
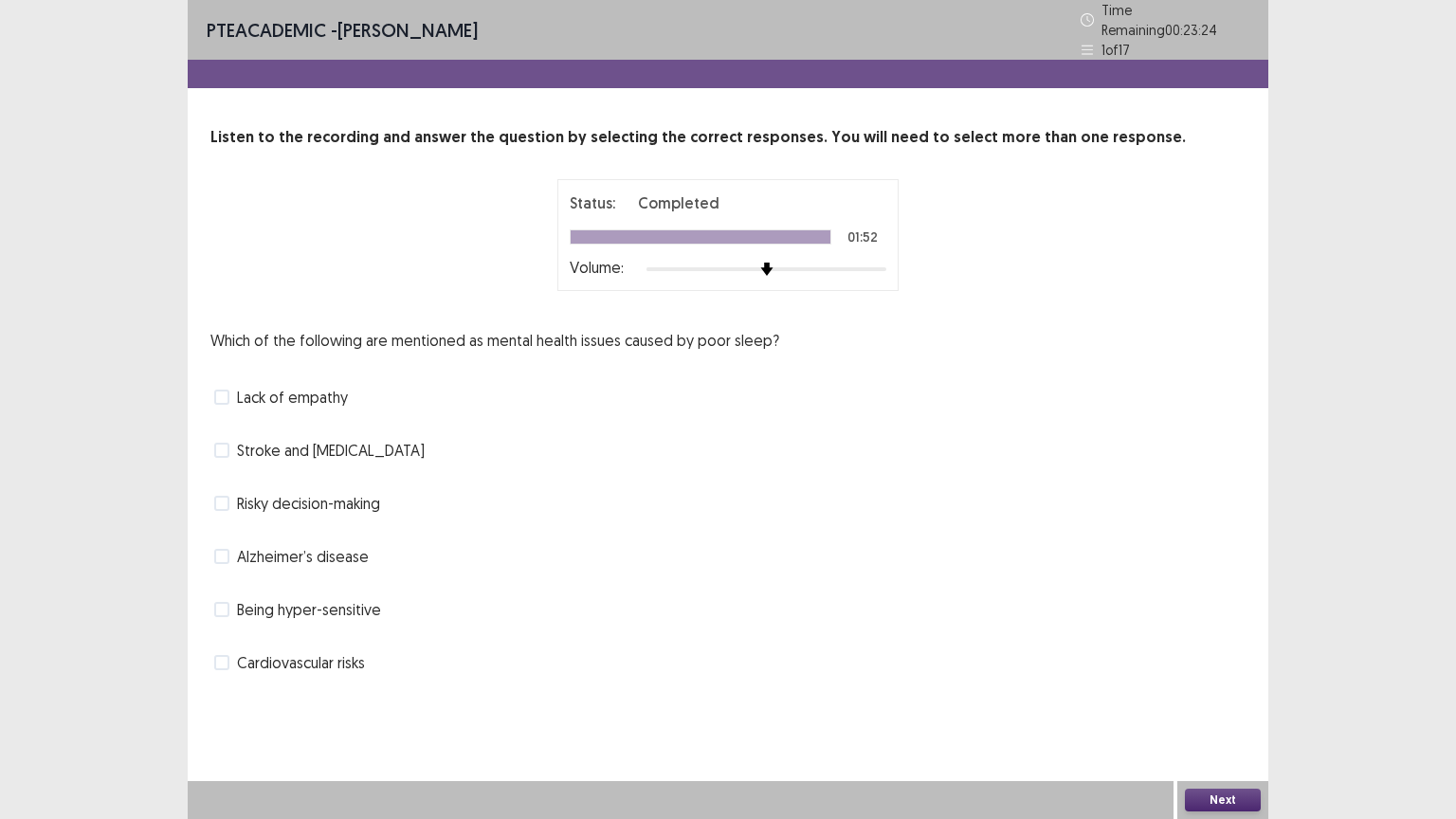
click at [323, 443] on span "Stroke and [MEDICAL_DATA]" at bounding box center [330, 449] width 188 height 22
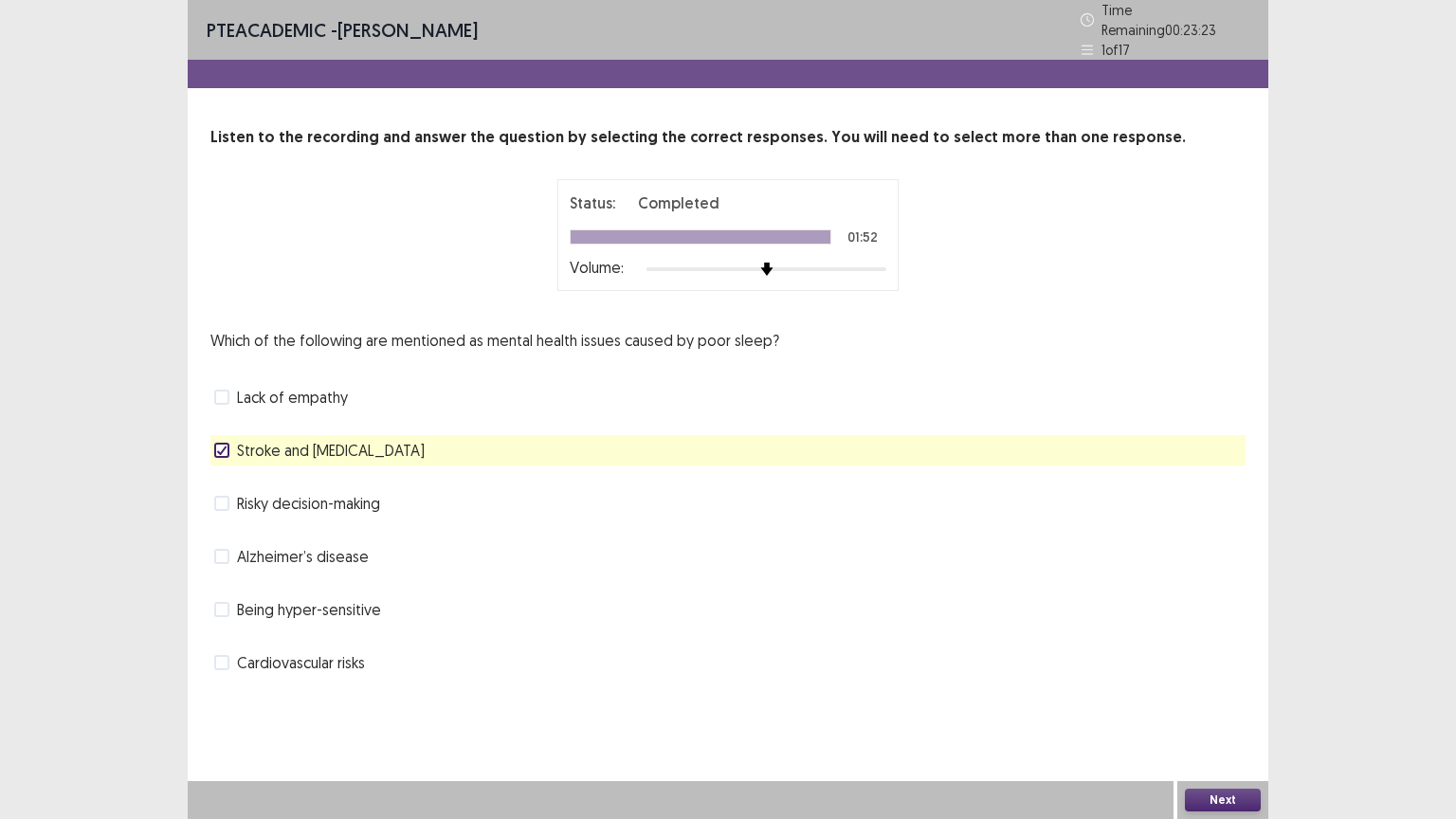
click at [336, 499] on span "Risky decision-making" at bounding box center [308, 503] width 143 height 22
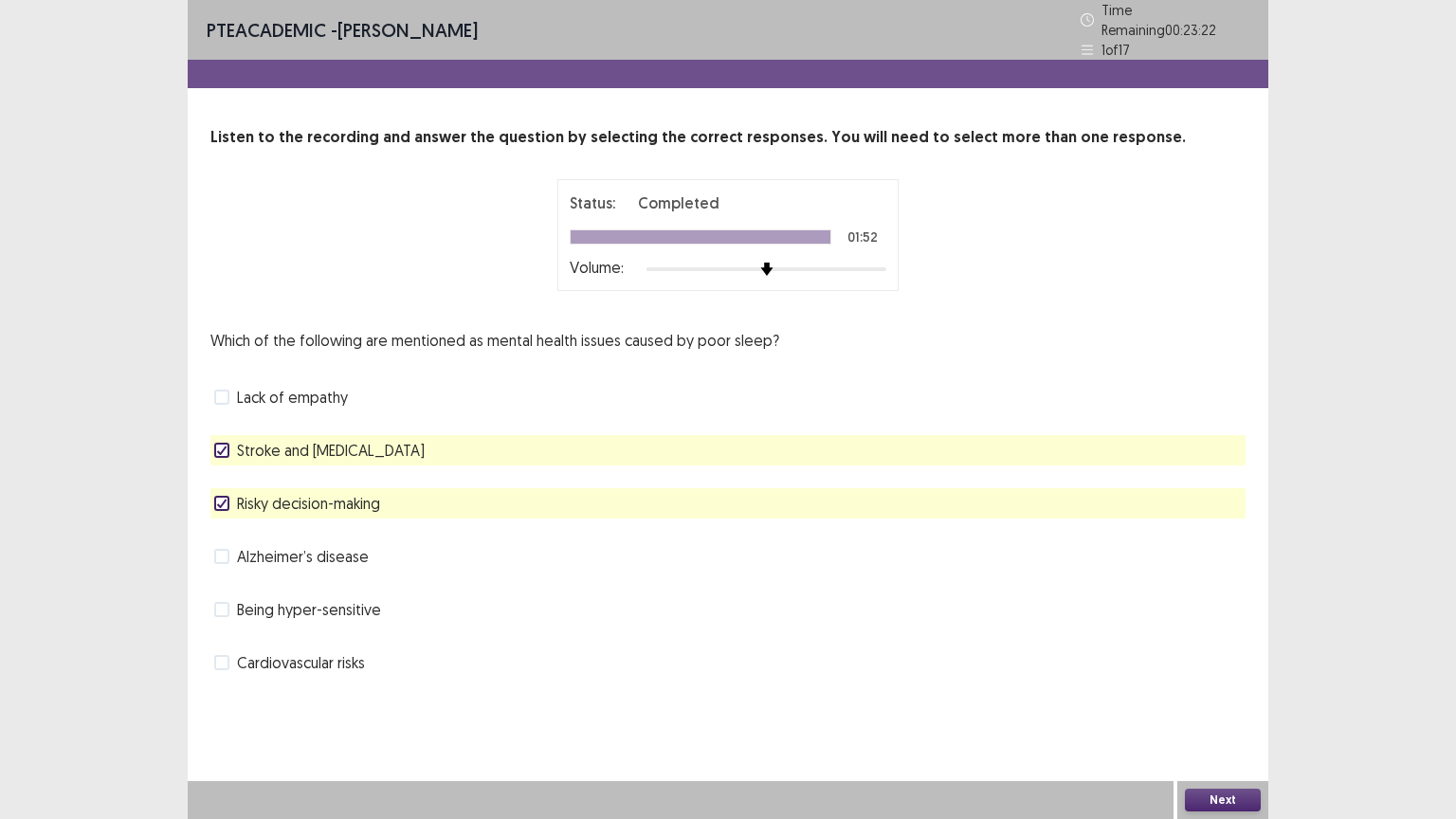
click at [367, 599] on span "Being hyper-sensitive" at bounding box center [309, 609] width 144 height 22
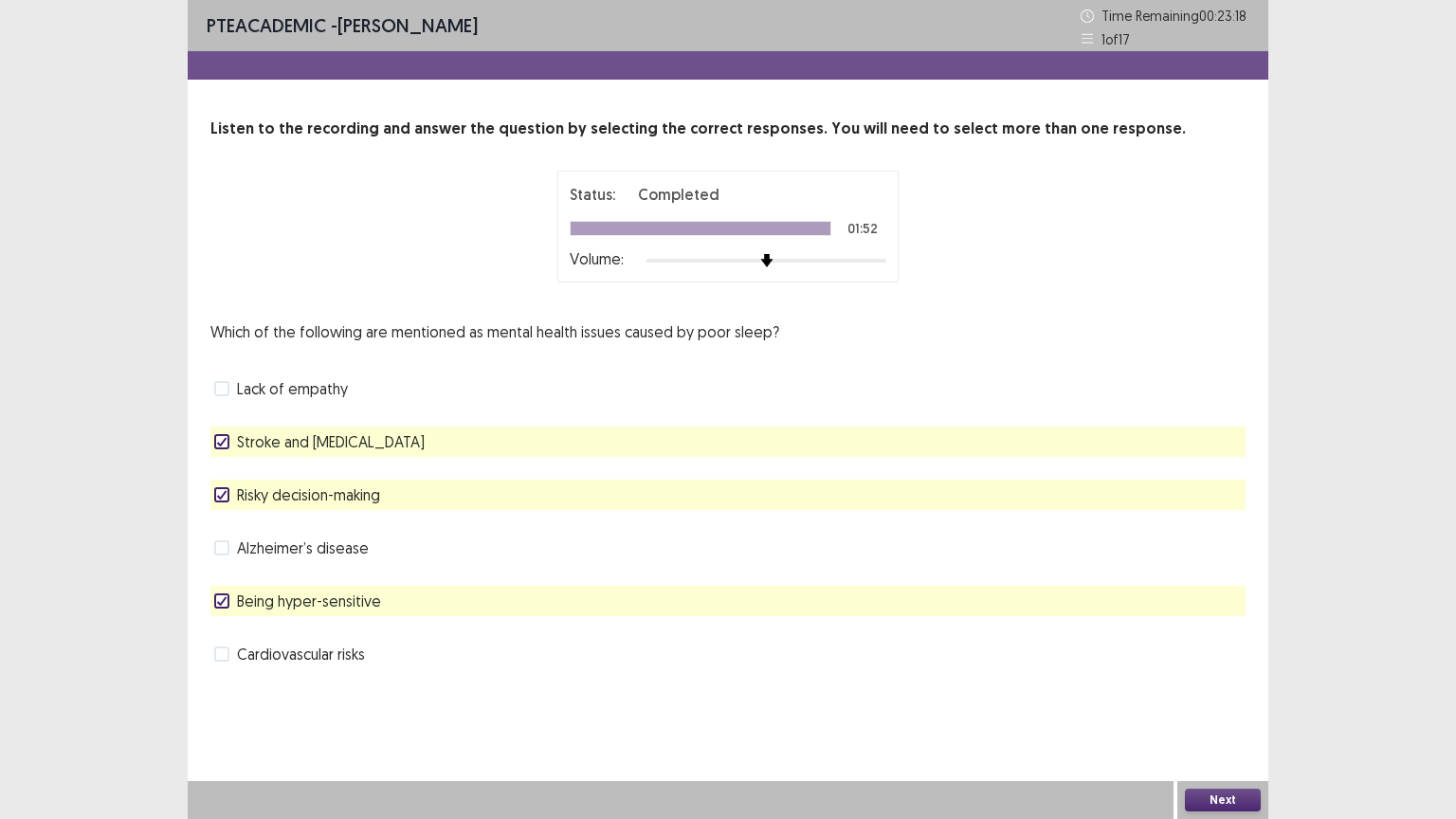
click at [320, 387] on span "Lack of empathy" at bounding box center [292, 388] width 111 height 22
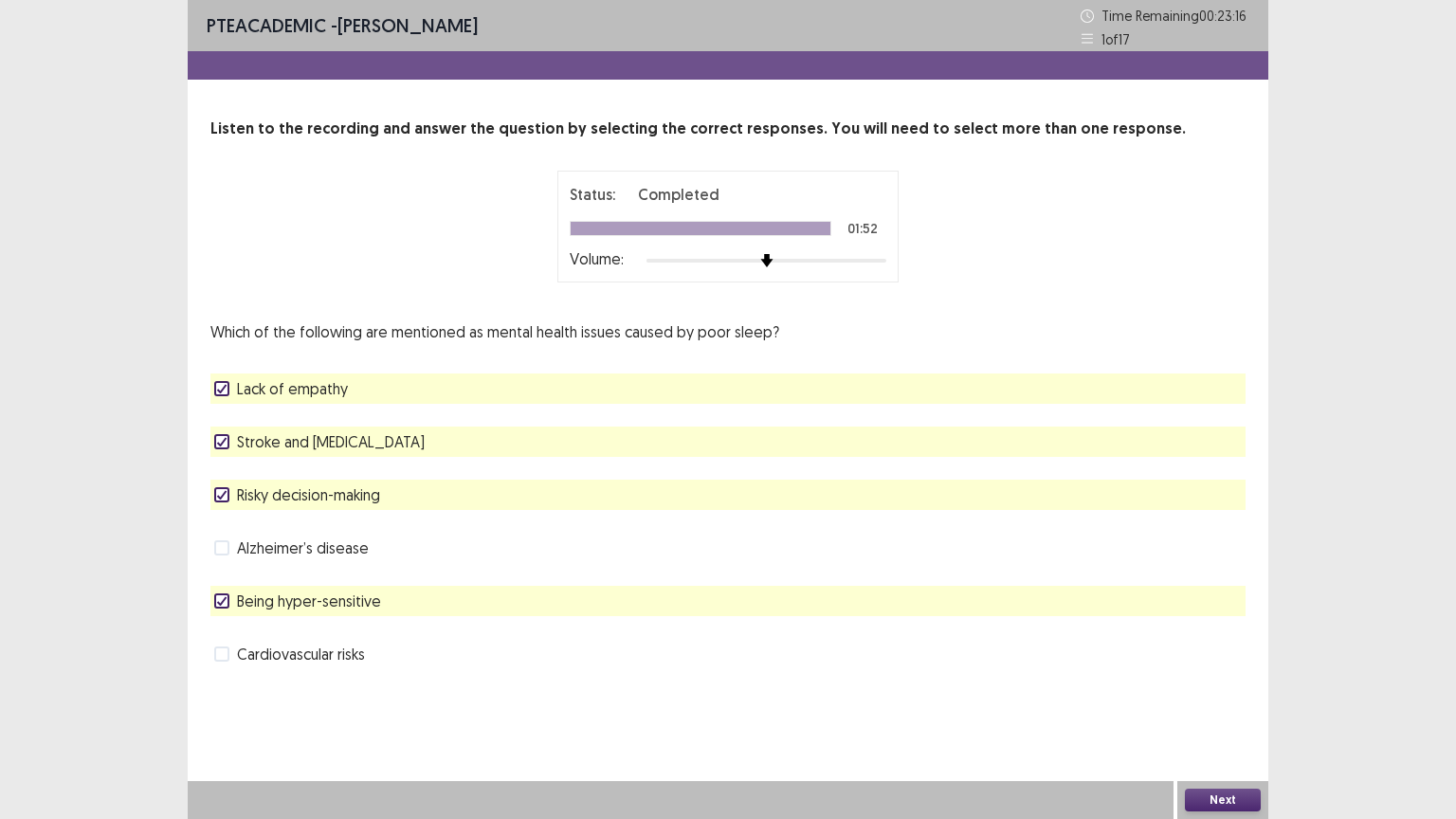
click at [1246, 691] on button "Next" at bounding box center [1222, 800] width 76 height 22
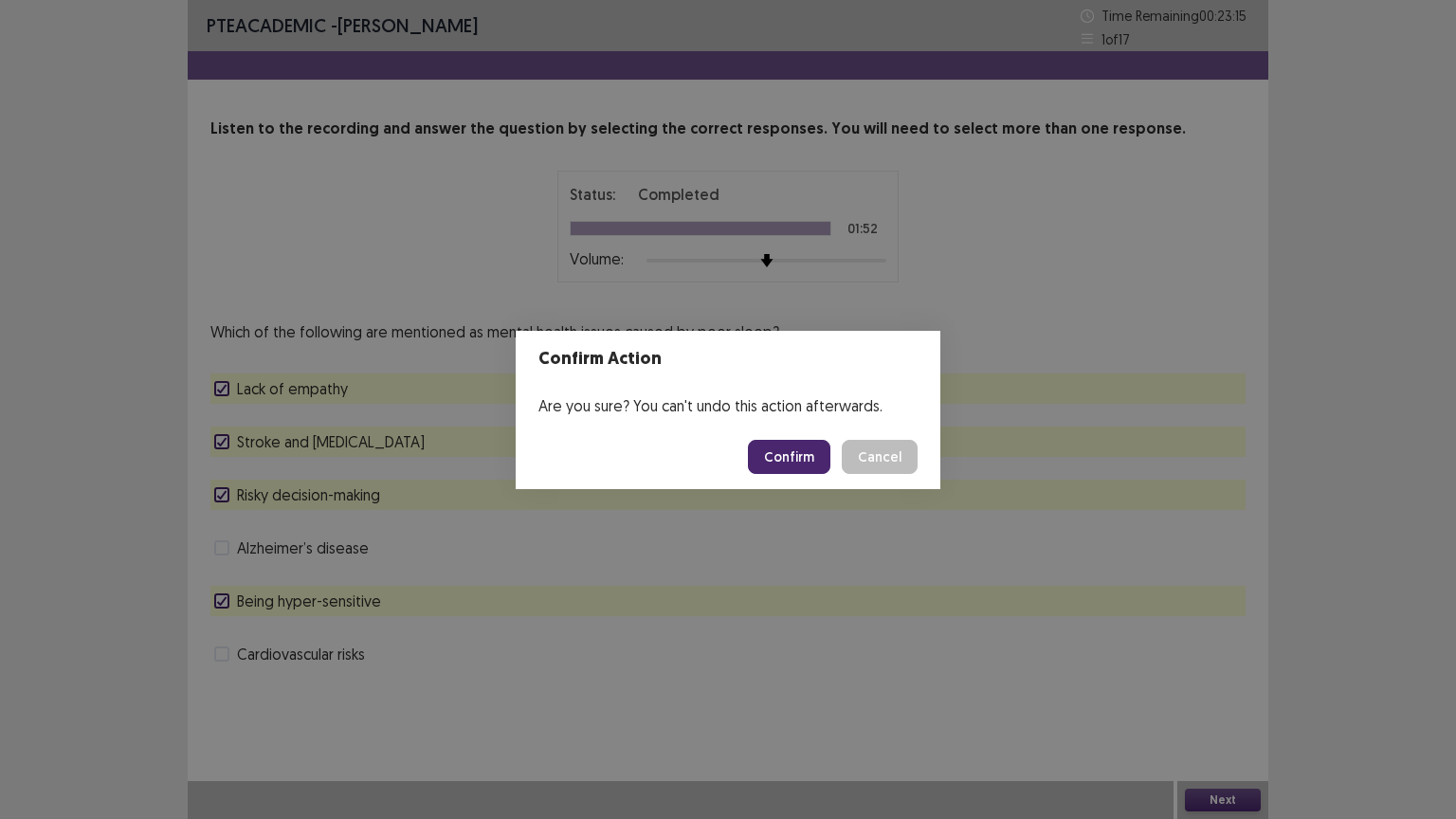
click at [790, 451] on button "Confirm" at bounding box center [788, 456] width 83 height 34
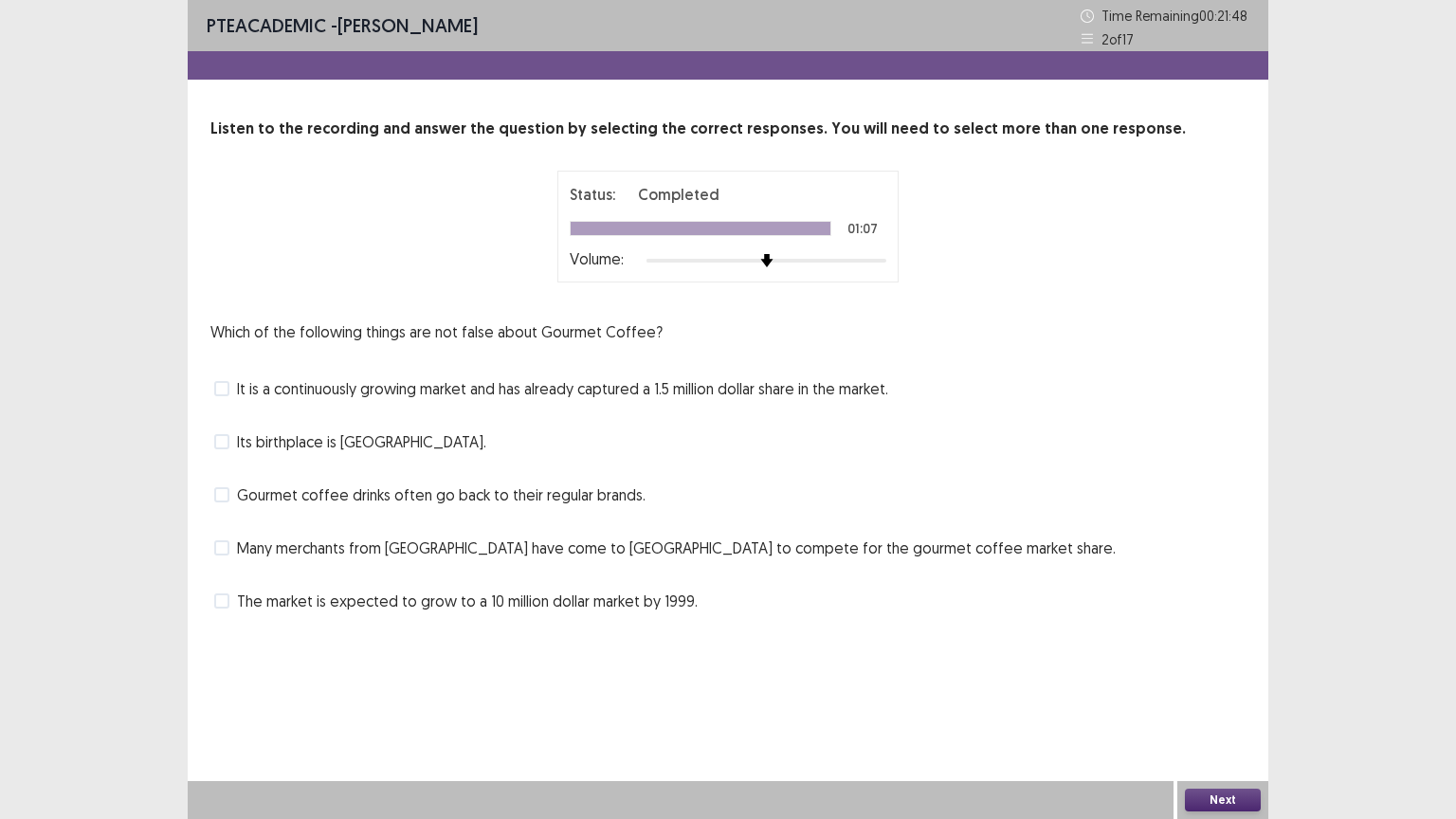
click at [642, 392] on span "It is a continuously growing market and has already captured a 1.5 million doll…" at bounding box center [562, 388] width 651 height 22
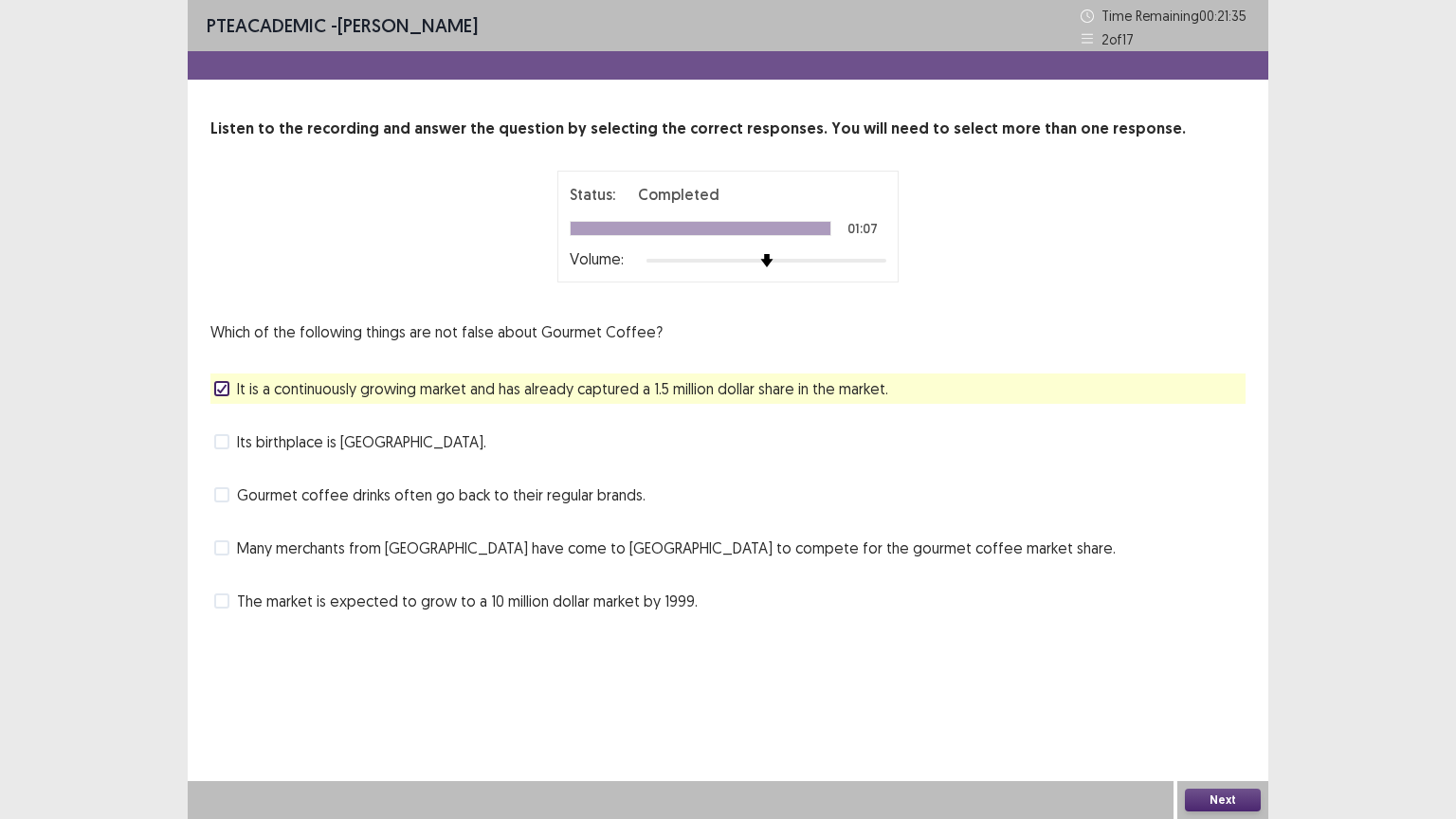
click at [479, 493] on span "Gourmet coffee drinks often go back to their regular brands." at bounding box center [441, 494] width 408 height 22
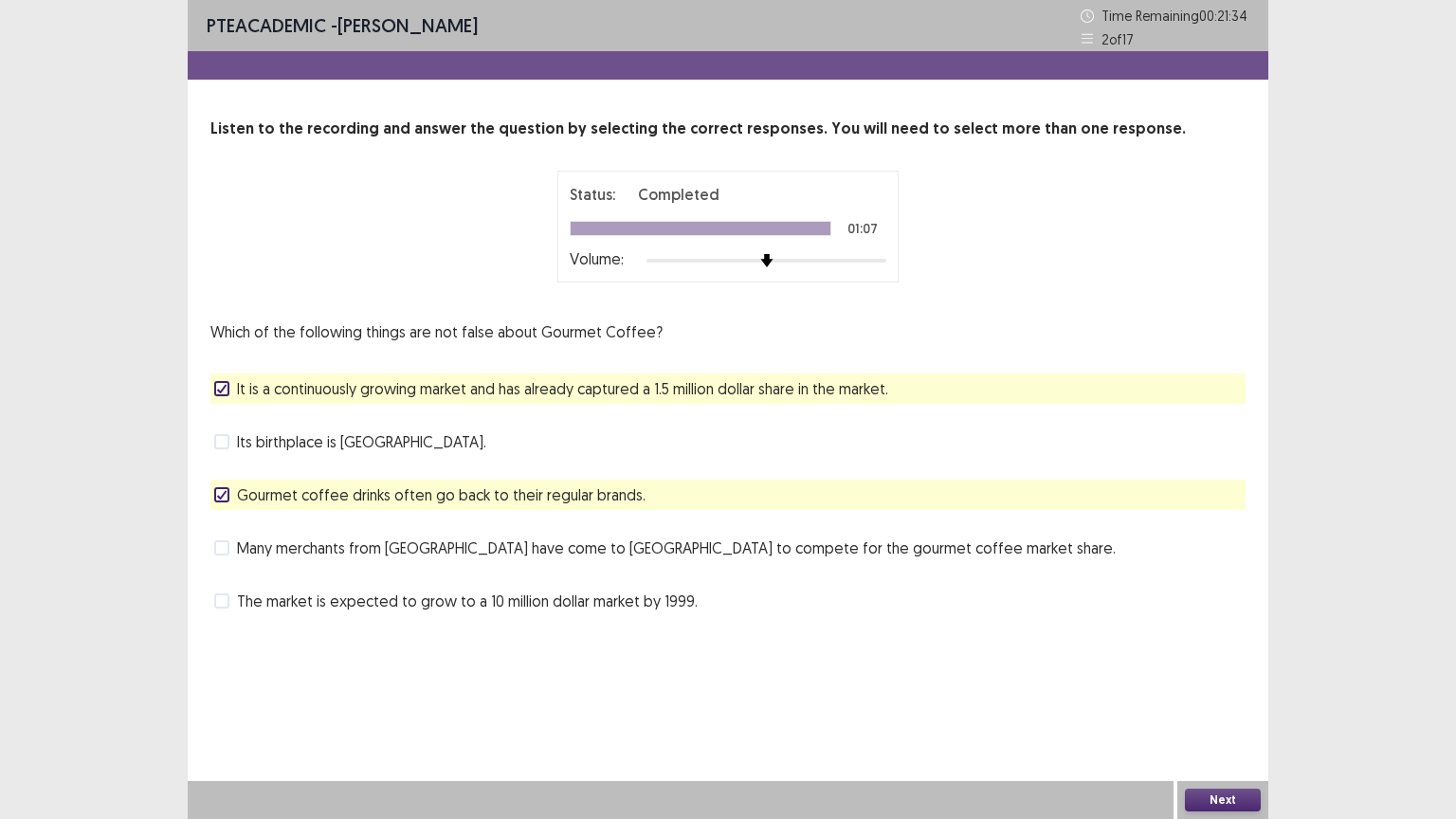
click at [1202, 691] on button "Next" at bounding box center [1222, 800] width 76 height 22
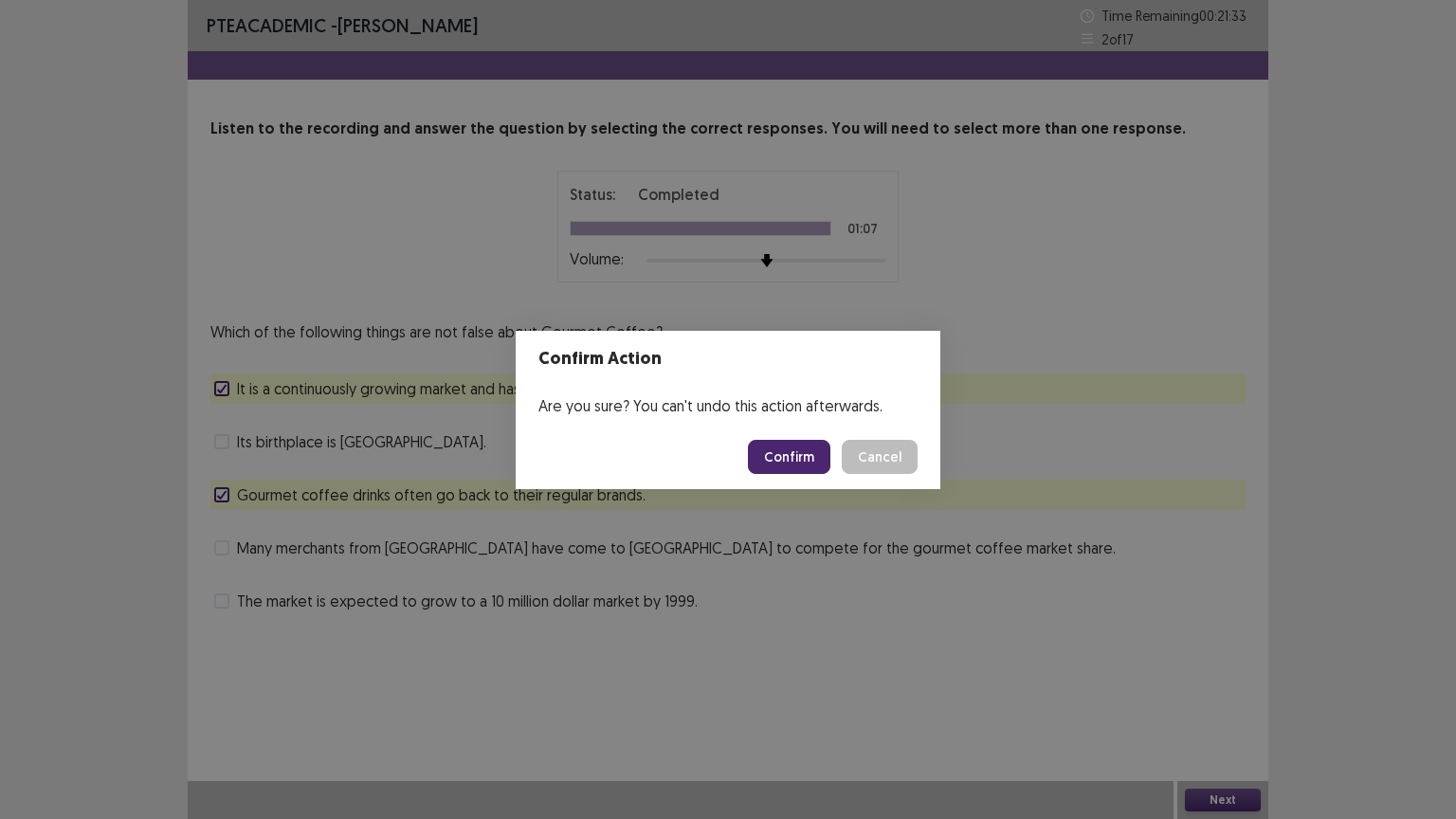
click at [820, 453] on button "Confirm" at bounding box center [788, 456] width 83 height 34
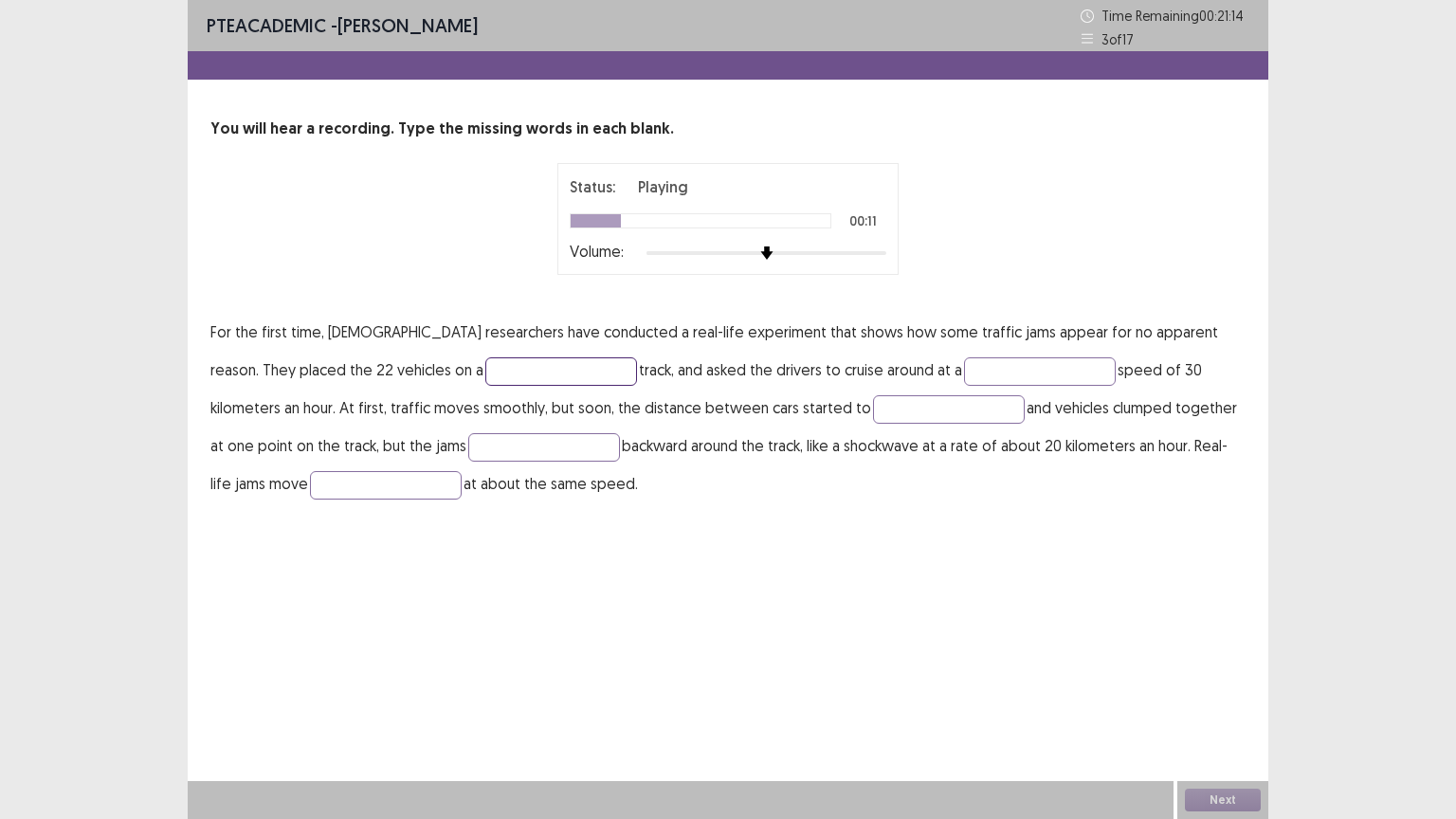
click at [485, 371] on input "text" at bounding box center [561, 371] width 152 height 28
type input "******"
click at [964, 358] on input "text" at bounding box center [1040, 371] width 152 height 28
type input "**********"
click at [873, 408] on input "text" at bounding box center [949, 409] width 152 height 28
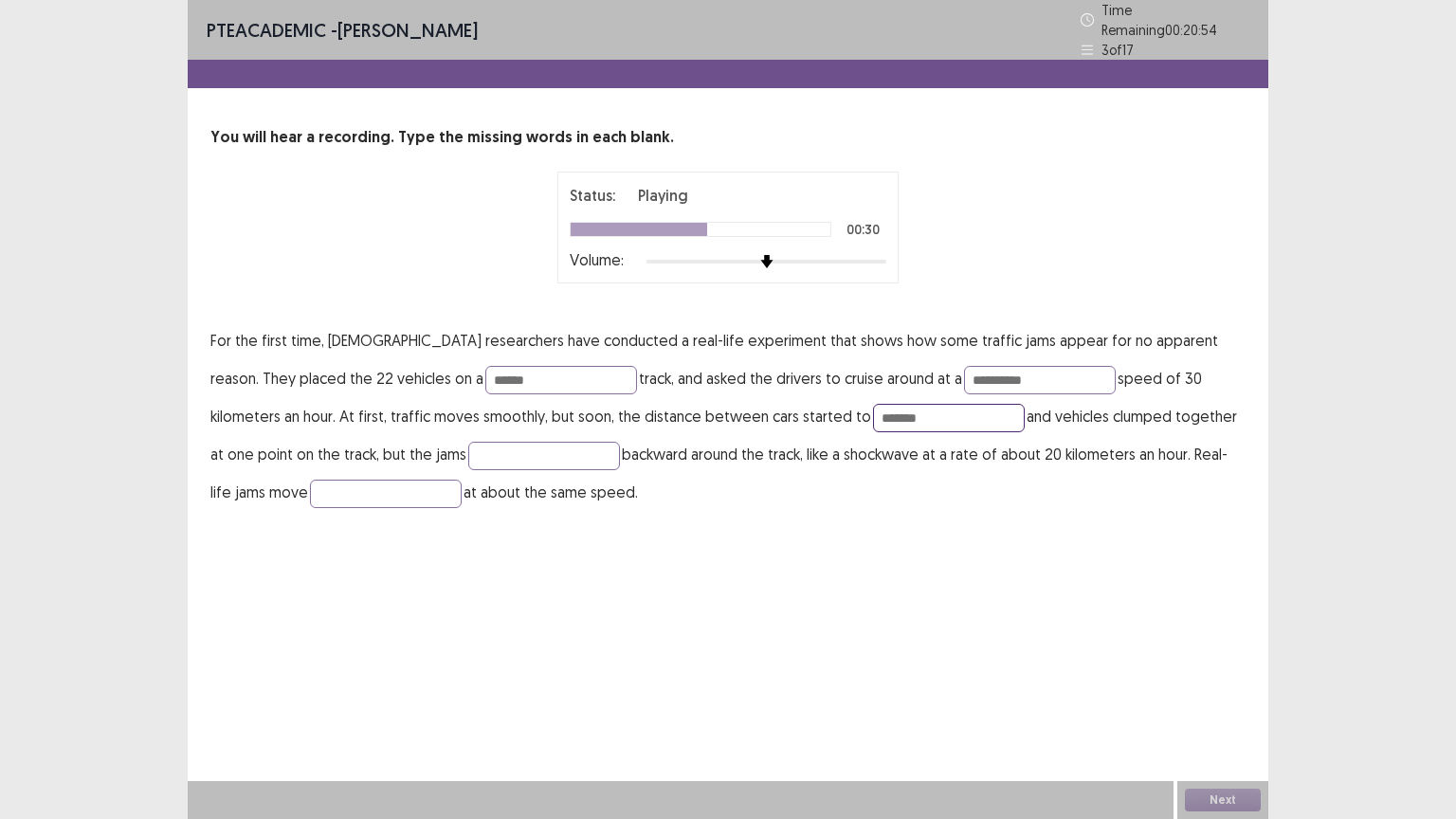
type input "*******"
click at [421, 434] on p "**********" at bounding box center [728, 416] width 1035 height 189
click at [468, 442] on input "text" at bounding box center [544, 455] width 152 height 28
click at [343, 480] on input "text" at bounding box center [386, 493] width 152 height 28
type input "*******"
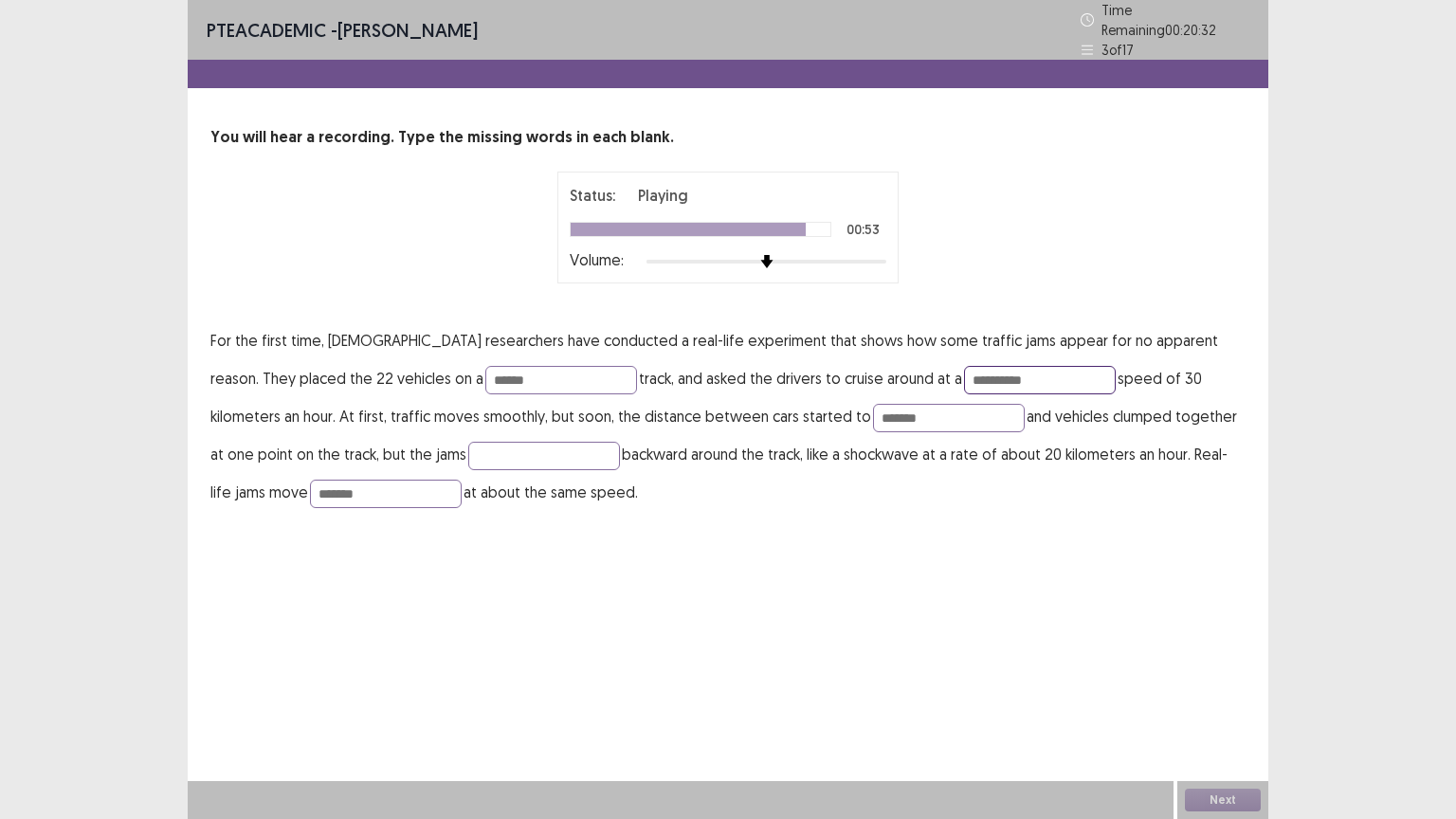
click at [964, 366] on input "**********" at bounding box center [1040, 379] width 152 height 28
type input "**********"
drag, startPoint x: 279, startPoint y: 486, endPoint x: 143, endPoint y: 479, distance: 136.2
click at [143, 479] on div "**********" at bounding box center [728, 410] width 1456 height 819
type input "*"
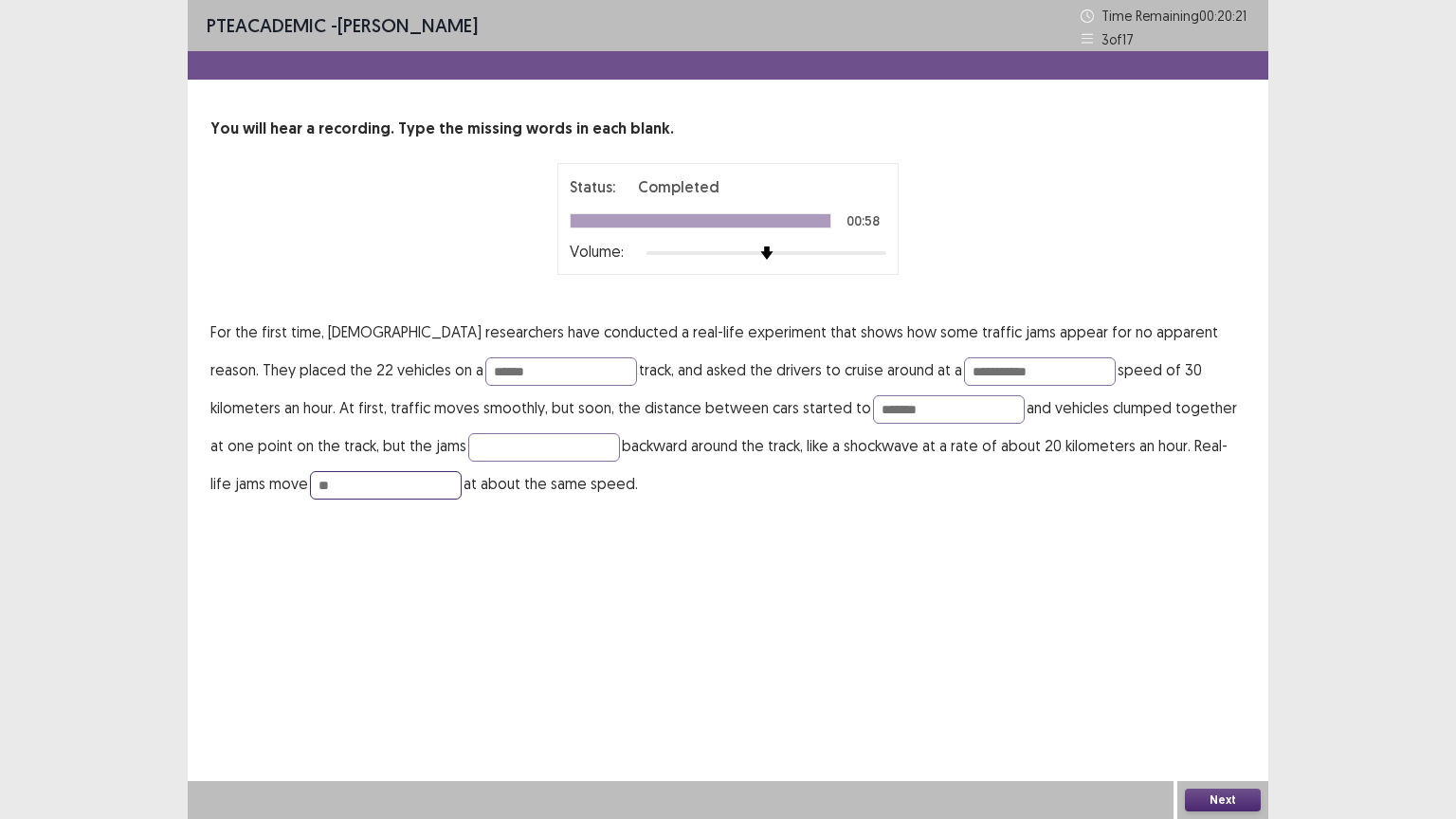
type input "*"
type input "********"
click at [873, 410] on input "*******" at bounding box center [949, 409] width 152 height 28
type input "*******"
click at [964, 369] on input "**********" at bounding box center [1040, 371] width 152 height 28
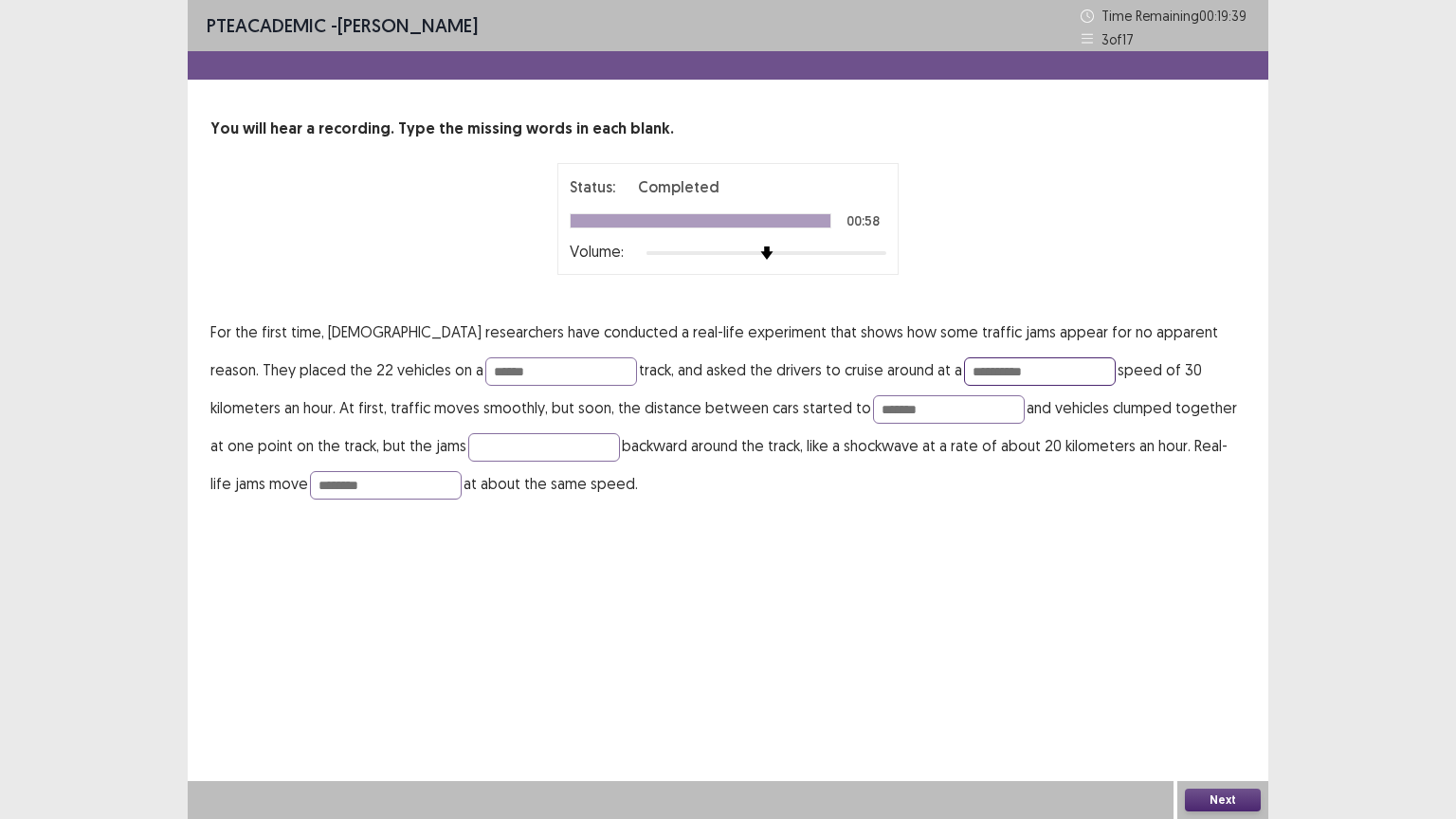
click at [964, 374] on input "**********" at bounding box center [1040, 371] width 152 height 28
click at [964, 366] on input "**********" at bounding box center [1040, 371] width 152 height 28
type input "**********"
click at [1240, 691] on button "Next" at bounding box center [1222, 800] width 76 height 22
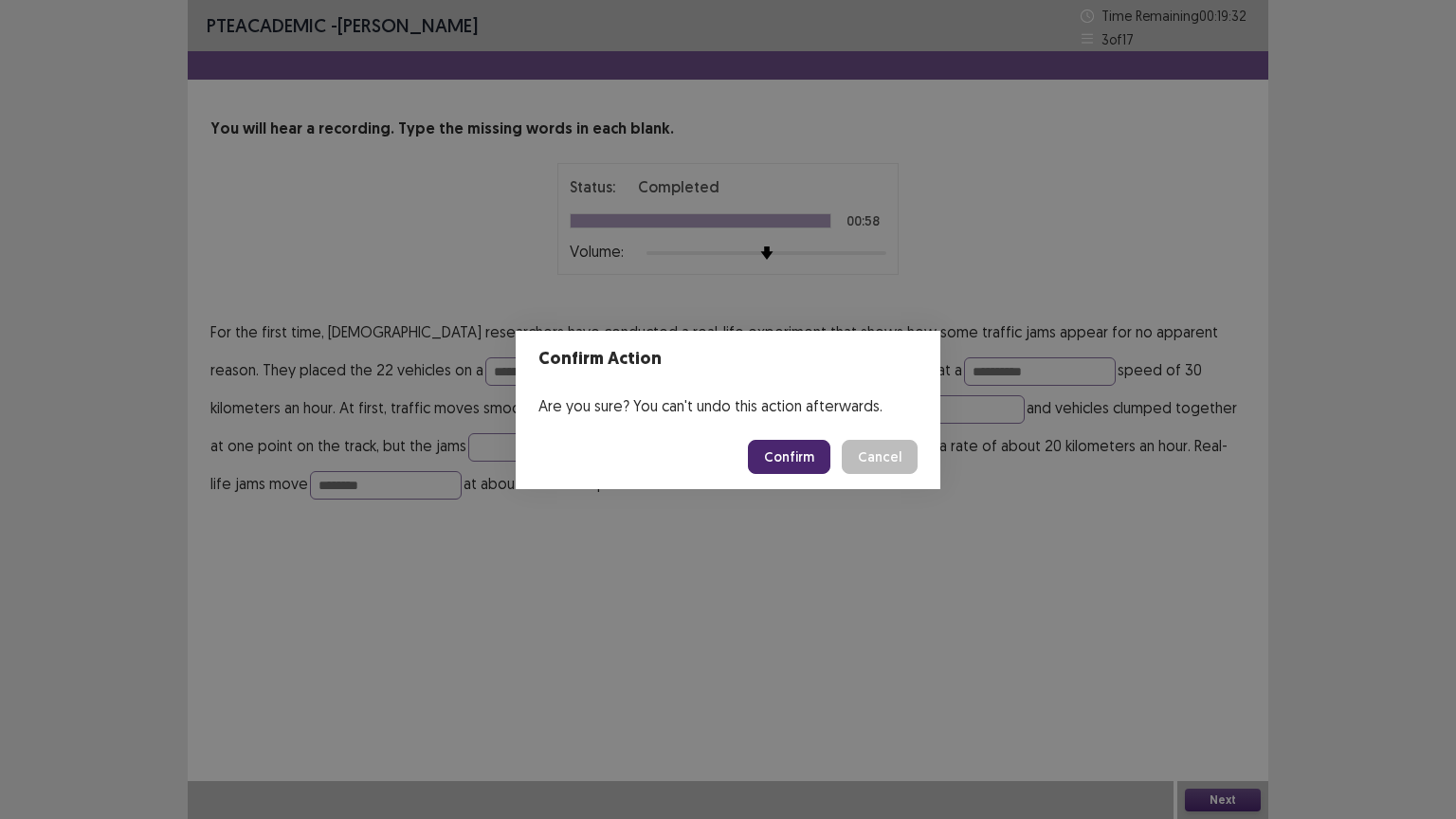
click at [799, 467] on button "Confirm" at bounding box center [788, 456] width 83 height 34
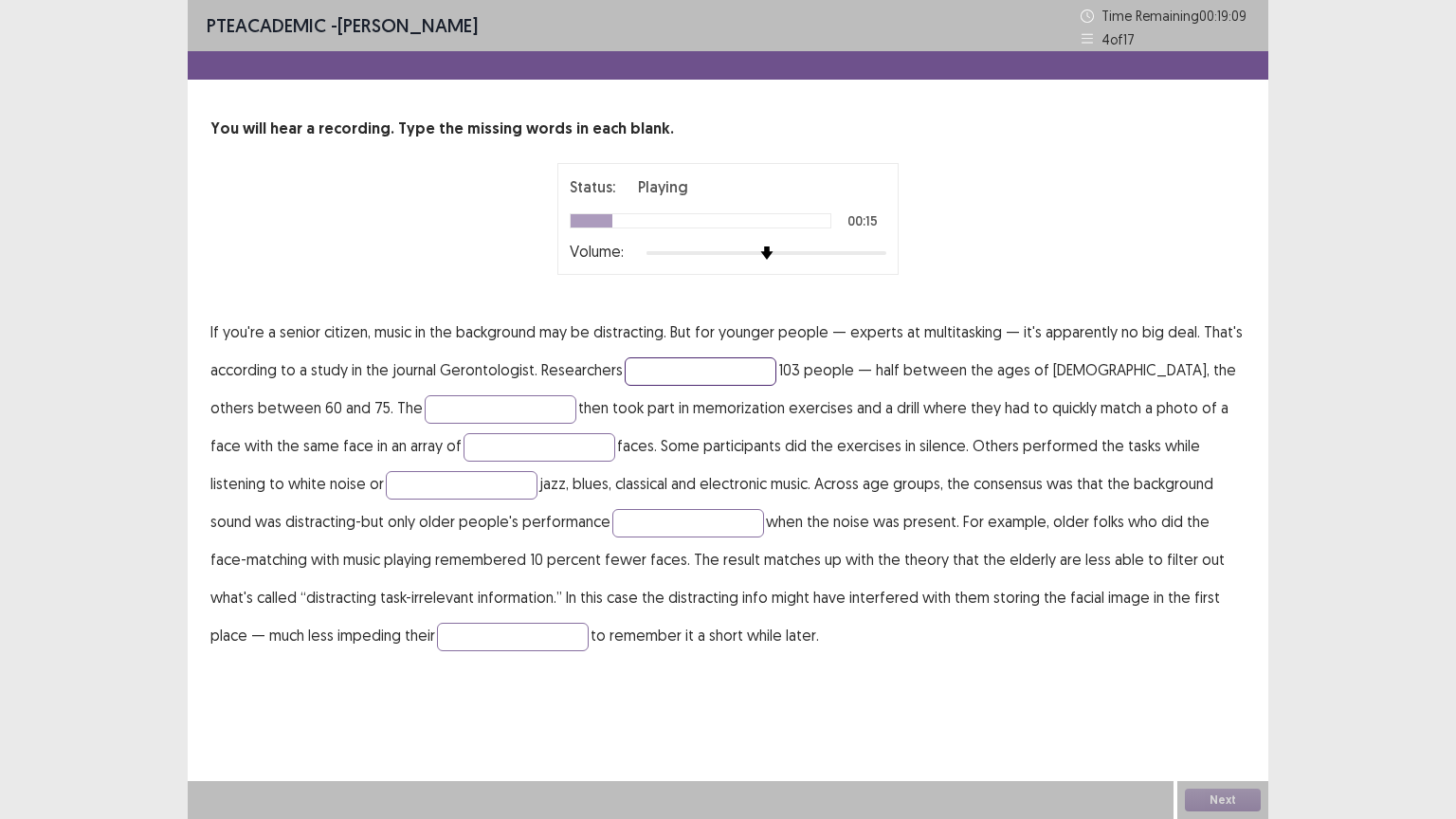
click at [663, 358] on input "text" at bounding box center [701, 371] width 152 height 28
type input "*"
type input "*********"
click at [425, 404] on input "text" at bounding box center [501, 409] width 152 height 28
type input "**********"
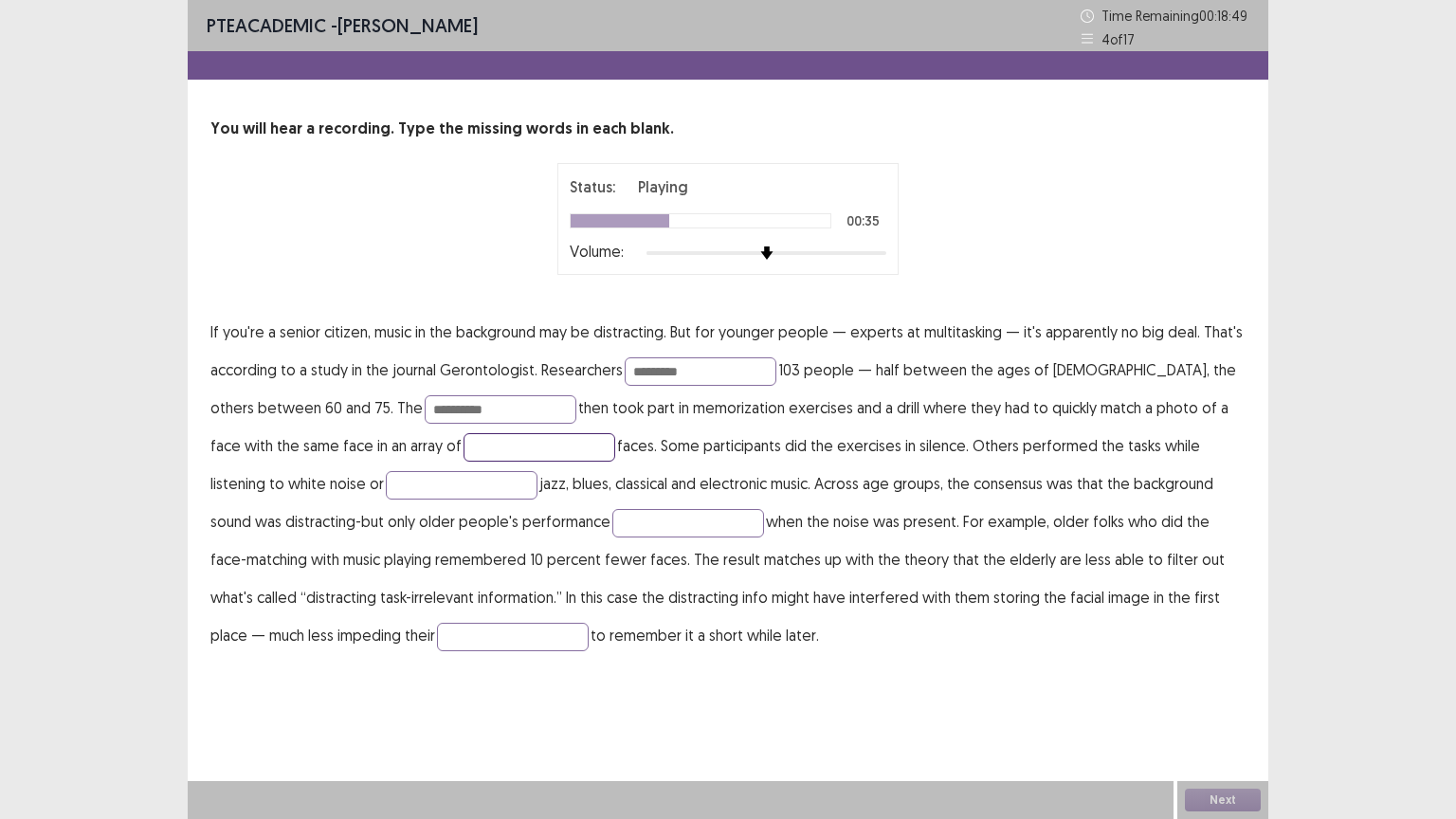
click at [463, 448] on input "text" at bounding box center [539, 447] width 152 height 28
type input "*****"
drag, startPoint x: 497, startPoint y: 452, endPoint x: 398, endPoint y: 443, distance: 99.4
click at [398, 443] on p "**********" at bounding box center [728, 484] width 1035 height 341
click at [386, 480] on input "text" at bounding box center [462, 485] width 152 height 28
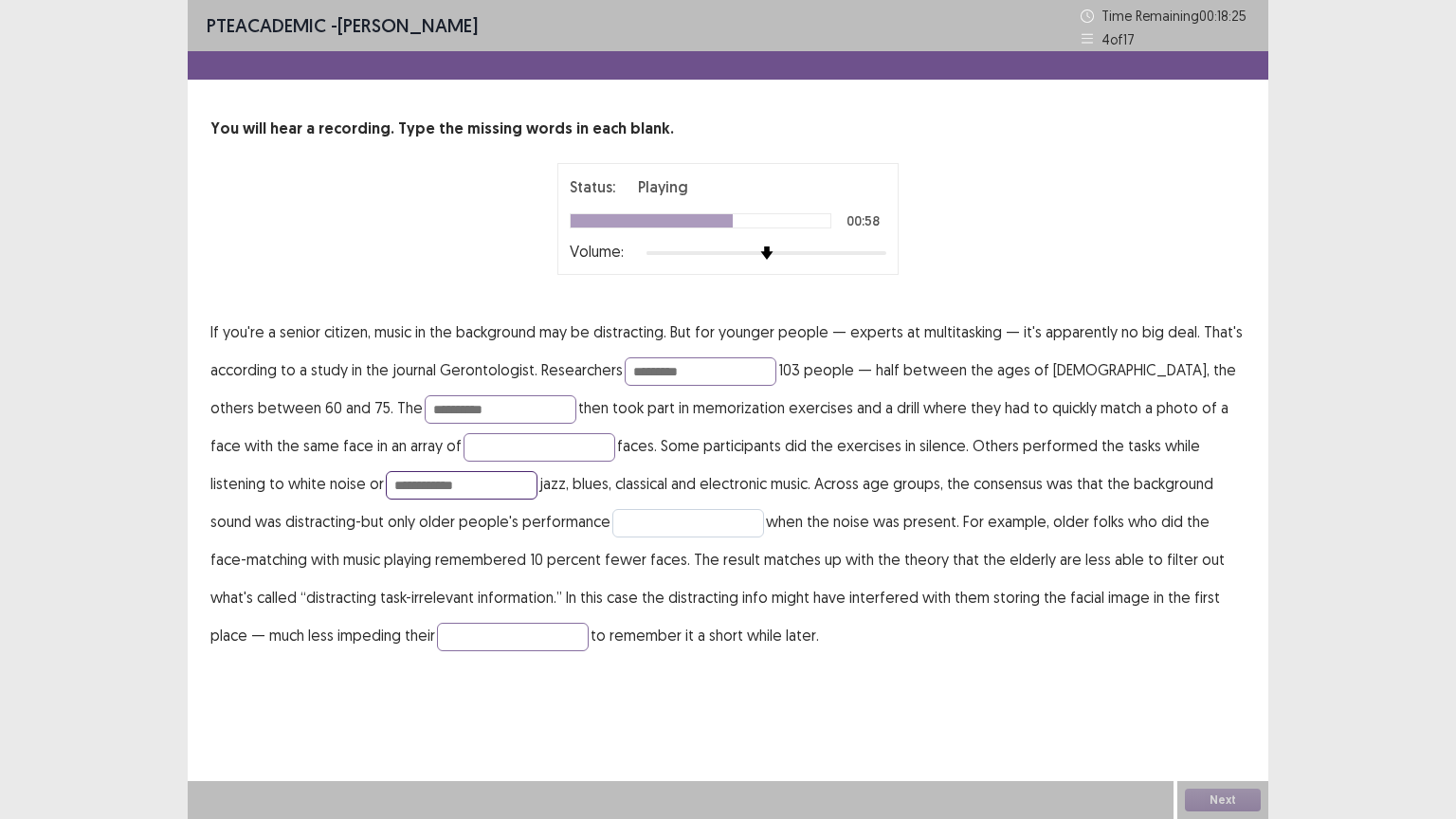
type input "**********"
click at [612, 522] on input "text" at bounding box center [688, 523] width 152 height 28
type input "******"
click at [440, 634] on input "text" at bounding box center [513, 637] width 152 height 28
click at [437, 630] on input "text" at bounding box center [513, 637] width 152 height 28
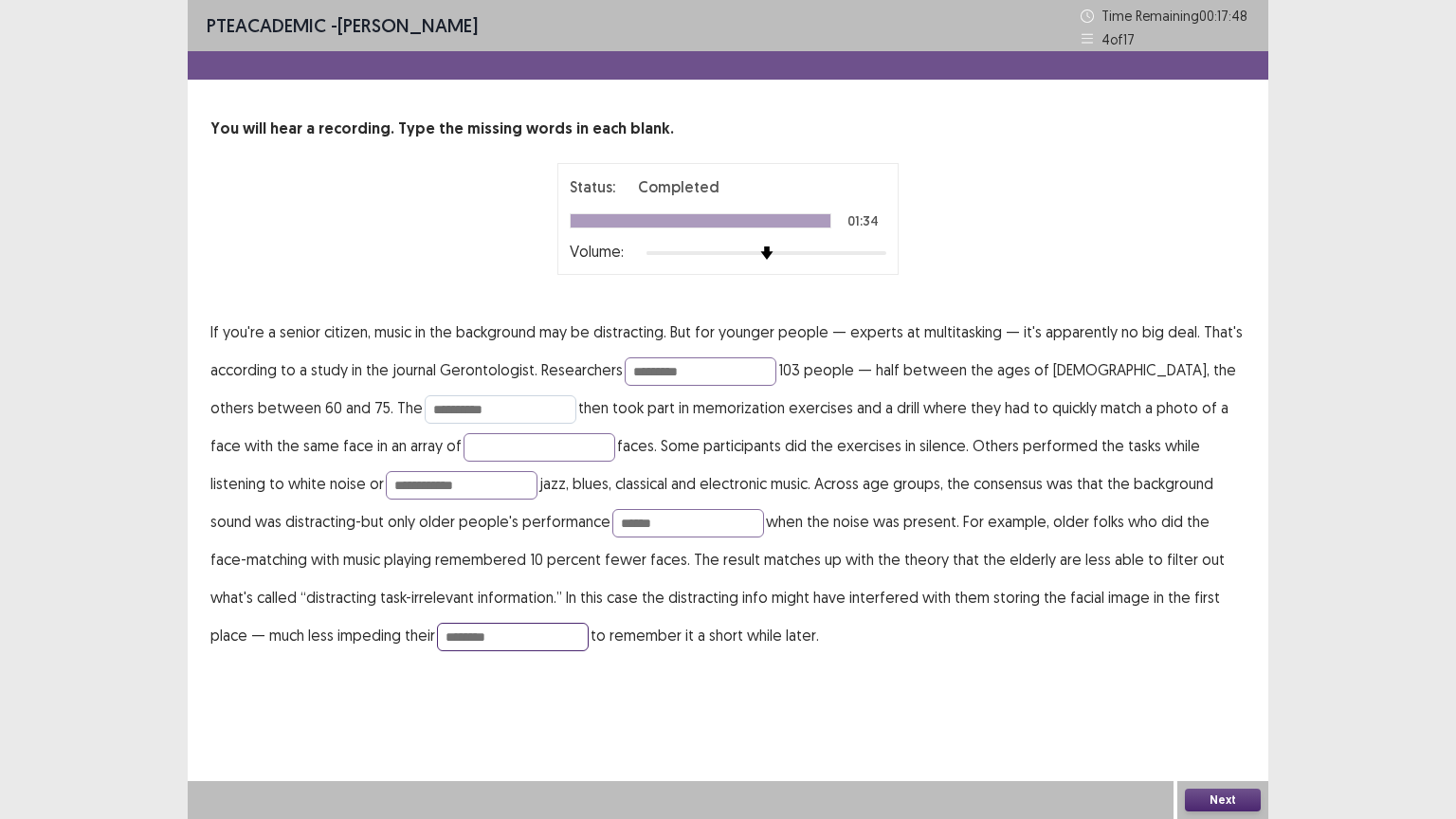
type input "********"
drag, startPoint x: 446, startPoint y: 404, endPoint x: 348, endPoint y: 392, distance: 98.7
click at [348, 392] on p "**********" at bounding box center [728, 484] width 1035 height 341
type input "**********"
drag, startPoint x: 716, startPoint y: 368, endPoint x: 608, endPoint y: 357, distance: 108.6
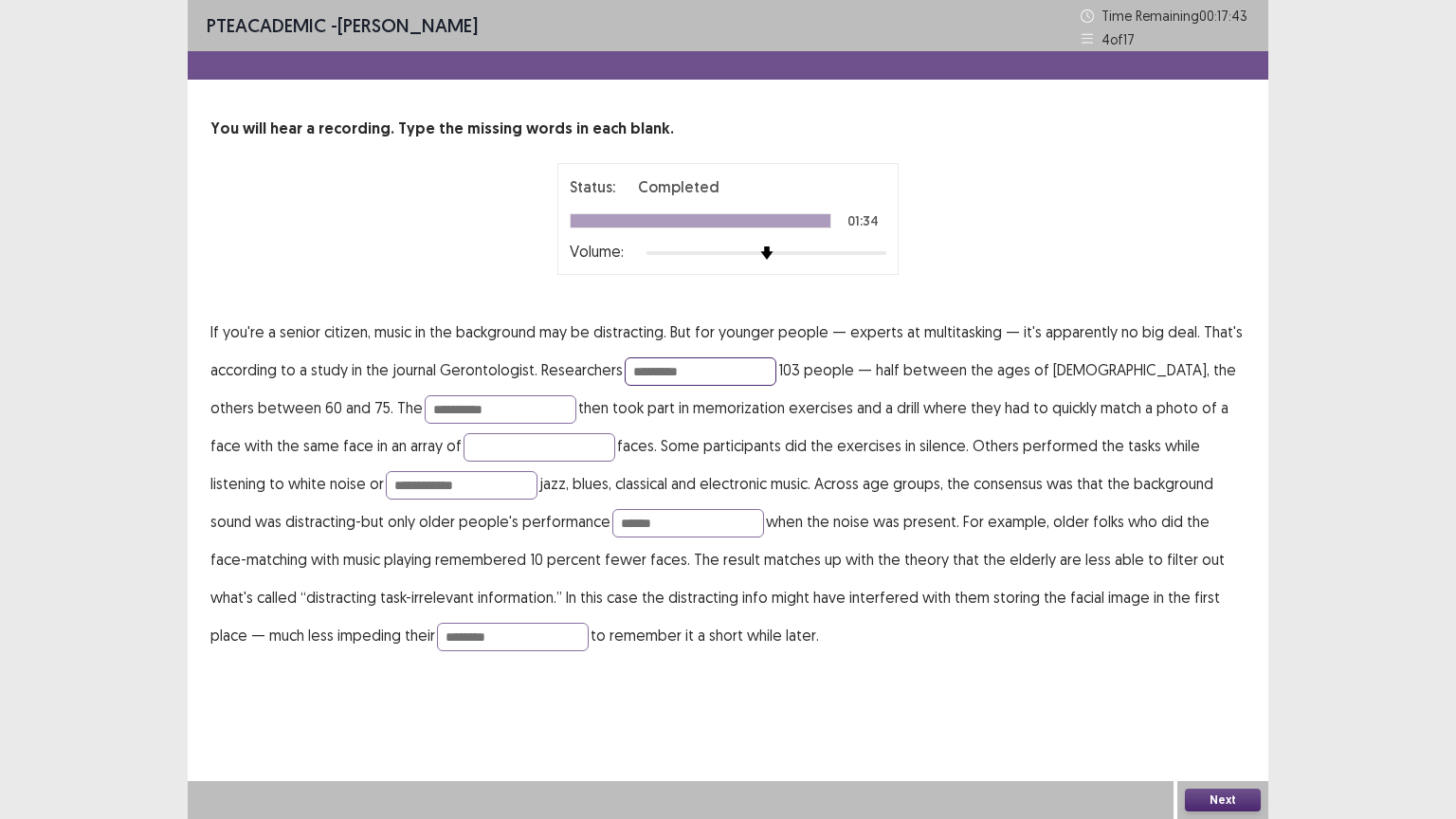
click at [608, 357] on p "**********" at bounding box center [728, 484] width 1035 height 341
type input "*********"
click at [437, 637] on input "********" at bounding box center [513, 637] width 152 height 28
type input "*******"
click at [1198, 691] on button "Next" at bounding box center [1222, 800] width 76 height 22
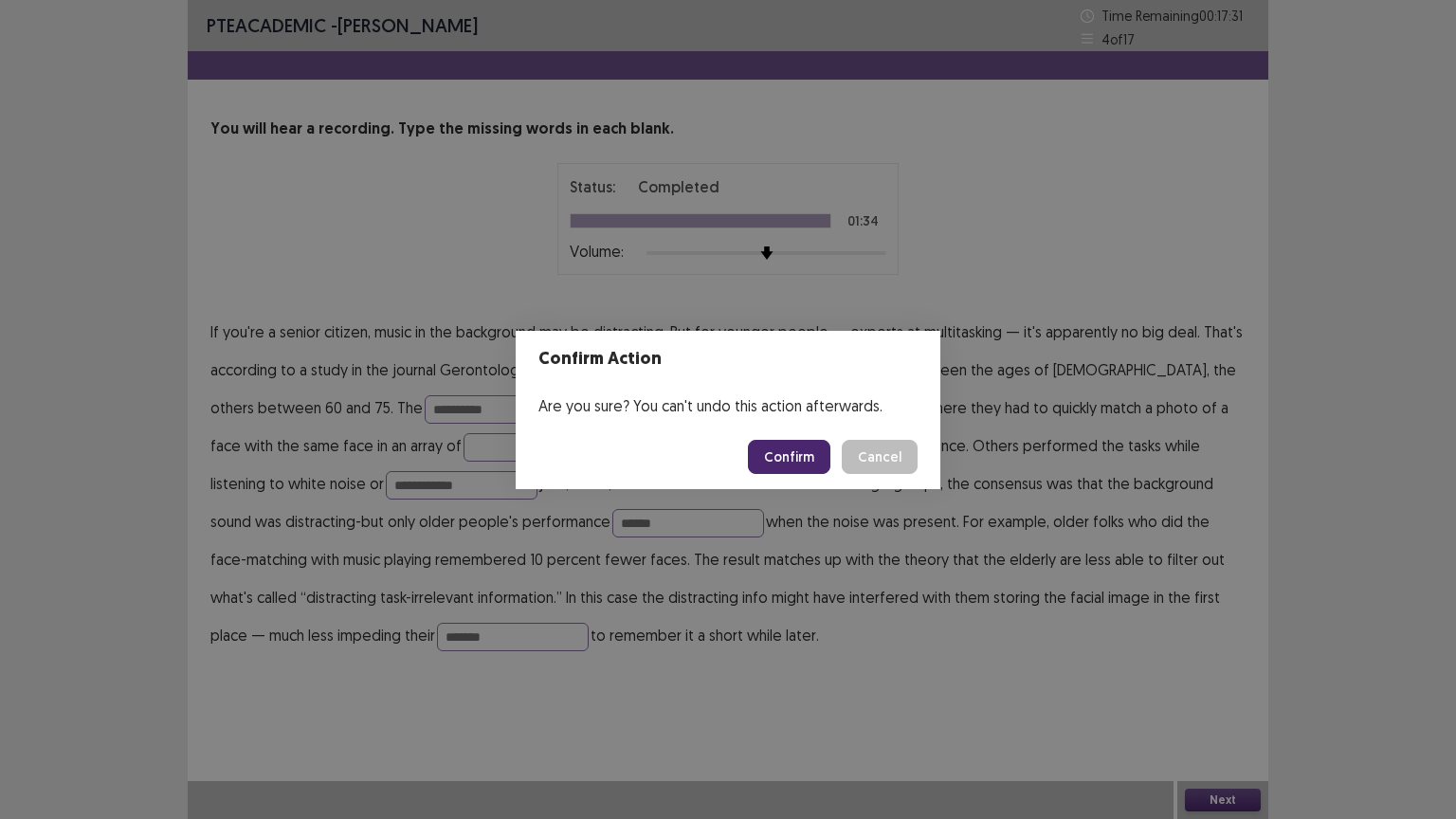
click at [787, 448] on button "Confirm" at bounding box center [788, 456] width 83 height 34
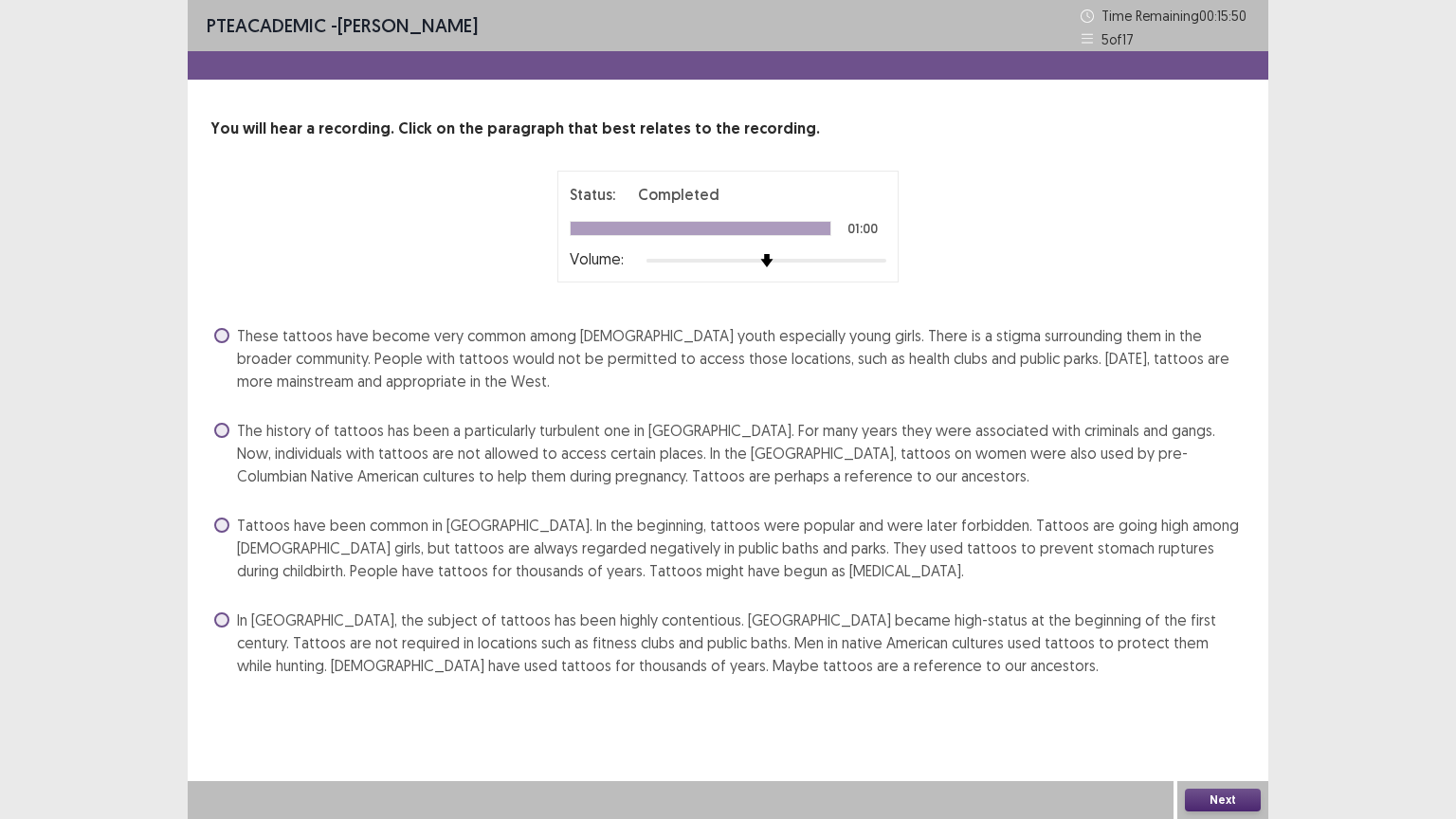
click at [538, 644] on span "In [GEOGRAPHIC_DATA], the subject of tattoos has been highly contentious. [GEOG…" at bounding box center [741, 643] width 1009 height 68
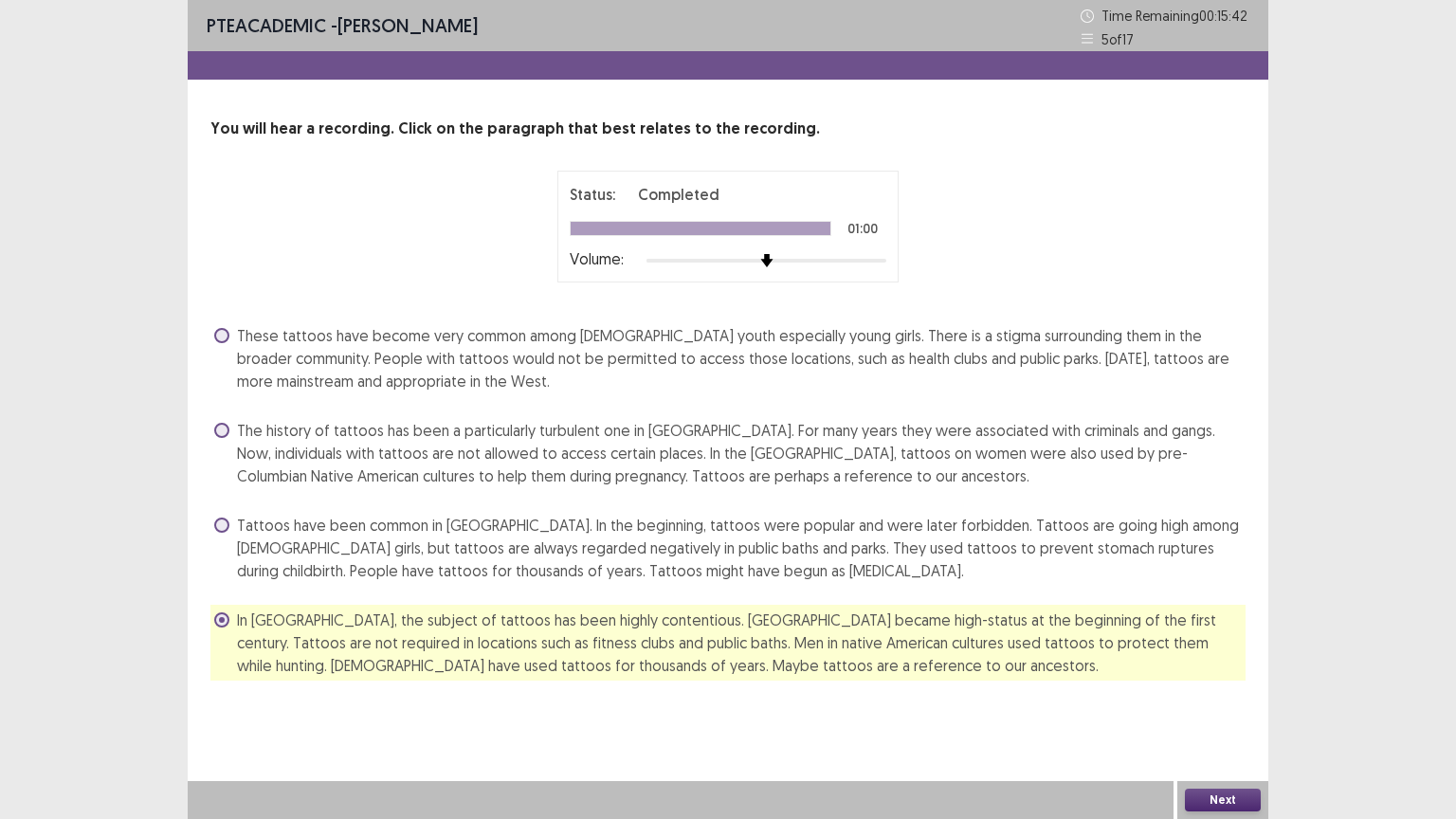
click at [1206, 691] on button "Next" at bounding box center [1222, 800] width 76 height 22
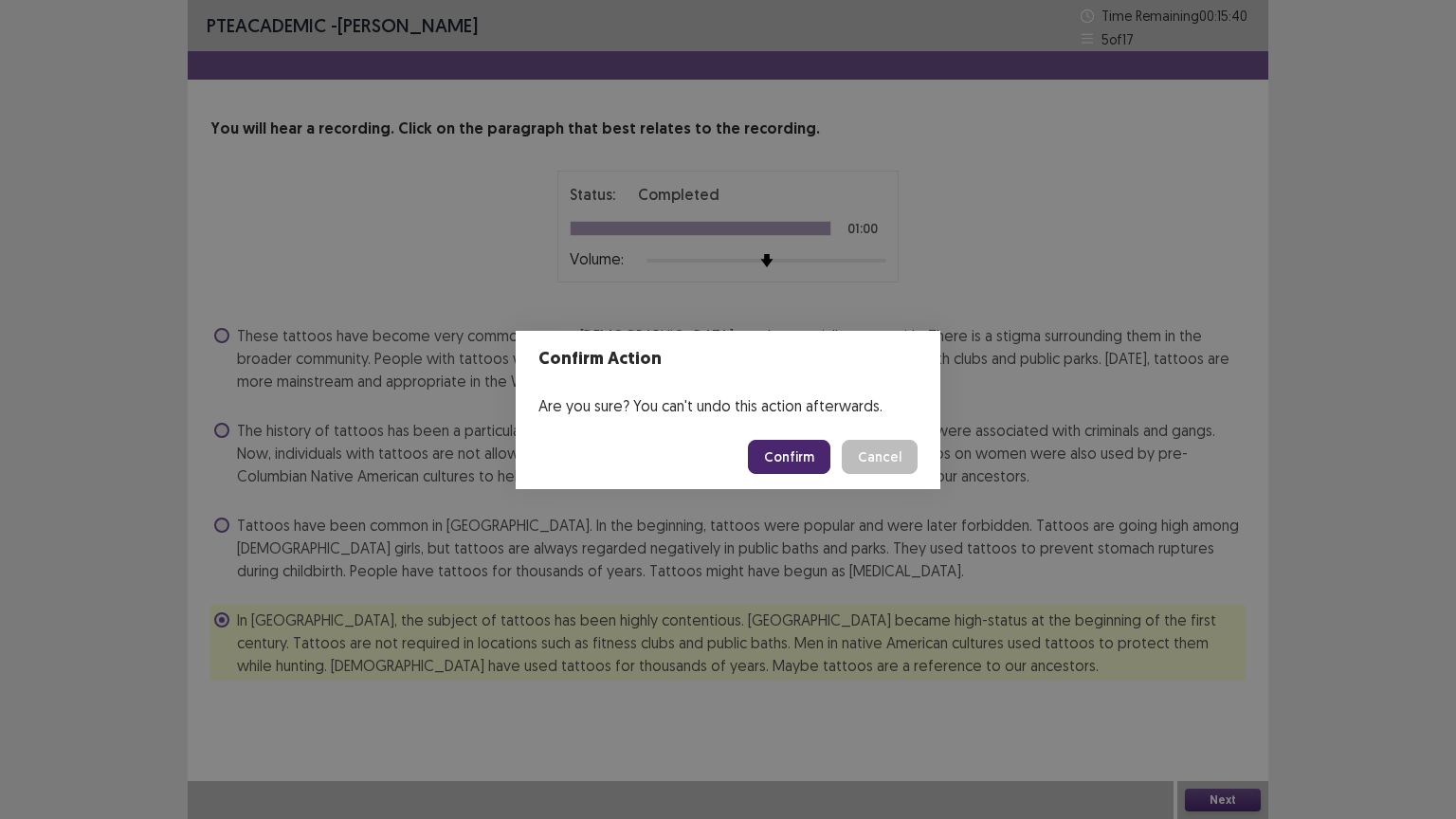
click at [777, 459] on button "Confirm" at bounding box center [788, 456] width 83 height 34
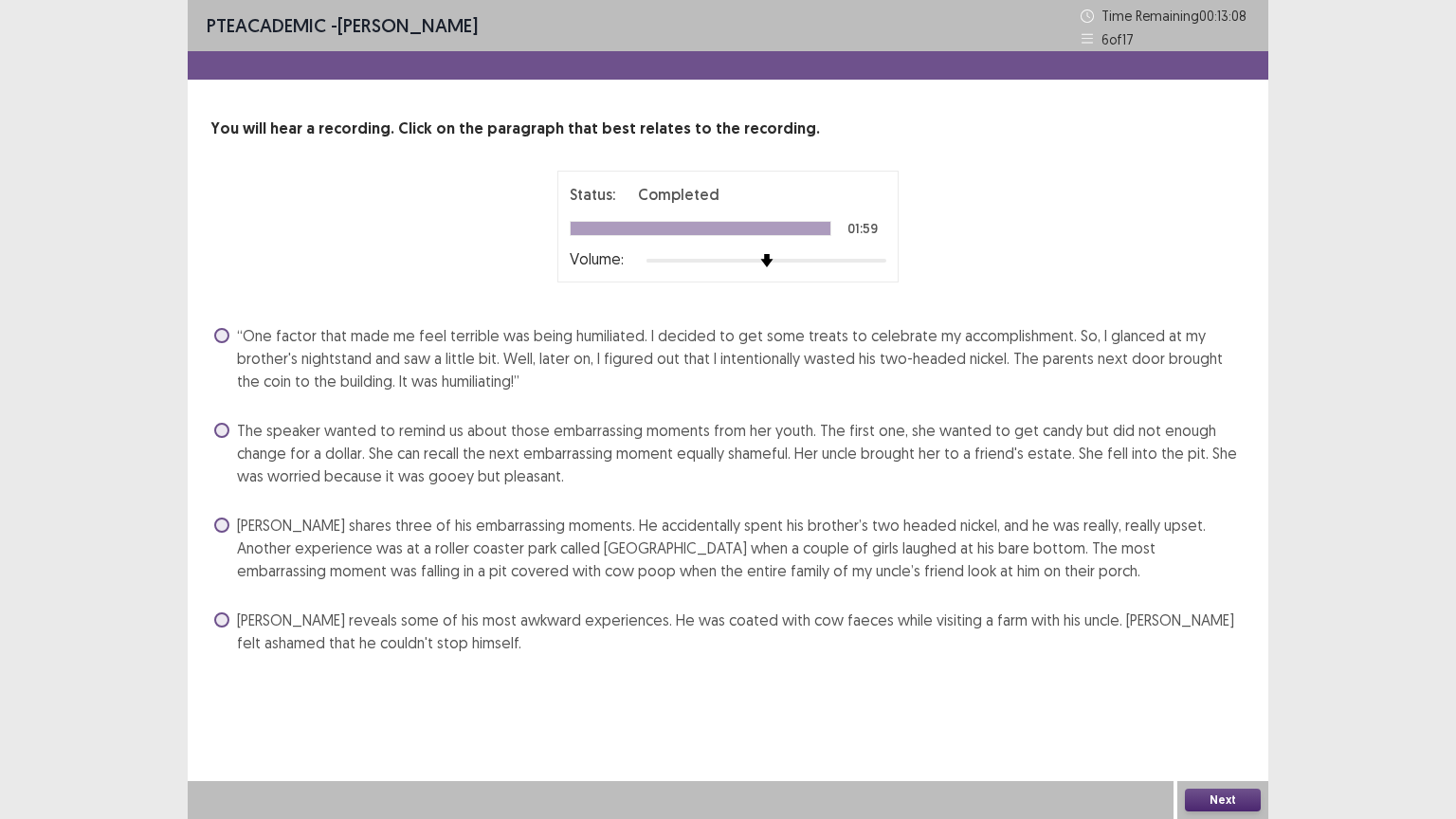
click at [379, 559] on span "[PERSON_NAME] shares three of his embarrassing moments. He accidentally spent h…" at bounding box center [741, 548] width 1009 height 68
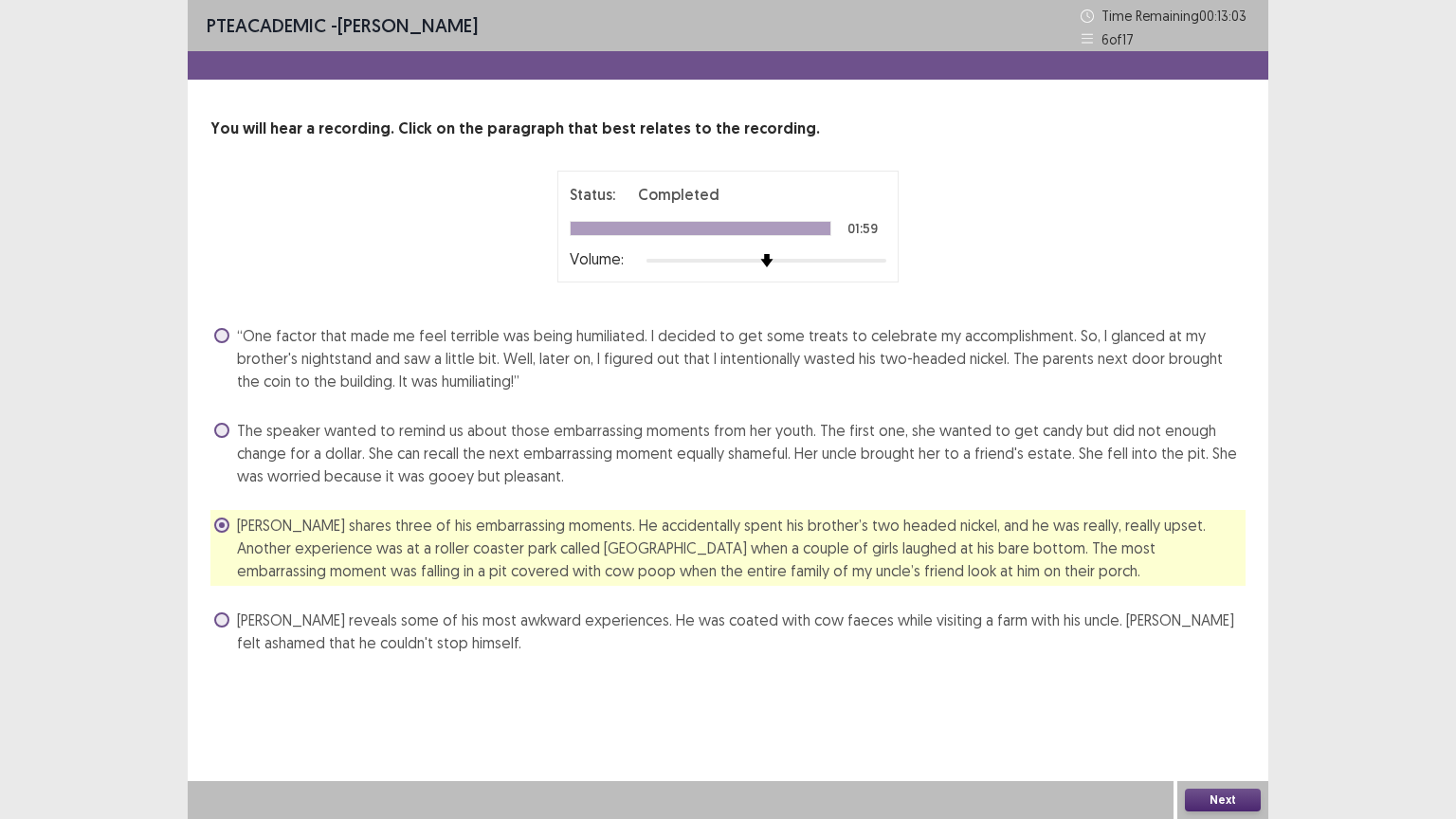
click at [1236, 691] on button "Next" at bounding box center [1222, 800] width 76 height 22
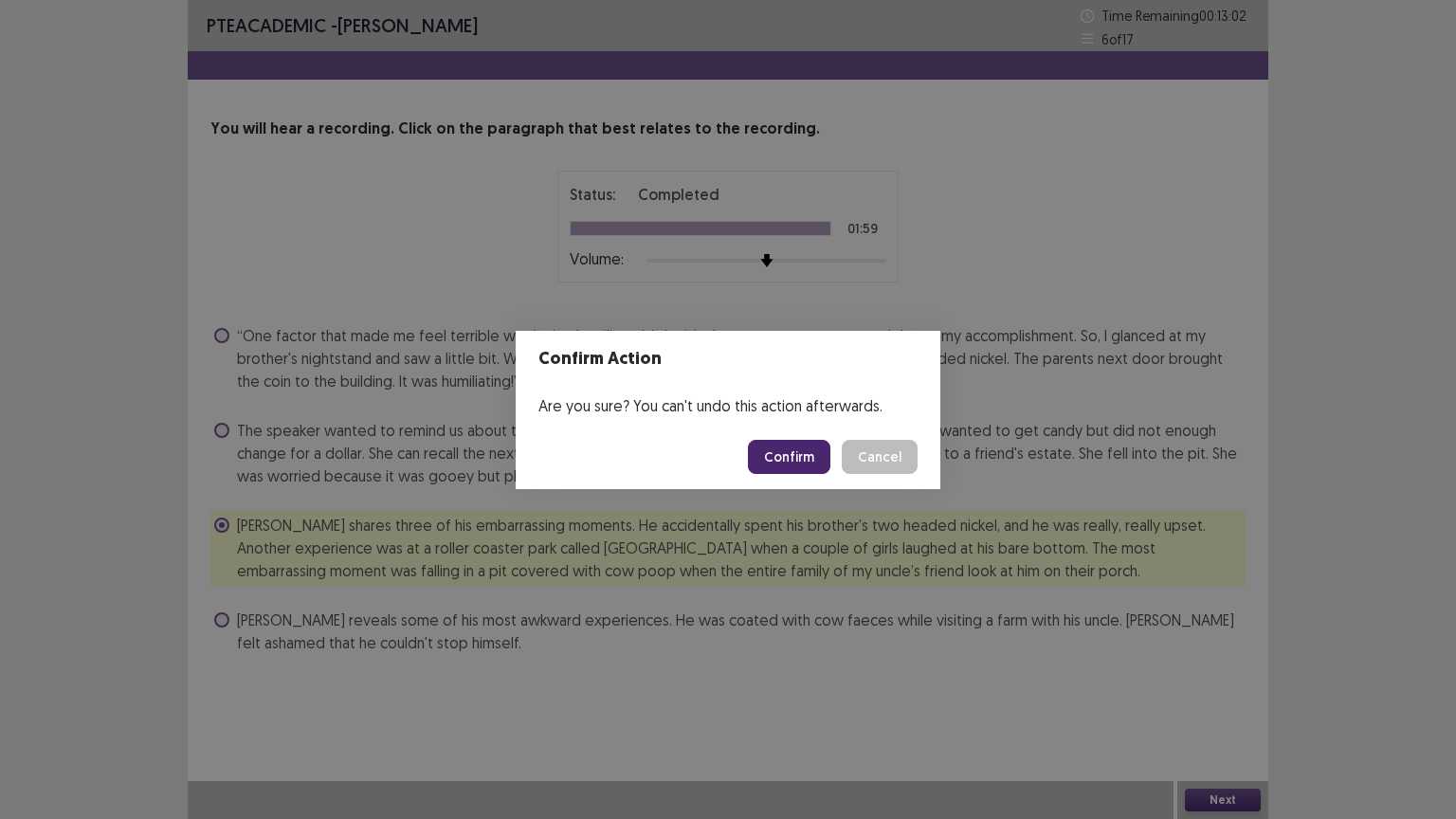
click at [797, 466] on button "Confirm" at bounding box center [788, 456] width 83 height 34
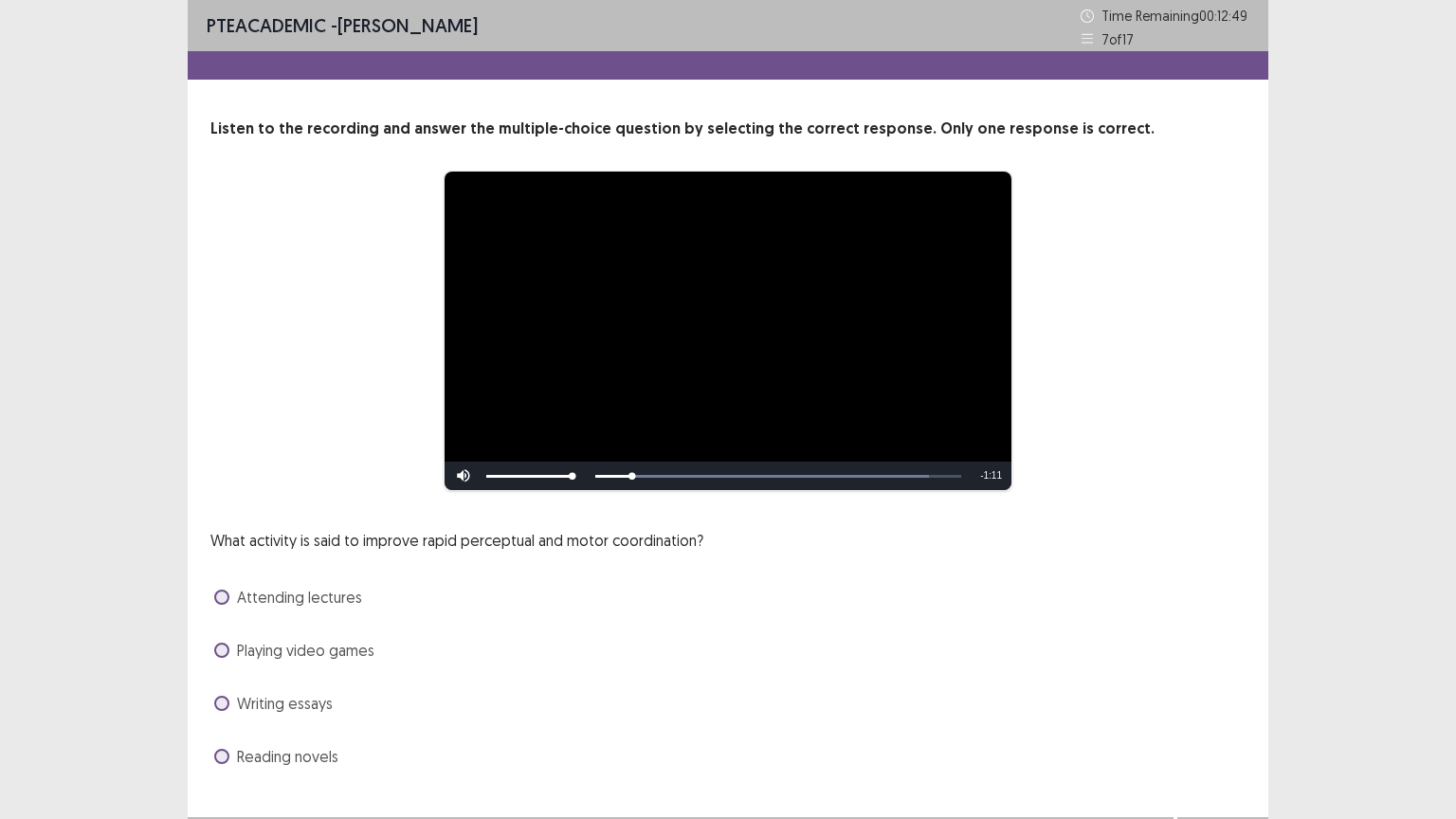
click at [291, 653] on span "Playing video games" at bounding box center [305, 649] width 137 height 22
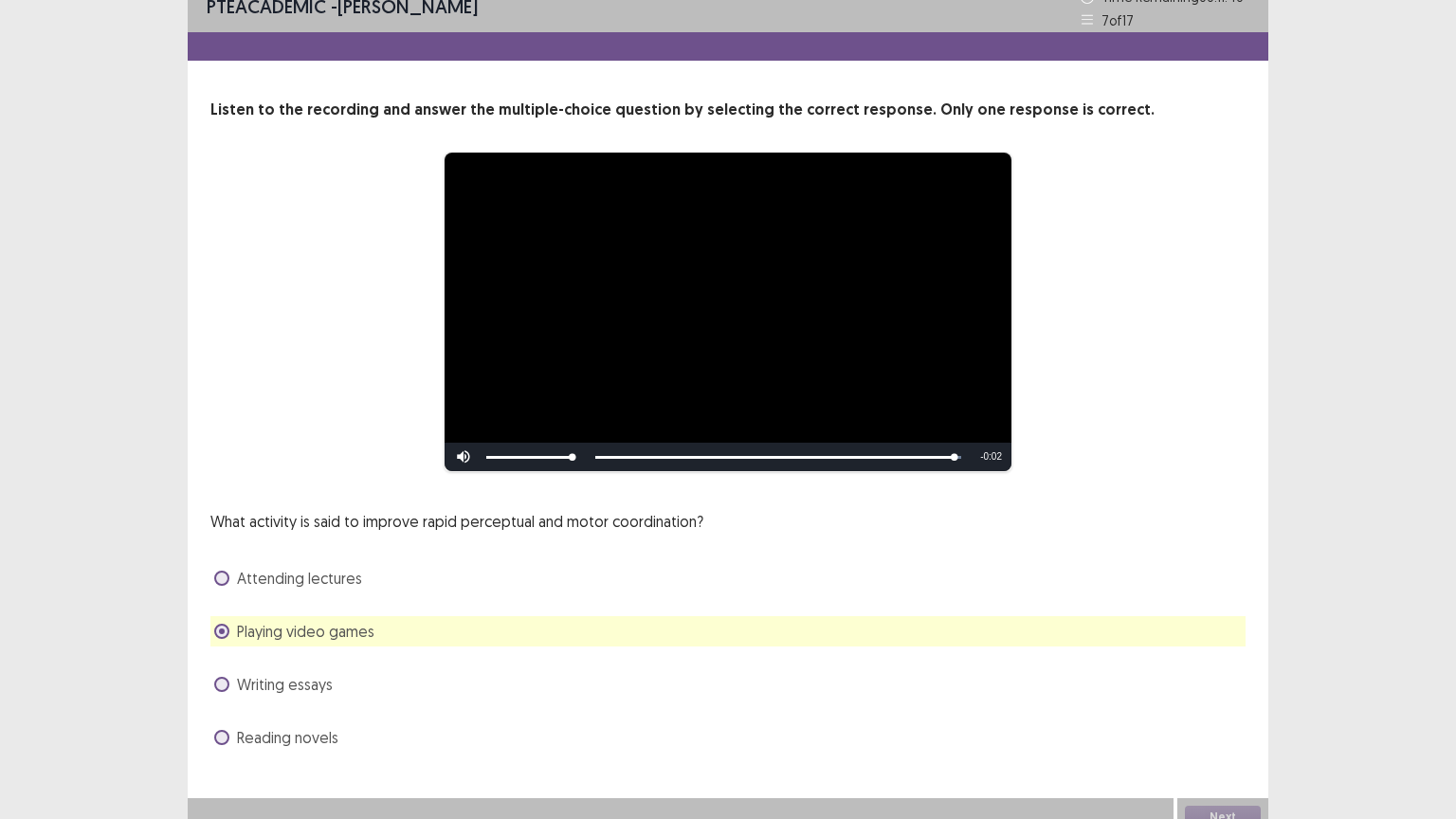
scroll to position [36, 0]
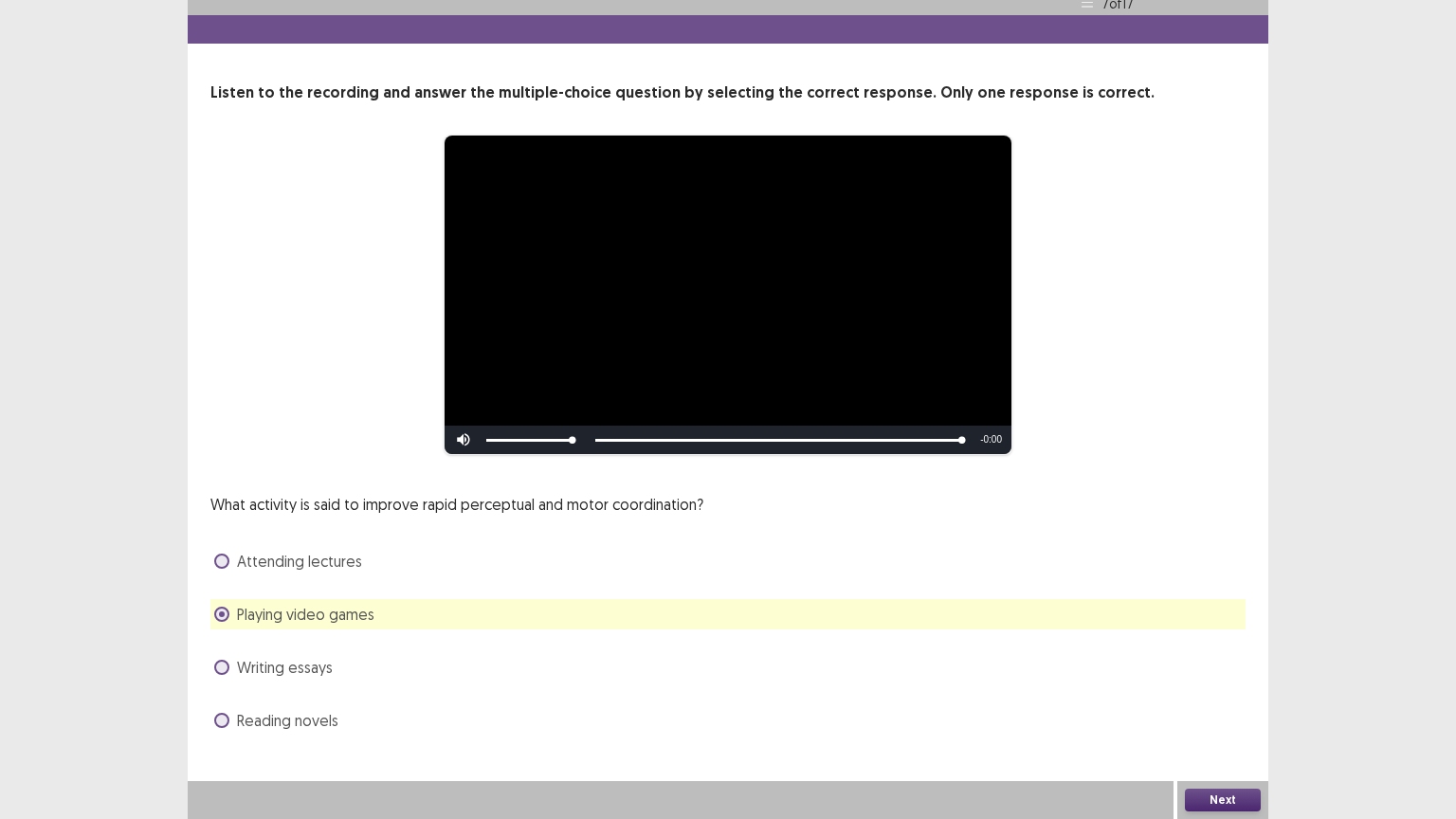
click at [1222, 691] on button "Next" at bounding box center [1222, 800] width 76 height 22
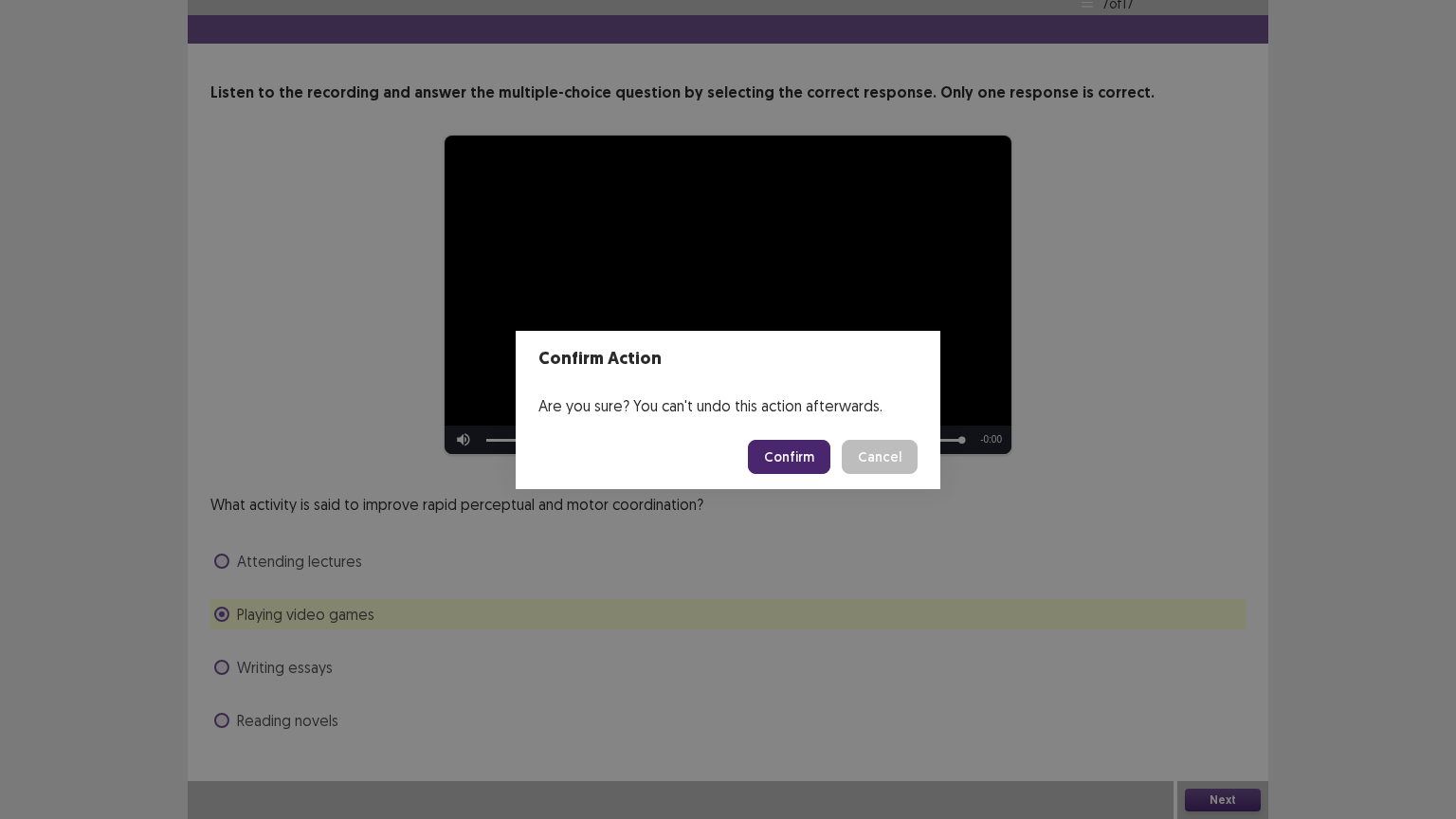
click at [801, 448] on button "Confirm" at bounding box center [788, 456] width 83 height 34
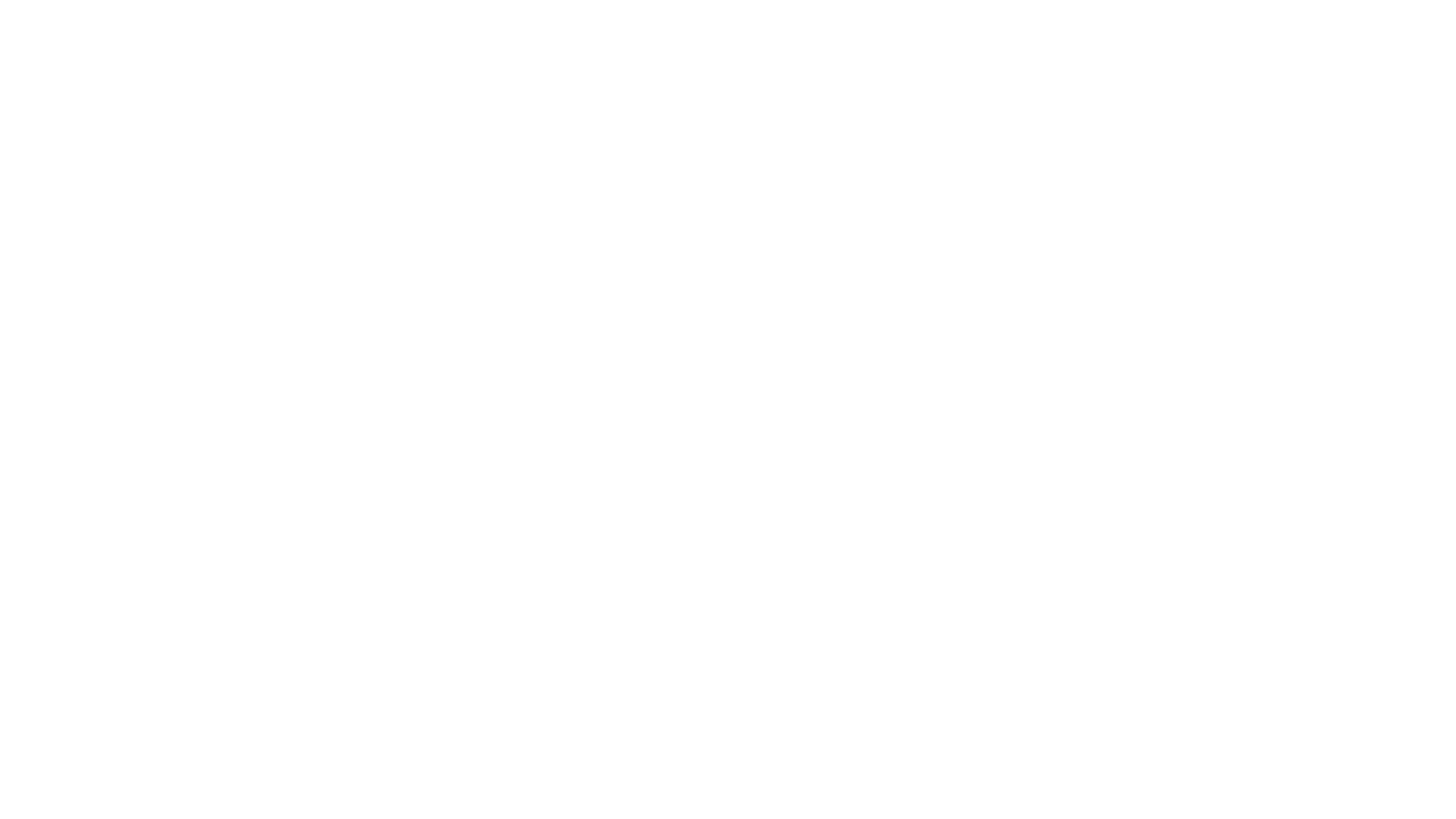
scroll to position [0, 0]
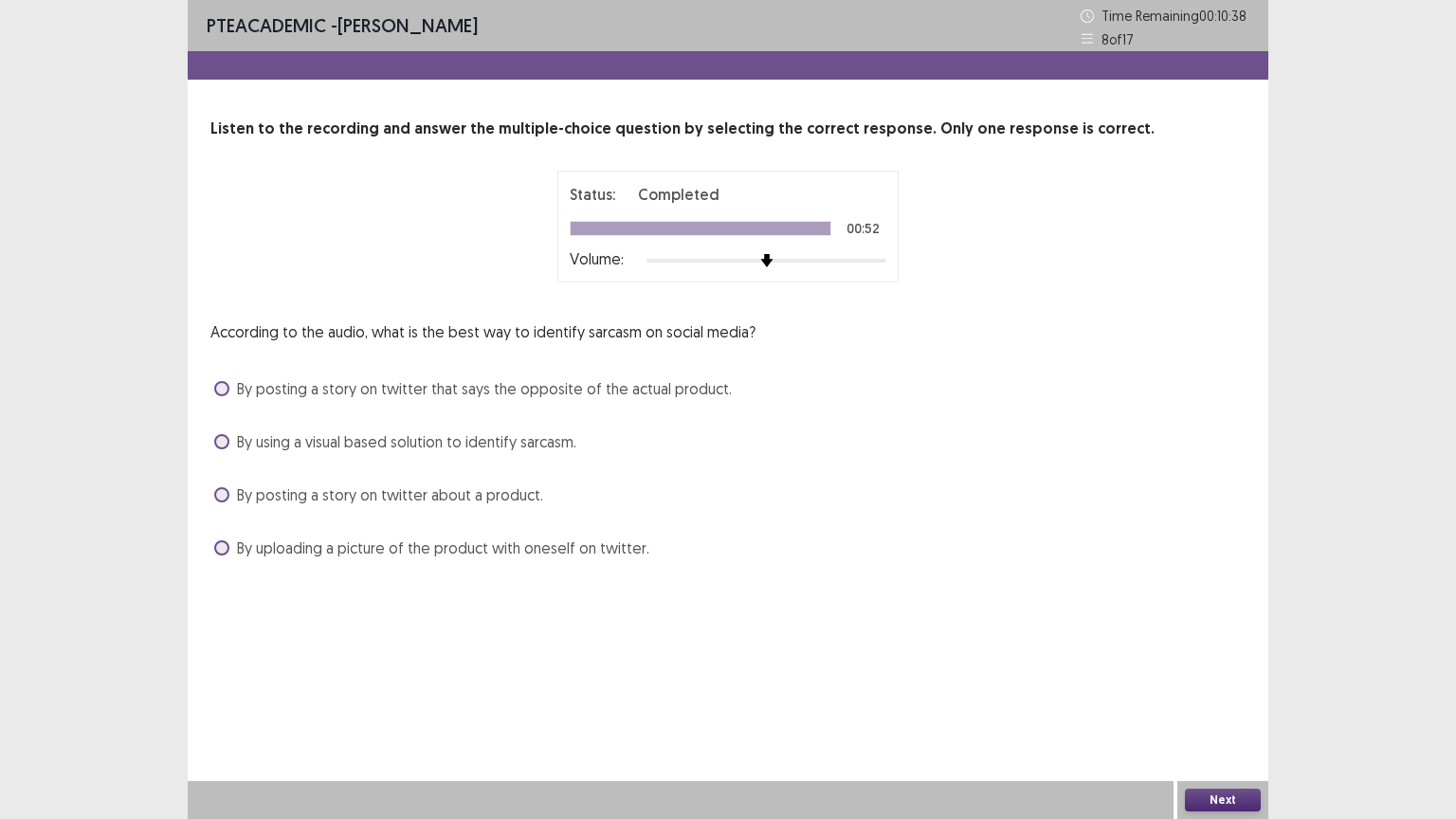
click at [503, 444] on span "By using a visual based solution to identify sarcasm." at bounding box center [406, 441] width 339 height 22
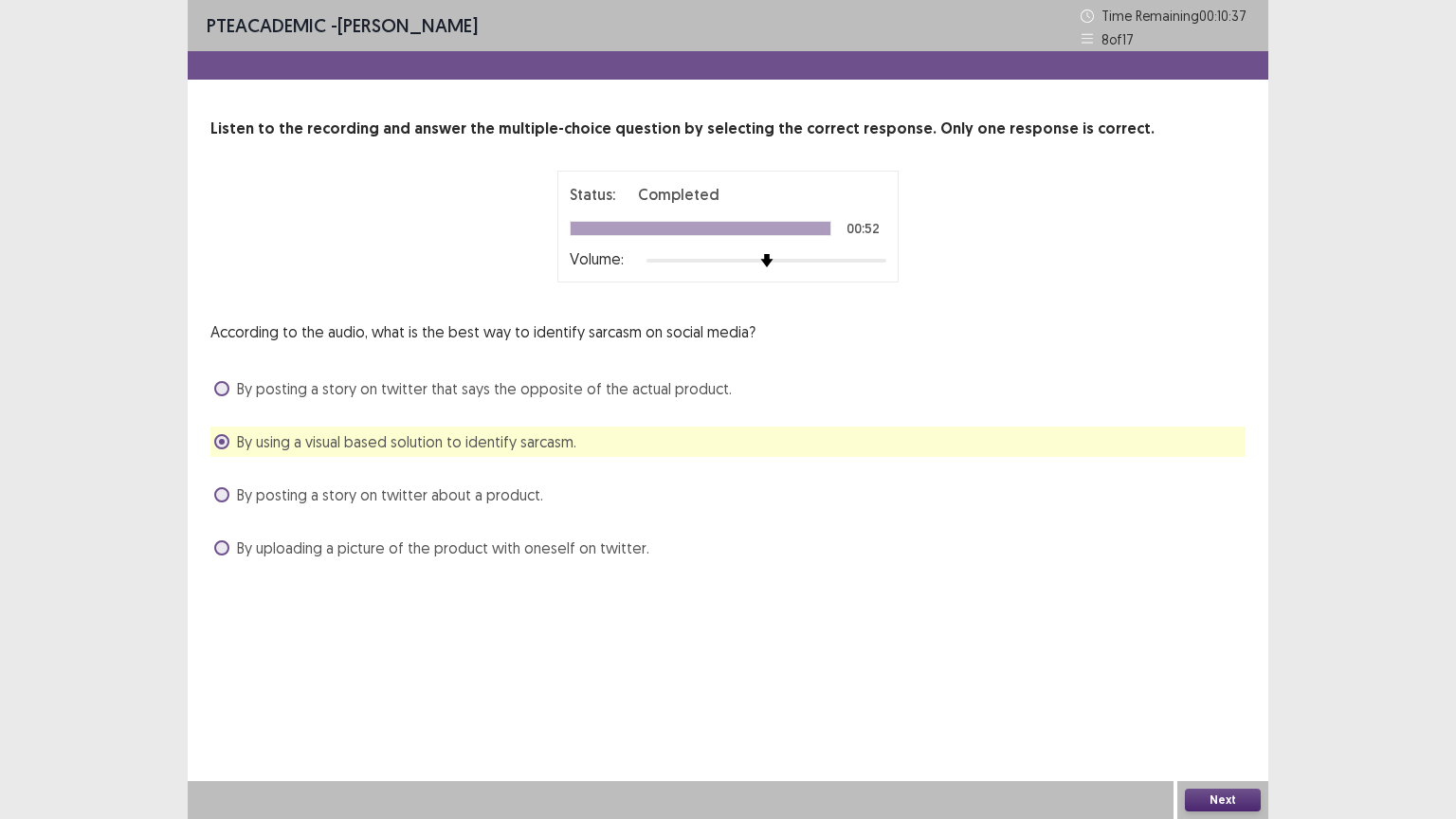
click at [1241, 691] on button "Next" at bounding box center [1222, 800] width 76 height 22
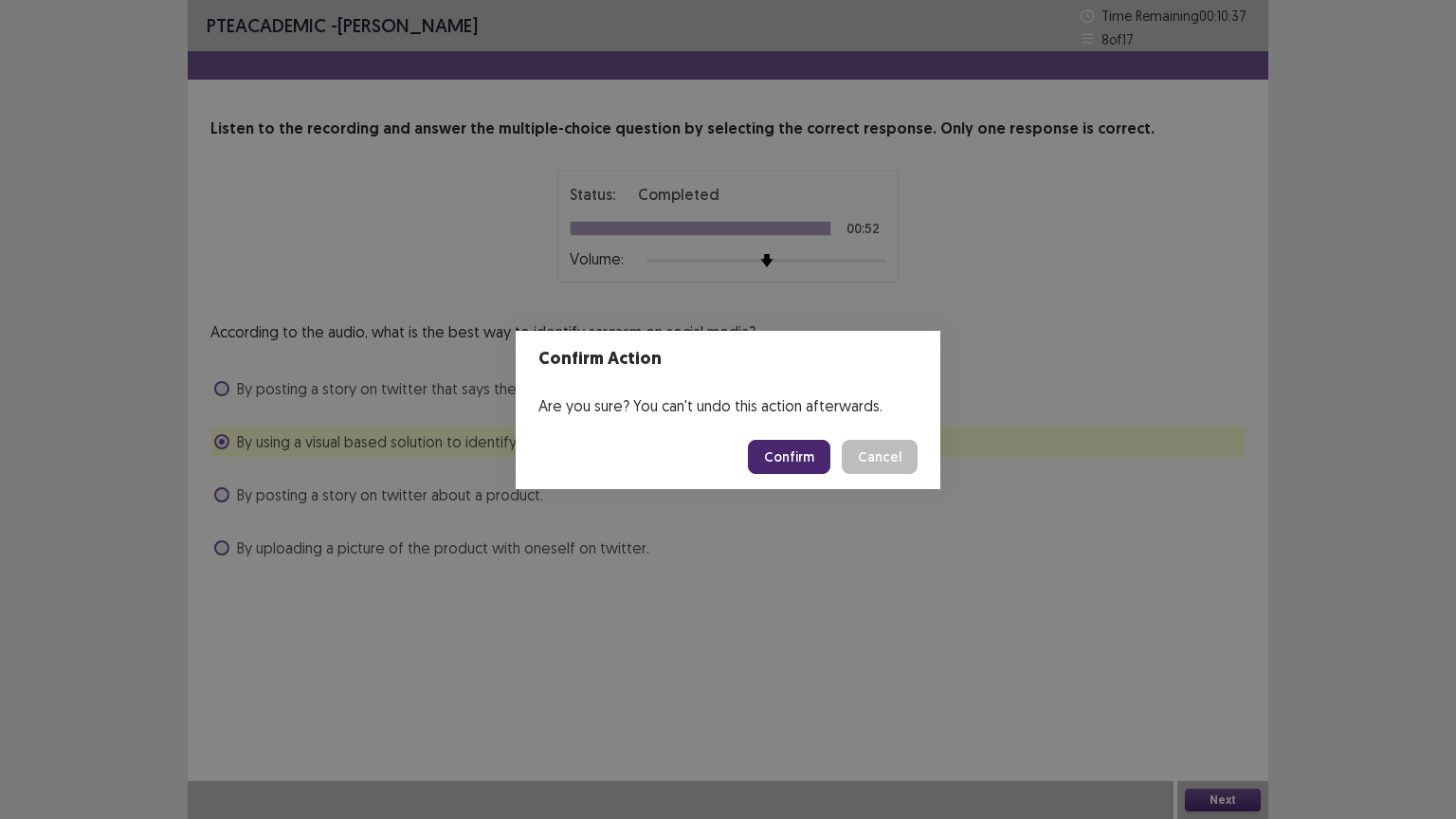
click at [817, 455] on button "Confirm" at bounding box center [788, 456] width 83 height 34
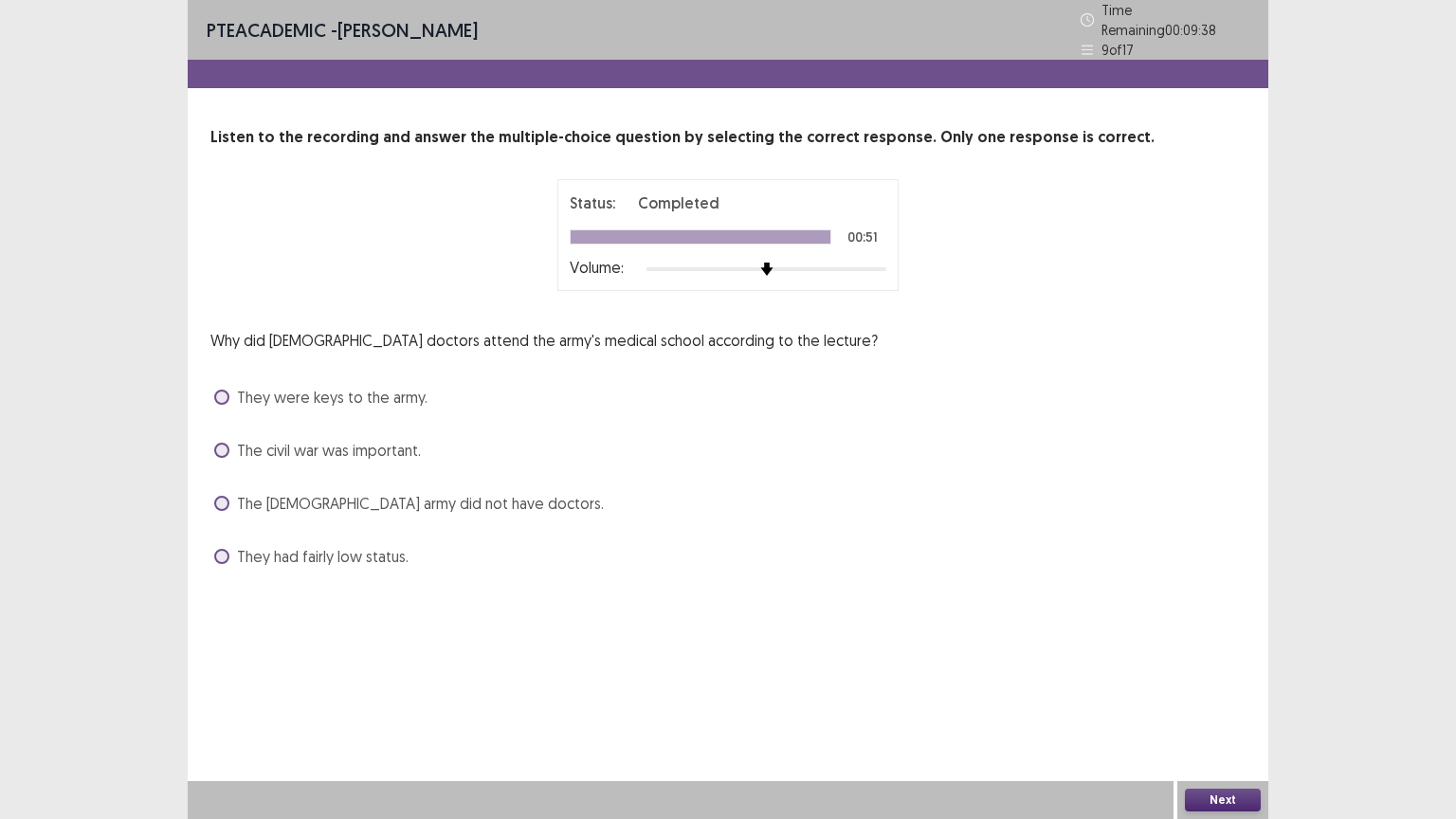
click at [345, 545] on span "They had fairly low status." at bounding box center [323, 556] width 172 height 22
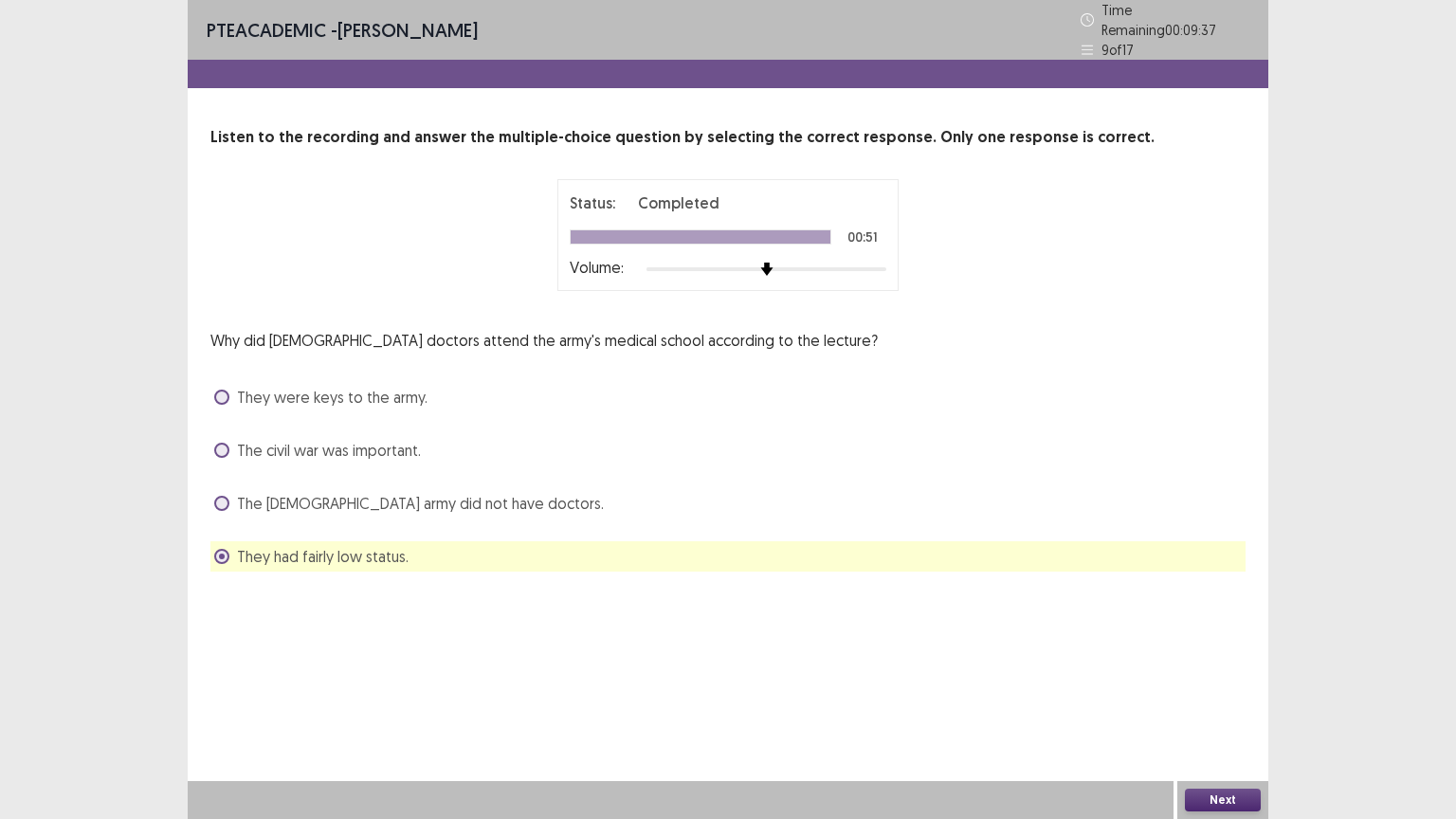
click at [1200, 691] on button "Next" at bounding box center [1222, 800] width 76 height 22
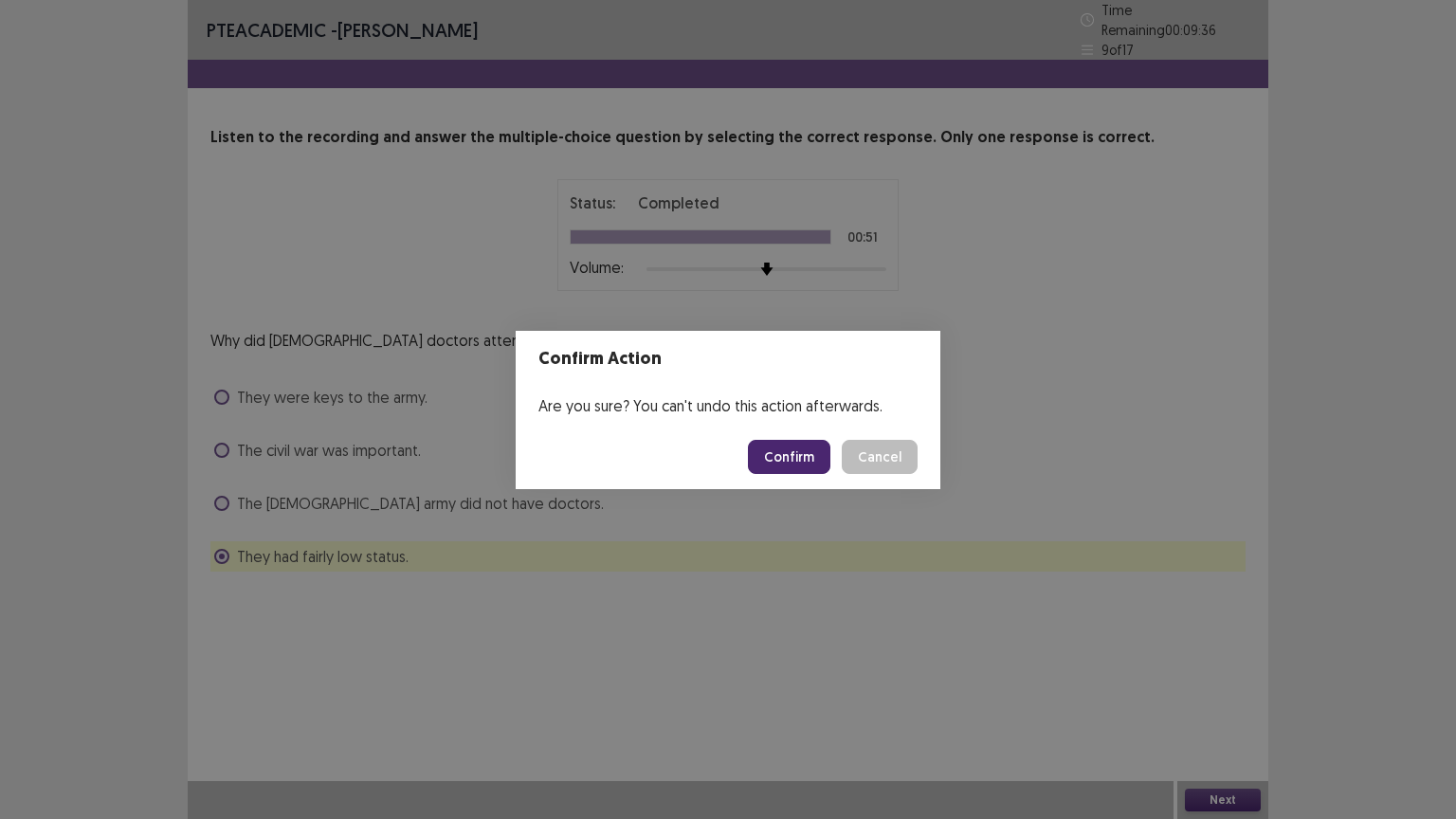
click at [797, 472] on button "Confirm" at bounding box center [788, 456] width 83 height 34
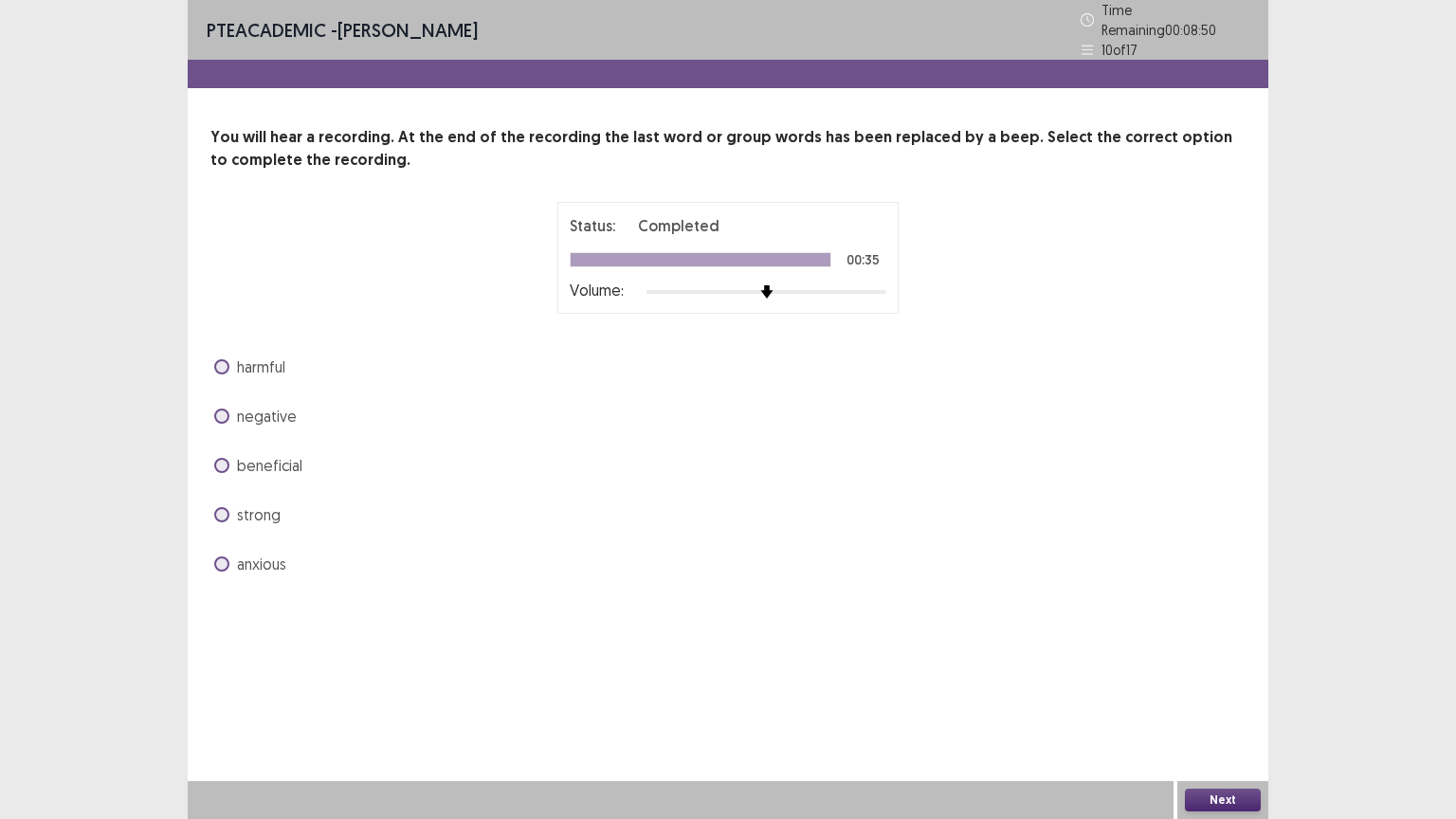
click at [276, 409] on span "negative" at bounding box center [266, 415] width 59 height 22
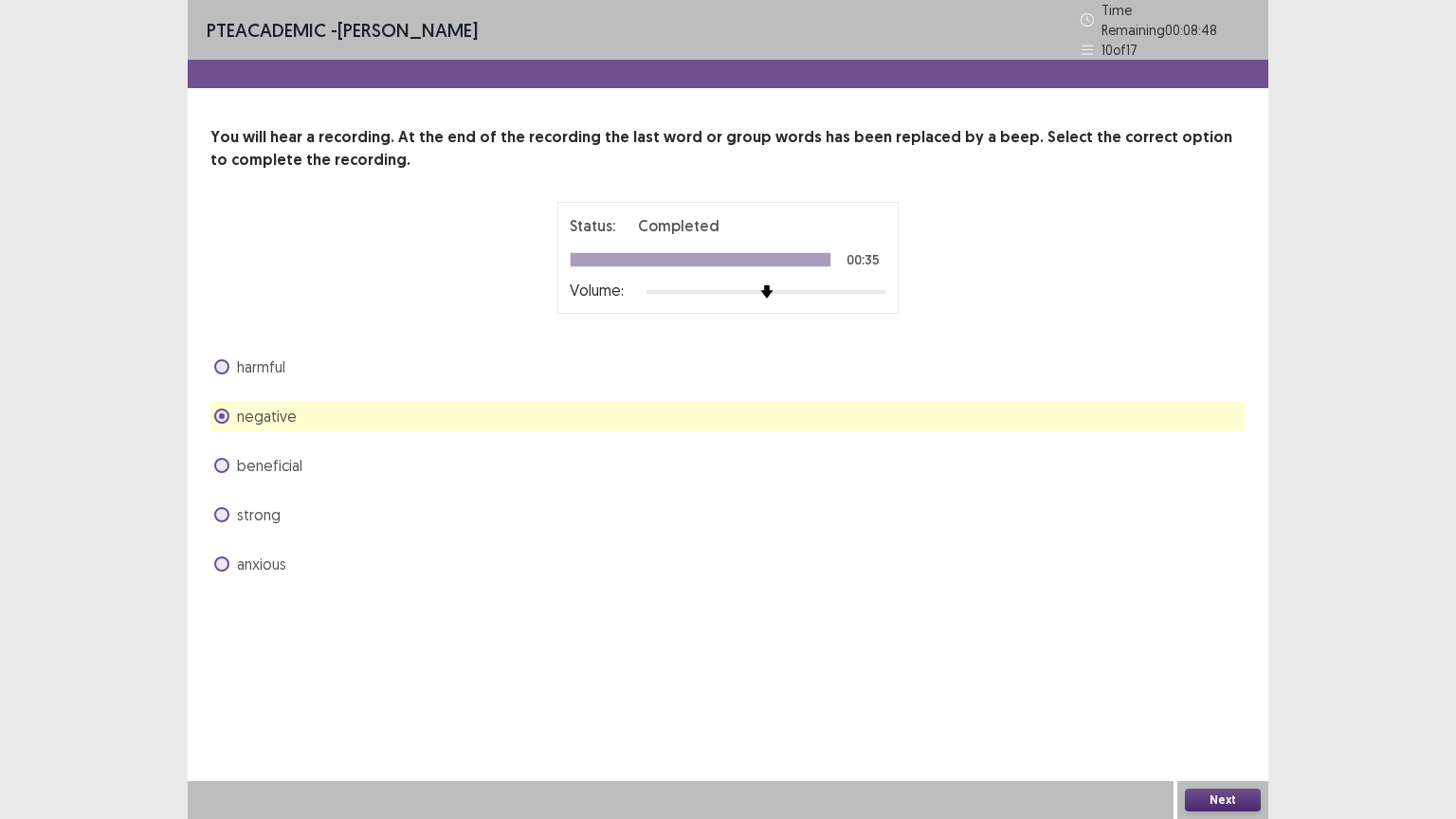
click at [1232, 691] on button "Next" at bounding box center [1222, 800] width 76 height 22
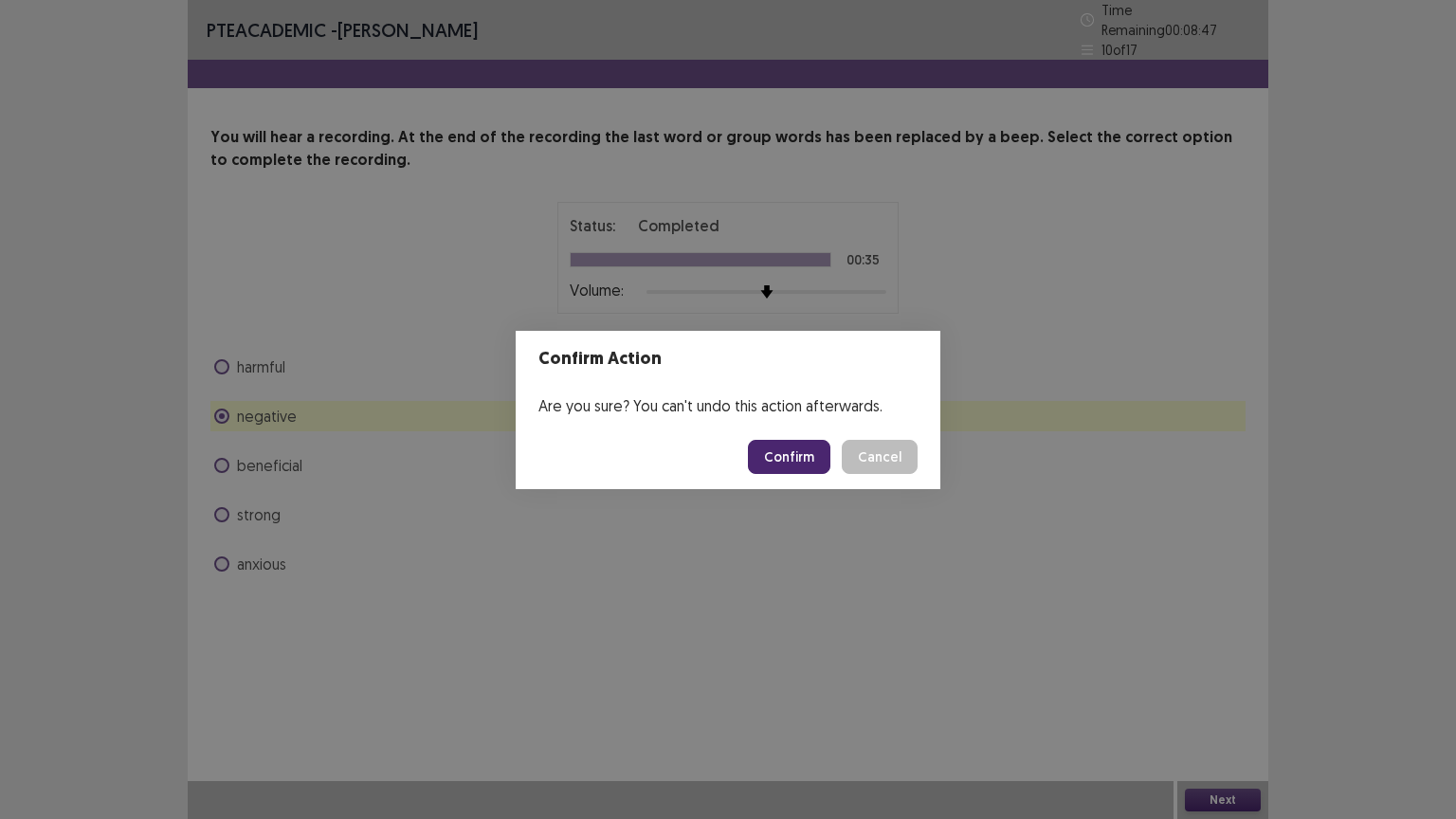
click at [808, 459] on button "Confirm" at bounding box center [788, 456] width 83 height 34
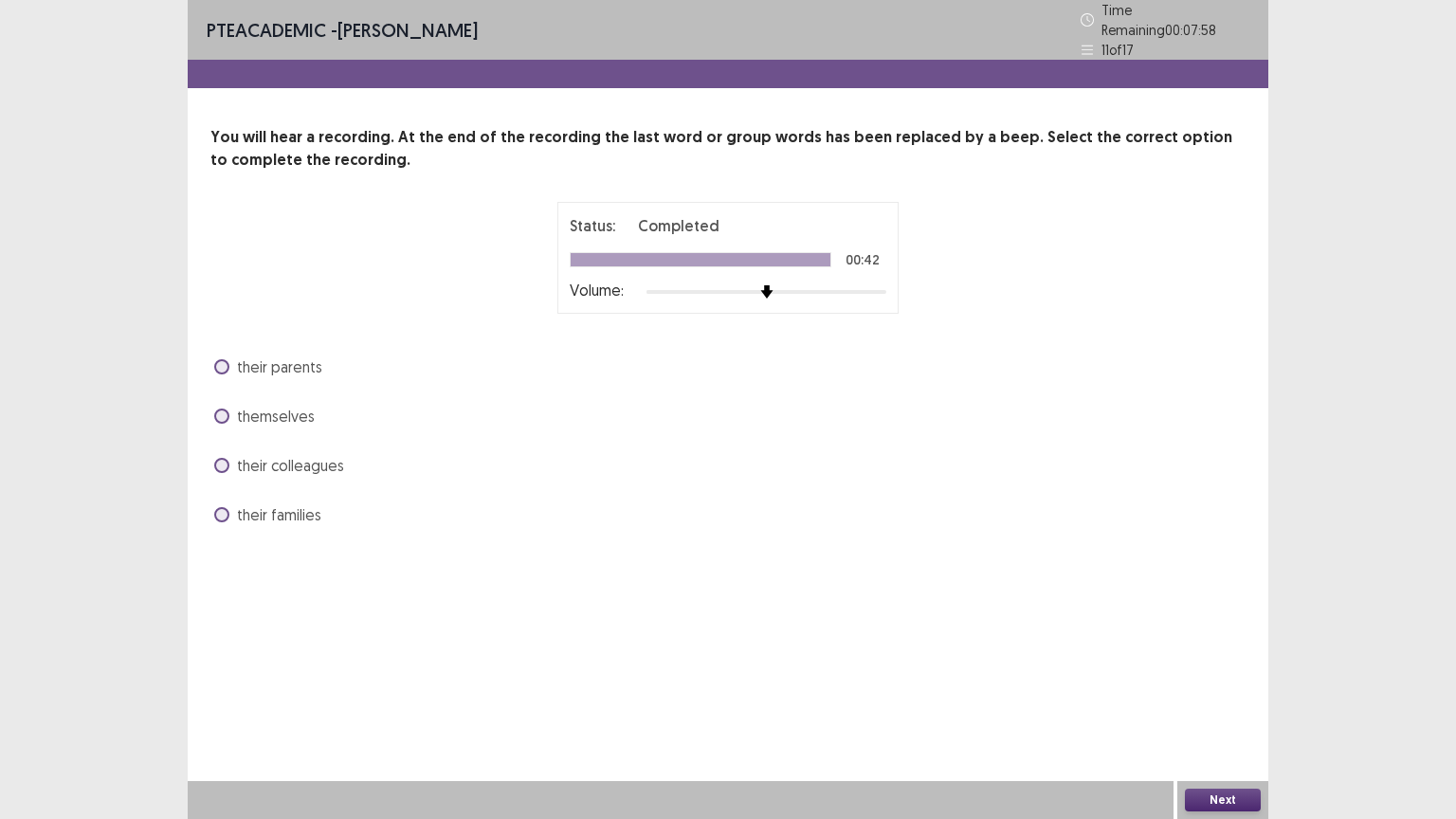
click at [285, 410] on span "themselves" at bounding box center [276, 415] width 78 height 22
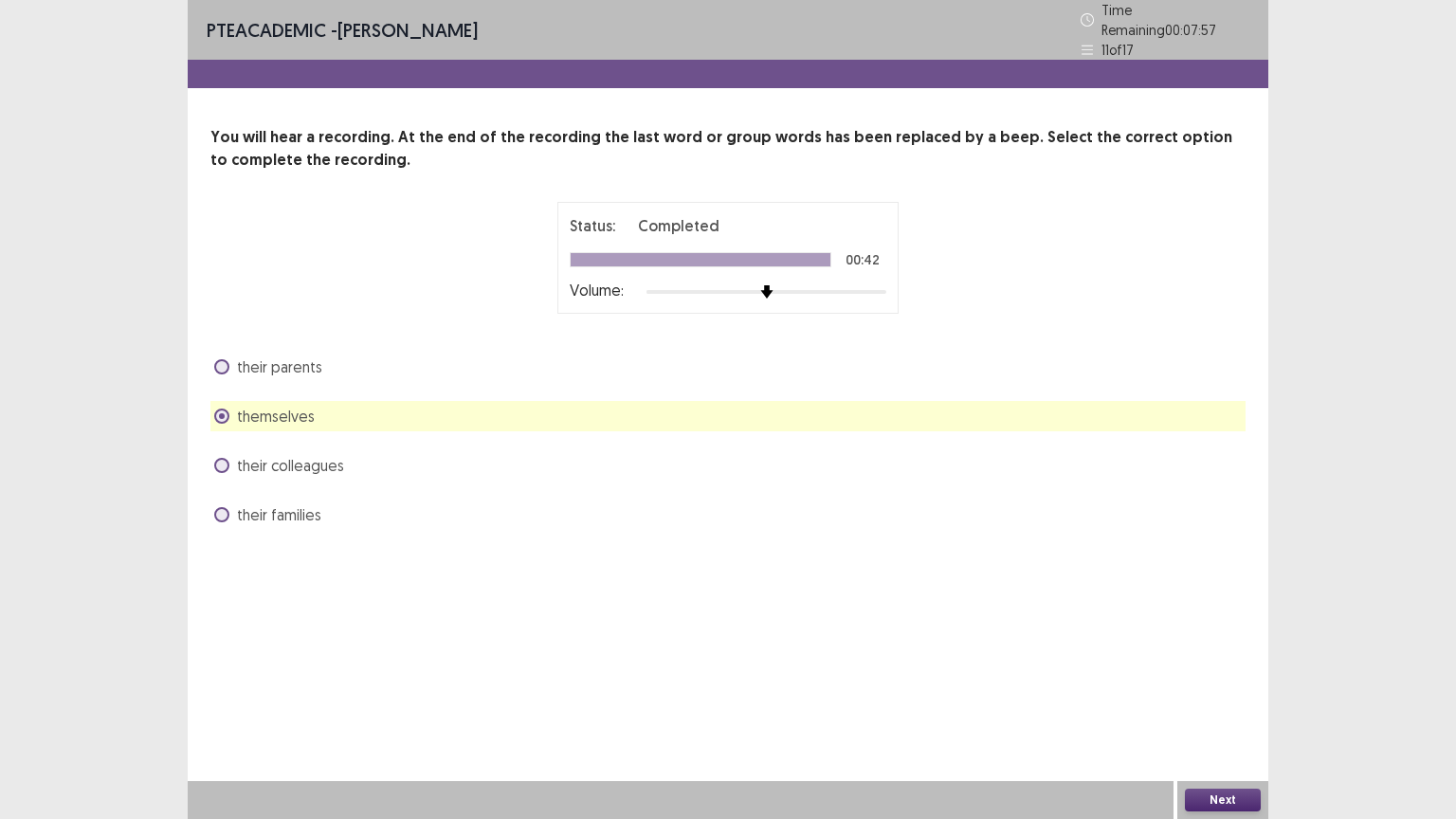
click at [1243, 691] on button "Next" at bounding box center [1222, 800] width 76 height 22
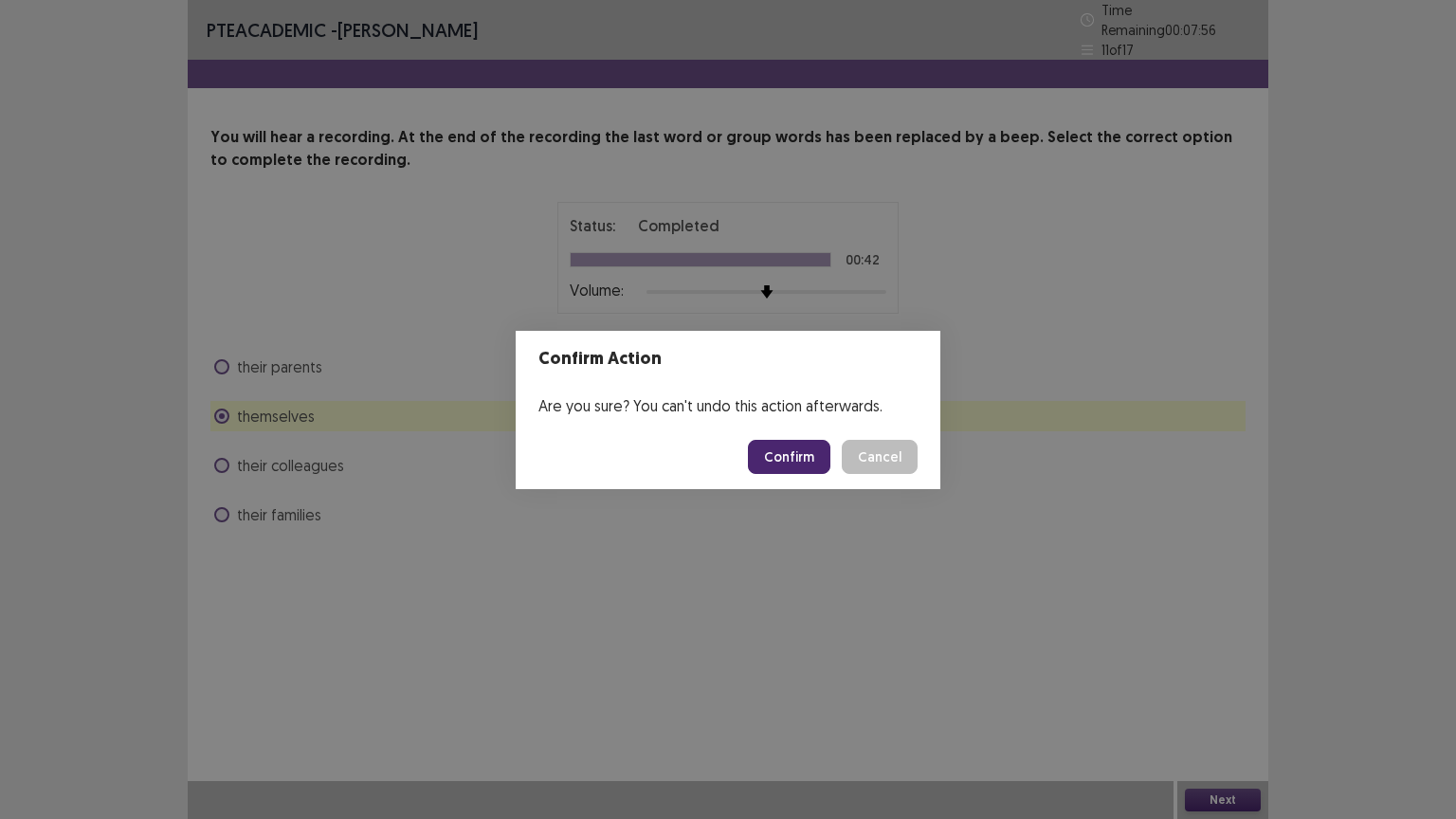
click at [789, 451] on button "Confirm" at bounding box center [788, 456] width 83 height 34
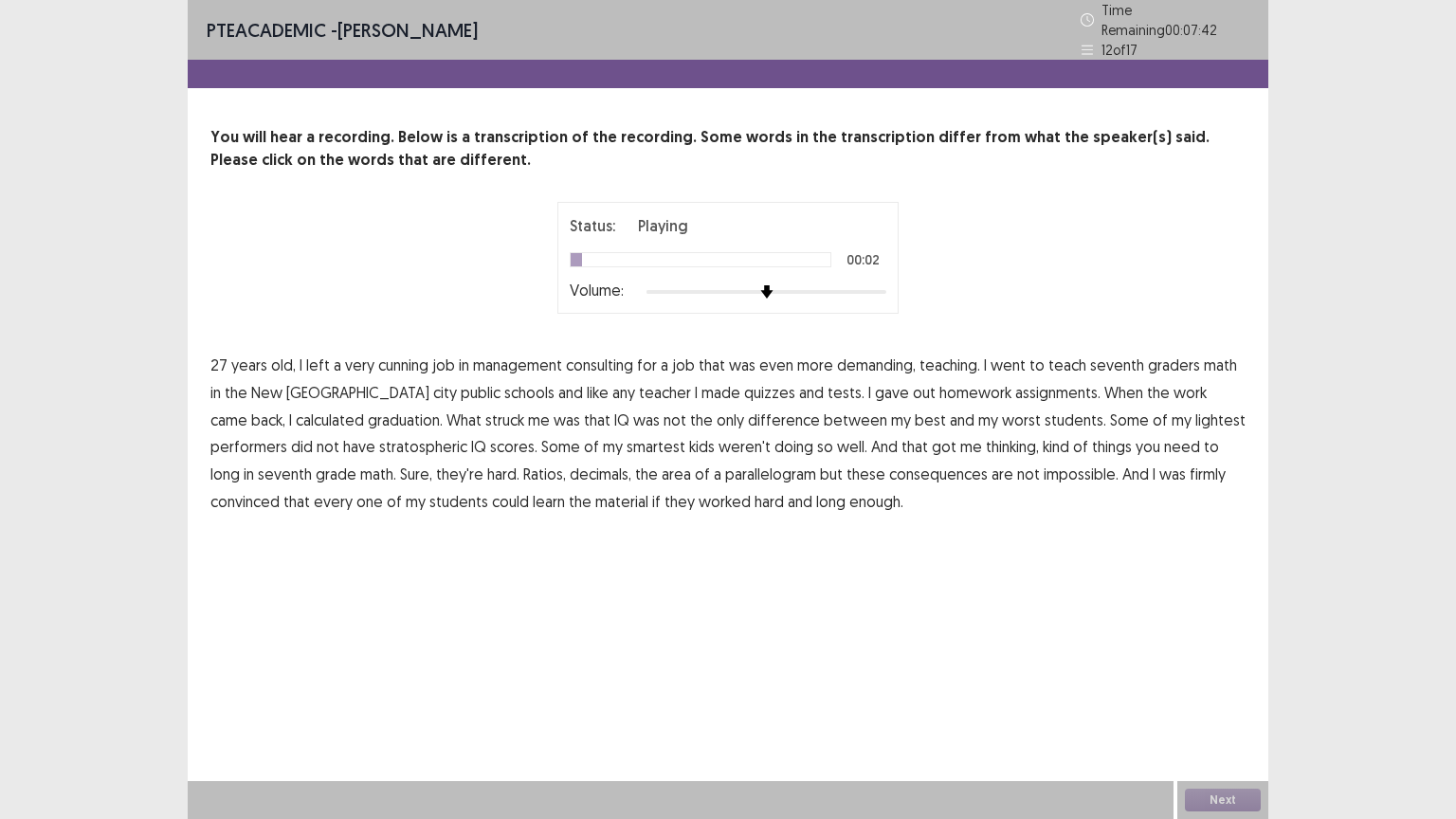
click at [393, 359] on span "cunning" at bounding box center [403, 365] width 51 height 22
click at [367, 410] on span "graduation." at bounding box center [404, 419] width 75 height 22
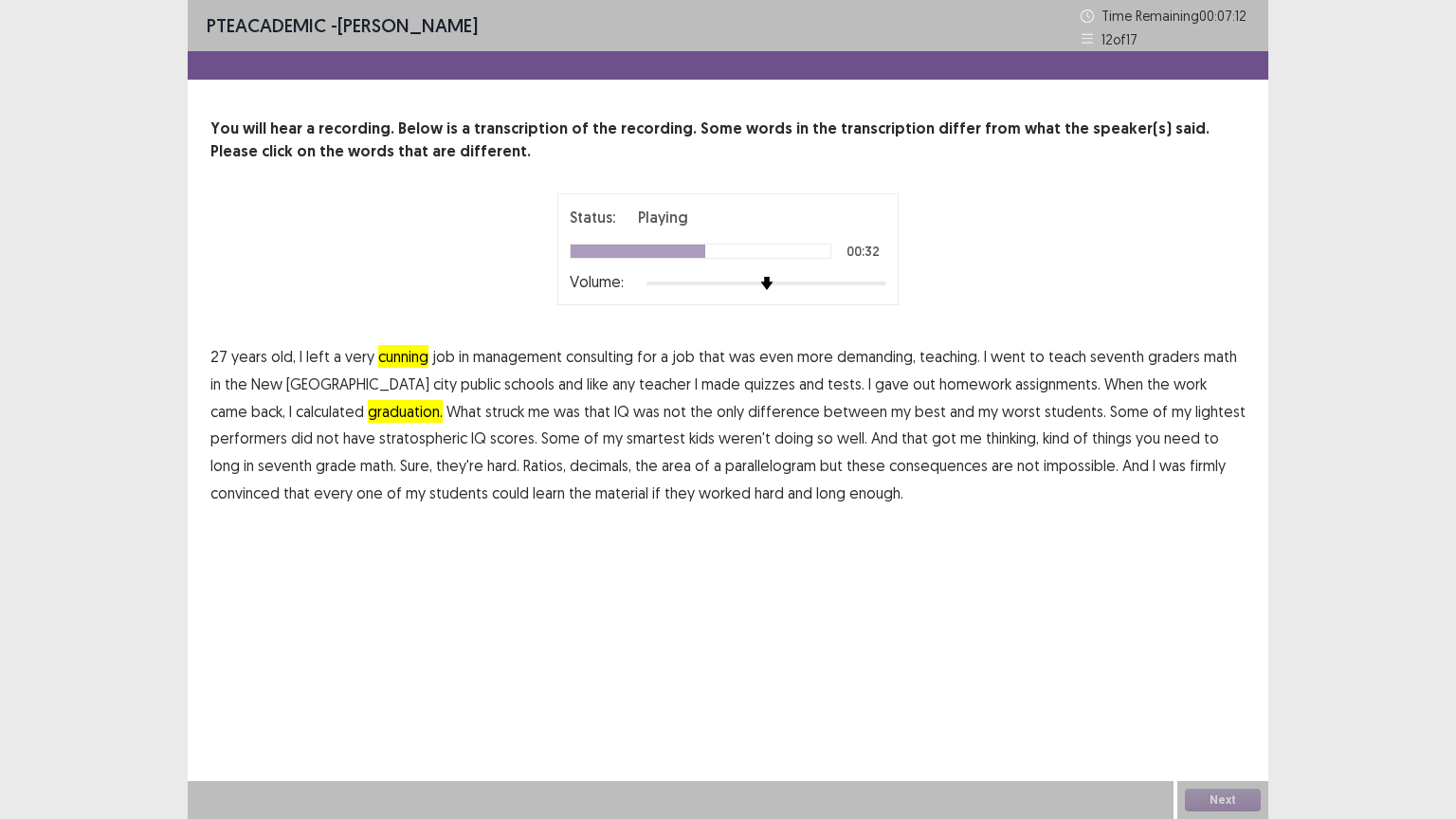
click at [1195, 413] on span "lightest" at bounding box center [1220, 410] width 51 height 22
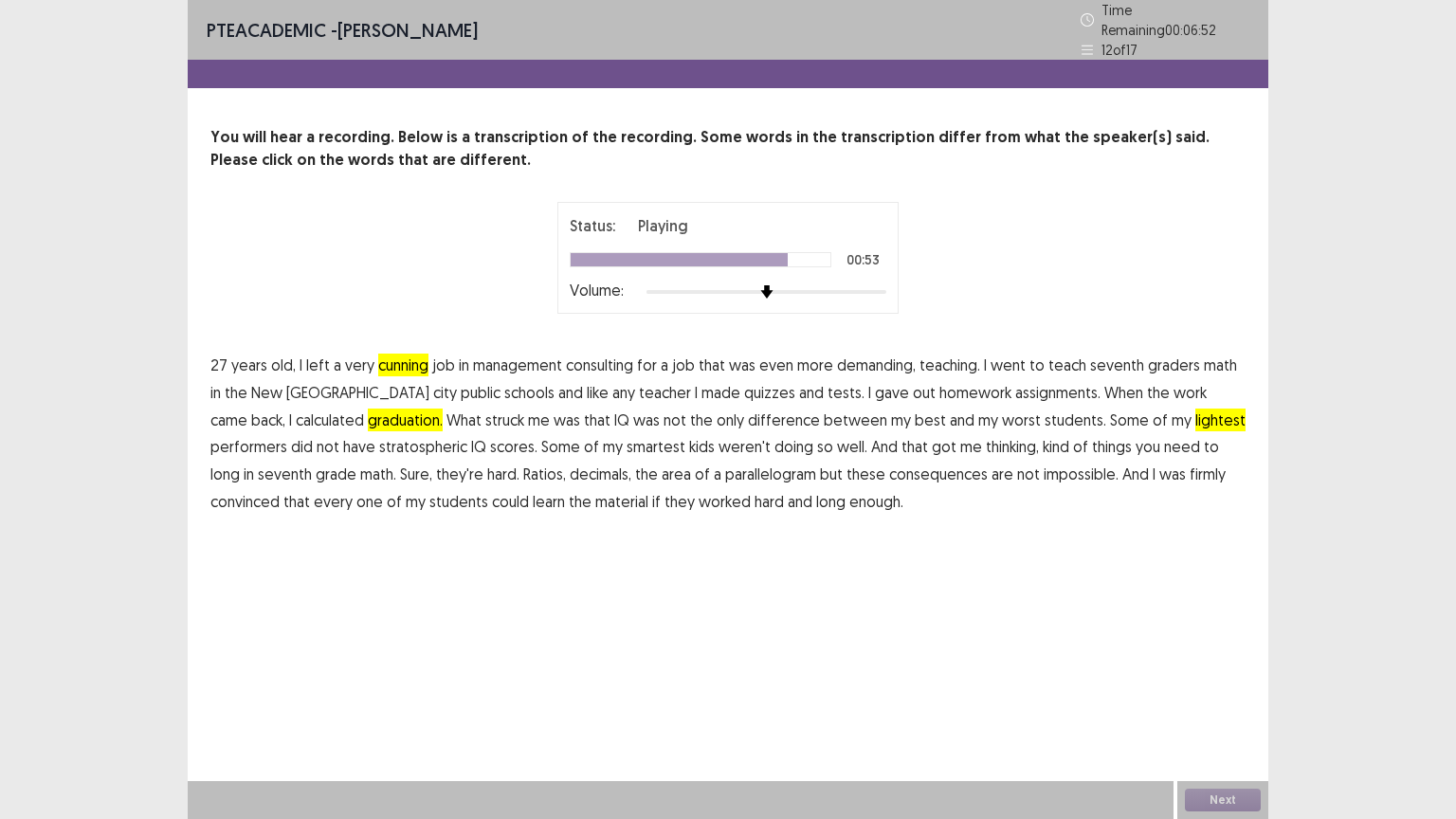
drag, startPoint x: 762, startPoint y: 465, endPoint x: 872, endPoint y: 459, distance: 110.2
click at [889, 465] on span "consequences" at bounding box center [938, 474] width 98 height 22
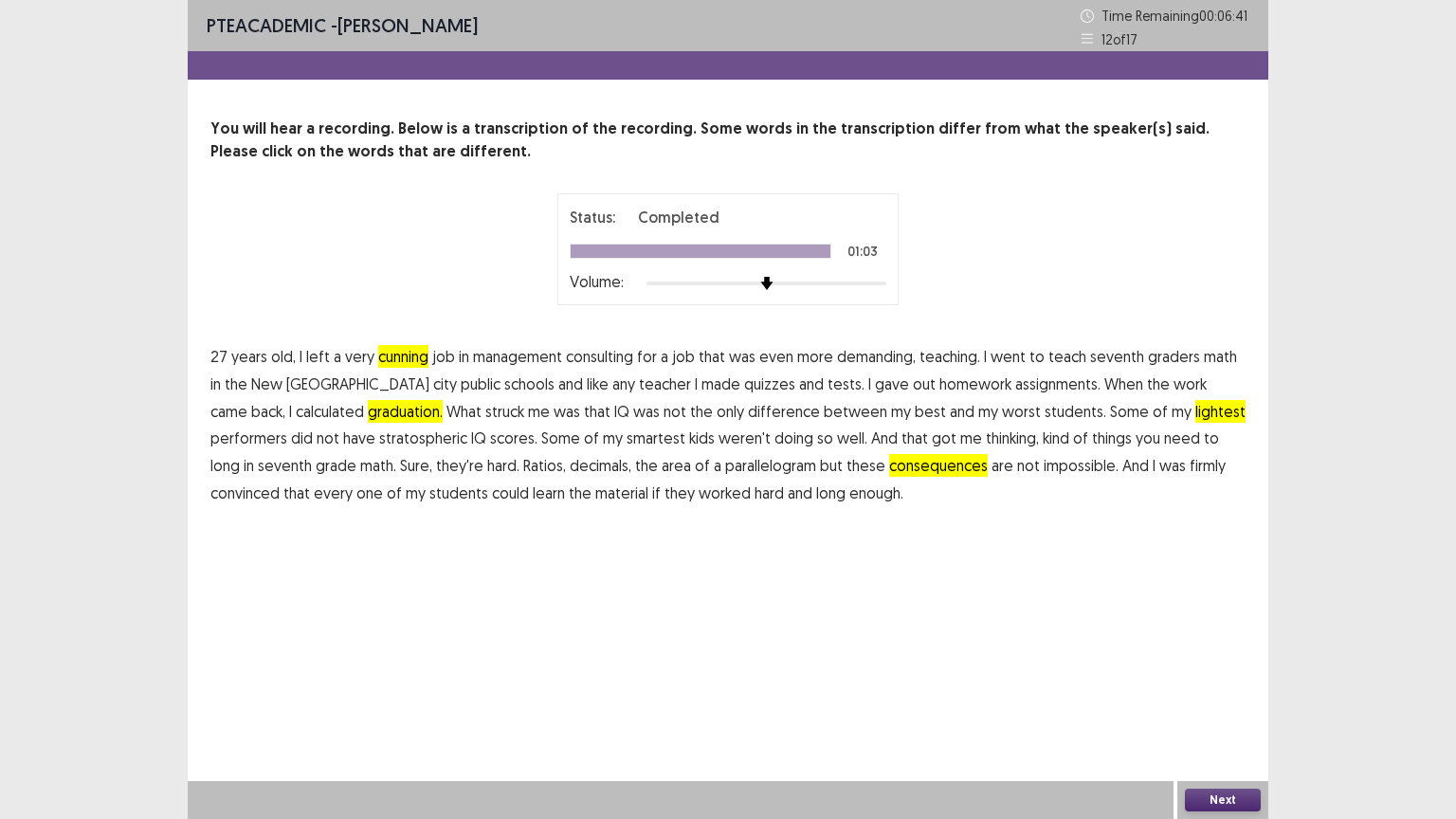
click at [1194, 691] on button "Next" at bounding box center [1222, 800] width 76 height 22
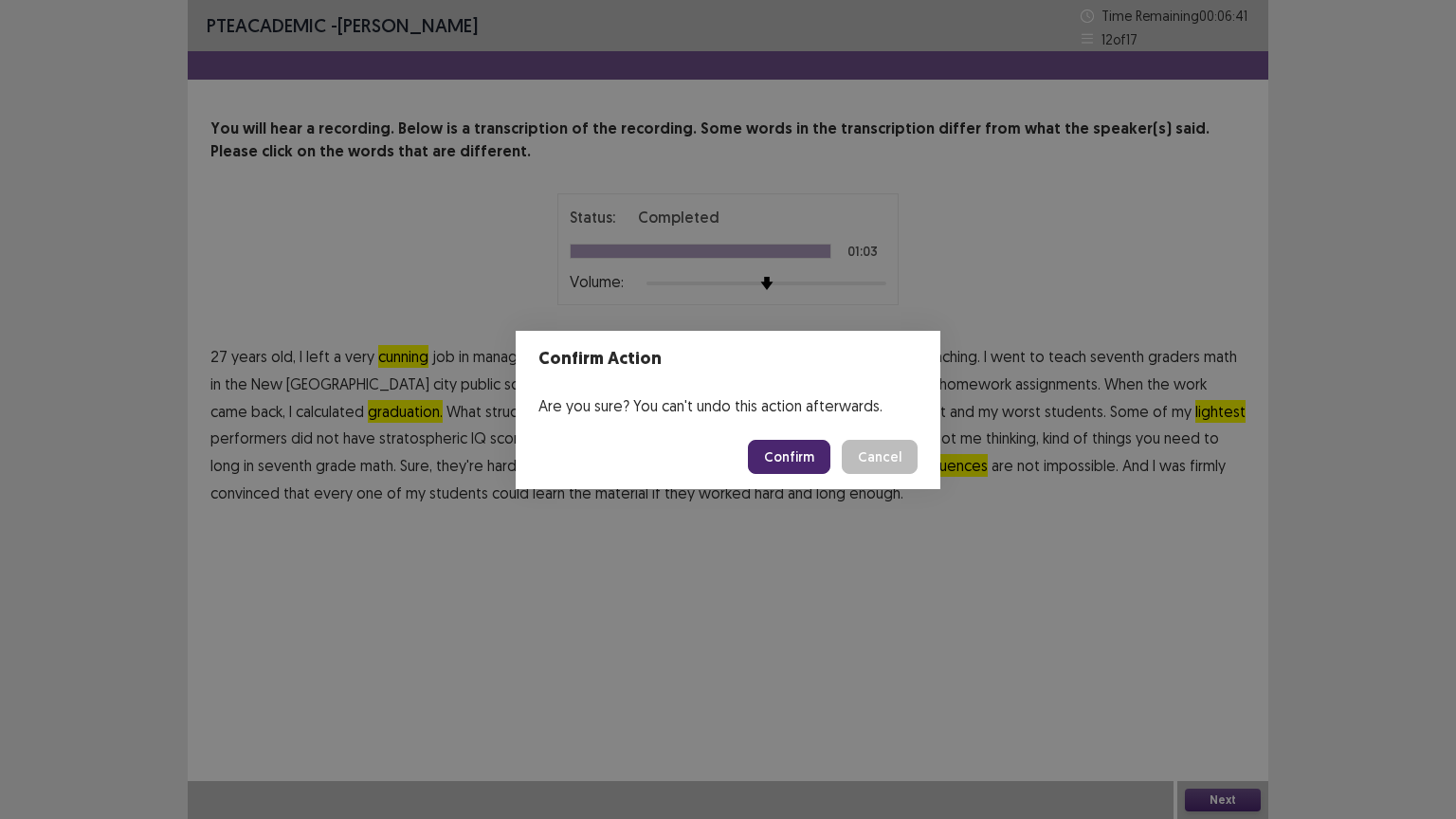
click at [811, 451] on button "Confirm" at bounding box center [788, 456] width 83 height 34
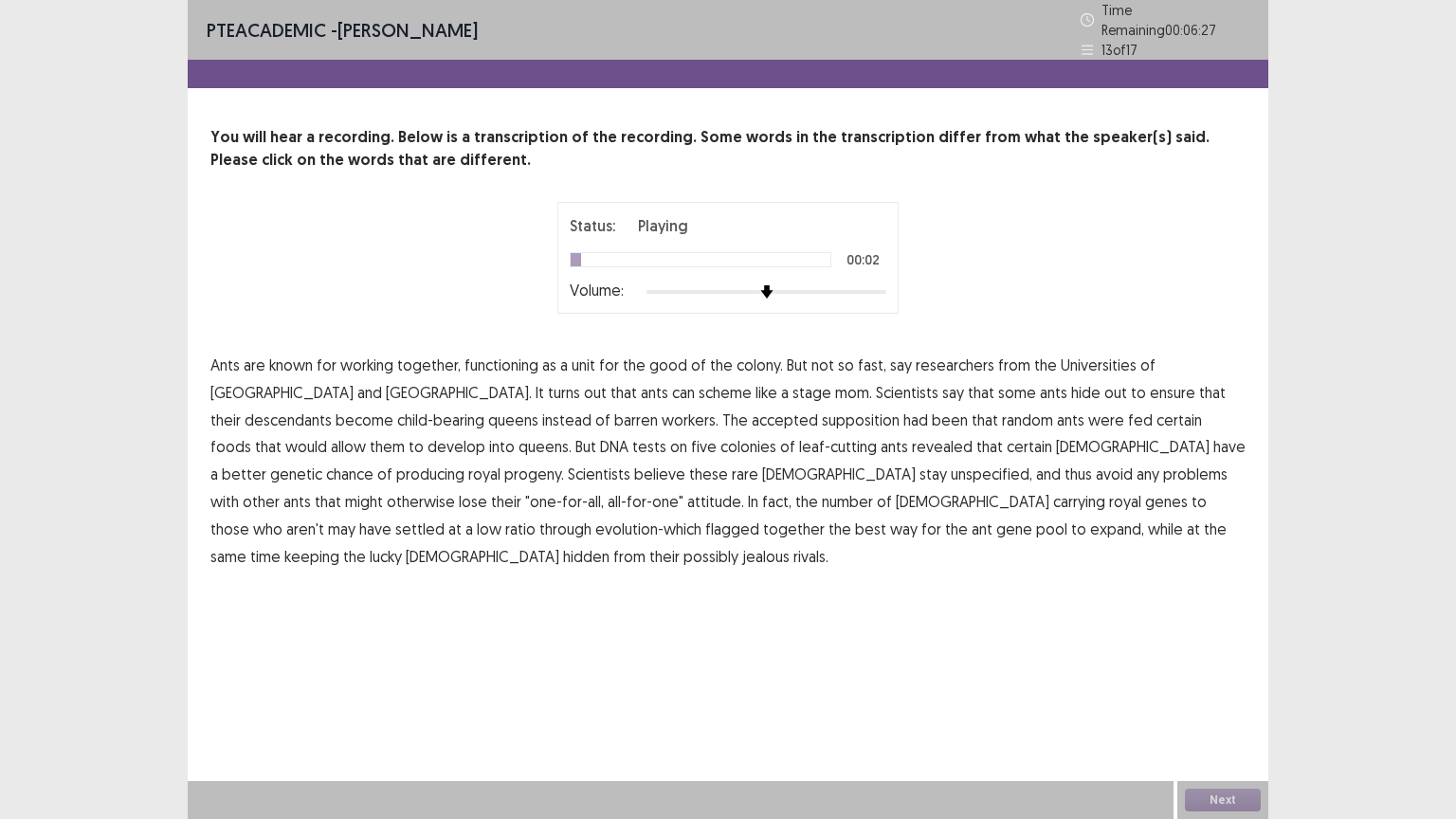
click at [476, 355] on span "functioning" at bounding box center [501, 365] width 74 height 22
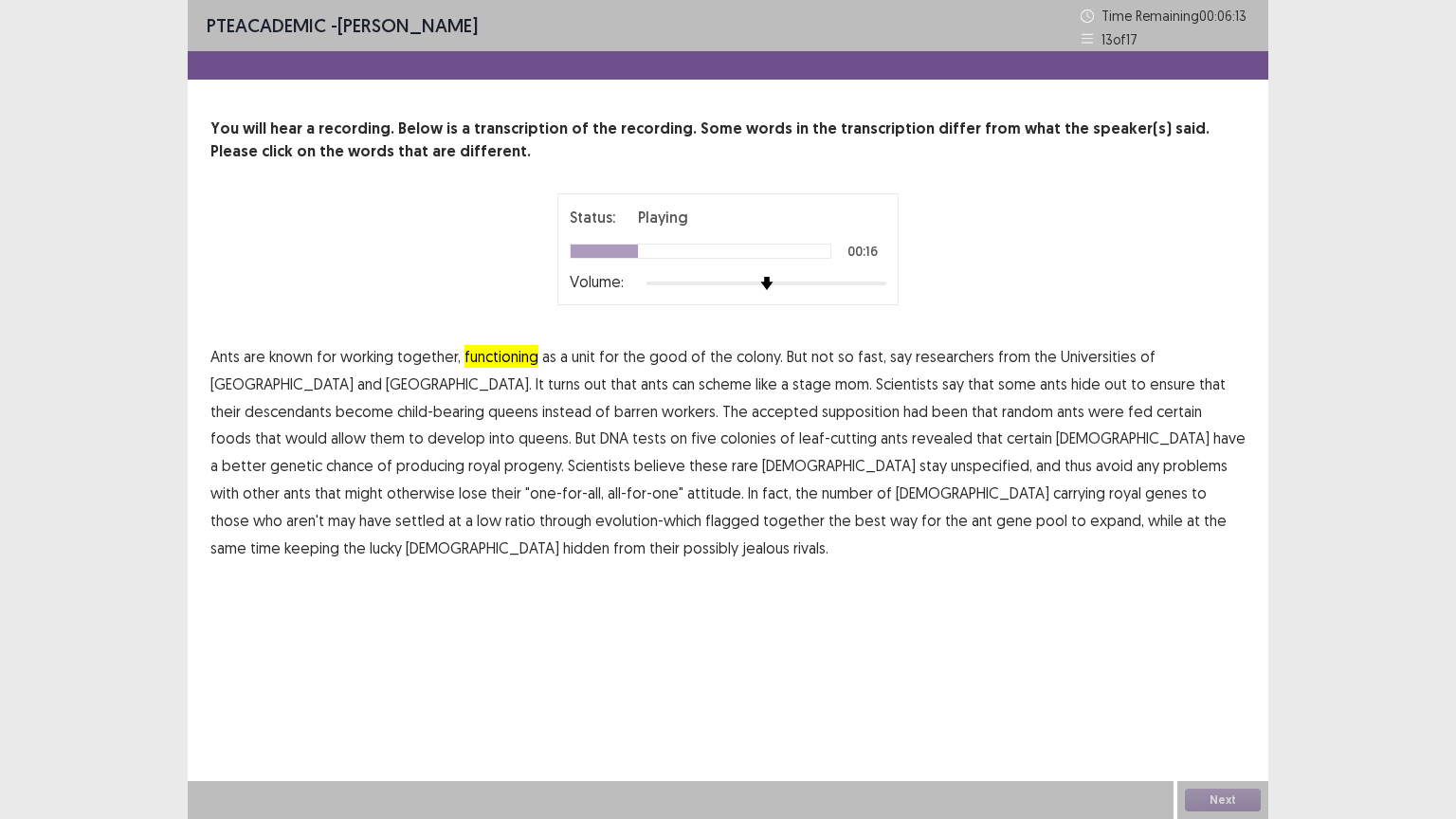
click at [331, 400] on span "descendants" at bounding box center [287, 410] width 87 height 22
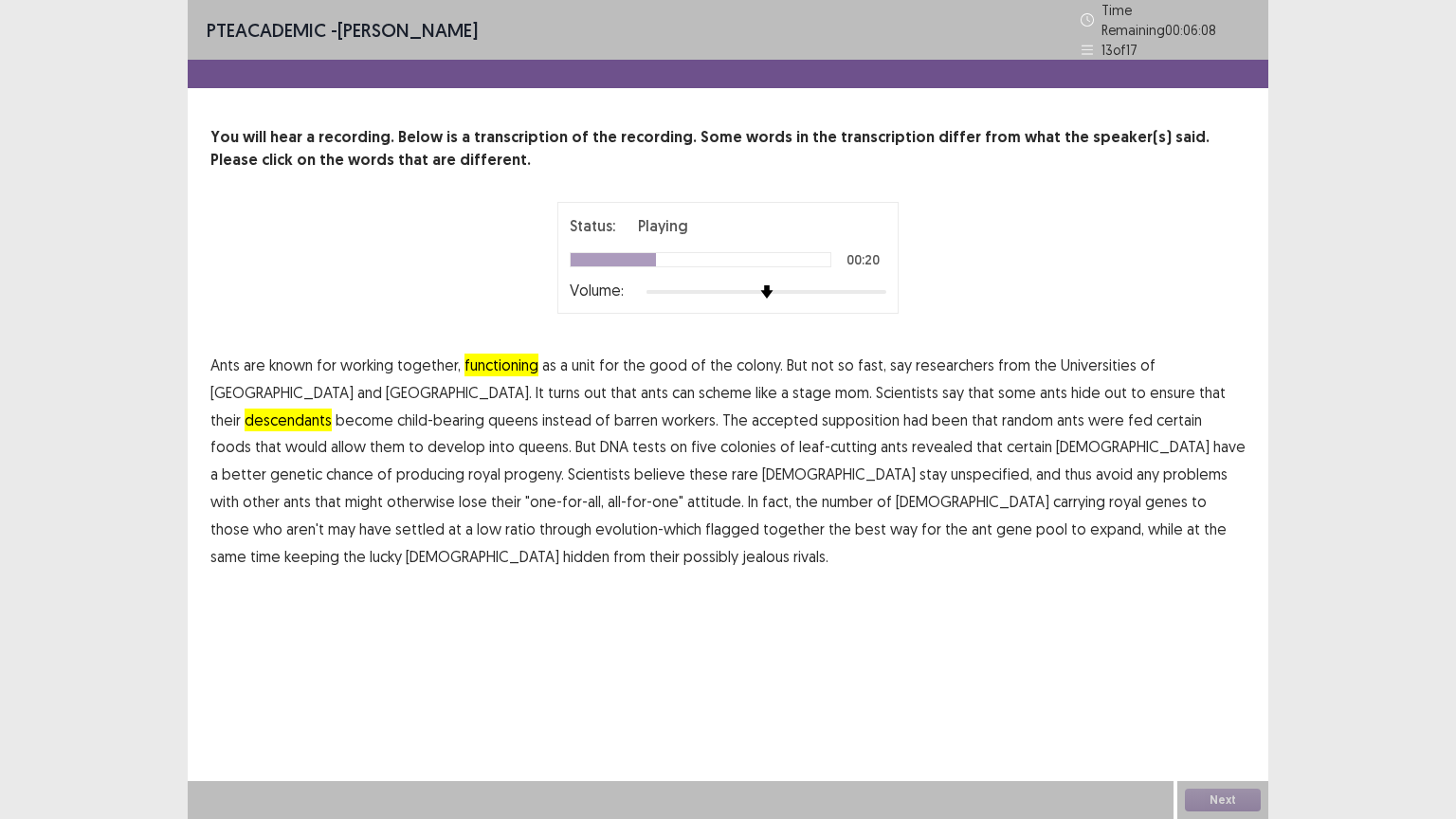
click at [822, 416] on span "supposition" at bounding box center [861, 419] width 78 height 22
click at [950, 466] on span "unspecified," at bounding box center [991, 474] width 82 height 22
click at [759, 518] on span "flagged" at bounding box center [731, 528] width 54 height 22
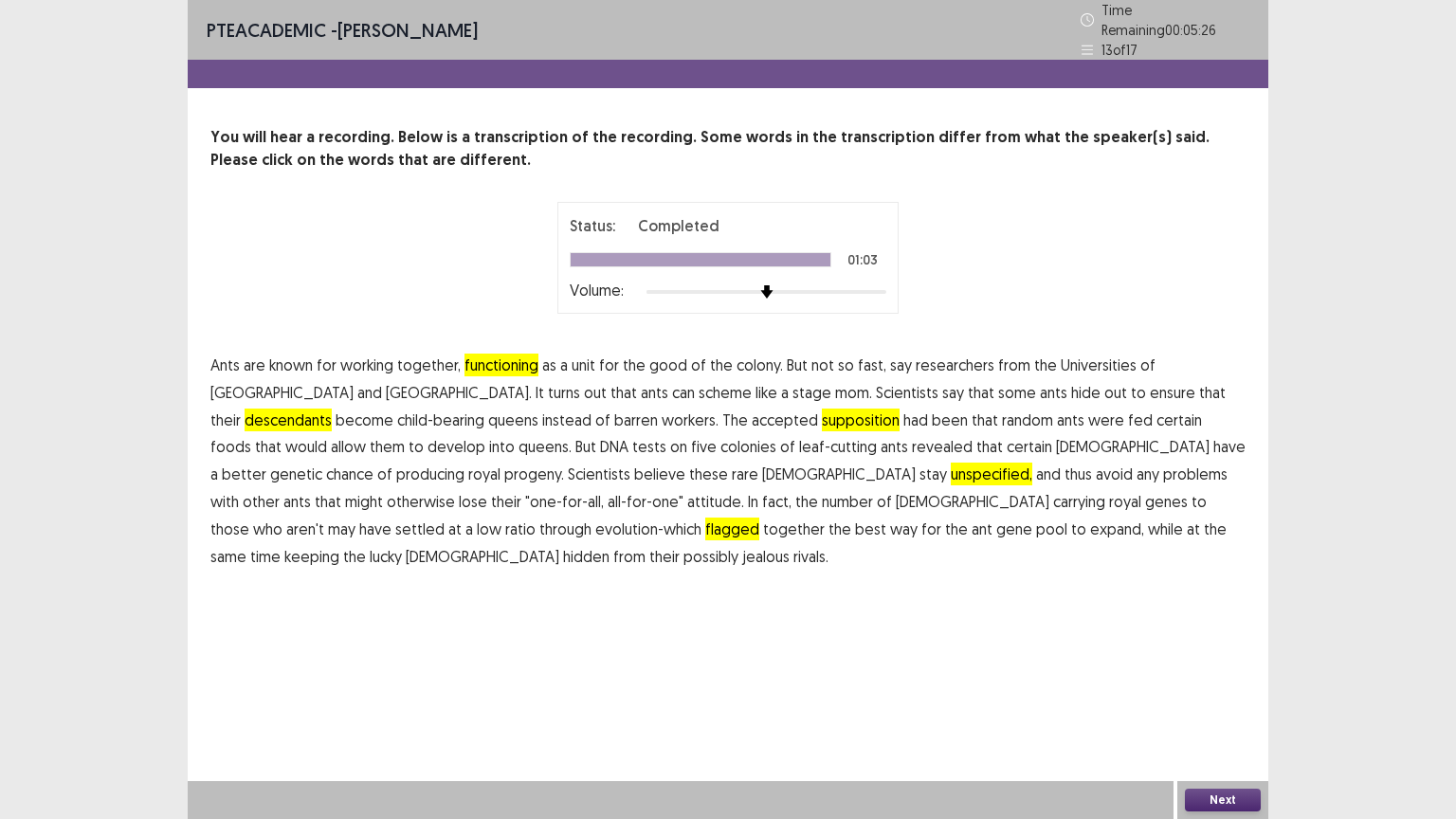
click at [1239, 691] on button "Next" at bounding box center [1222, 800] width 76 height 22
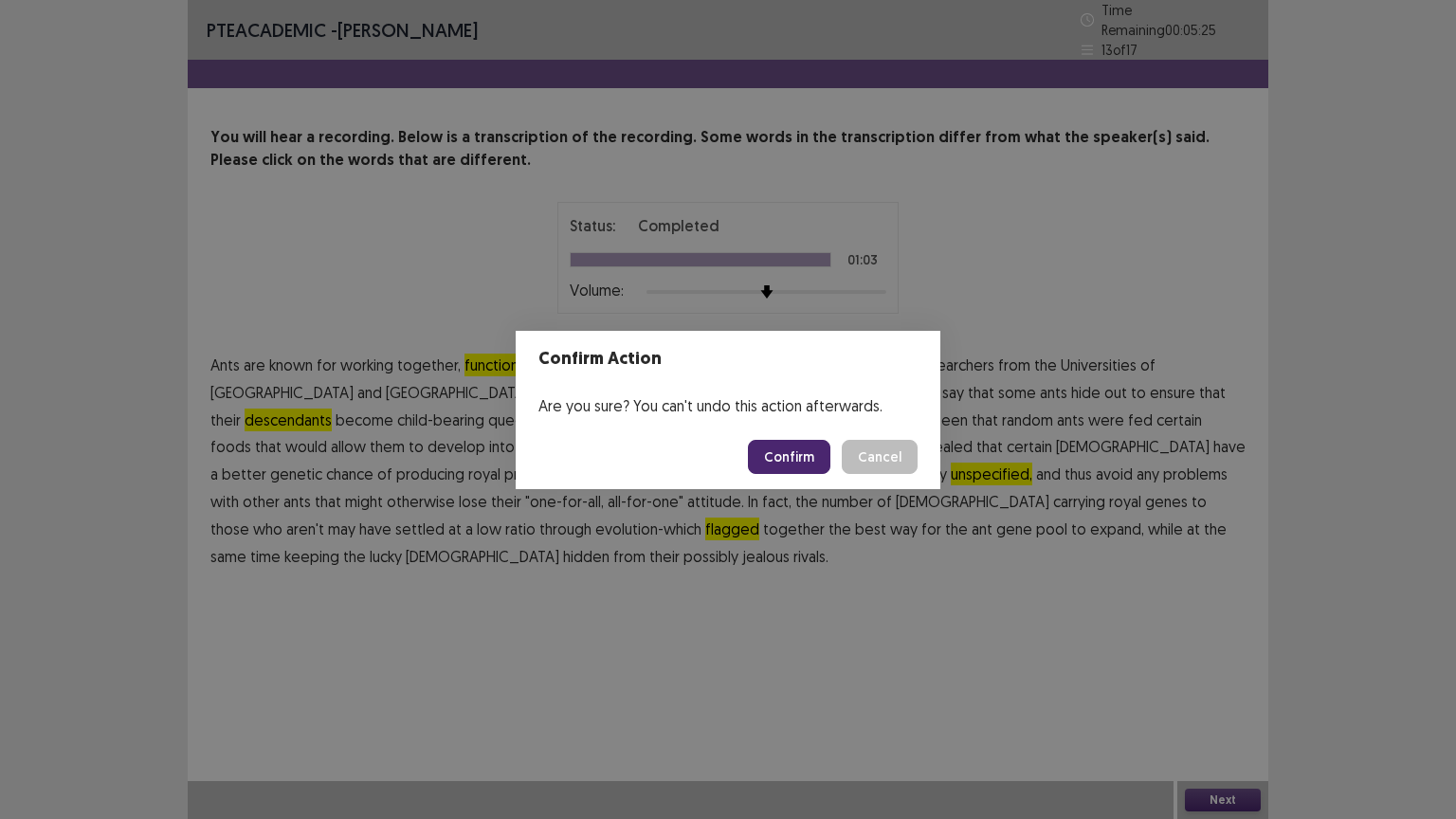
click at [798, 474] on footer "Confirm Cancel" at bounding box center [728, 457] width 425 height 64
click at [799, 466] on button "Confirm" at bounding box center [788, 456] width 83 height 34
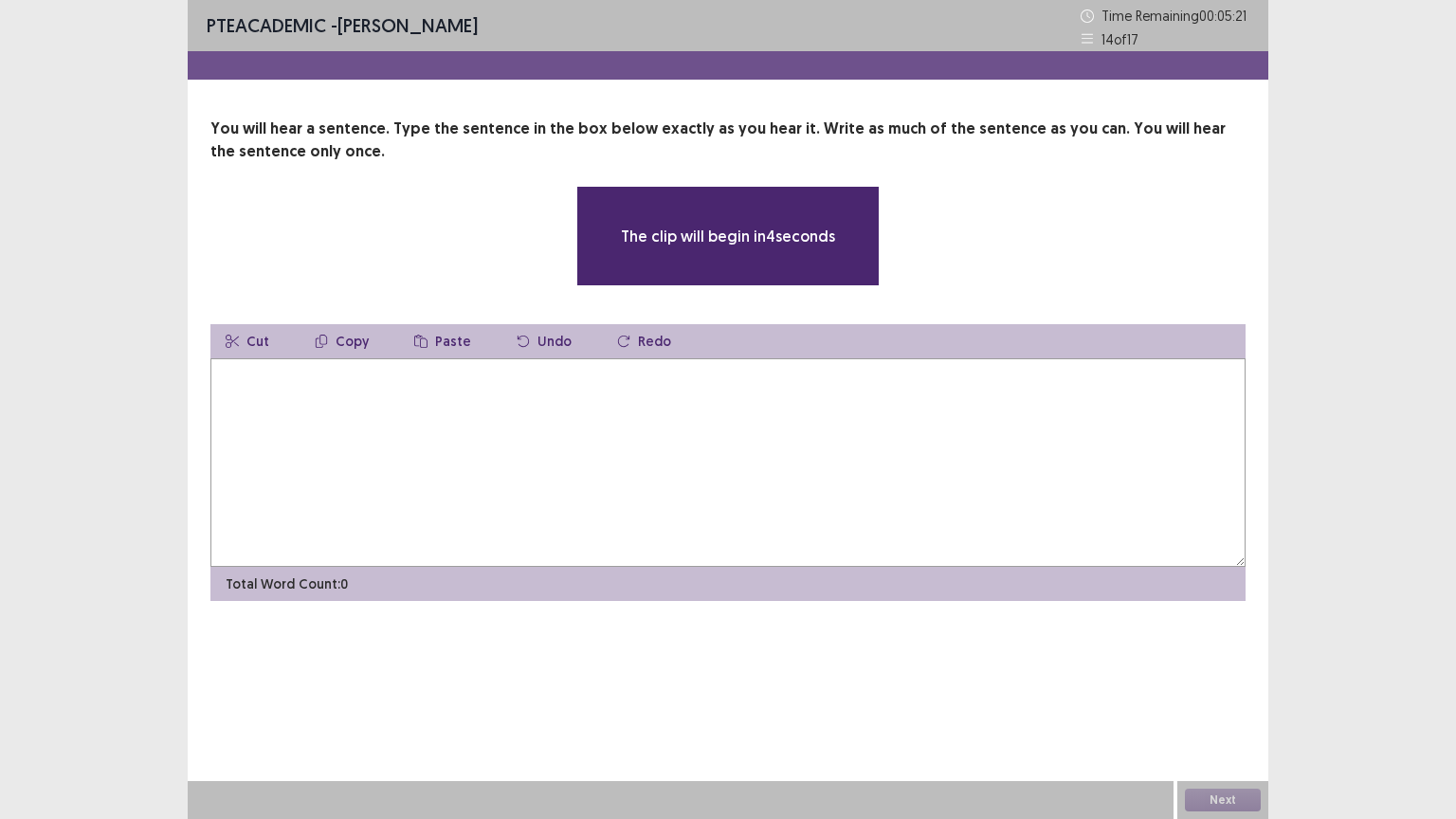
click at [875, 435] on textarea at bounding box center [728, 463] width 1035 height 209
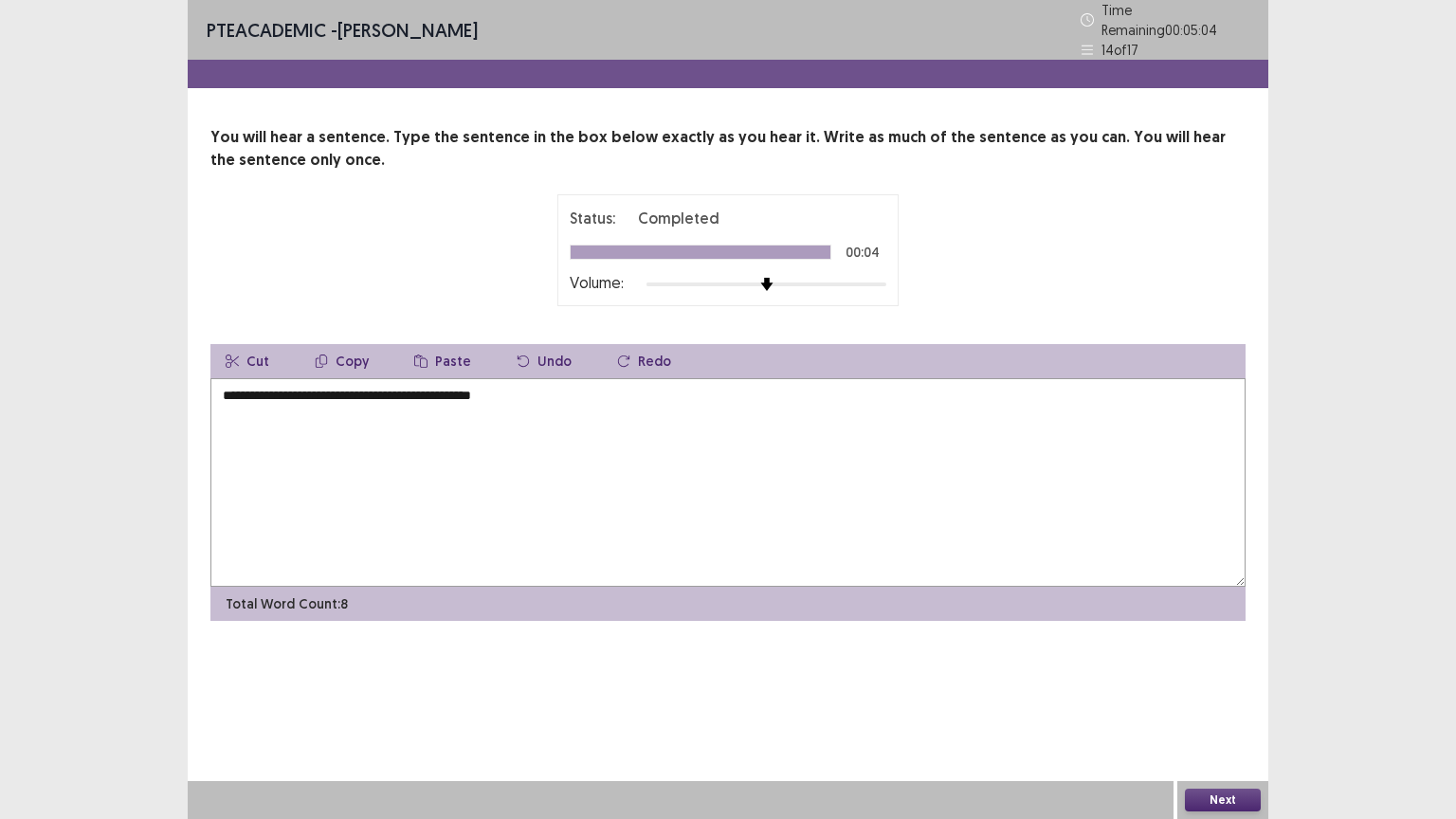
click at [230, 386] on textarea "**********" at bounding box center [728, 483] width 1035 height 209
click at [273, 387] on textarea "**********" at bounding box center [728, 483] width 1035 height 209
drag, startPoint x: 417, startPoint y: 386, endPoint x: 371, endPoint y: 388, distance: 46.0
click at [371, 388] on textarea "**********" at bounding box center [728, 483] width 1035 height 209
drag, startPoint x: 428, startPoint y: 388, endPoint x: 467, endPoint y: 412, distance: 45.8
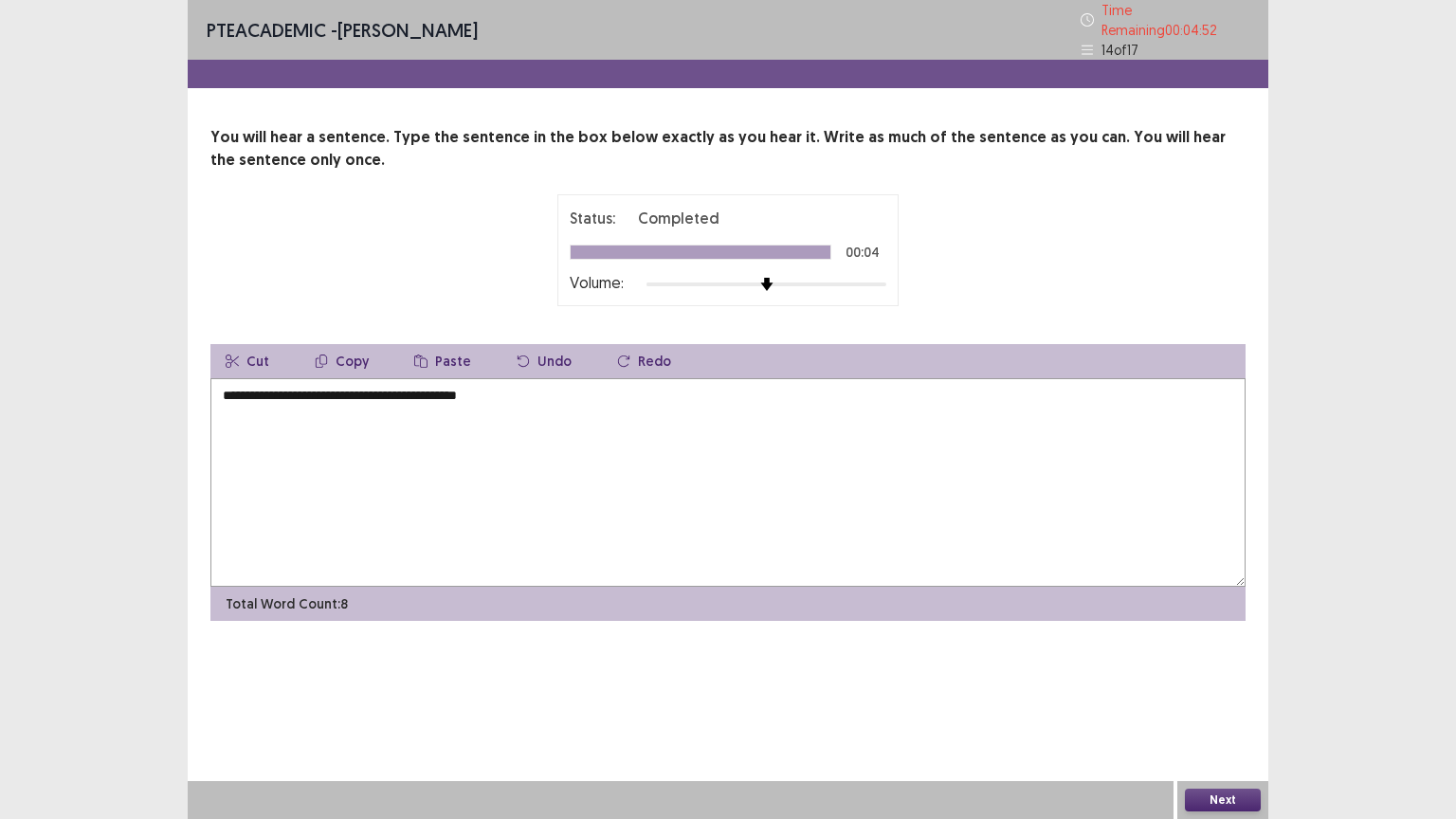
click at [441, 396] on textarea "**********" at bounding box center [728, 483] width 1035 height 209
click at [508, 389] on textarea "**********" at bounding box center [728, 483] width 1035 height 209
type textarea "**********"
click at [1205, 691] on button "Next" at bounding box center [1222, 800] width 76 height 22
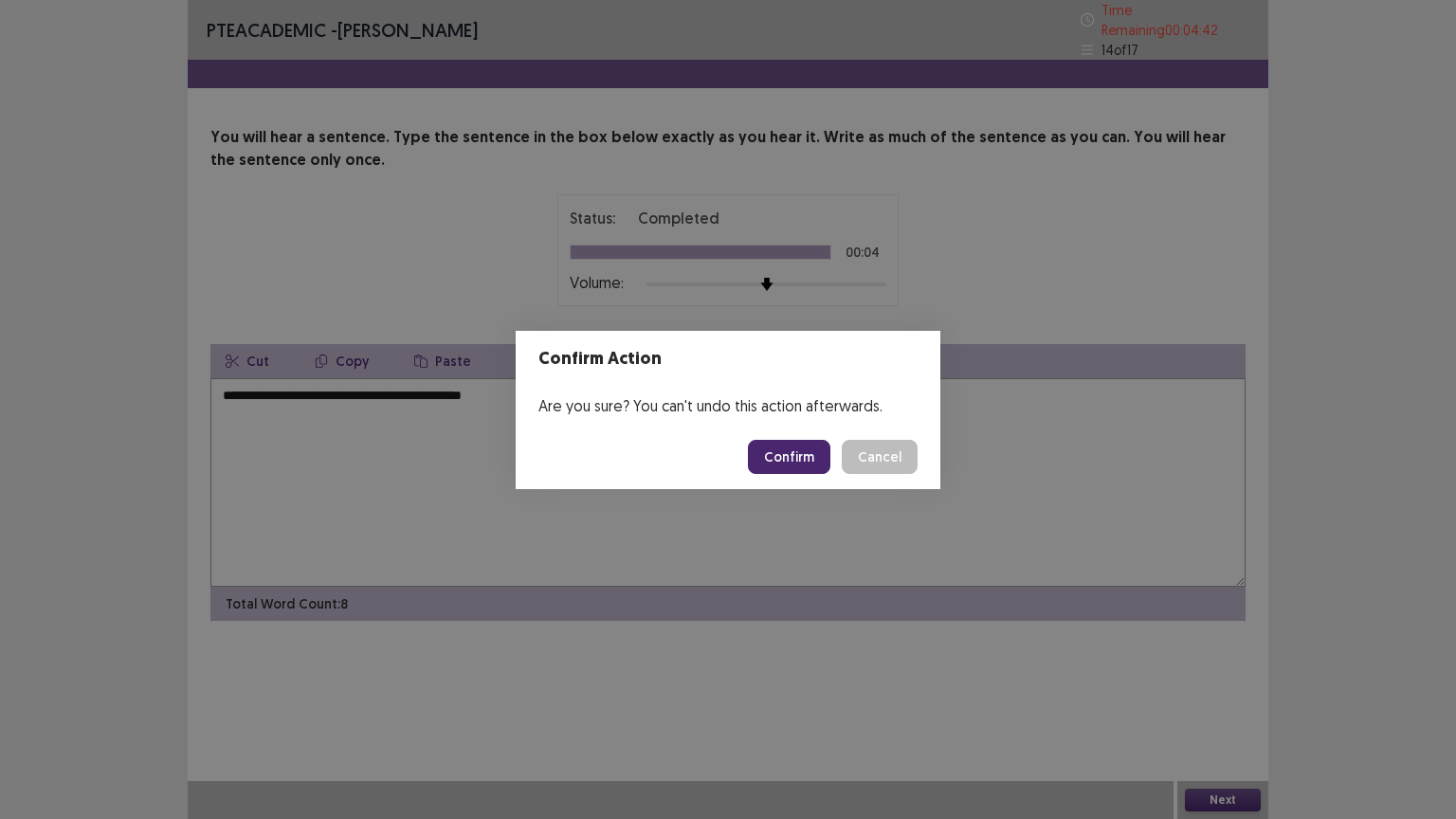
click at [786, 449] on button "Confirm" at bounding box center [788, 456] width 83 height 34
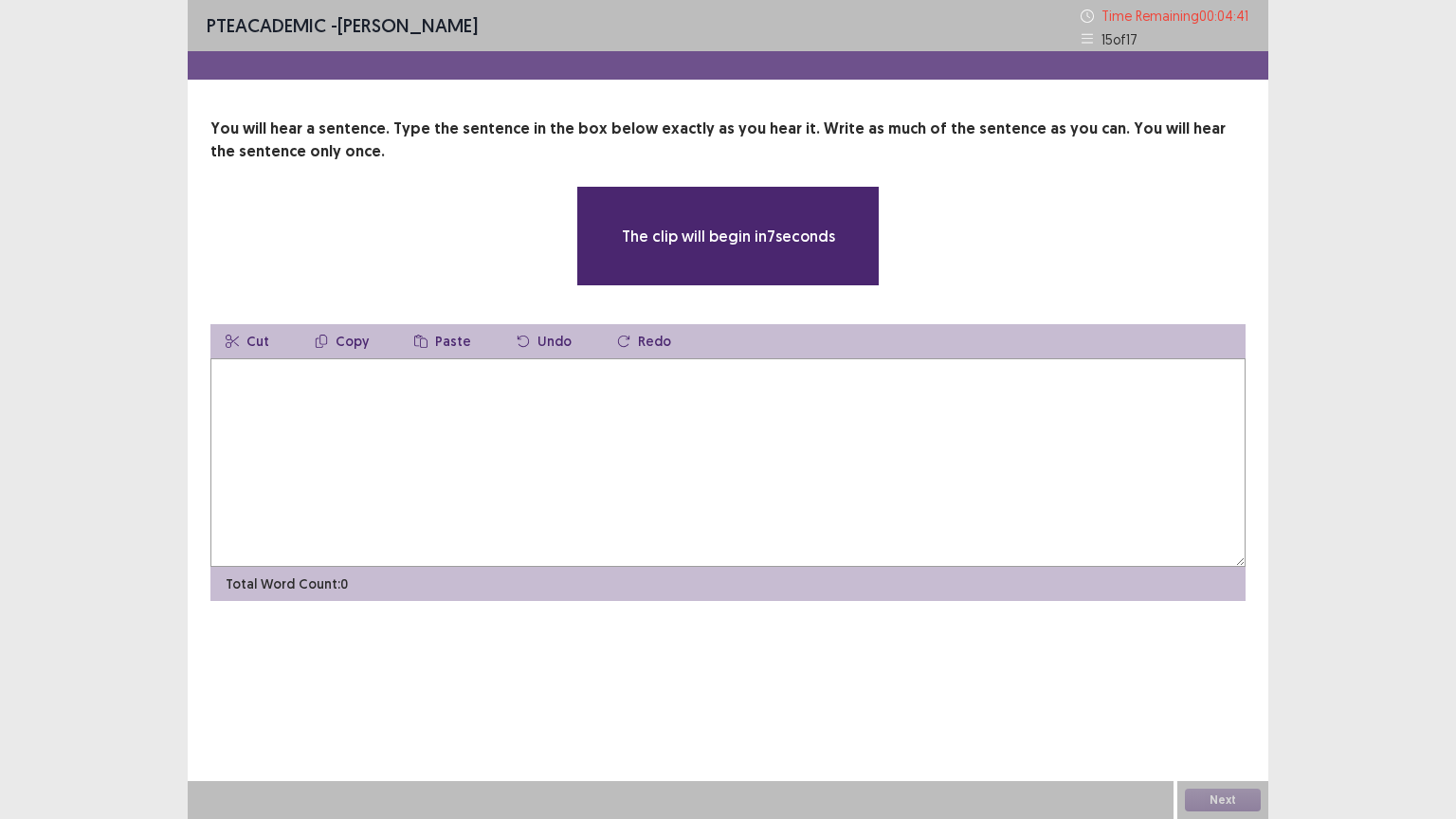
click at [739, 428] on textarea at bounding box center [728, 463] width 1035 height 209
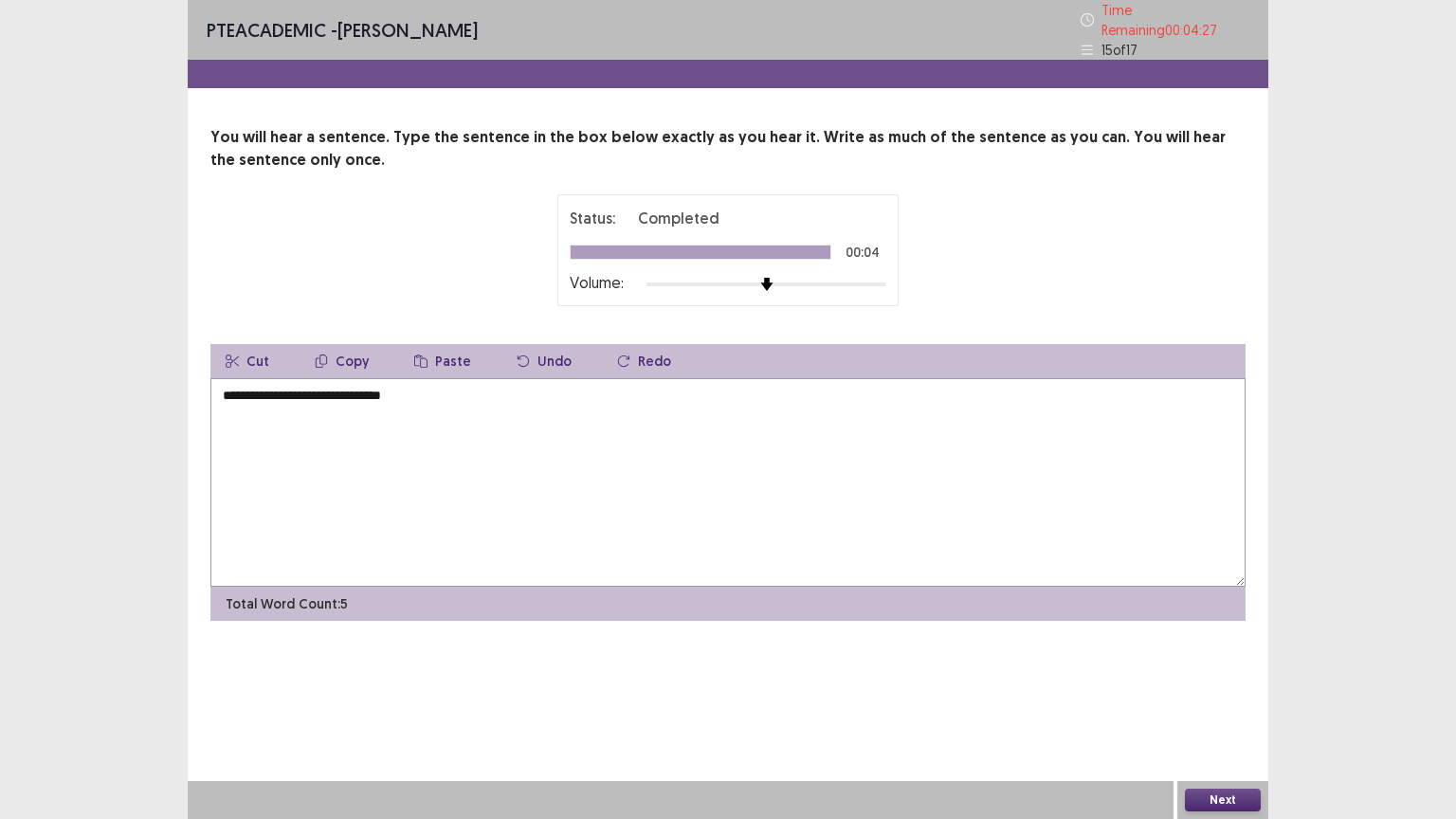
click at [227, 386] on textarea "**********" at bounding box center [728, 483] width 1035 height 209
drag, startPoint x: 320, startPoint y: 386, endPoint x: 286, endPoint y: 385, distance: 34.0
click at [286, 385] on textarea "**********" at bounding box center [728, 483] width 1035 height 209
drag, startPoint x: 427, startPoint y: 397, endPoint x: 335, endPoint y: 393, distance: 92.1
click at [335, 393] on textarea "**********" at bounding box center [728, 483] width 1035 height 209
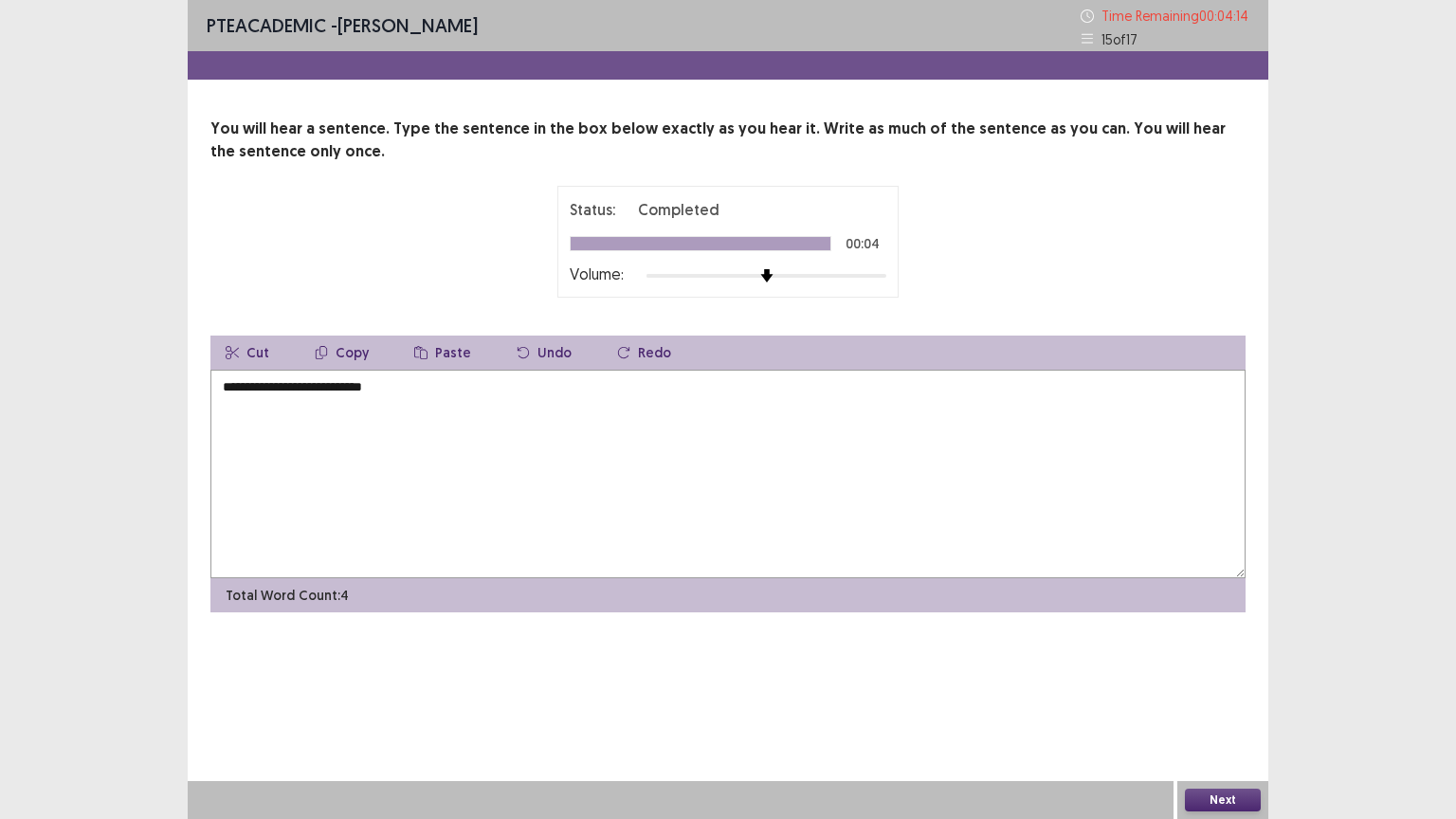
type textarea "**********"
click at [1209, 691] on button "Next" at bounding box center [1222, 800] width 76 height 22
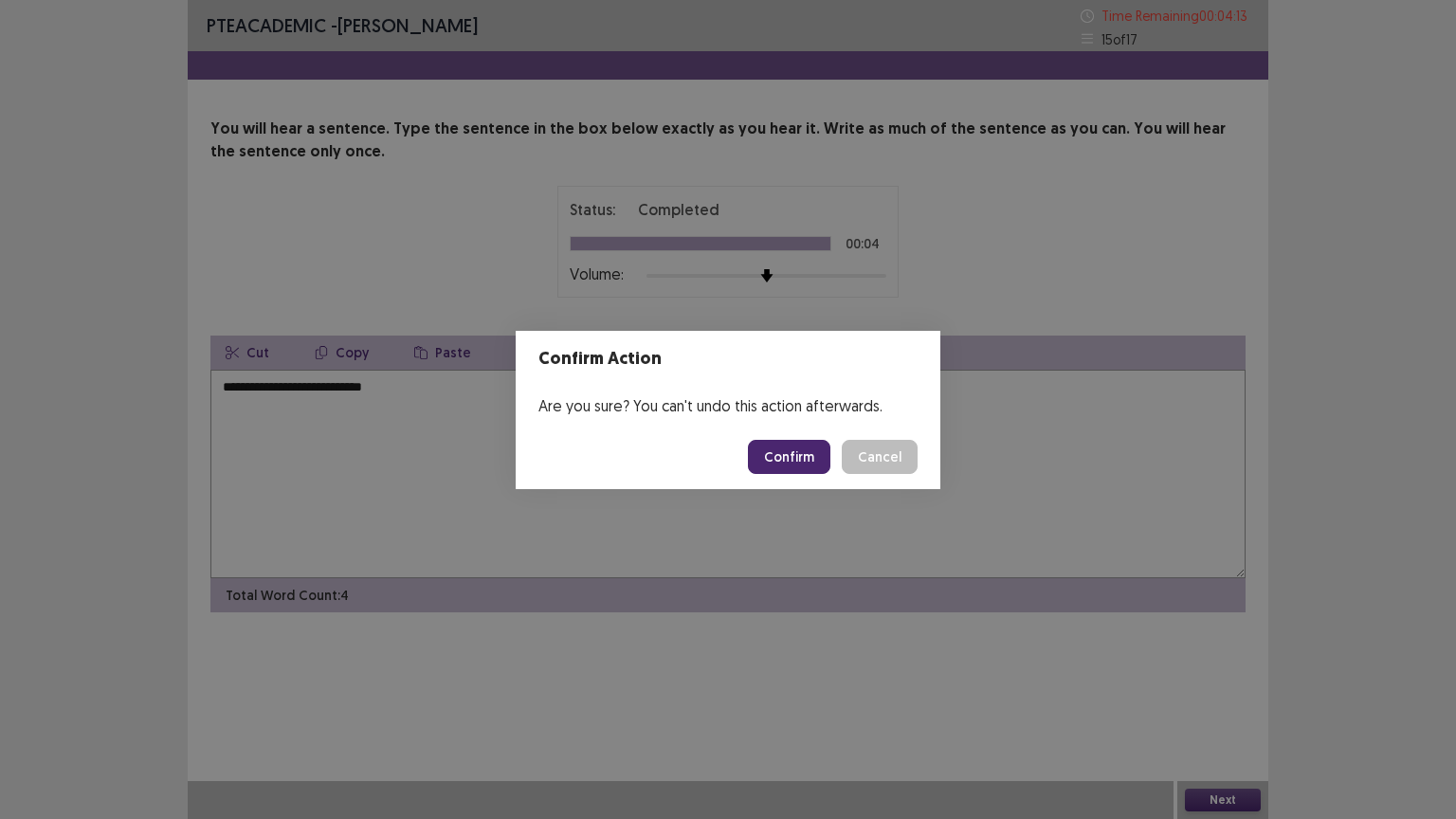
click at [772, 455] on button "Confirm" at bounding box center [788, 456] width 83 height 34
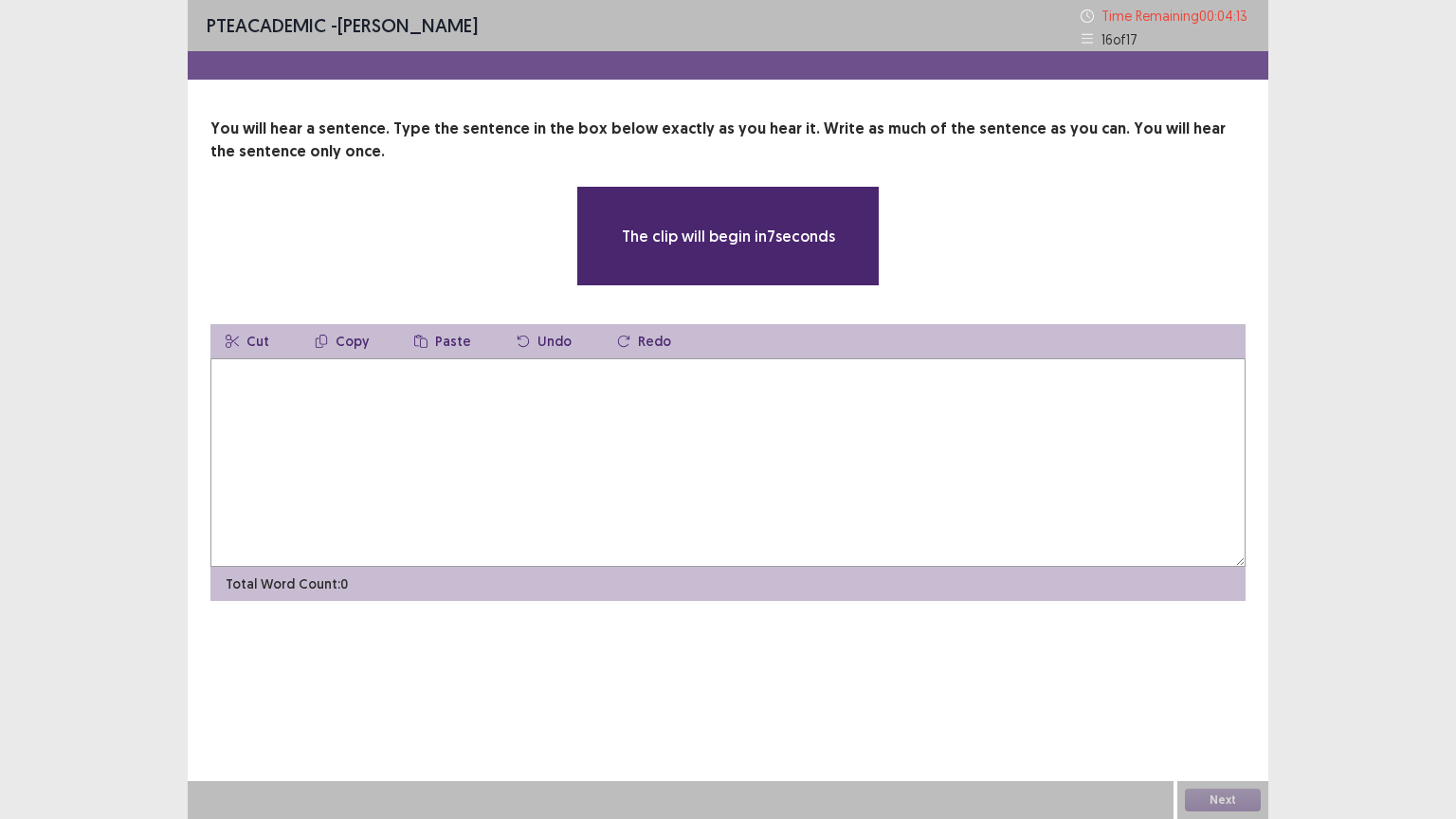
click at [663, 445] on textarea at bounding box center [728, 463] width 1035 height 209
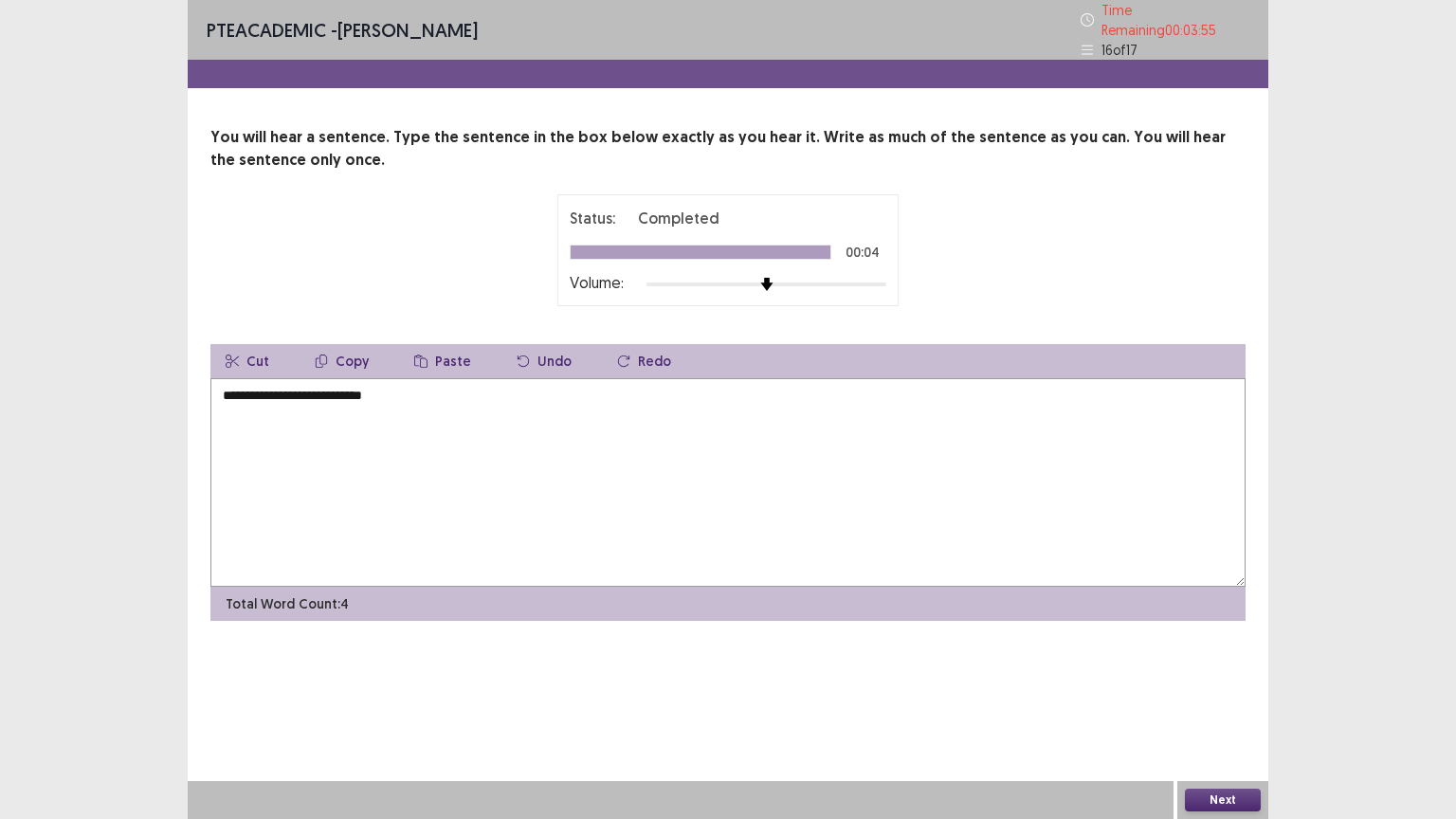
drag, startPoint x: 663, startPoint y: 445, endPoint x: 174, endPoint y: 391, distance: 492.0
click at [174, 391] on div "**********" at bounding box center [728, 410] width 1456 height 819
click at [375, 389] on textarea "**********" at bounding box center [728, 483] width 1035 height 209
type textarea "**********"
click at [1208, 691] on button "Next" at bounding box center [1222, 800] width 76 height 22
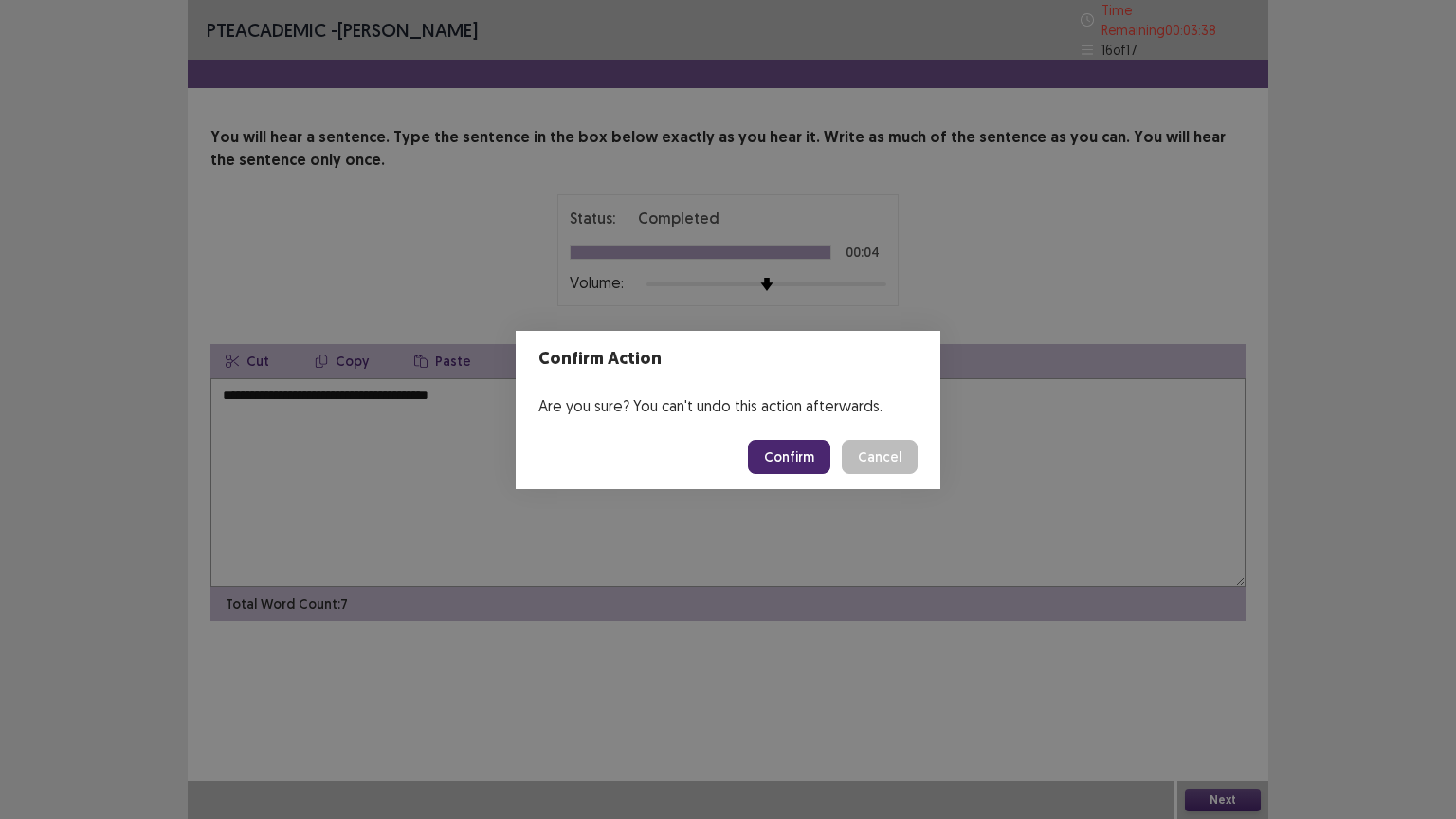
click at [800, 444] on button "Confirm" at bounding box center [788, 456] width 83 height 34
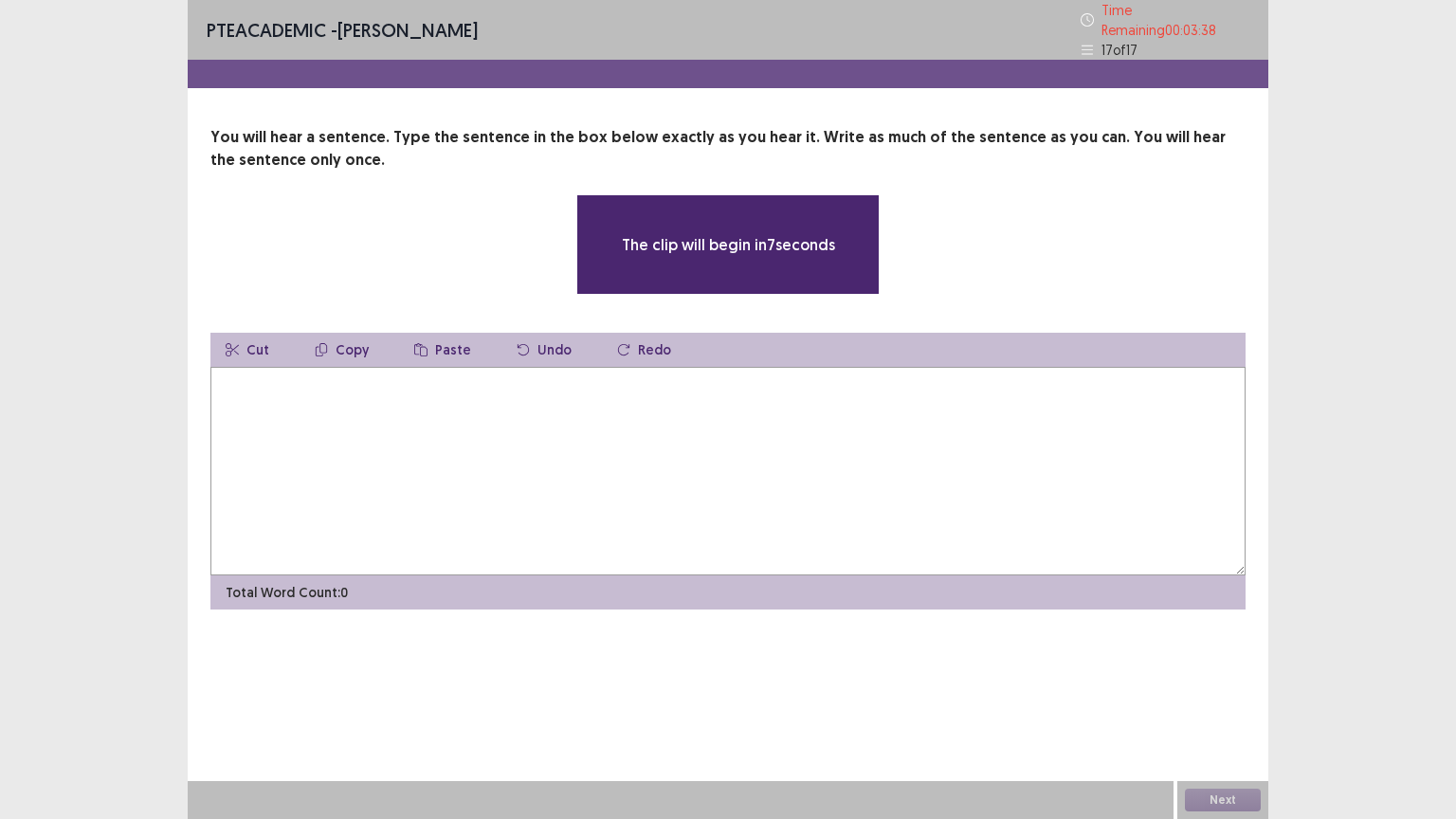
click at [785, 426] on textarea at bounding box center [728, 471] width 1035 height 209
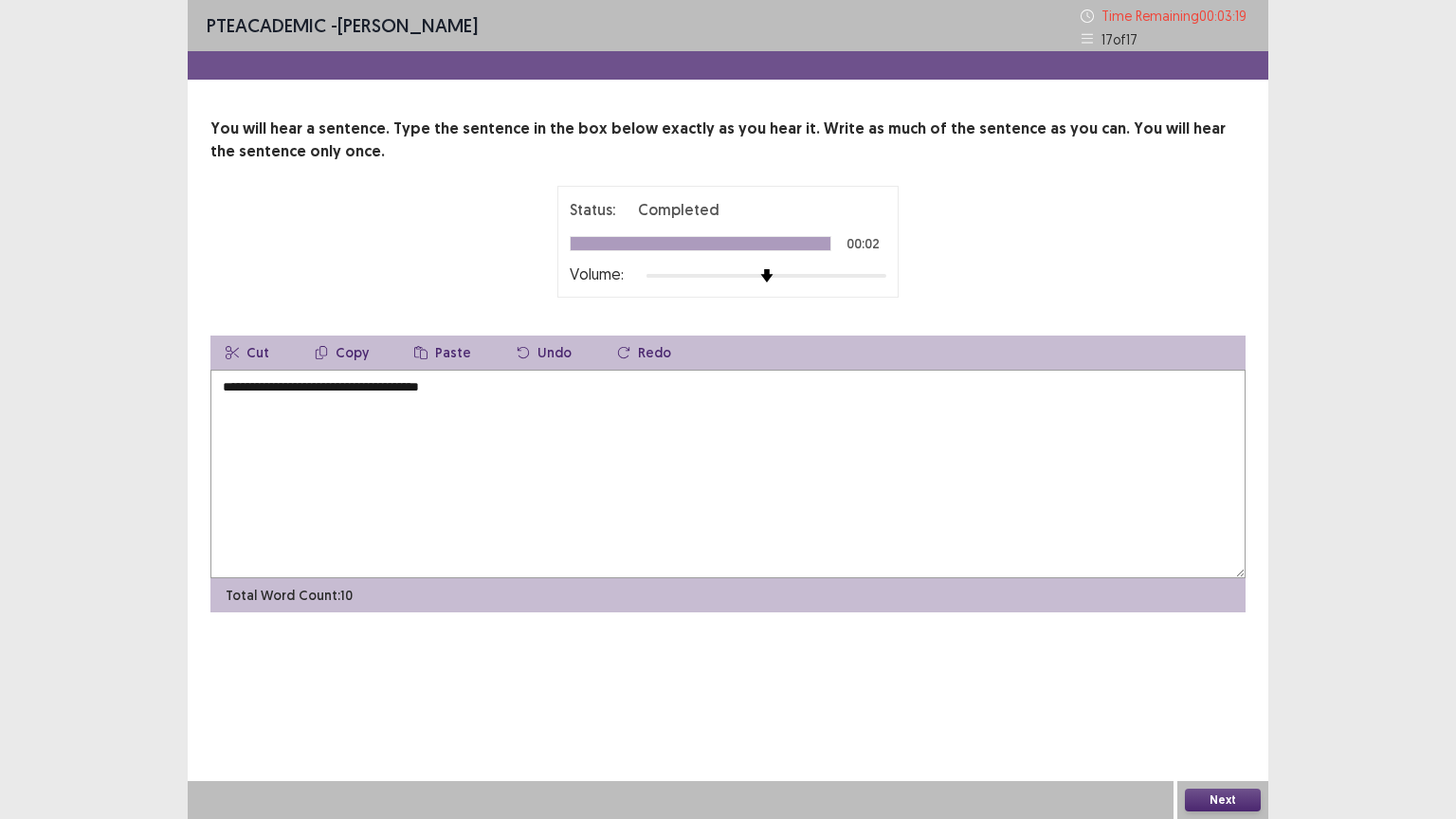
click at [227, 378] on textarea "**********" at bounding box center [728, 474] width 1035 height 209
click at [401, 387] on textarea "**********" at bounding box center [728, 474] width 1035 height 209
click at [492, 383] on textarea "**********" at bounding box center [728, 474] width 1035 height 209
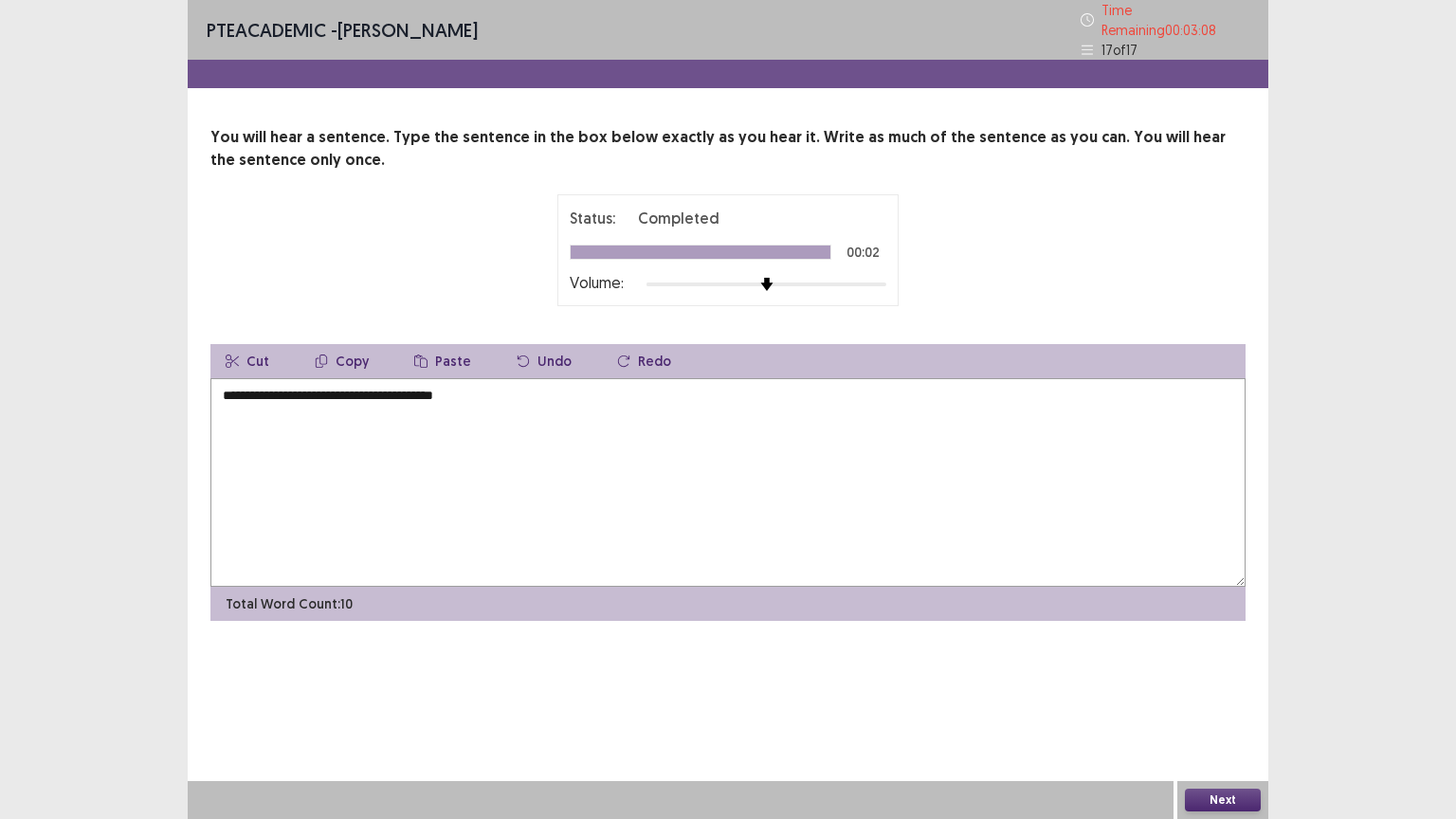
type textarea "**********"
click at [1238, 691] on button "Next" at bounding box center [1222, 800] width 76 height 22
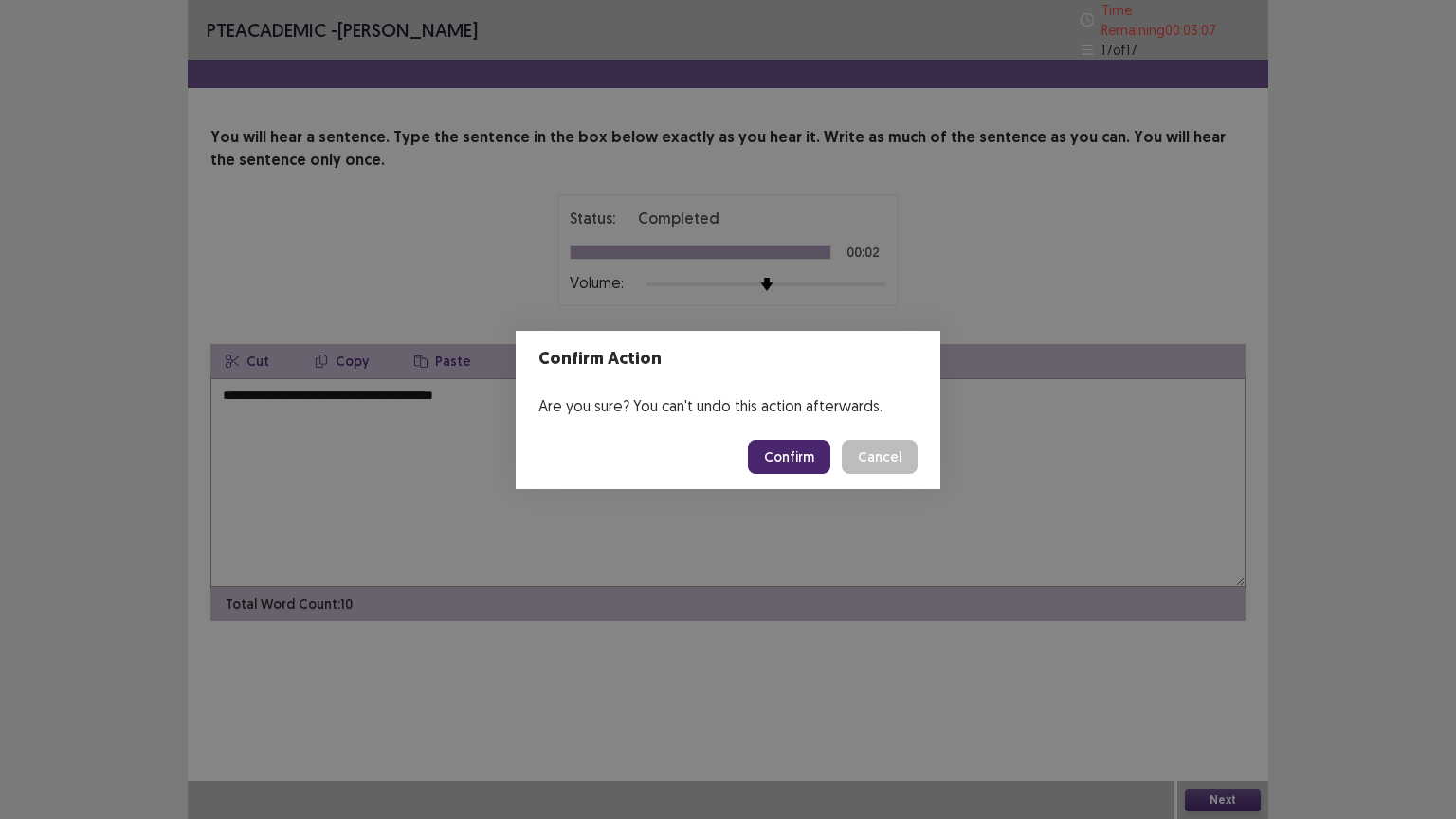
click at [785, 445] on button "Confirm" at bounding box center [788, 456] width 83 height 34
